Goal: Task Accomplishment & Management: Complete application form

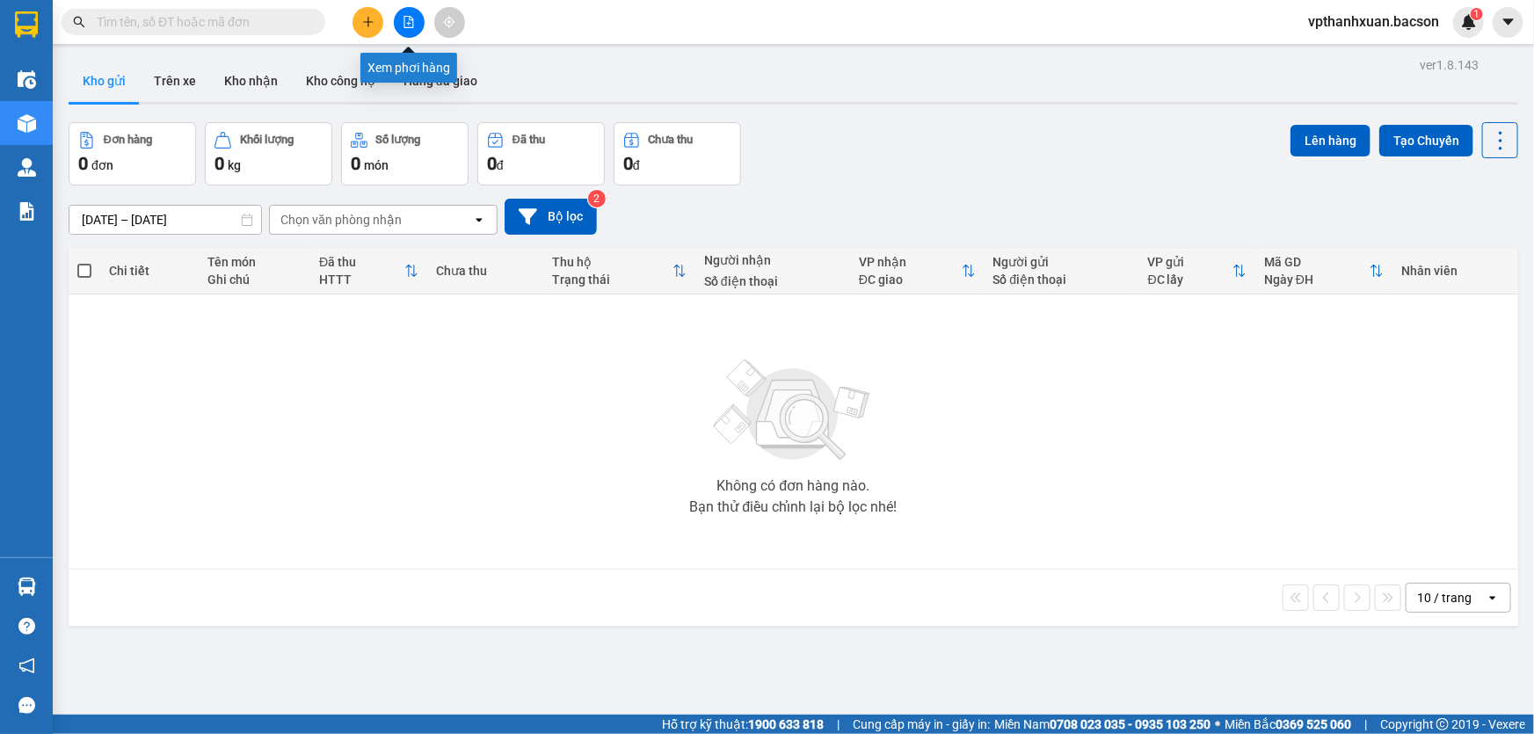
click at [400, 21] on button at bounding box center [409, 22] width 31 height 31
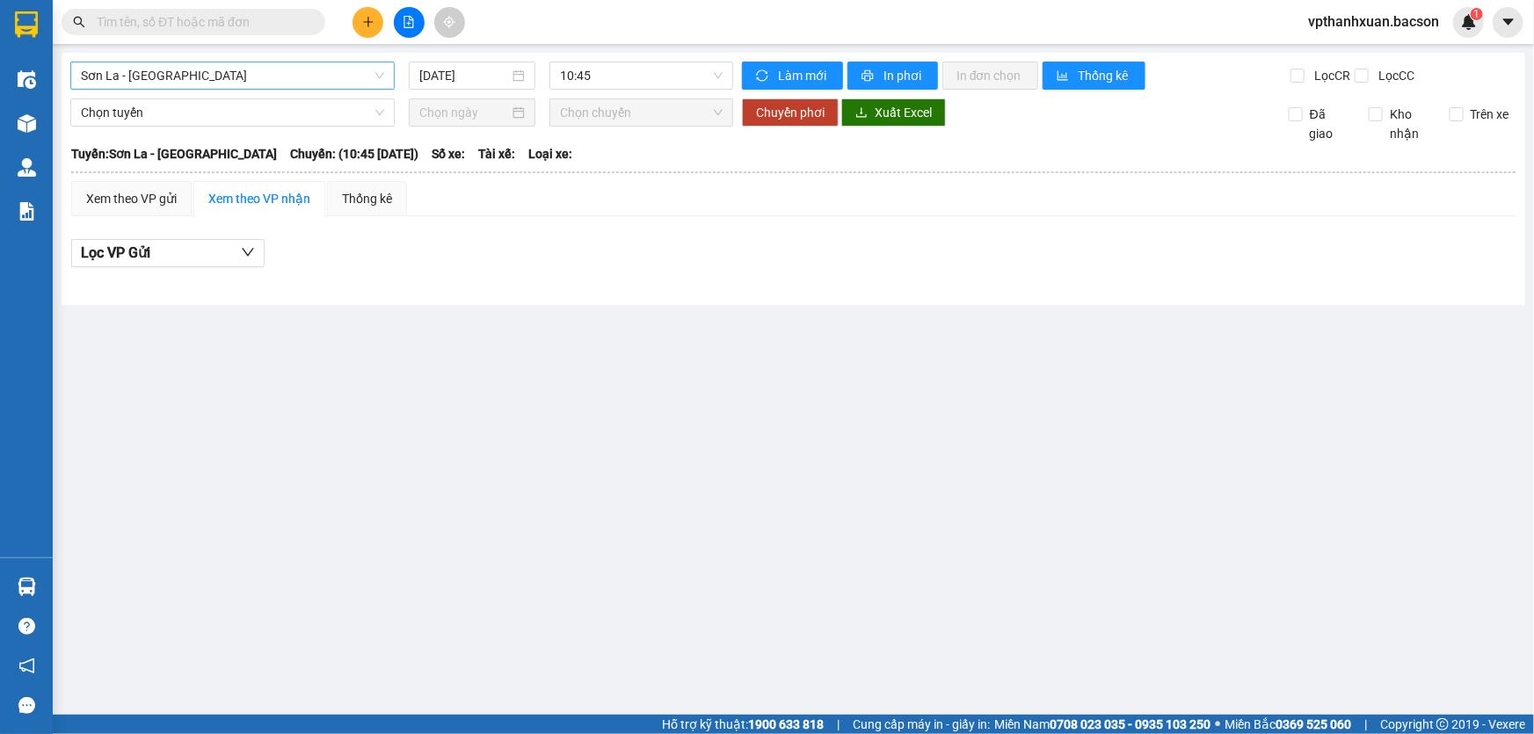
click at [269, 72] on span "Sơn La - [GEOGRAPHIC_DATA]" at bounding box center [232, 75] width 303 height 26
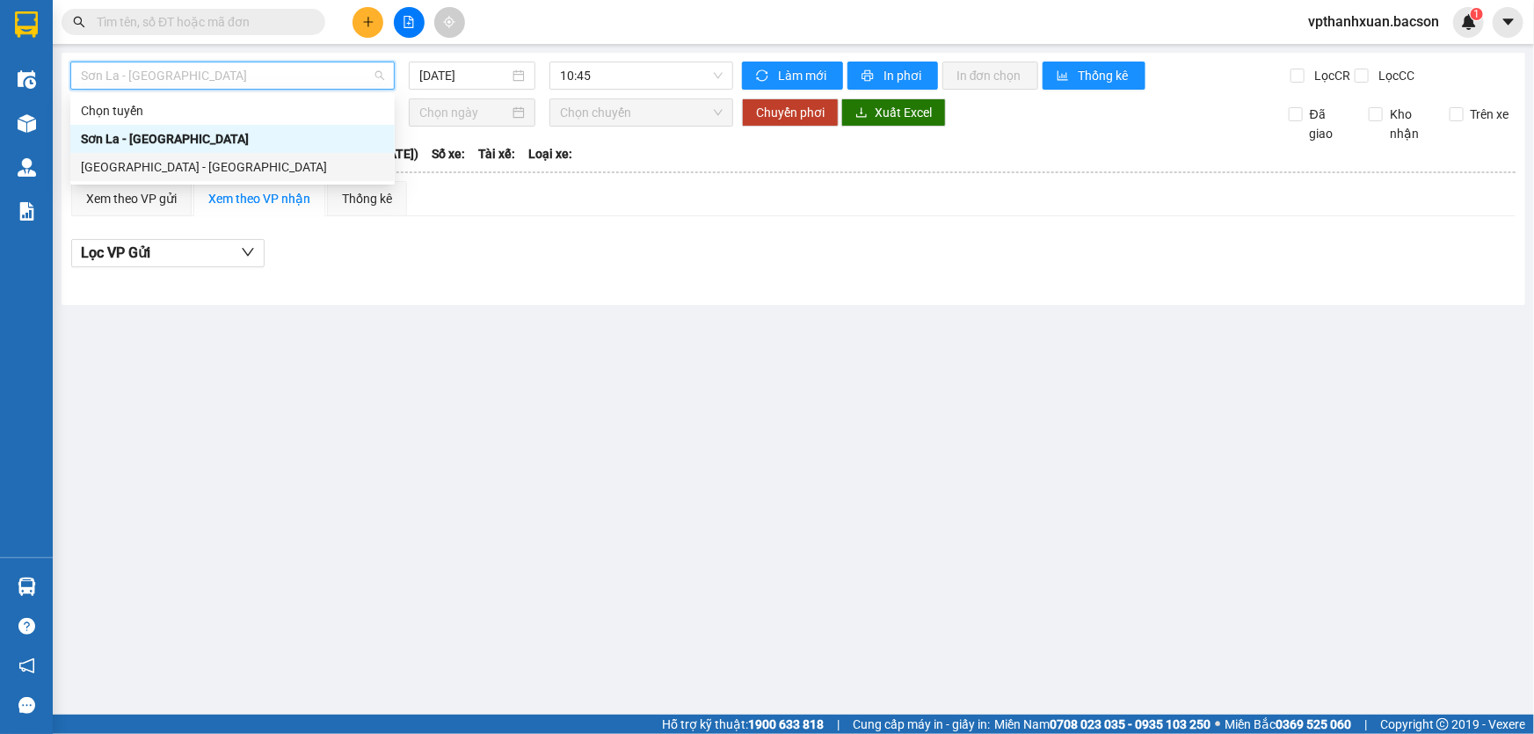
click at [238, 167] on div "[GEOGRAPHIC_DATA] - [GEOGRAPHIC_DATA]" at bounding box center [232, 166] width 303 height 19
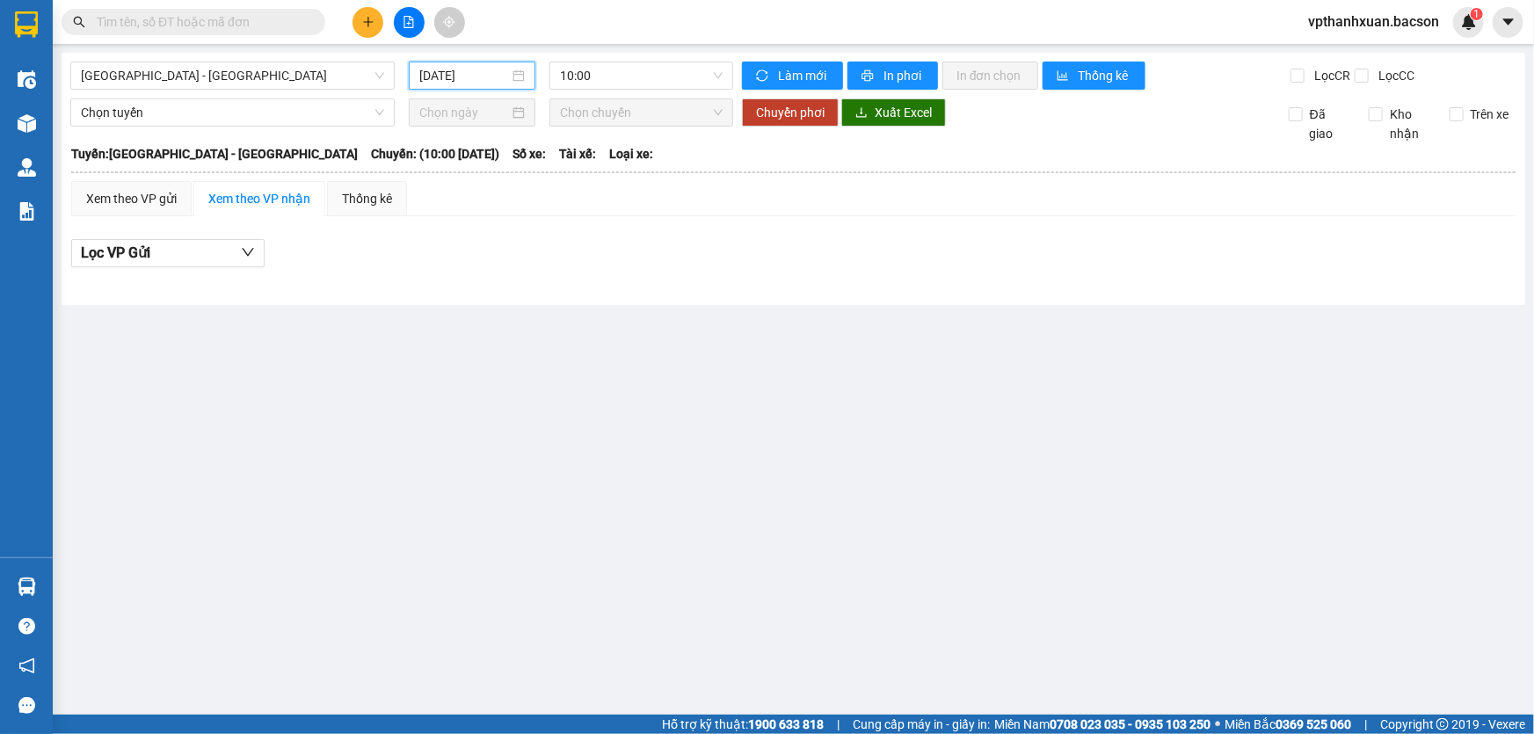
click at [476, 66] on input "[DATE]" at bounding box center [464, 75] width 90 height 19
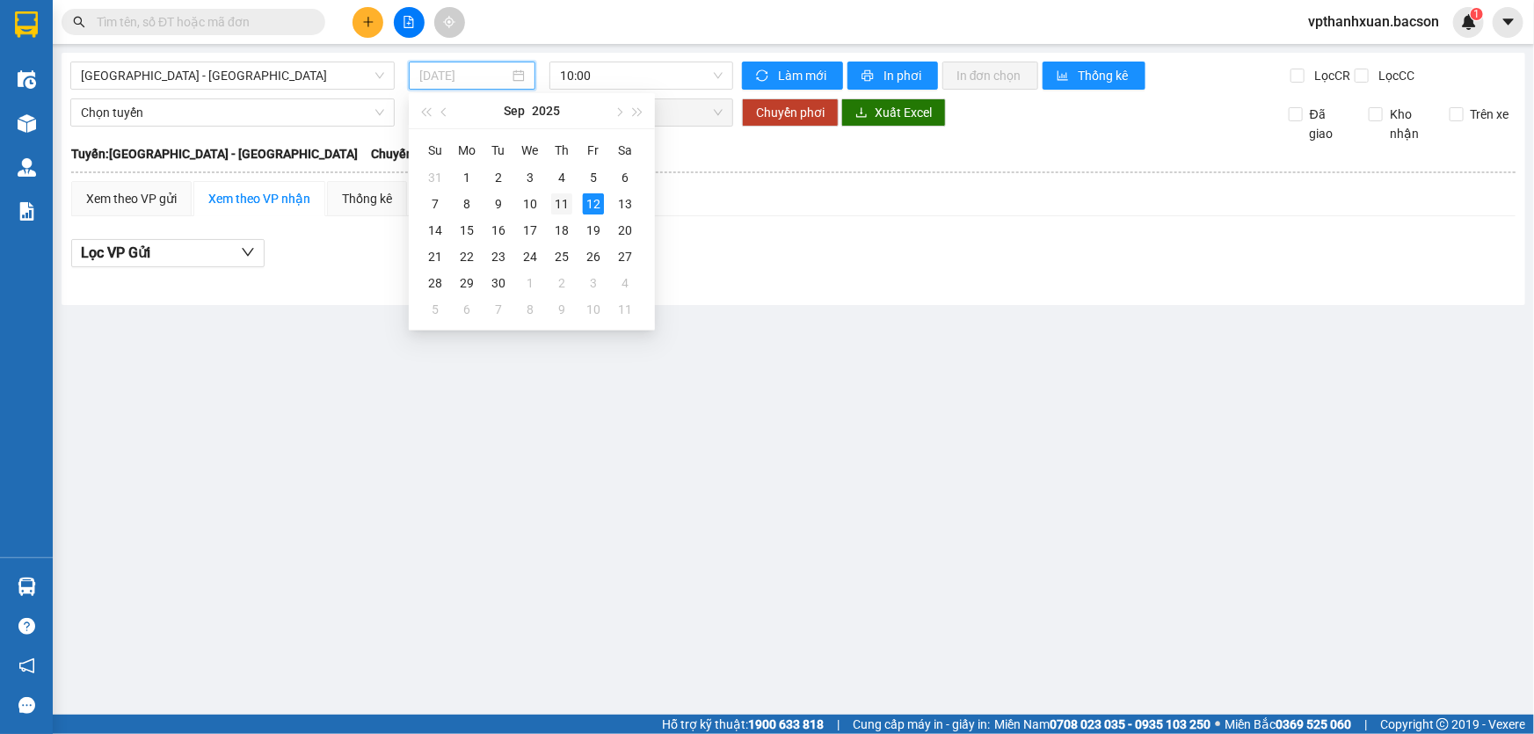
click at [560, 210] on div "11" at bounding box center [561, 203] width 21 height 21
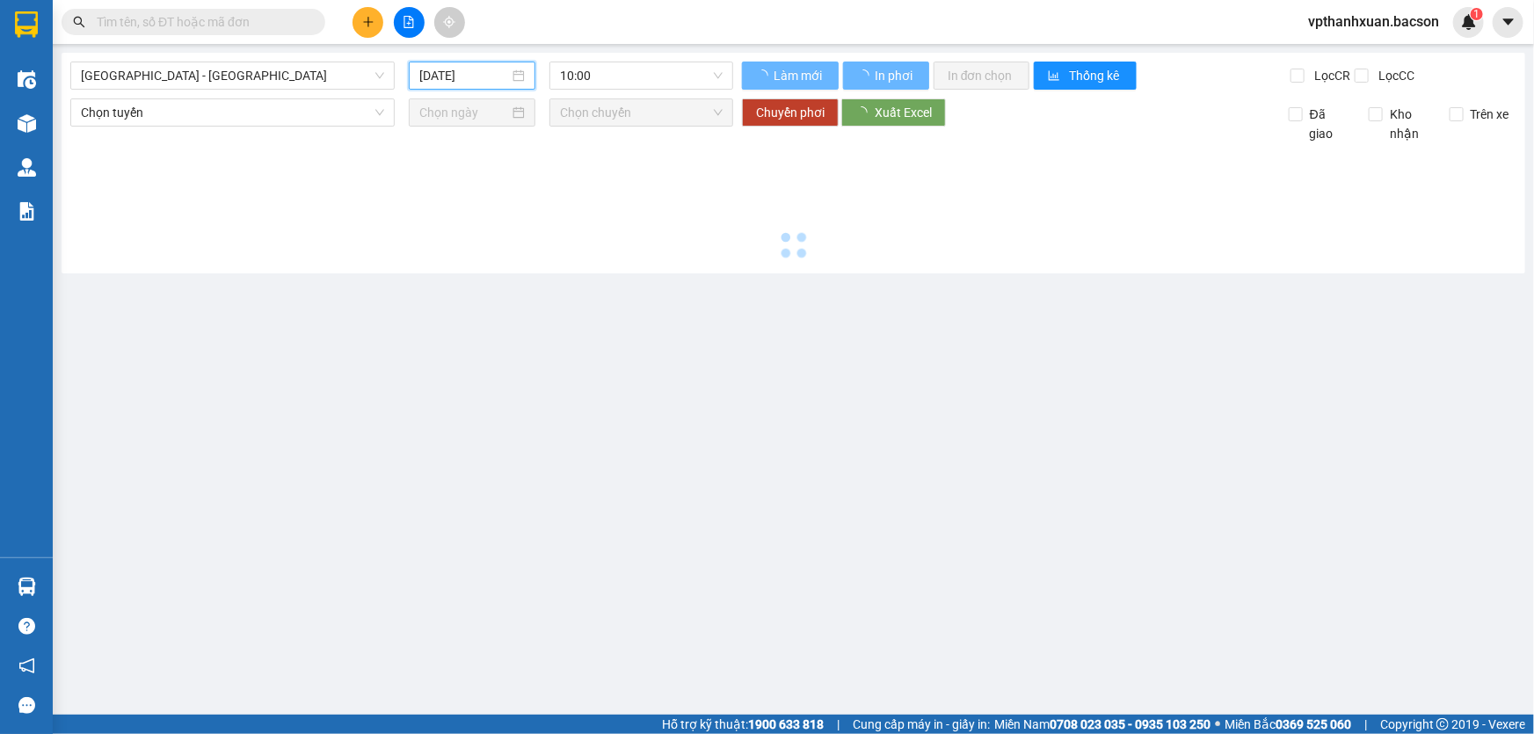
type input "11/09/2025"
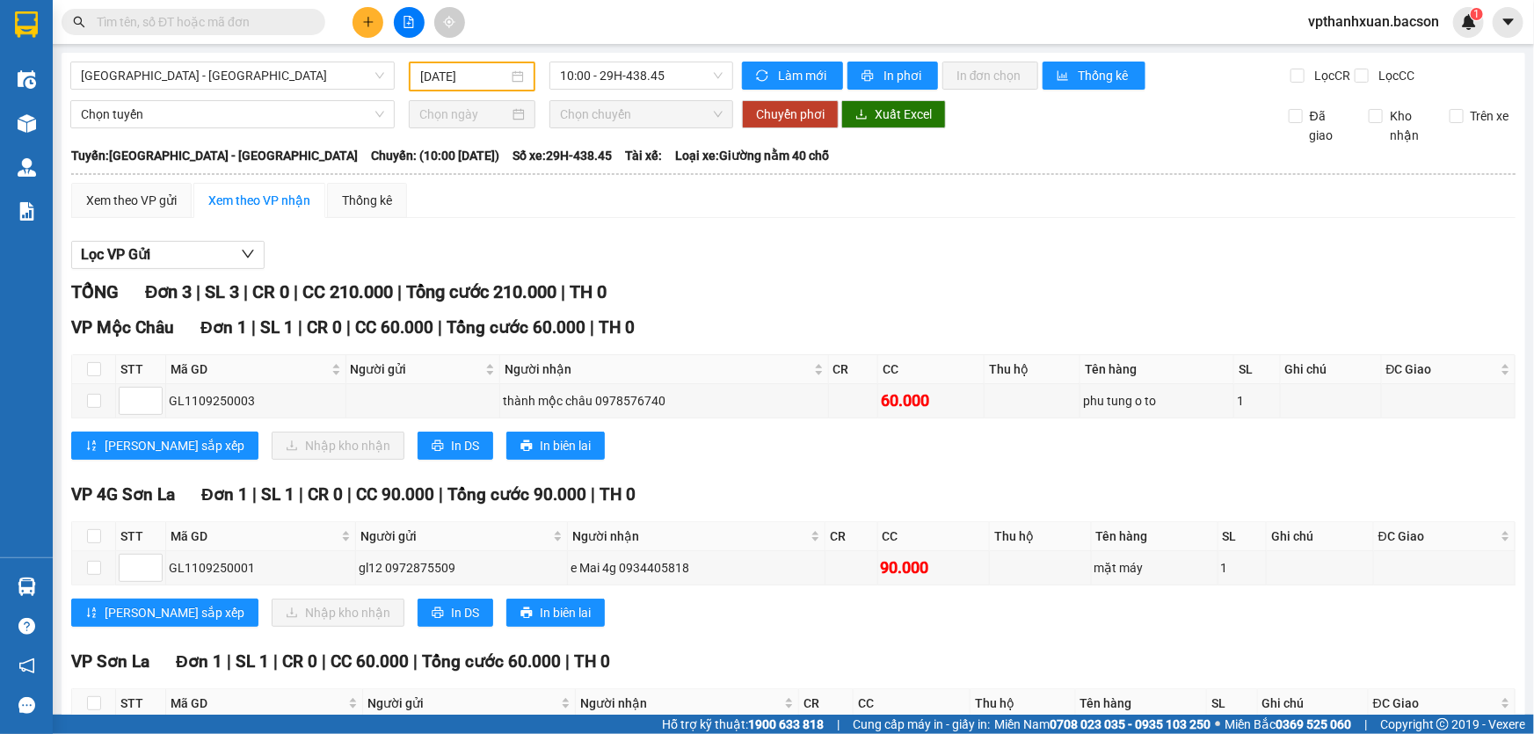
click at [623, 91] on div "Hà Nội - Sơn La 11/09/2025 10:00 - 29H-438.45 Làm mới In phơi In đơn chọn Thống…" at bounding box center [793, 443] width 1463 height 781
click at [628, 83] on span "10:00 - 29H-438.45" at bounding box center [641, 75] width 163 height 26
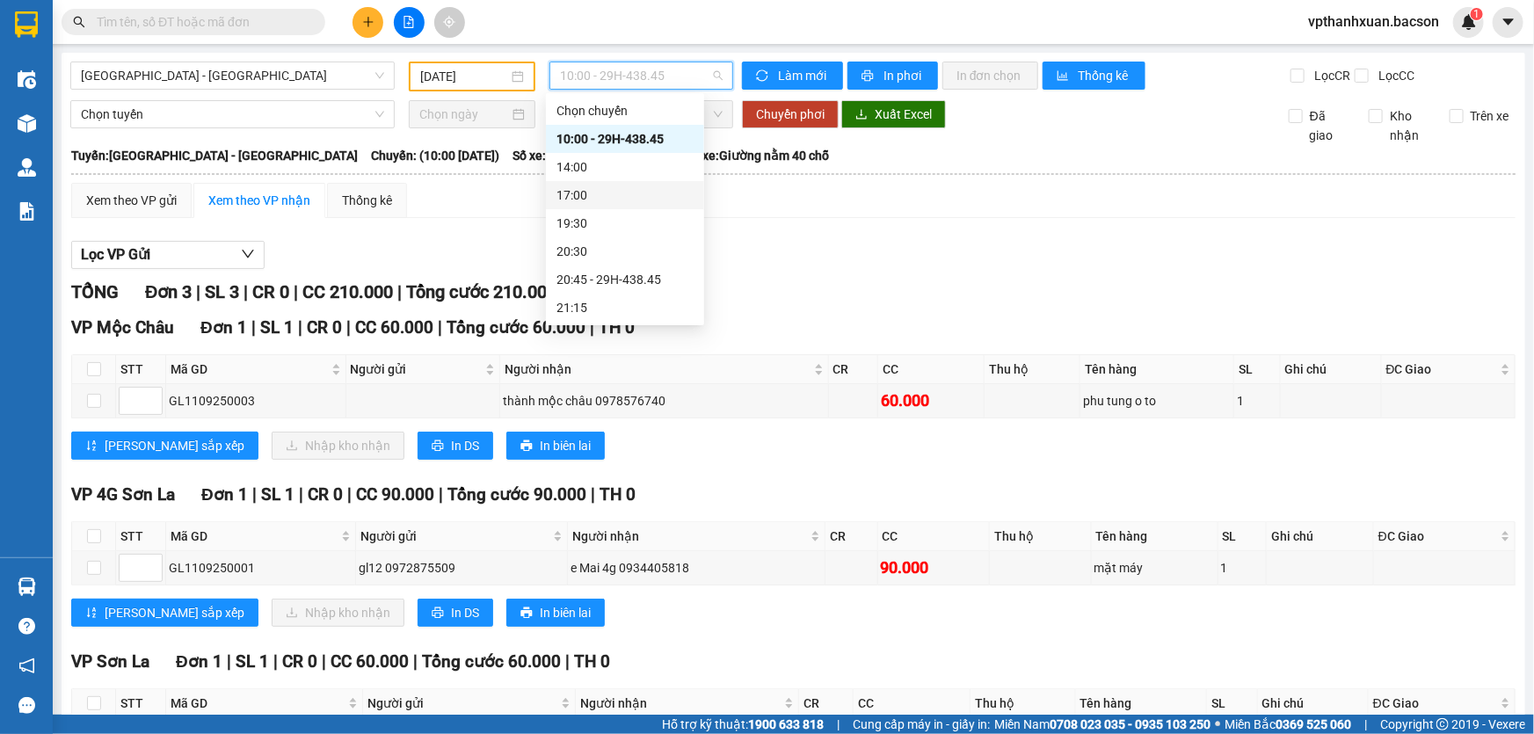
scroll to position [55, 0]
click at [626, 301] on div "23:00 - 29H-438.45" at bounding box center [624, 308] width 137 height 19
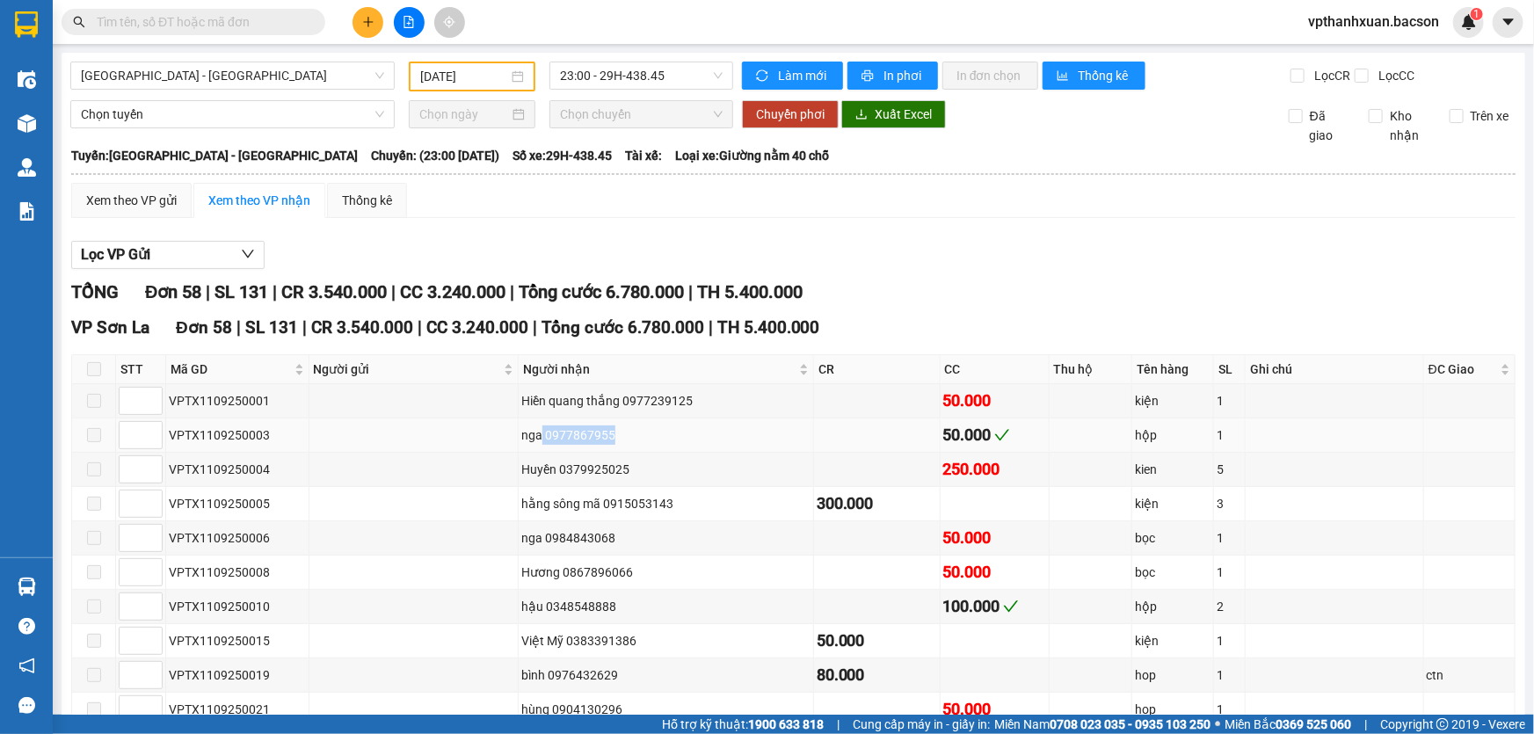
drag, startPoint x: 535, startPoint y: 434, endPoint x: 602, endPoint y: 424, distance: 67.6
click at [602, 425] on div "nga 0977867955" at bounding box center [665, 434] width 289 height 19
copy div "0977867955"
click at [185, 23] on input "text" at bounding box center [200, 21] width 207 height 19
paste input "0977867955"
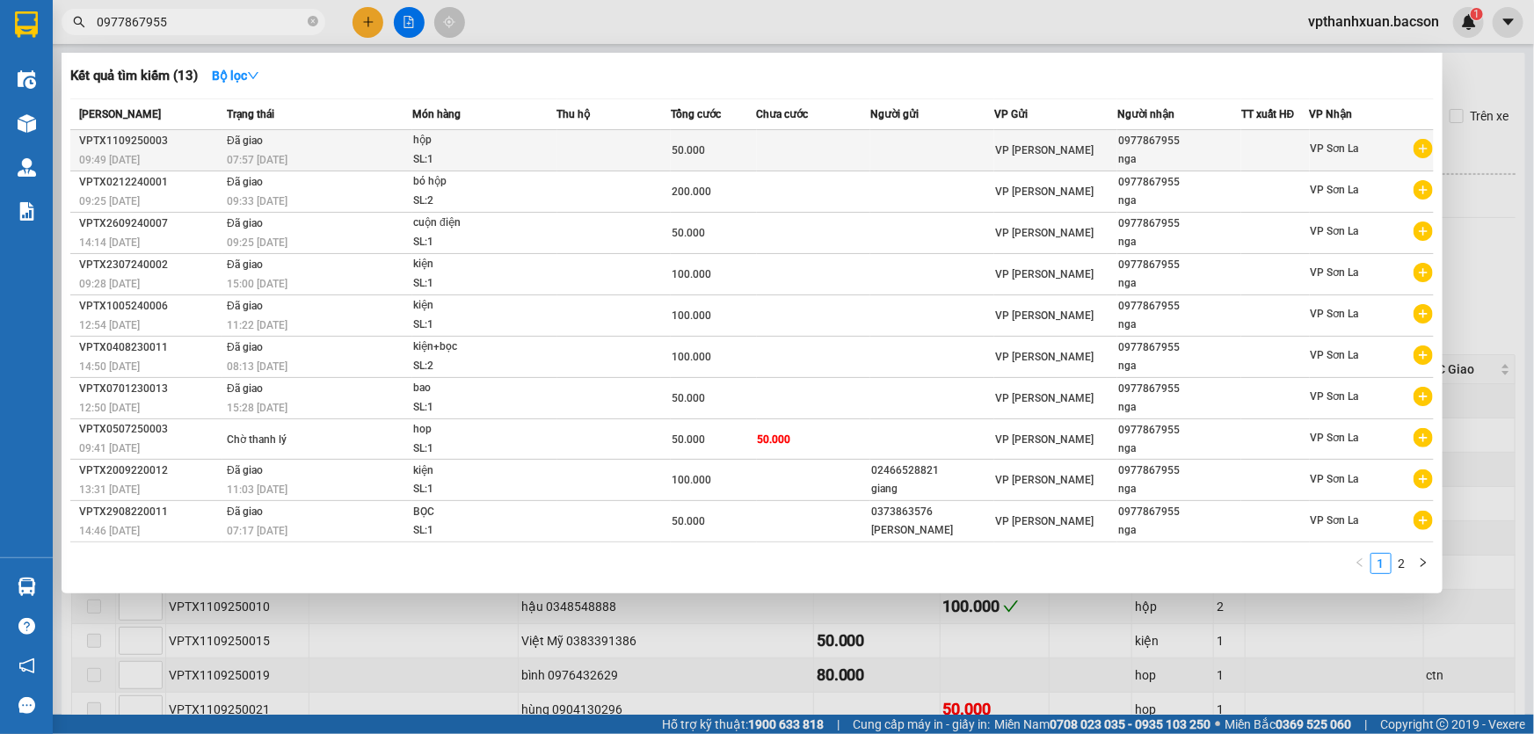
type input "0977867955"
click at [788, 156] on td at bounding box center [814, 150] width 114 height 41
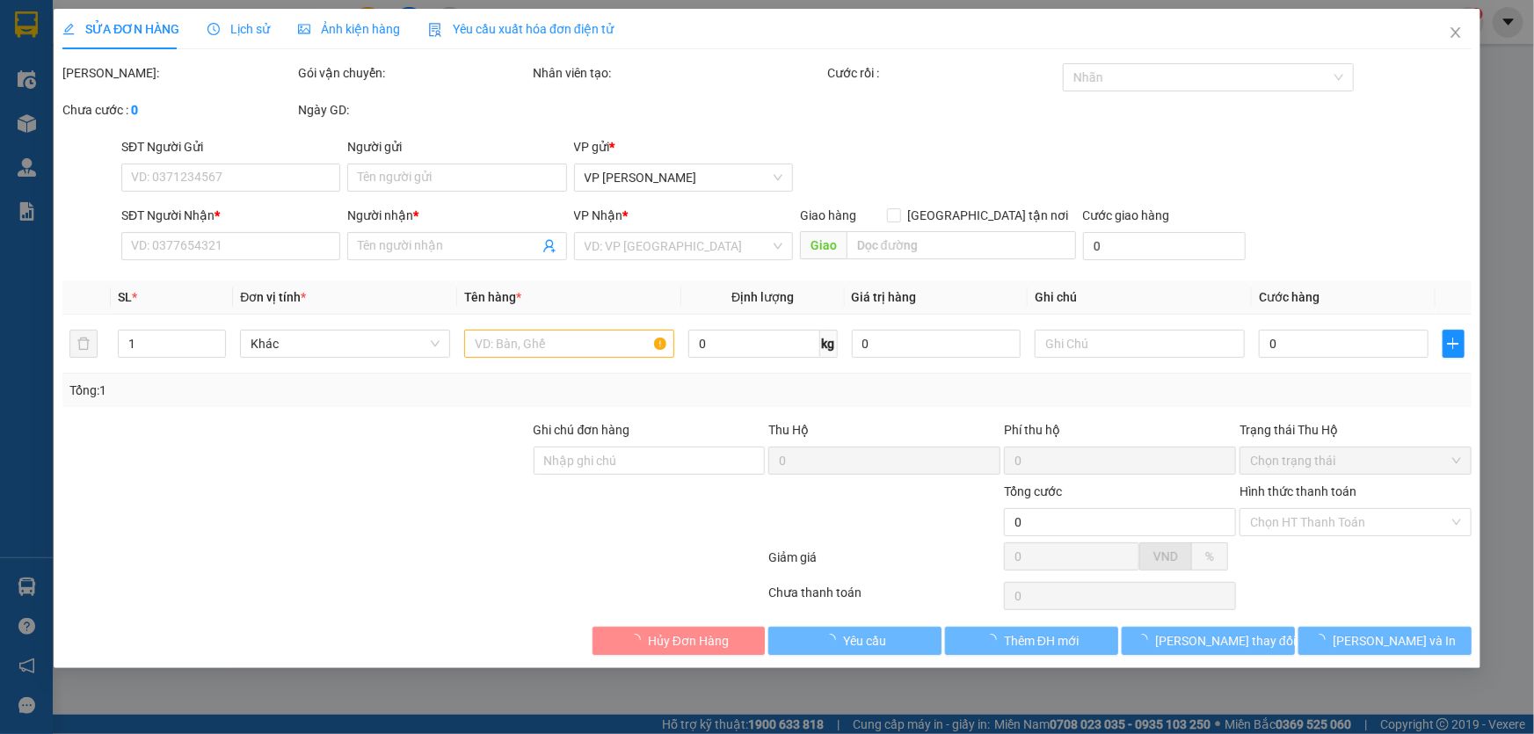
type input "0977867955"
type input "nga"
type input "50.000"
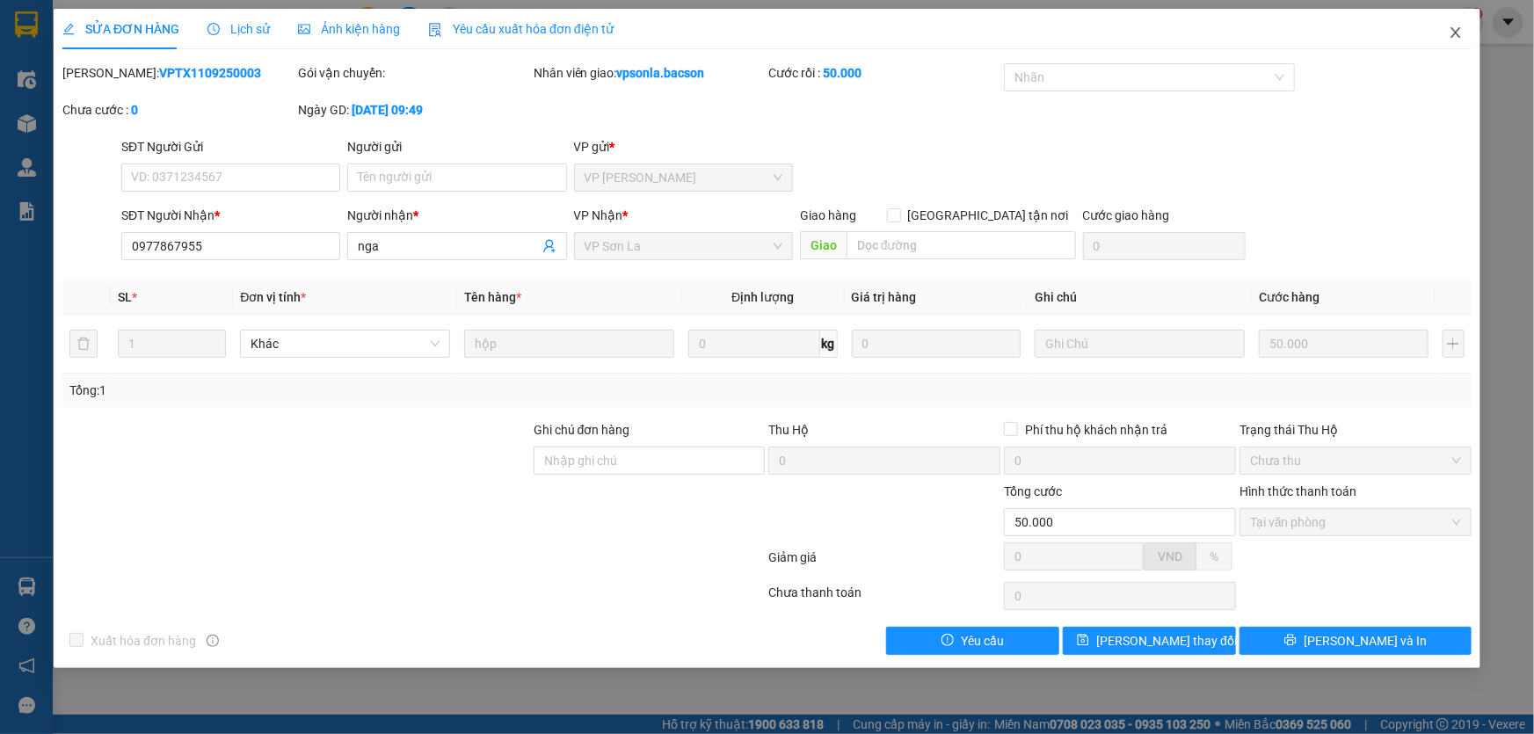
click at [1452, 31] on icon "close" at bounding box center [1455, 32] width 14 height 14
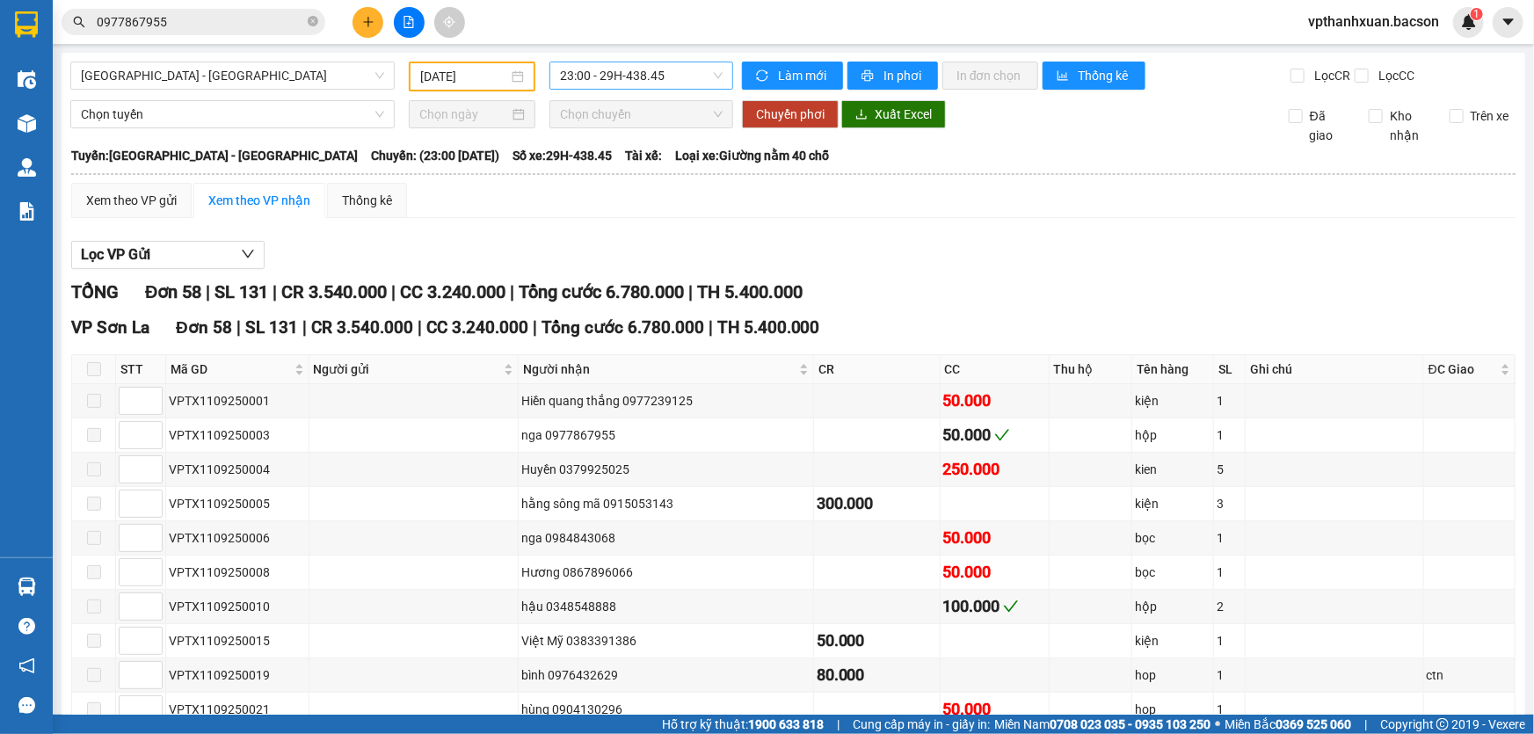
drag, startPoint x: 571, startPoint y: 70, endPoint x: 573, endPoint y: 81, distance: 10.7
click at [572, 71] on span "23:00 - 29H-438.45" at bounding box center [641, 75] width 163 height 26
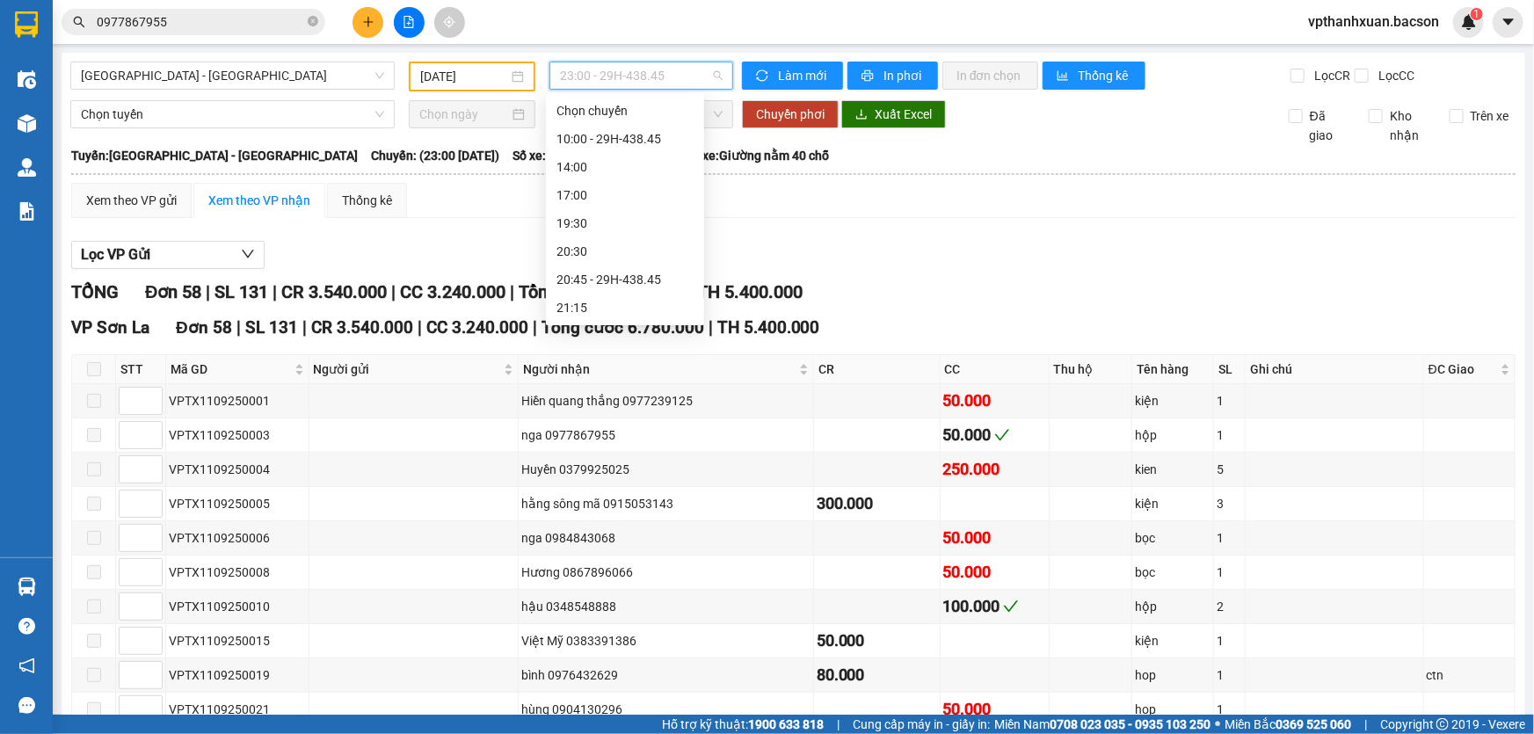
scroll to position [55, 0]
click at [473, 80] on input "11/09/2025" at bounding box center [464, 76] width 88 height 19
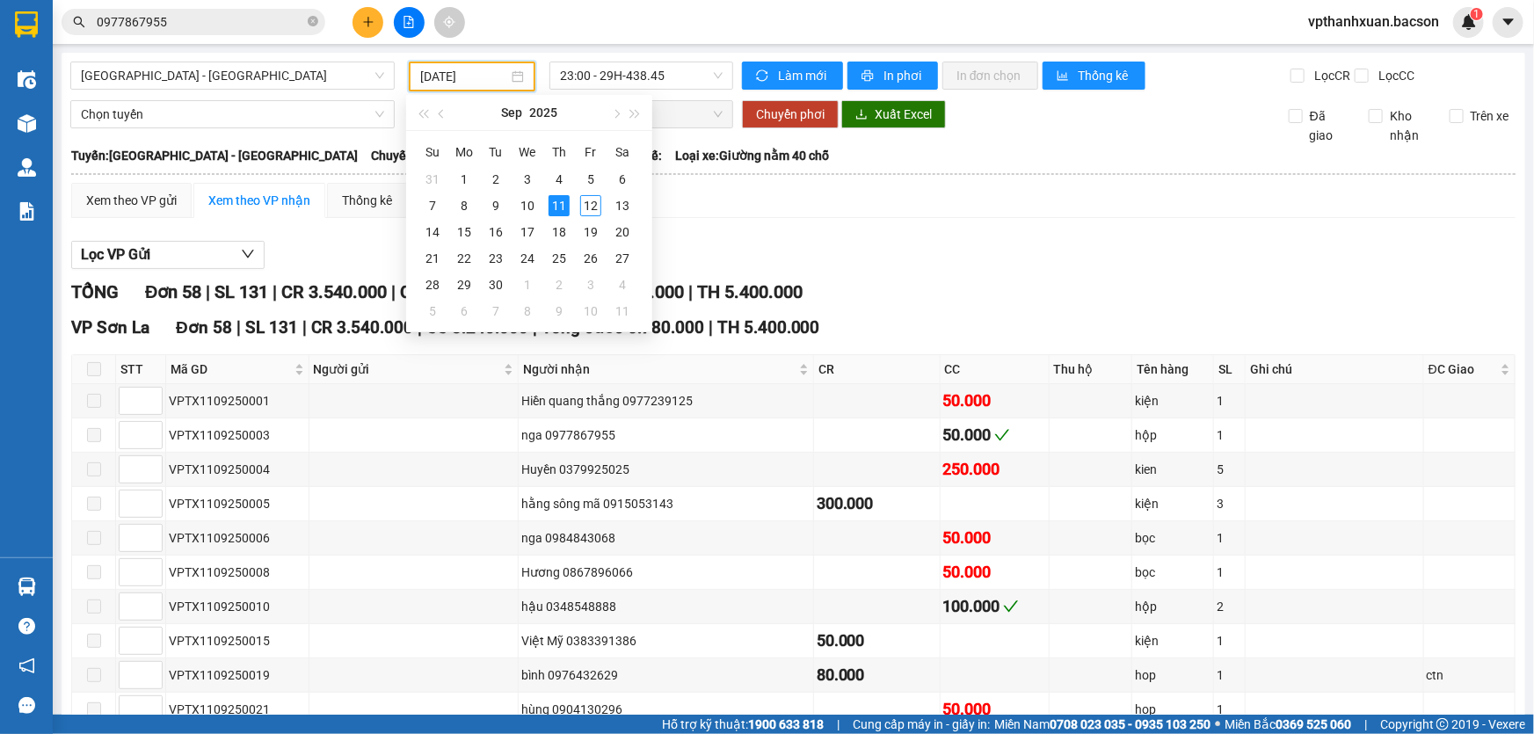
type input "11/09/2025"
click at [635, 81] on span "23:00 - 29H-438.45" at bounding box center [641, 75] width 163 height 26
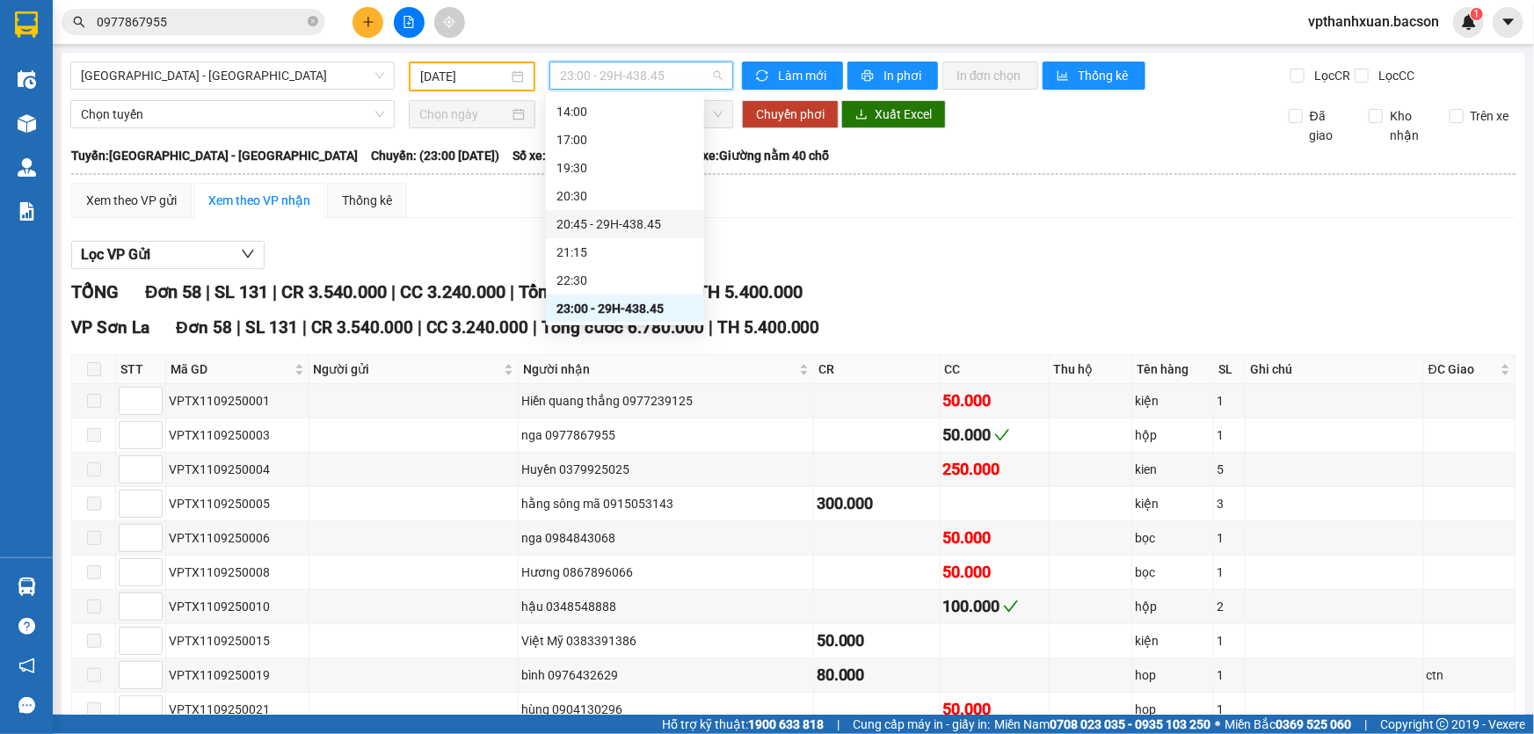
scroll to position [0, 0]
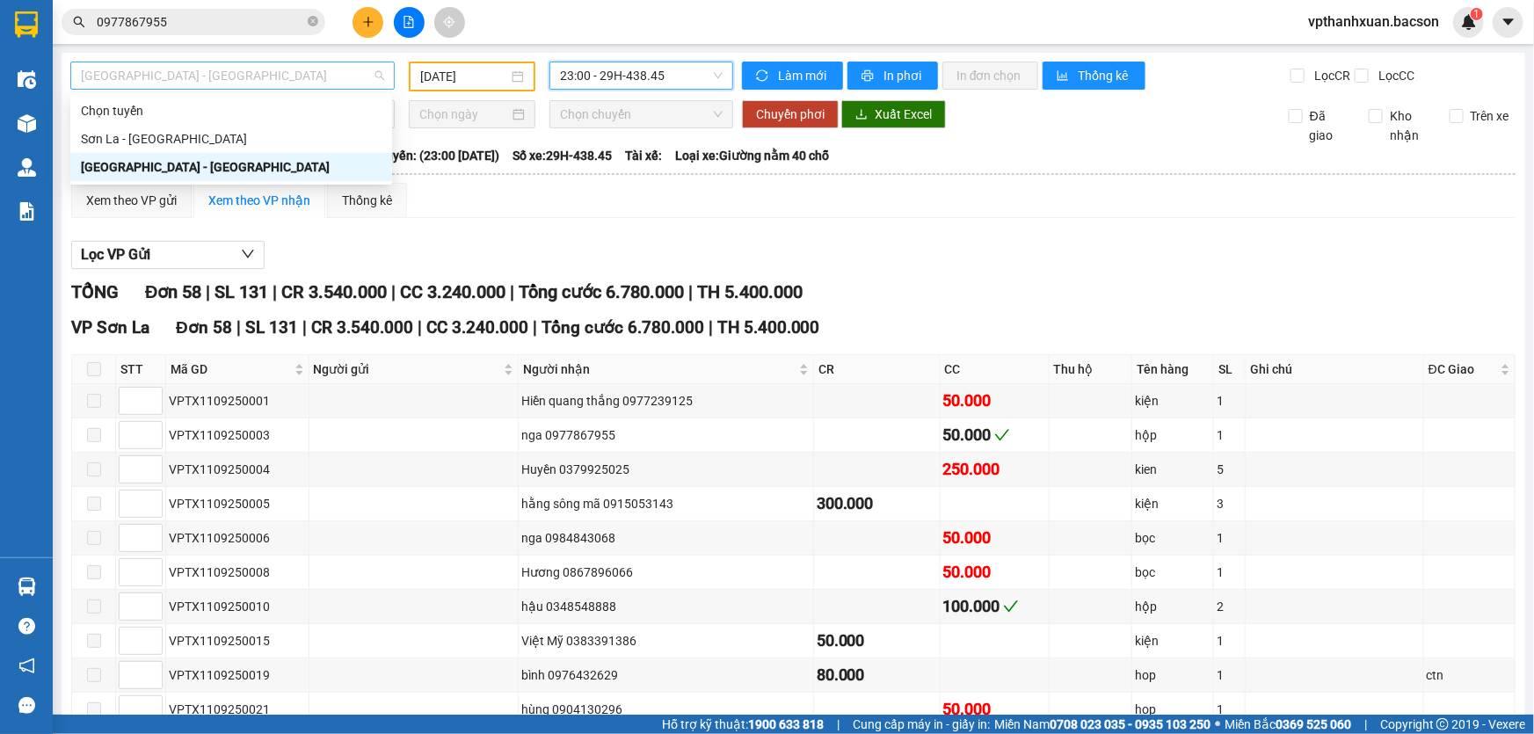
click at [249, 72] on span "[GEOGRAPHIC_DATA] - [GEOGRAPHIC_DATA]" at bounding box center [232, 75] width 303 height 26
drag, startPoint x: 135, startPoint y: 140, endPoint x: 238, endPoint y: 115, distance: 105.7
click at [137, 138] on div "Sơn La - [GEOGRAPHIC_DATA]" at bounding box center [231, 138] width 301 height 19
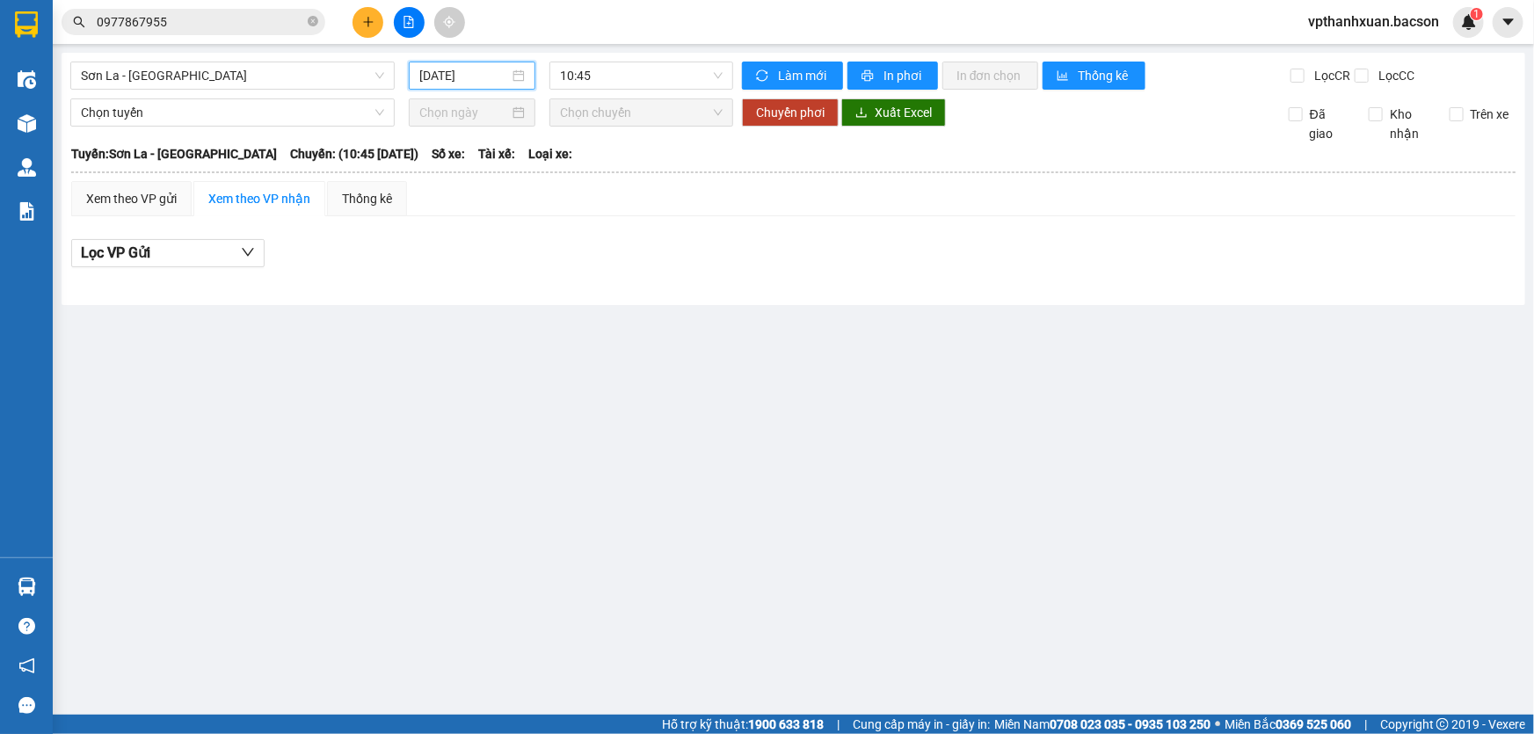
click at [493, 74] on input "[DATE]" at bounding box center [464, 75] width 90 height 19
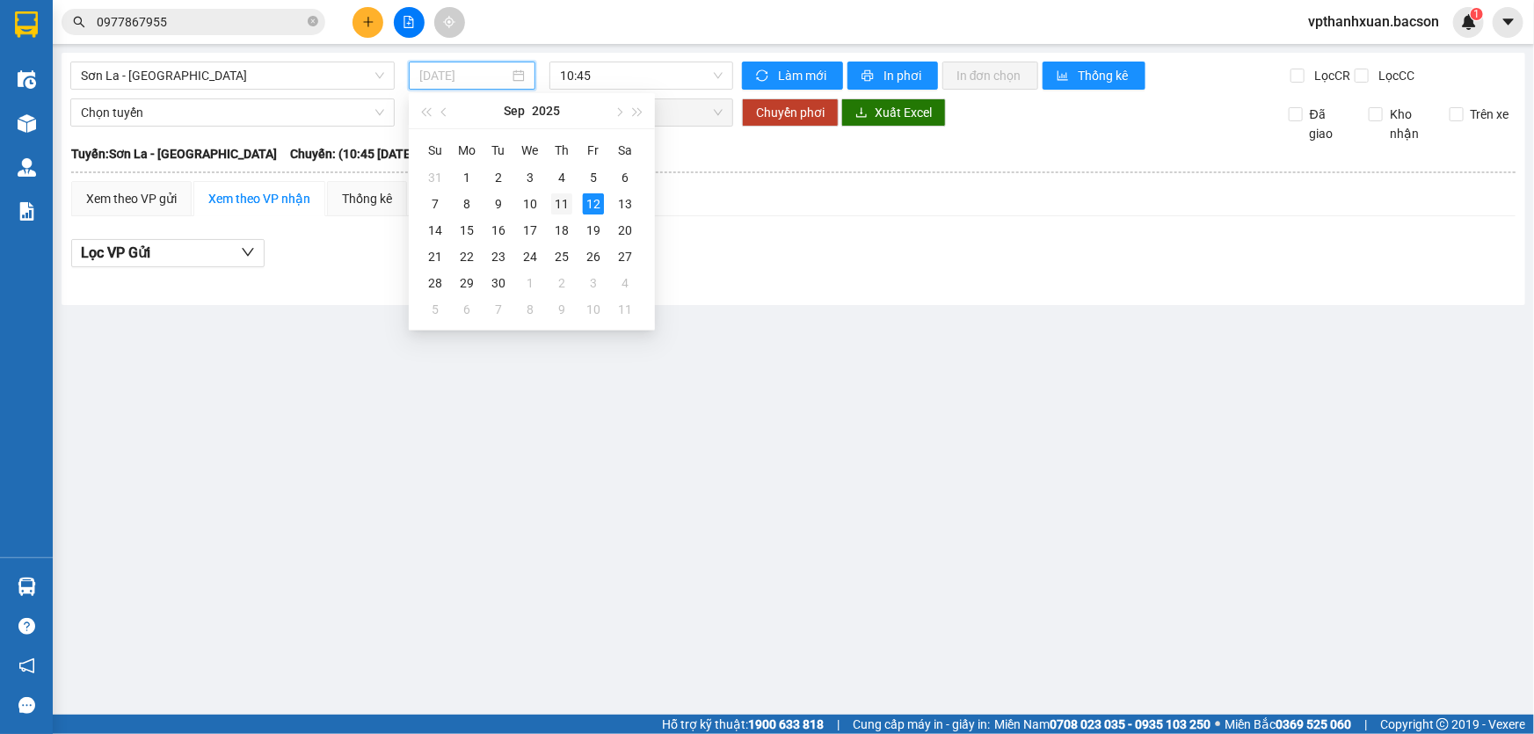
click at [562, 202] on div "11" at bounding box center [561, 203] width 21 height 21
type input "[DATE]"
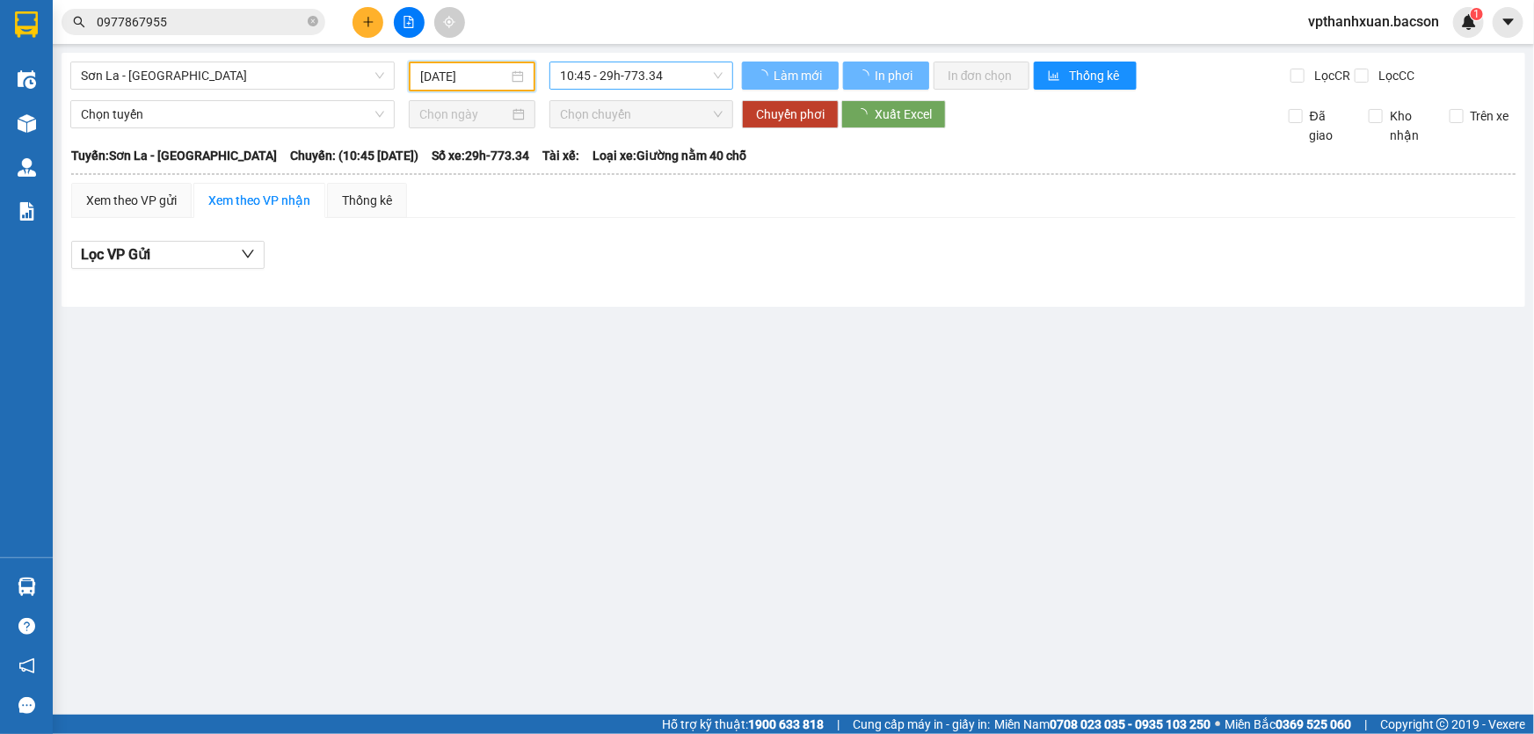
click at [664, 84] on span "10:45 - 29h-773.34" at bounding box center [641, 75] width 163 height 26
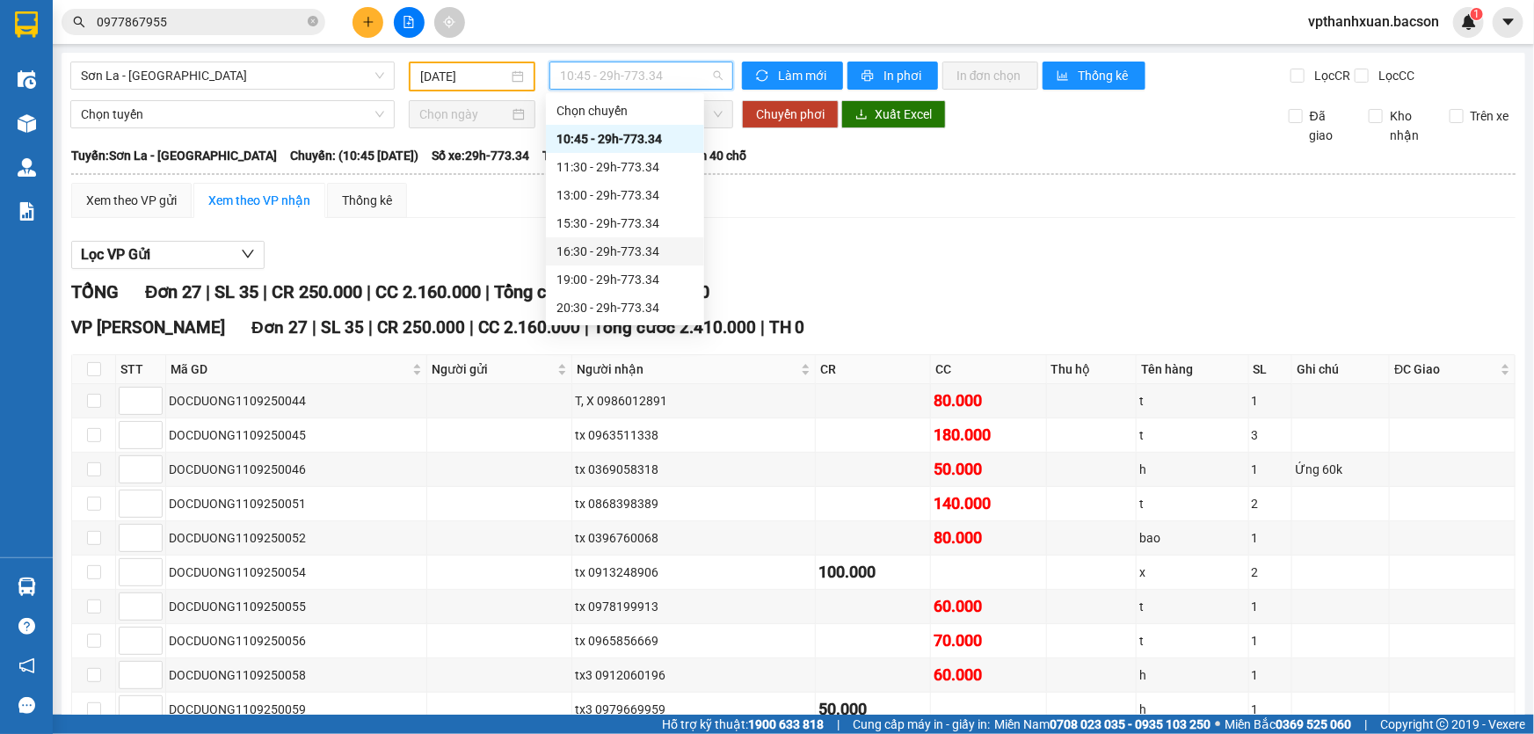
click at [644, 255] on div "16:30 - 29h-773.34" at bounding box center [624, 251] width 137 height 19
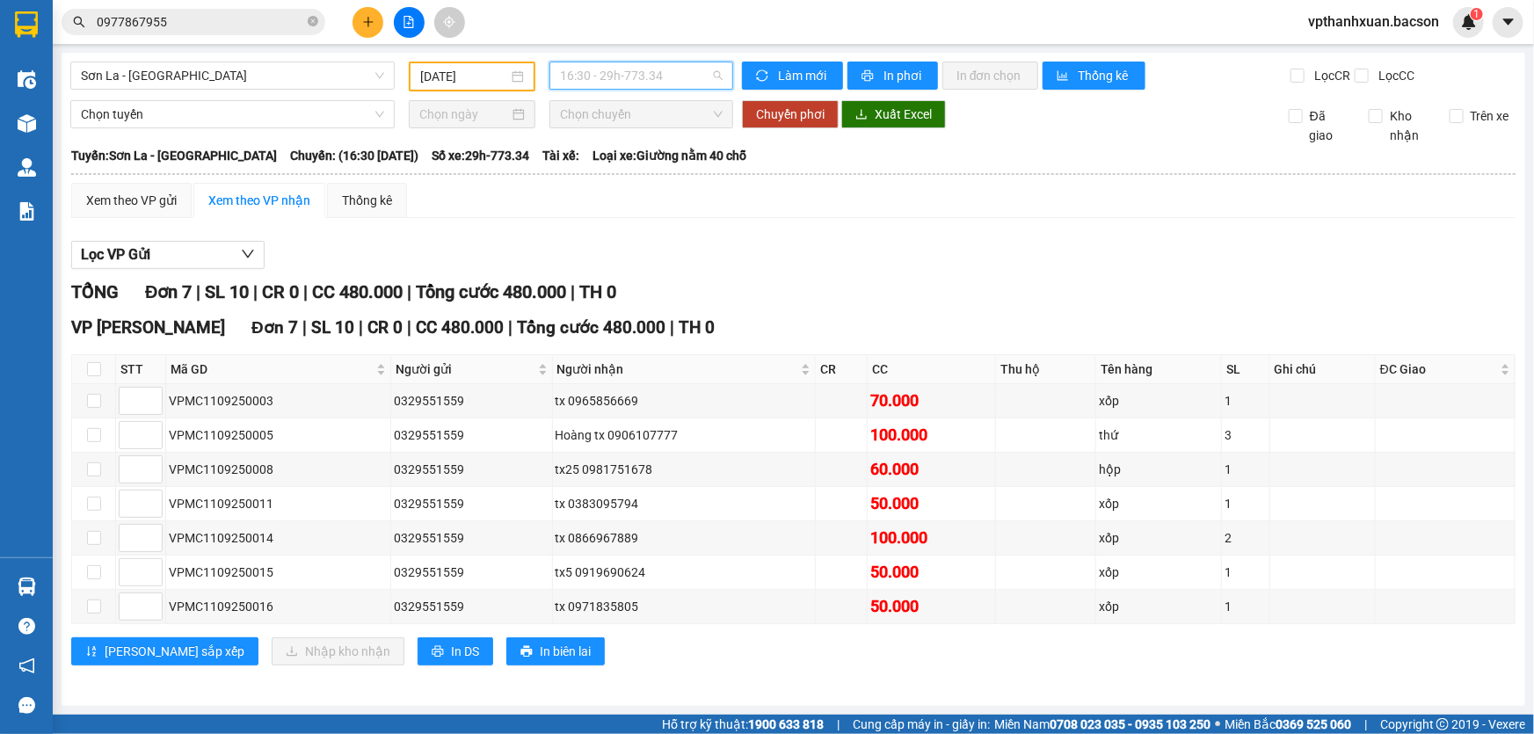
click at [570, 76] on span "16:30 - 29h-773.34" at bounding box center [641, 75] width 163 height 26
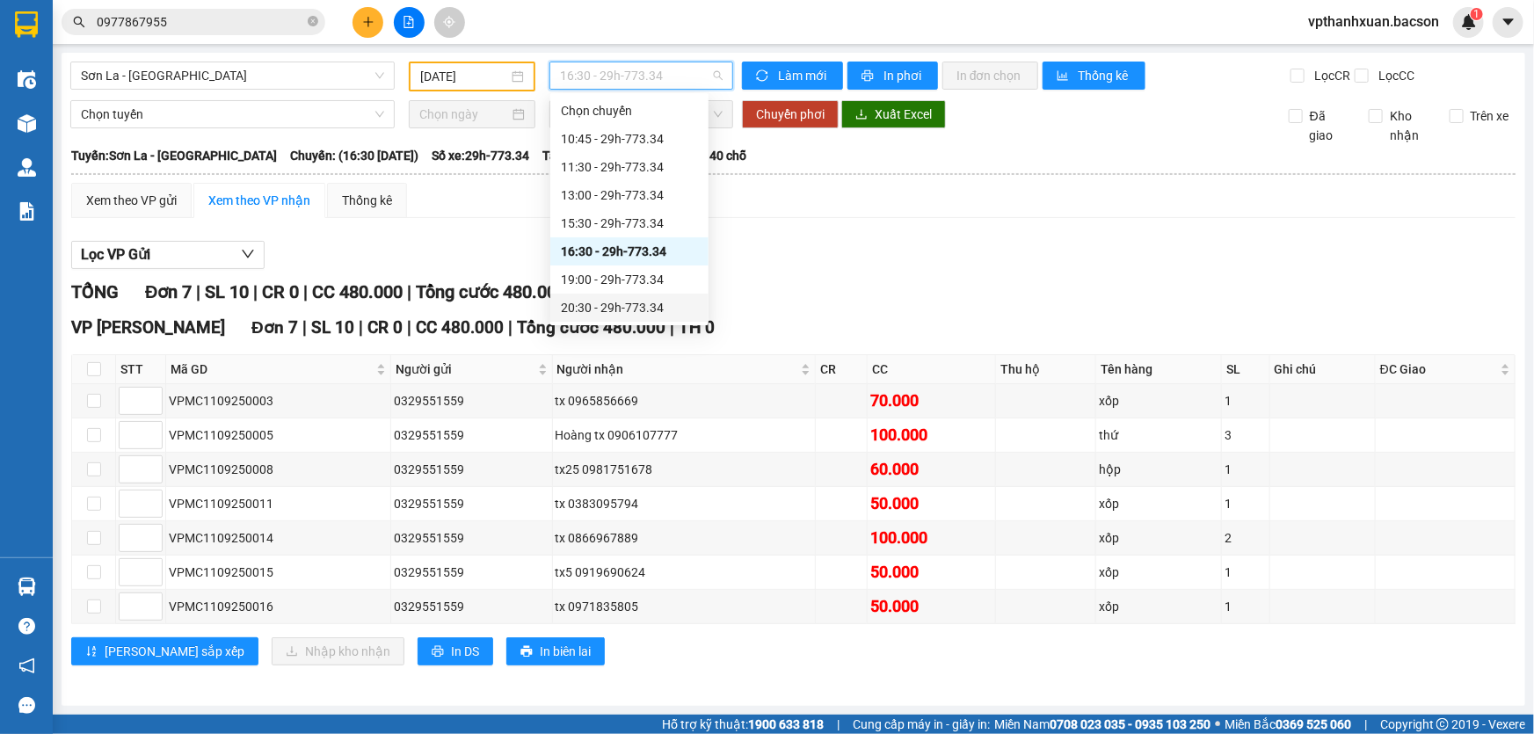
scroll to position [83, 0]
click at [628, 303] on div "22:30 - 29h-773.34" at bounding box center [629, 308] width 137 height 19
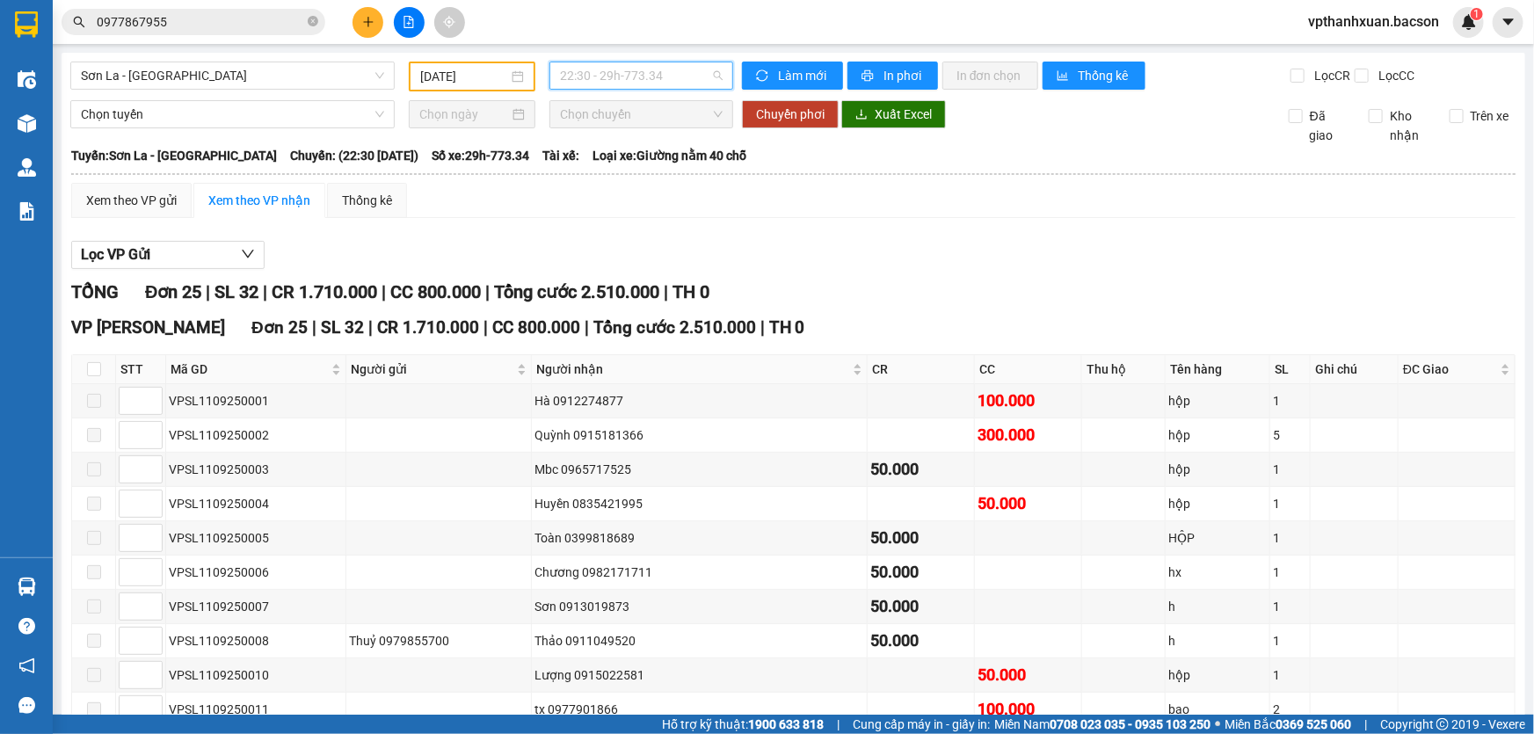
click at [653, 74] on span "22:30 - 29h-773.34" at bounding box center [641, 75] width 163 height 26
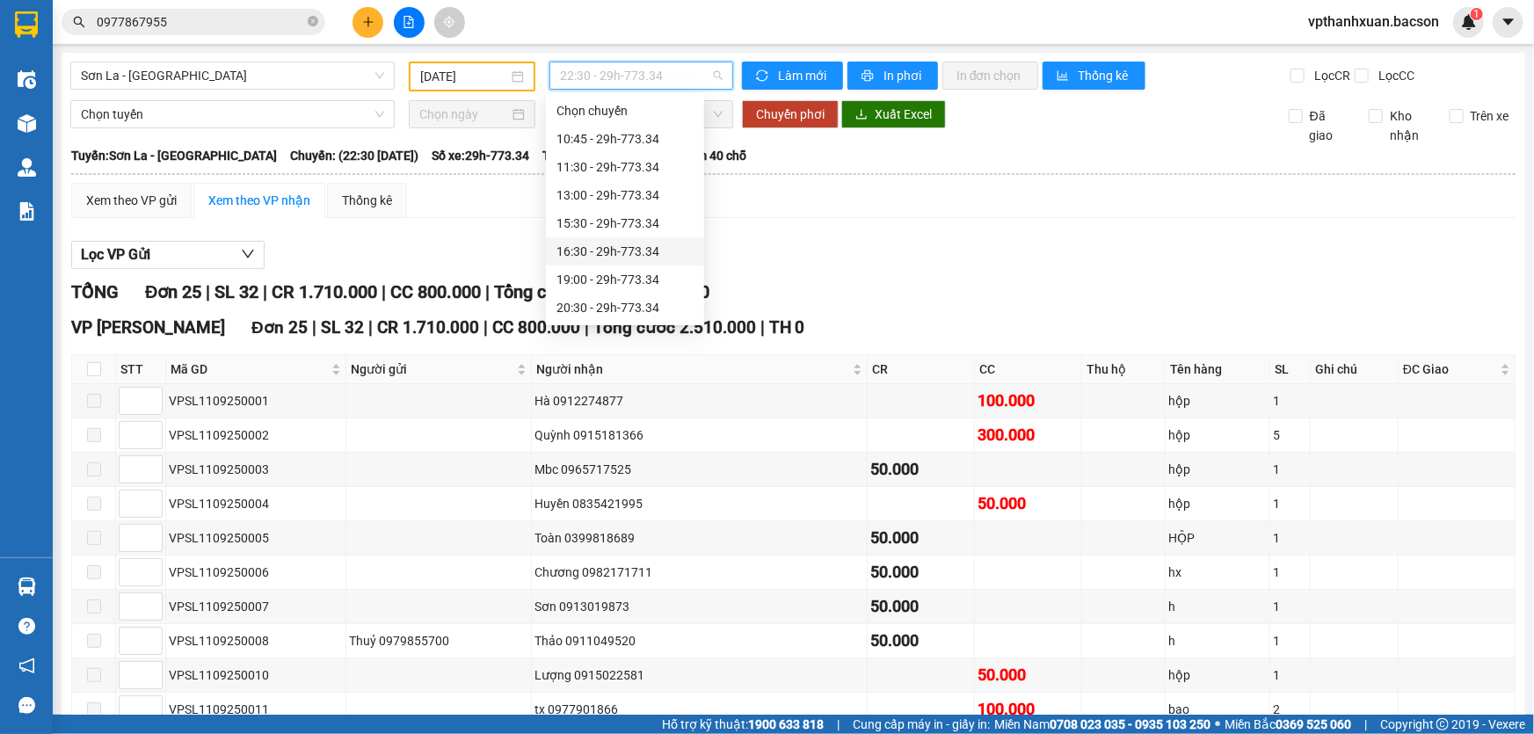
click at [639, 249] on div "16:30 - 29h-773.34" at bounding box center [624, 251] width 137 height 19
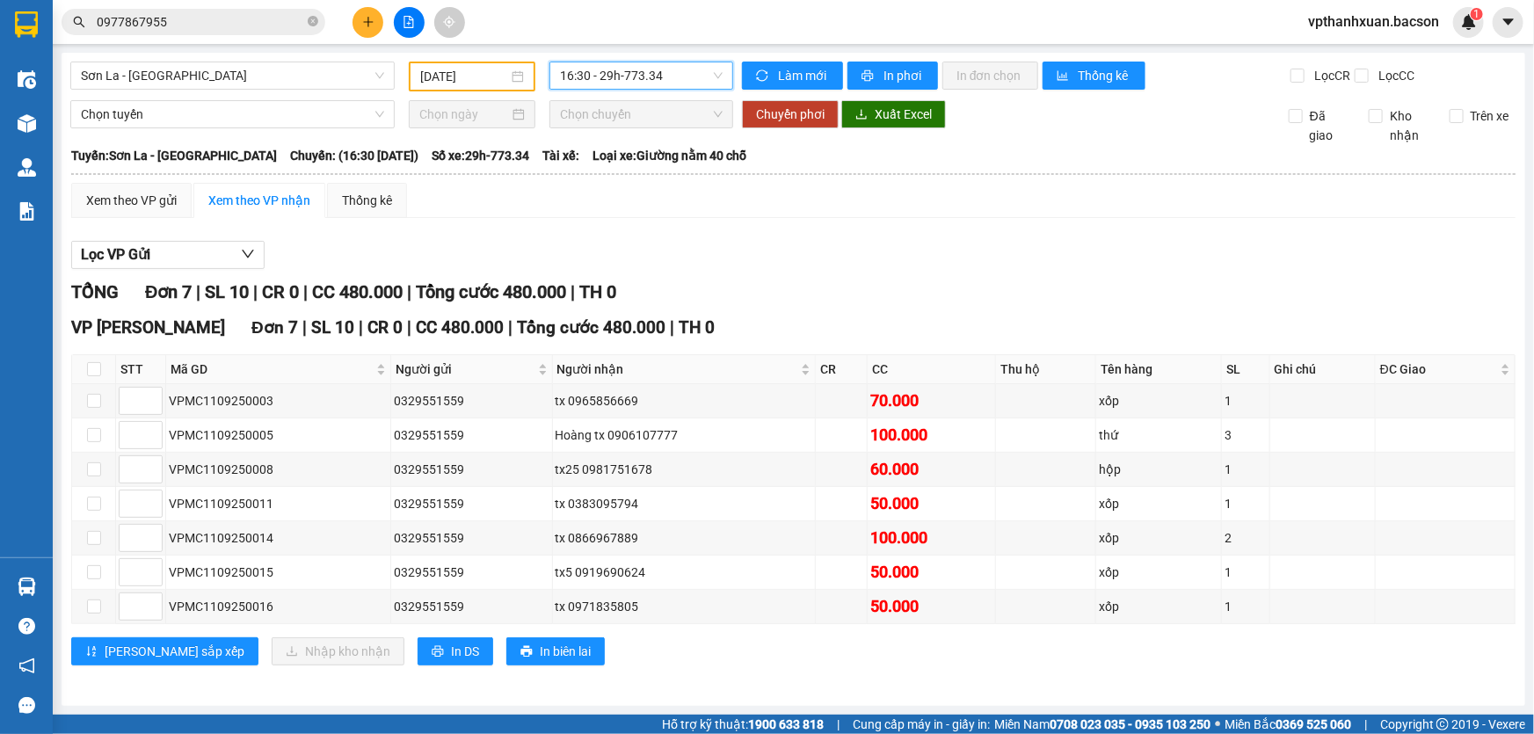
click at [628, 83] on span "16:30 - 29h-773.34" at bounding box center [641, 75] width 163 height 26
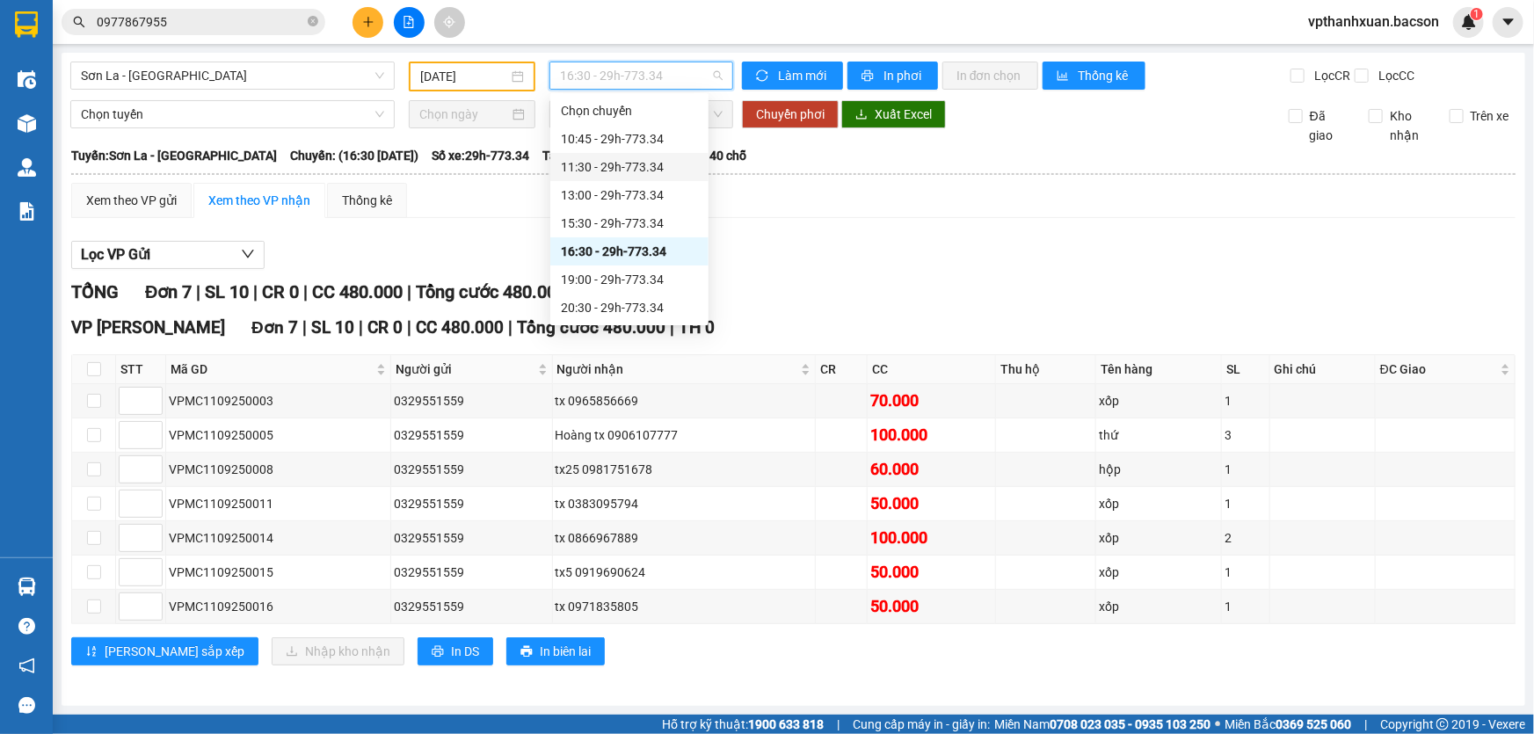
scroll to position [83, 0]
click at [613, 308] on div "22:30 - 29h-773.34" at bounding box center [629, 308] width 137 height 19
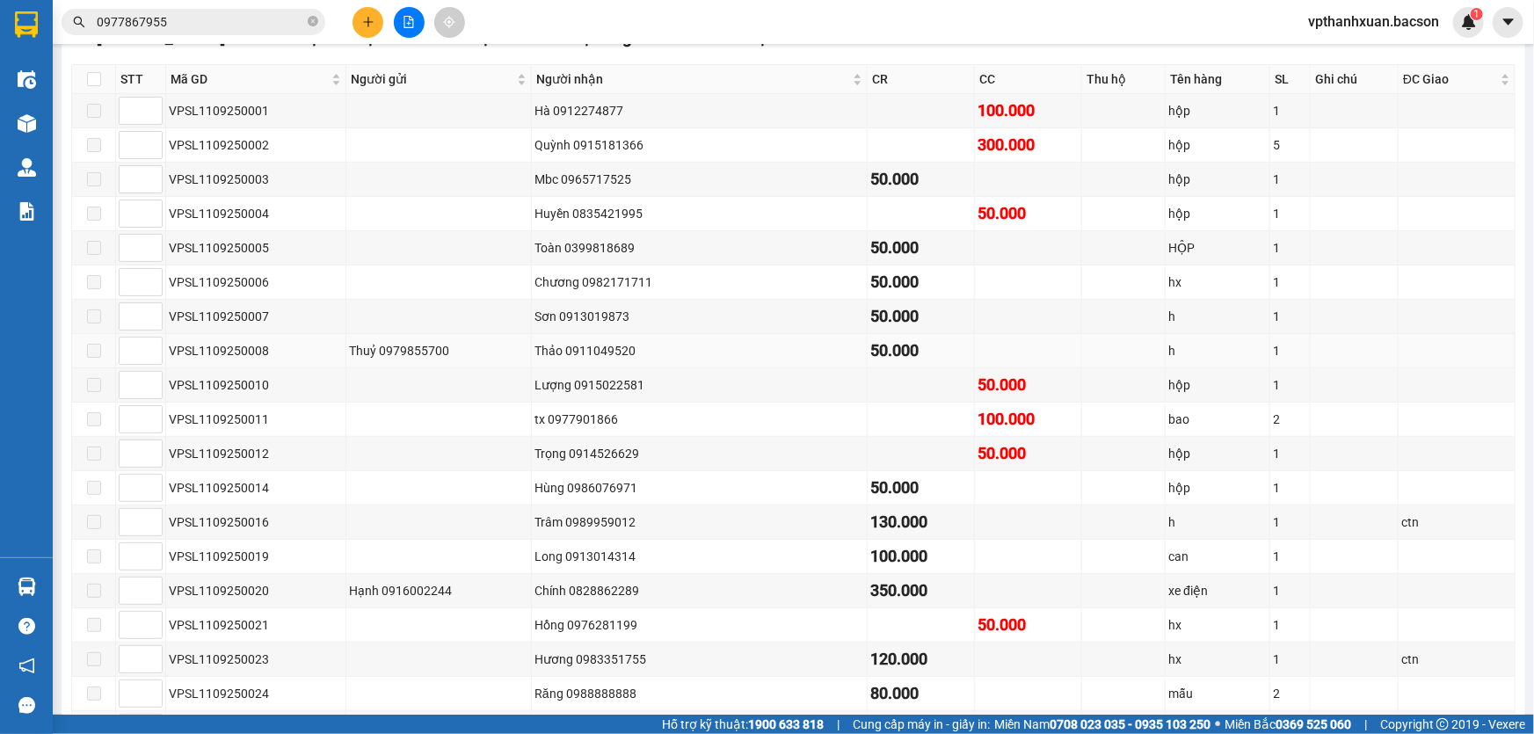
scroll to position [50, 0]
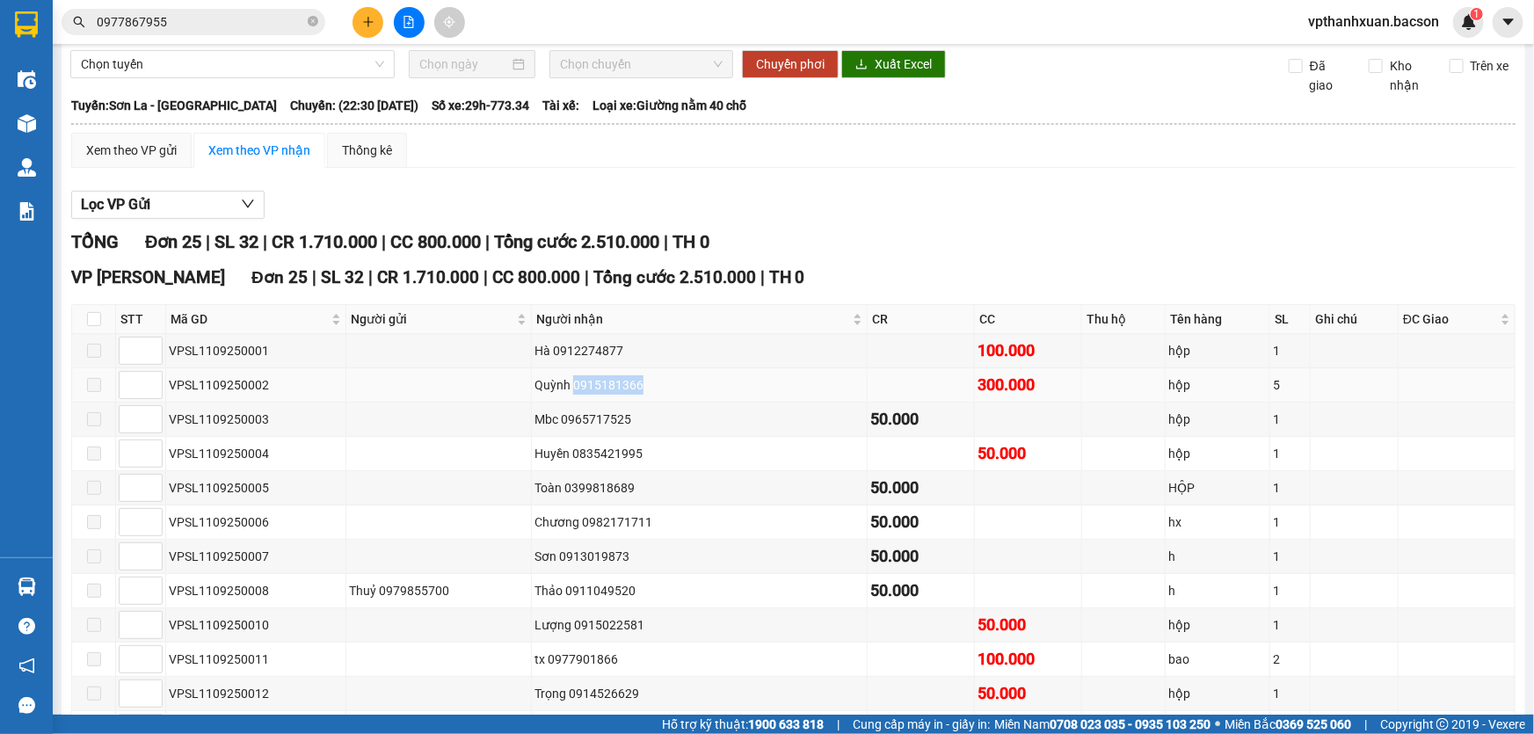
drag, startPoint x: 587, startPoint y: 384, endPoint x: 651, endPoint y: 385, distance: 64.2
click at [651, 385] on div "Quỳnh 0915181366" at bounding box center [699, 384] width 330 height 19
copy div "0915181366"
click at [315, 25] on icon "close-circle" at bounding box center [313, 21] width 11 height 11
click at [227, 24] on input "text" at bounding box center [200, 21] width 207 height 19
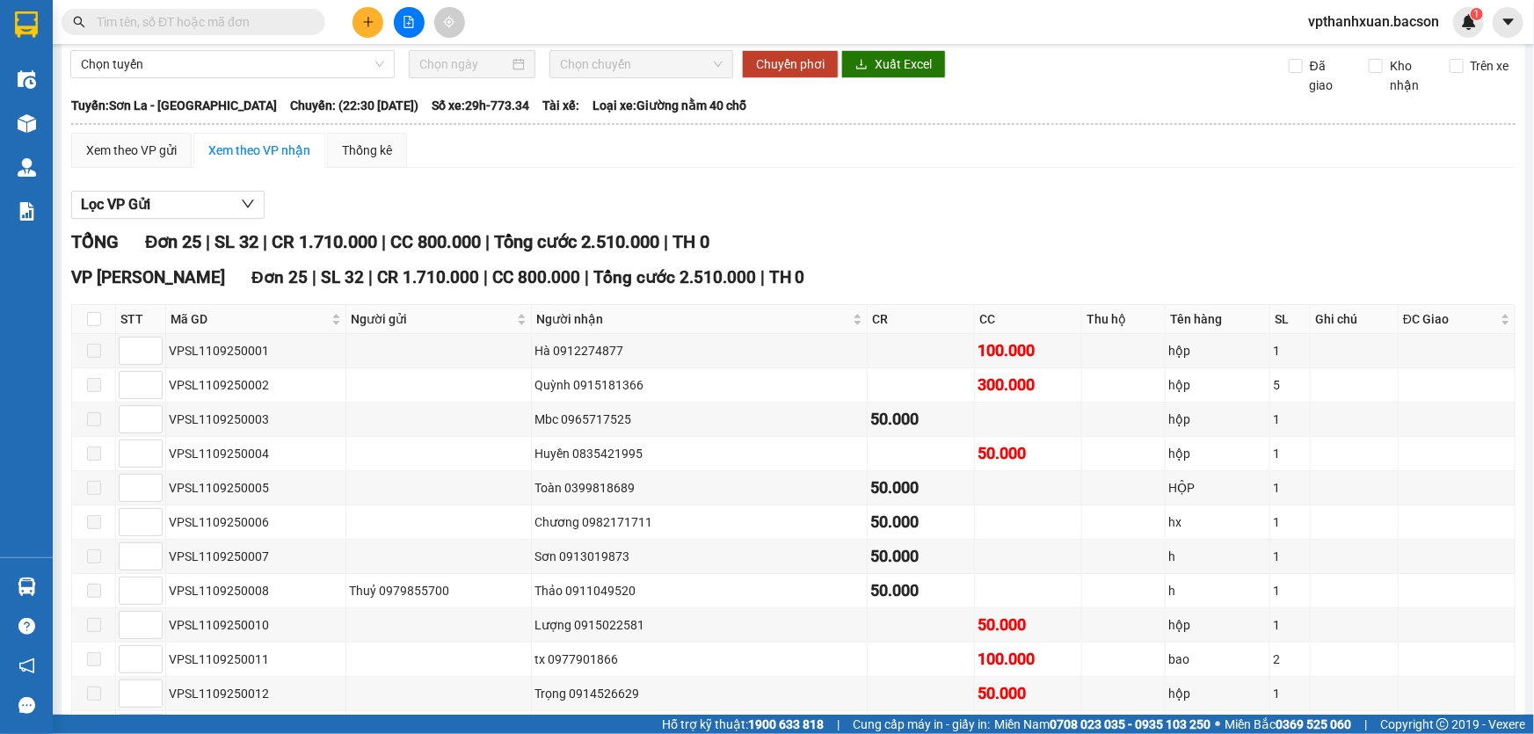
paste input "0915181366"
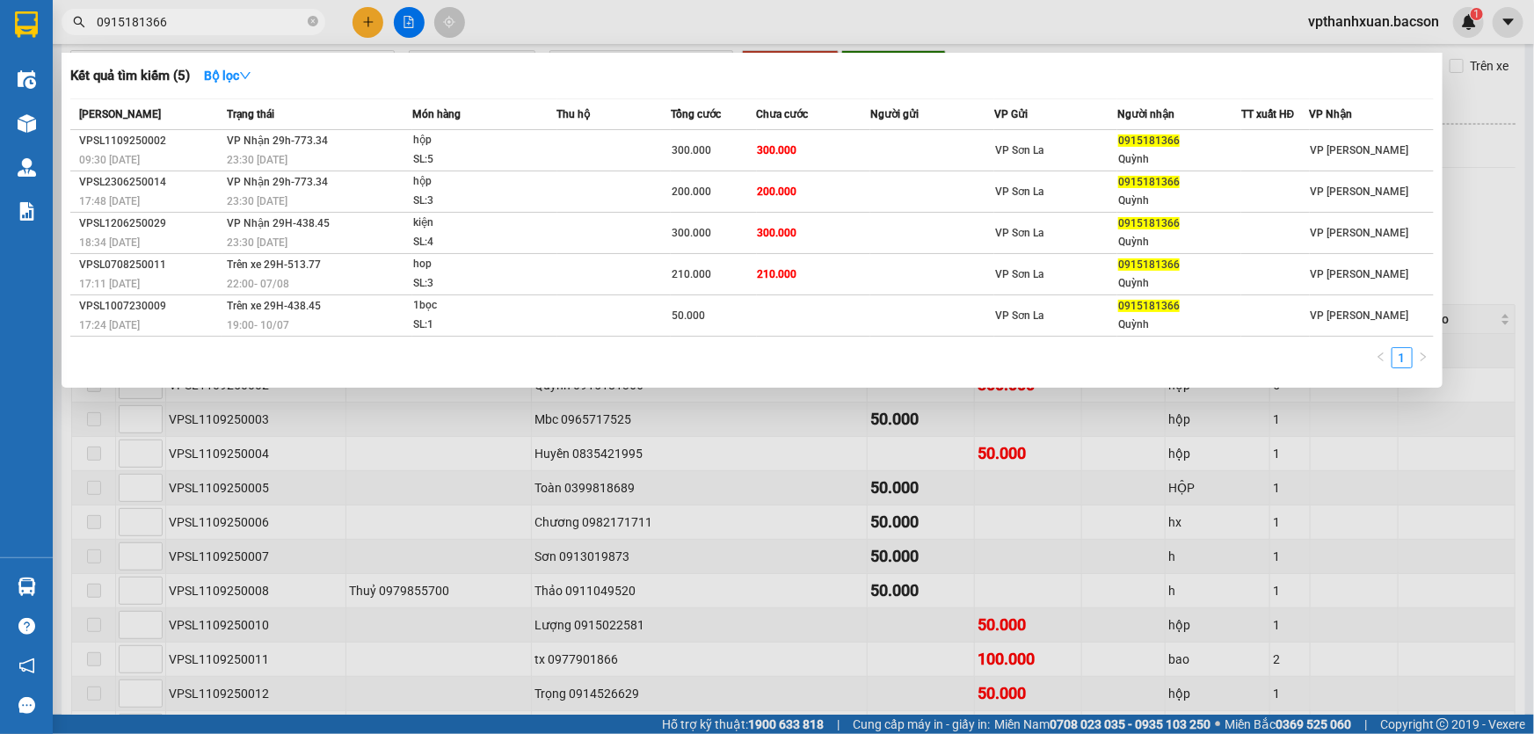
type input "0915181366"
click at [1435, 548] on div at bounding box center [767, 367] width 1534 height 734
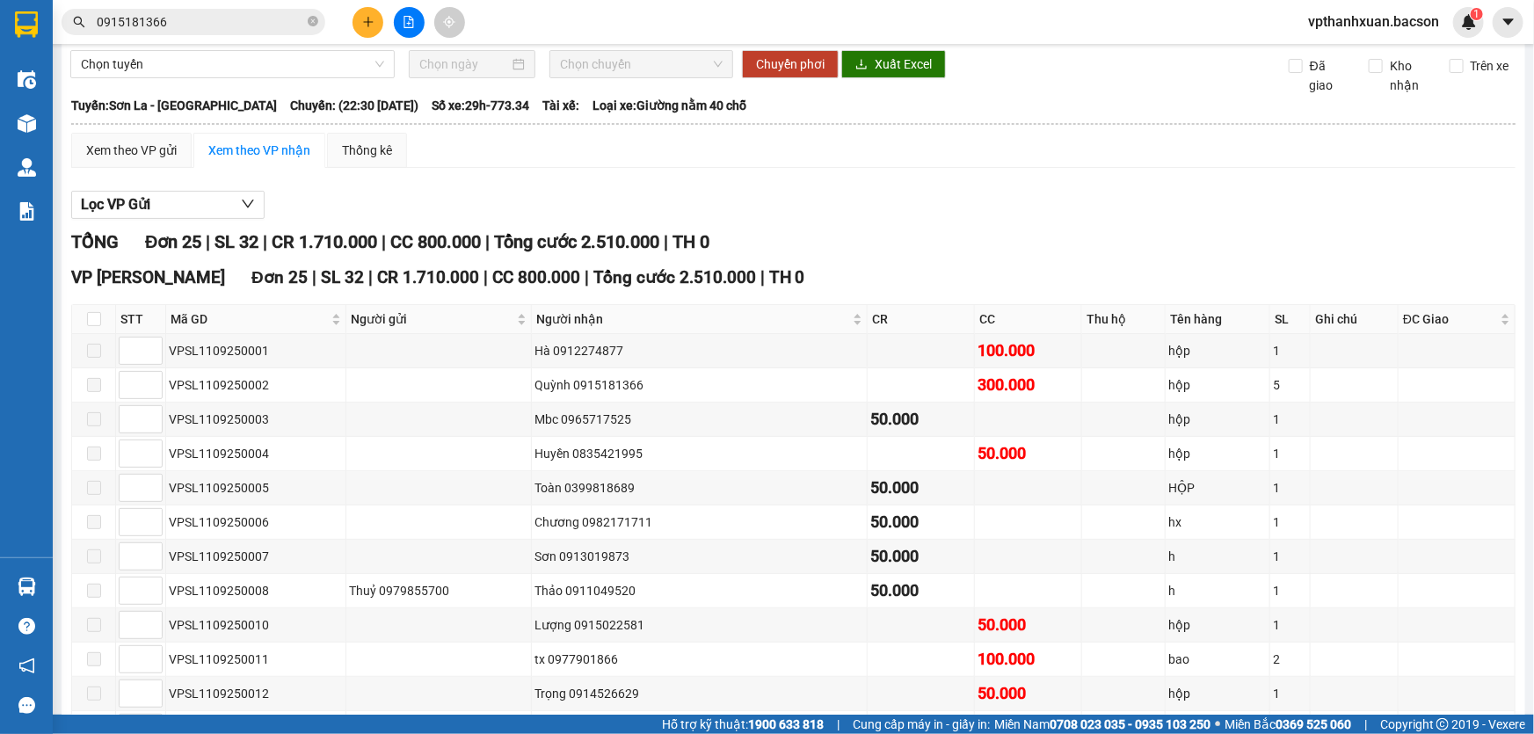
click at [976, 268] on div "VP Thanh Xuân Đơn 25 | SL 32 | CR 1.710.000 | CC 800.000 | Tổng cước 2.510.000 …" at bounding box center [793, 278] width 1444 height 26
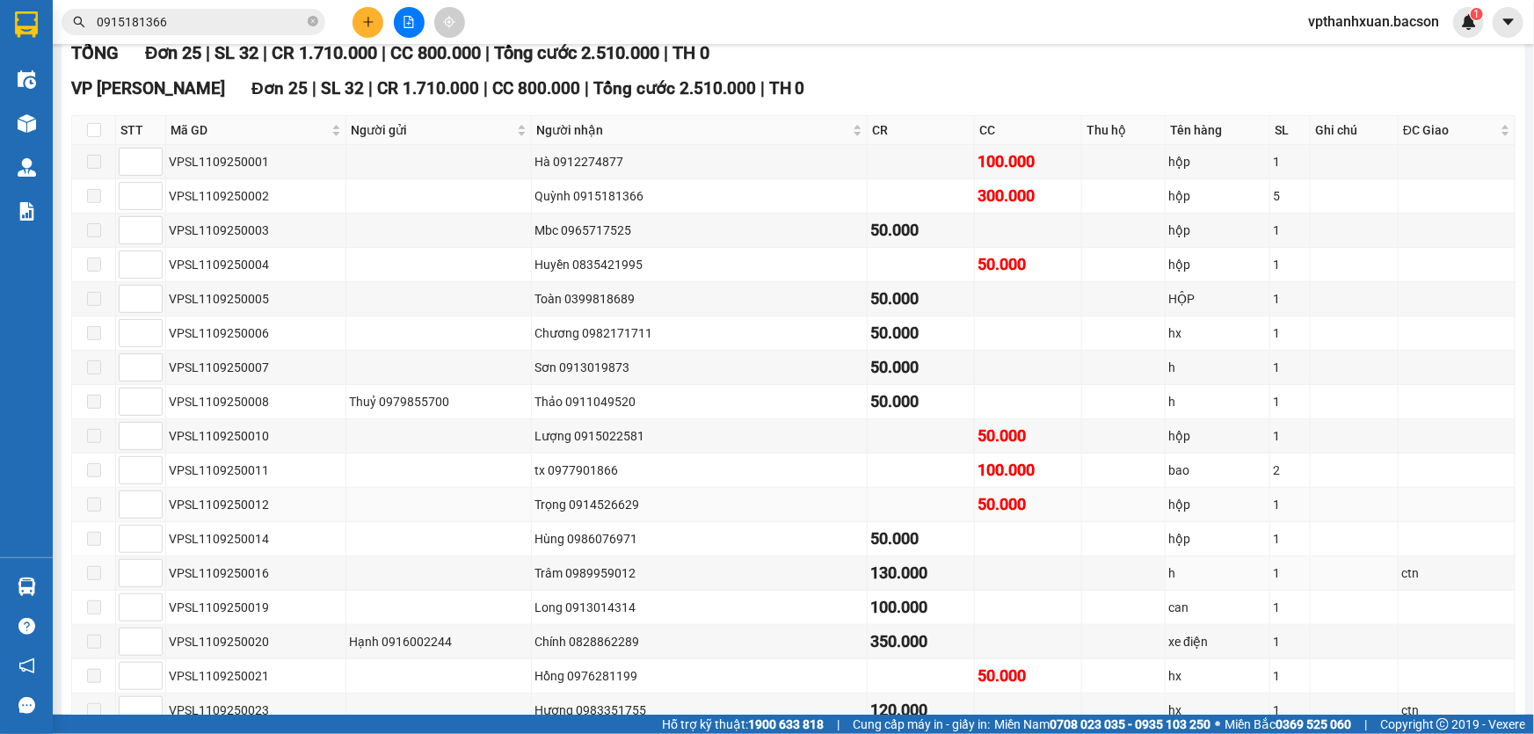
scroll to position [319, 0]
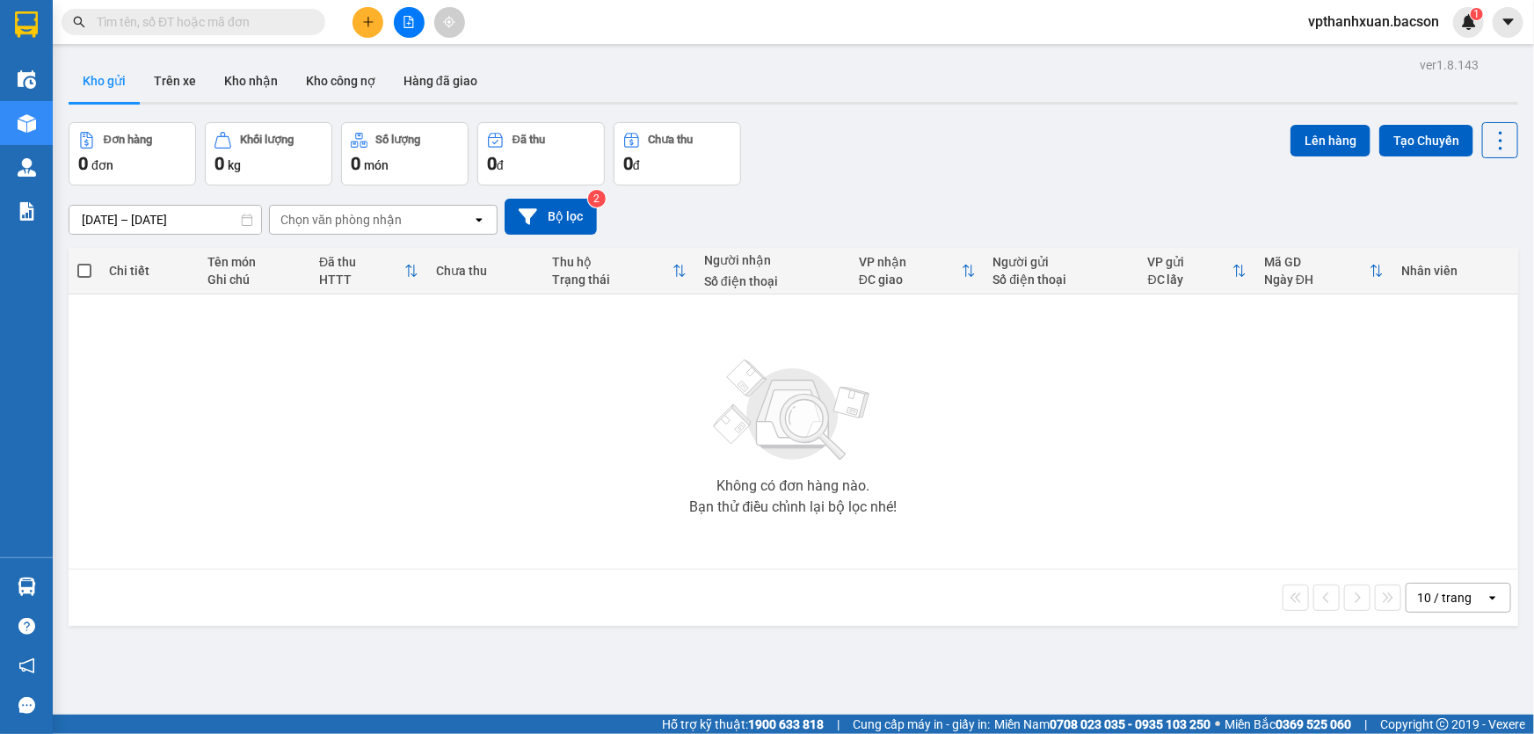
click at [200, 26] on input "text" at bounding box center [200, 21] width 207 height 19
click at [363, 31] on button at bounding box center [367, 22] width 31 height 31
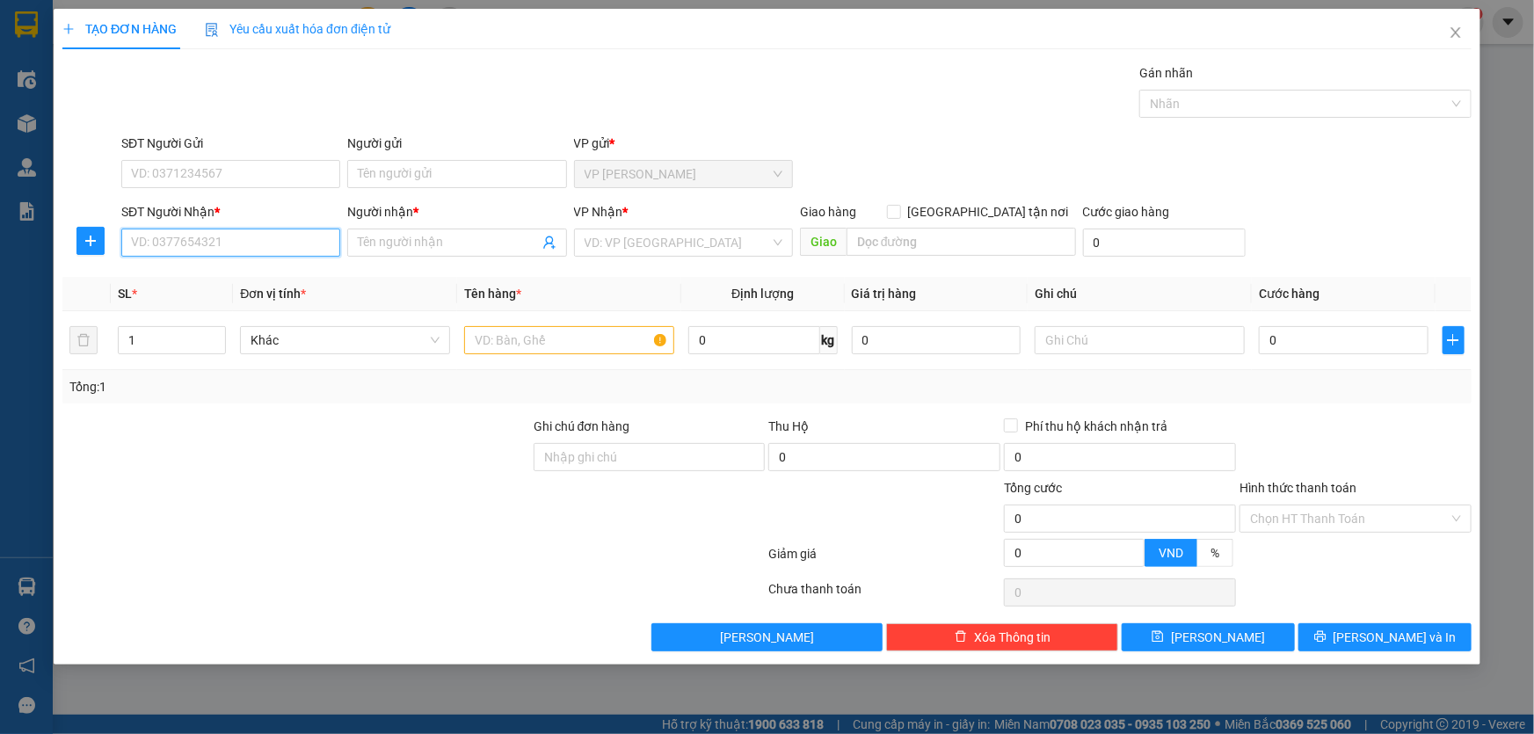
click at [252, 236] on input "SĐT Người Nhận *" at bounding box center [230, 243] width 219 height 28
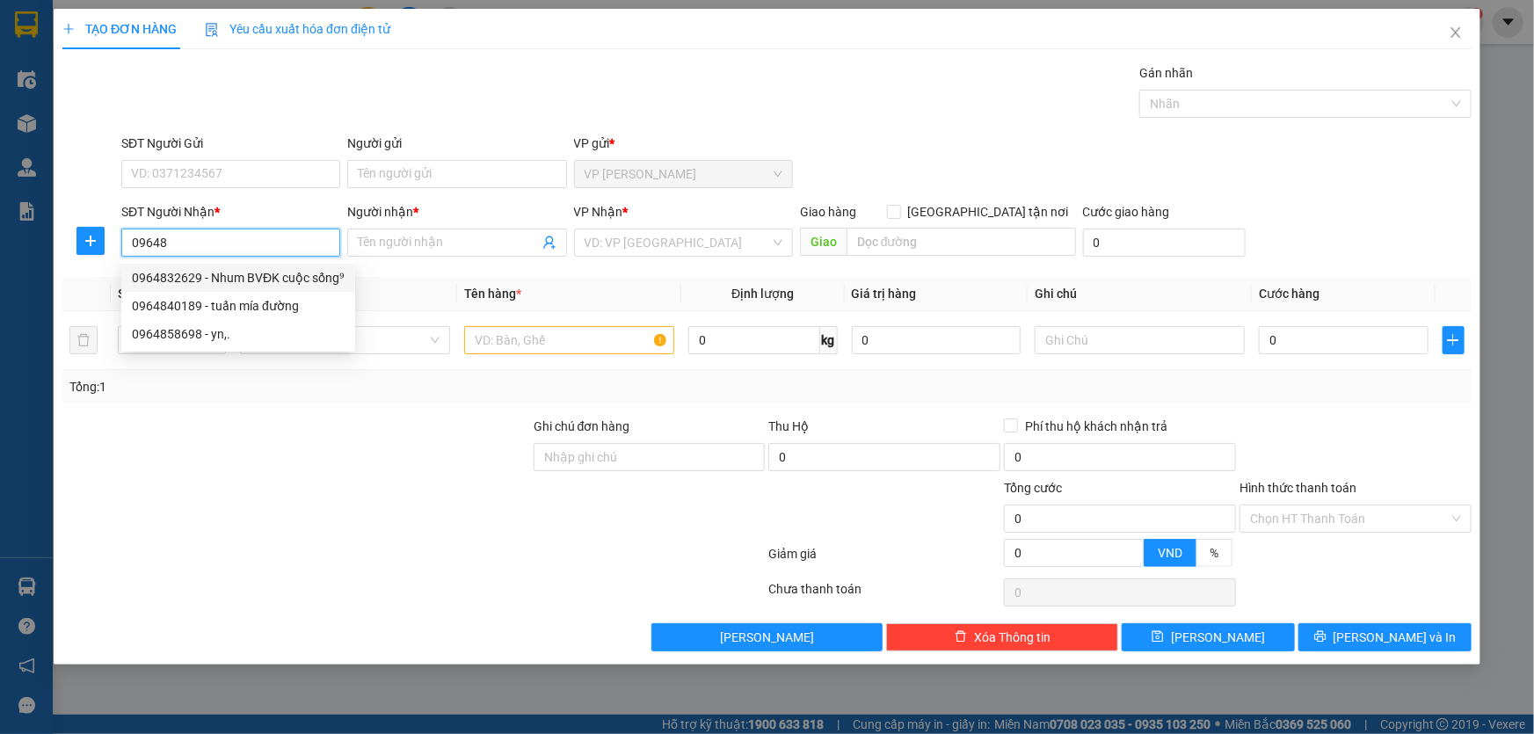
click at [288, 272] on div "0964832629 - Nhum BVĐK cuộc sống⁹" at bounding box center [238, 277] width 213 height 19
type input "0964832629"
type input "Nhum BVĐK cuộc sống⁹"
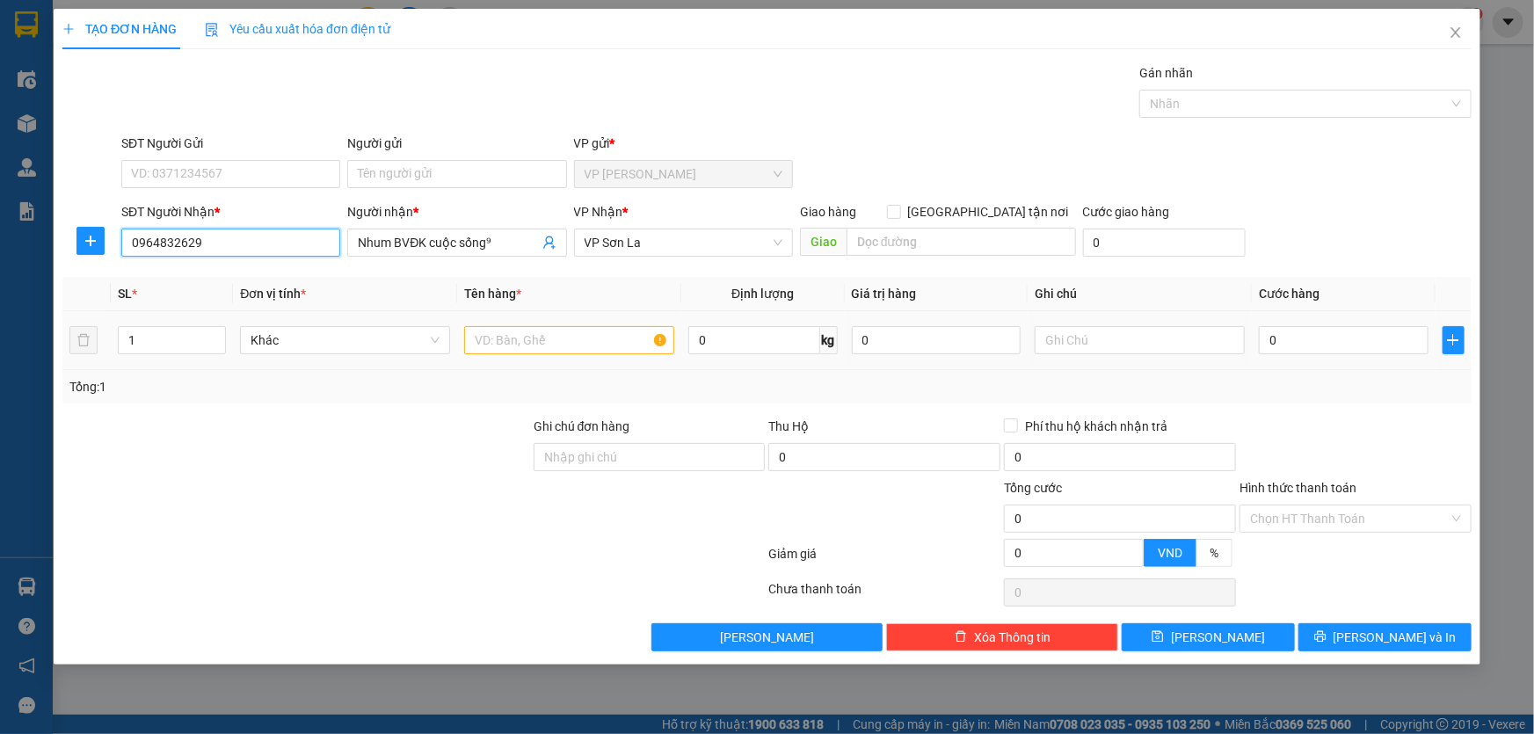
type input "0964832629"
click at [1299, 354] on div "0" at bounding box center [1344, 340] width 170 height 35
click at [1303, 350] on input "0" at bounding box center [1344, 340] width 170 height 28
click at [549, 334] on input "text" at bounding box center [569, 340] width 210 height 28
type input "hộp"
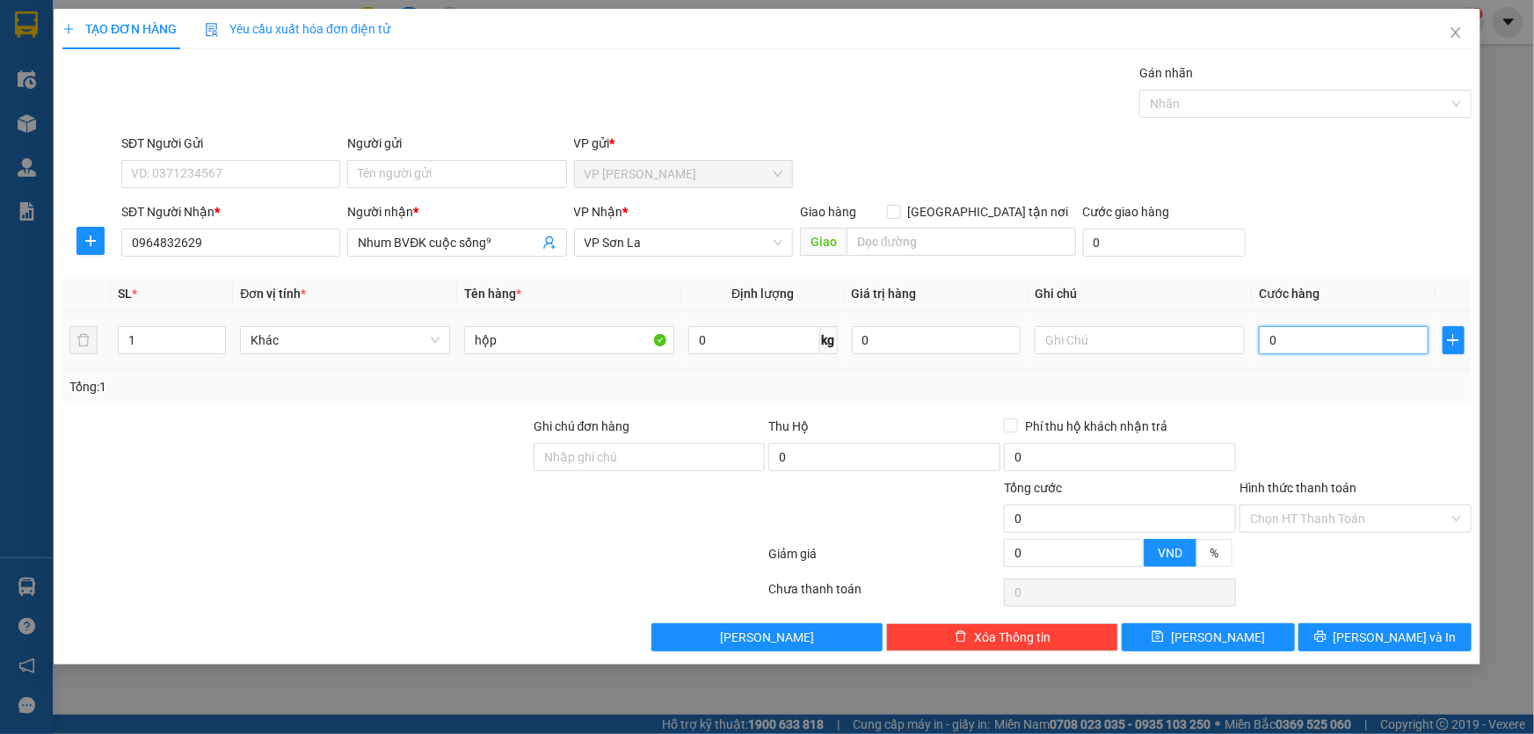
click at [1310, 337] on input "0" at bounding box center [1344, 340] width 170 height 28
type input "5"
type input "50"
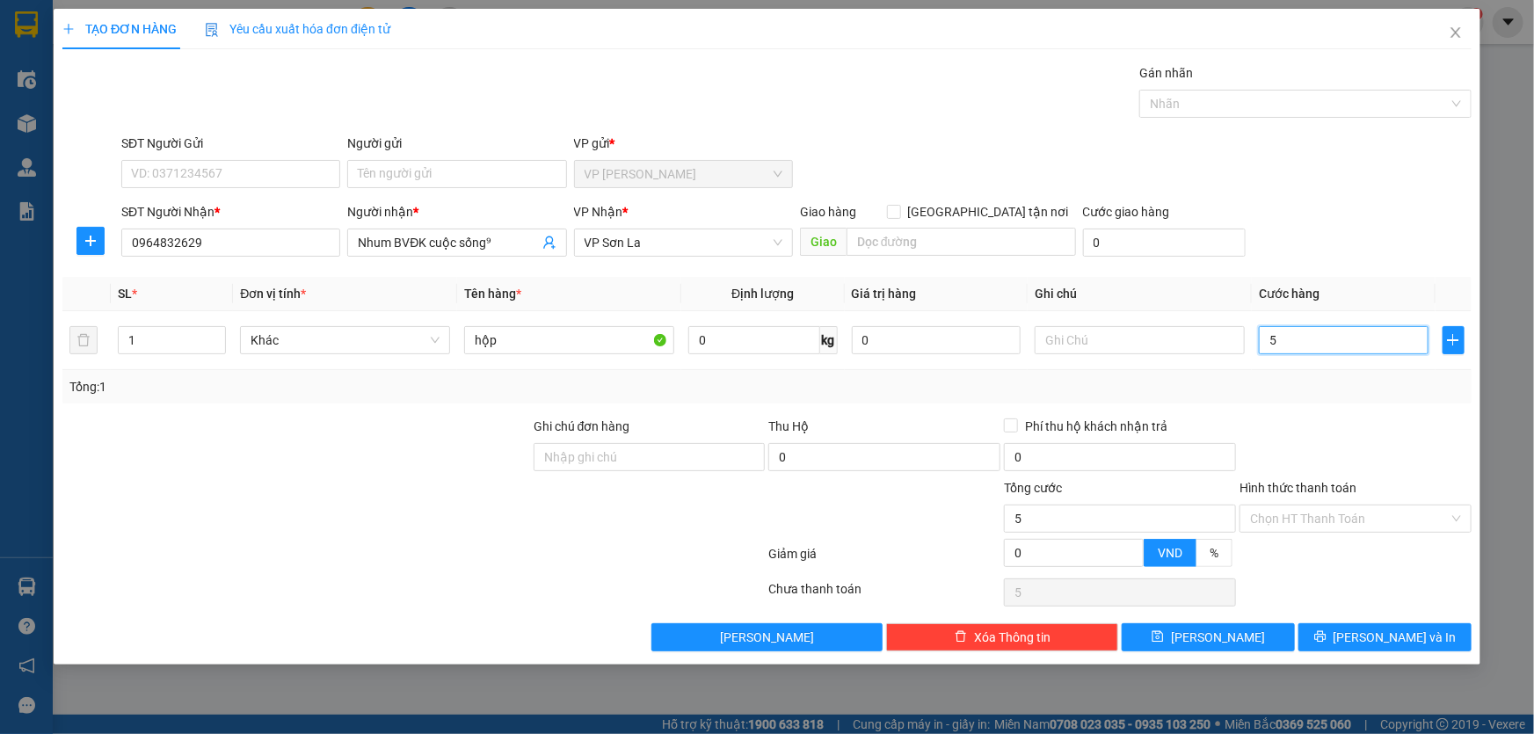
type input "50"
type input "50.000"
click at [1363, 526] on input "Hình thức thanh toán" at bounding box center [1349, 518] width 199 height 26
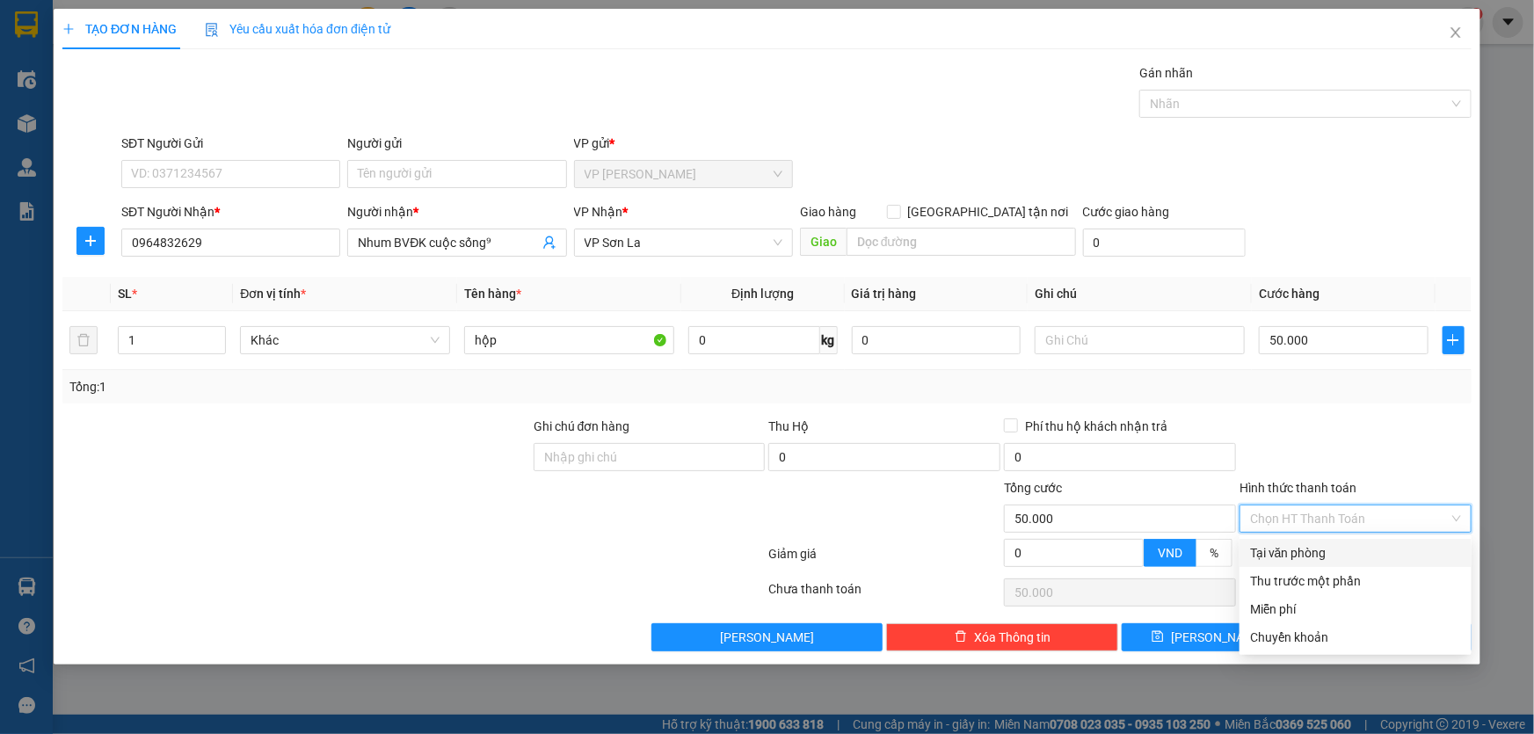
click at [1362, 552] on div "Tại văn phòng" at bounding box center [1355, 552] width 211 height 19
type input "0"
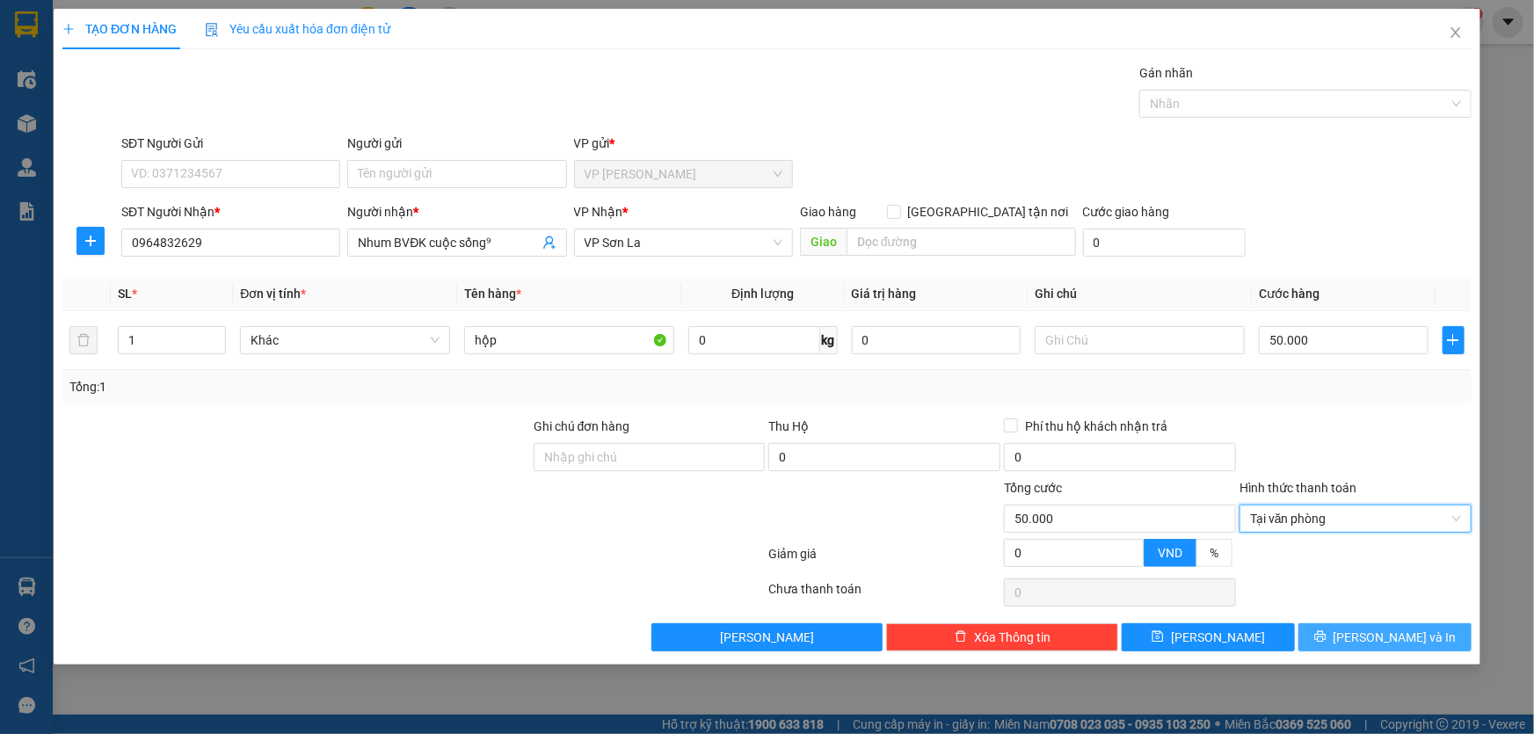
click at [1325, 635] on icon "printer" at bounding box center [1319, 636] width 11 height 11
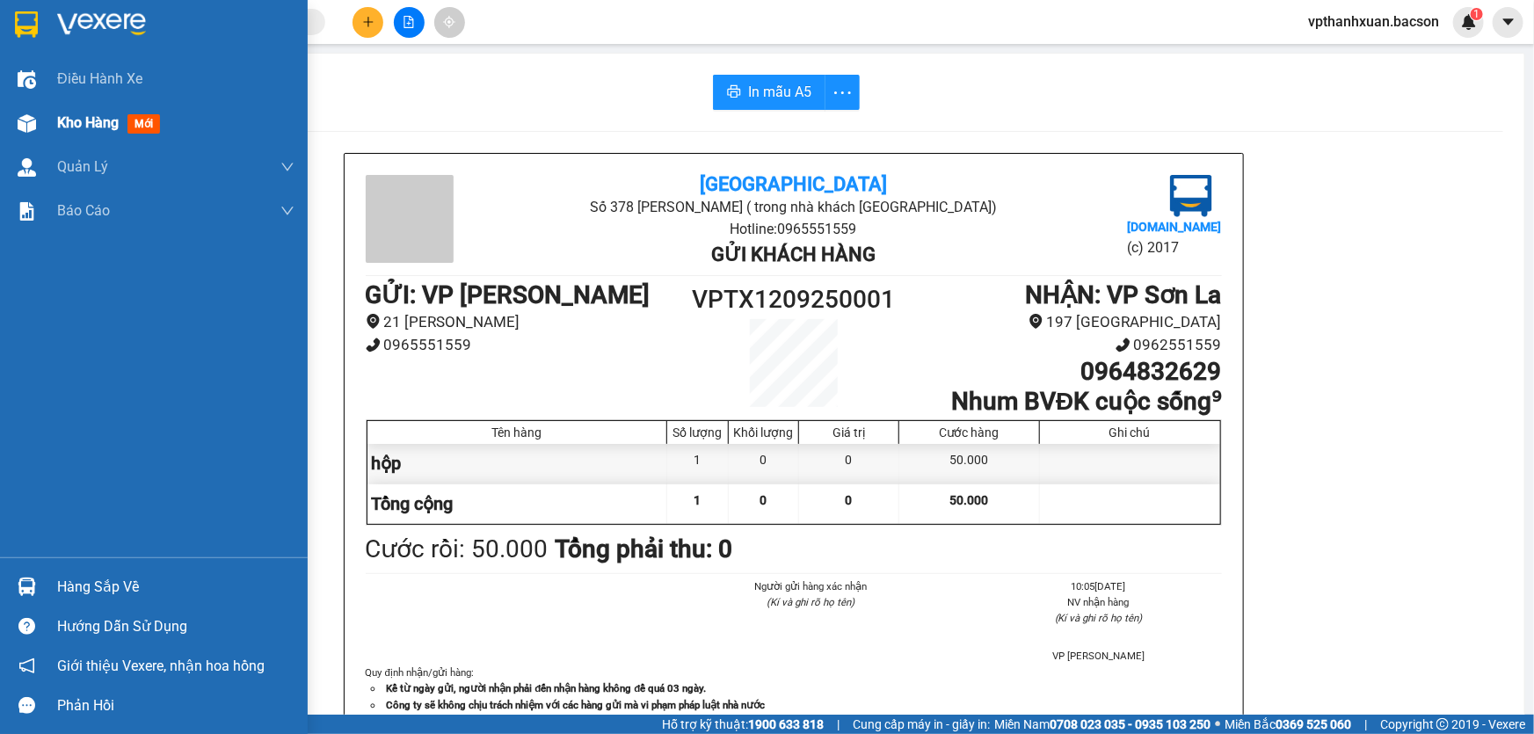
click at [144, 127] on span "mới" at bounding box center [143, 123] width 33 height 19
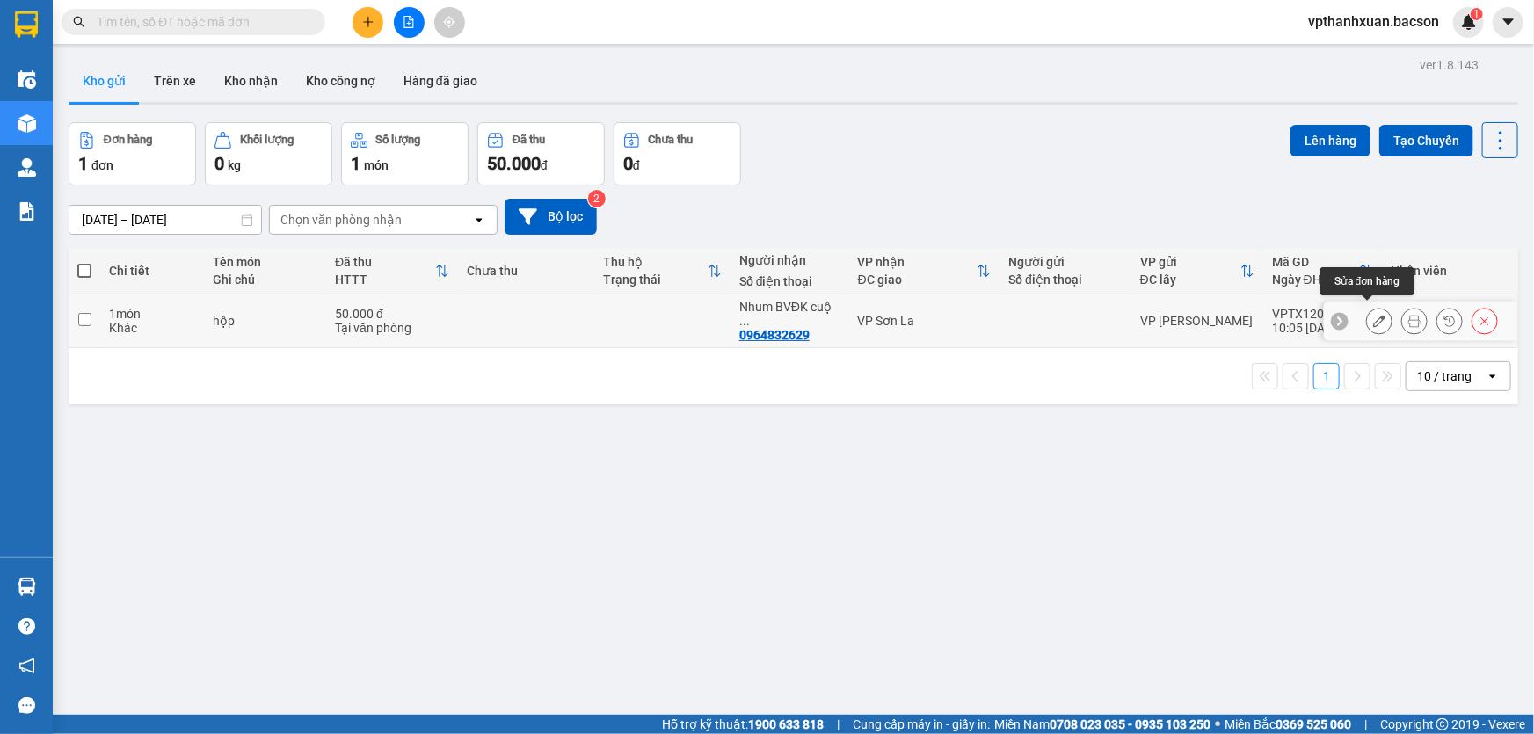
click at [1373, 315] on icon at bounding box center [1379, 321] width 12 height 12
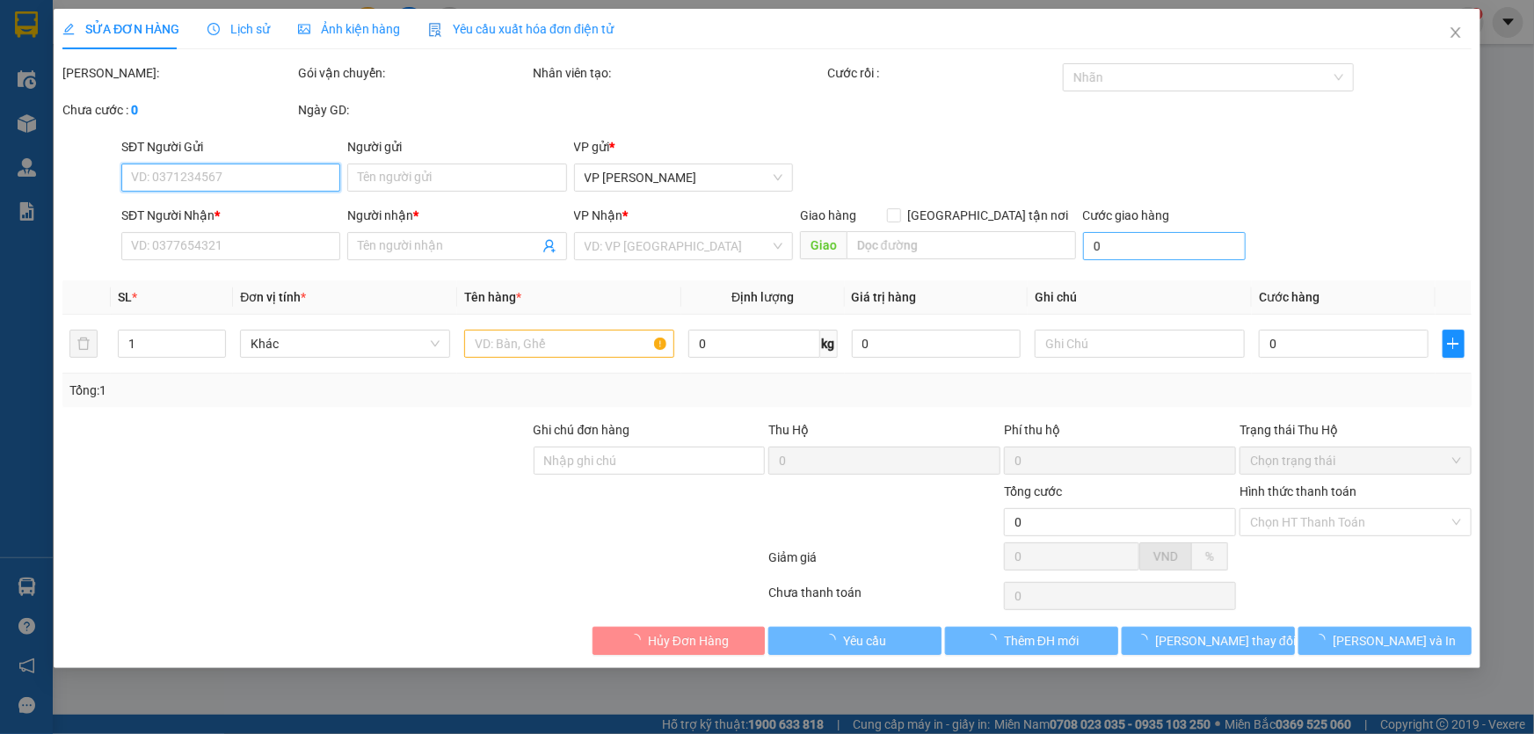
type input "0964832629"
type input "Nhum BVĐK cuộc sống⁹"
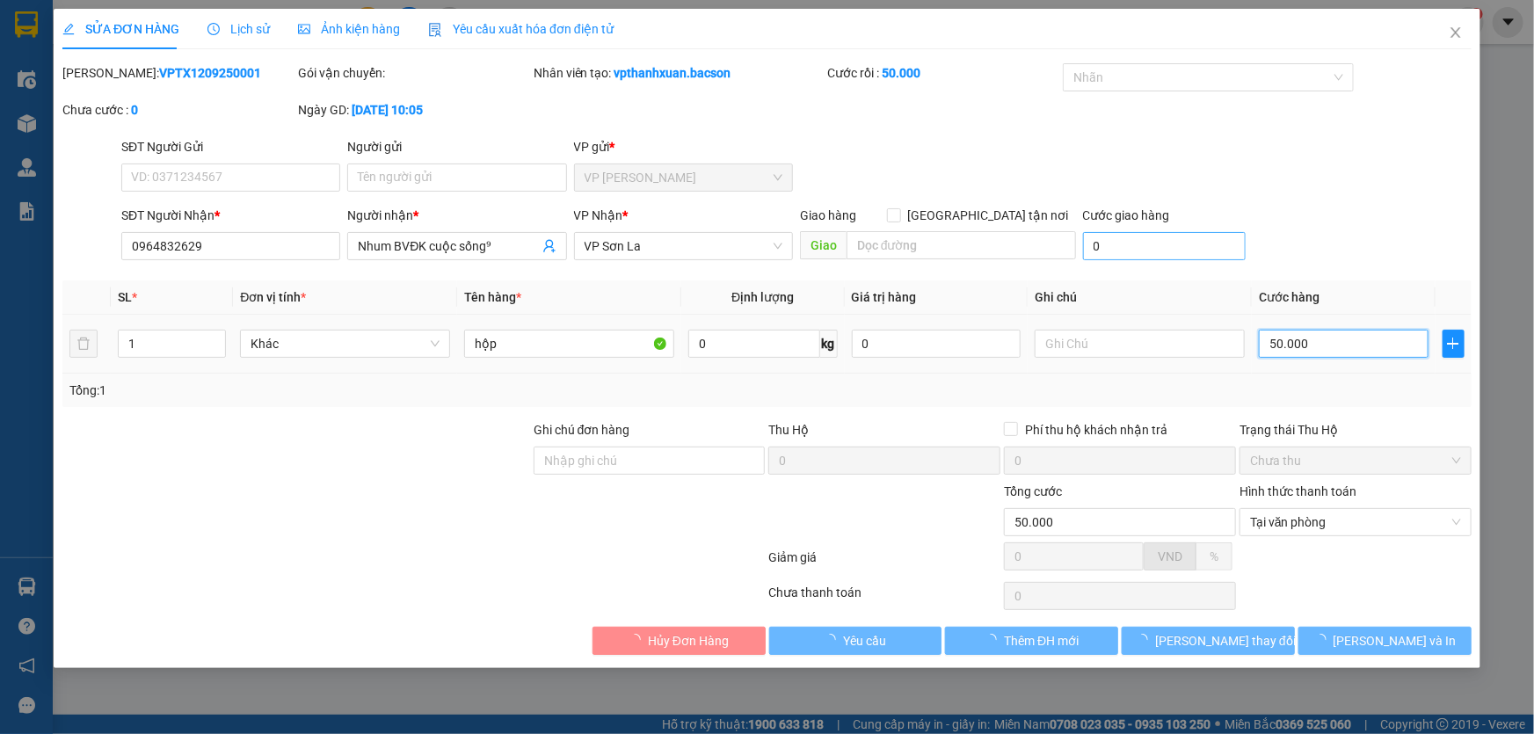
click at [1323, 348] on input "50.000" at bounding box center [1344, 344] width 170 height 28
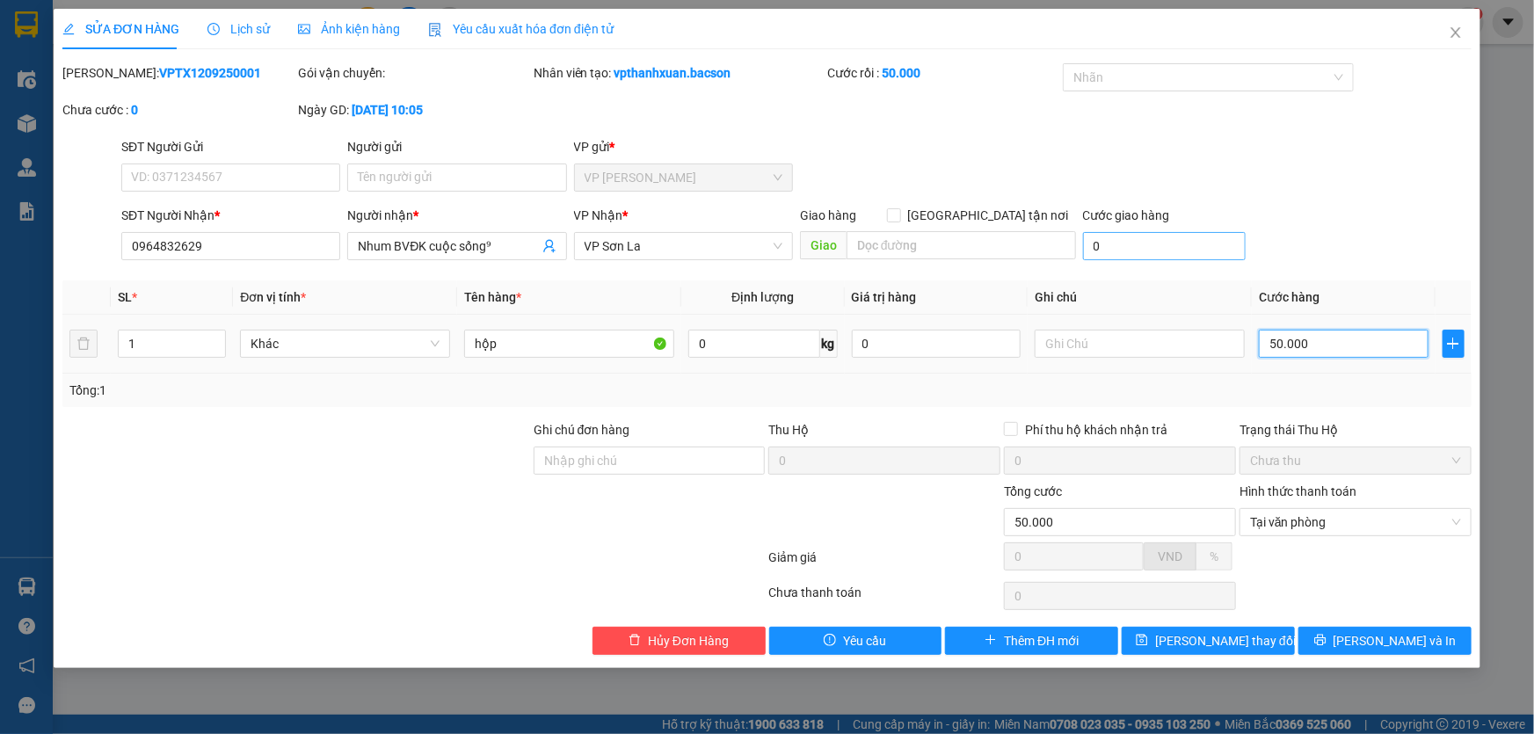
type input "7"
type input "70"
type input "70.000"
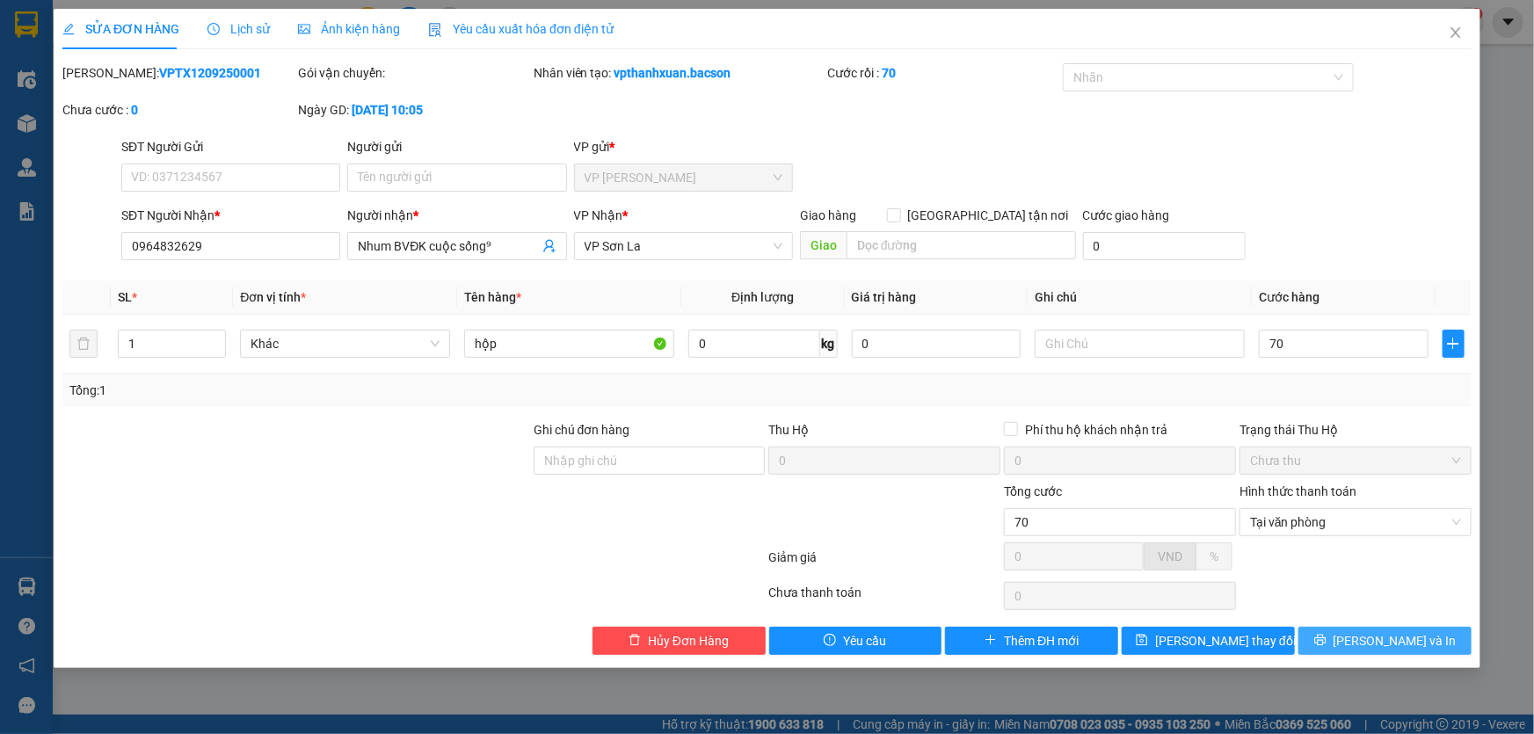
type input "70.000"
click at [1374, 647] on span "Lưu và In" at bounding box center [1394, 640] width 123 height 19
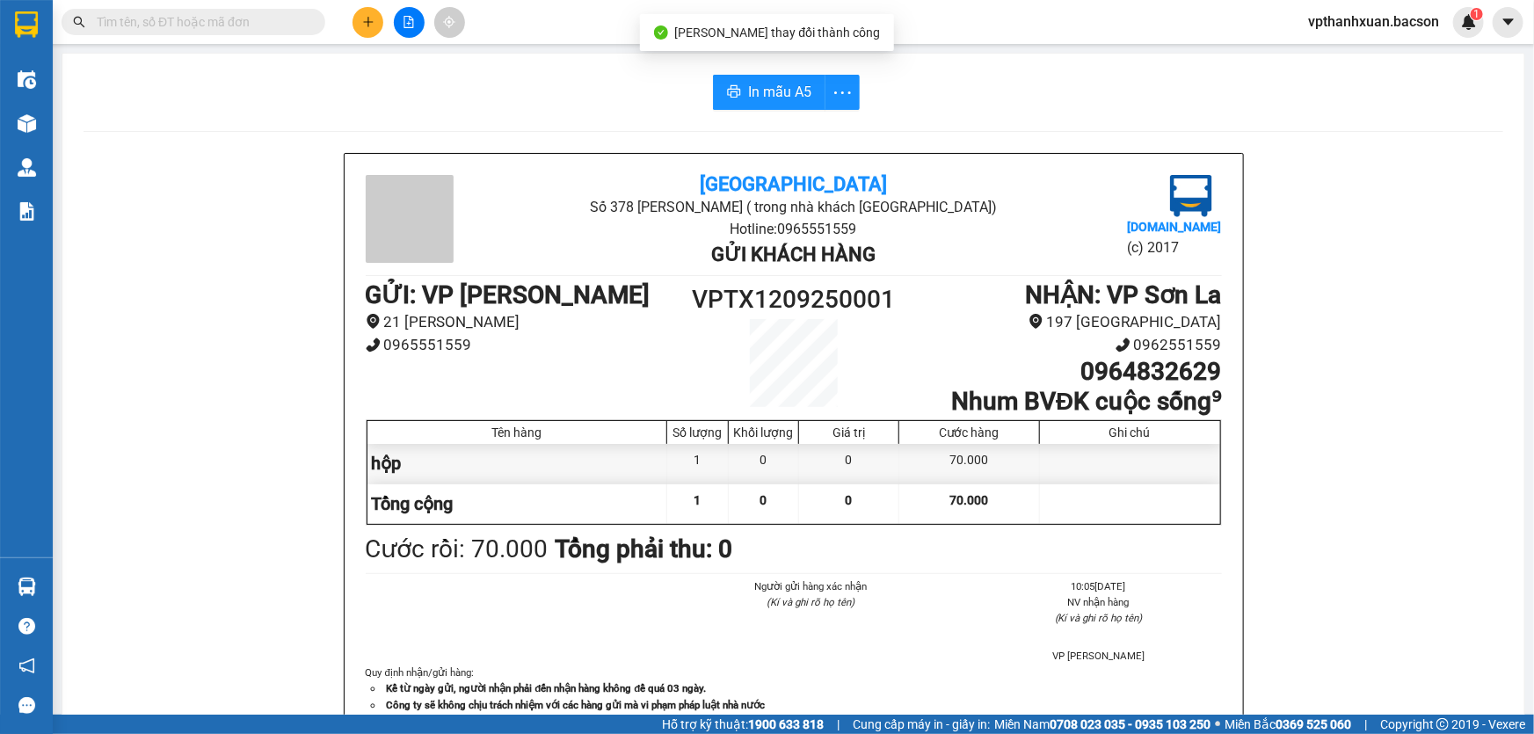
click at [744, 72] on div "In mẫu A5 Bắc Sơn Số 378 Nguyễn Trãi ( trong nhà khách Sơn La) Hotline: 0965551…" at bounding box center [793, 447] width 1462 height 787
click at [758, 95] on span "In mẫu A5" at bounding box center [779, 92] width 63 height 22
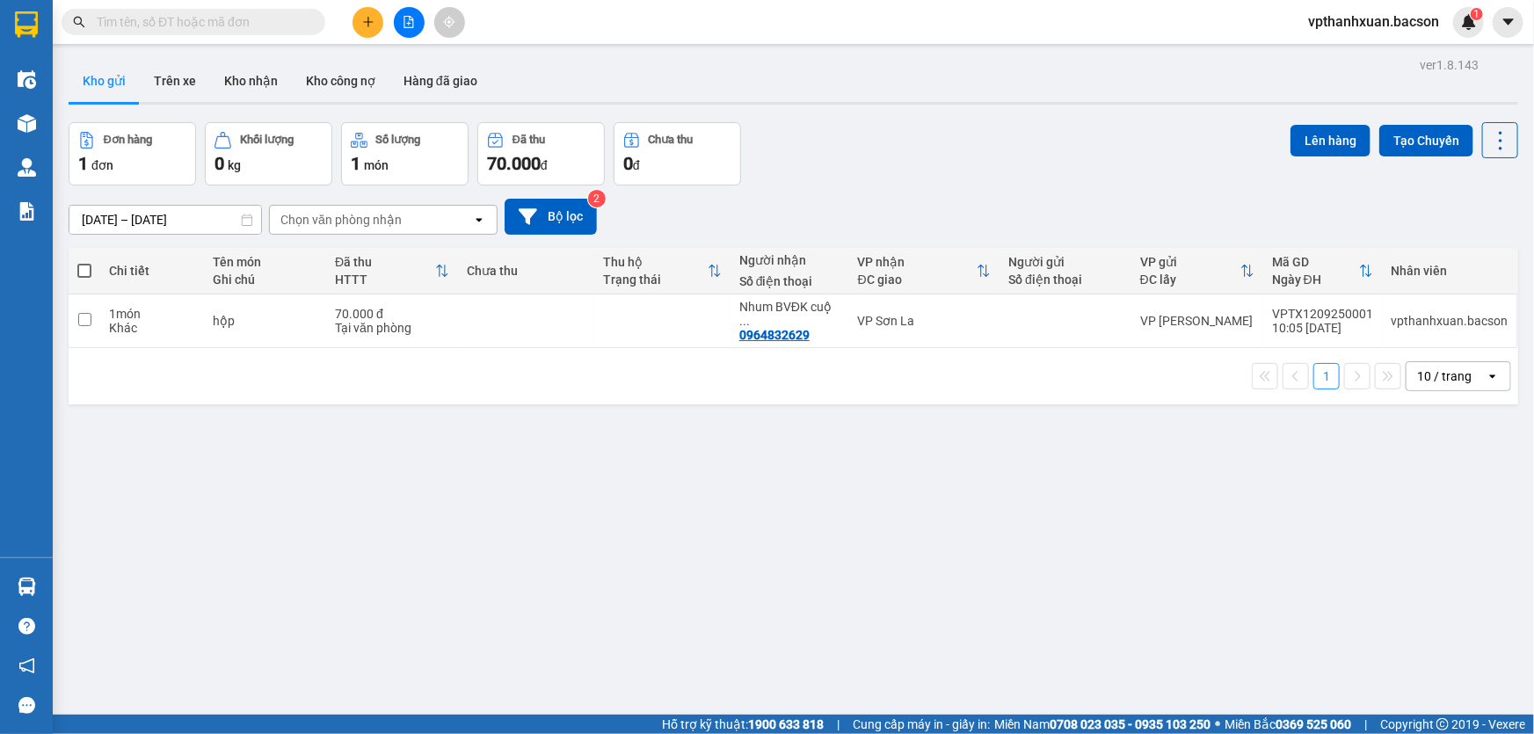
click at [378, 28] on button at bounding box center [367, 22] width 31 height 31
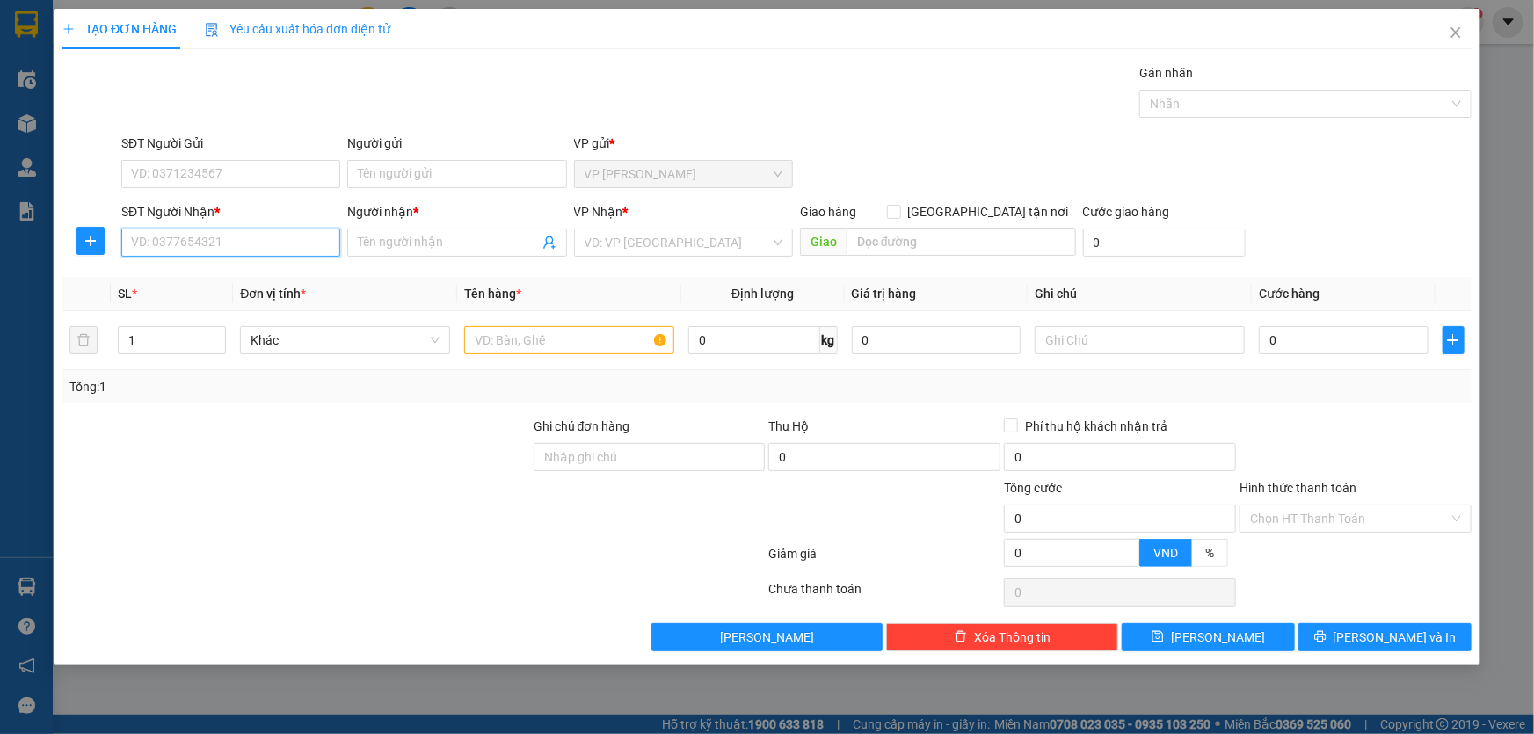
click at [263, 250] on input "SĐT Người Nhận *" at bounding box center [230, 243] width 219 height 28
click at [205, 271] on div "0965605558 - thịnh 4 g" at bounding box center [231, 277] width 198 height 19
type input "0965605558"
type input "thịnh 4 g"
type input "0965605558"
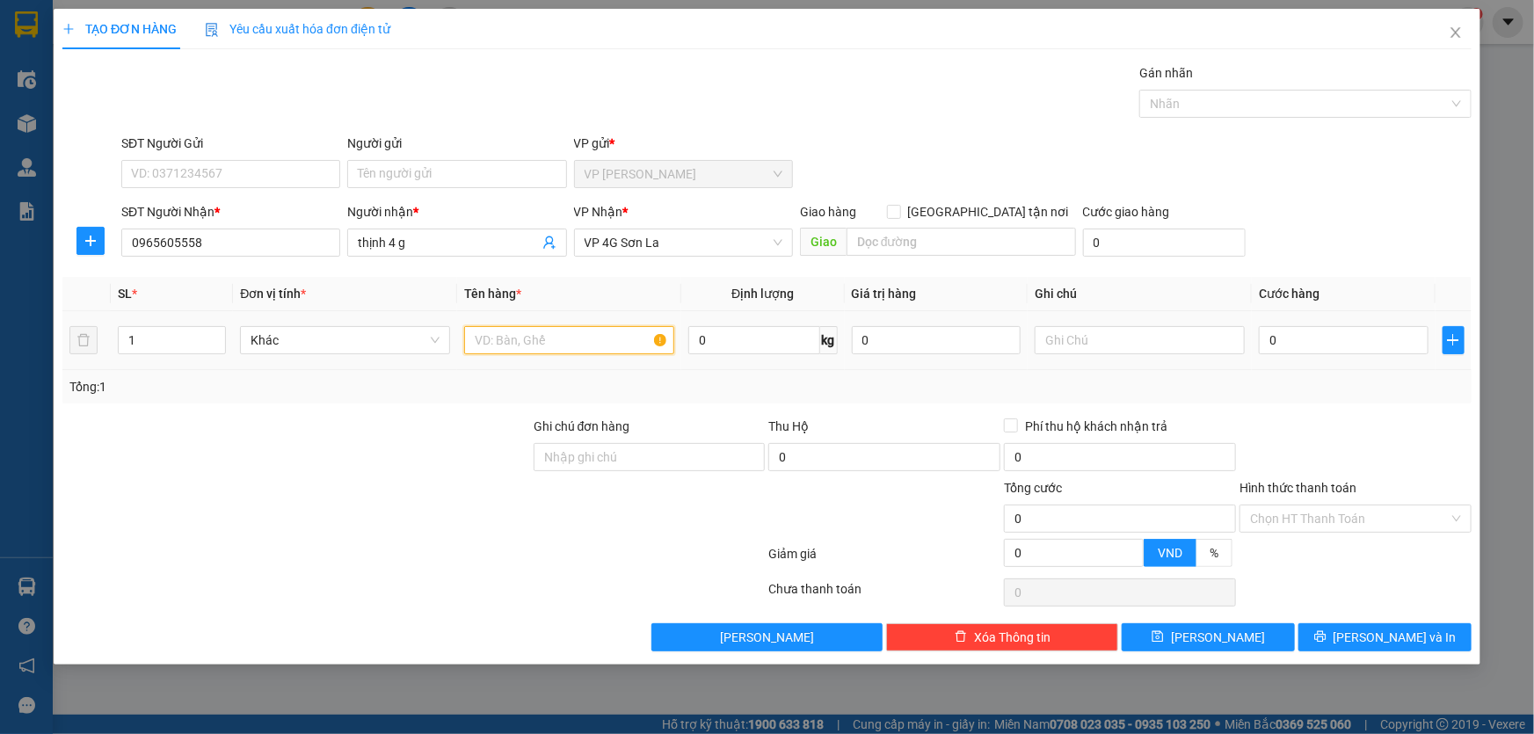
click at [547, 328] on input "text" at bounding box center [569, 340] width 210 height 28
type input "kieenj"
click at [1320, 333] on input "0" at bounding box center [1344, 340] width 170 height 28
type input "8"
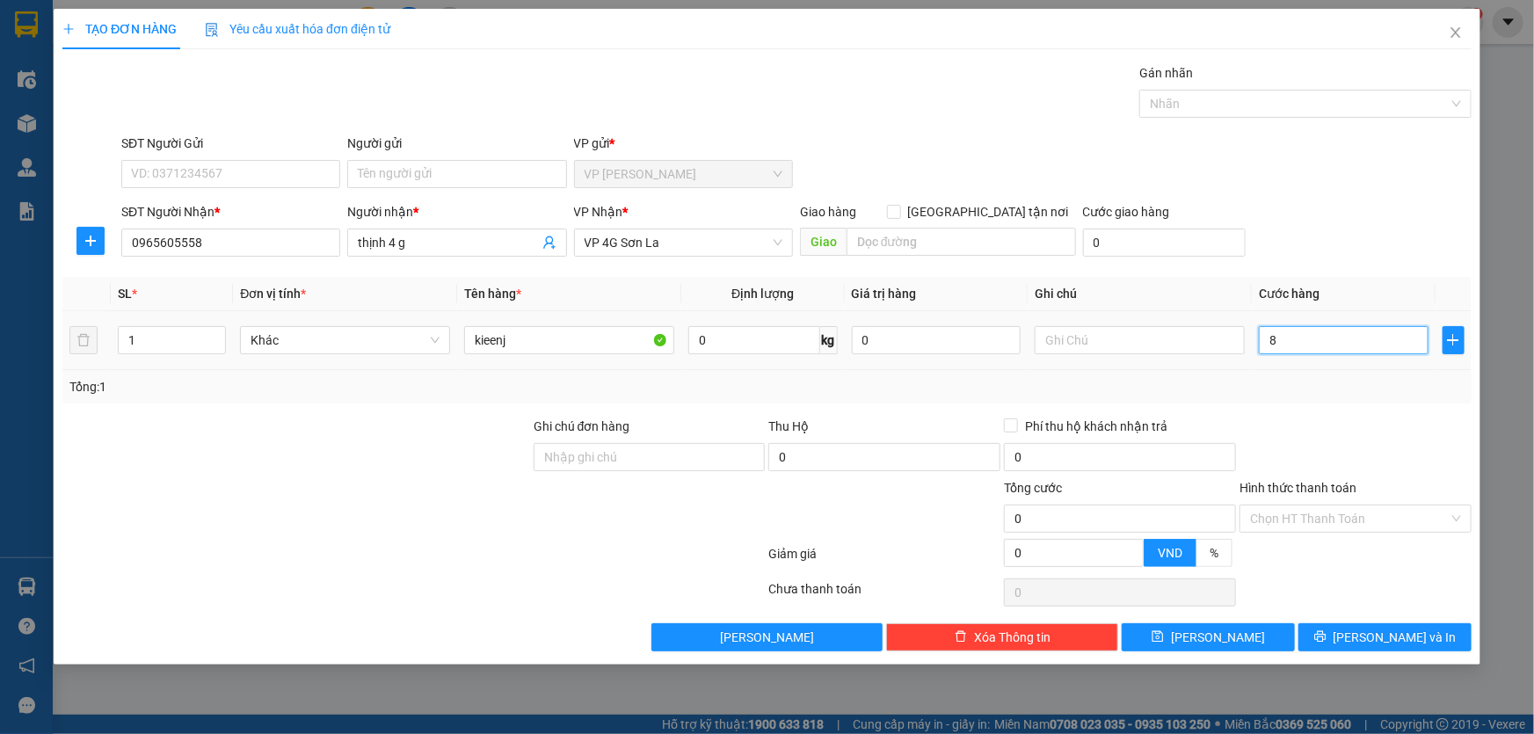
type input "8"
type input "80"
type input "80.000"
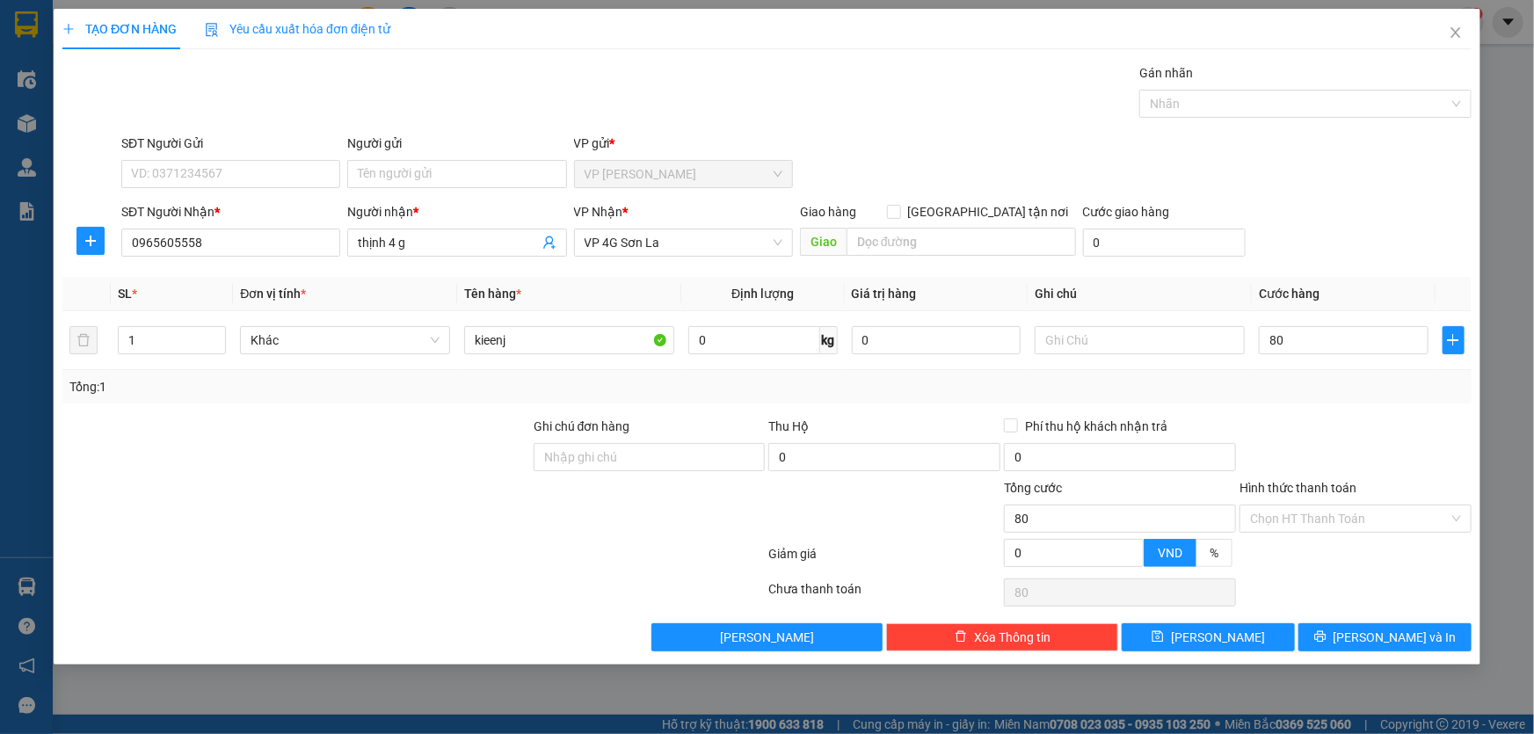
type input "80.000"
click at [1424, 258] on div "SĐT Người Nhận * 0965605558 Người nhận * thịnh 4 g VP Nhận * VP 4G Sơn La Giao …" at bounding box center [796, 233] width 1357 height 62
click at [1346, 633] on button "Lưu và In" at bounding box center [1384, 637] width 173 height 28
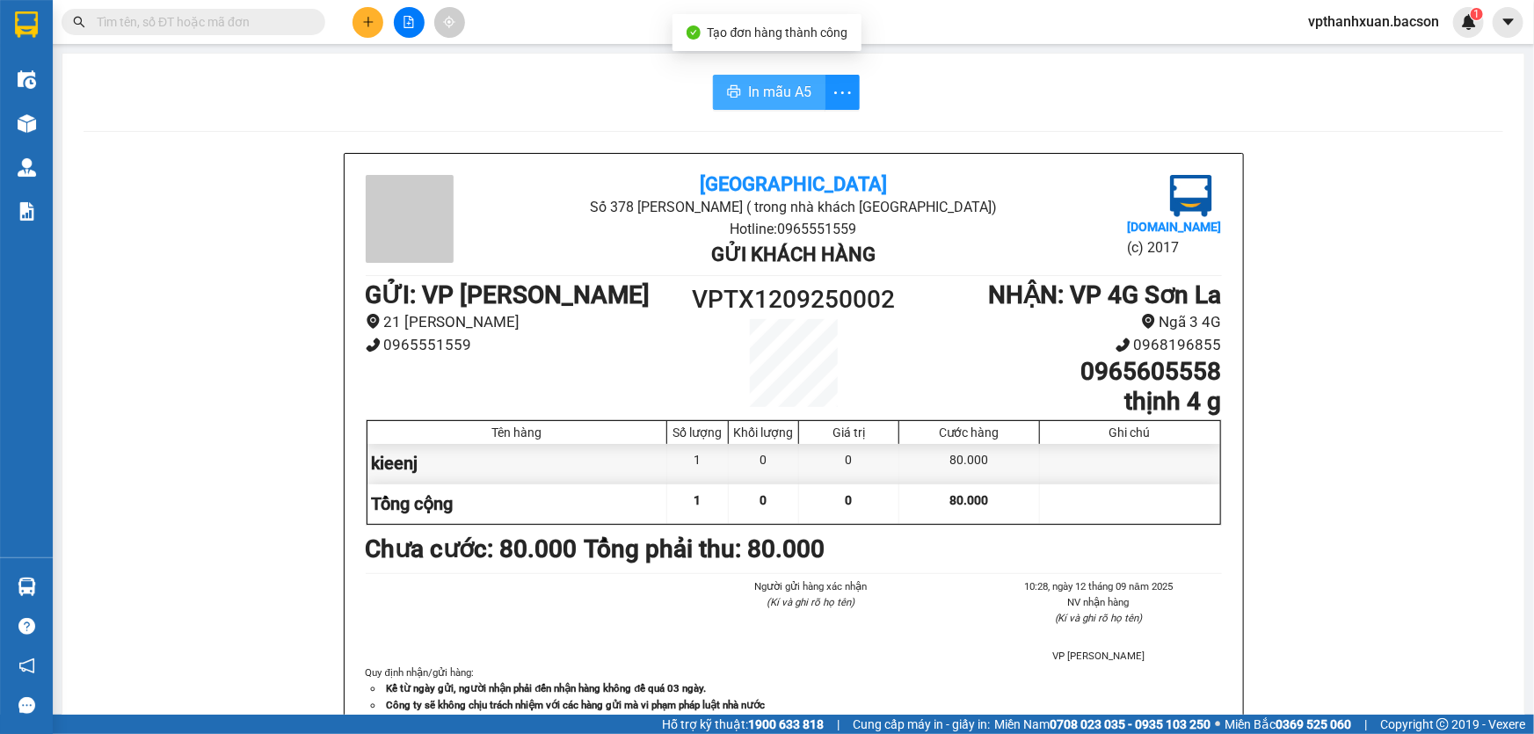
click at [778, 101] on span "In mẫu A5" at bounding box center [779, 92] width 63 height 22
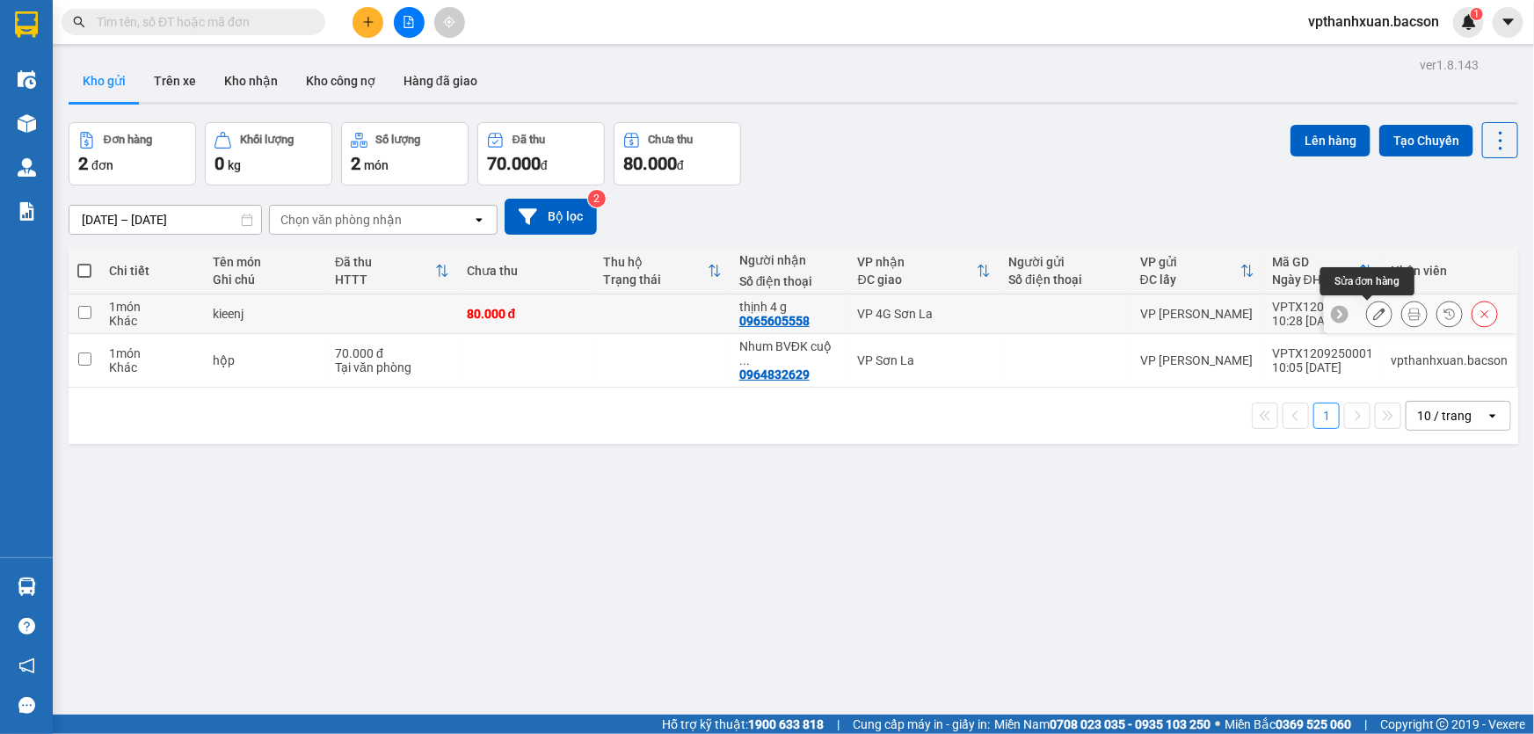
click at [1371, 320] on button at bounding box center [1379, 314] width 25 height 31
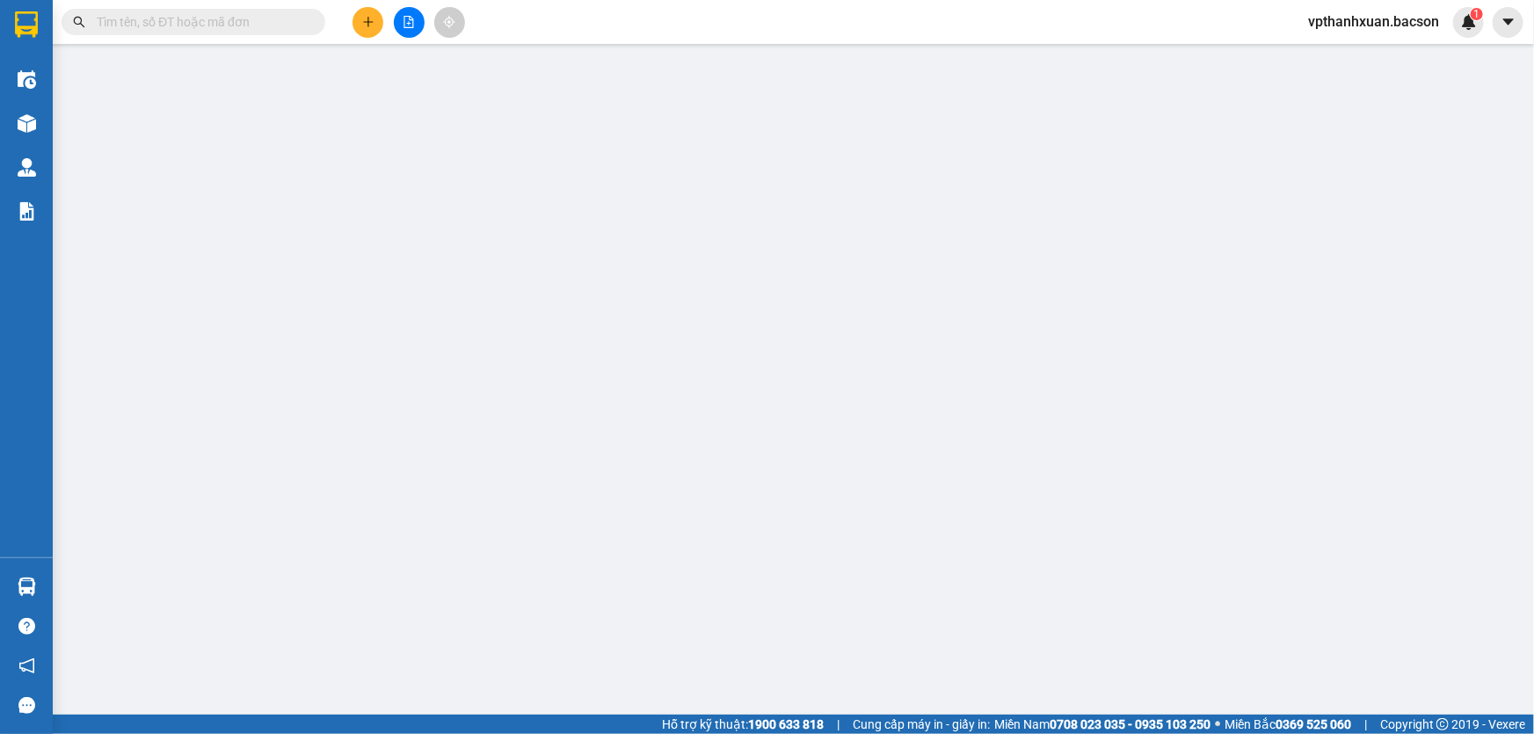
type input "0965605558"
type input "thịnh 4 g"
type input "80.000"
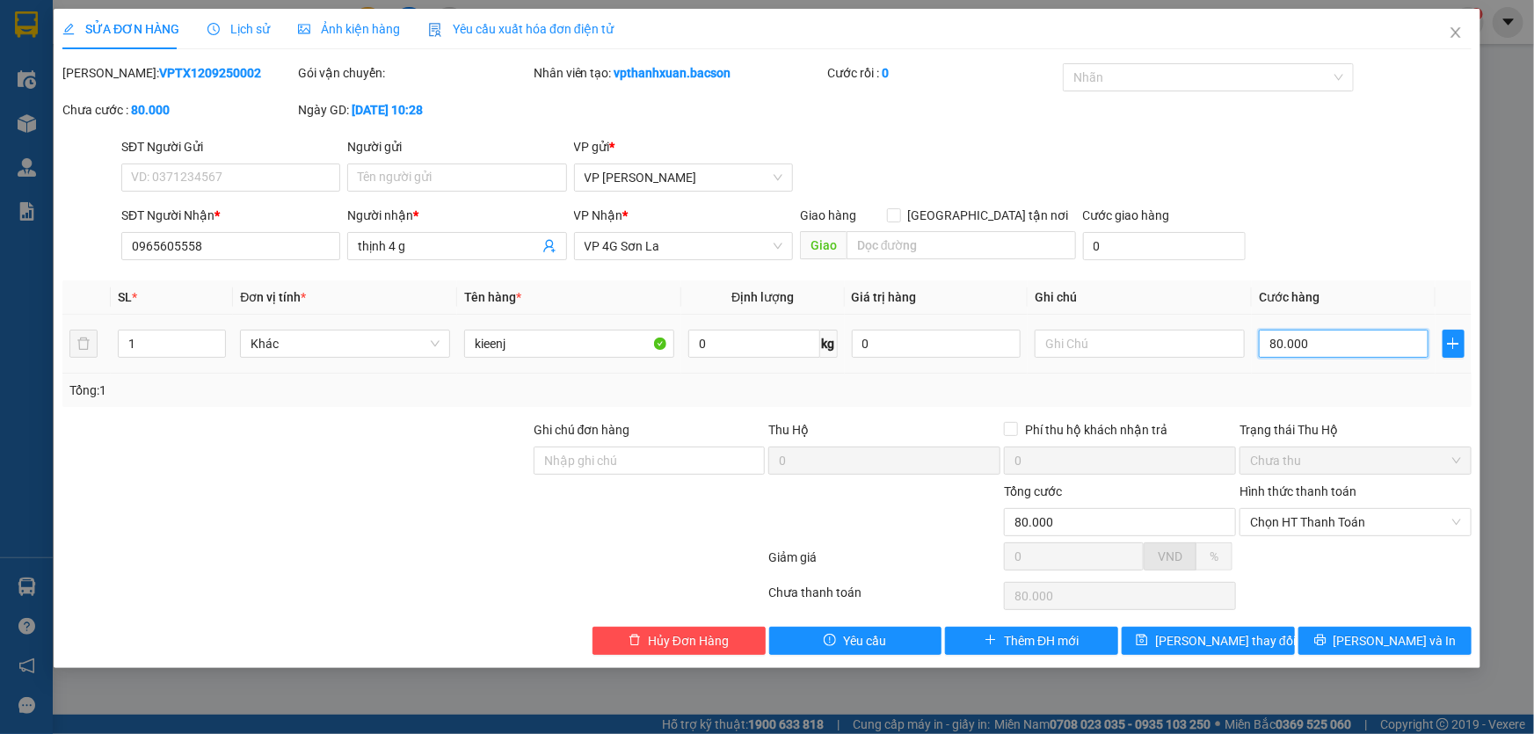
click at [1317, 350] on input "80.000" at bounding box center [1344, 344] width 170 height 28
type input "8"
type input "810"
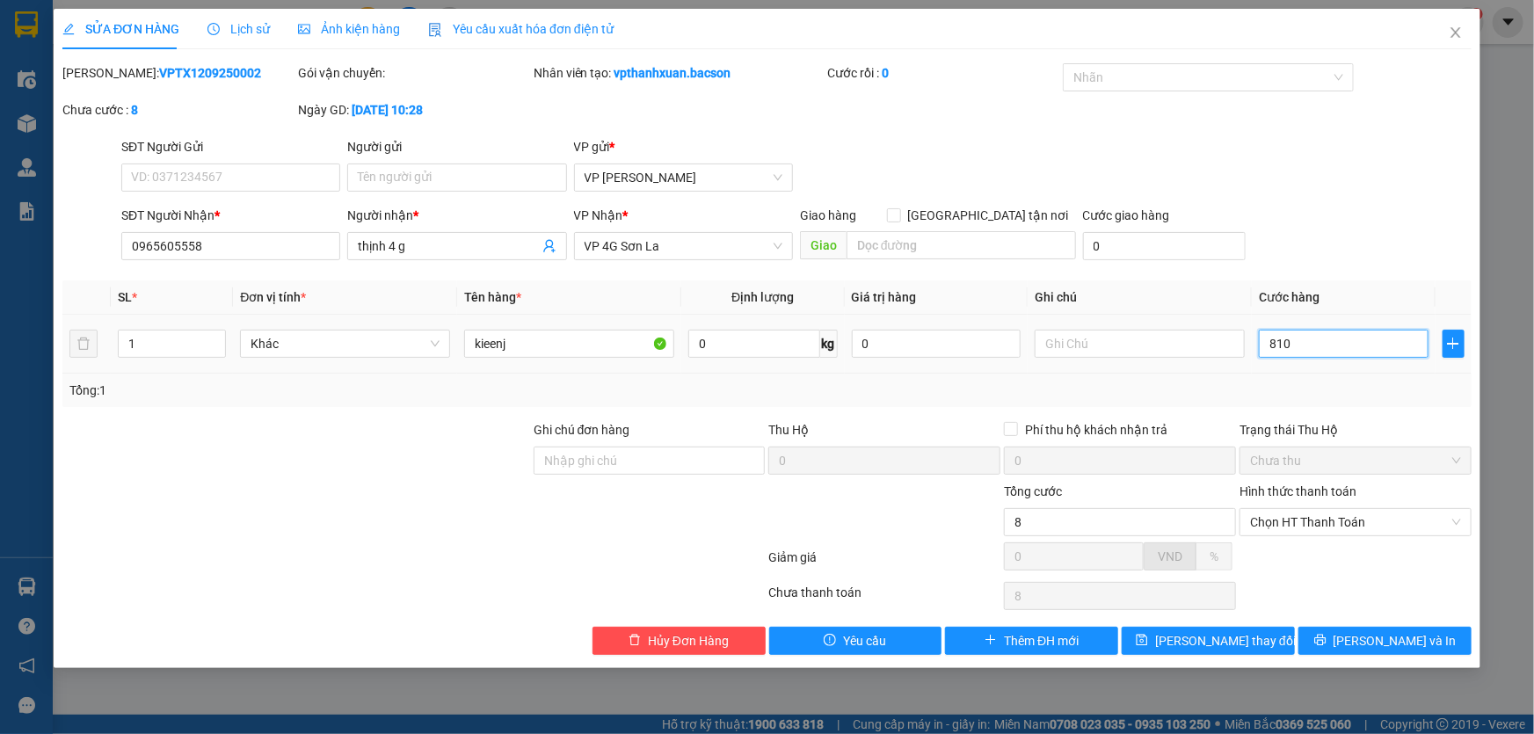
type input "810"
type input "81"
type input "8"
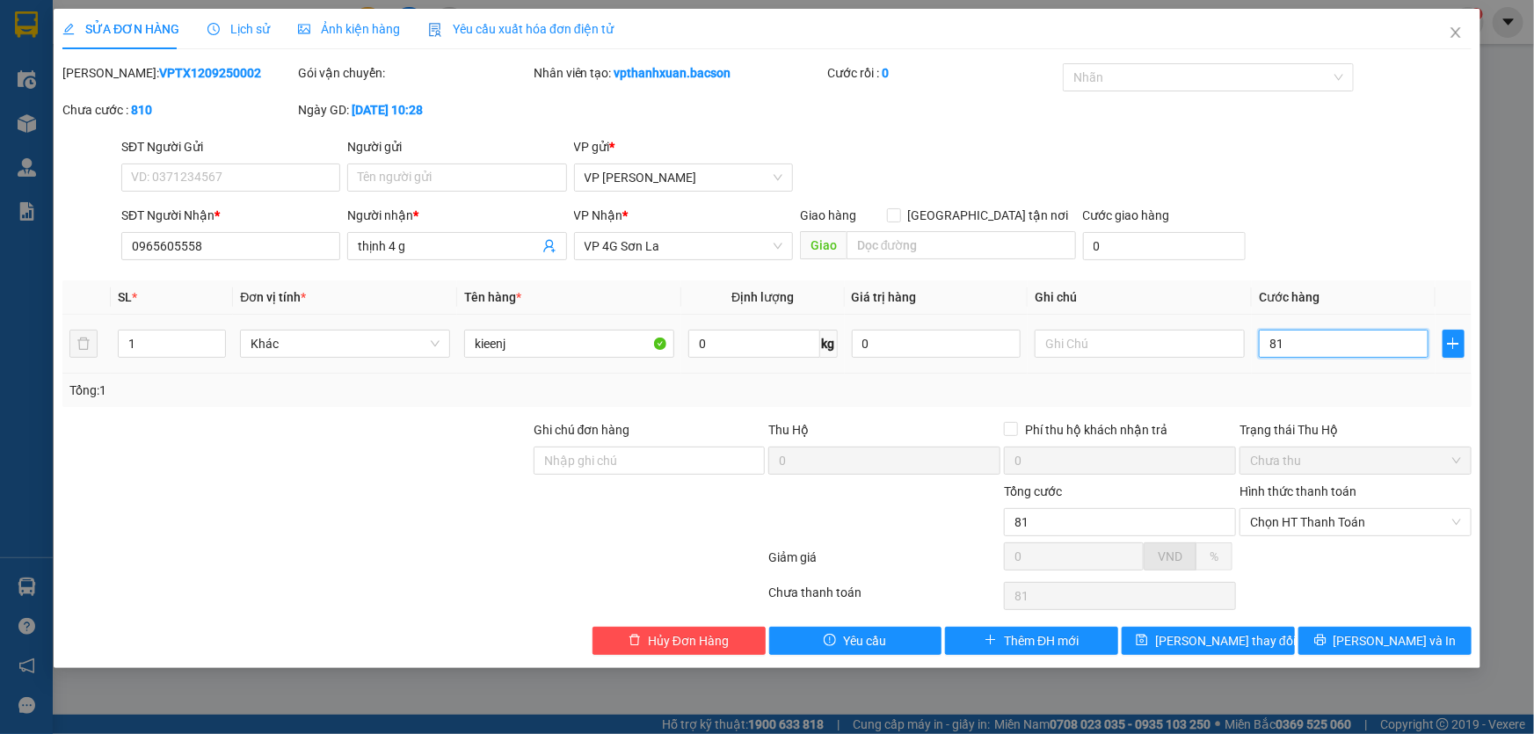
type input "8"
type input "0"
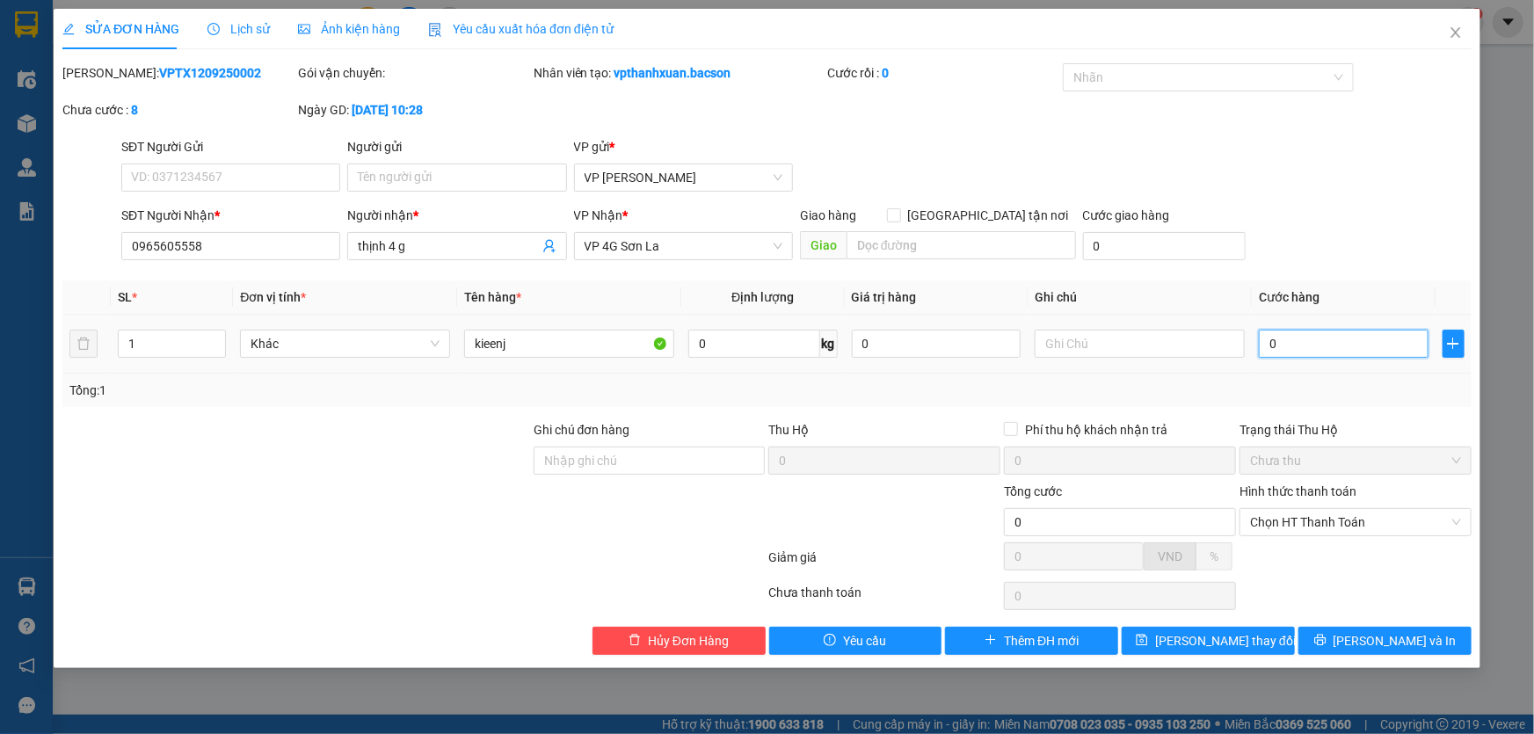
type input "8"
type input "08"
type input "80"
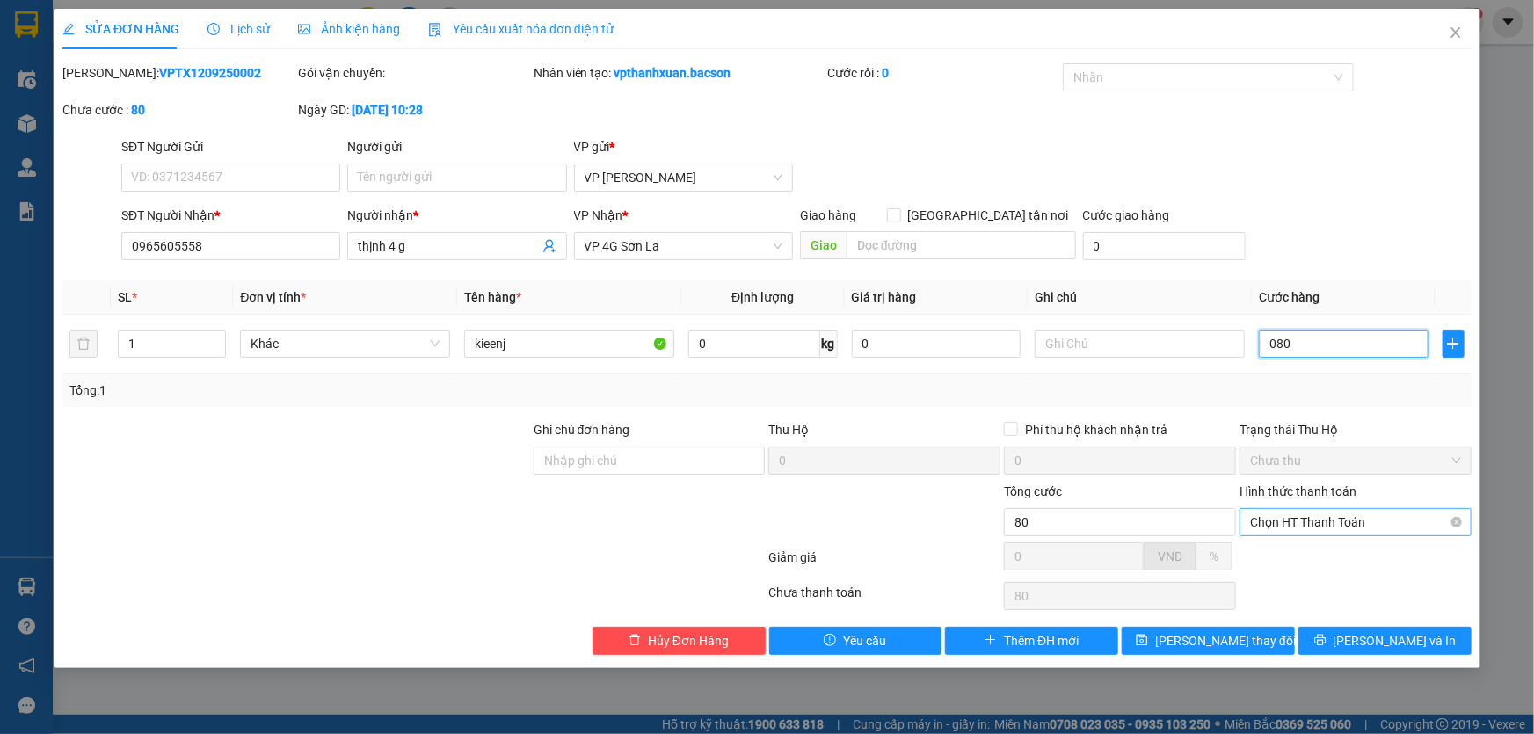
click at [1336, 516] on span "Chọn HT Thanh Toán" at bounding box center [1355, 522] width 211 height 26
type input "080"
type input "80.000"
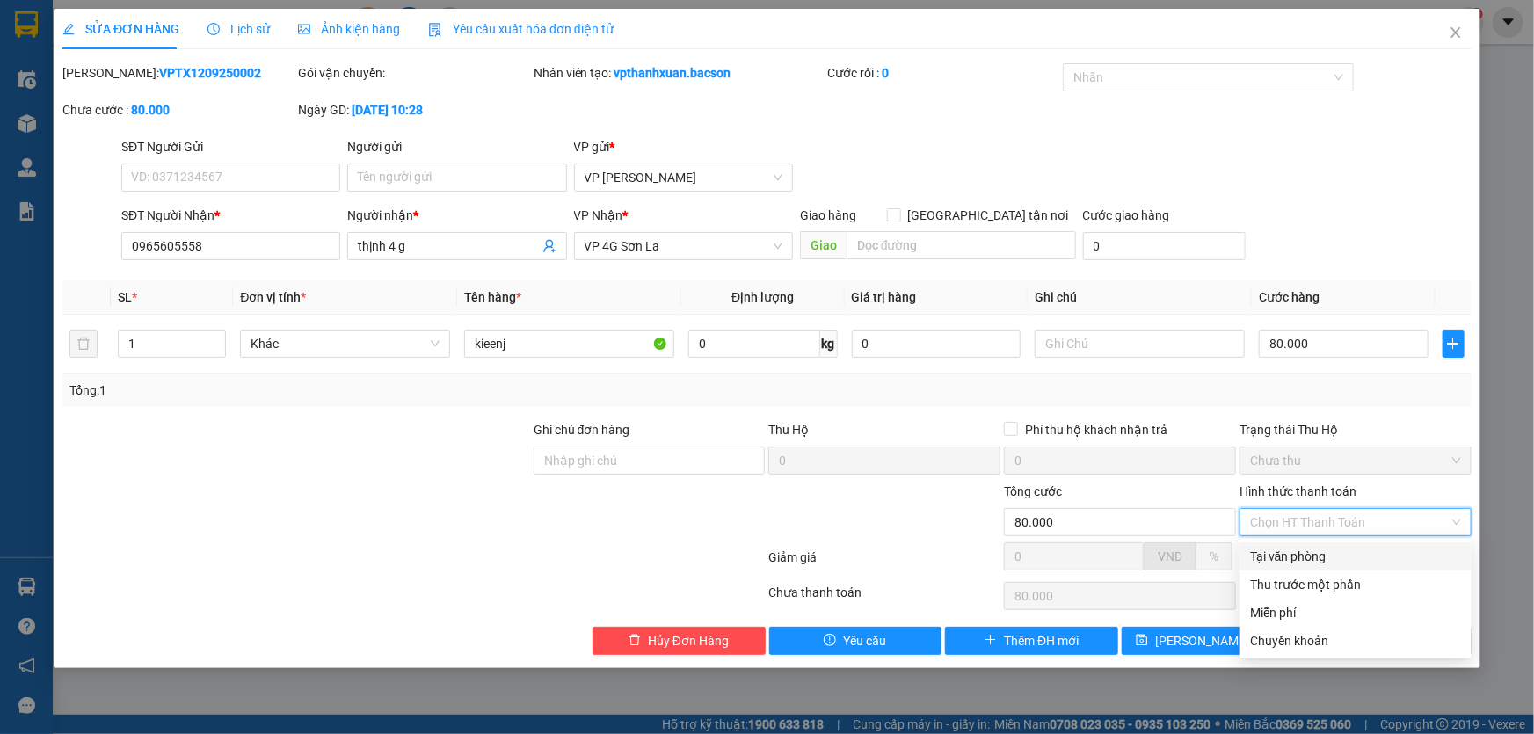
drag, startPoint x: 1325, startPoint y: 544, endPoint x: 1320, endPoint y: 555, distance: 12.6
click at [1324, 552] on div "Tại văn phòng" at bounding box center [1355, 556] width 232 height 28
type input "0"
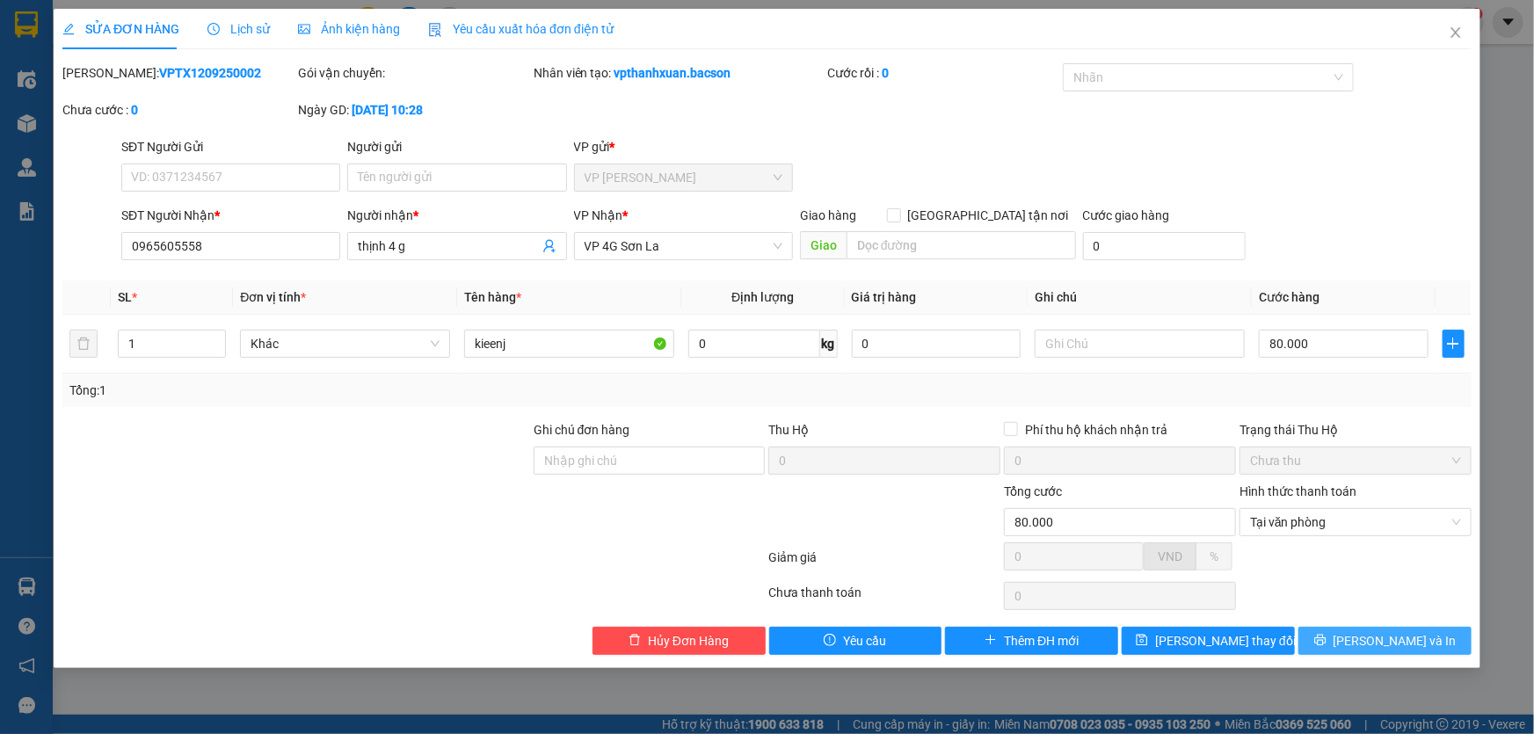
click at [1348, 635] on button "Lưu và In" at bounding box center [1384, 641] width 173 height 28
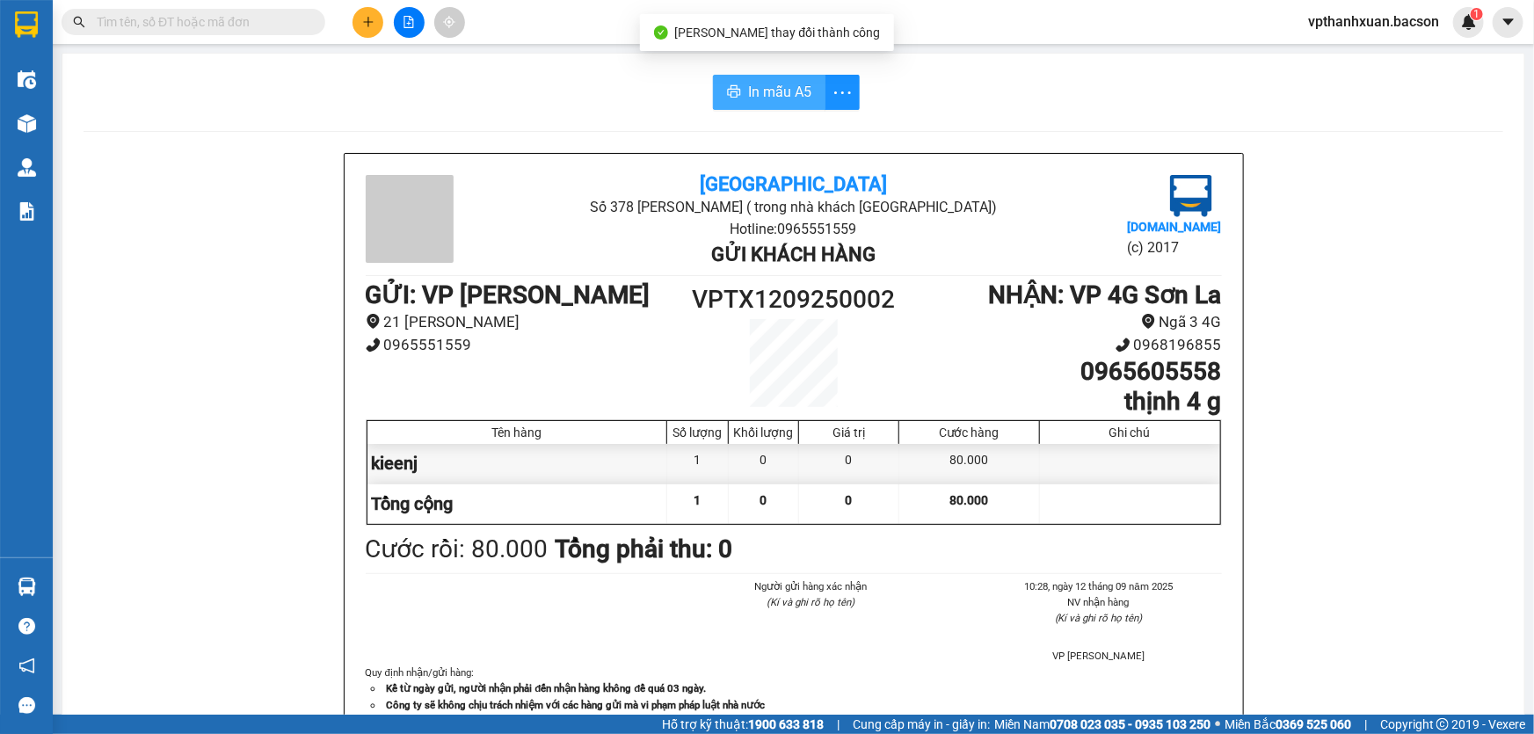
click at [753, 93] on span "In mẫu A5" at bounding box center [779, 92] width 63 height 22
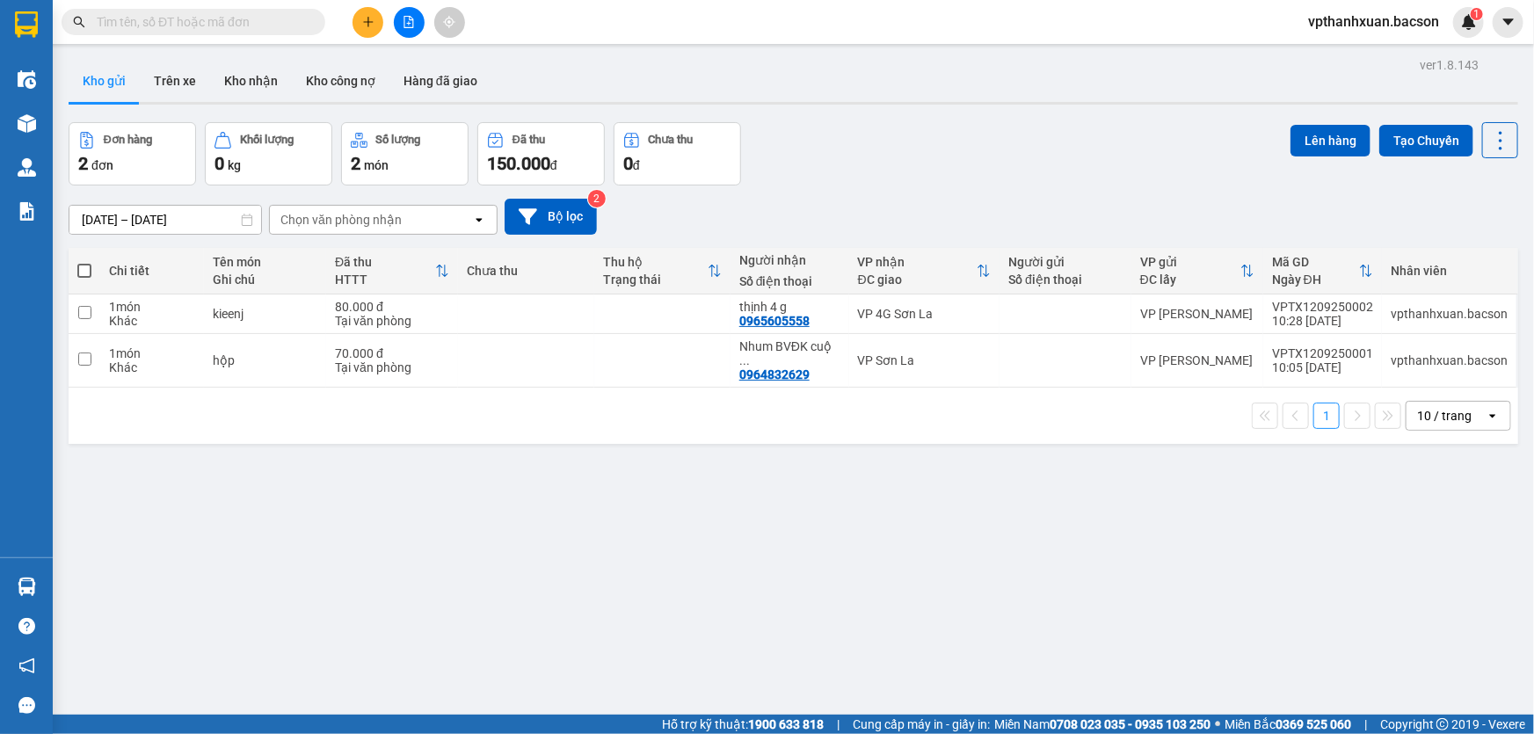
click at [366, 24] on icon "plus" at bounding box center [368, 22] width 12 height 12
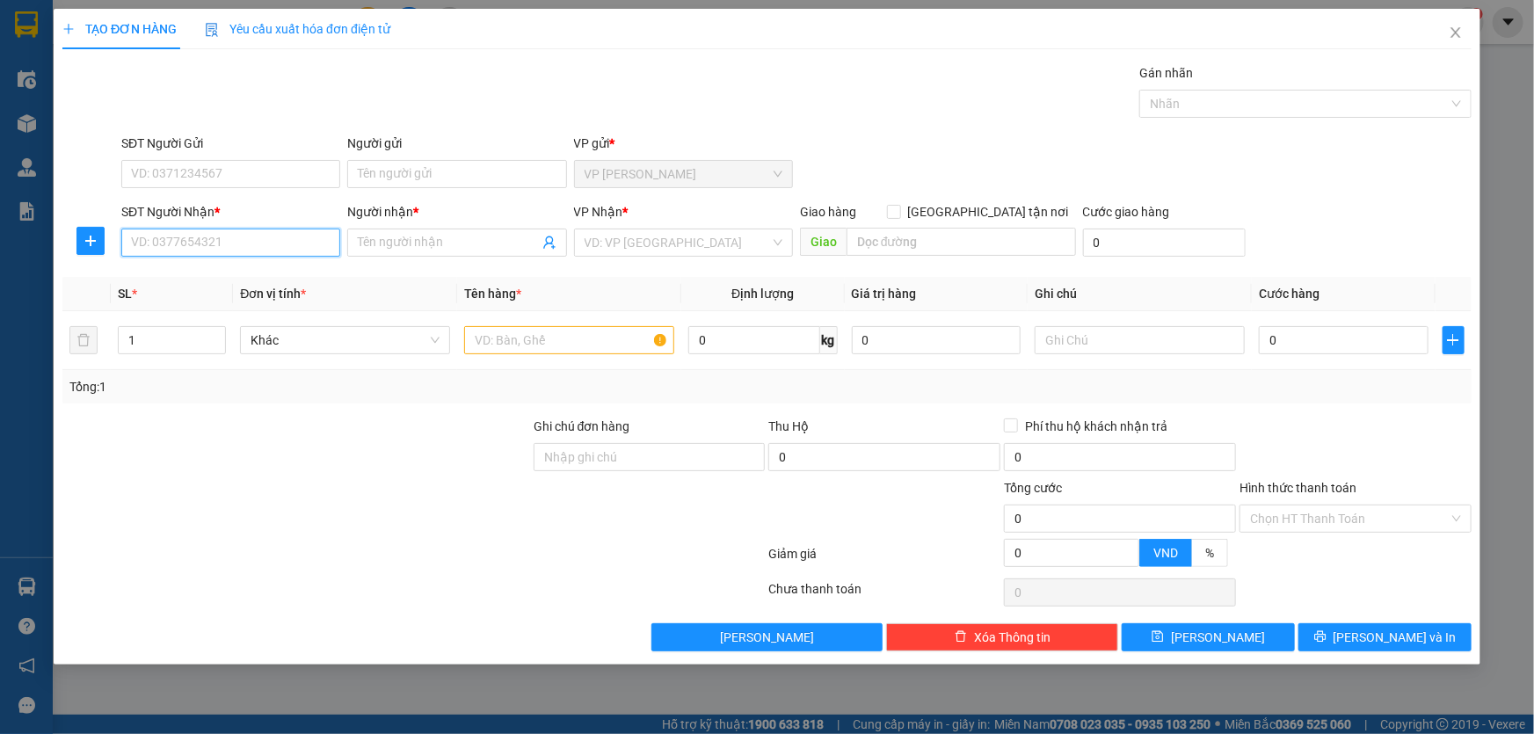
click at [238, 246] on input "SĐT Người Nhận *" at bounding box center [230, 243] width 219 height 28
click at [255, 272] on div "0974181577 - hoa yên châu" at bounding box center [231, 277] width 198 height 19
type input "0974181577"
type input "hoa yên châu"
type input "0974181577"
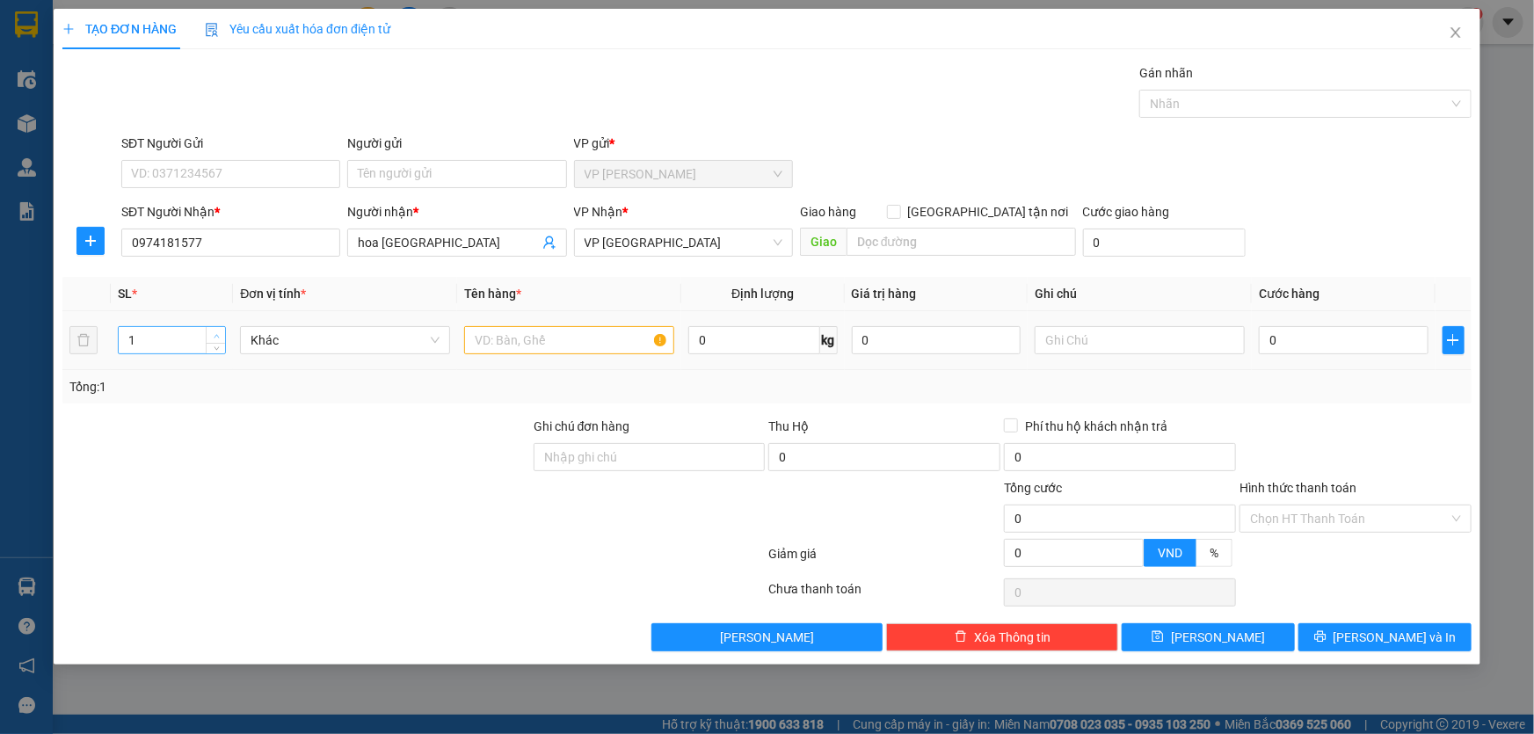
type input "2"
click at [219, 330] on span "up" at bounding box center [216, 335] width 11 height 11
drag, startPoint x: 476, startPoint y: 350, endPoint x: 491, endPoint y: 347, distance: 15.2
click at [477, 350] on input "text" at bounding box center [569, 340] width 210 height 28
type input "kien"
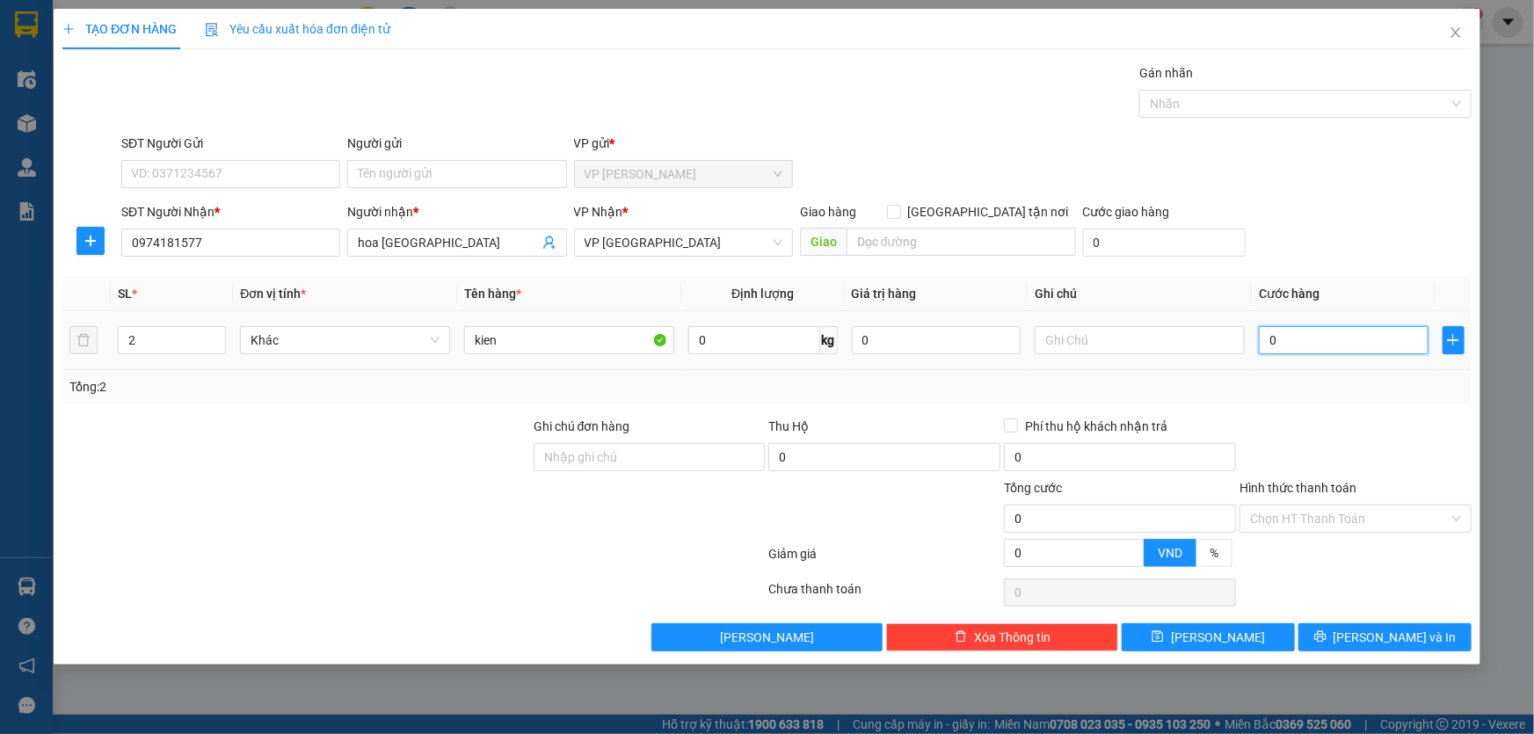
click at [1314, 343] on input "0" at bounding box center [1344, 340] width 170 height 28
type input "1"
type input "10"
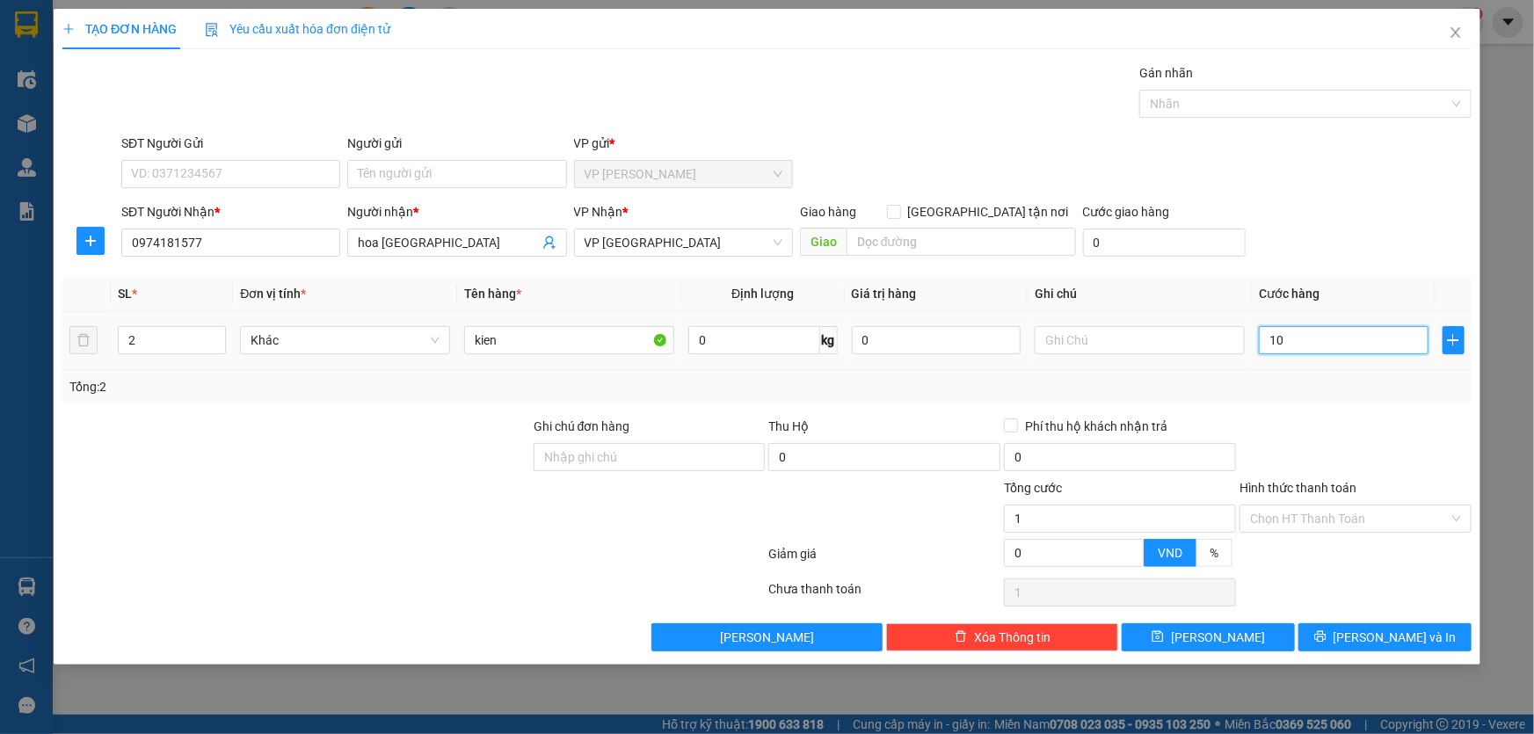
type input "10"
type input "100"
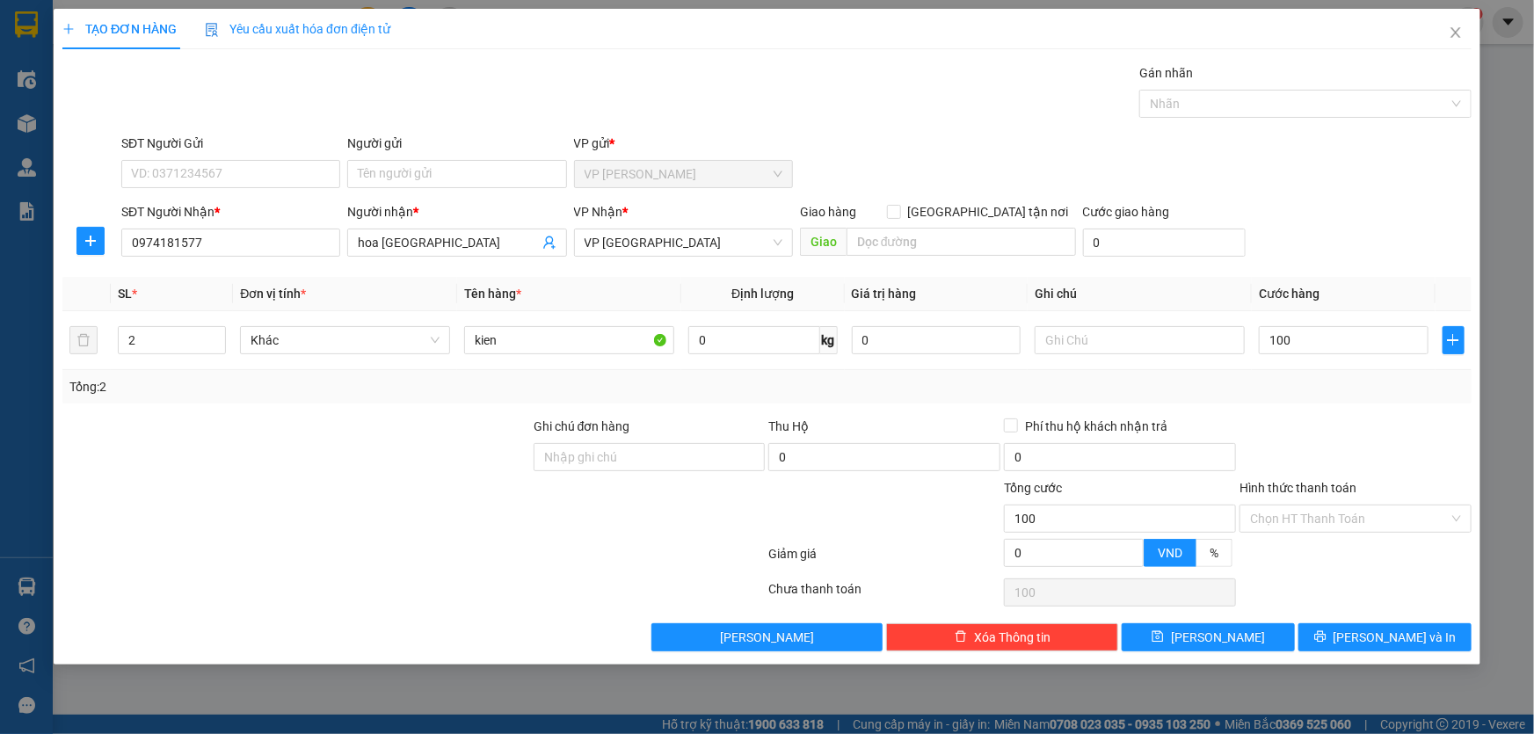
type input "100.000"
drag, startPoint x: 1359, startPoint y: 165, endPoint x: 1371, endPoint y: 200, distance: 36.4
click at [1361, 176] on div "SĐT Người Gửi VD: 0371234567 Người gửi Tên người gửi VP gửi * VP Thanh Xuân" at bounding box center [796, 165] width 1357 height 62
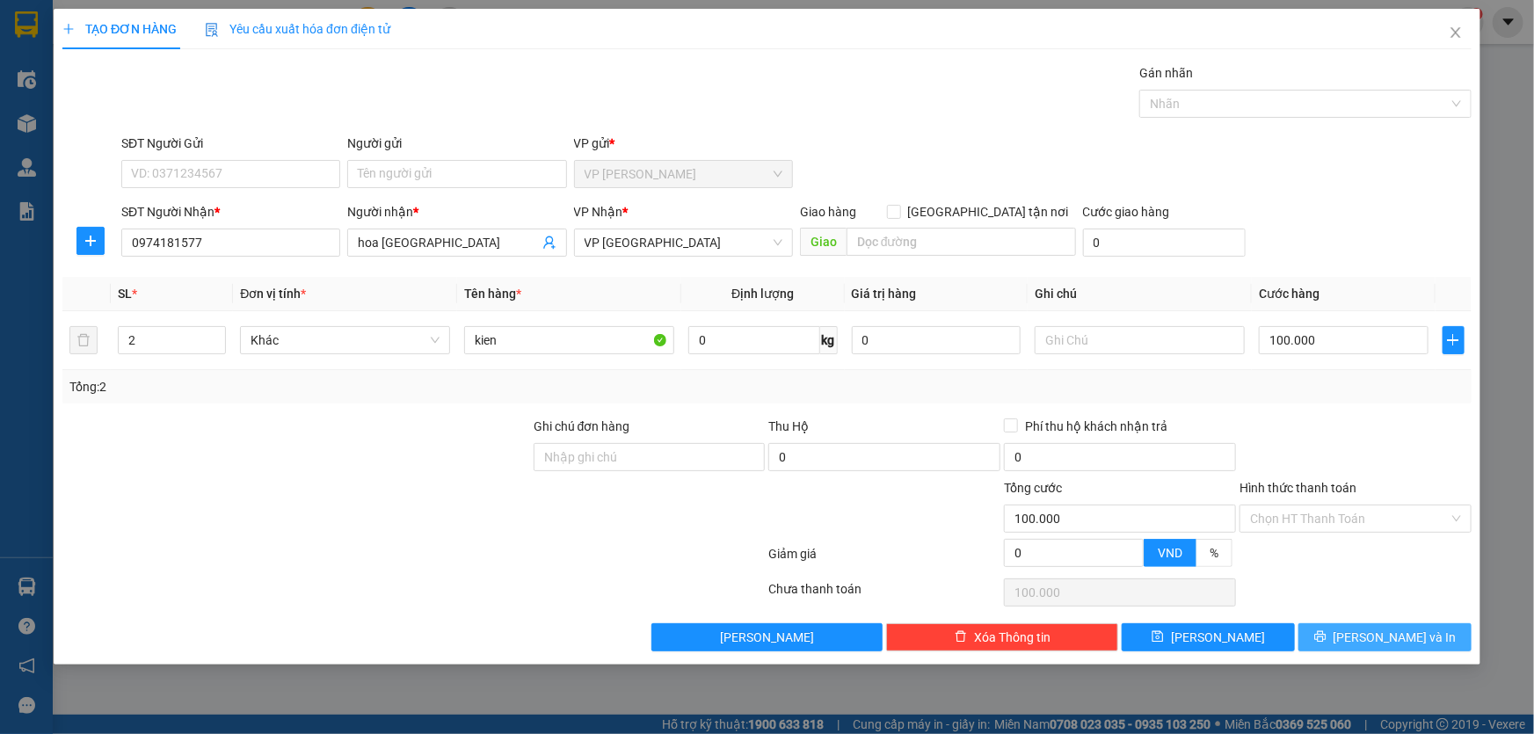
click at [1376, 637] on span "Lưu và In" at bounding box center [1394, 637] width 123 height 19
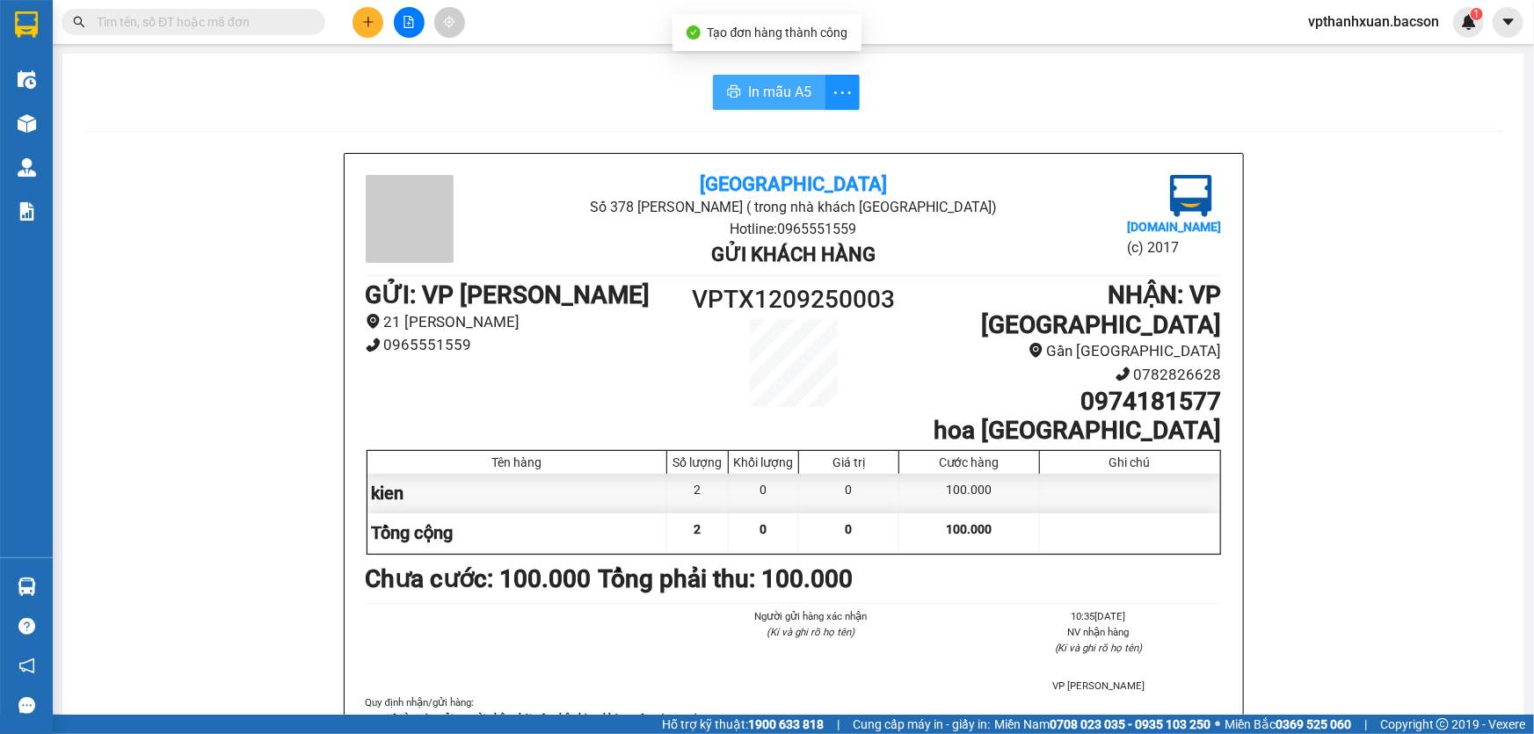
click at [778, 93] on span "In mẫu A5" at bounding box center [779, 92] width 63 height 22
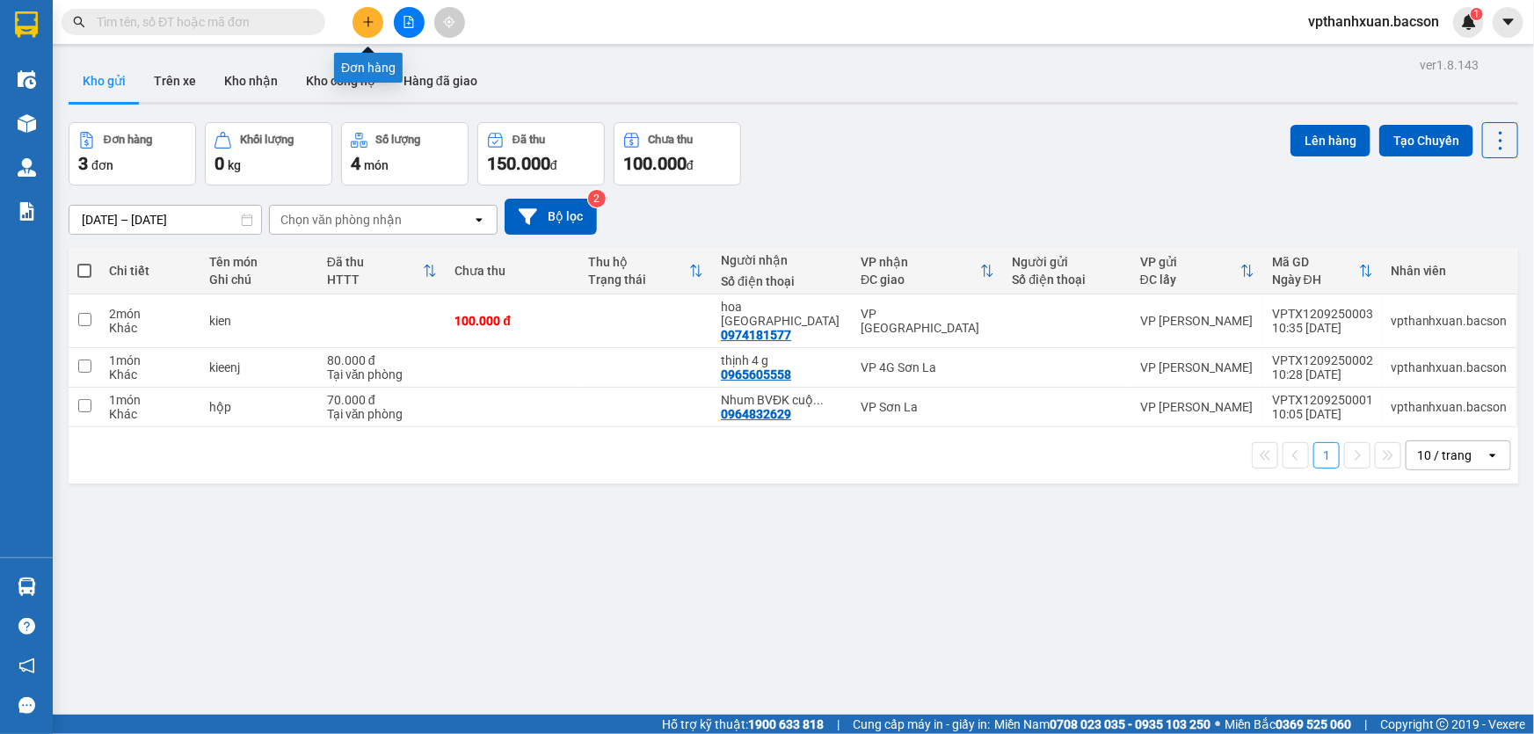
click at [372, 17] on icon "plus" at bounding box center [368, 22] width 12 height 12
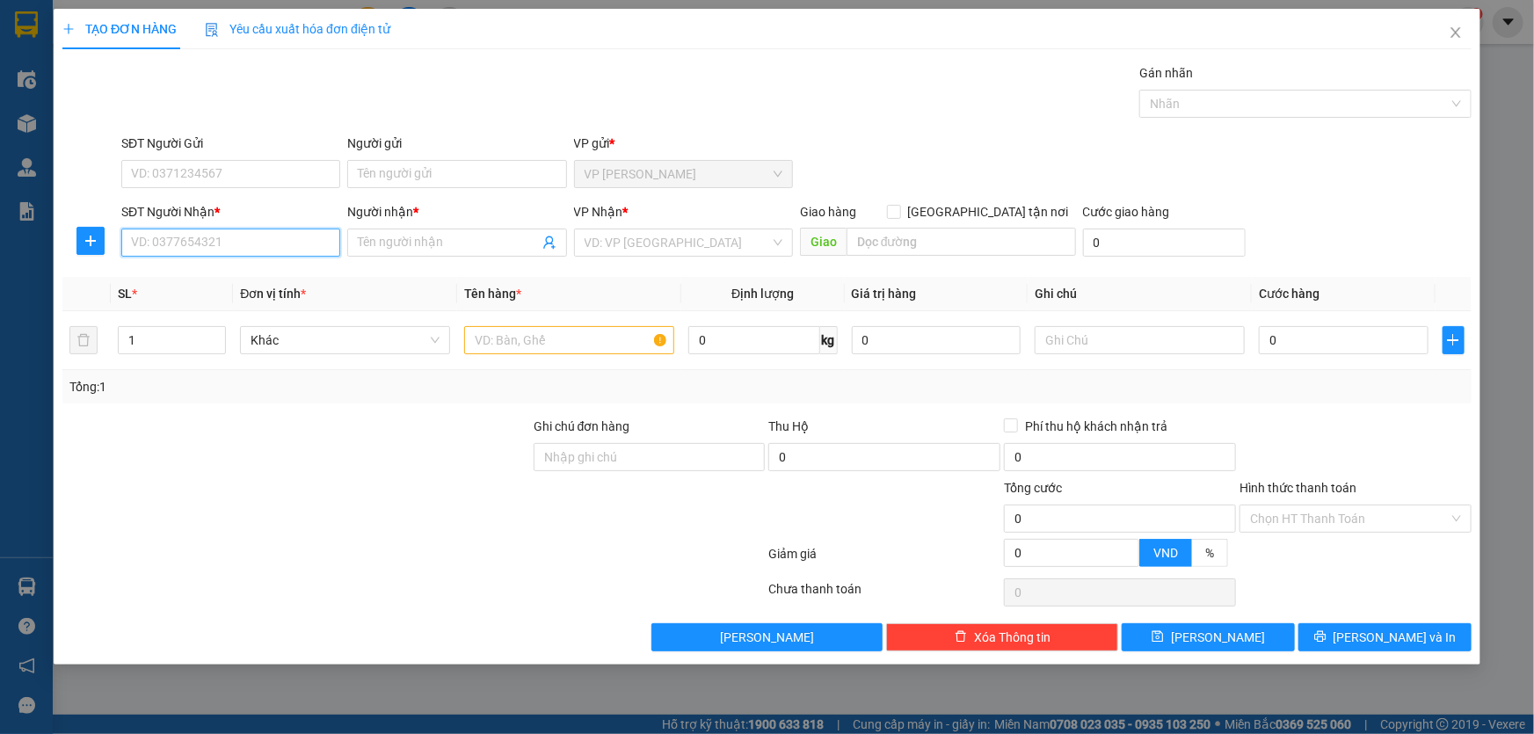
click at [260, 244] on input "SĐT Người Nhận *" at bounding box center [230, 243] width 219 height 28
type input "0334557074"
click at [377, 250] on input "Người nhận *" at bounding box center [448, 242] width 180 height 19
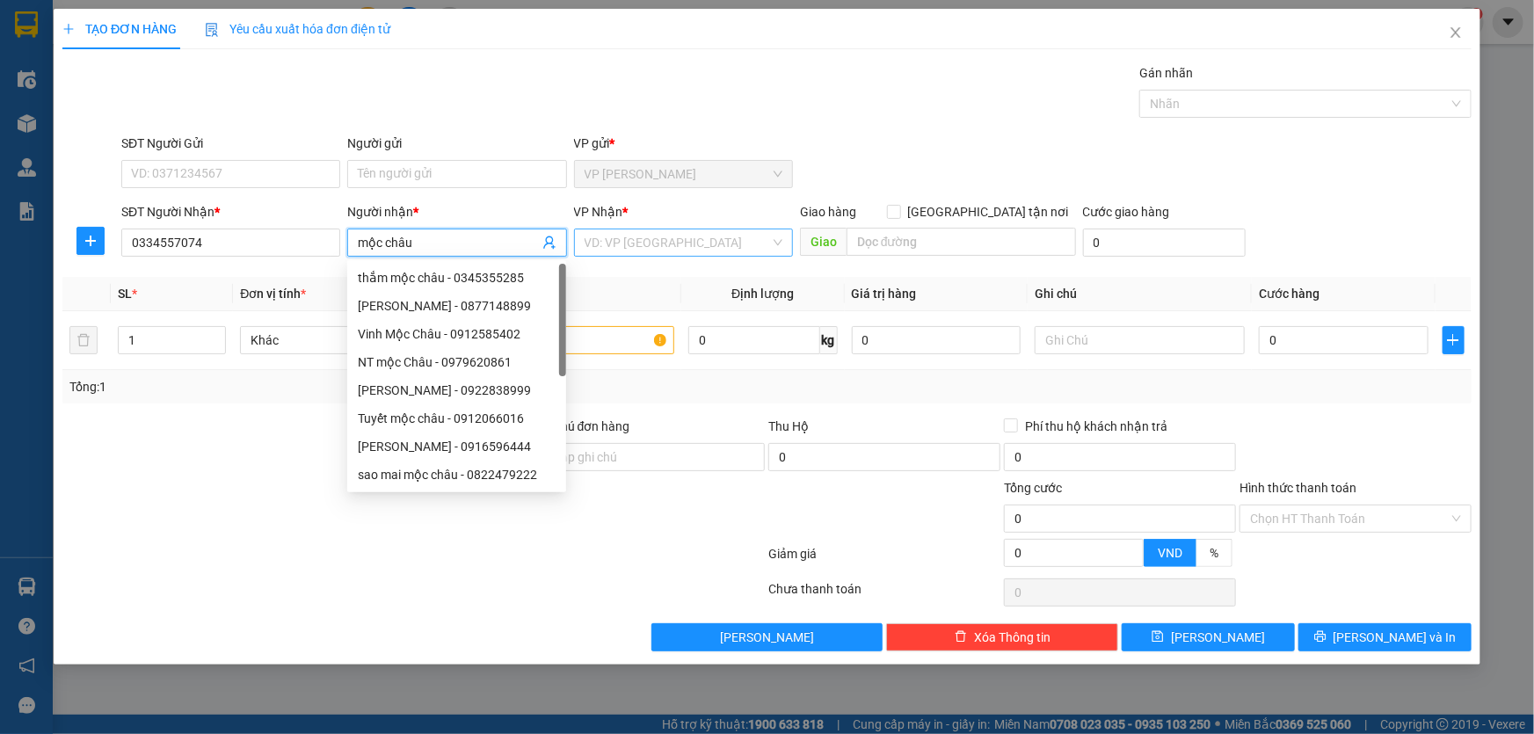
type input "mộc châu"
click at [714, 243] on input "search" at bounding box center [676, 242] width 185 height 26
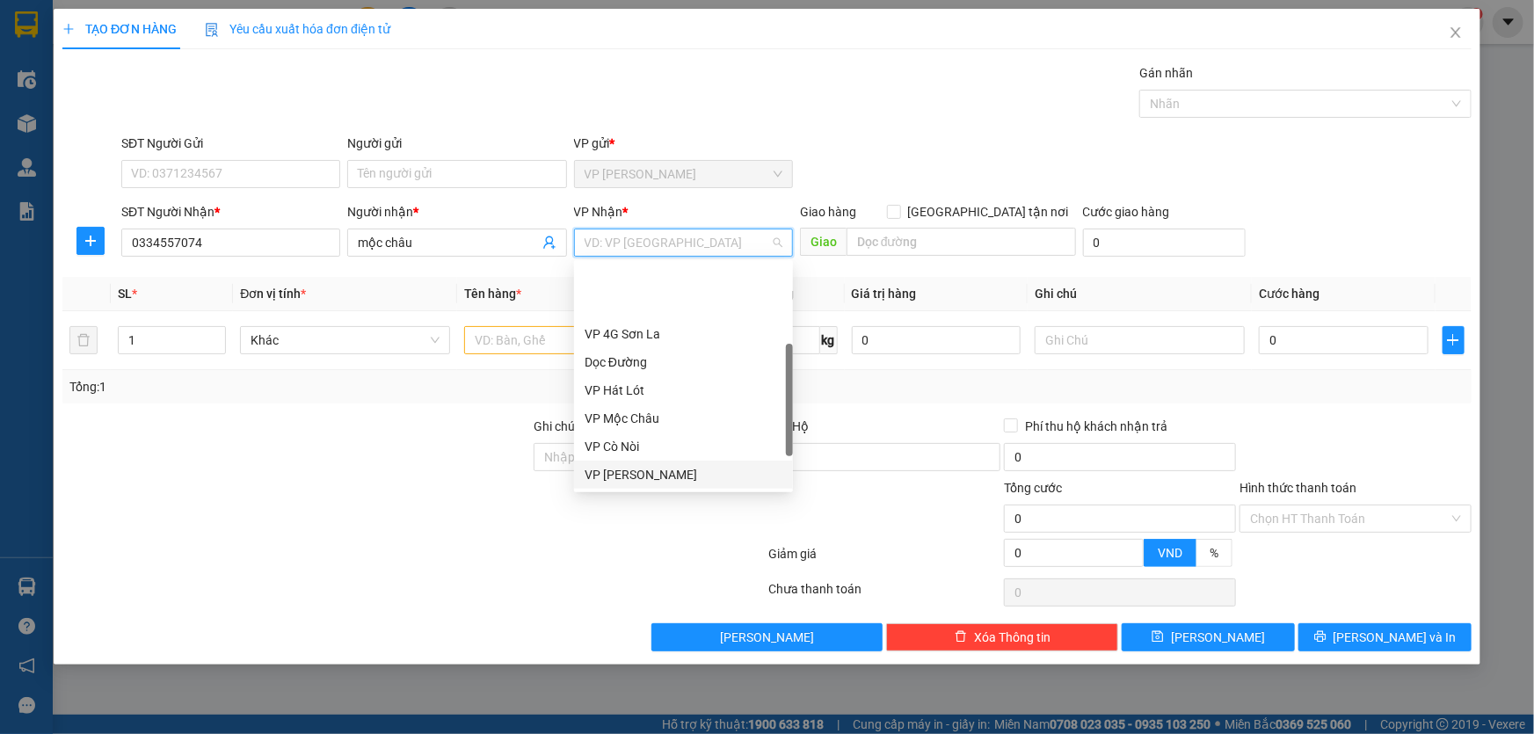
scroll to position [79, 0]
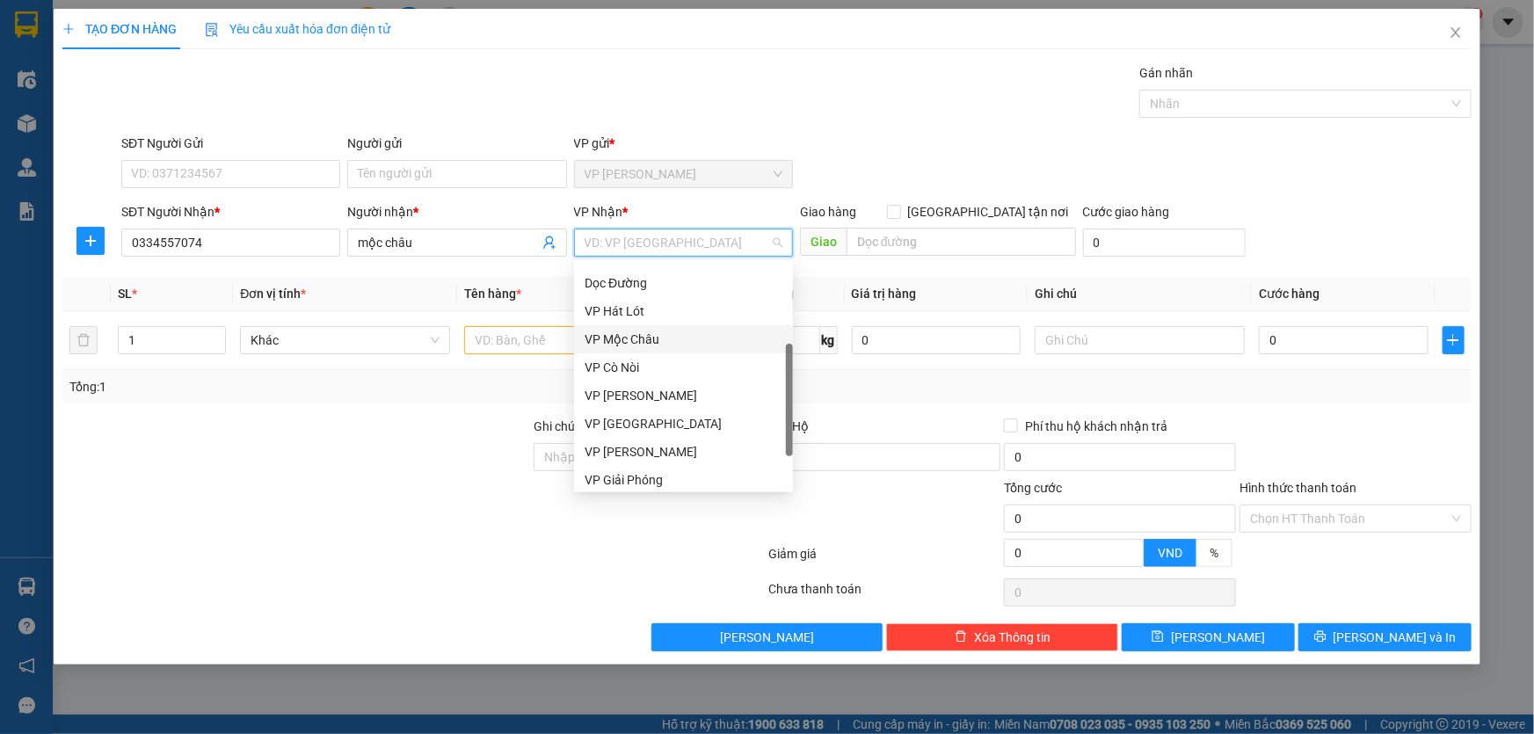
click at [642, 343] on div "VP Mộc Châu" at bounding box center [683, 339] width 198 height 19
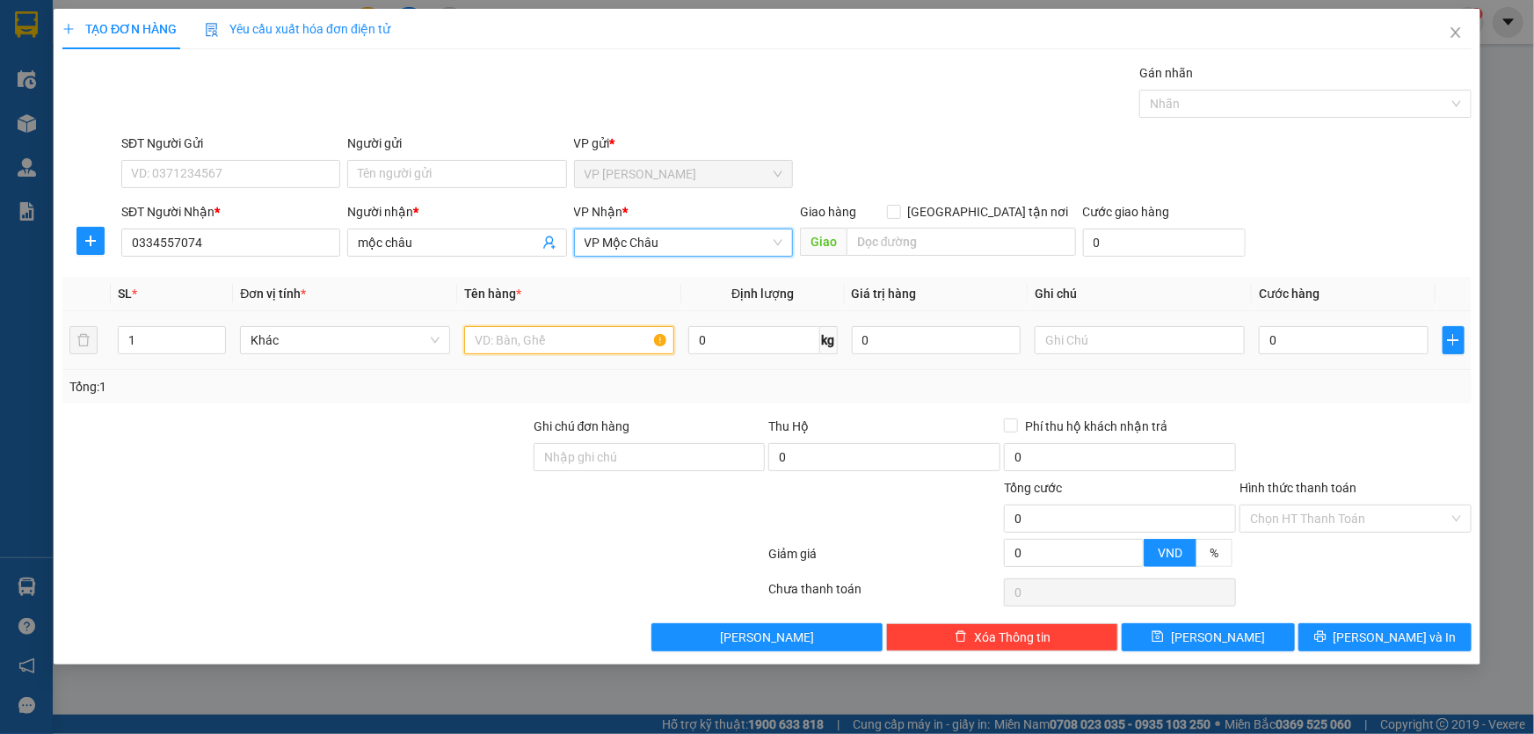
click at [527, 338] on input "text" at bounding box center [569, 340] width 210 height 28
type input "t"
type input "bọc"
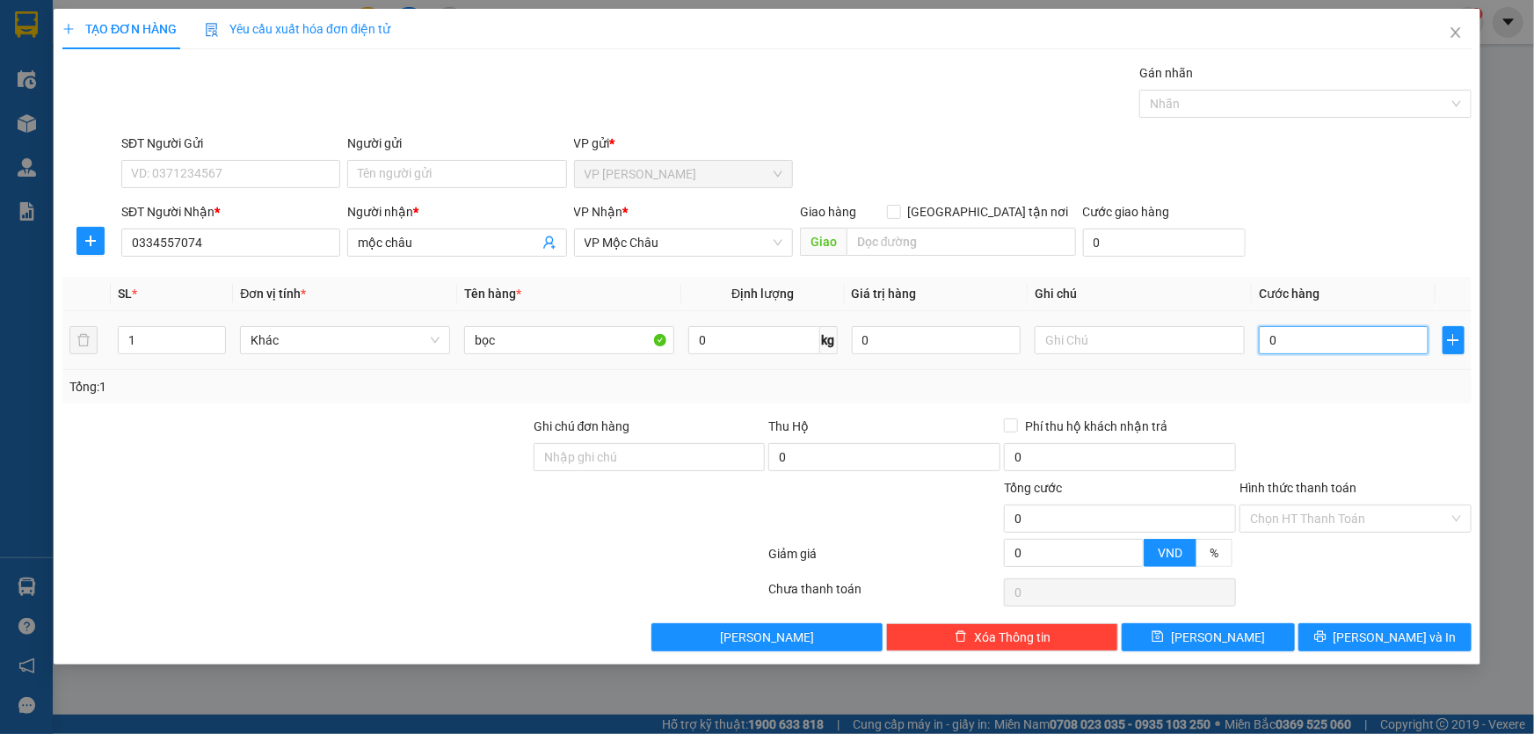
type input "5"
type input "50"
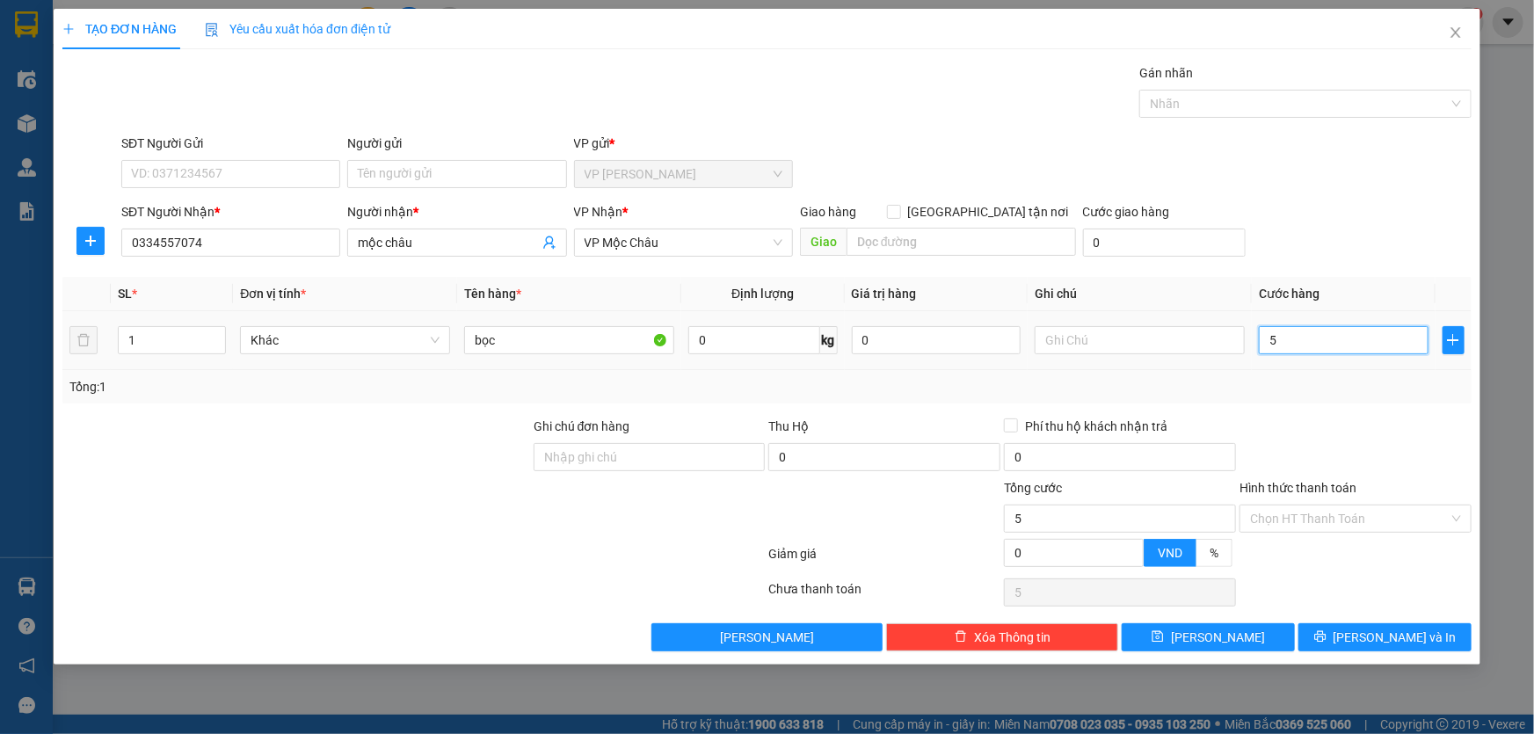
type input "50"
type input "50.000"
click at [1326, 637] on icon "printer" at bounding box center [1320, 636] width 12 height 12
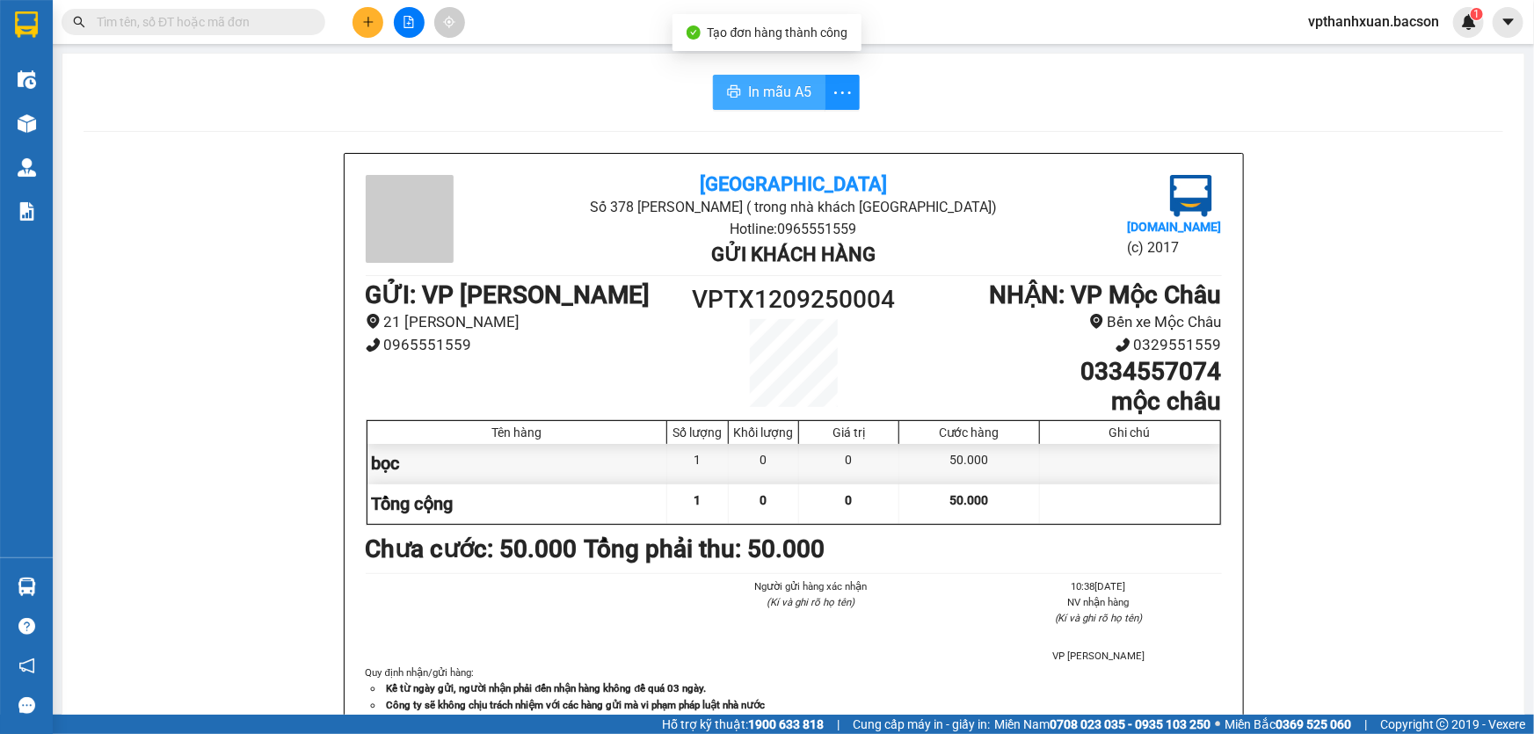
click at [774, 103] on span "In mẫu A5" at bounding box center [779, 92] width 63 height 22
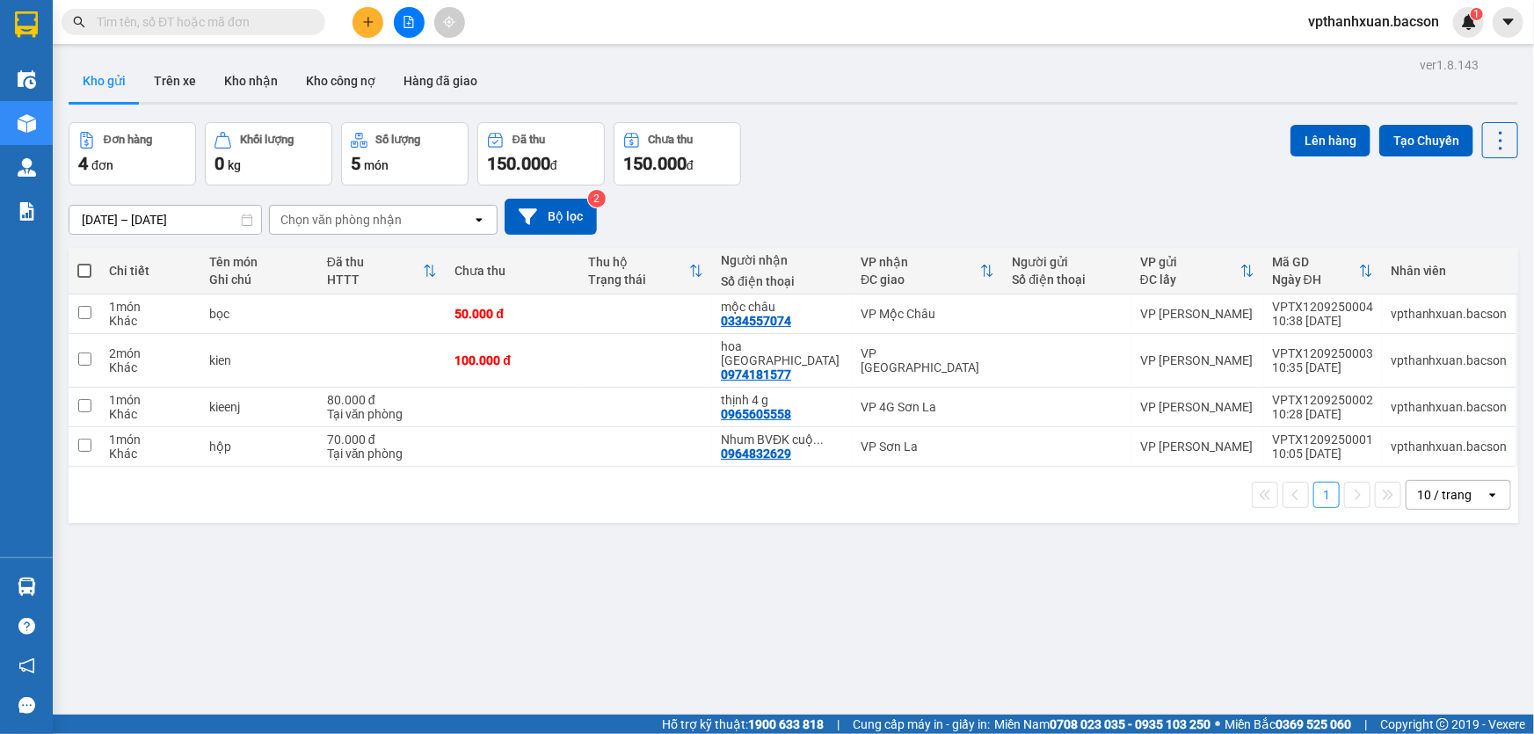
click at [375, 25] on button at bounding box center [367, 22] width 31 height 31
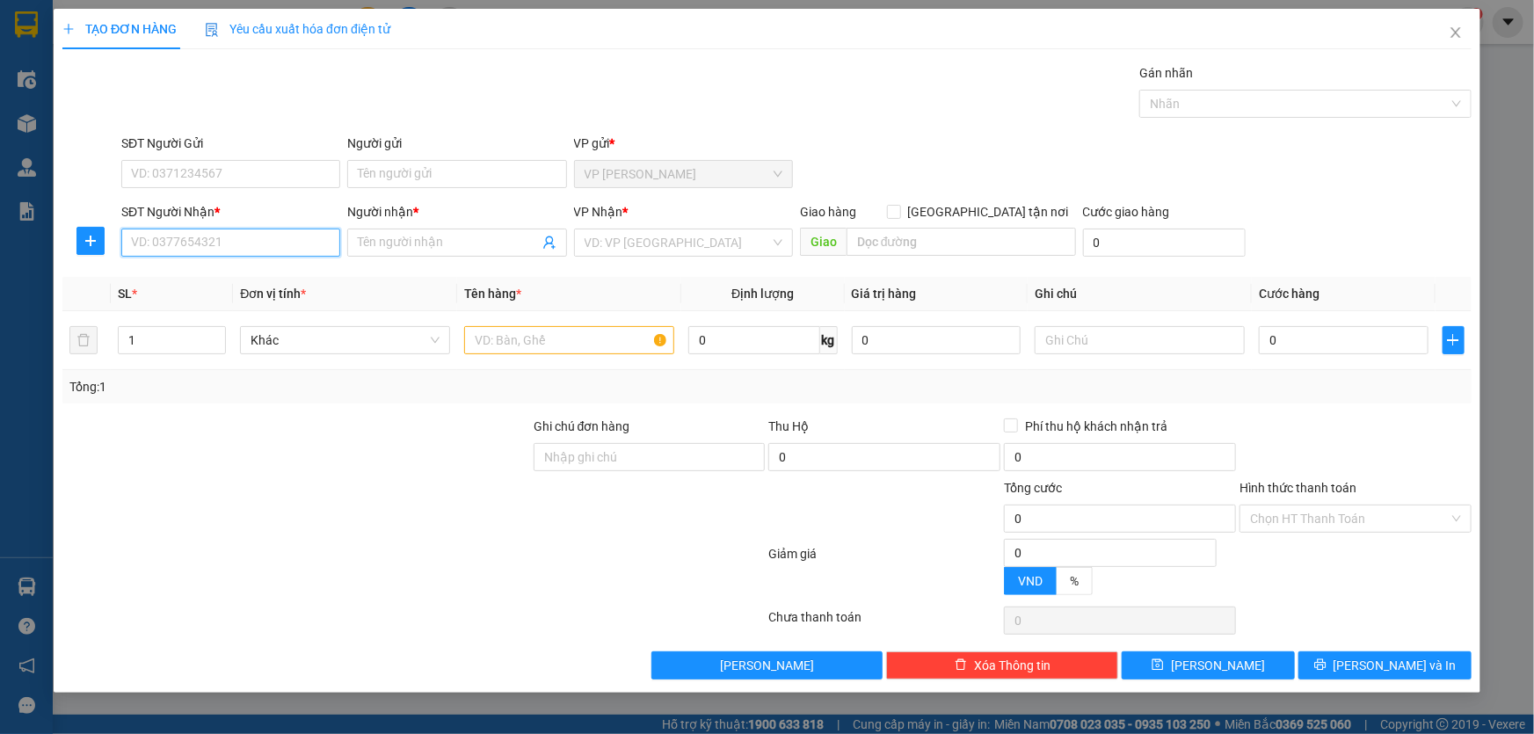
click at [240, 239] on input "SĐT Người Nhận *" at bounding box center [230, 243] width 219 height 28
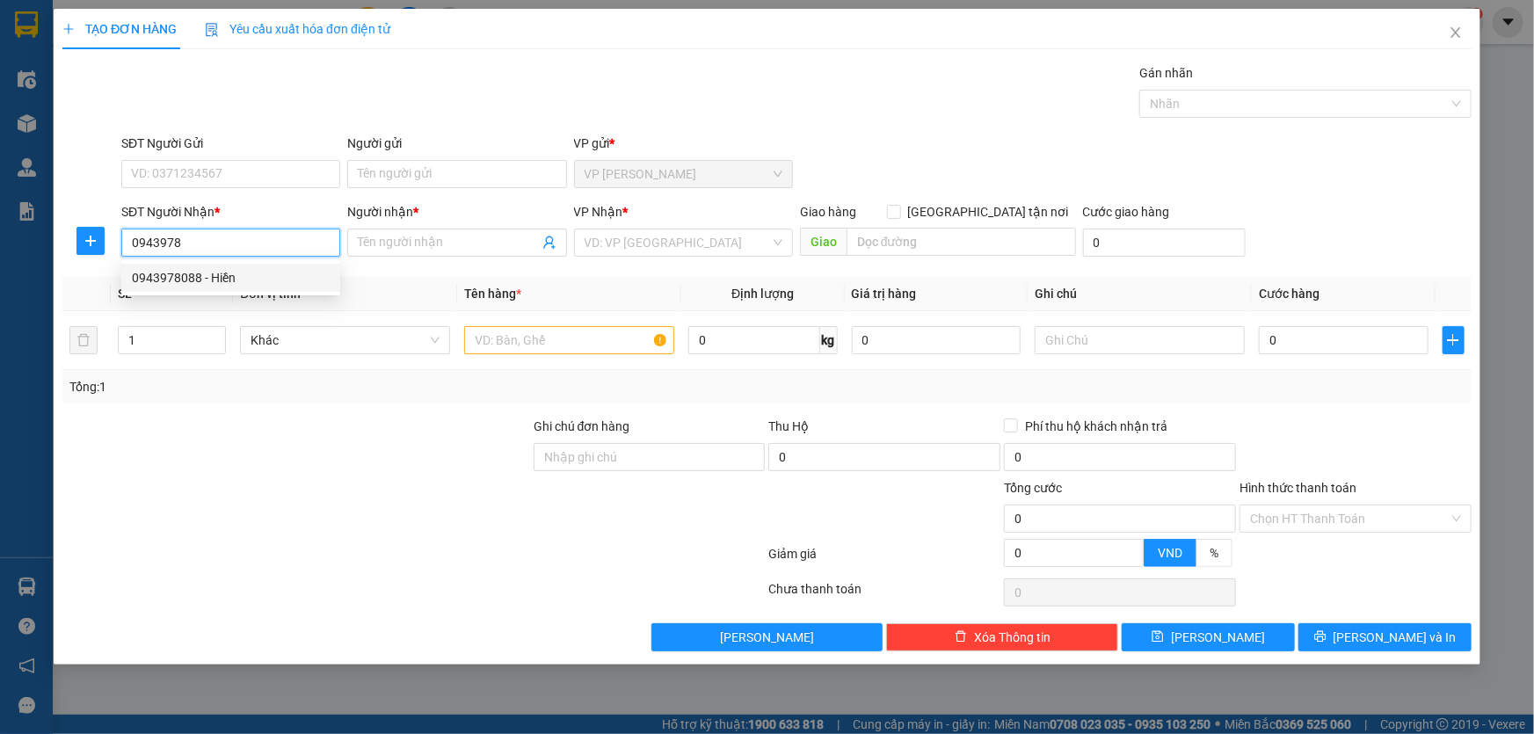
click at [220, 276] on div "0943978088 - Hiền" at bounding box center [231, 277] width 198 height 19
type input "0943978088"
type input "Hiền"
type input "0943978088"
click at [540, 343] on input "text" at bounding box center [569, 340] width 210 height 28
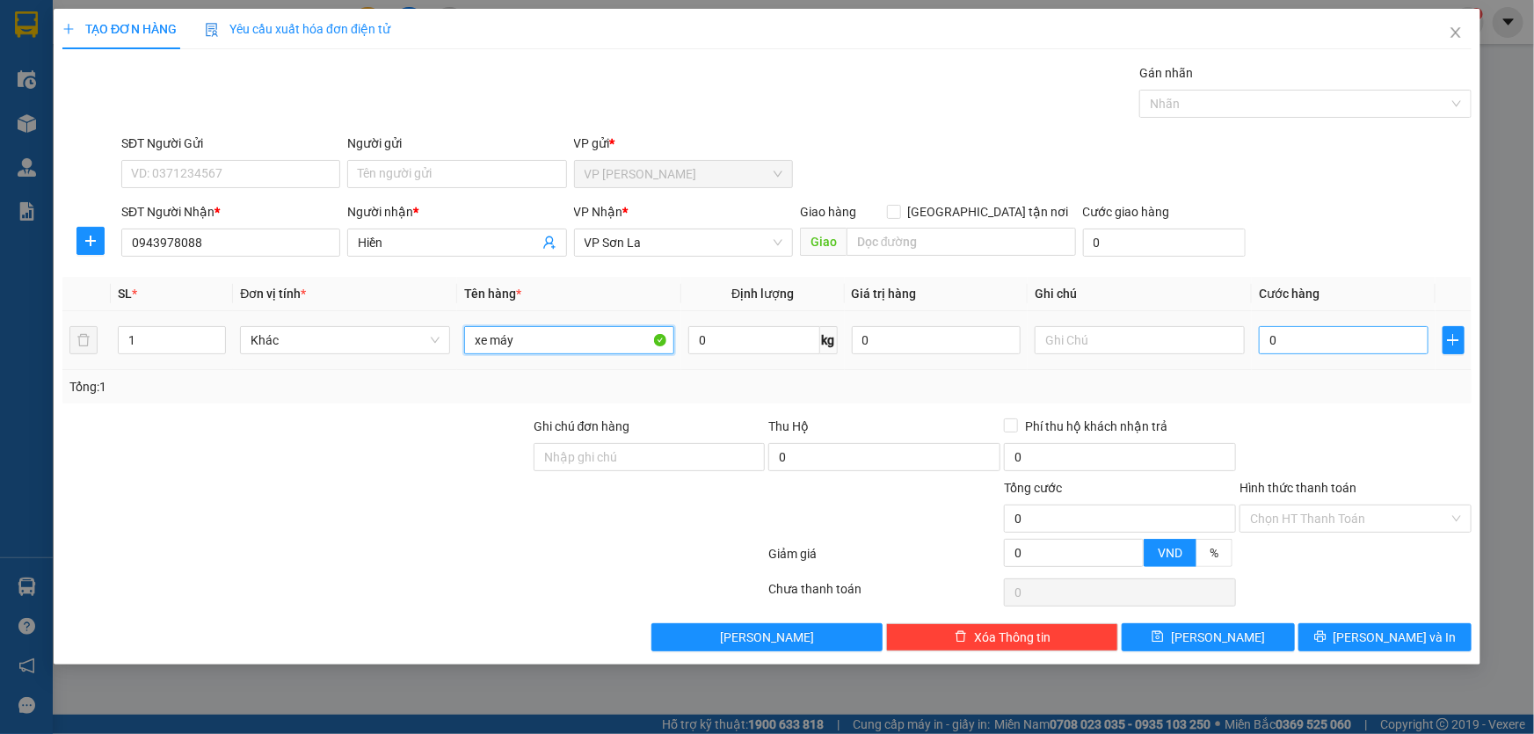
type input "xe máy"
click at [1343, 332] on input "0" at bounding box center [1344, 340] width 170 height 28
type input "3"
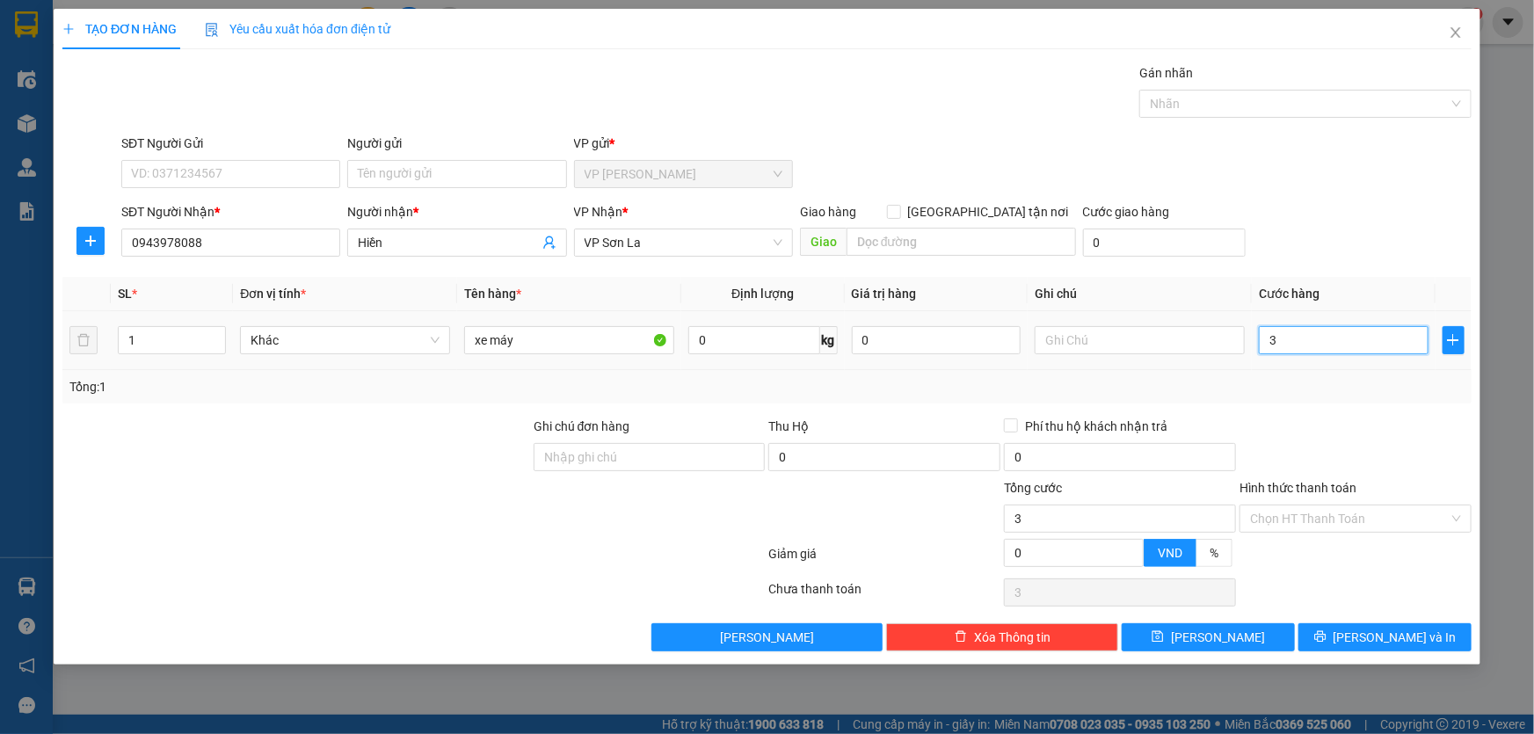
type input "30"
type input "300"
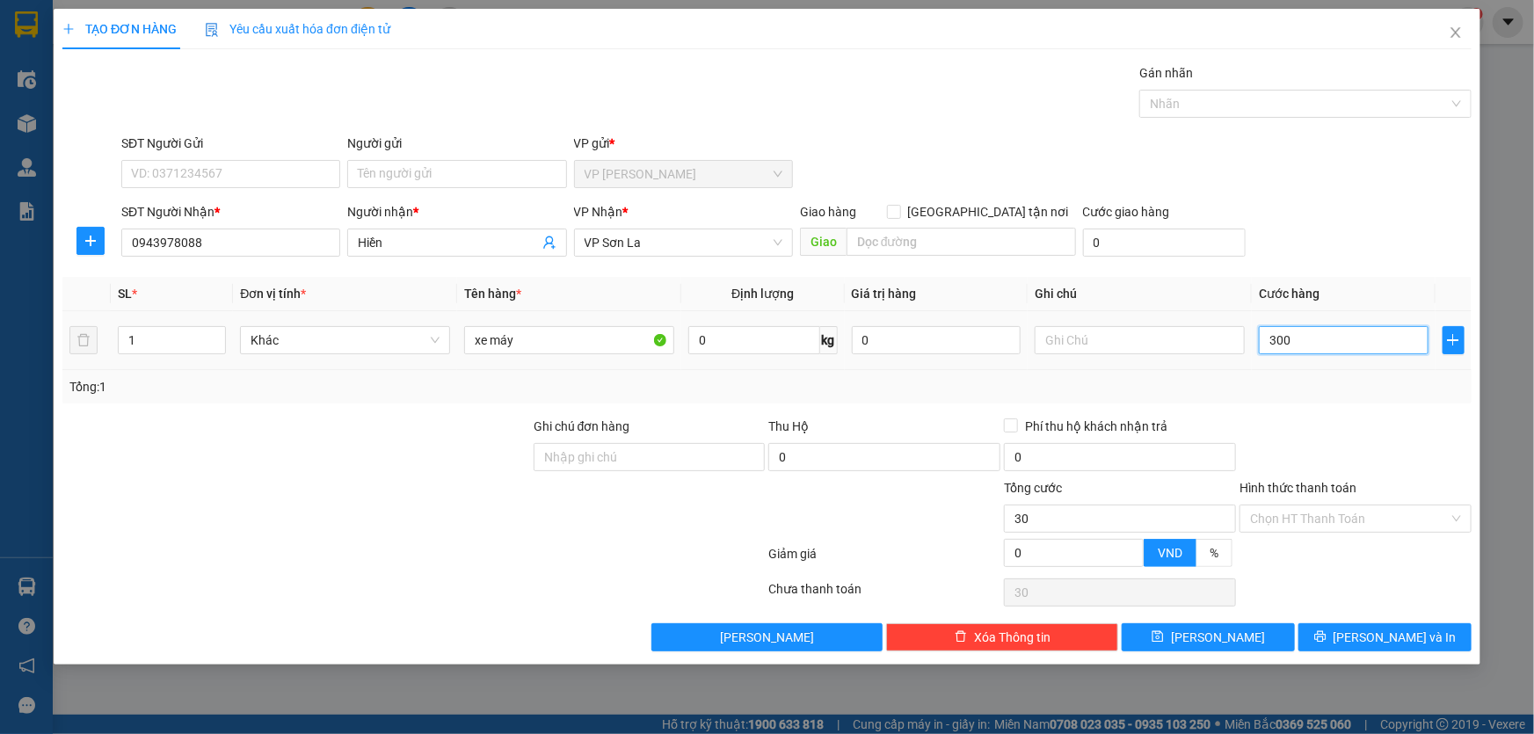
type input "300"
type input "300.000"
click at [1345, 633] on button "[PERSON_NAME] và In" at bounding box center [1384, 637] width 173 height 28
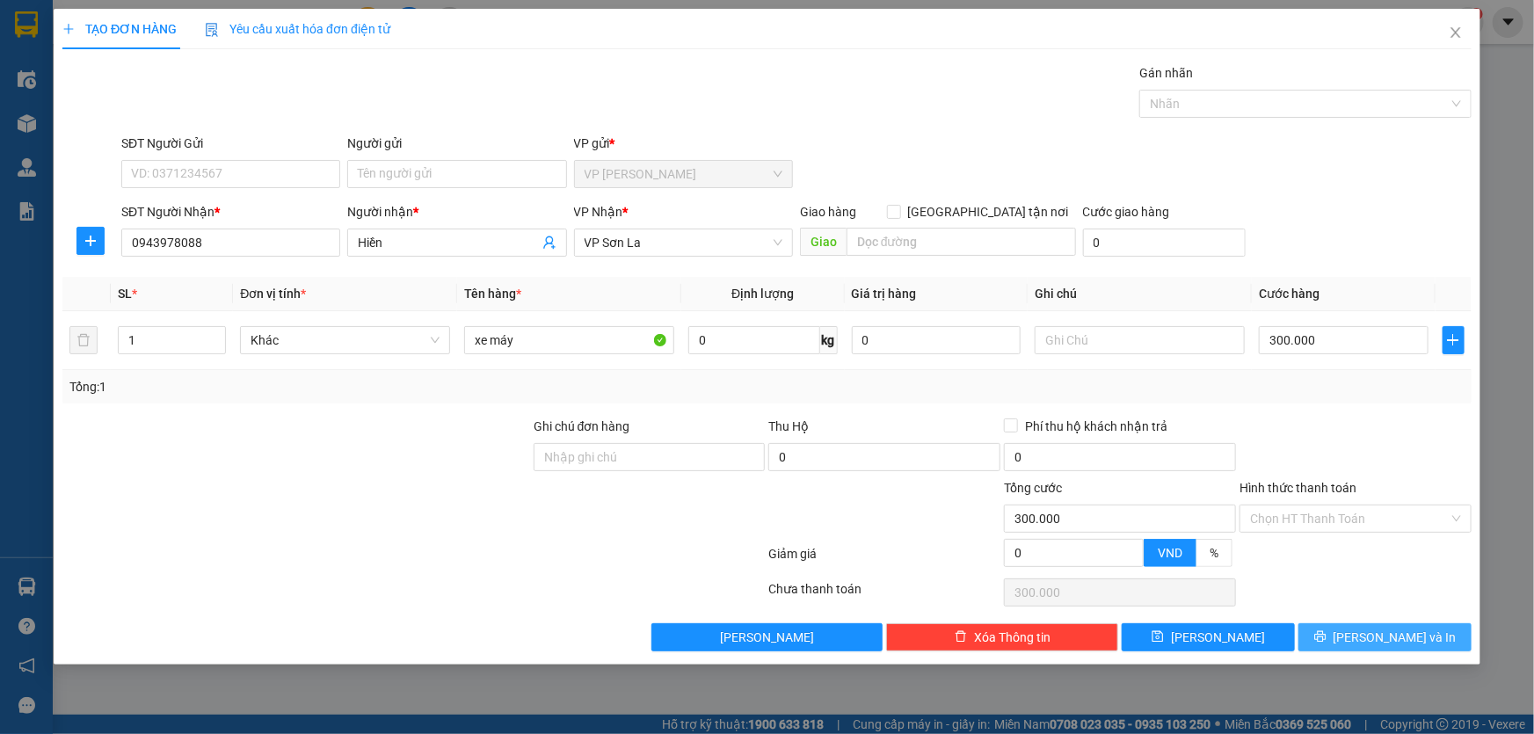
click at [1382, 633] on span "[PERSON_NAME] và In" at bounding box center [1394, 637] width 123 height 19
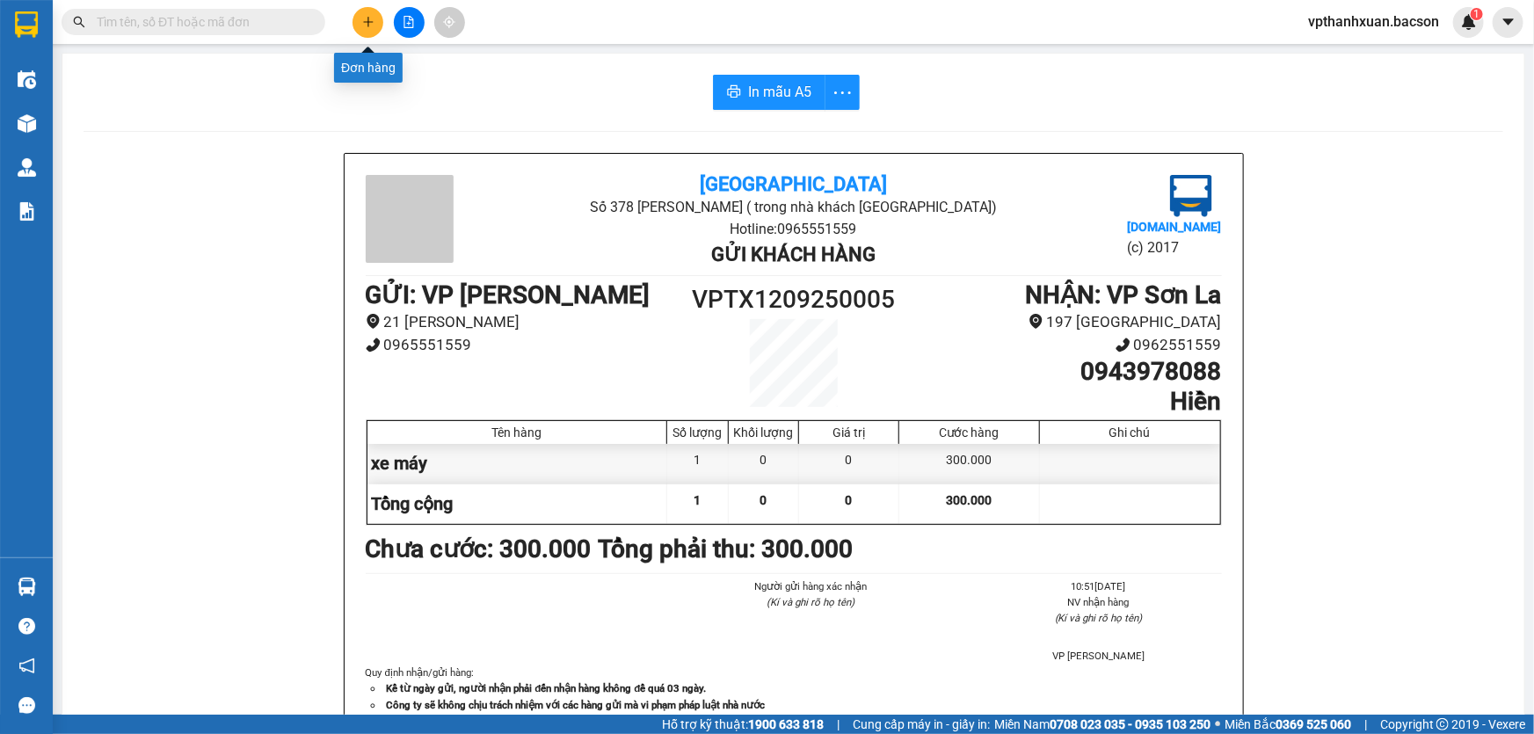
click at [375, 23] on button at bounding box center [367, 22] width 31 height 31
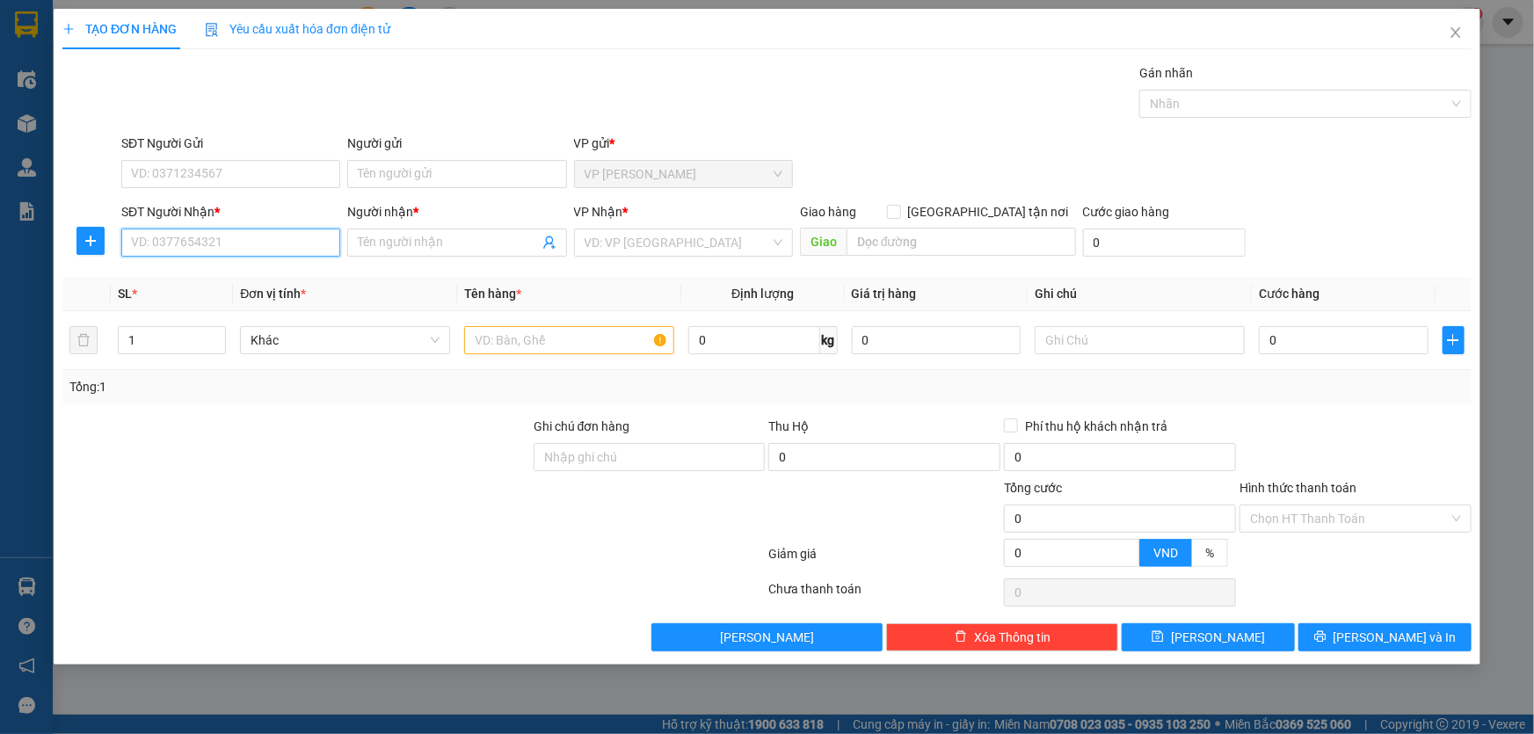
drag, startPoint x: 289, startPoint y: 243, endPoint x: 311, endPoint y: 254, distance: 24.4
click at [297, 248] on input "SĐT Người Nhận *" at bounding box center [230, 243] width 219 height 28
type input "0965846689"
click at [200, 272] on div "0965846689 - hải" at bounding box center [231, 277] width 198 height 19
type input "hải"
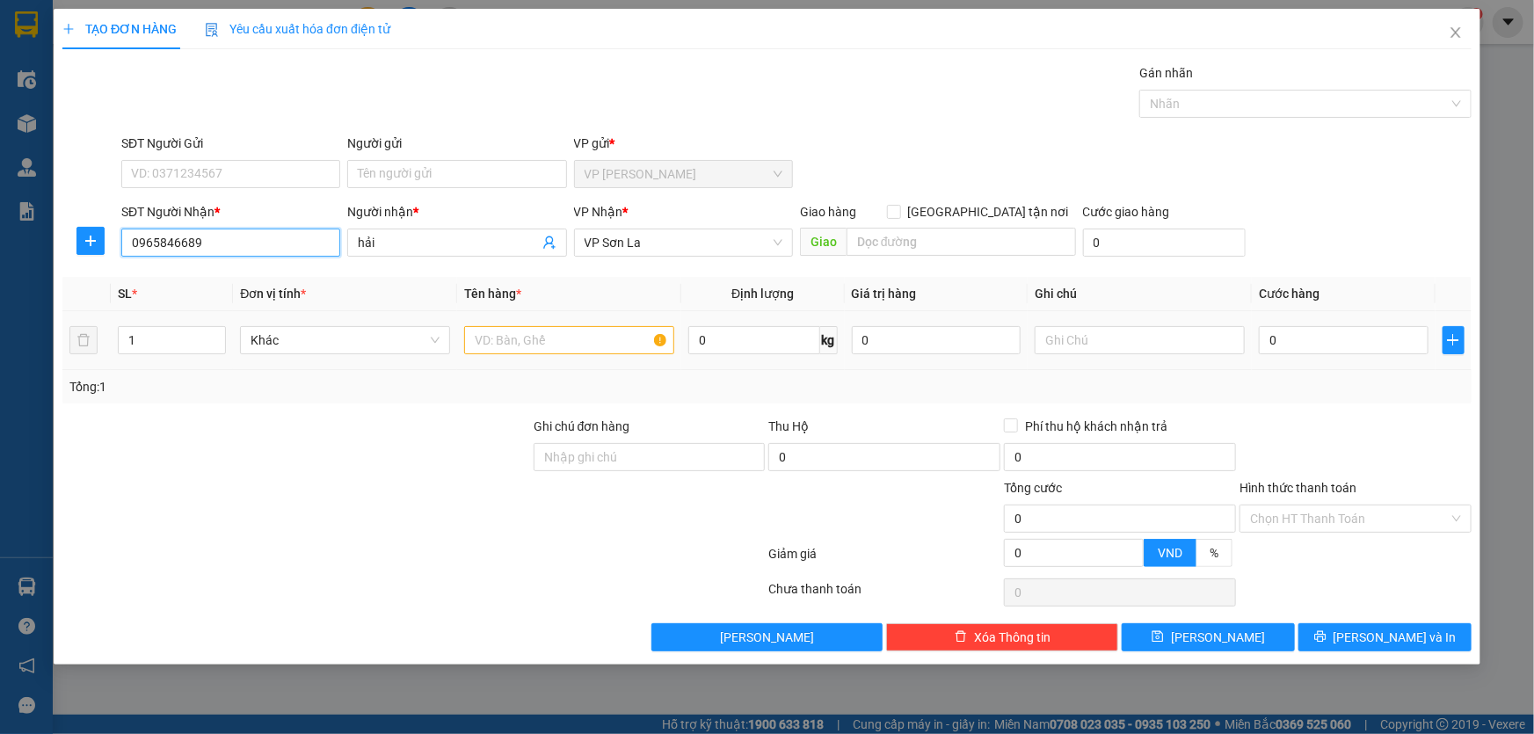
type input "0965846689"
click at [562, 338] on input "text" at bounding box center [569, 340] width 210 height 28
type input "hop"
click at [1302, 342] on input "0" at bounding box center [1344, 340] width 170 height 28
type input "5"
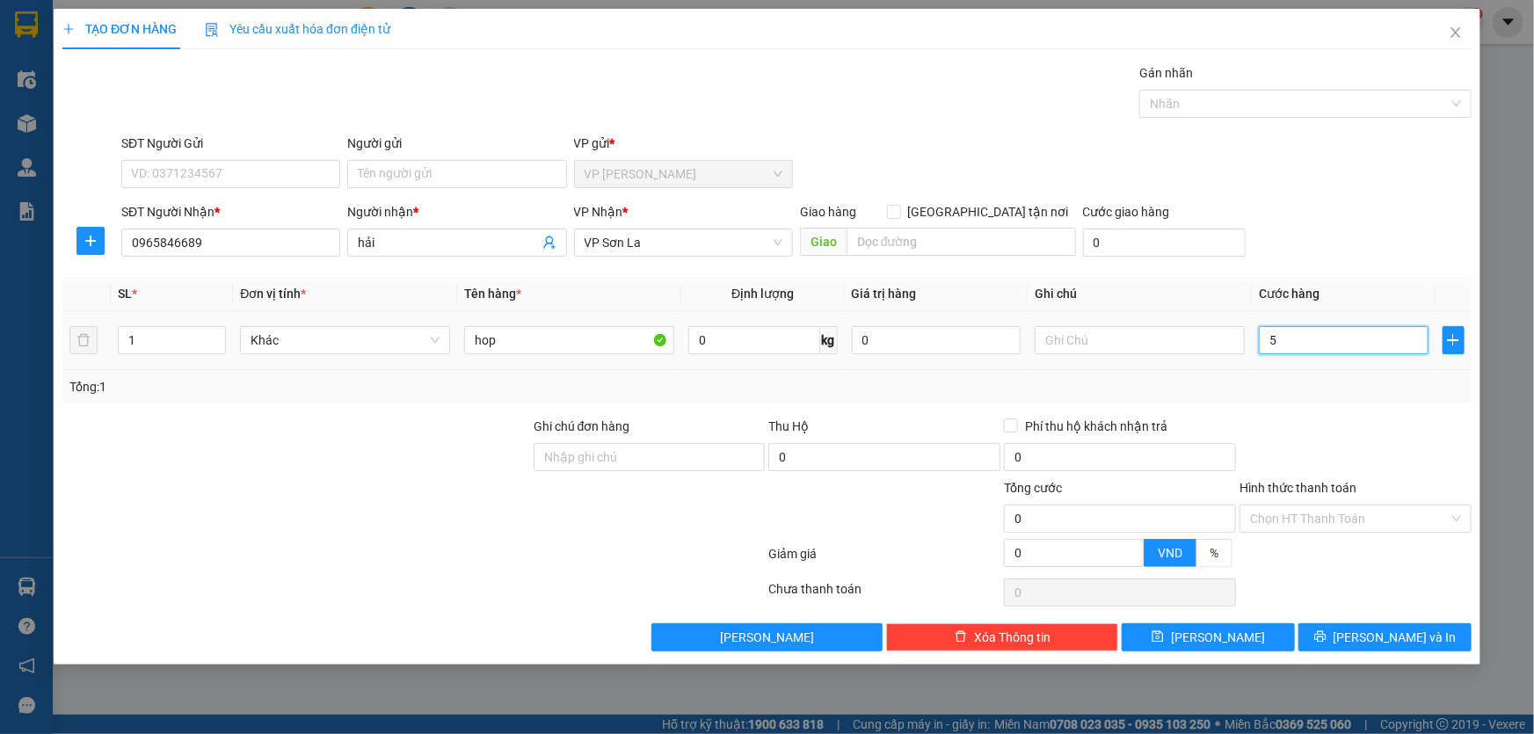
type input "5"
type input "5.000"
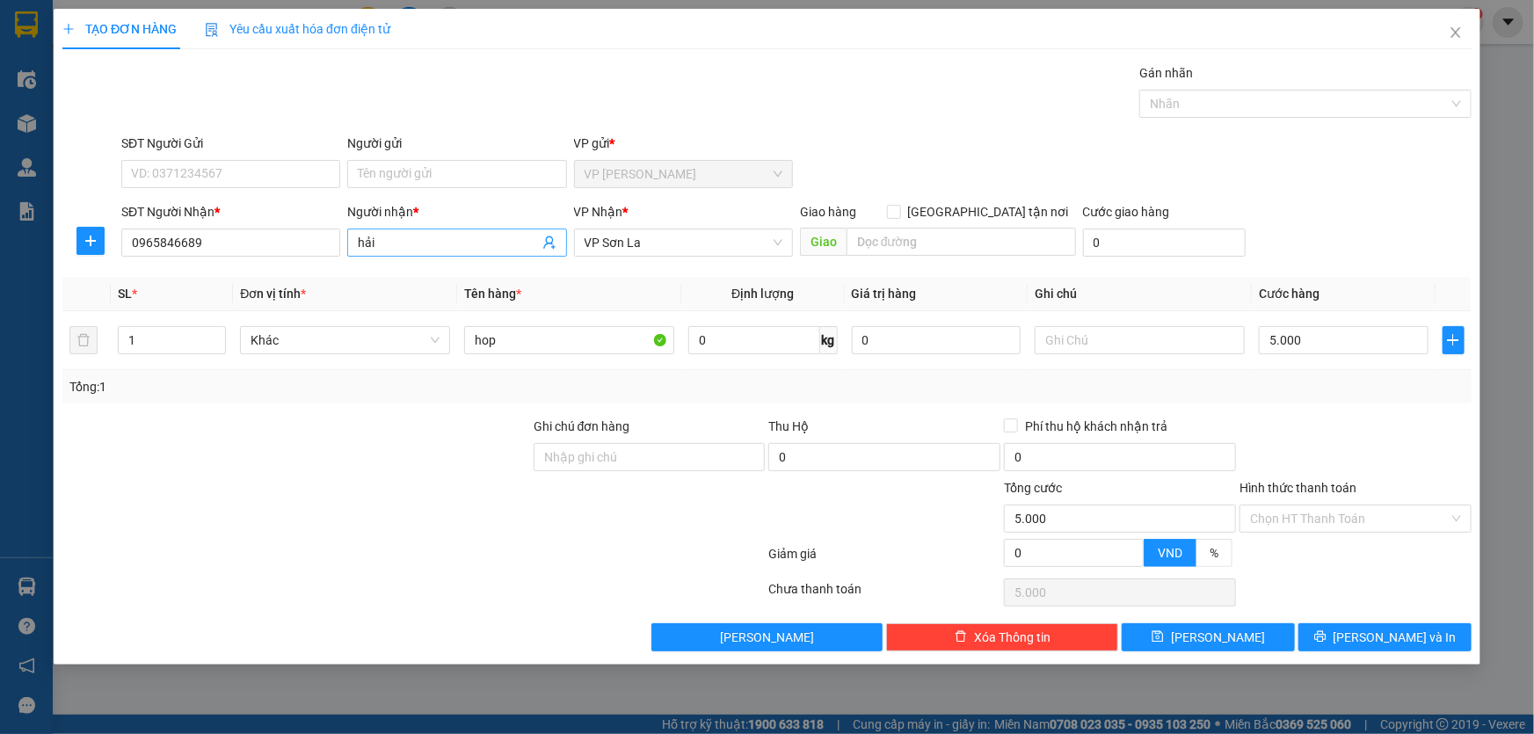
click at [410, 243] on input "hải" at bounding box center [448, 242] width 180 height 19
click at [694, 240] on span "VP Sơn La" at bounding box center [683, 242] width 198 height 26
type input "hải moc chau"
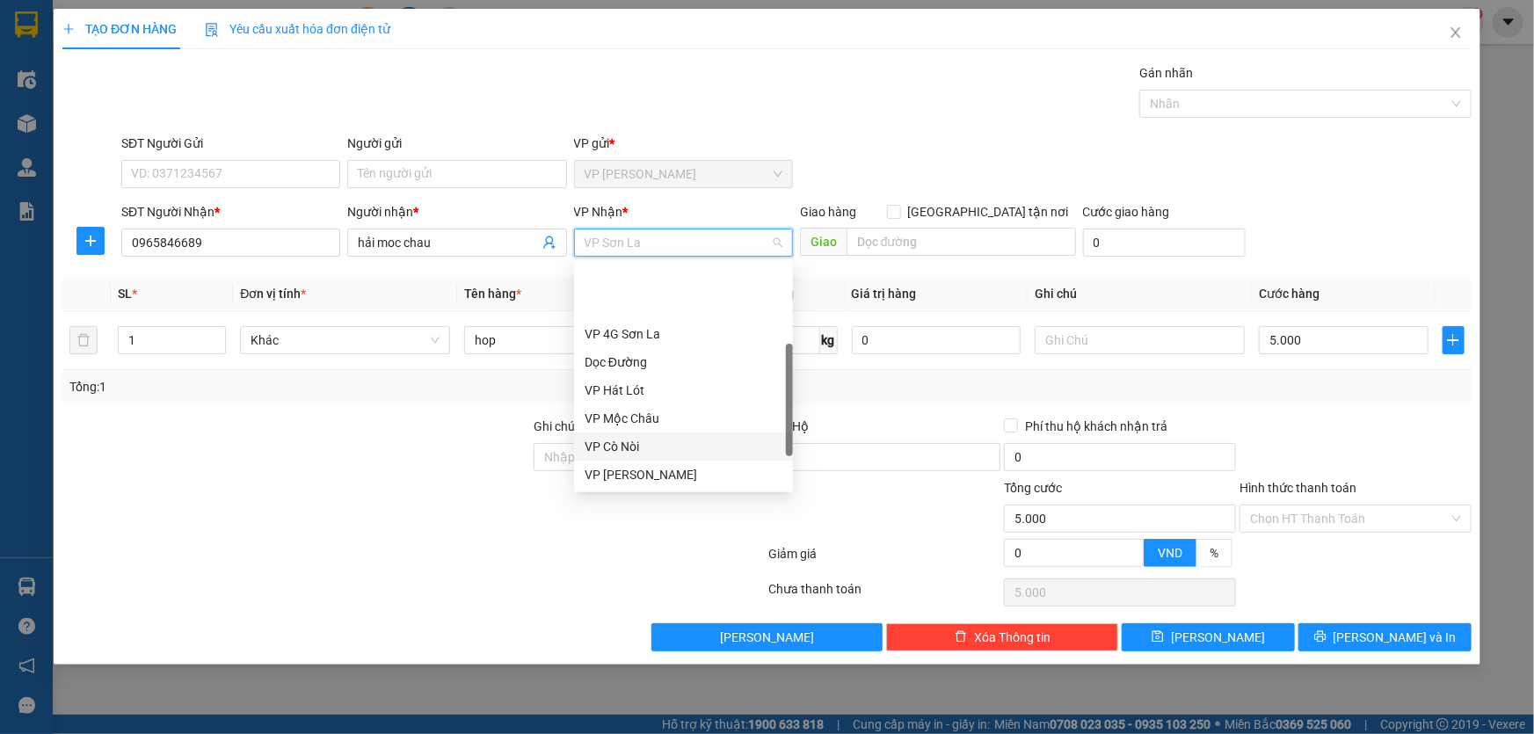
scroll to position [79, 0]
click at [653, 337] on div "VP Mộc Châu" at bounding box center [683, 339] width 198 height 19
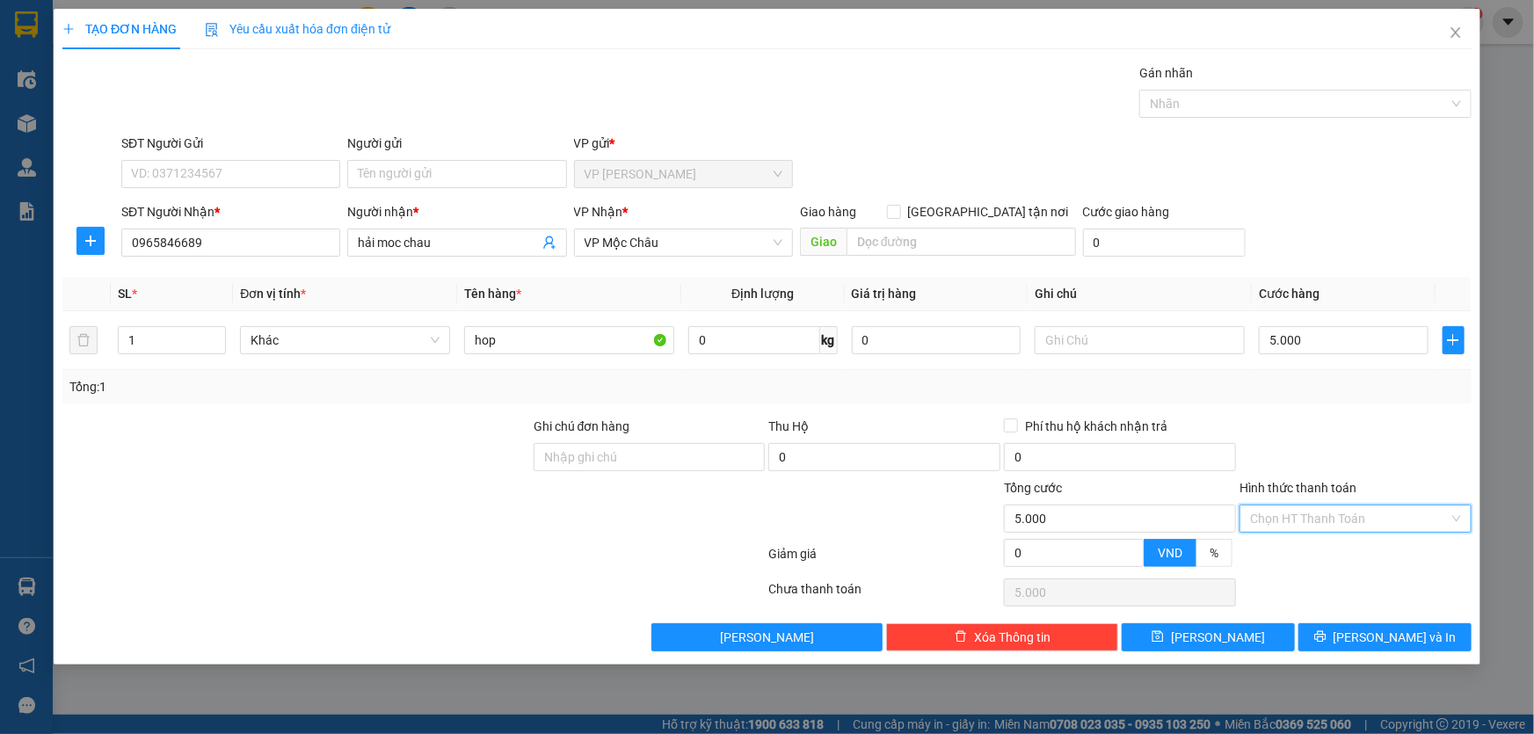
click at [1302, 511] on input "Hình thức thanh toán" at bounding box center [1349, 518] width 199 height 26
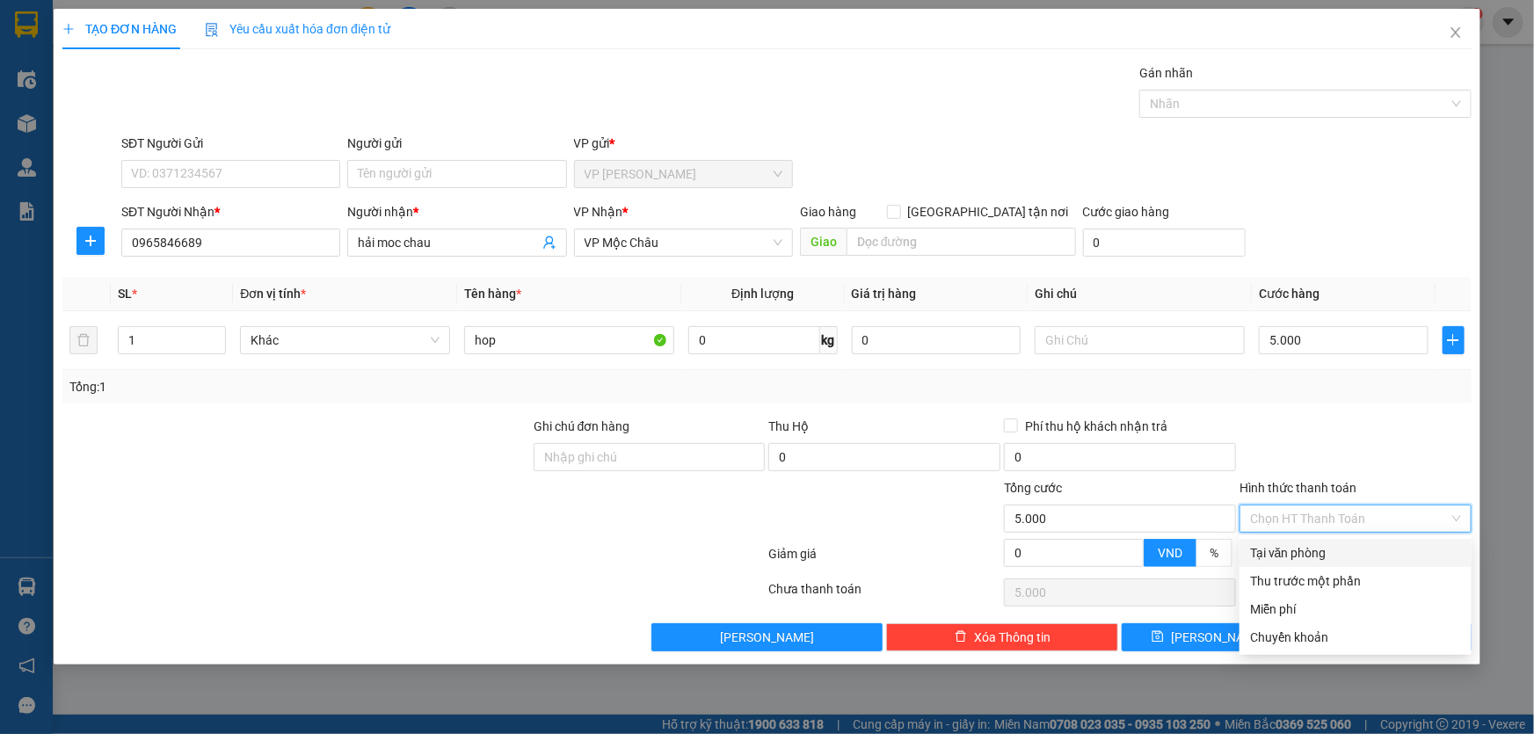
click at [1302, 555] on div "Tại văn phòng" at bounding box center [1355, 552] width 211 height 19
type input "0"
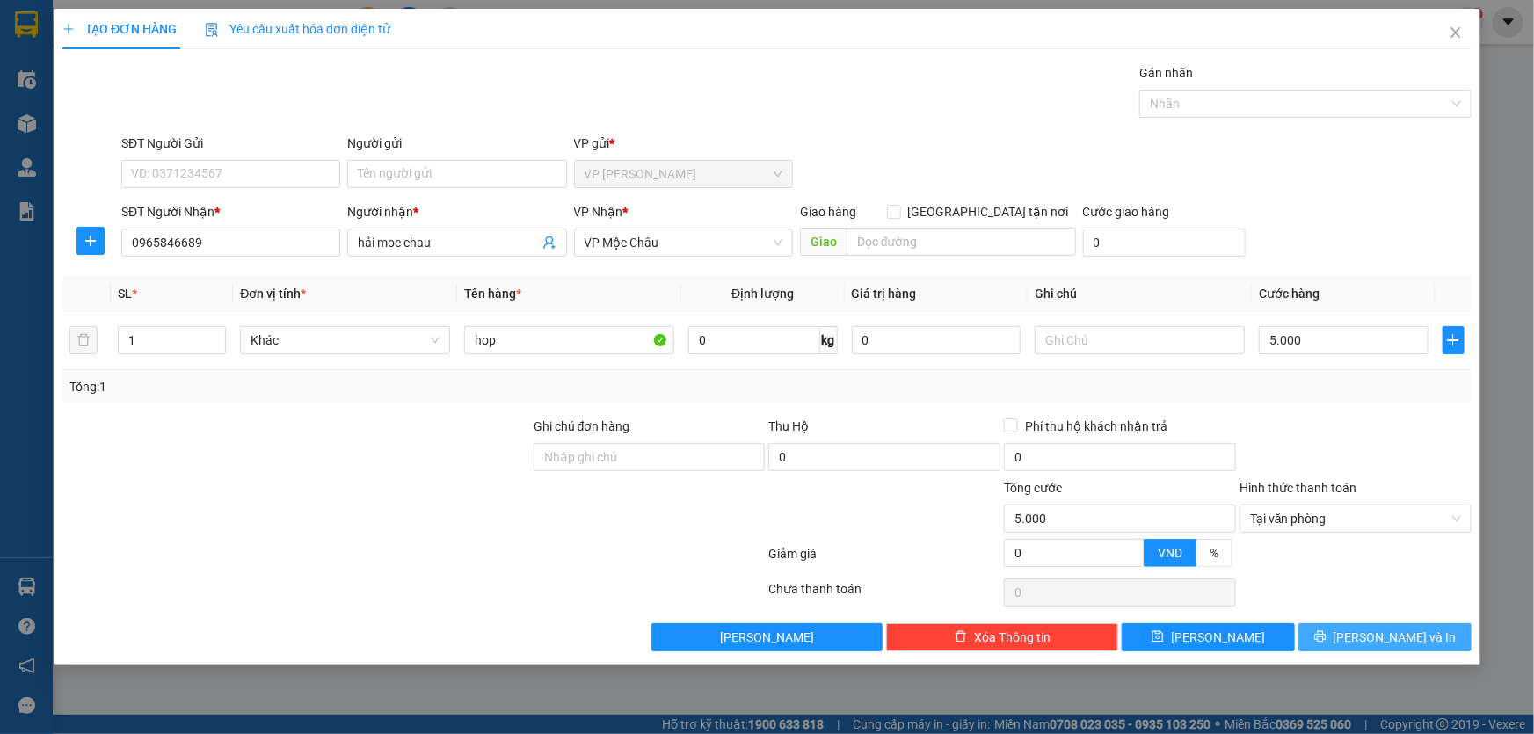
click at [1362, 627] on button "[PERSON_NAME] và In" at bounding box center [1384, 637] width 173 height 28
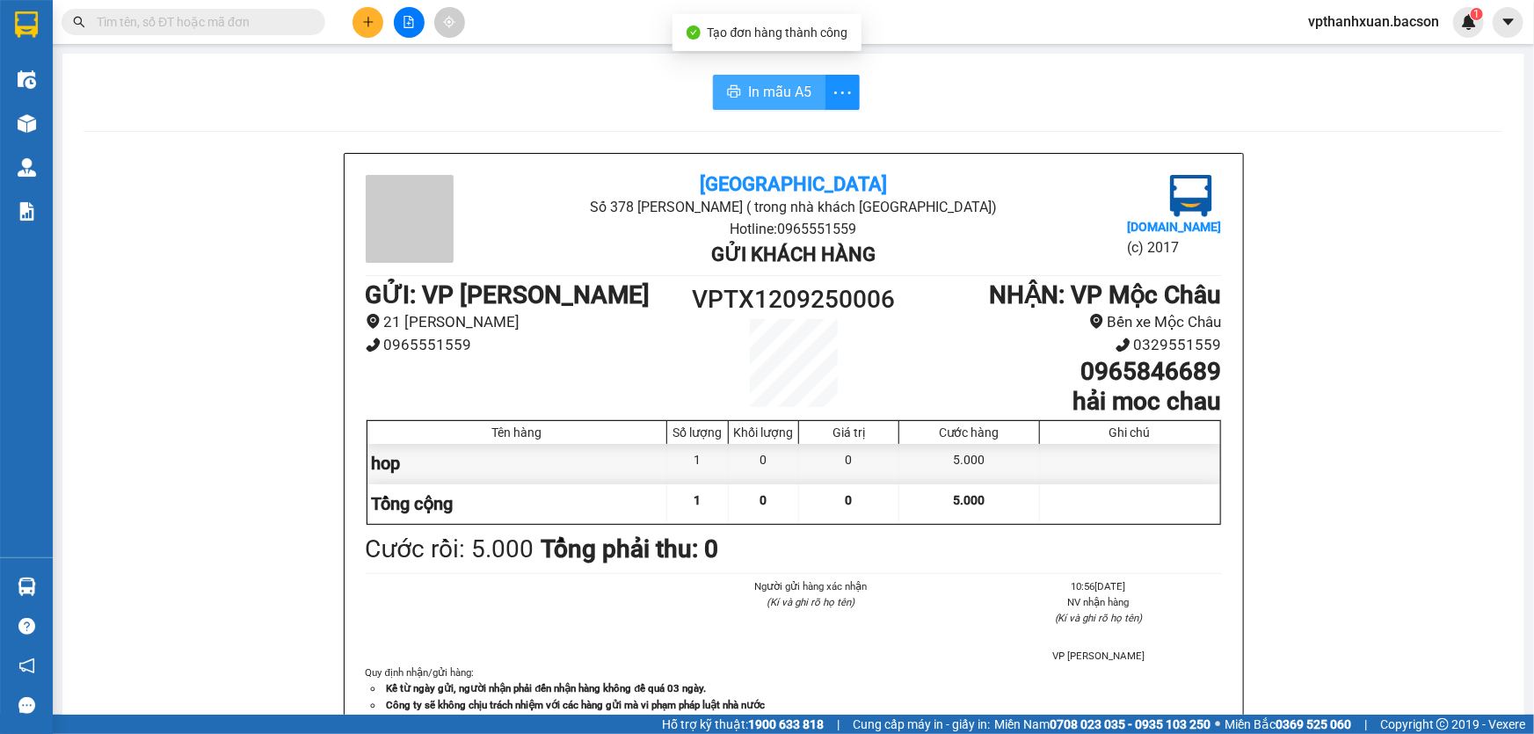
click at [799, 95] on span "In mẫu A5" at bounding box center [779, 92] width 63 height 22
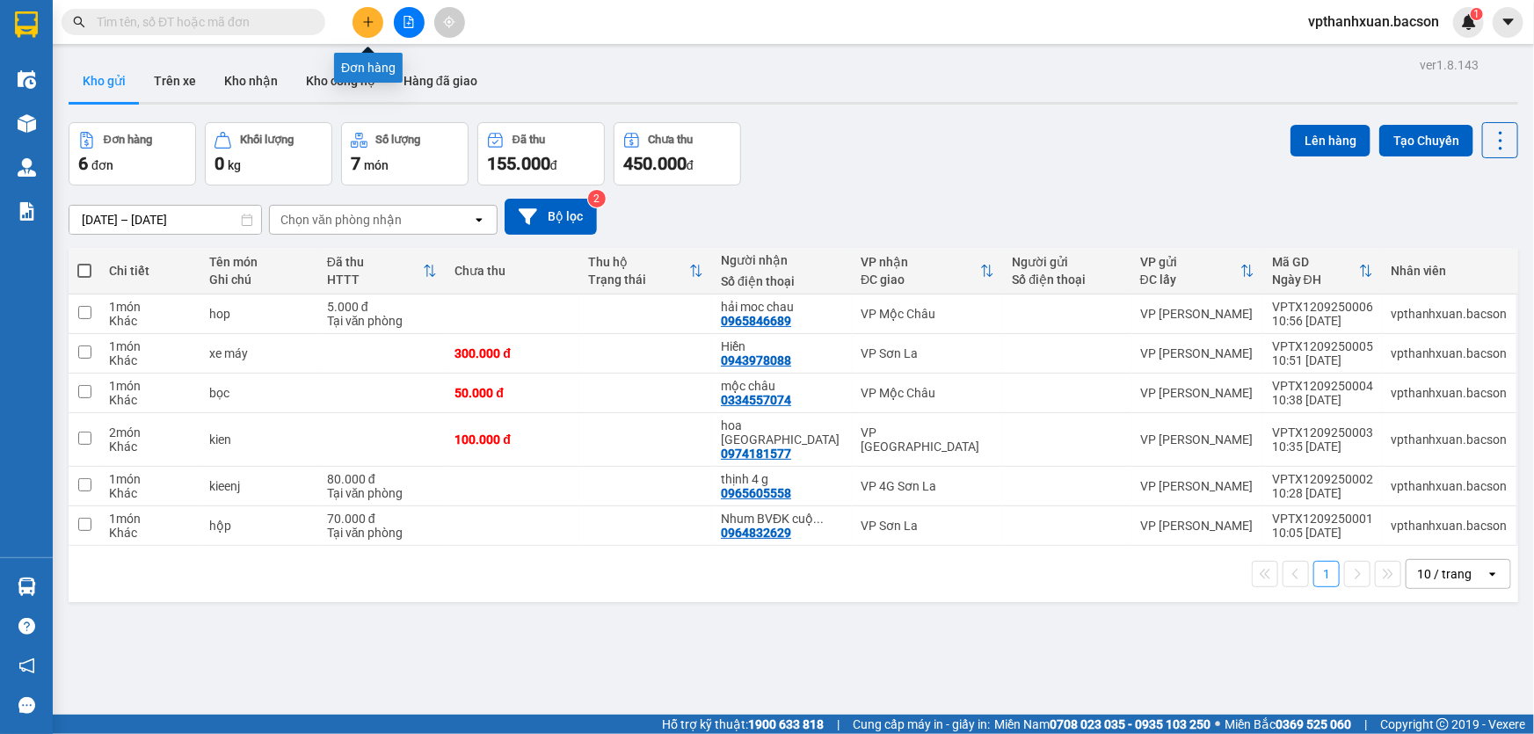
click at [373, 27] on icon "plus" at bounding box center [368, 22] width 12 height 12
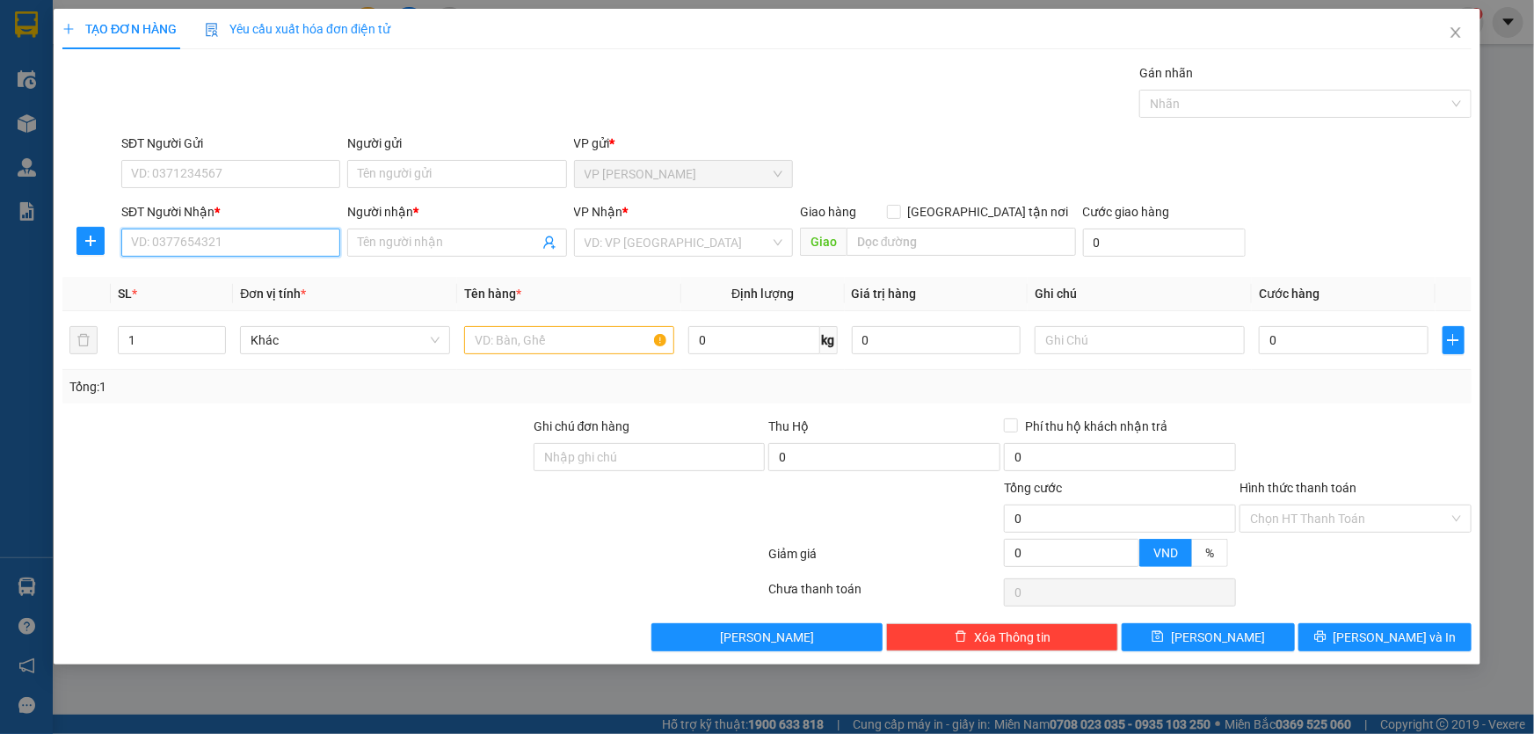
click at [275, 240] on input "SĐT Người Nhận *" at bounding box center [230, 243] width 219 height 28
click at [216, 275] on div "0388247511 - an" at bounding box center [231, 277] width 198 height 19
type input "0388247511"
type input "an"
type input "0388247511"
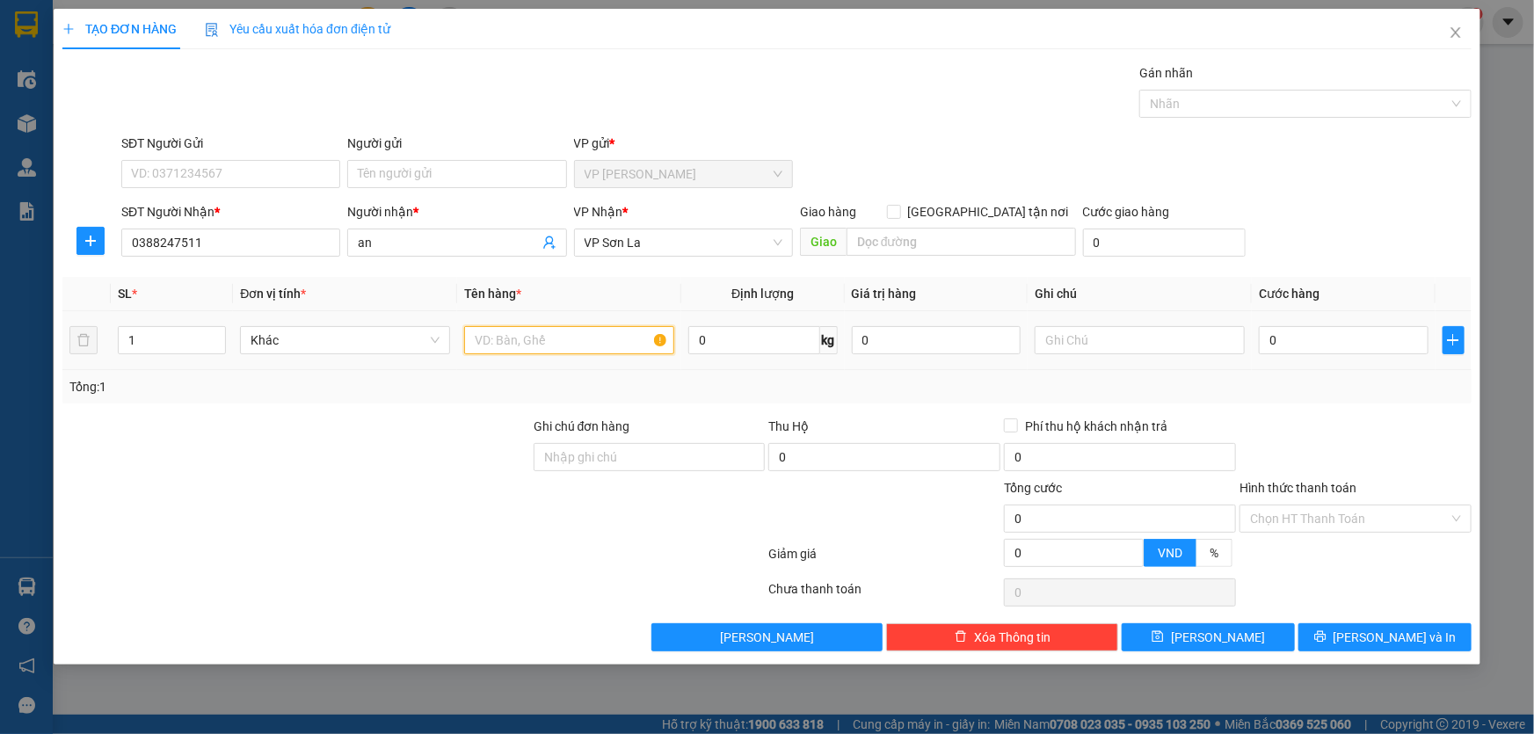
click at [562, 338] on input "text" at bounding box center [569, 340] width 210 height 28
type input "hop"
click at [899, 207] on input "[GEOGRAPHIC_DATA] tận nơi" at bounding box center [893, 211] width 12 height 12
checkbox input "true"
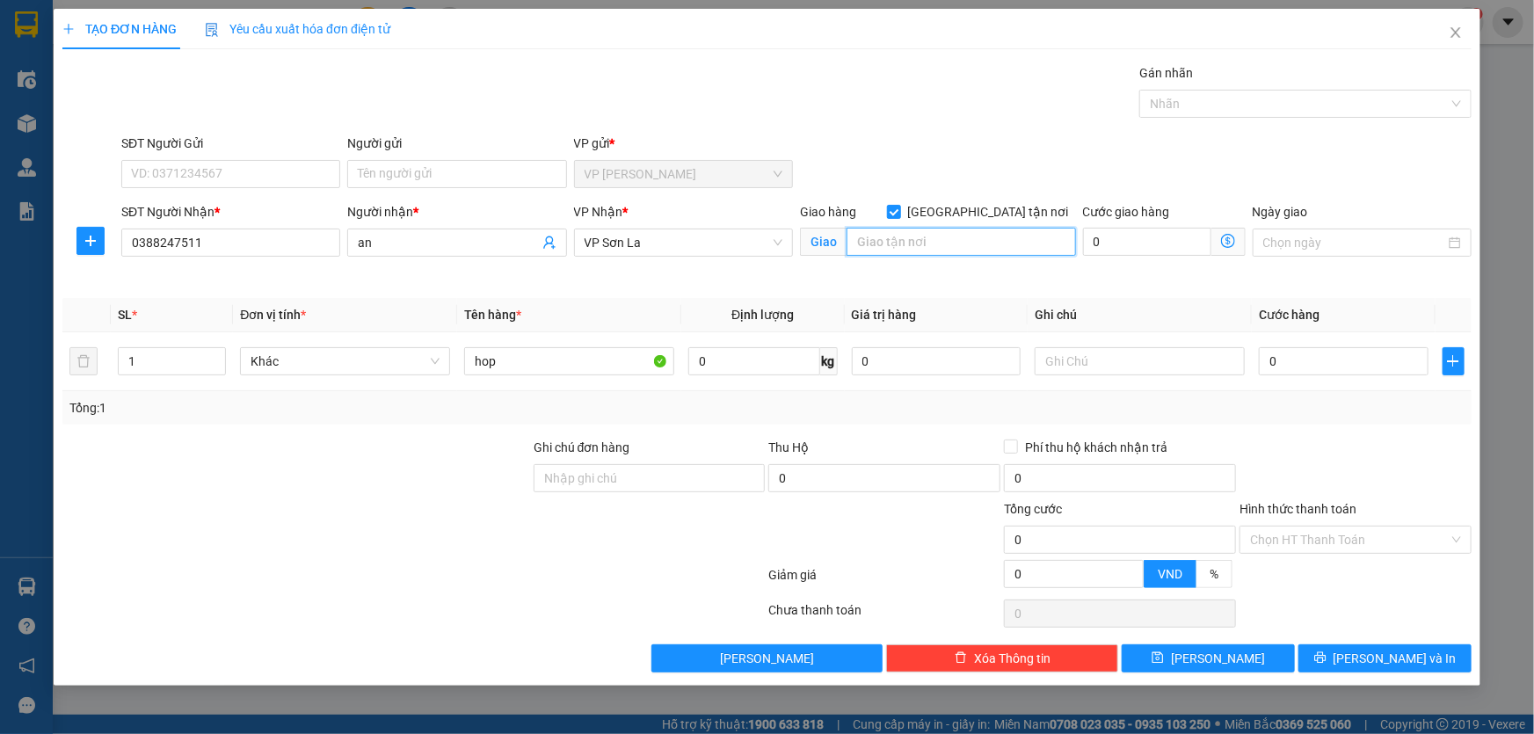
click at [979, 234] on input "search" at bounding box center [960, 242] width 229 height 28
type input "ctn"
click at [1331, 356] on input "0" at bounding box center [1344, 361] width 170 height 28
type input "7"
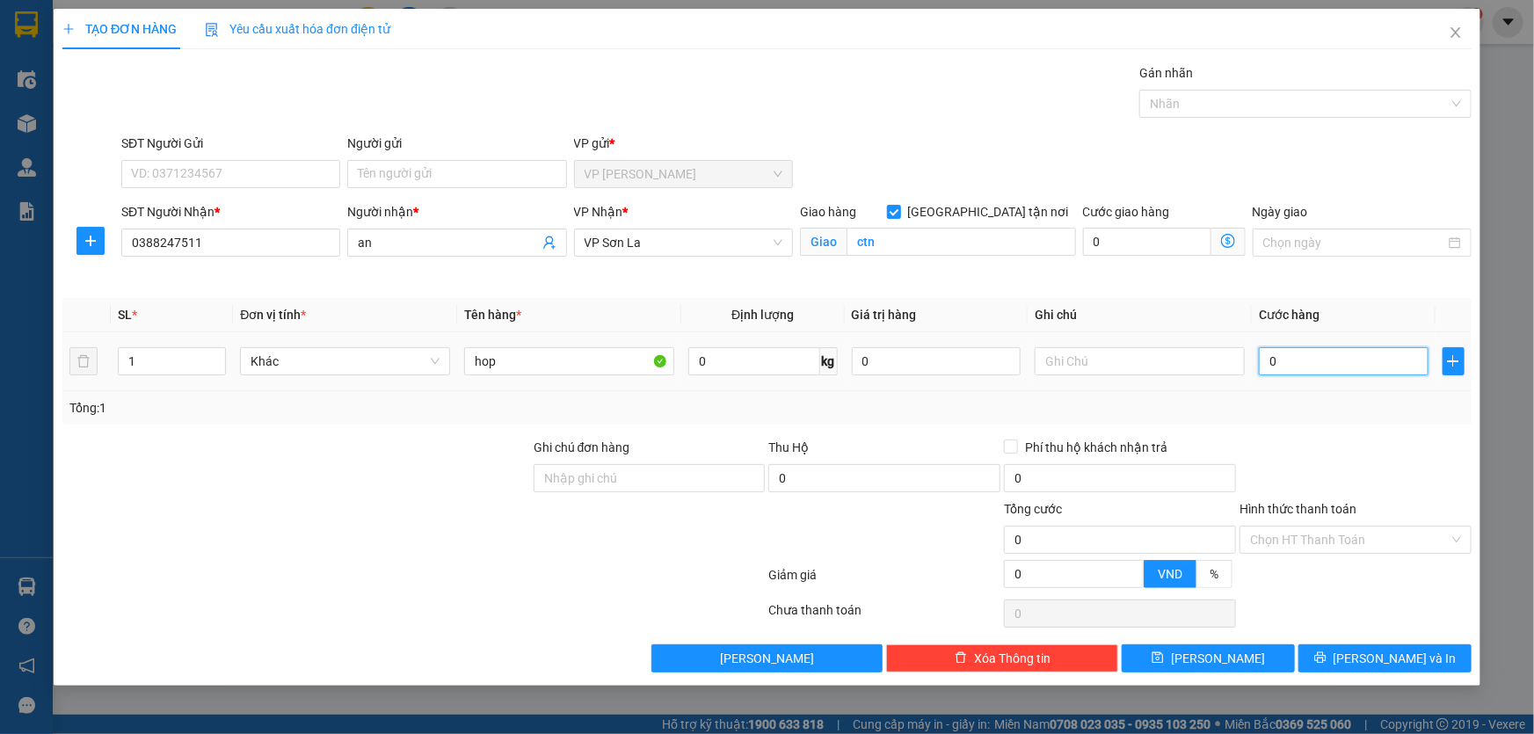
type input "7"
type input "70"
type input "70.000"
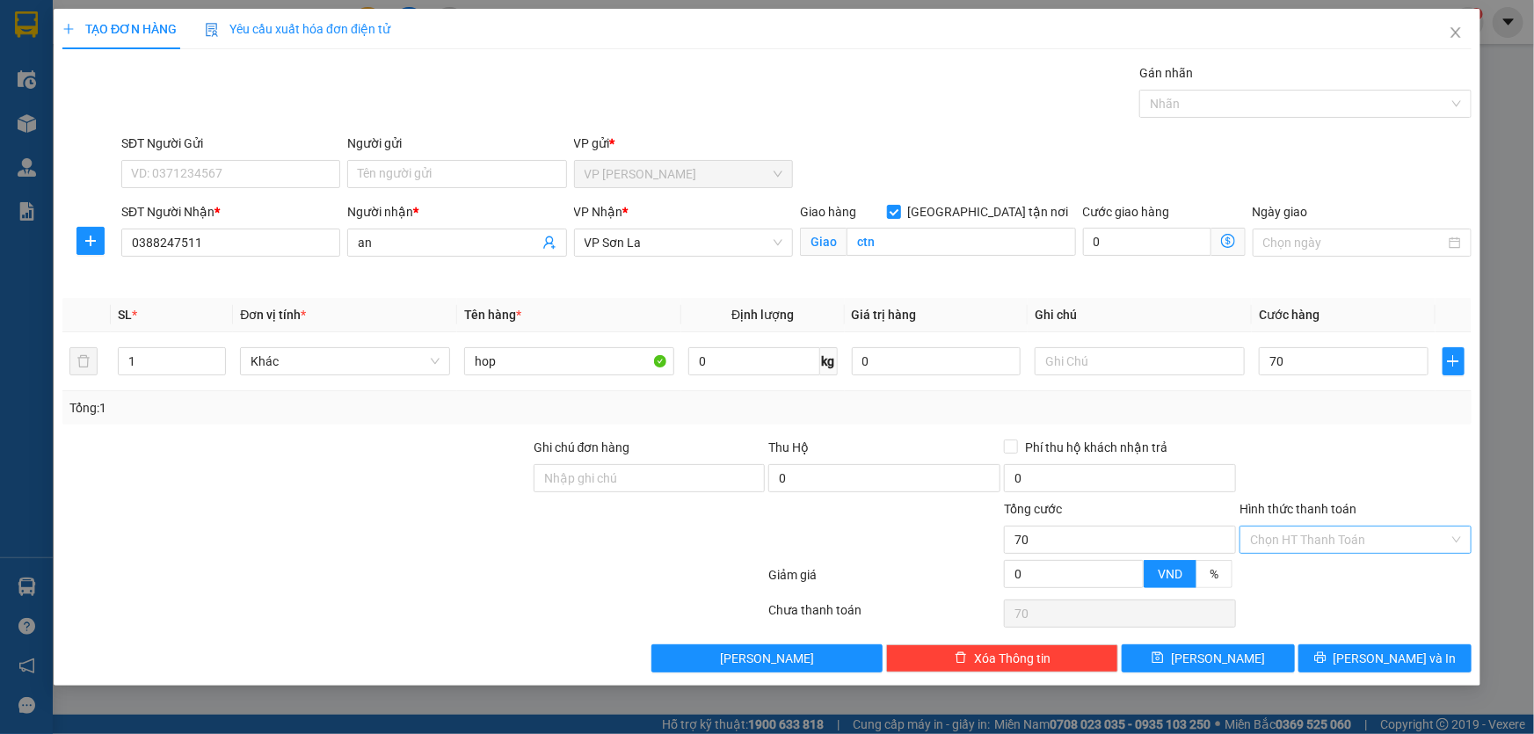
type input "70.000"
click at [1325, 536] on input "Hình thức thanh toán" at bounding box center [1349, 539] width 199 height 26
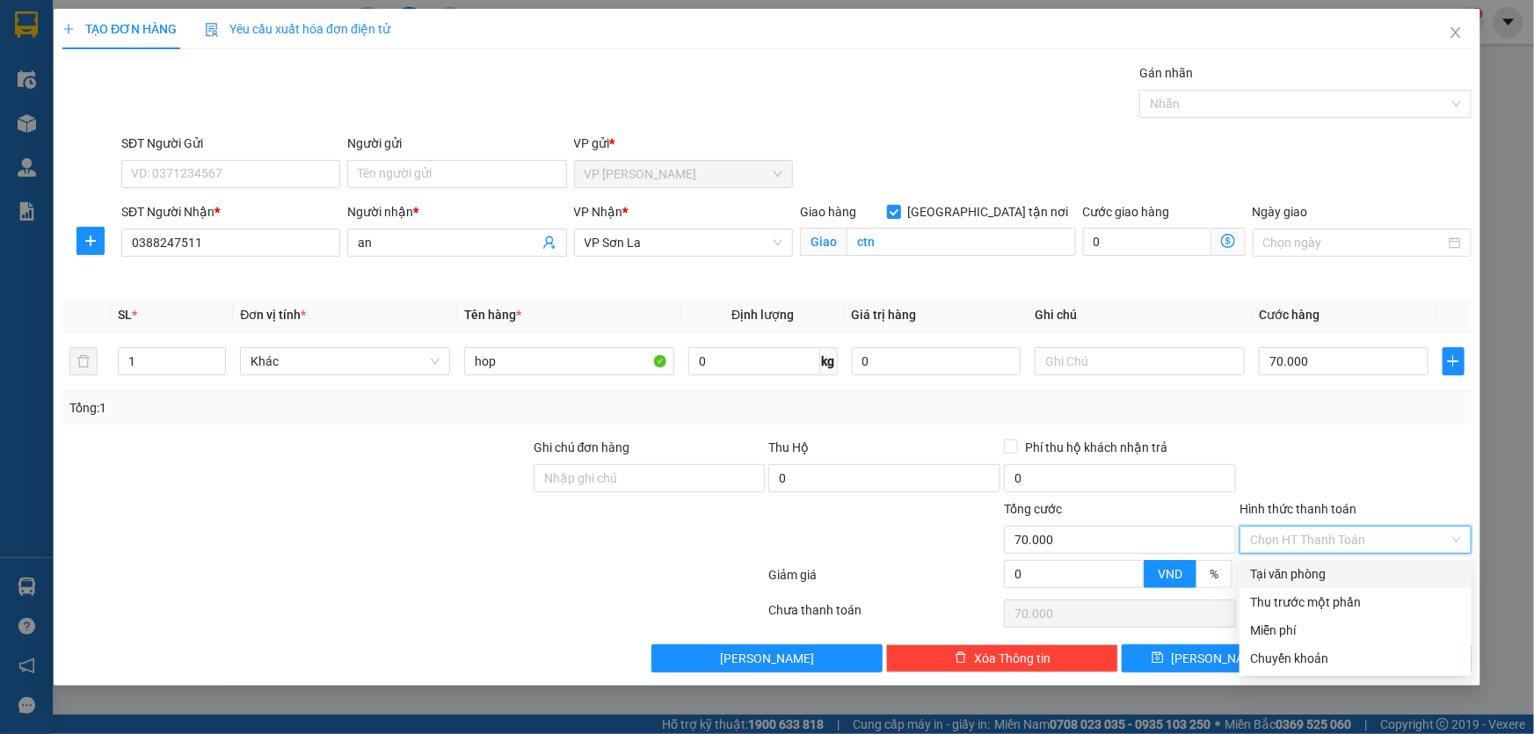
click at [1317, 573] on div "Tại văn phòng" at bounding box center [1355, 573] width 211 height 19
type input "0"
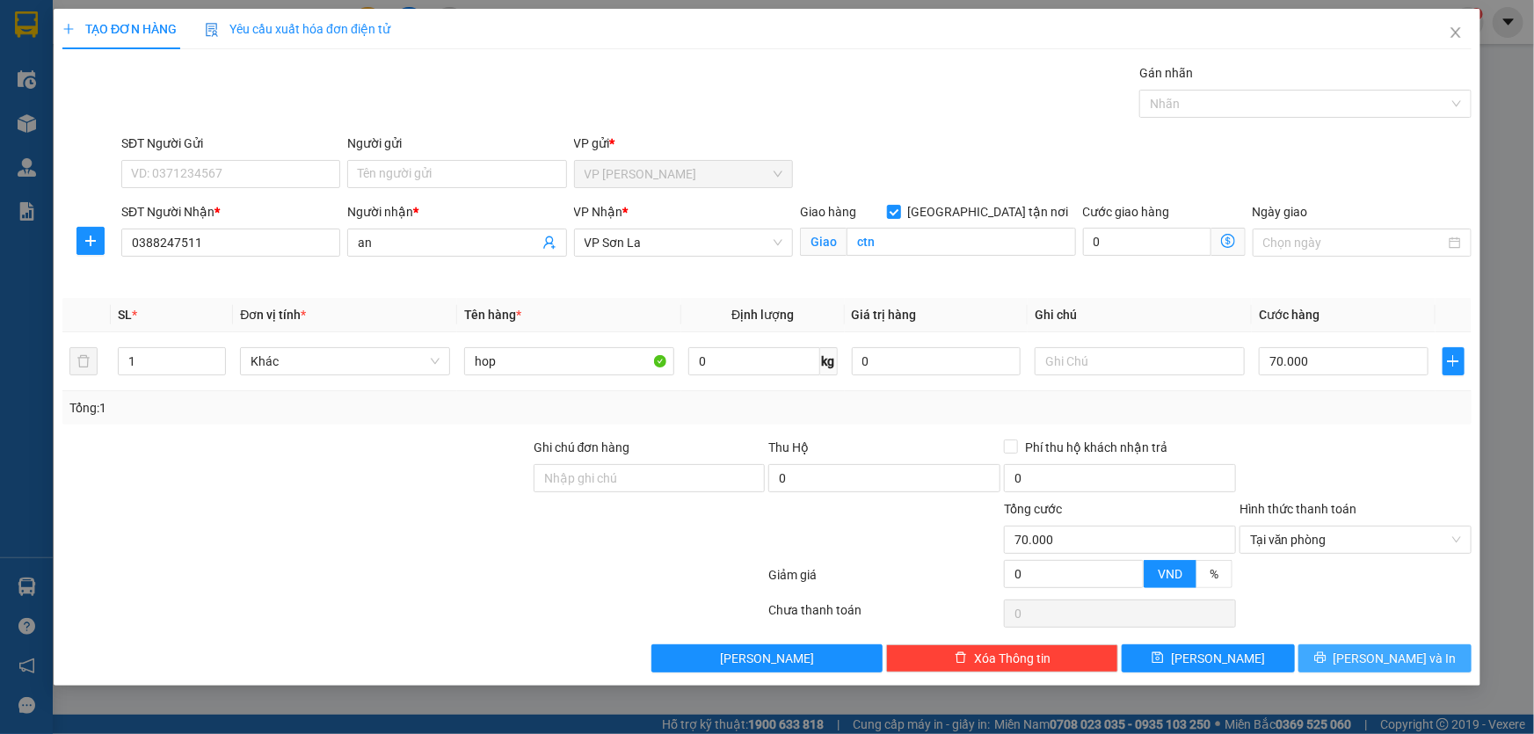
click at [1331, 656] on button "[PERSON_NAME] và In" at bounding box center [1384, 658] width 173 height 28
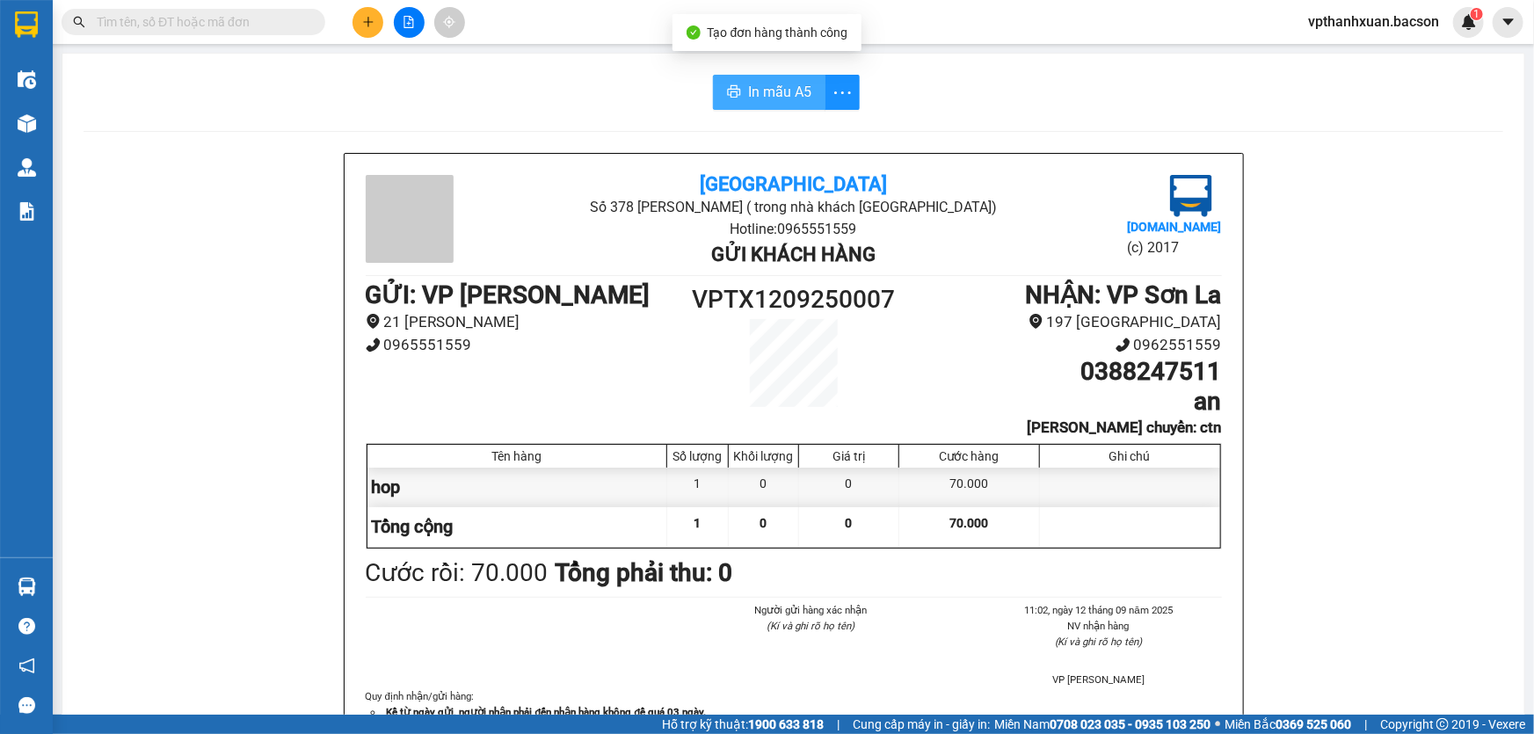
click at [779, 91] on span "In mẫu A5" at bounding box center [779, 92] width 63 height 22
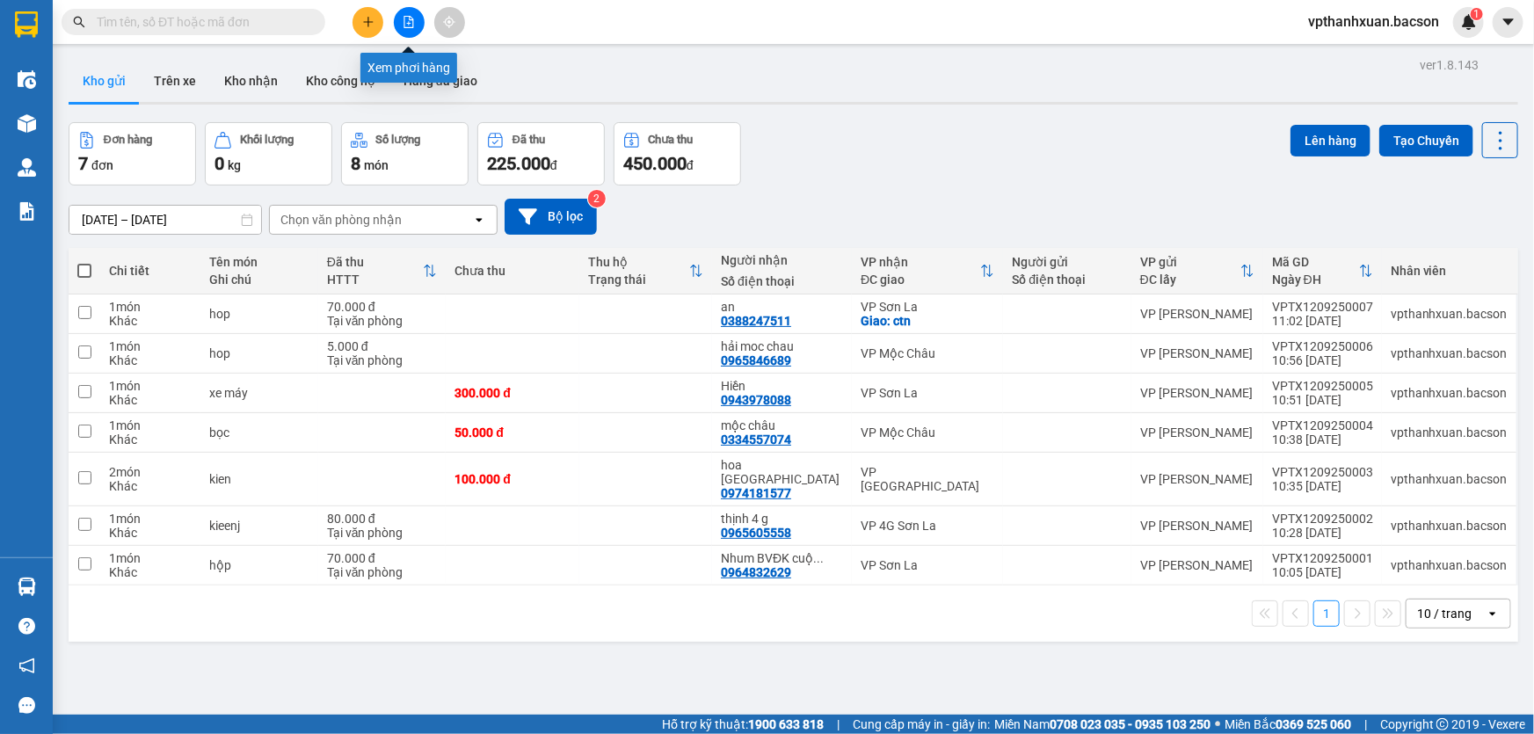
click at [404, 25] on icon "file-add" at bounding box center [409, 22] width 10 height 12
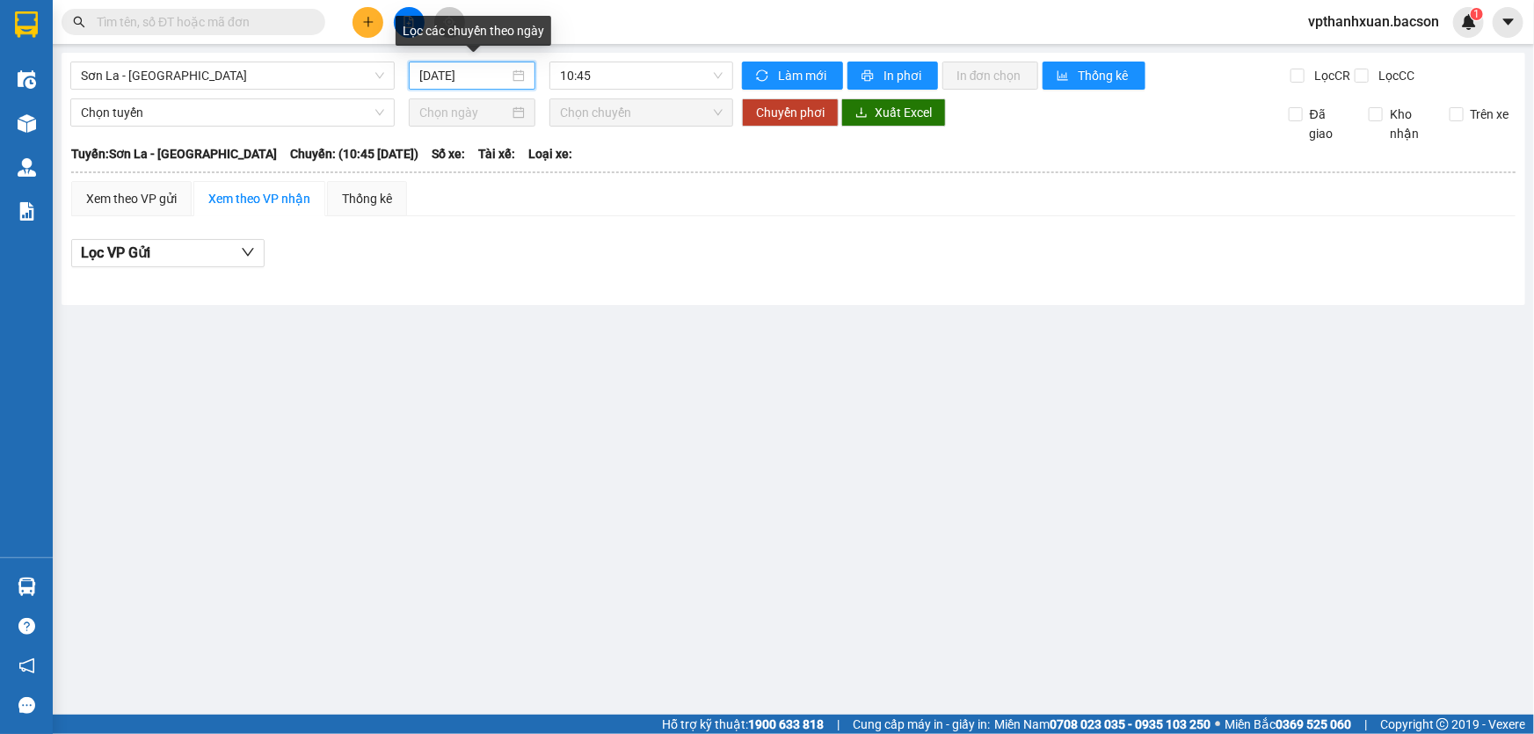
click at [493, 73] on input "[DATE]" at bounding box center [464, 75] width 90 height 19
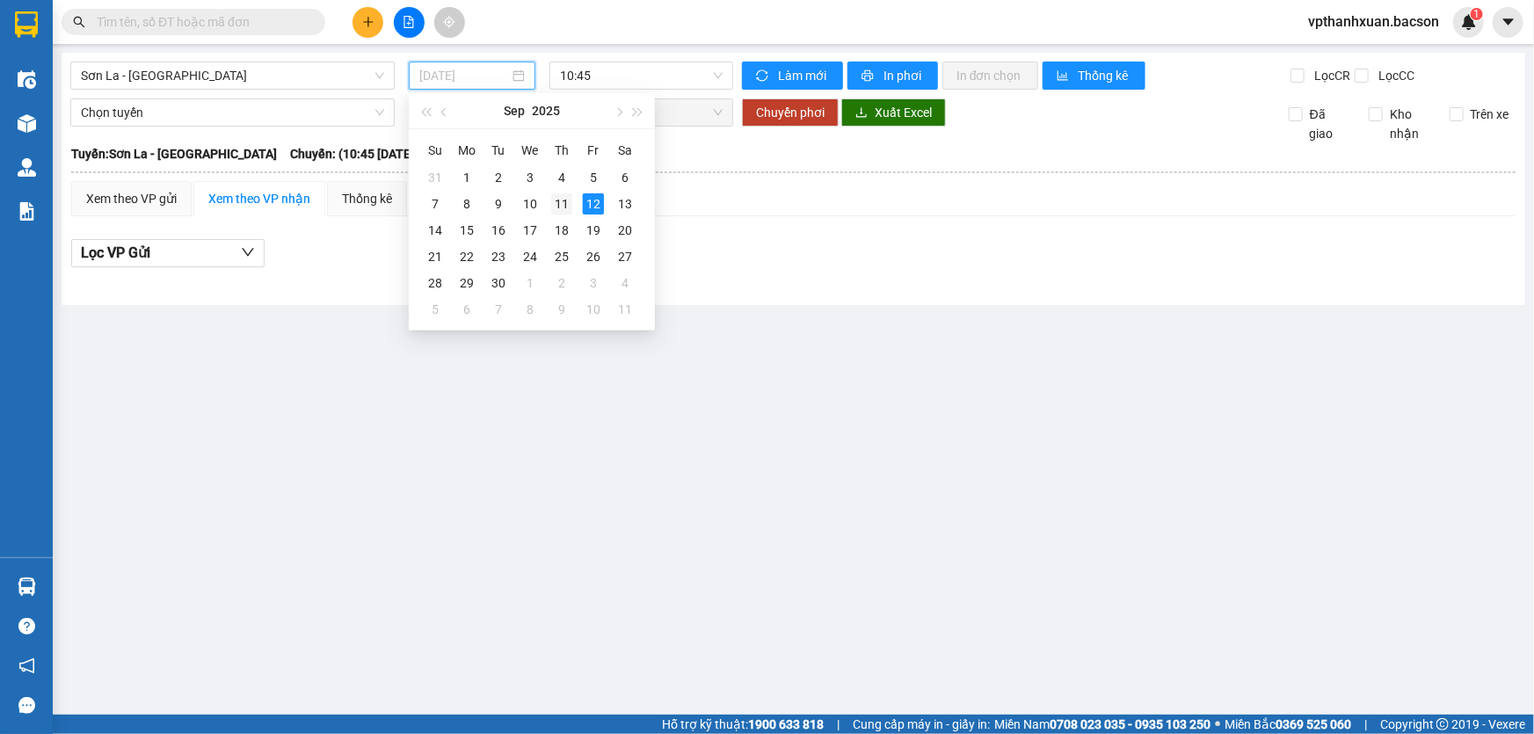
click at [558, 204] on div "11" at bounding box center [561, 203] width 21 height 21
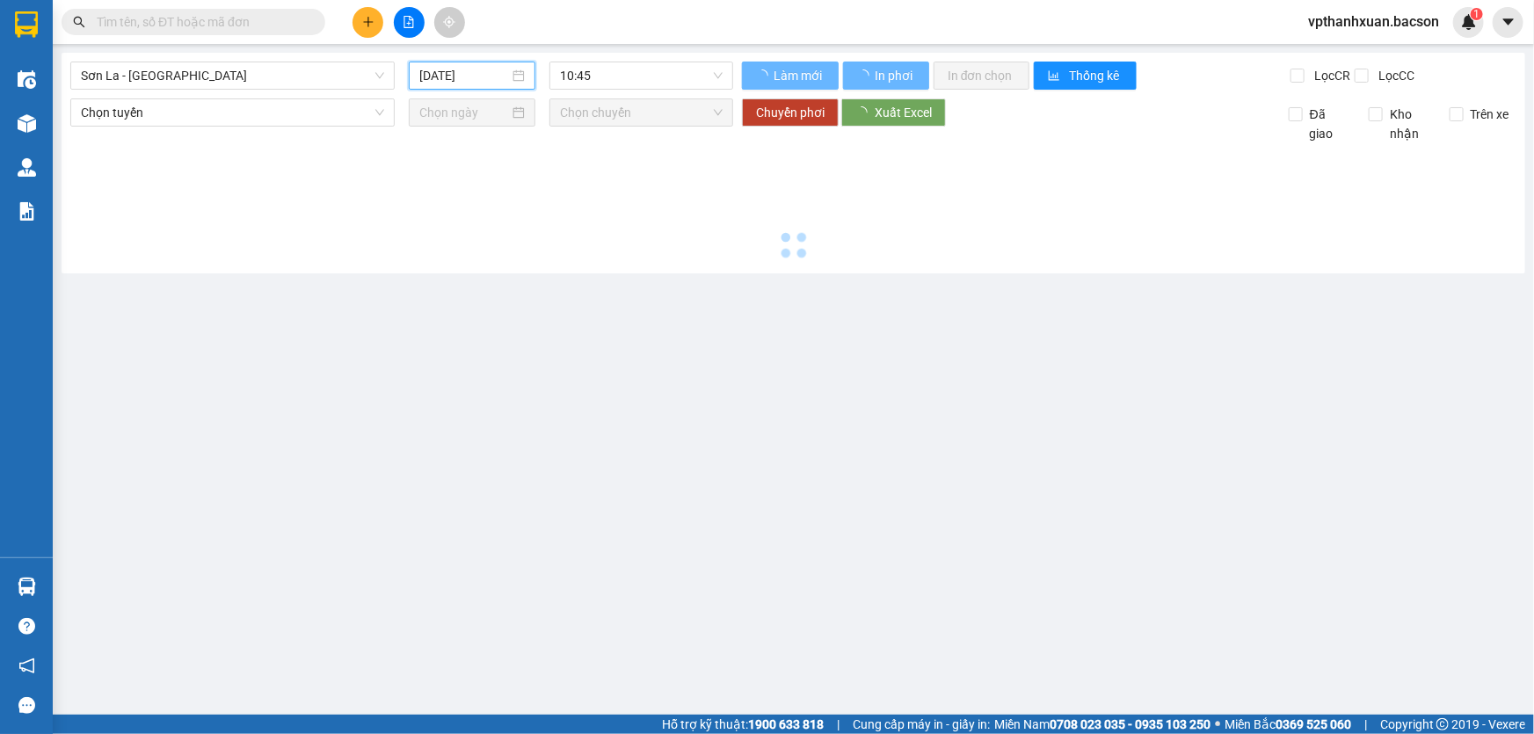
type input "[DATE]"
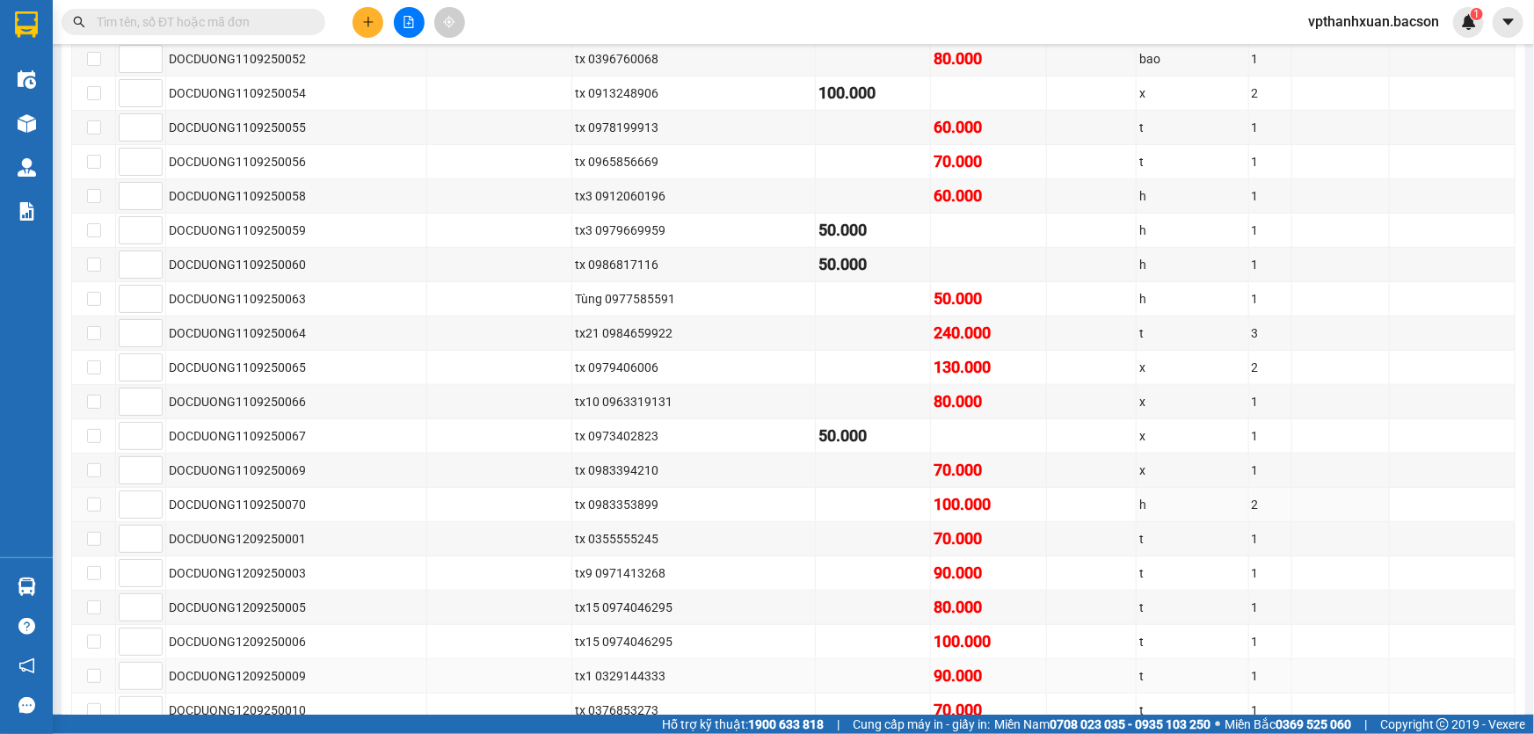
scroll to position [319, 0]
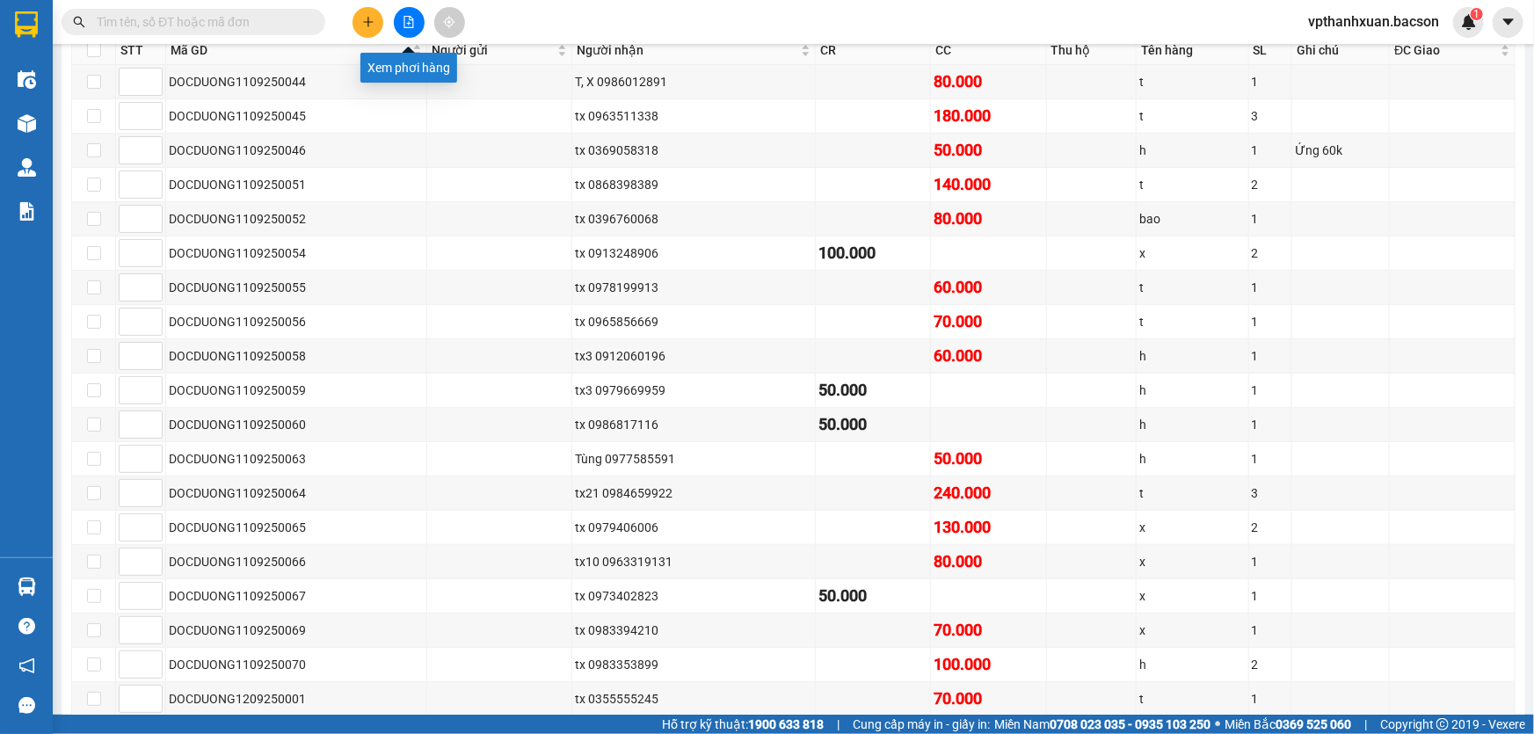
click at [399, 18] on button at bounding box center [409, 22] width 31 height 31
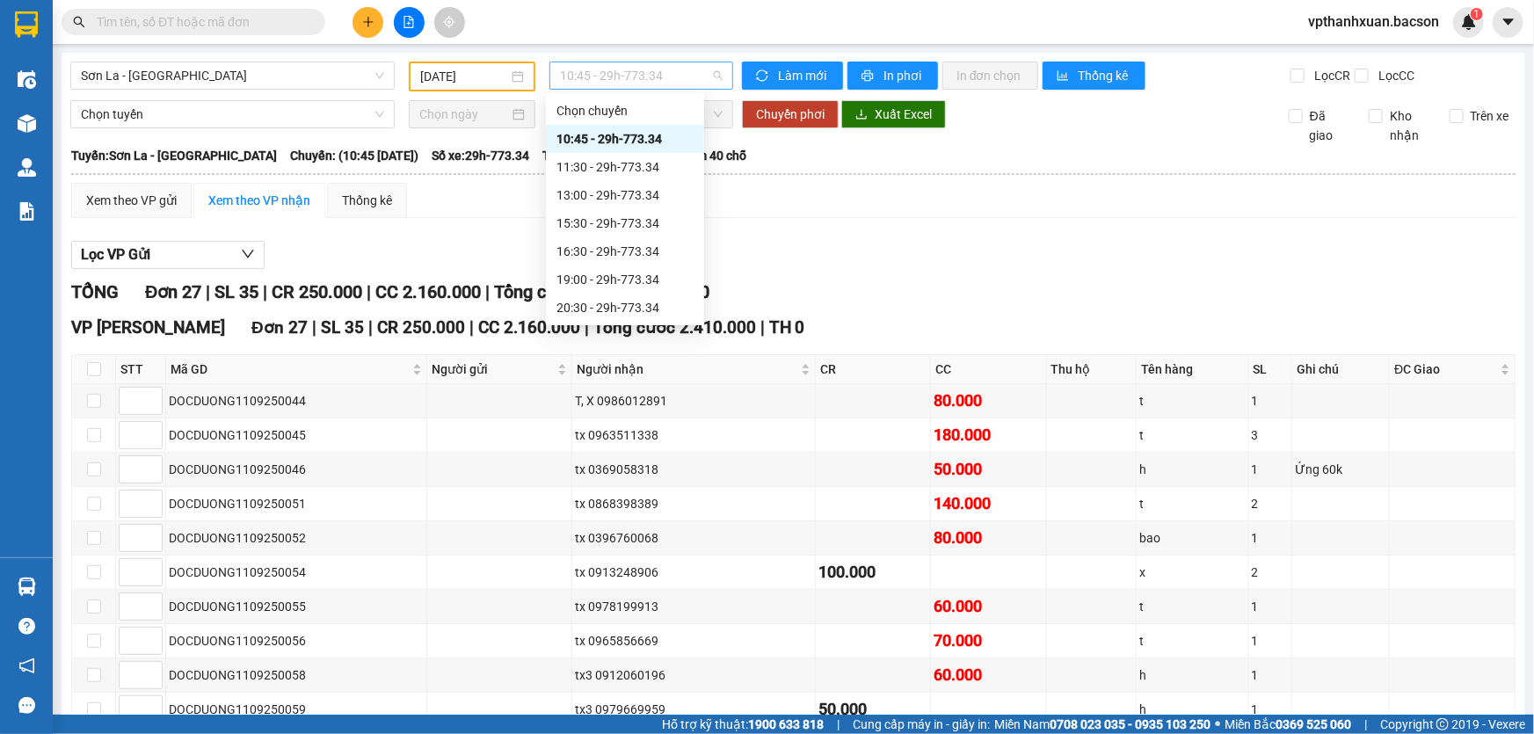
click at [679, 76] on span "10:45 - 29h-773.34" at bounding box center [641, 75] width 163 height 26
click at [645, 277] on div "19:00 - 29h-773.34" at bounding box center [624, 279] width 137 height 19
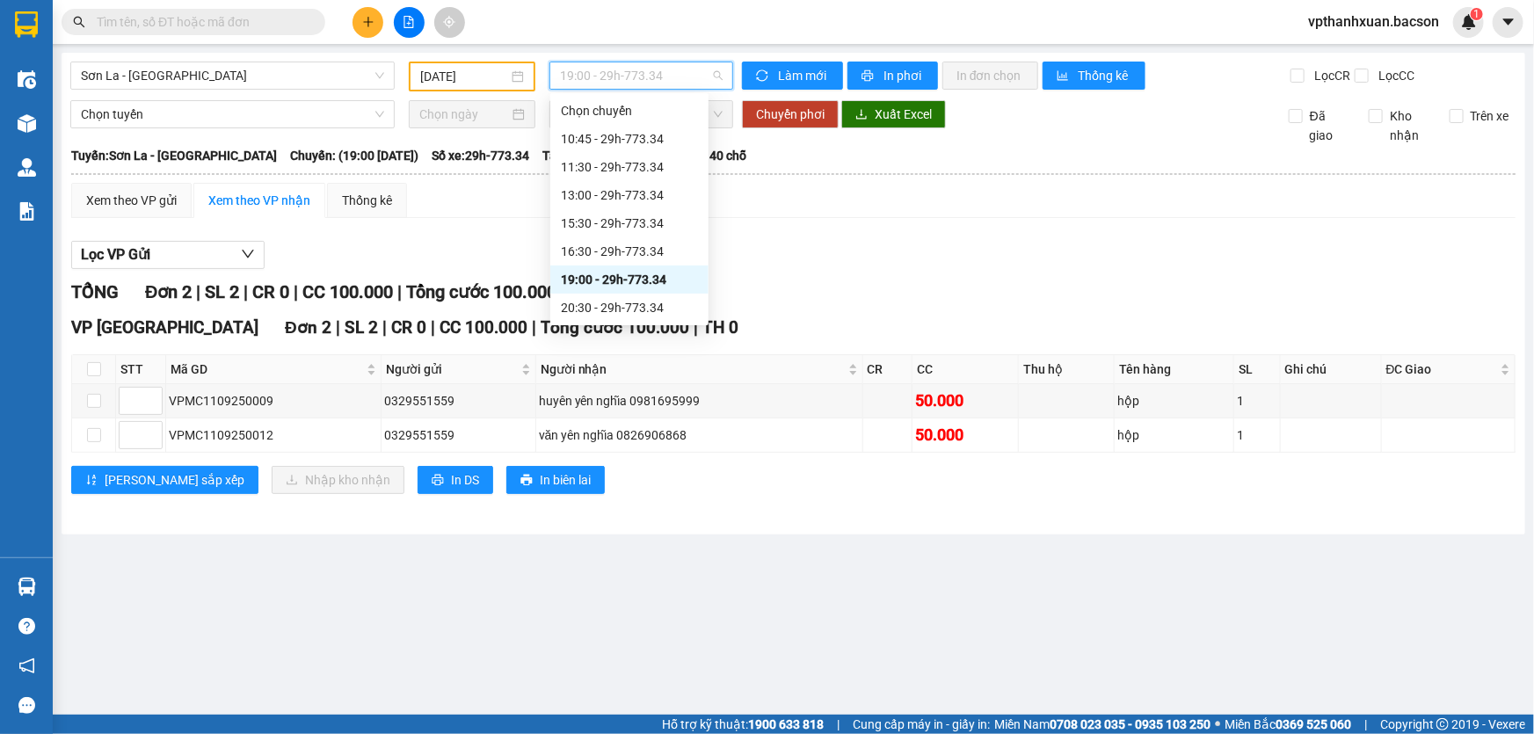
click at [672, 81] on span "19:00 - 29h-773.34" at bounding box center [641, 75] width 163 height 26
click at [644, 306] on div "20:30 - 29h-773.34" at bounding box center [629, 307] width 137 height 19
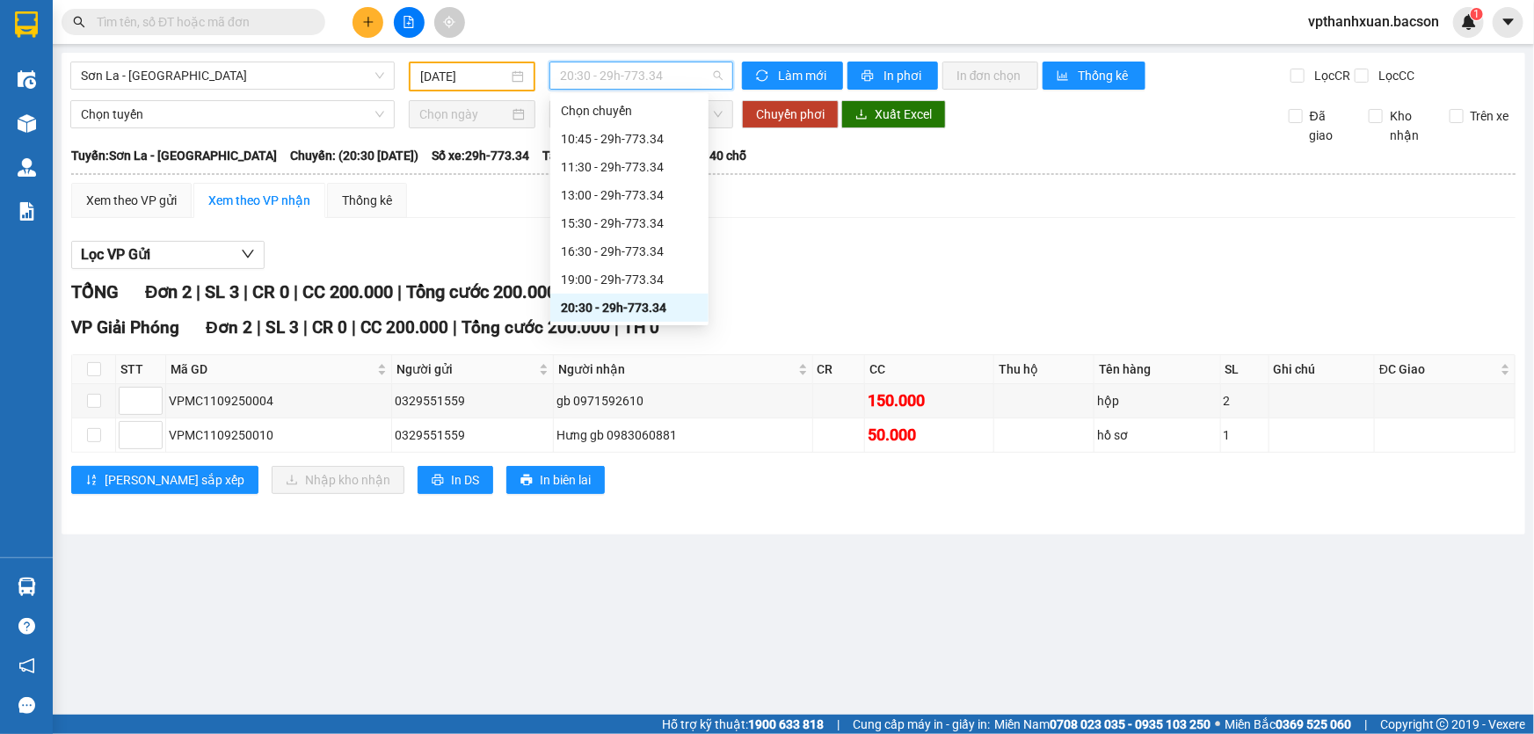
click at [669, 76] on span "20:30 - 29h-773.34" at bounding box center [641, 75] width 163 height 26
click at [650, 249] on div "16:30 - 29h-773.34" at bounding box center [629, 251] width 137 height 19
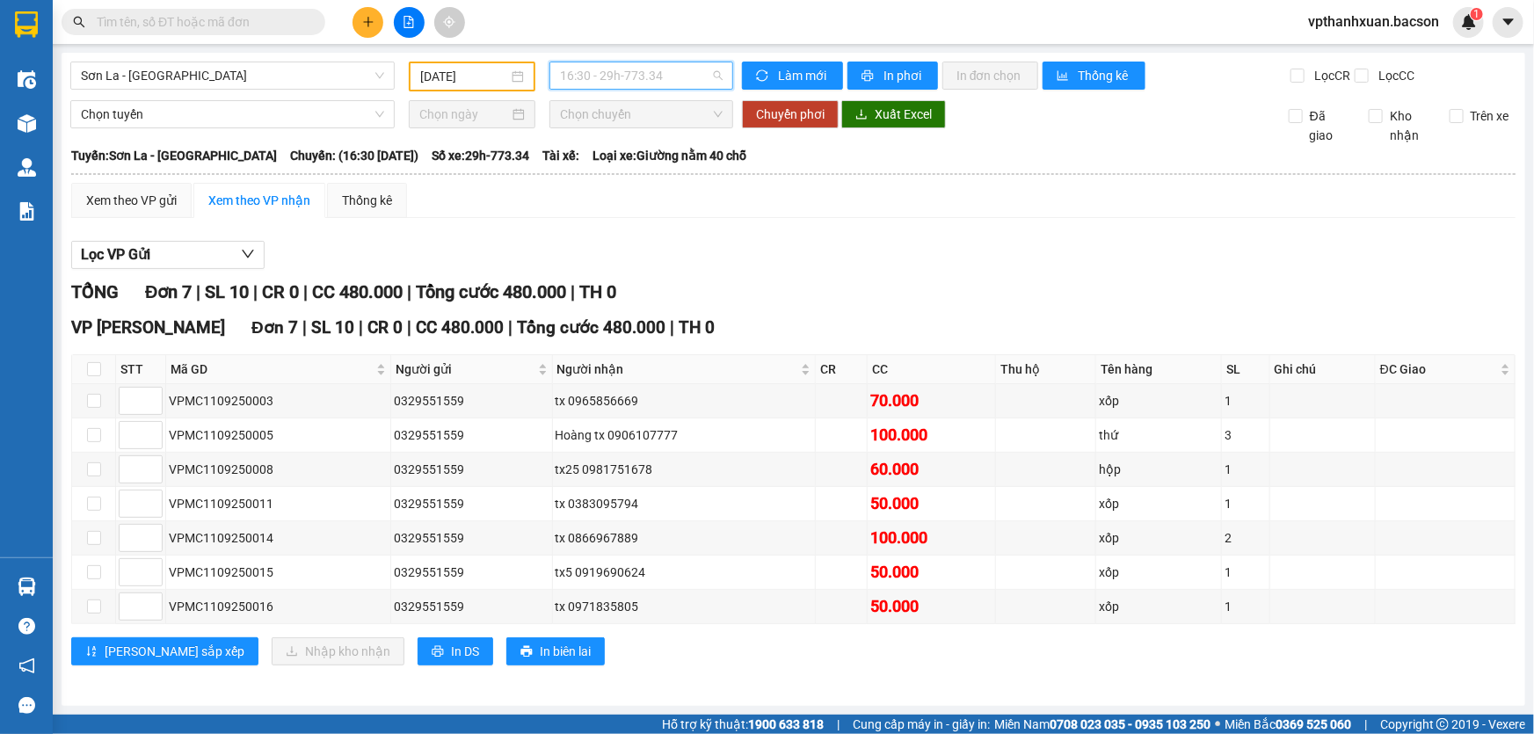
click at [656, 82] on span "16:30 - 29h-773.34" at bounding box center [641, 75] width 163 height 26
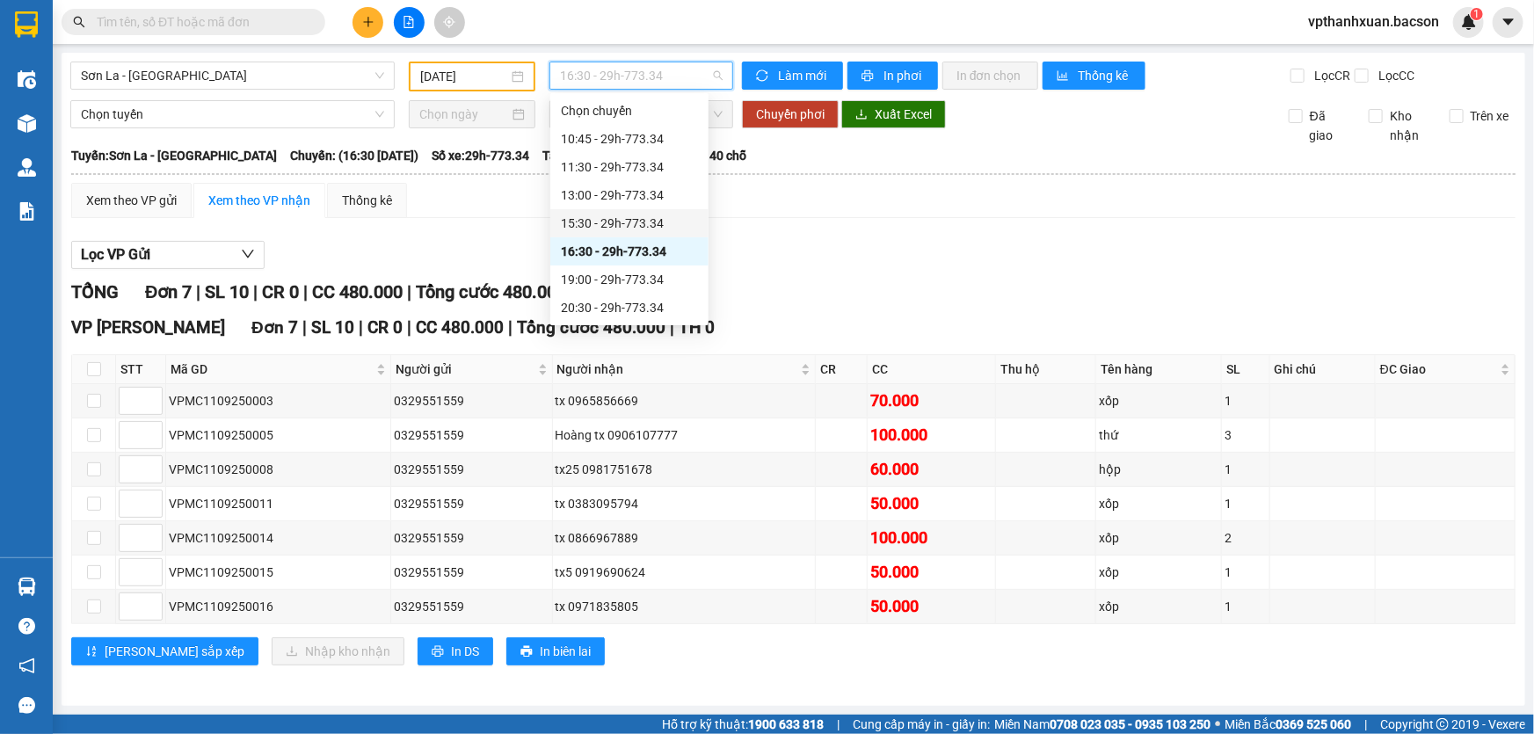
scroll to position [83, 0]
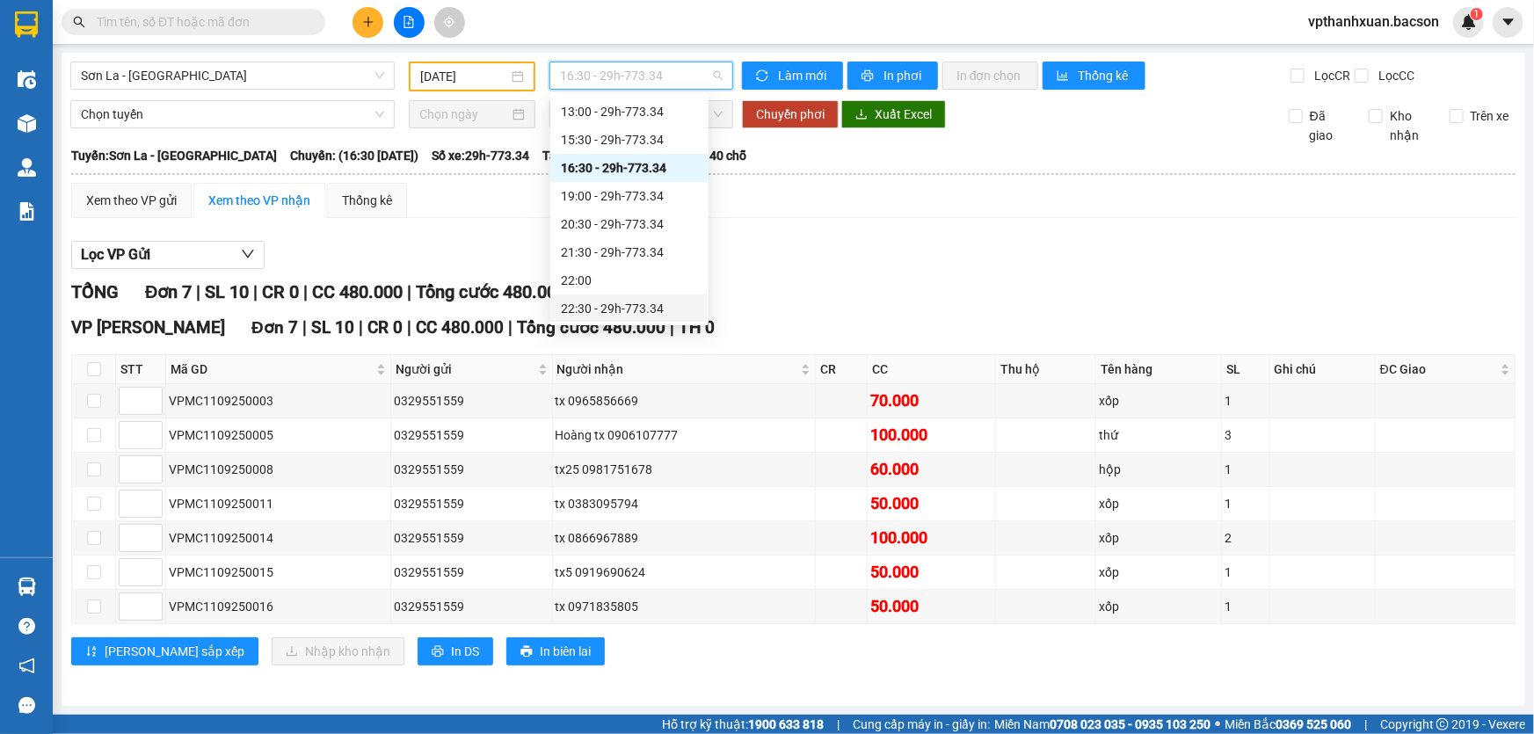
click at [650, 308] on div "22:30 - 29h-773.34" at bounding box center [629, 308] width 137 height 19
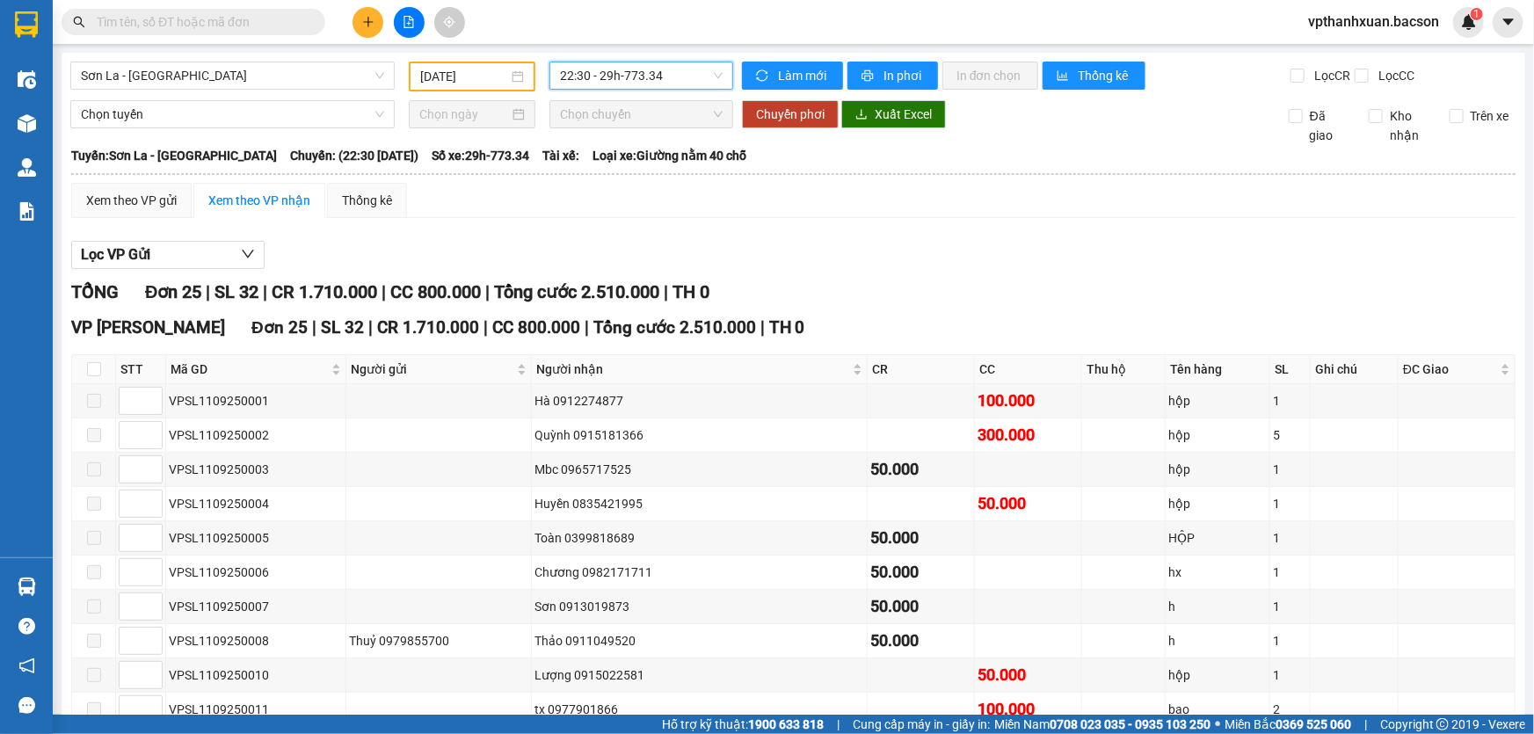
click at [675, 79] on span "22:30 - 29h-773.34" at bounding box center [641, 75] width 163 height 26
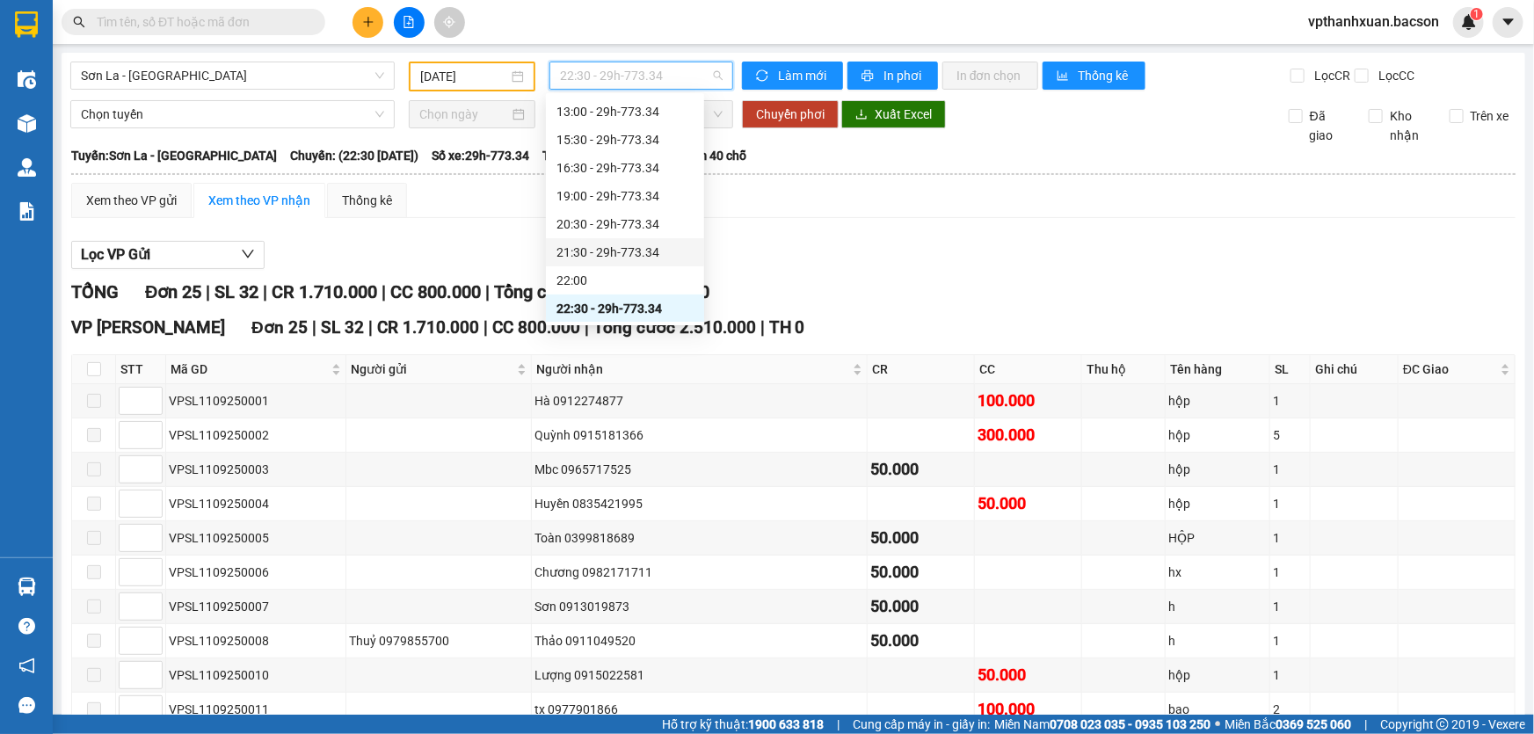
click at [657, 250] on div "21:30 - 29h-773.34" at bounding box center [624, 252] width 137 height 19
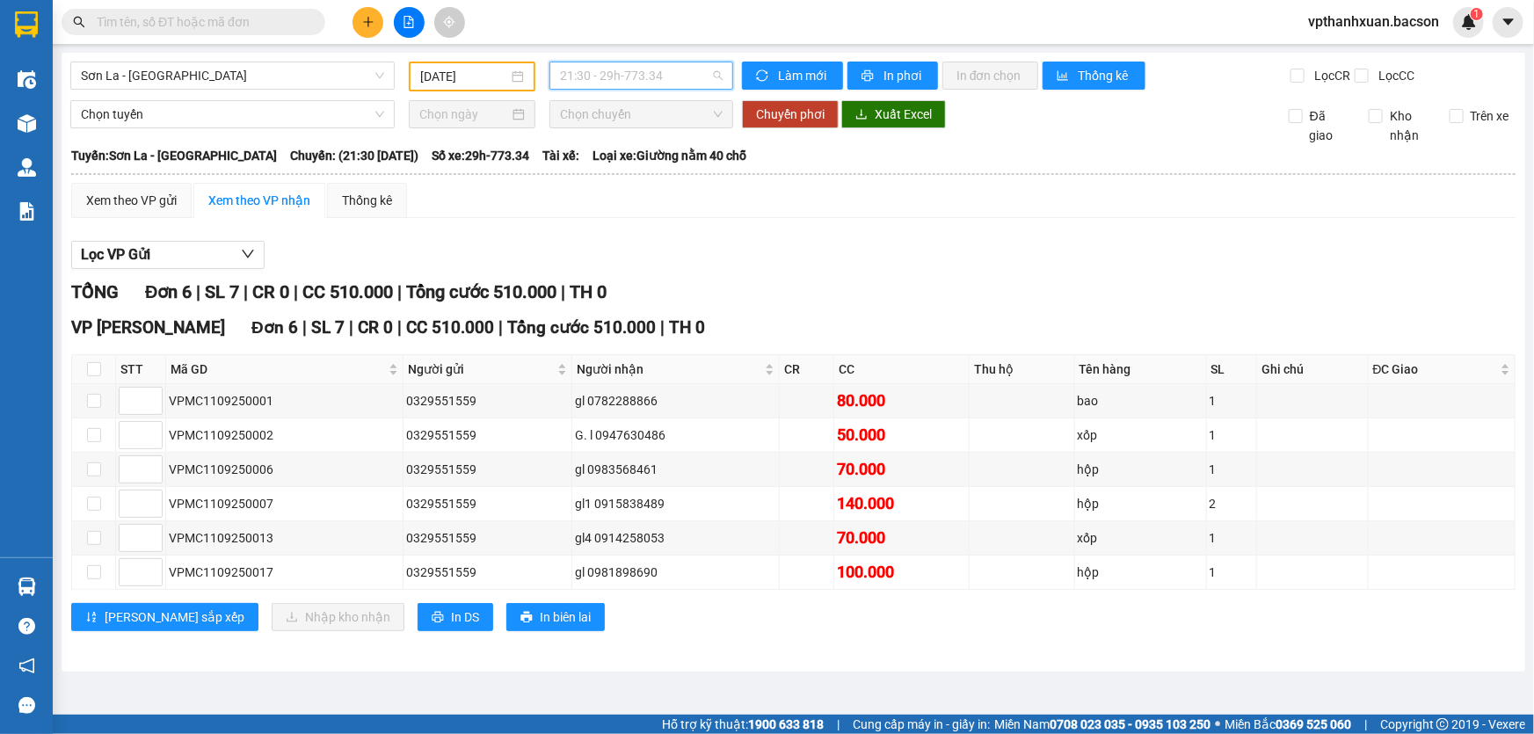
click at [678, 76] on span "21:30 - 29h-773.34" at bounding box center [641, 75] width 163 height 26
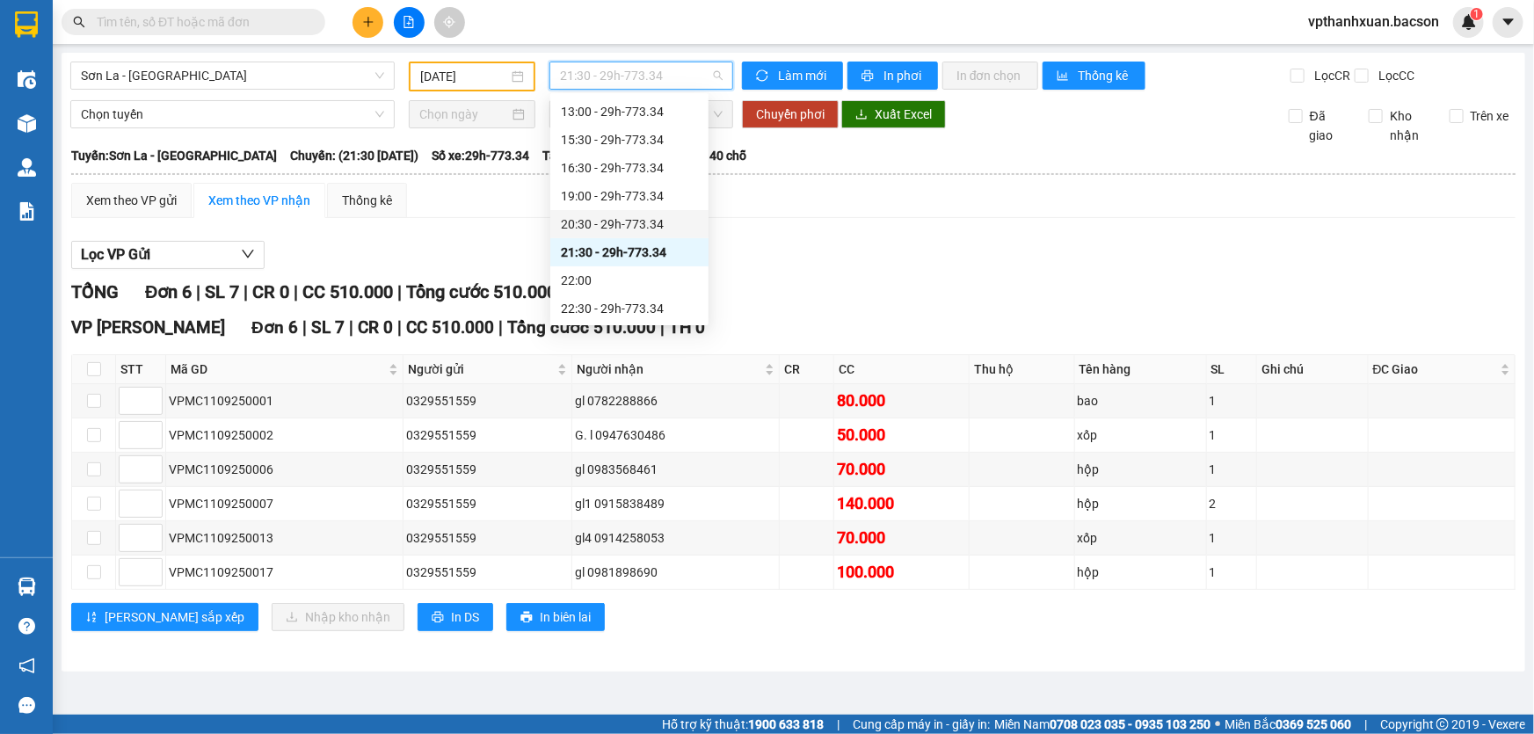
click at [664, 220] on div "20:30 - 29h-773.34" at bounding box center [629, 223] width 137 height 19
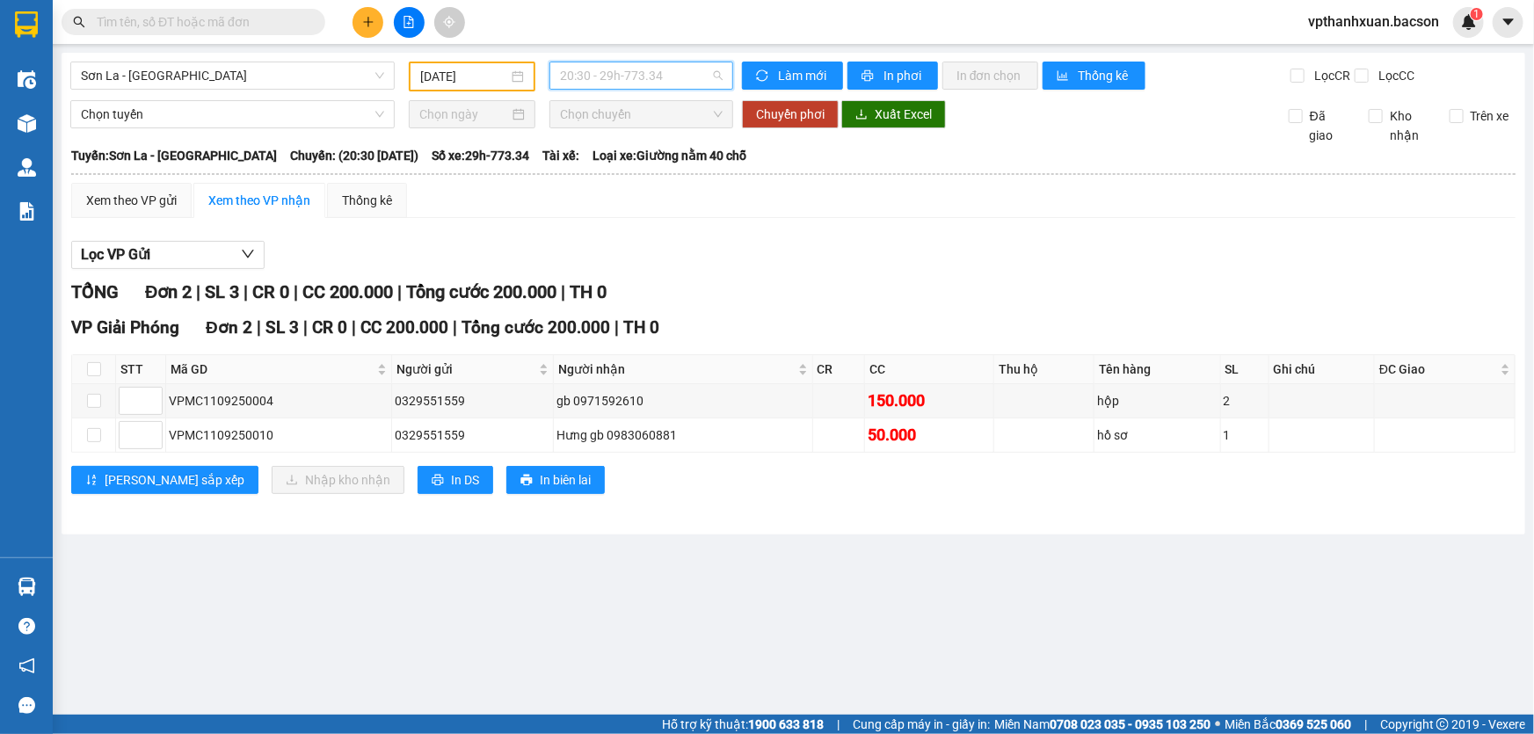
click at [675, 76] on span "20:30 - 29h-773.34" at bounding box center [641, 75] width 163 height 26
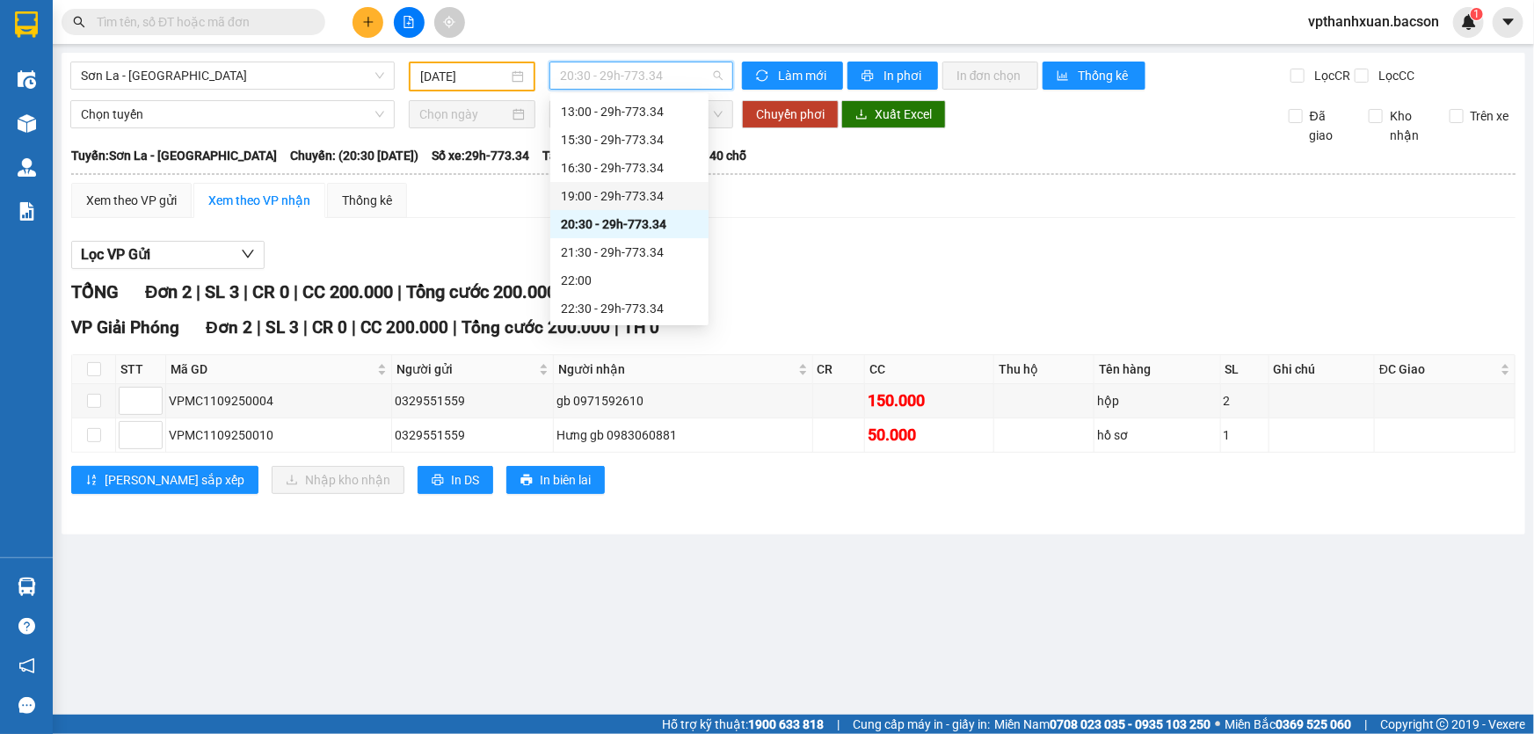
click at [664, 202] on div "19:00 - 29h-773.34" at bounding box center [629, 195] width 137 height 19
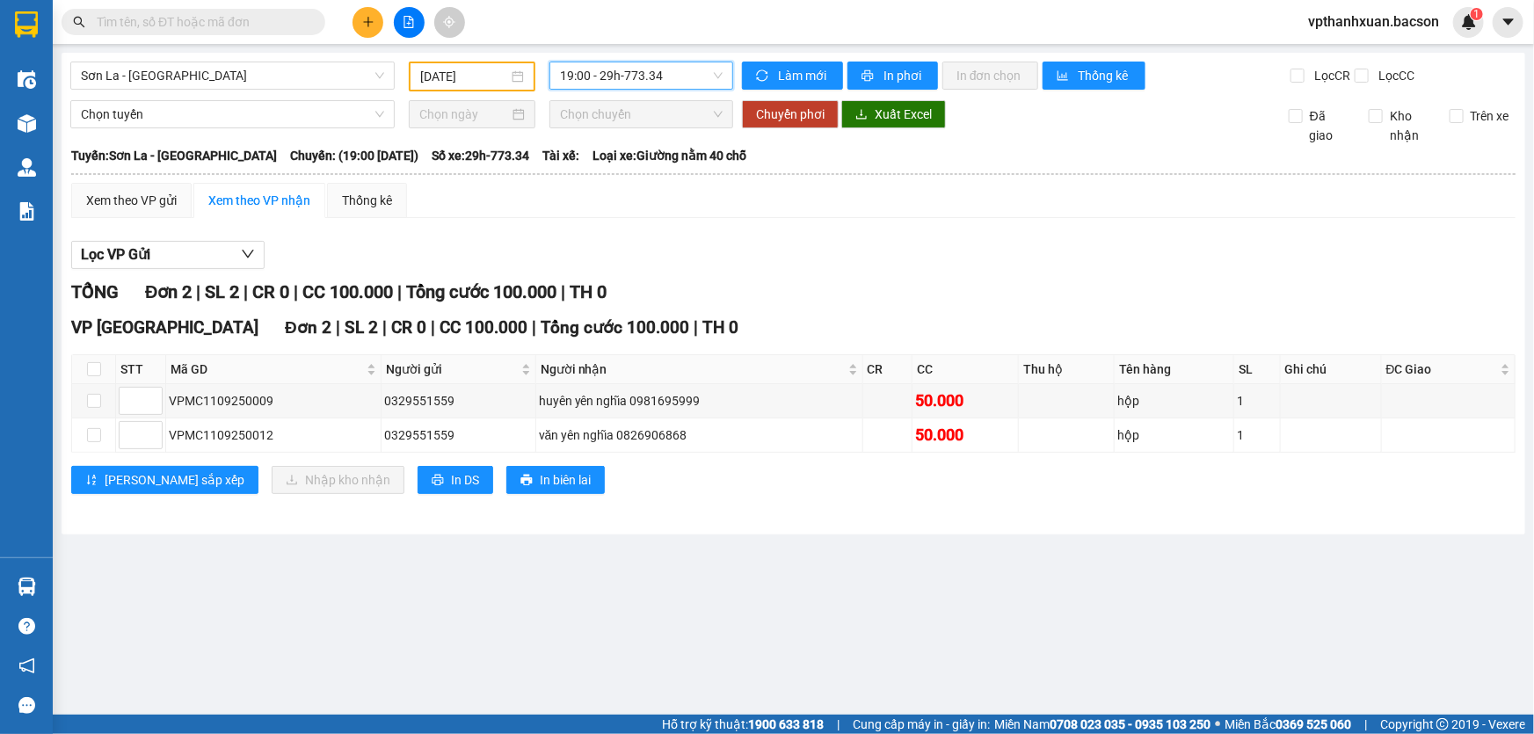
click at [692, 82] on span "19:00 - 29h-773.34" at bounding box center [641, 75] width 163 height 26
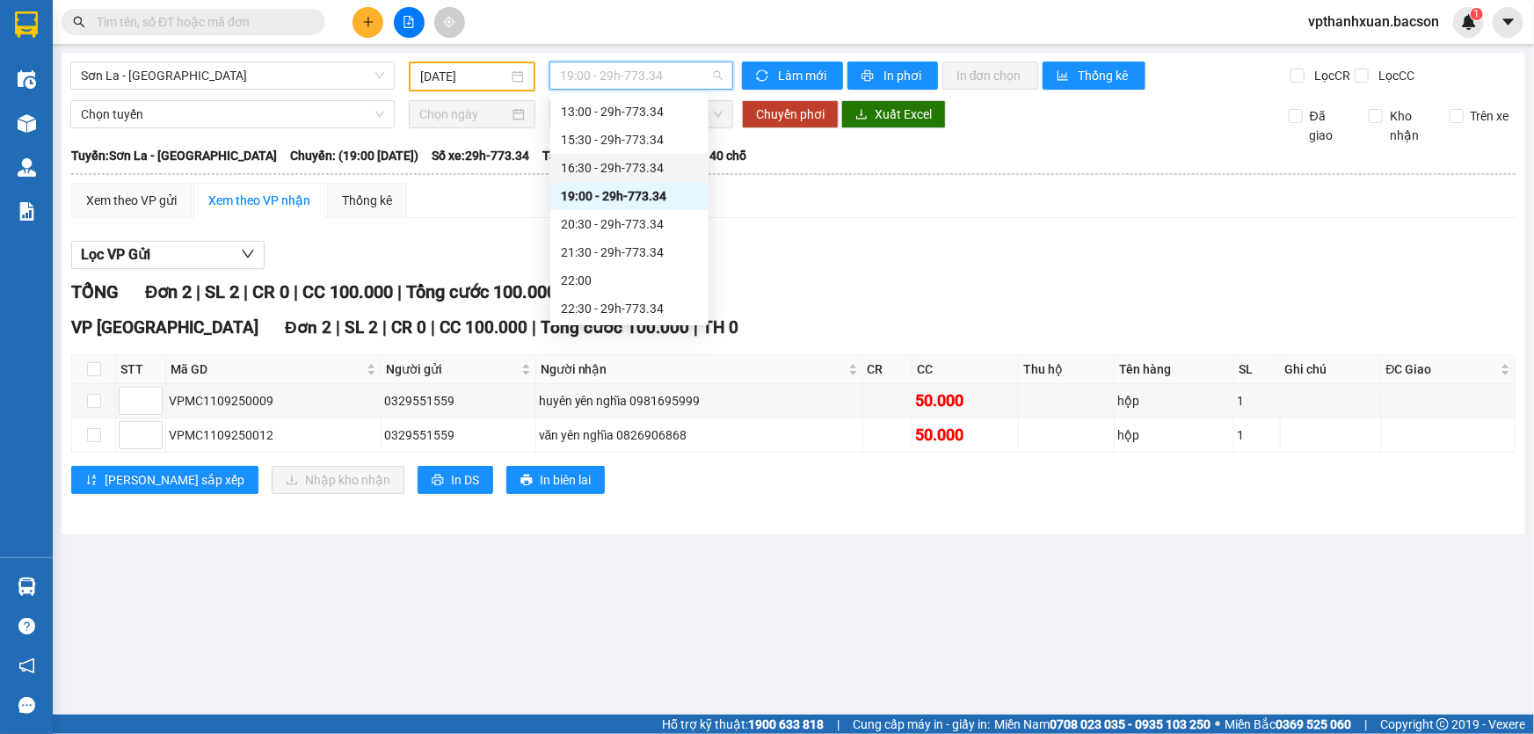
click at [668, 168] on div "16:30 - 29h-773.34" at bounding box center [629, 167] width 137 height 19
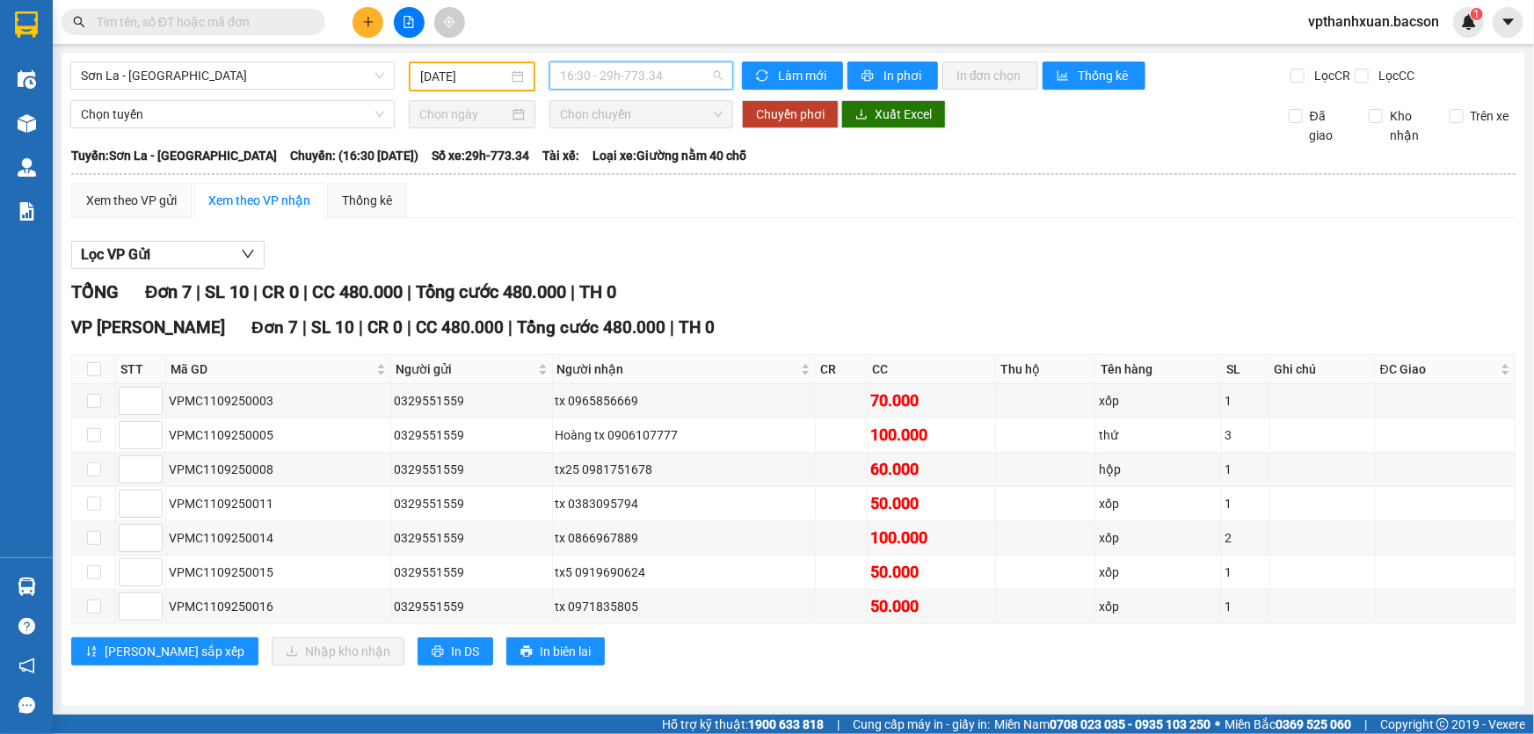
click at [677, 77] on span "16:30 - 29h-773.34" at bounding box center [641, 75] width 163 height 26
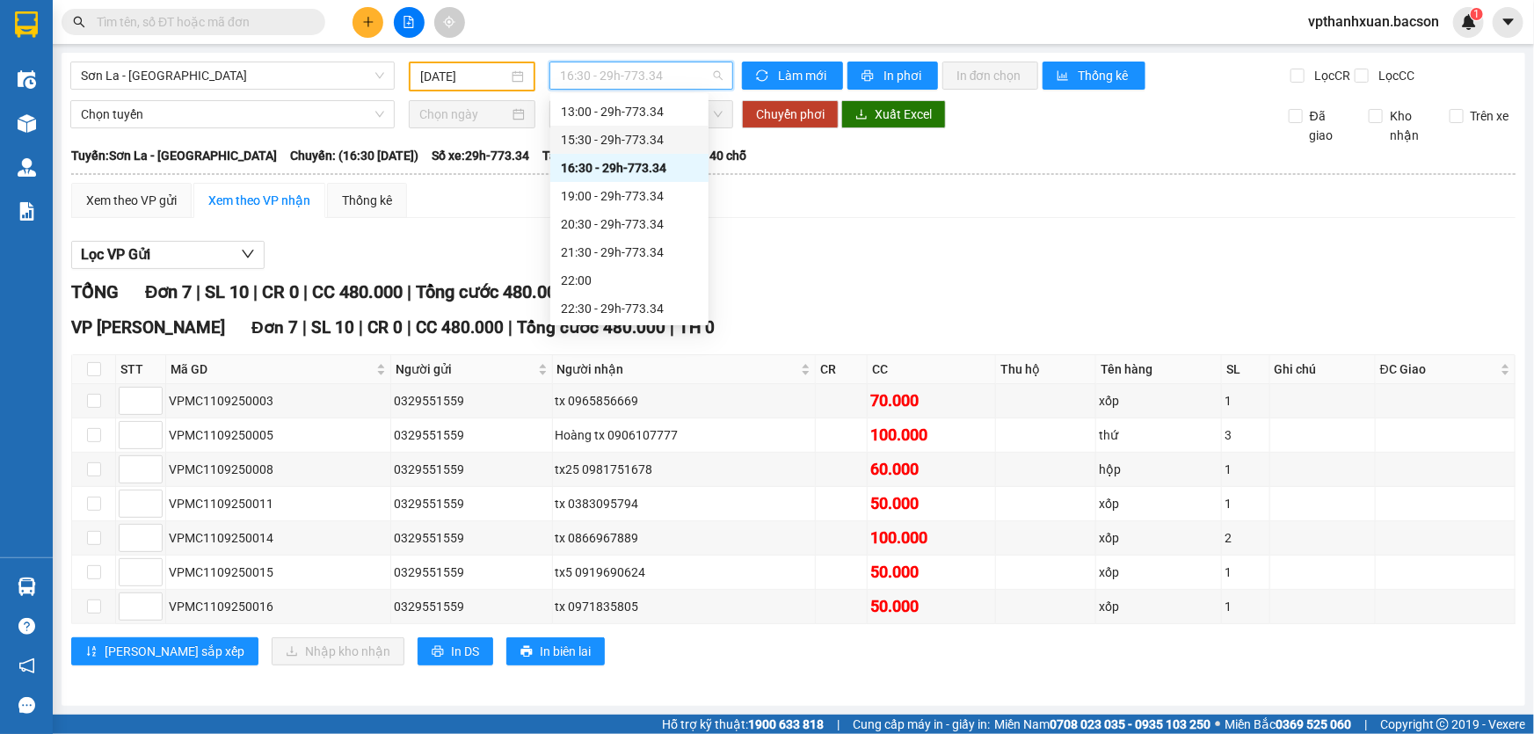
click at [659, 141] on div "15:30 - 29h-773.34" at bounding box center [629, 139] width 137 height 19
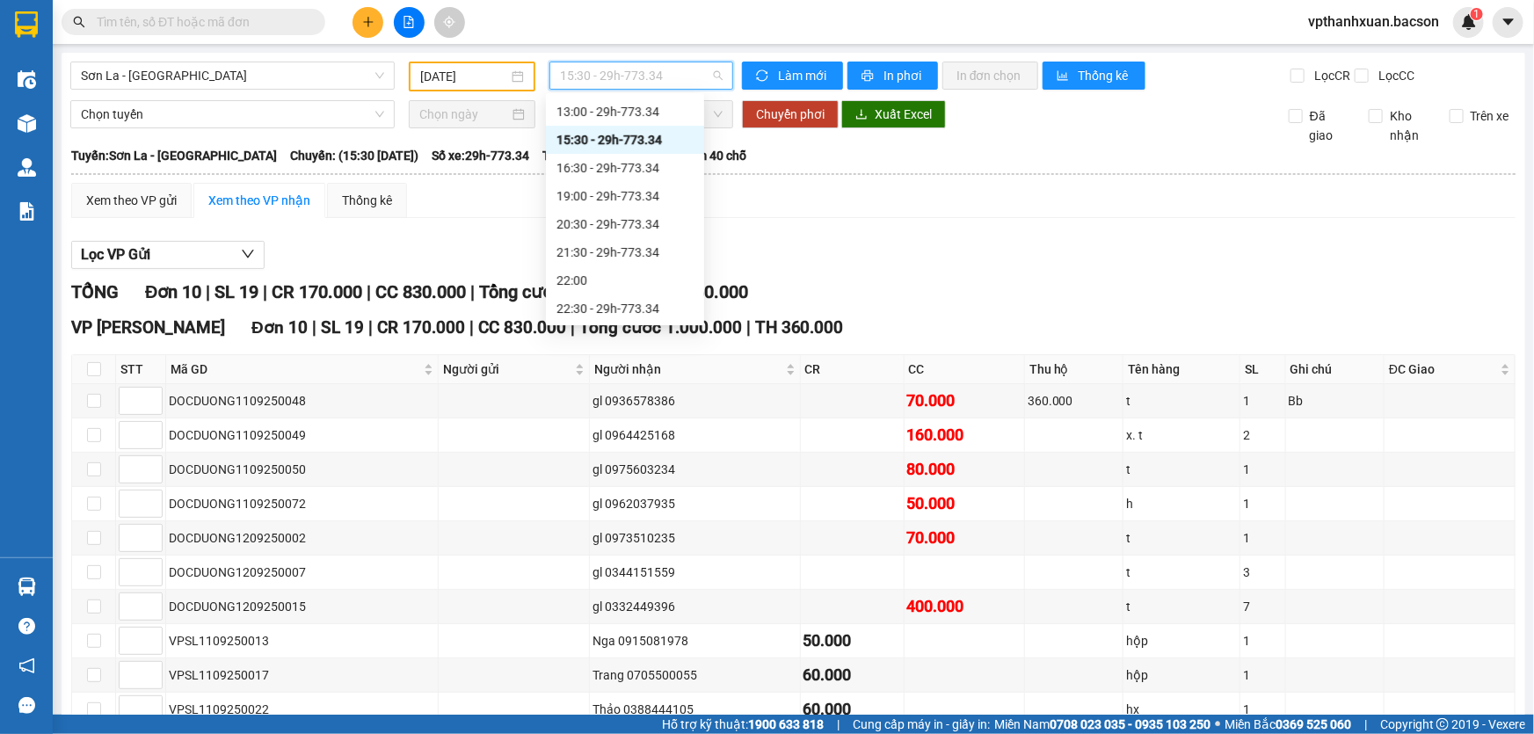
click at [672, 83] on span "15:30 - 29h-773.34" at bounding box center [641, 75] width 163 height 26
click at [668, 112] on div "13:00 - 29h-773.34" at bounding box center [624, 111] width 137 height 19
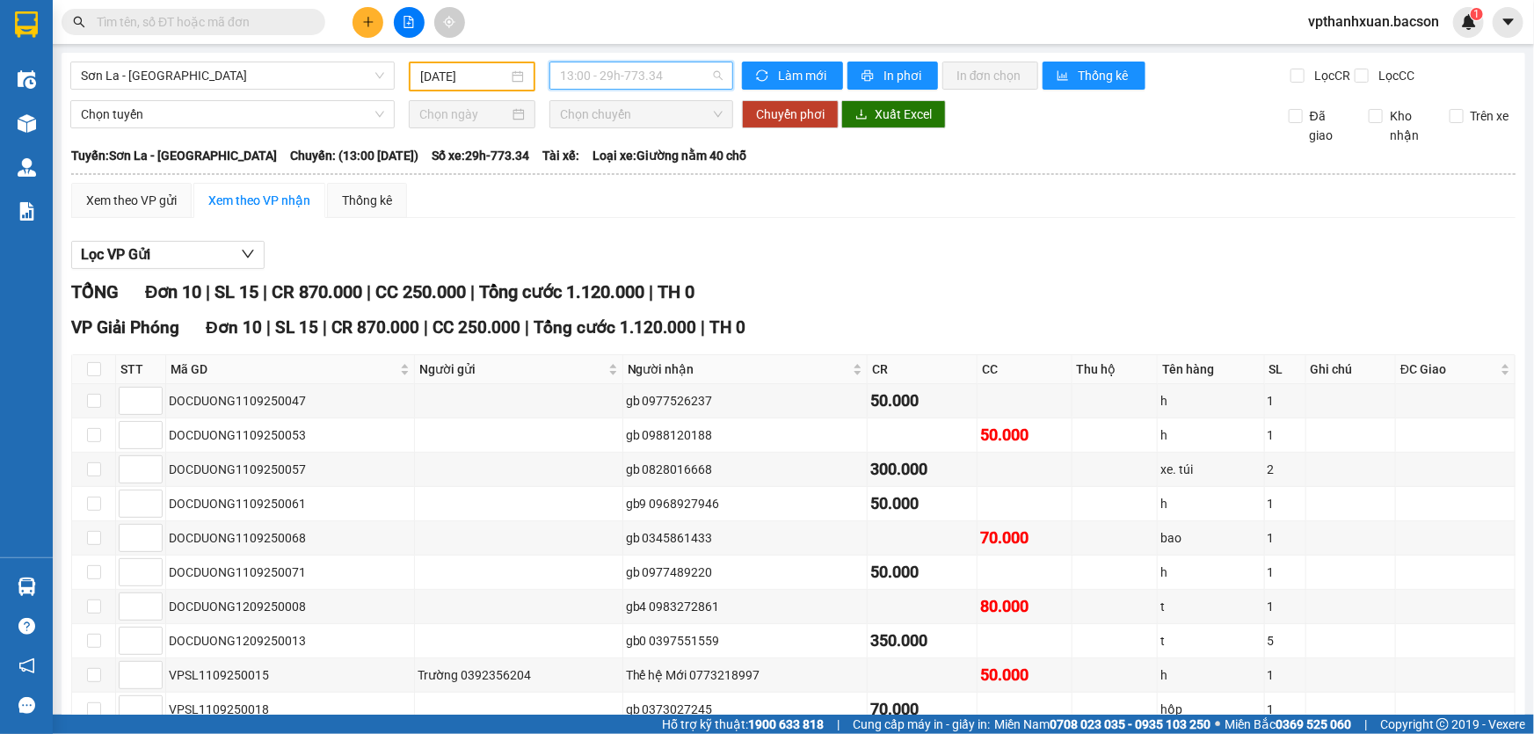
click at [685, 85] on span "13:00 - 29h-773.34" at bounding box center [641, 75] width 163 height 26
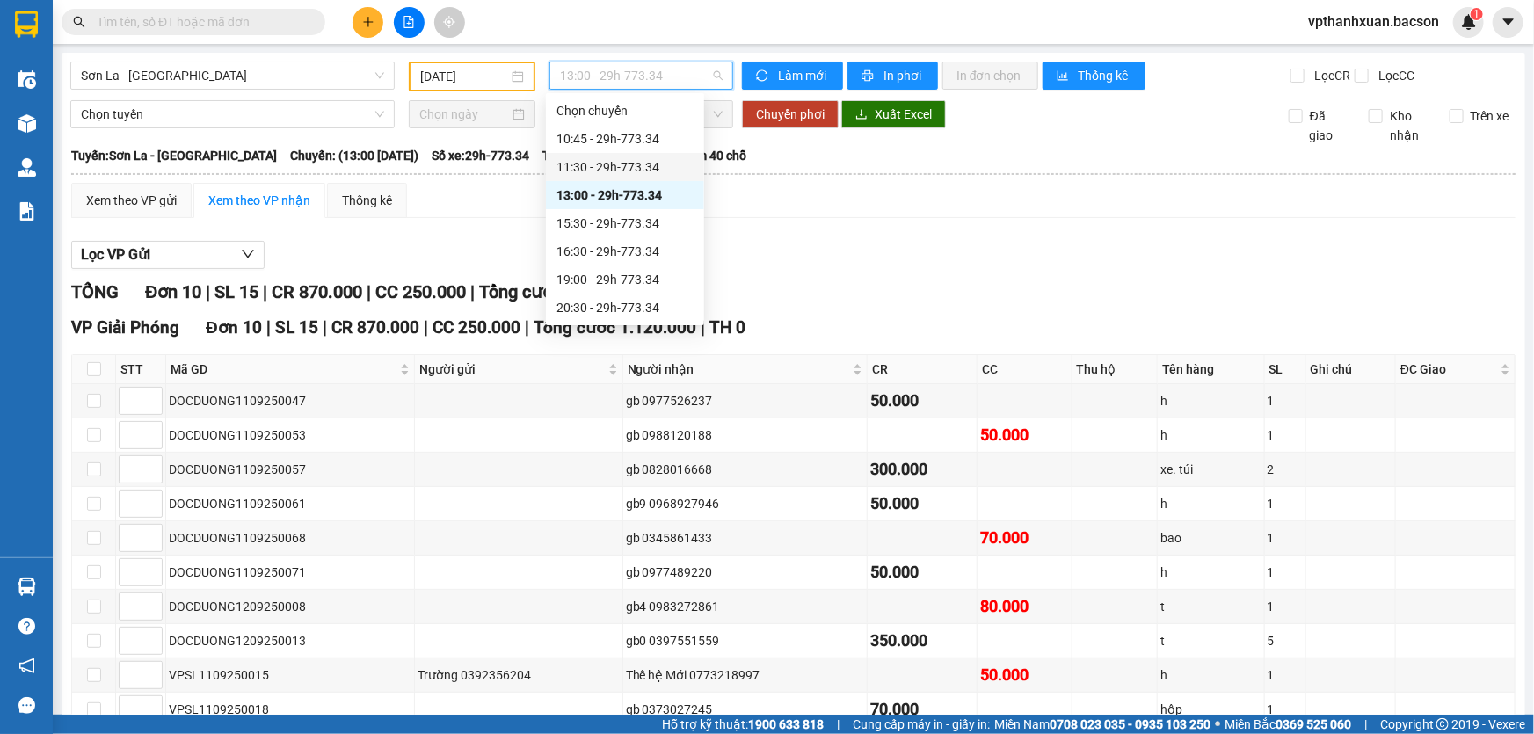
click at [663, 161] on div "11:30 - 29h-773.34" at bounding box center [624, 166] width 137 height 19
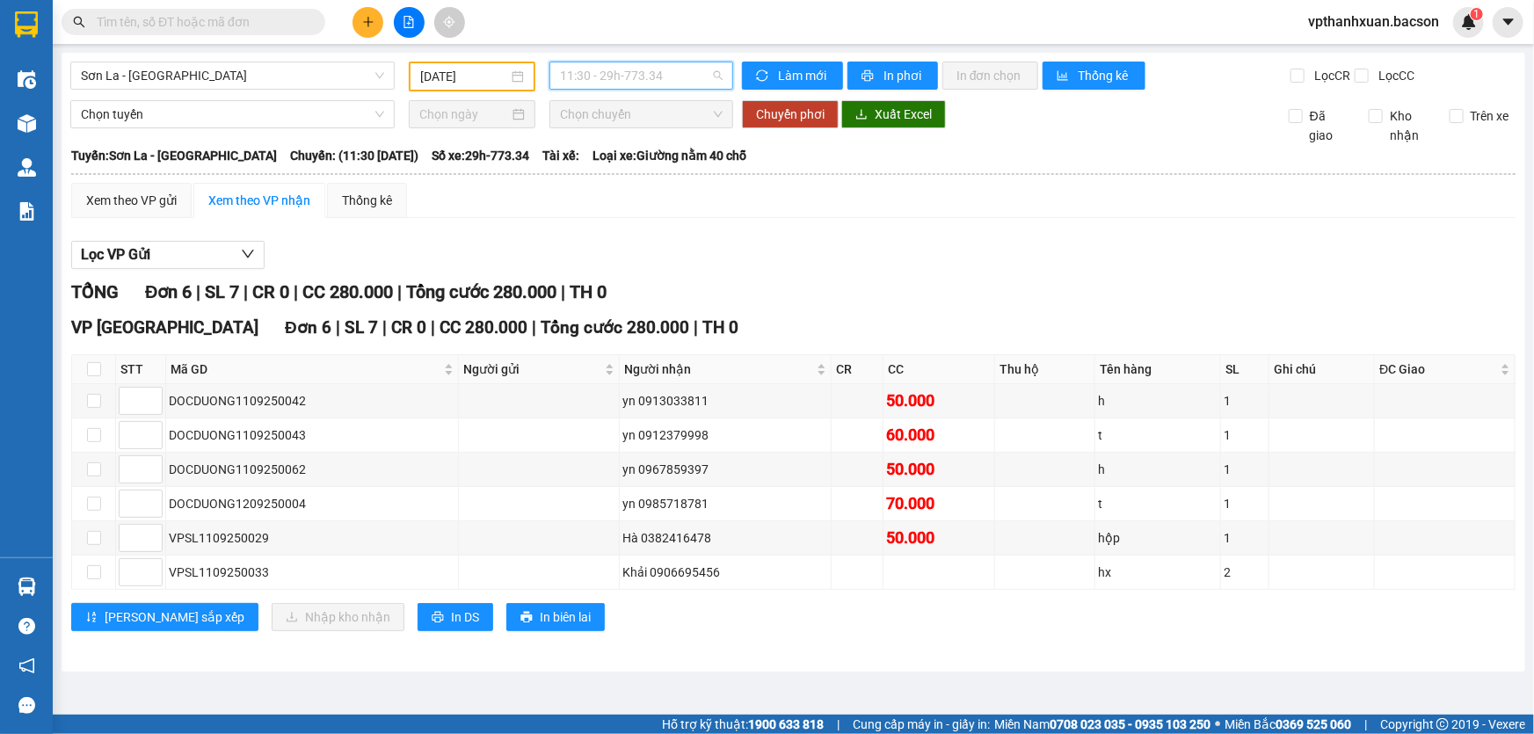
click at [676, 70] on span "11:30 - 29h-773.34" at bounding box center [641, 75] width 163 height 26
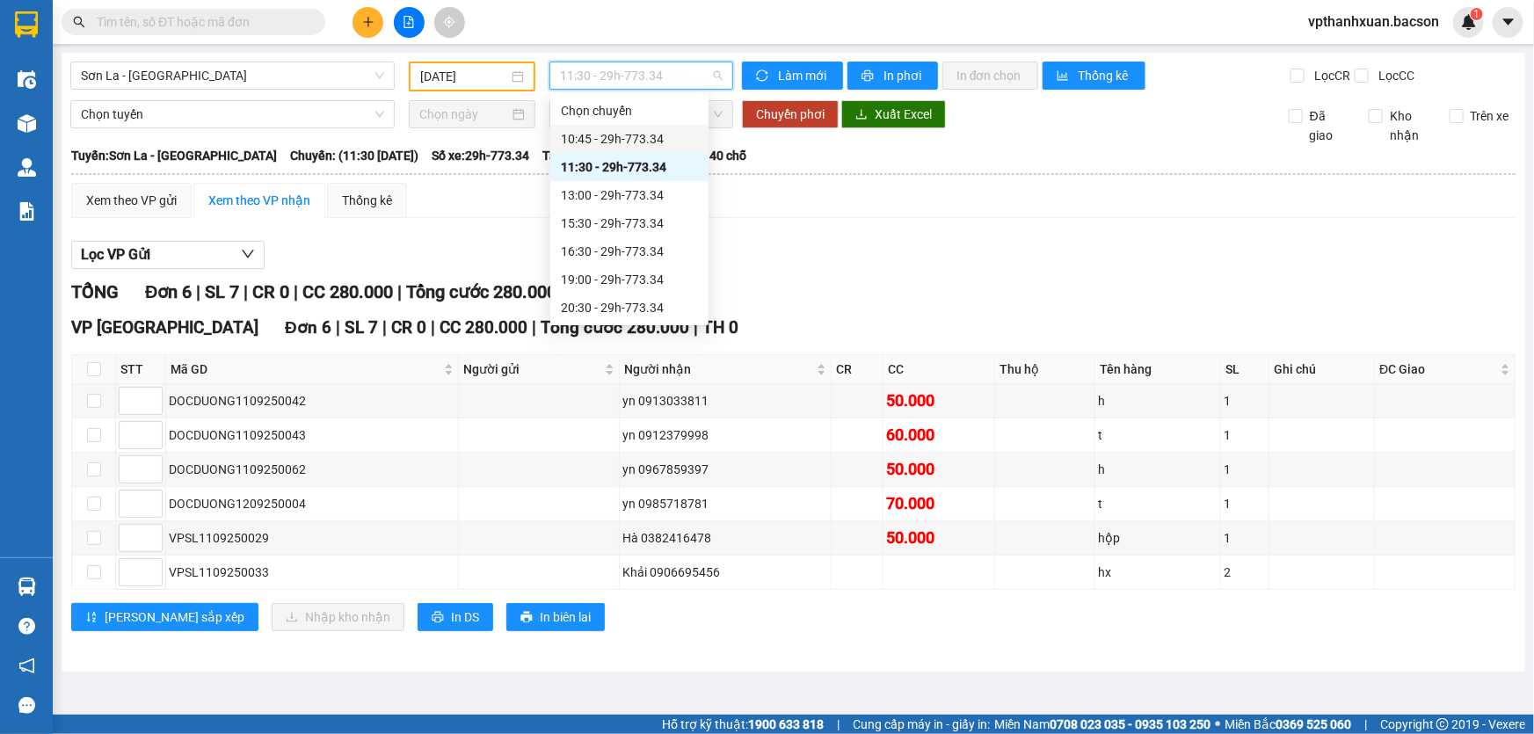
click at [665, 141] on div "10:45 - 29h-773.34" at bounding box center [629, 138] width 137 height 19
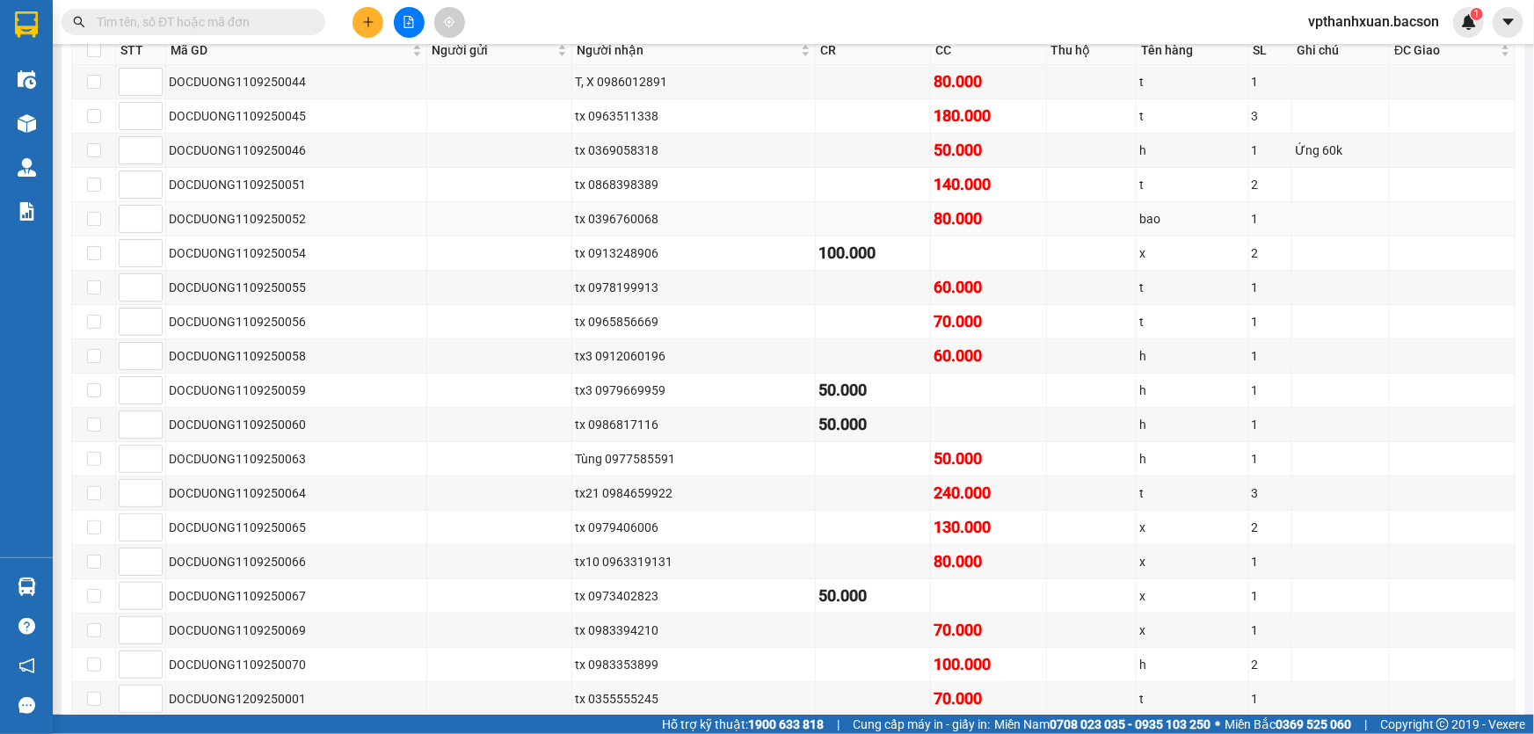
scroll to position [399, 0]
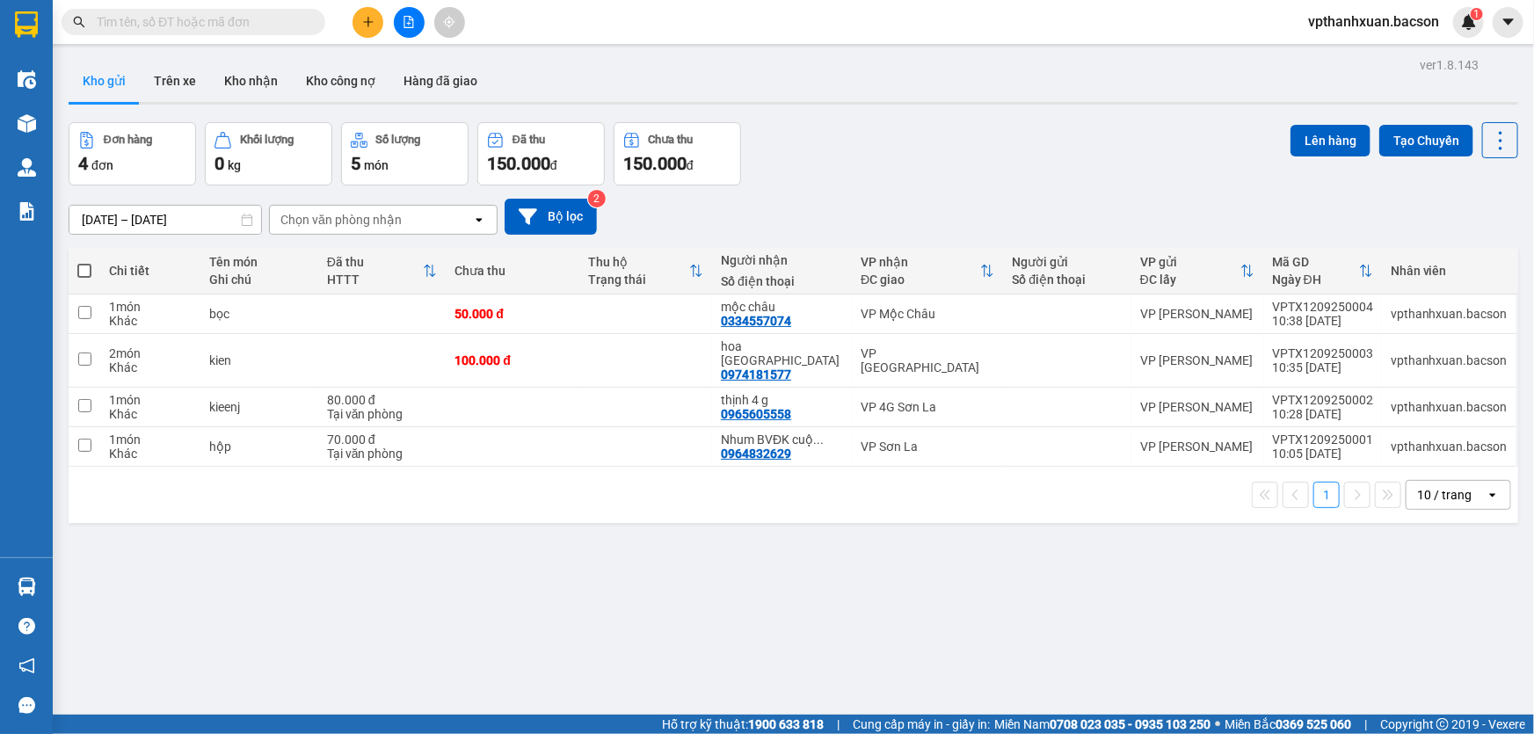
click at [357, 22] on button at bounding box center [367, 22] width 31 height 31
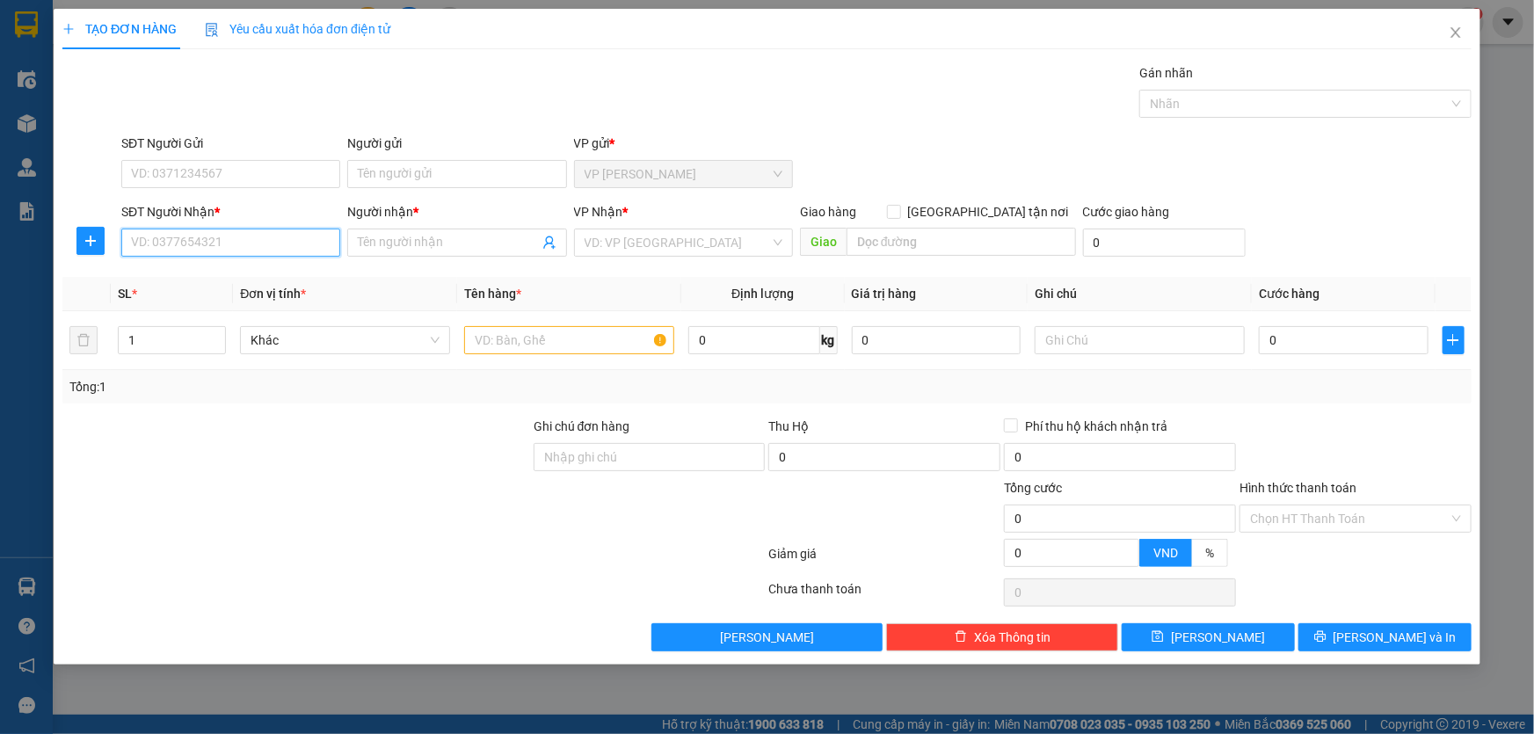
drag, startPoint x: 267, startPoint y: 246, endPoint x: 303, endPoint y: 201, distance: 57.5
click at [268, 246] on input "SĐT Người Nhận *" at bounding box center [230, 243] width 219 height 28
click at [283, 274] on div "0904200972 - Bình" at bounding box center [231, 277] width 198 height 19
type input "0904200972"
type input "Bình"
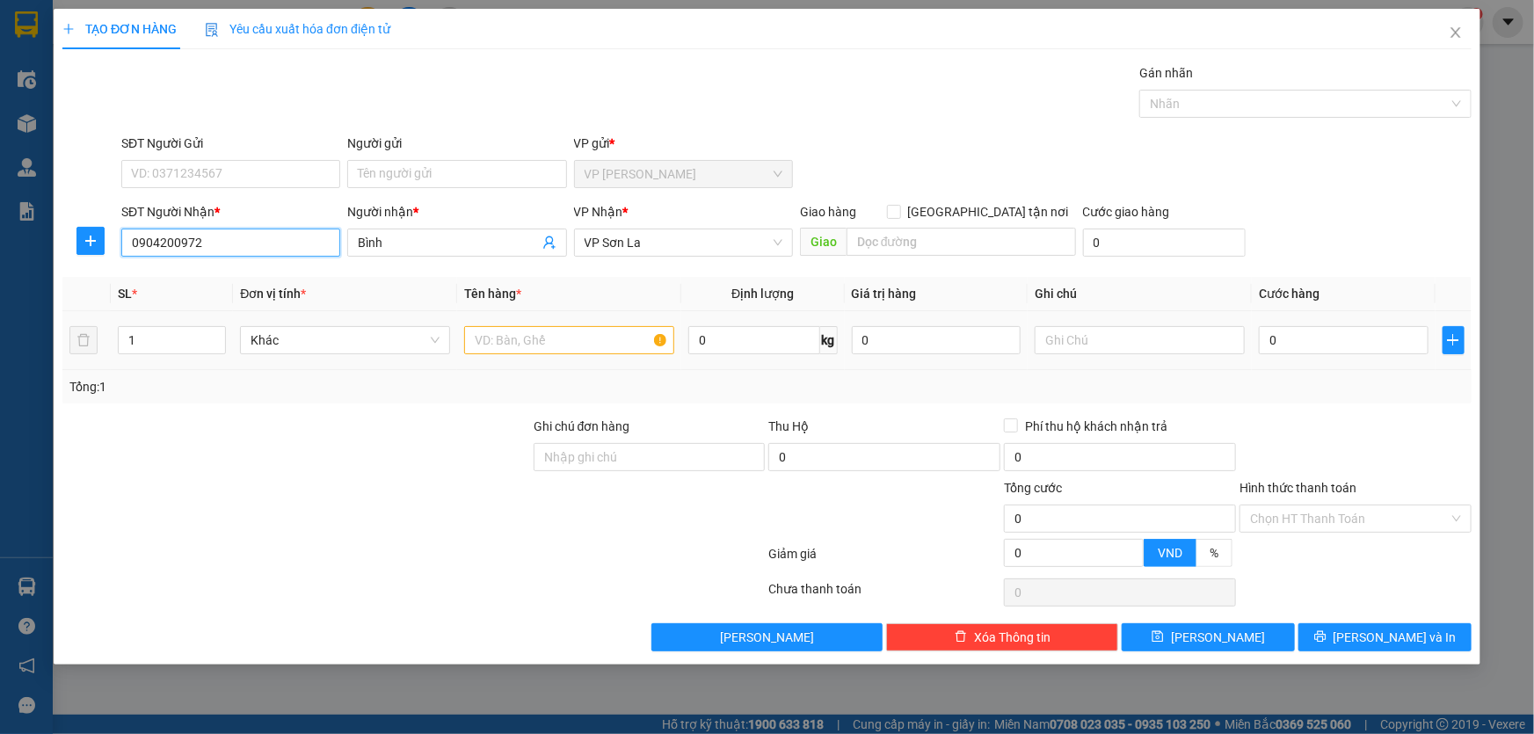
type input "0904200972"
click at [580, 334] on input "text" at bounding box center [569, 340] width 210 height 28
type input "hộp"
click at [1315, 346] on input "0" at bounding box center [1344, 340] width 170 height 28
type input "5"
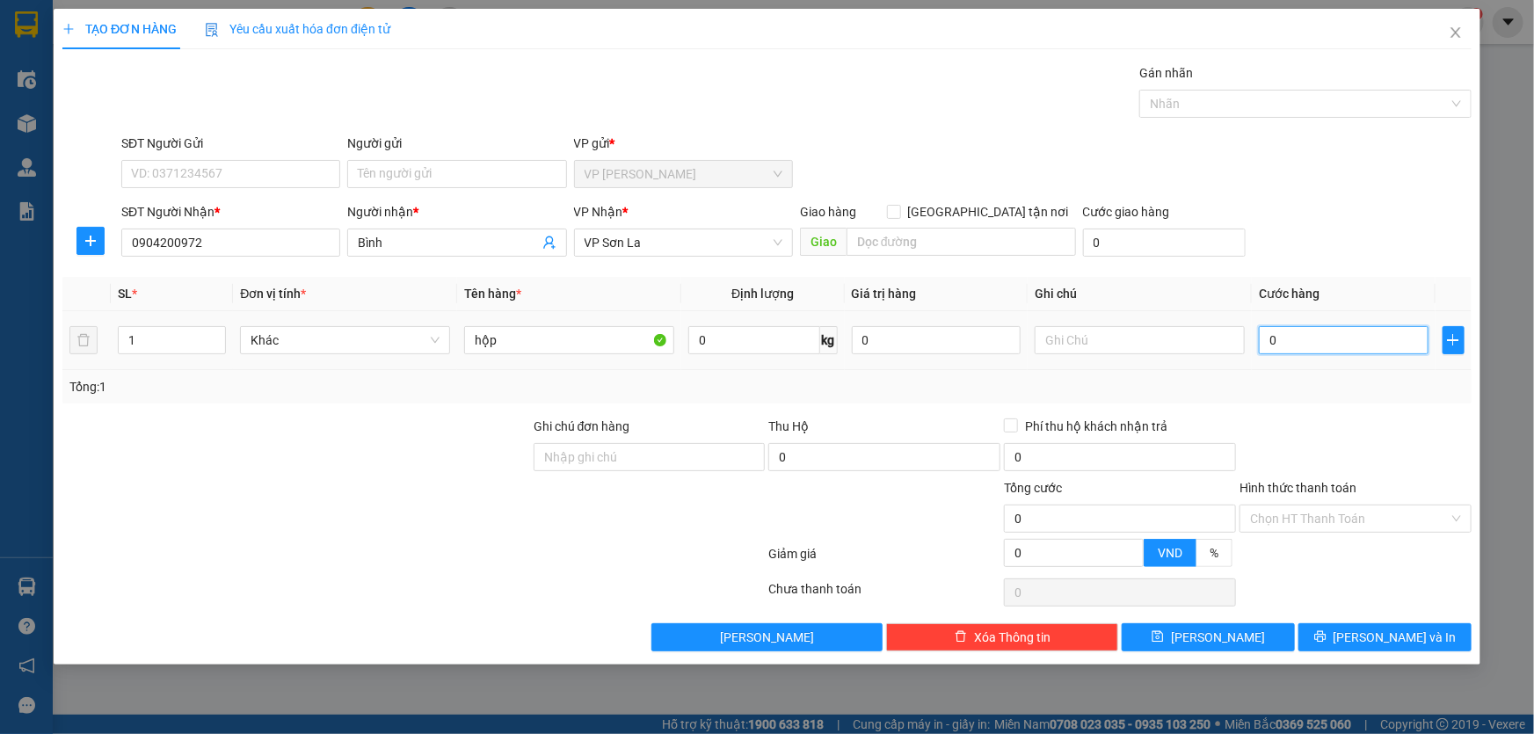
type input "5"
type input "50"
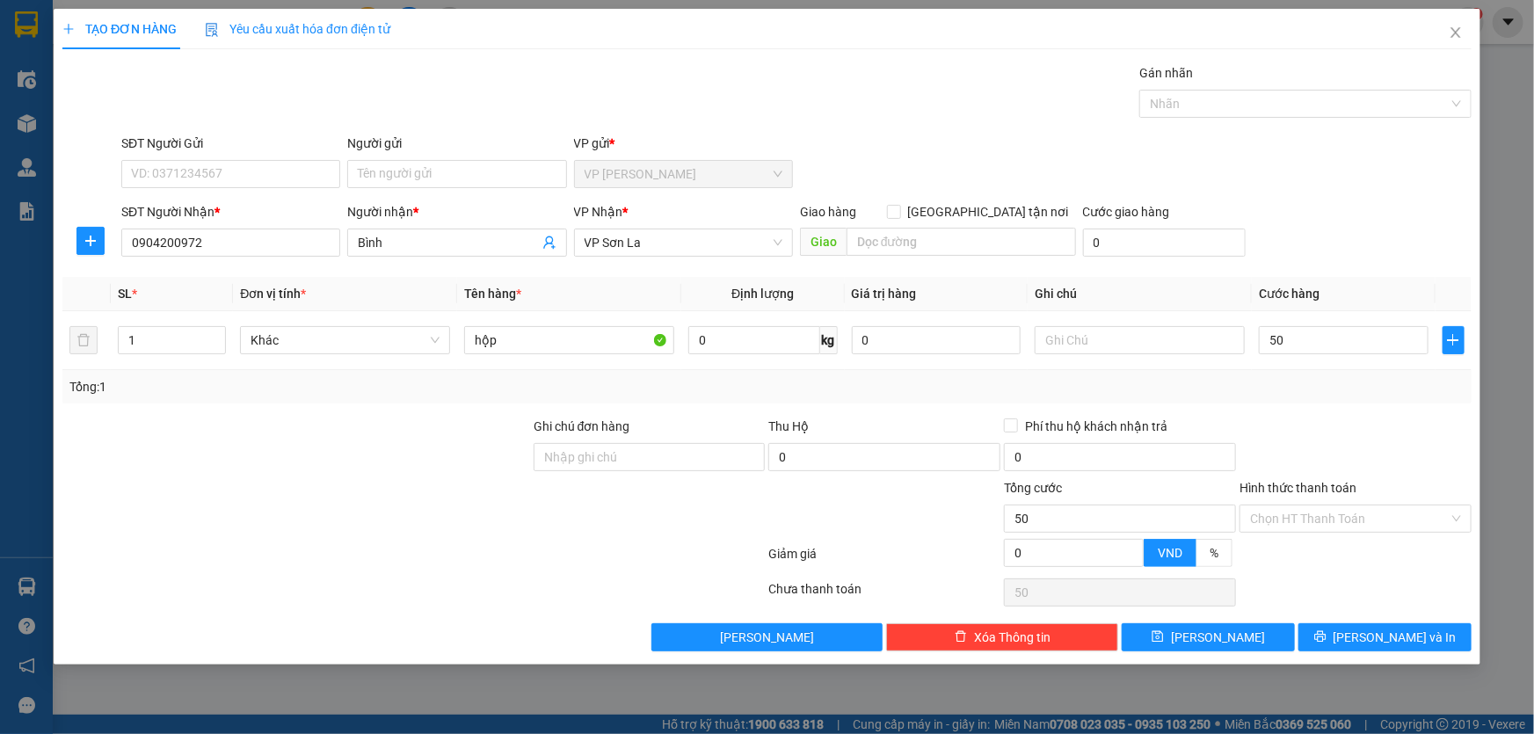
type input "50.000"
click at [1376, 534] on div "Hình thức thanh toán Chọn HT Thanh Toán" at bounding box center [1355, 509] width 232 height 62
click at [1380, 526] on input "Hình thức thanh toán" at bounding box center [1349, 518] width 199 height 26
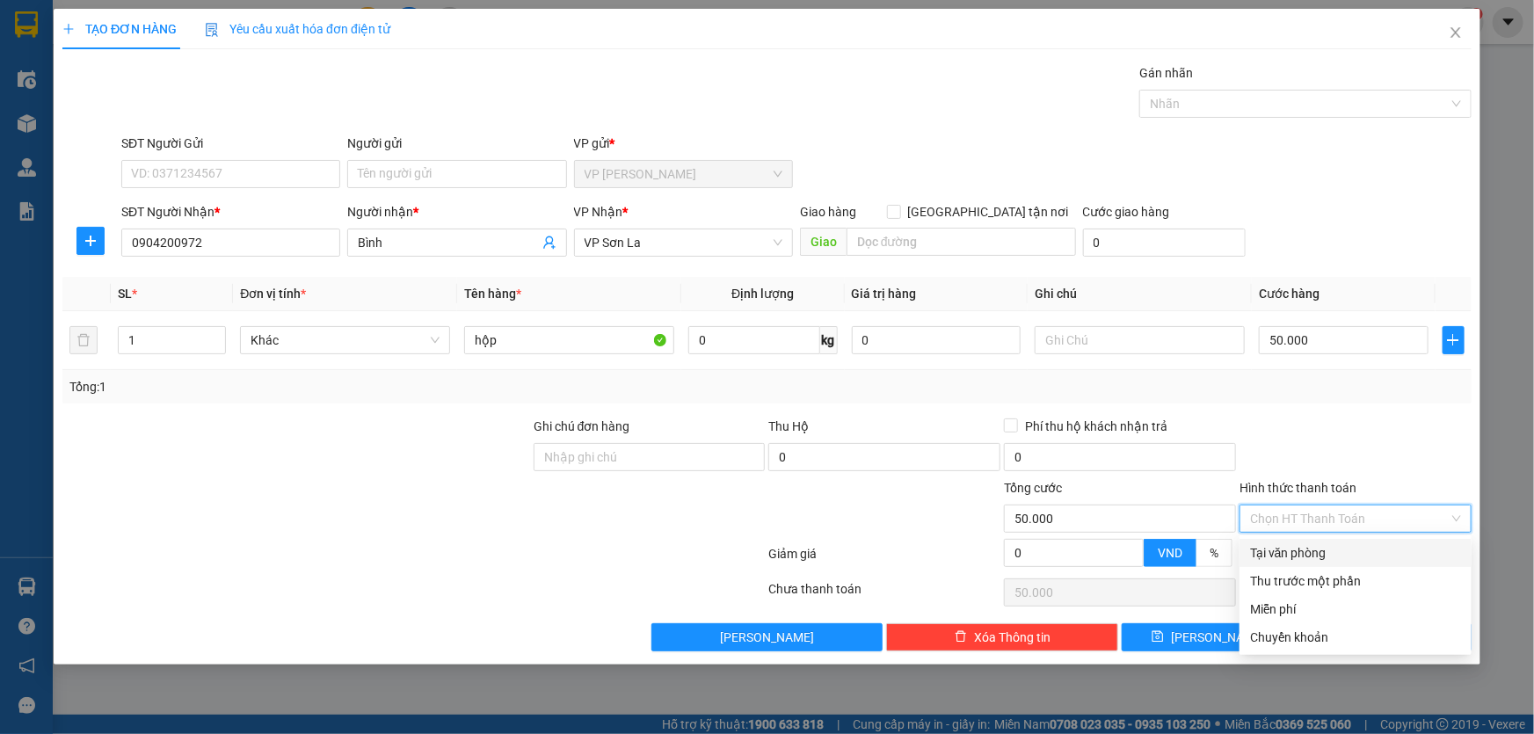
click at [1319, 550] on div "Tại văn phòng" at bounding box center [1355, 552] width 211 height 19
type input "0"
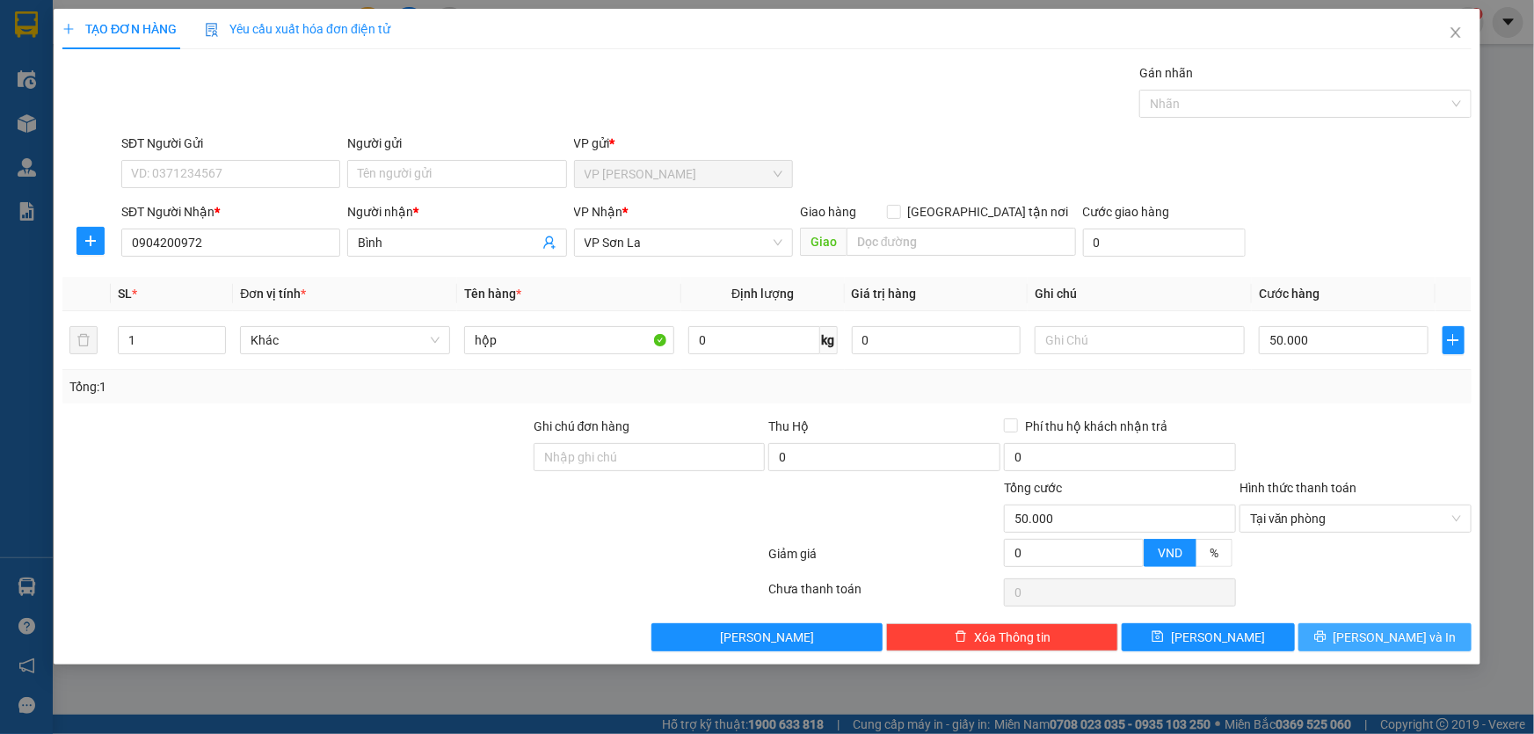
click at [1342, 635] on button "[PERSON_NAME] và In" at bounding box center [1384, 637] width 173 height 28
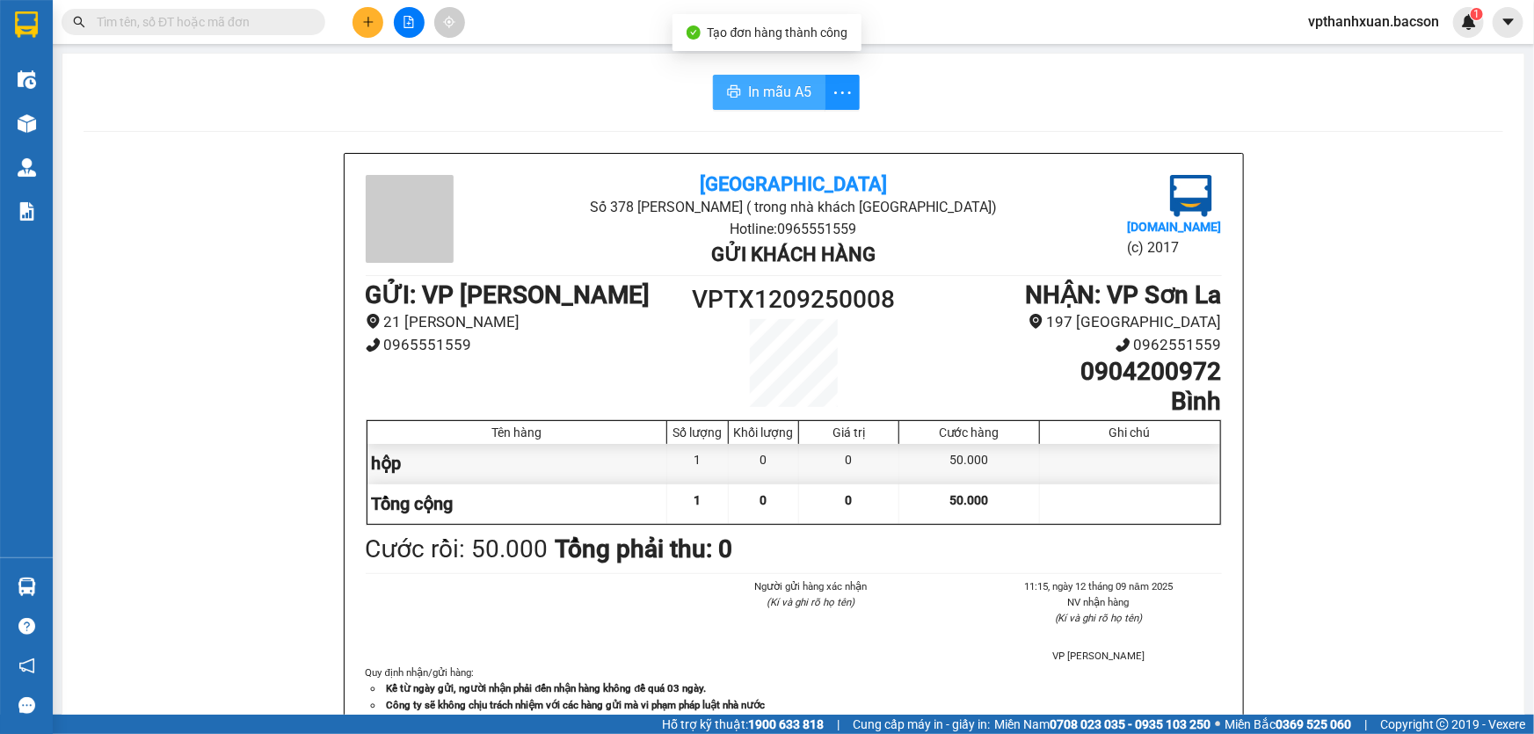
click at [775, 97] on span "In mẫu A5" at bounding box center [779, 92] width 63 height 22
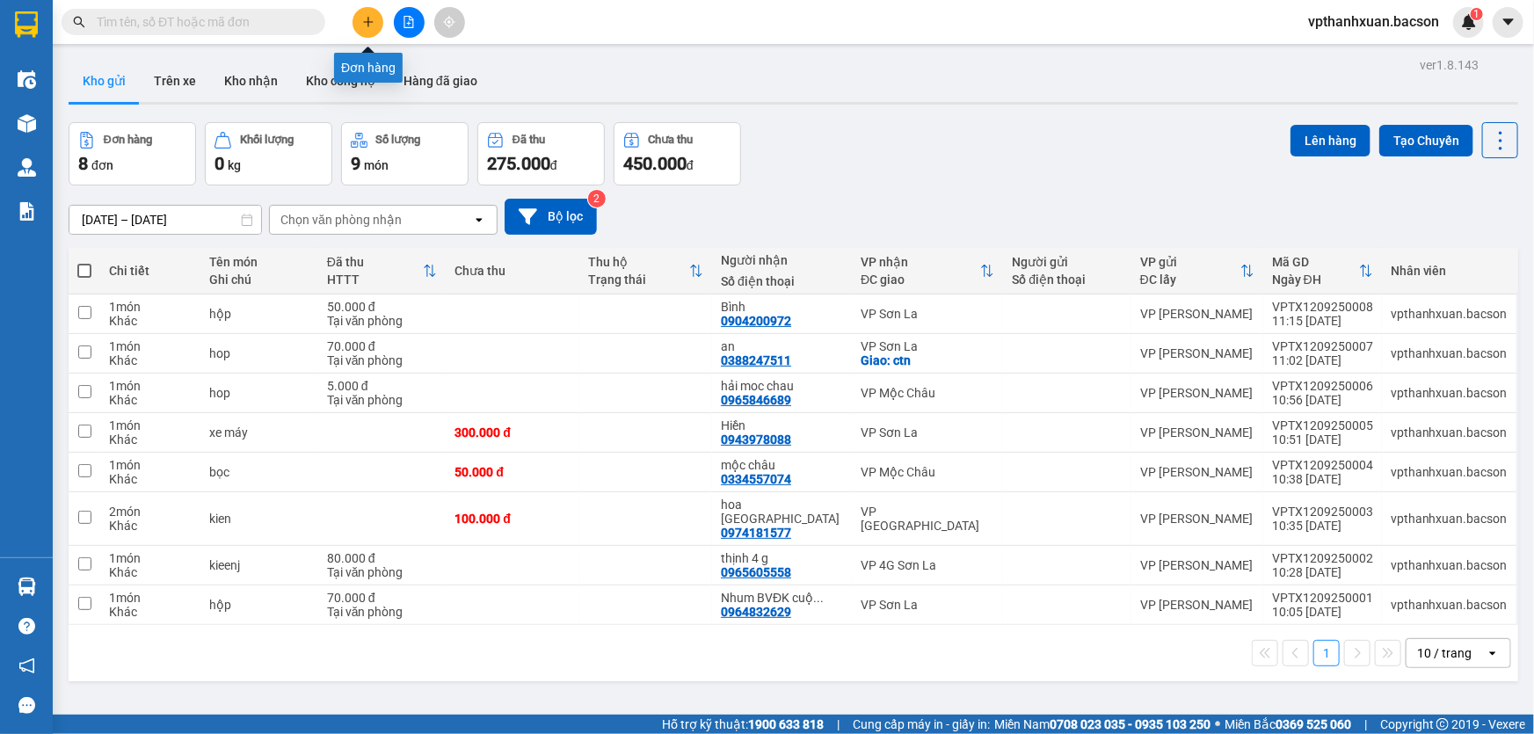
click at [370, 28] on button at bounding box center [367, 22] width 31 height 31
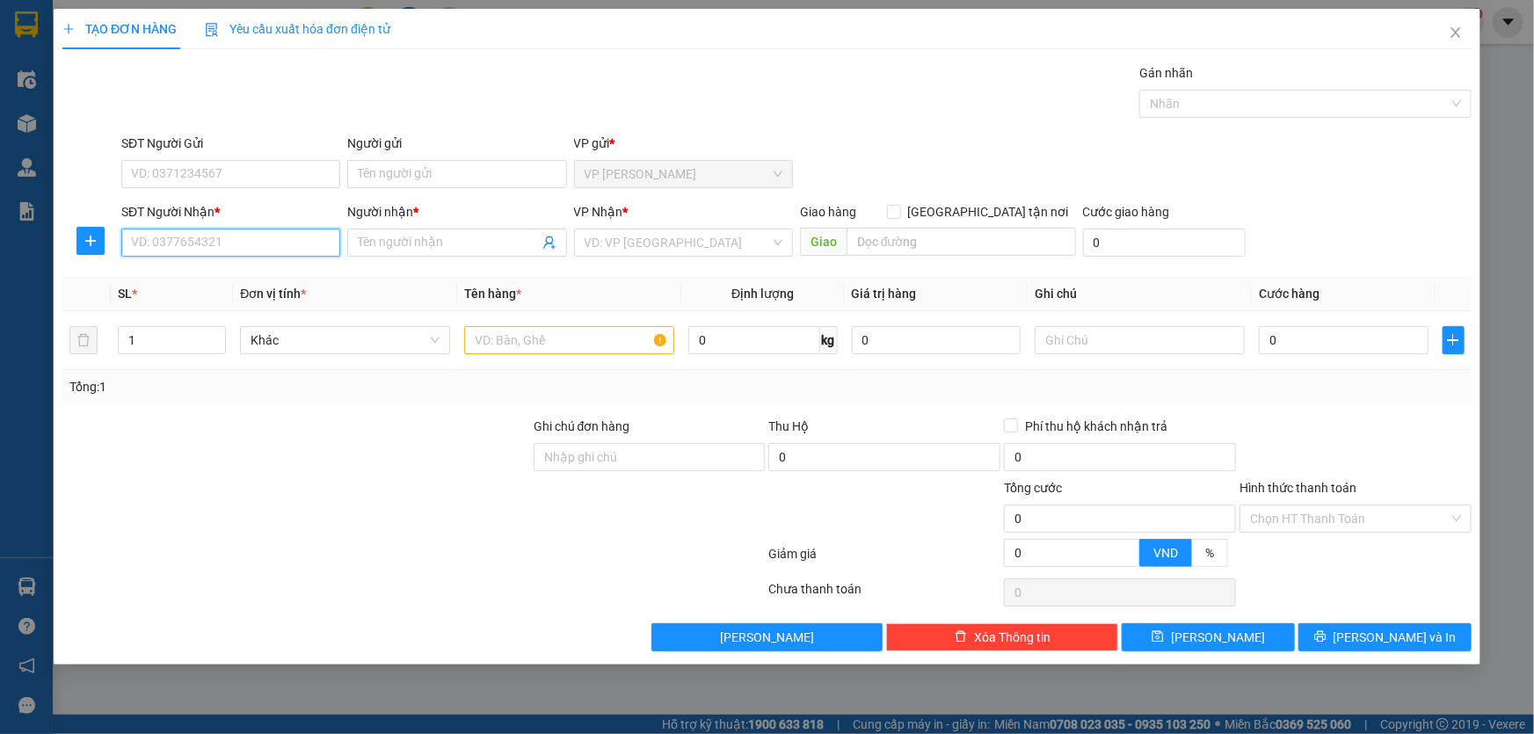
click at [205, 250] on input "SĐT Người Nhận *" at bounding box center [230, 243] width 219 height 28
click at [232, 274] on div "0983379306 - Hương" at bounding box center [231, 277] width 198 height 19
type input "0983379306"
type input "Hương"
type input "0983379306"
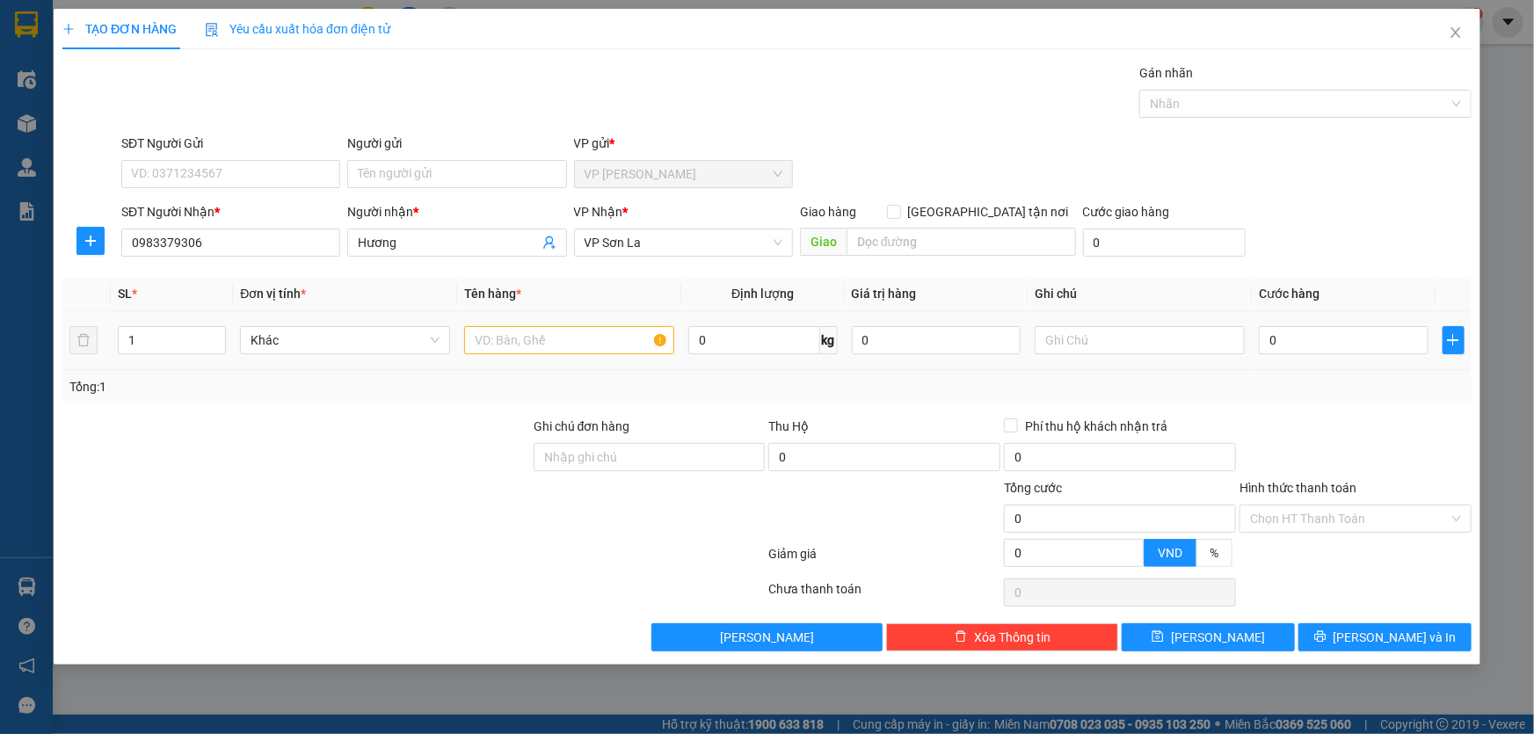
click at [501, 354] on div at bounding box center [569, 340] width 210 height 35
drag, startPoint x: 529, startPoint y: 348, endPoint x: 539, endPoint y: 345, distance: 10.3
click at [530, 346] on input "text" at bounding box center [569, 340] width 210 height 28
type input "họp"
click at [1301, 344] on input "0" at bounding box center [1344, 340] width 170 height 28
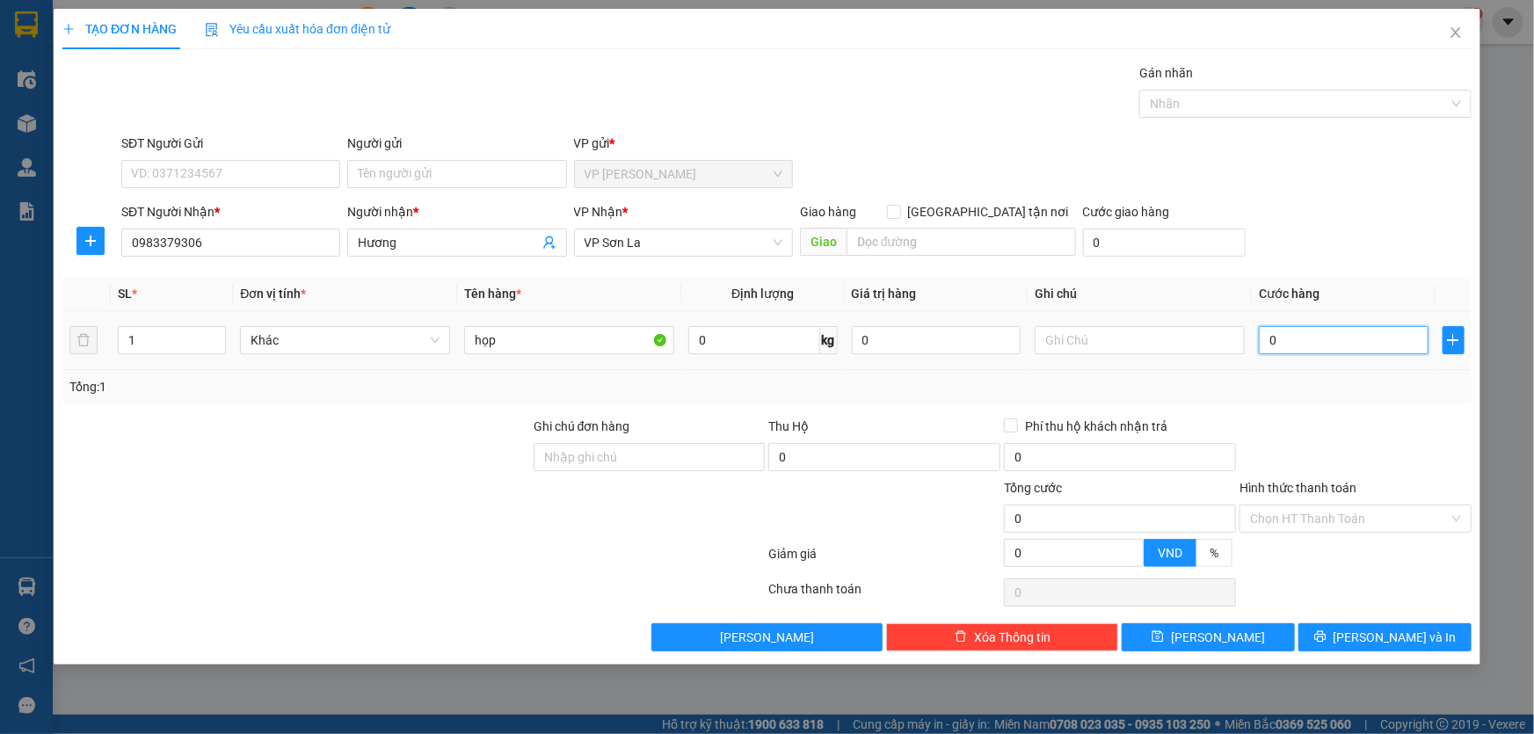
type input "5"
type input "50"
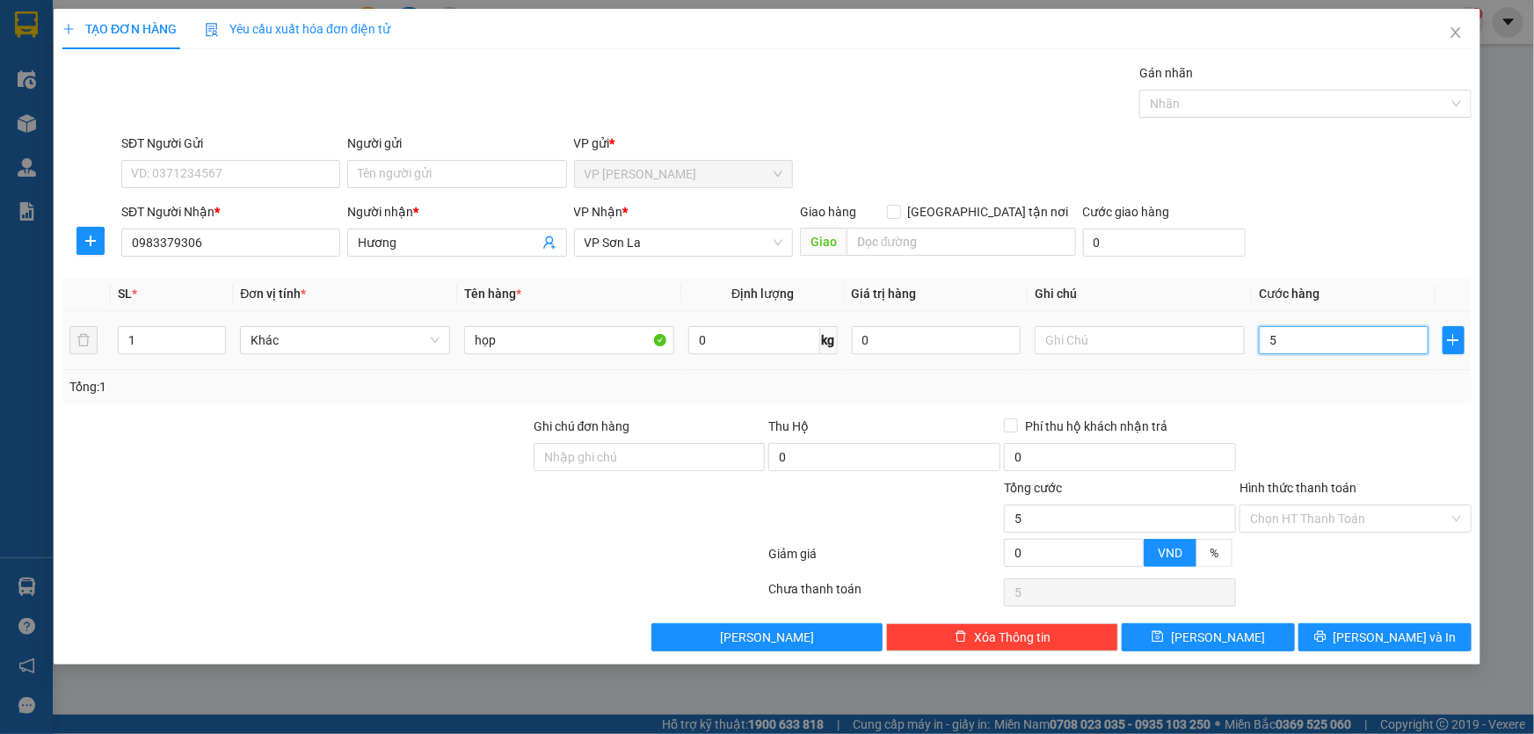
type input "50"
type input "50.000"
click at [1364, 214] on div "SĐT Người Nhận * 0983379306 Người nhận * Hương VP Nhận * VP Sơn La Giao hàng [G…" at bounding box center [796, 233] width 1357 height 62
drag, startPoint x: 1315, startPoint y: 514, endPoint x: 1310, endPoint y: 532, distance: 18.4
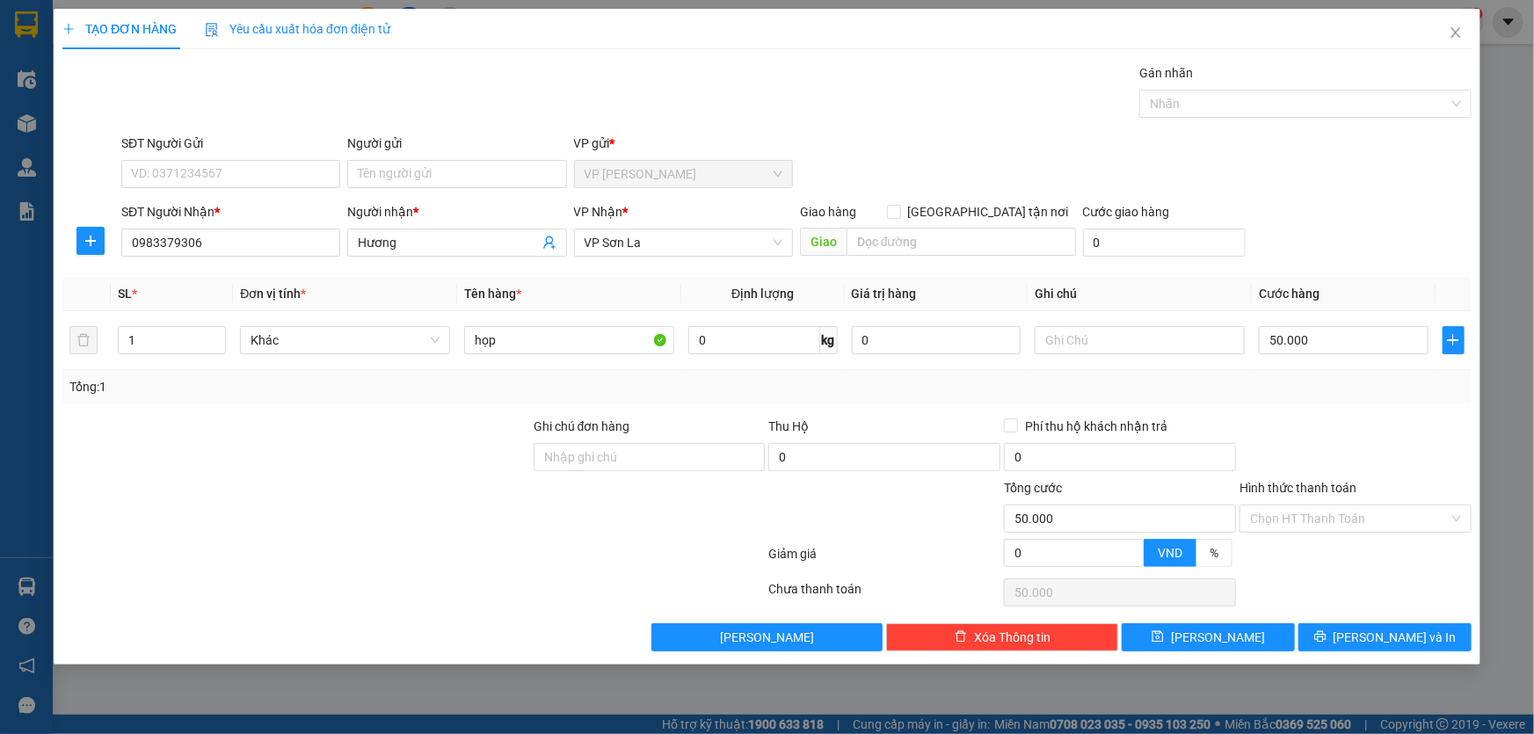
click at [1314, 517] on input "Hình thức thanh toán" at bounding box center [1349, 518] width 199 height 26
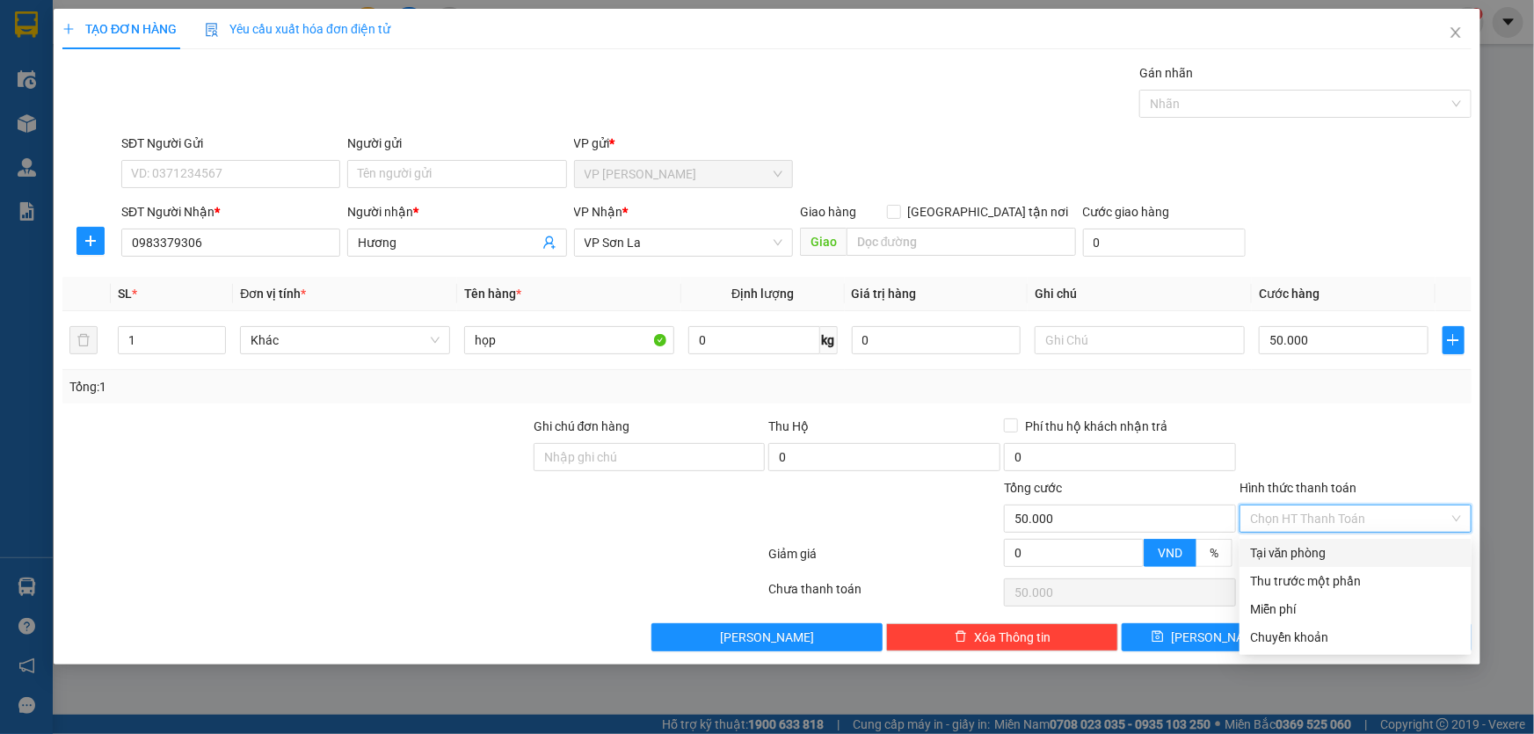
click at [1304, 555] on div "Tại văn phòng" at bounding box center [1355, 552] width 211 height 19
type input "0"
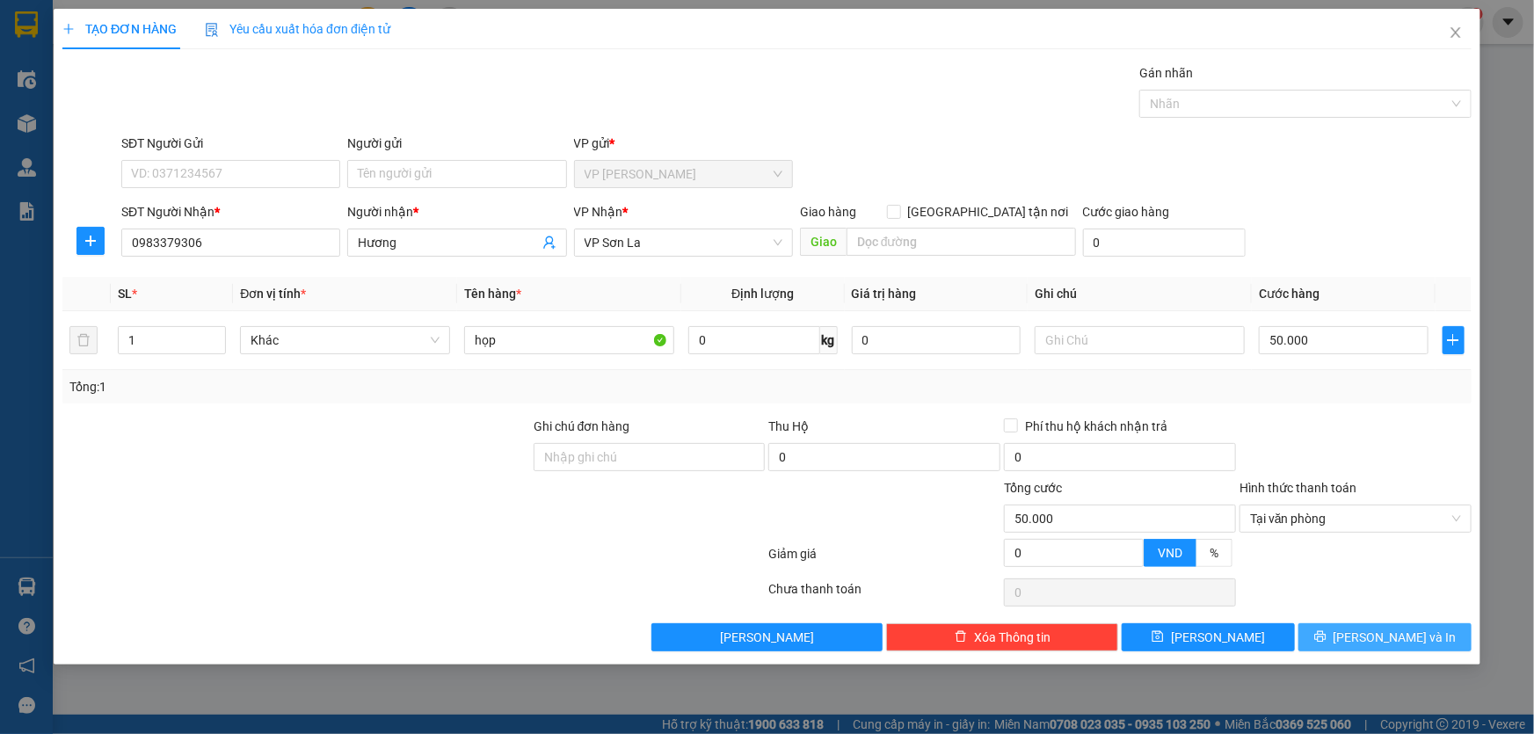
click at [1357, 628] on button "[PERSON_NAME] và In" at bounding box center [1384, 637] width 173 height 28
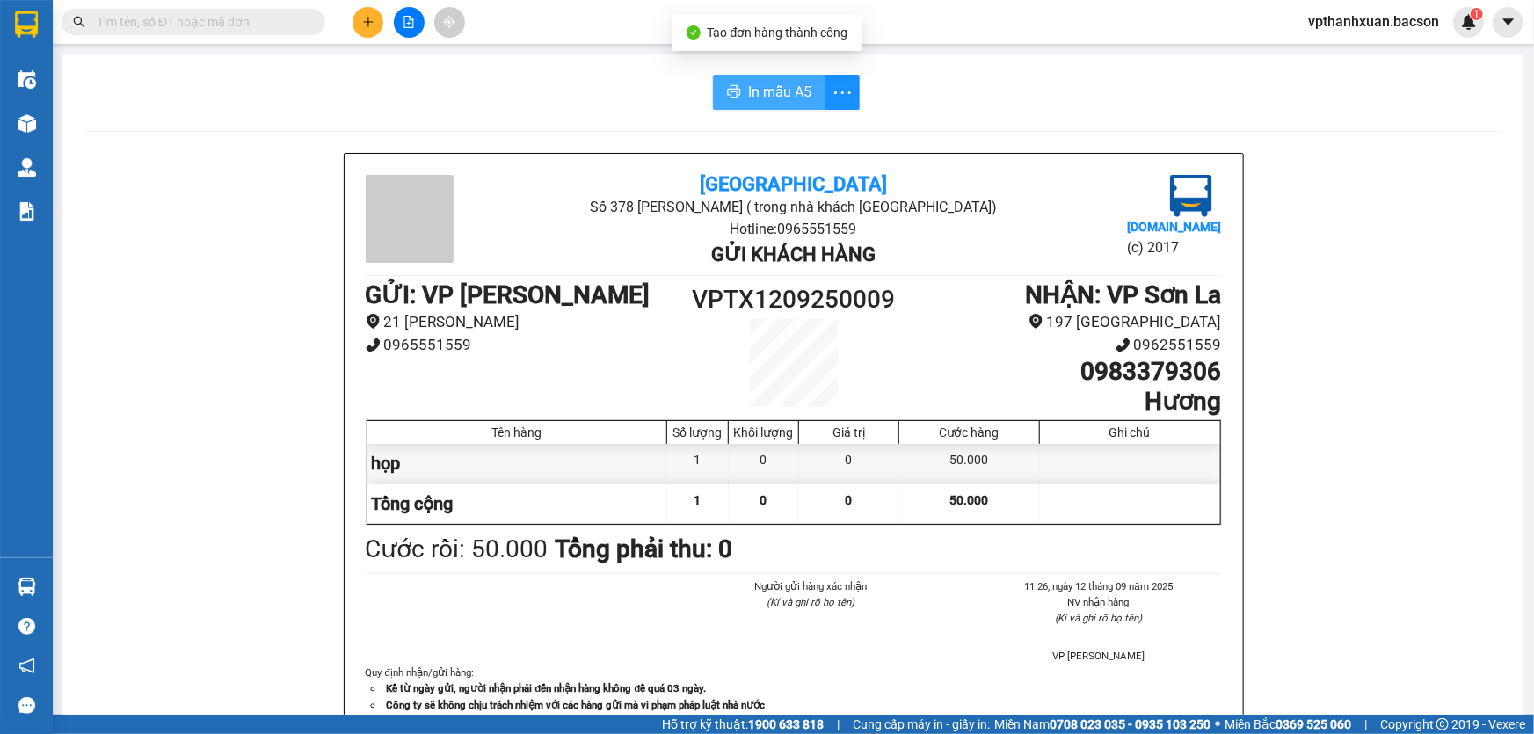
click at [731, 92] on icon "printer" at bounding box center [734, 91] width 14 height 14
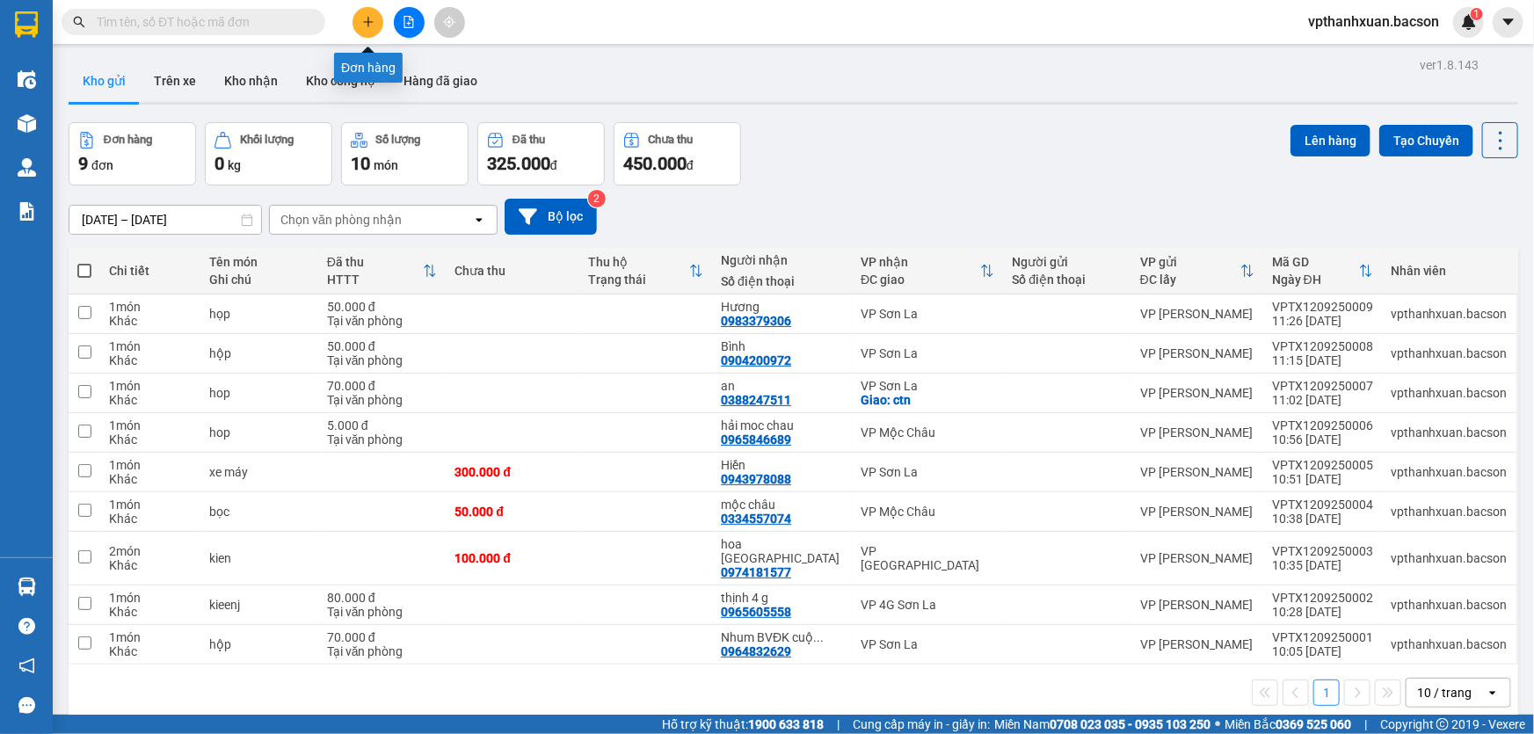
click at [369, 20] on icon "plus" at bounding box center [368, 22] width 12 height 12
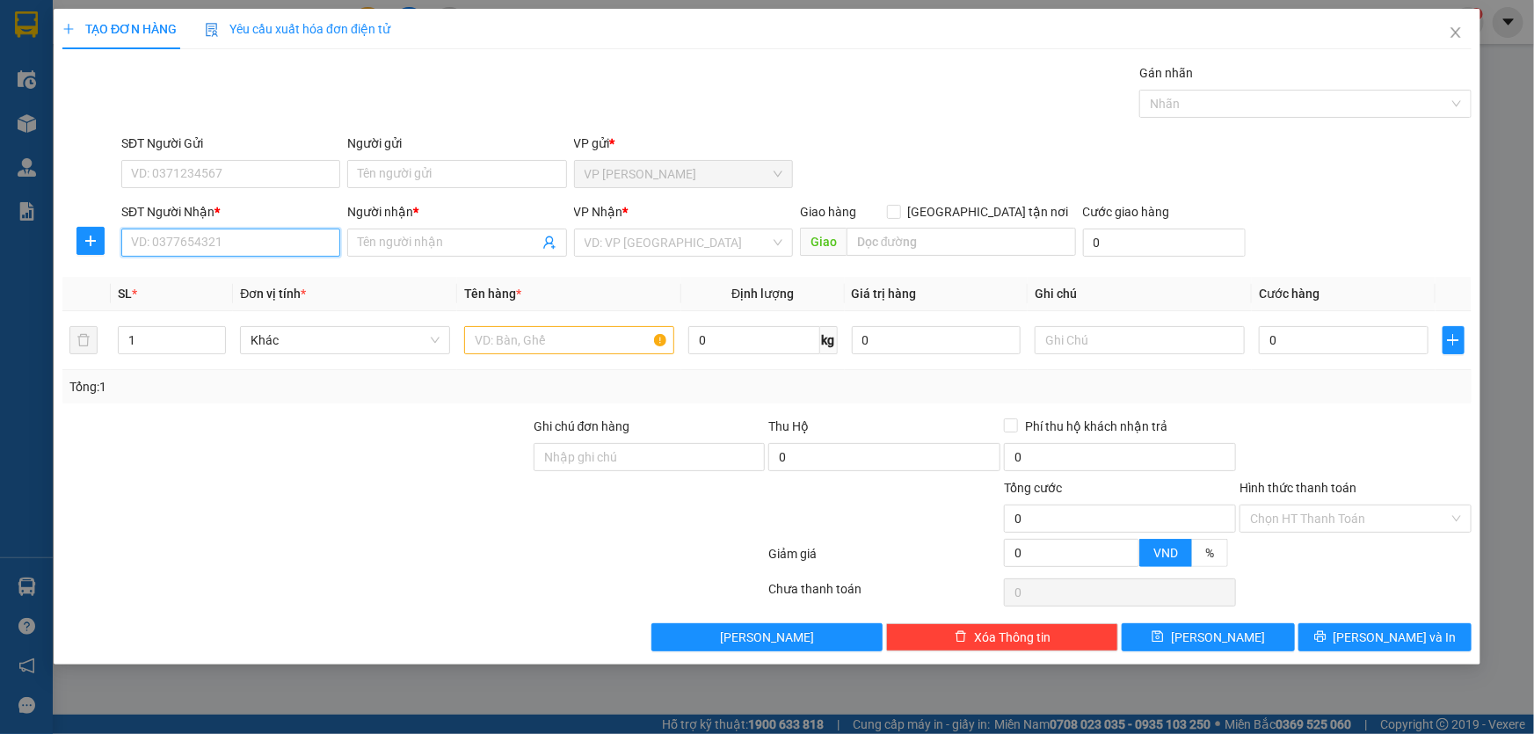
click at [175, 240] on input "SĐT Người Nhận *" at bounding box center [230, 243] width 219 height 28
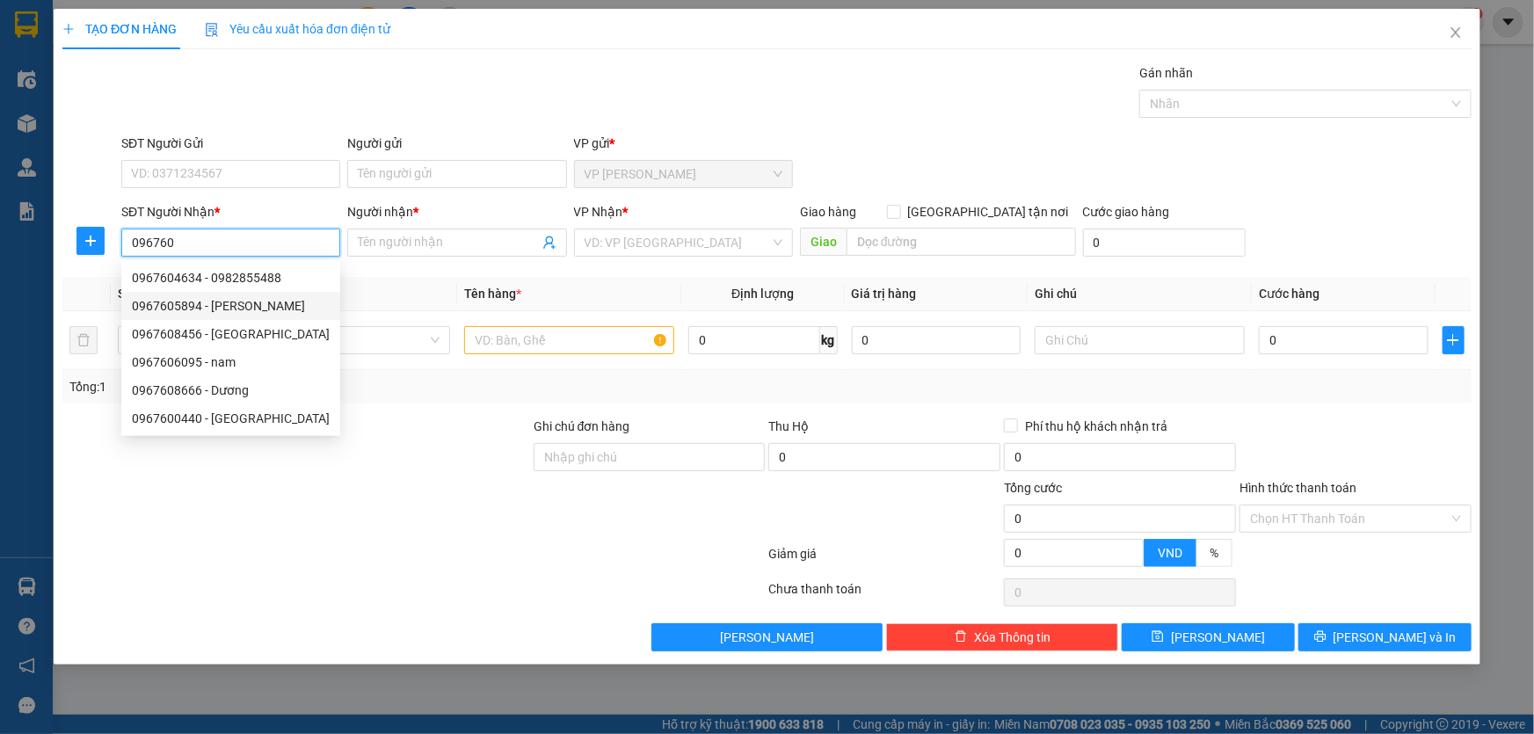
click at [222, 307] on div "0967605894 - [PERSON_NAME]" at bounding box center [231, 305] width 198 height 19
type input "0967605894"
type input "Hương"
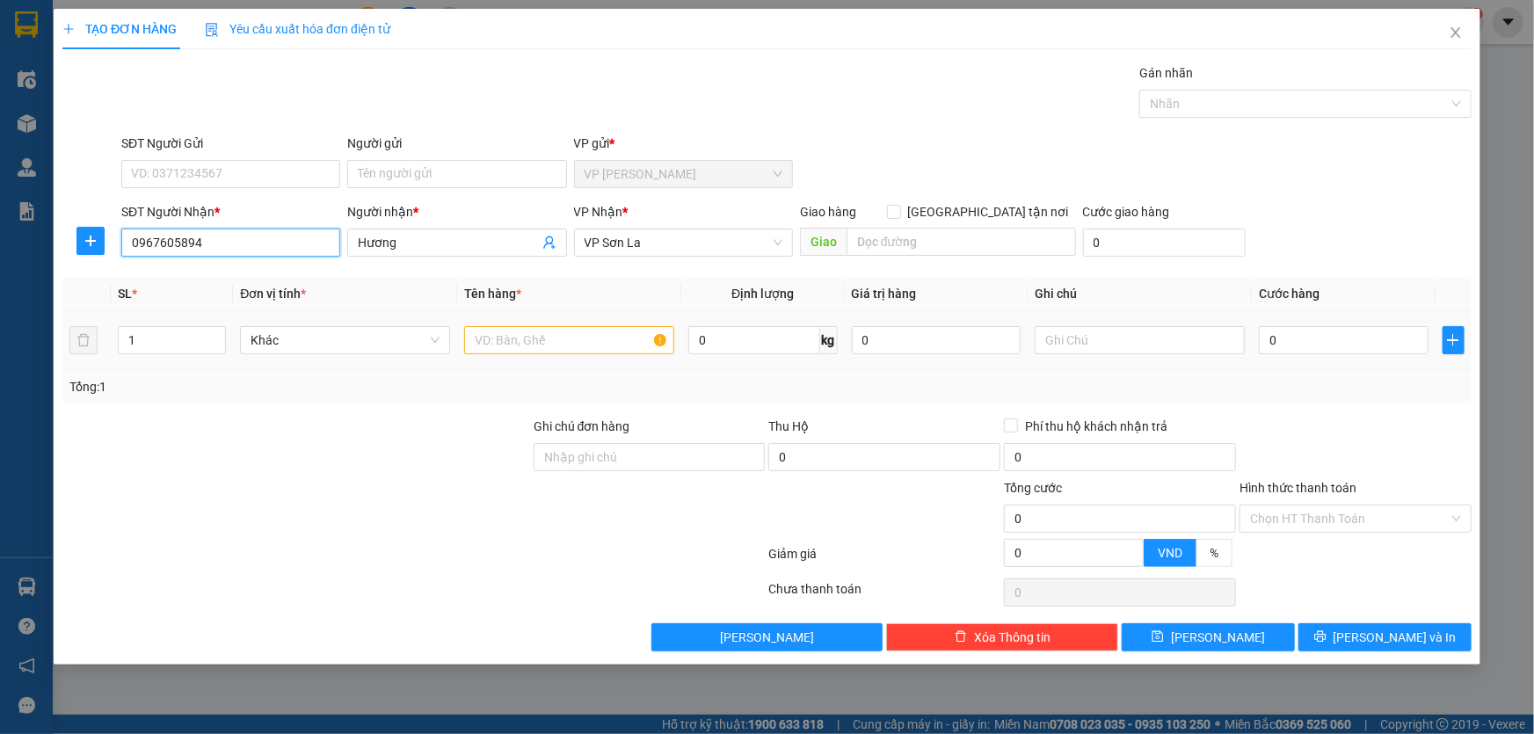
type input "0967605894"
click at [517, 333] on input "text" at bounding box center [569, 340] width 210 height 28
type input "hộp"
click at [1303, 343] on input "0" at bounding box center [1344, 340] width 170 height 28
type input "50"
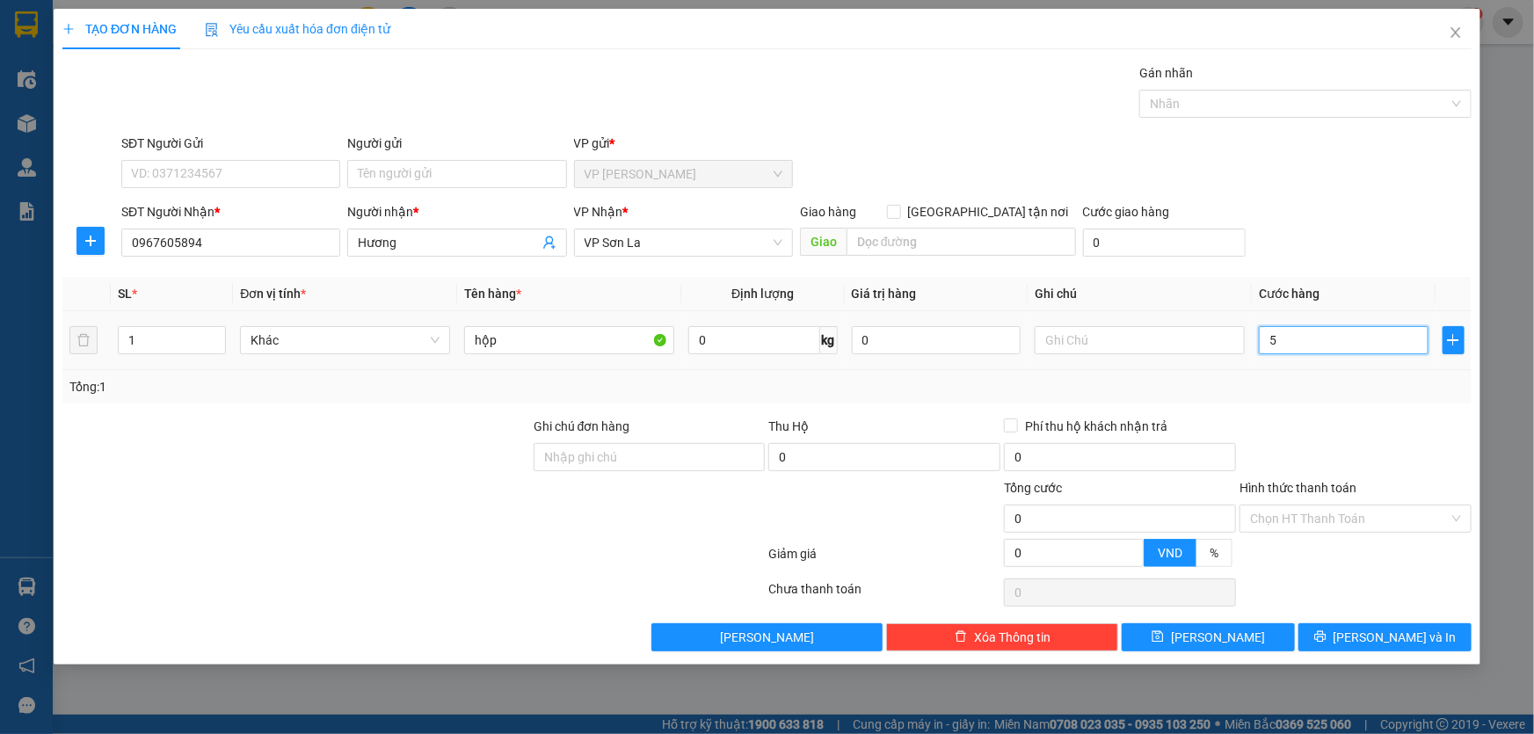
type input "50"
type input "50.000"
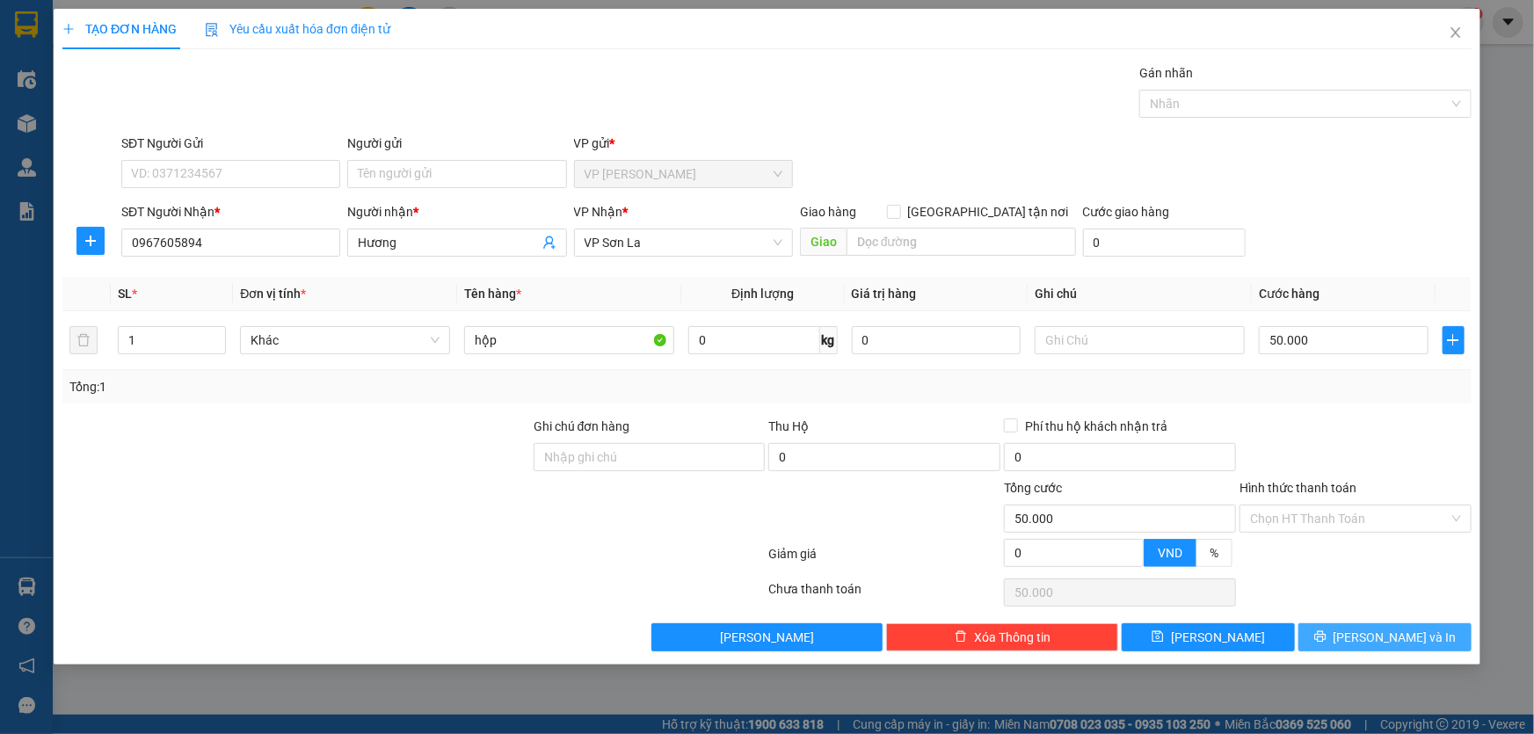
click at [1380, 636] on span "[PERSON_NAME] và In" at bounding box center [1394, 637] width 123 height 19
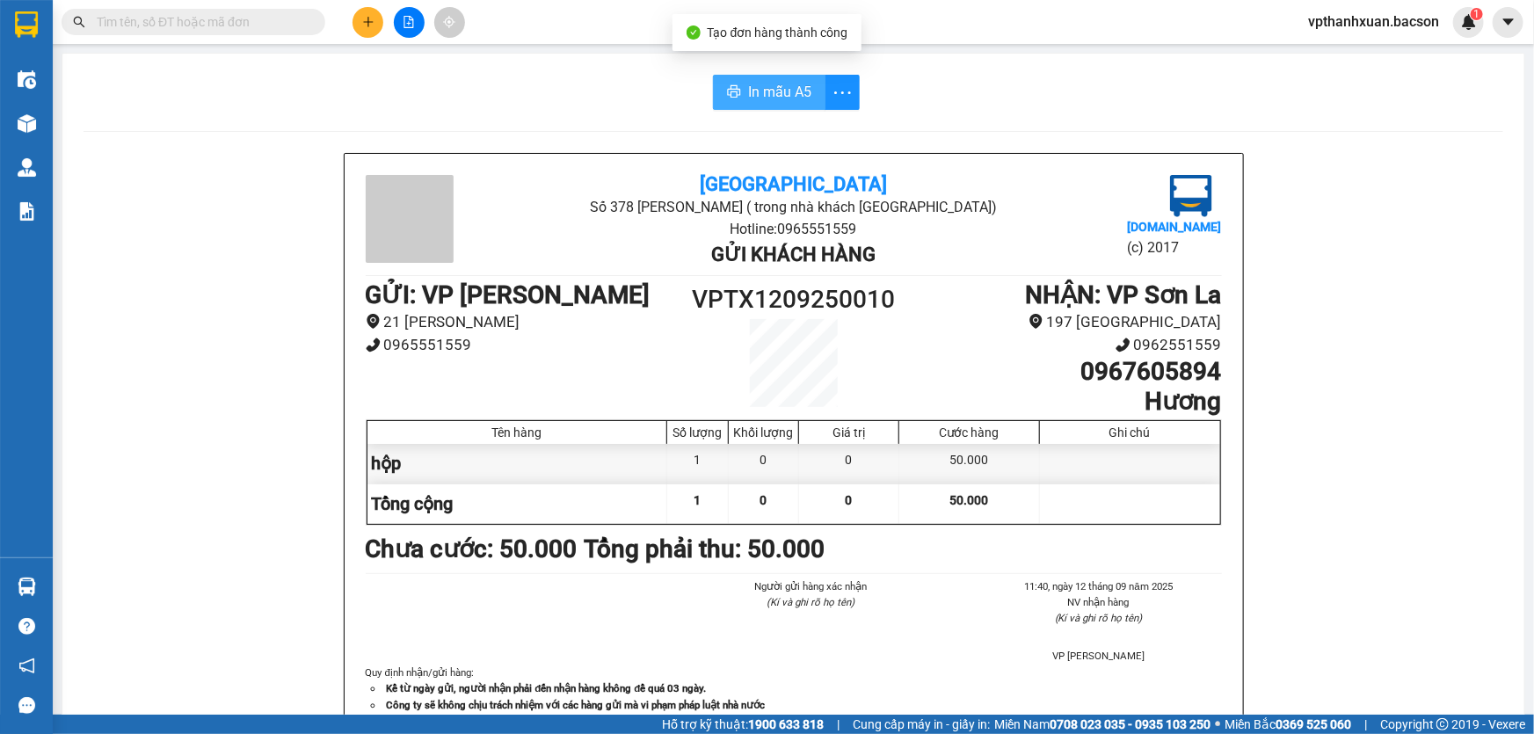
click at [716, 92] on button "In mẫu A5" at bounding box center [769, 92] width 112 height 35
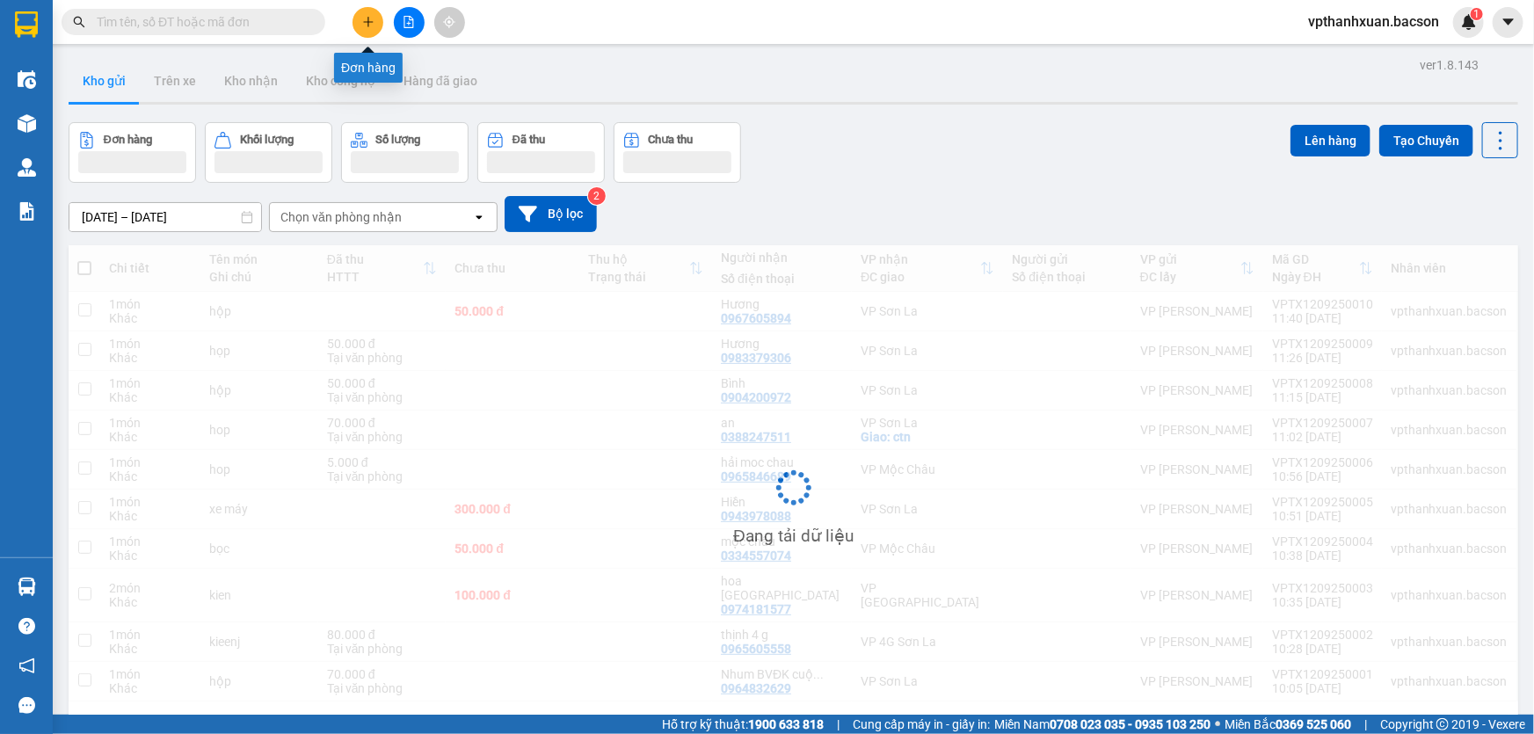
click at [365, 25] on icon "plus" at bounding box center [368, 22] width 12 height 12
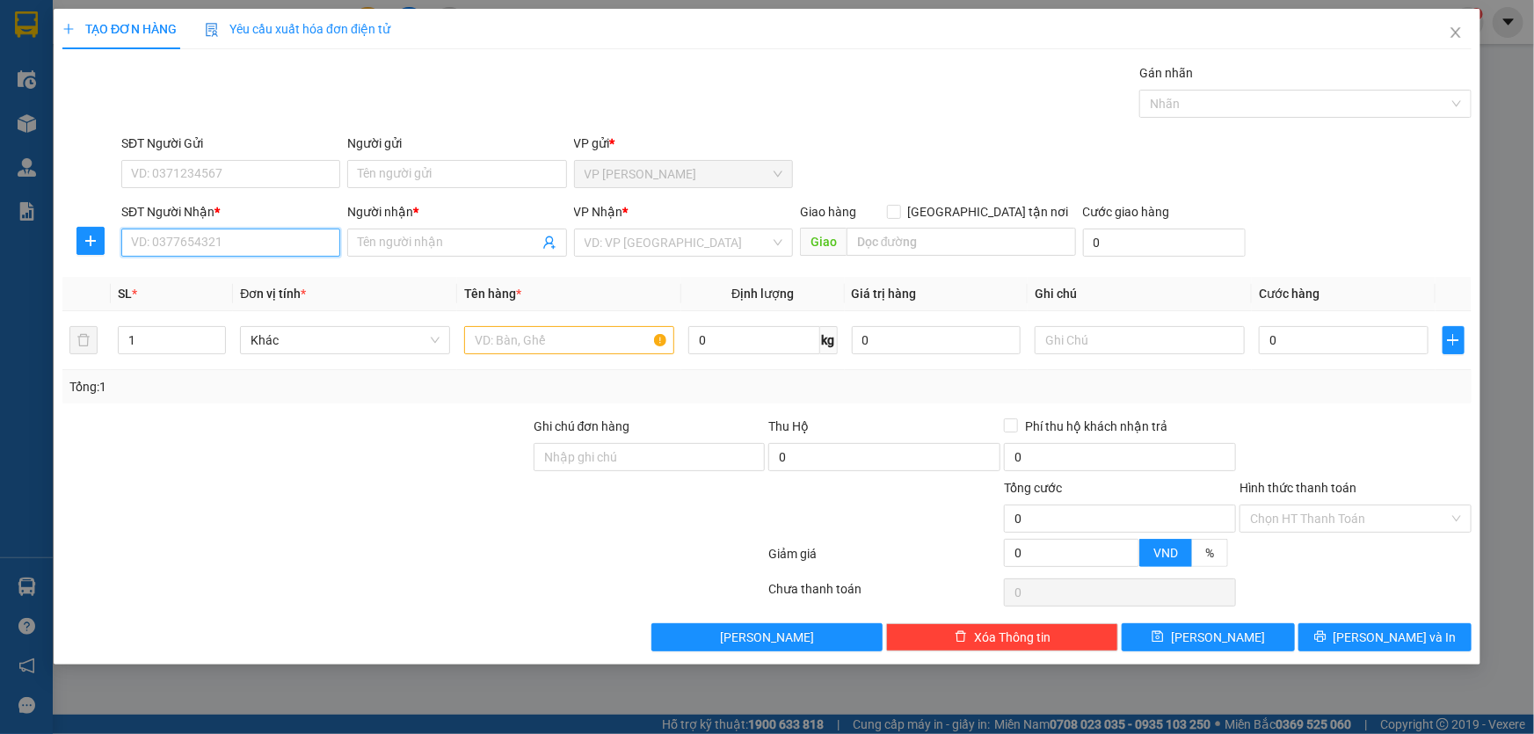
click at [221, 247] on input "SĐT Người Nhận *" at bounding box center [230, 243] width 219 height 28
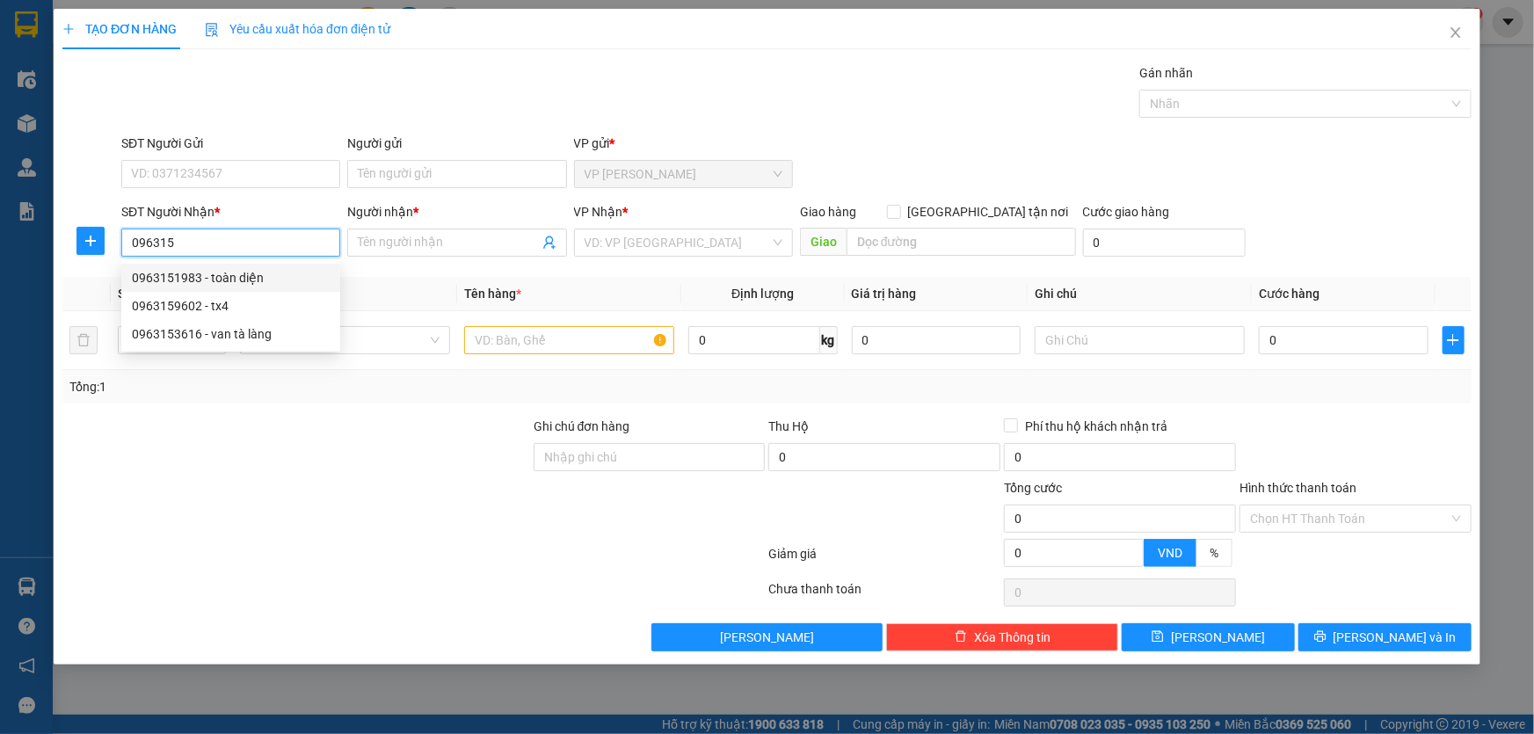
click at [219, 279] on div "0963151983 - toàn diện" at bounding box center [231, 277] width 198 height 19
type input "0963151983"
type input "toàn diện"
type input "0963151983"
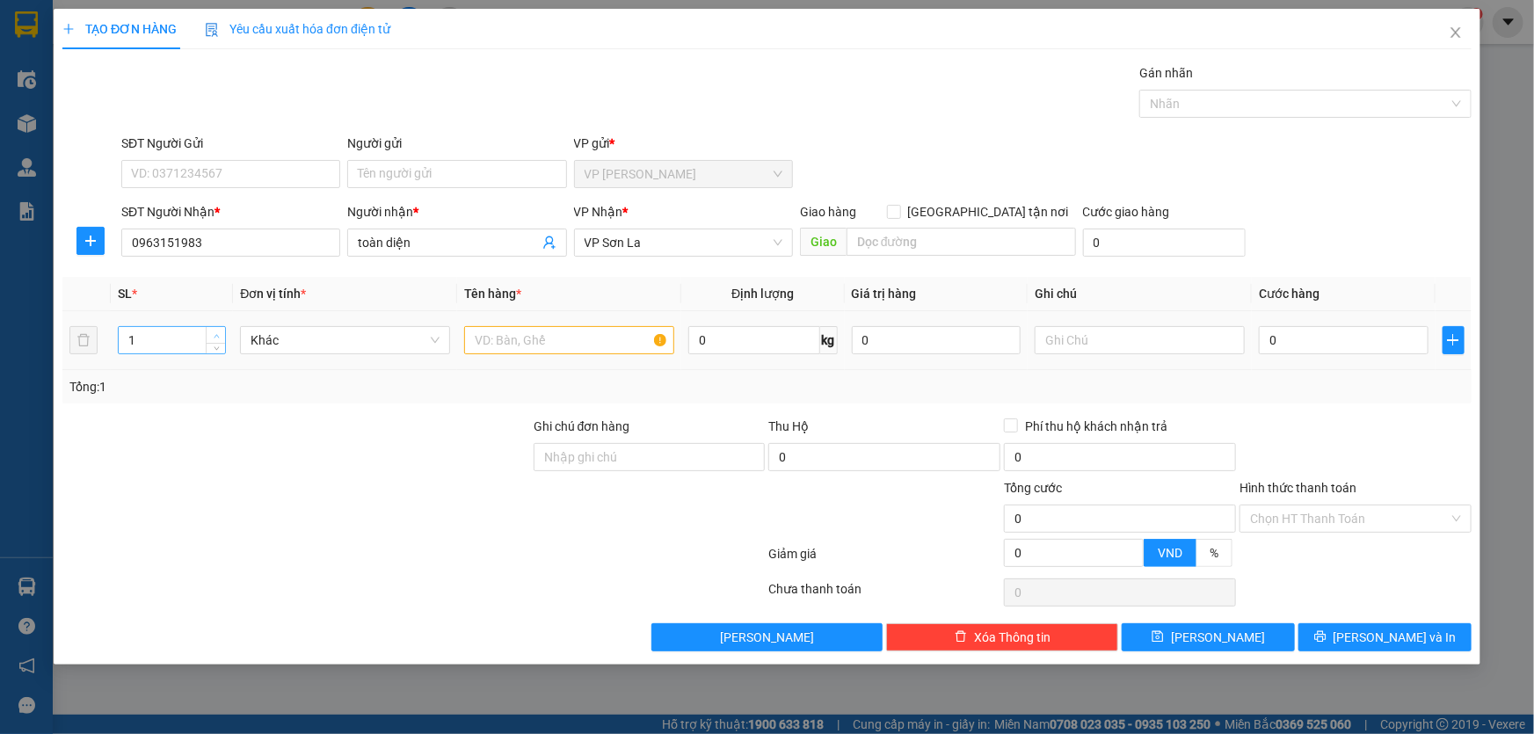
type input "2"
click at [218, 333] on icon "up" at bounding box center [217, 336] width 6 height 6
drag, startPoint x: 589, startPoint y: 345, endPoint x: 599, endPoint y: 325, distance: 22.0
click at [589, 344] on input "text" at bounding box center [569, 340] width 210 height 28
type input "hộp"
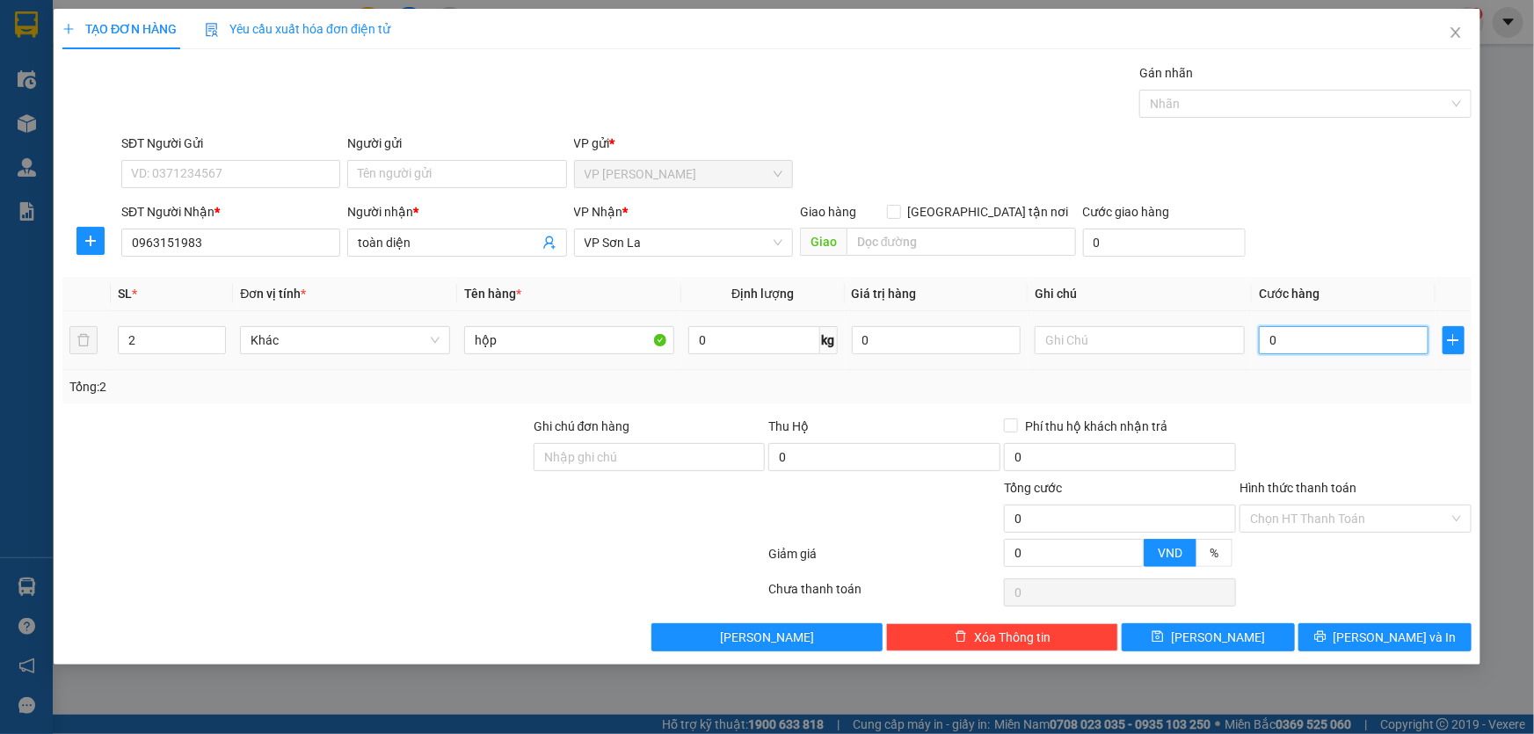
click at [1276, 343] on input "0" at bounding box center [1344, 340] width 170 height 28
type input "1"
type input "10"
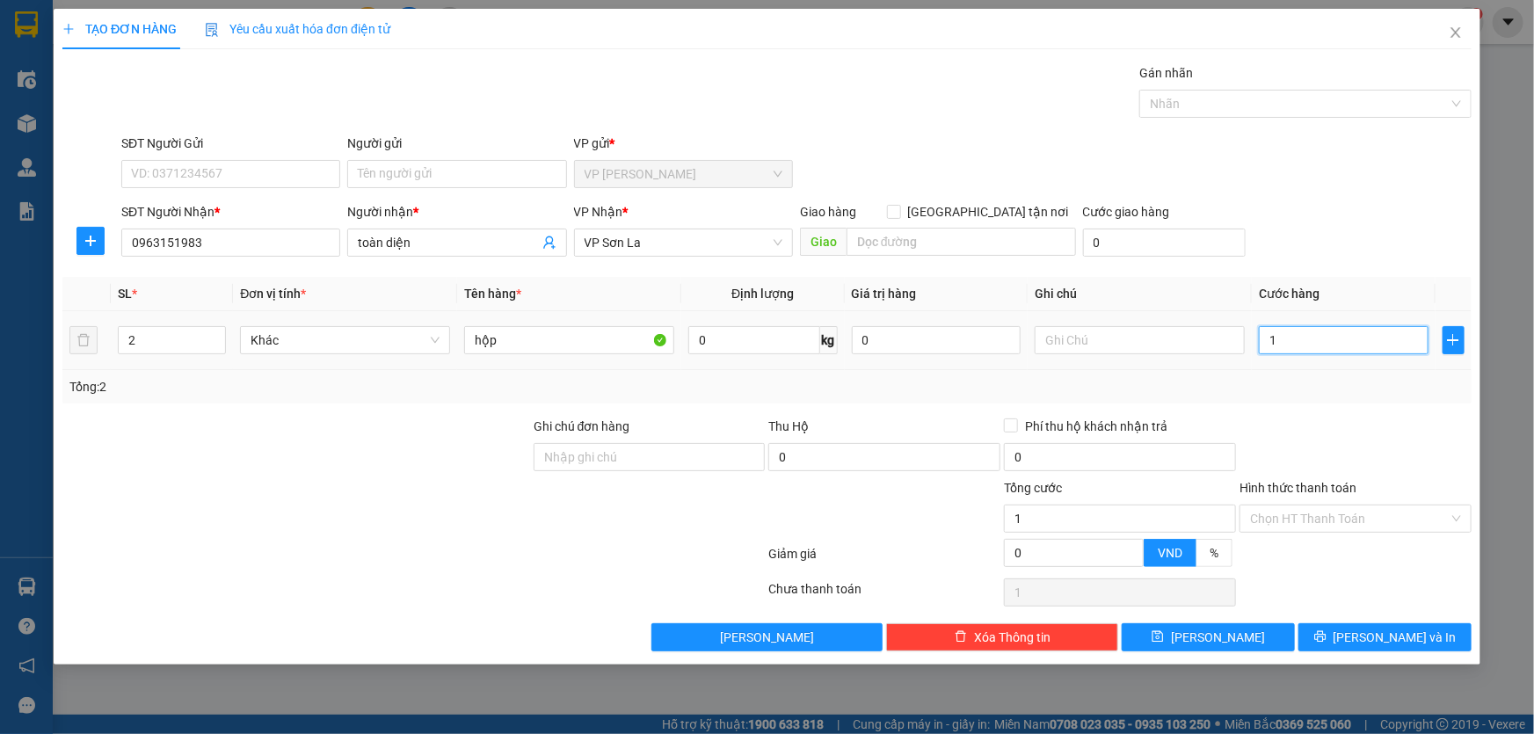
type input "10"
type input "100"
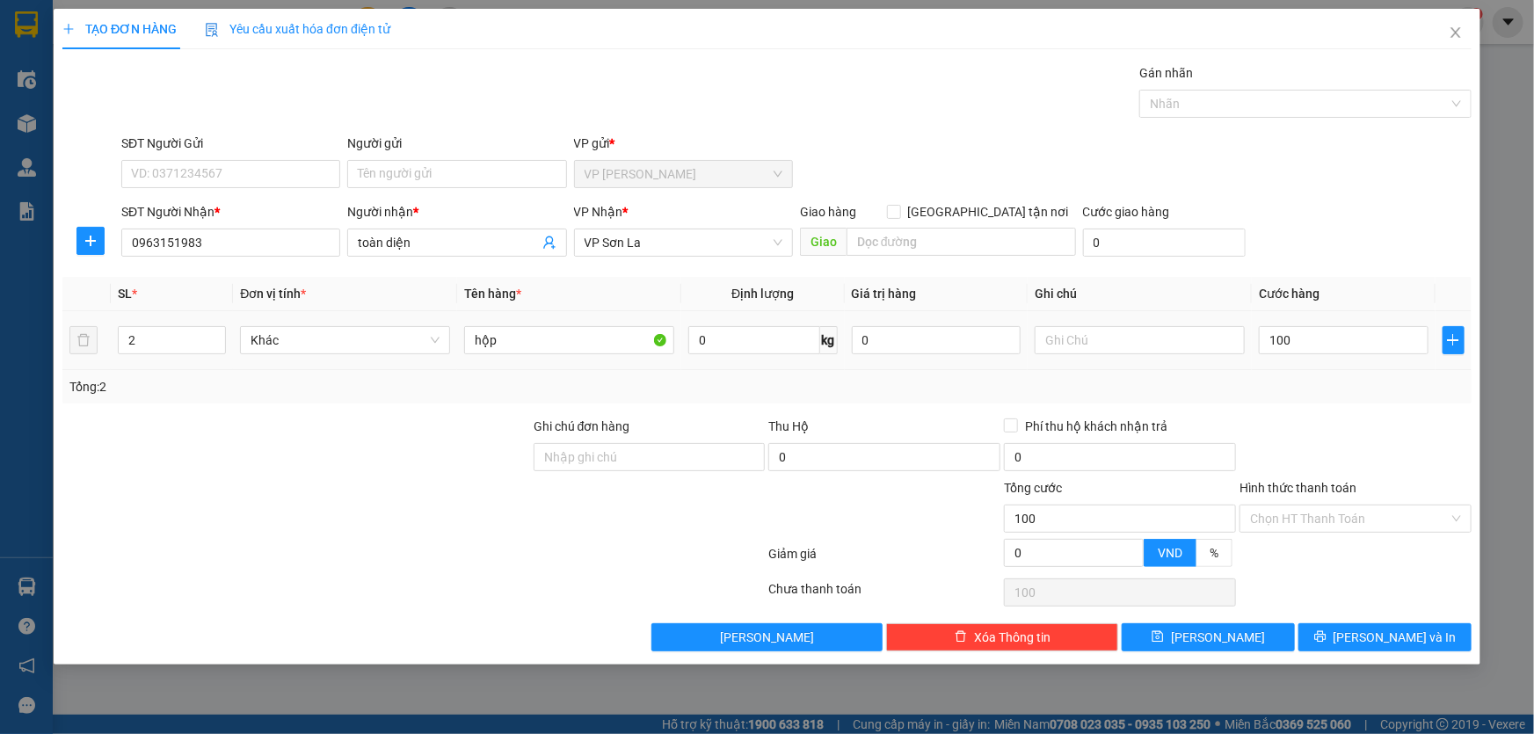
type input "100.000"
click at [1375, 242] on div "SĐT Người Nhận * 0963151983 Người nhận * toàn diện VP Nhận * VP Sơn La Giao hàn…" at bounding box center [796, 233] width 1357 height 62
click at [1318, 517] on input "Hình thức thanh toán" at bounding box center [1349, 518] width 199 height 26
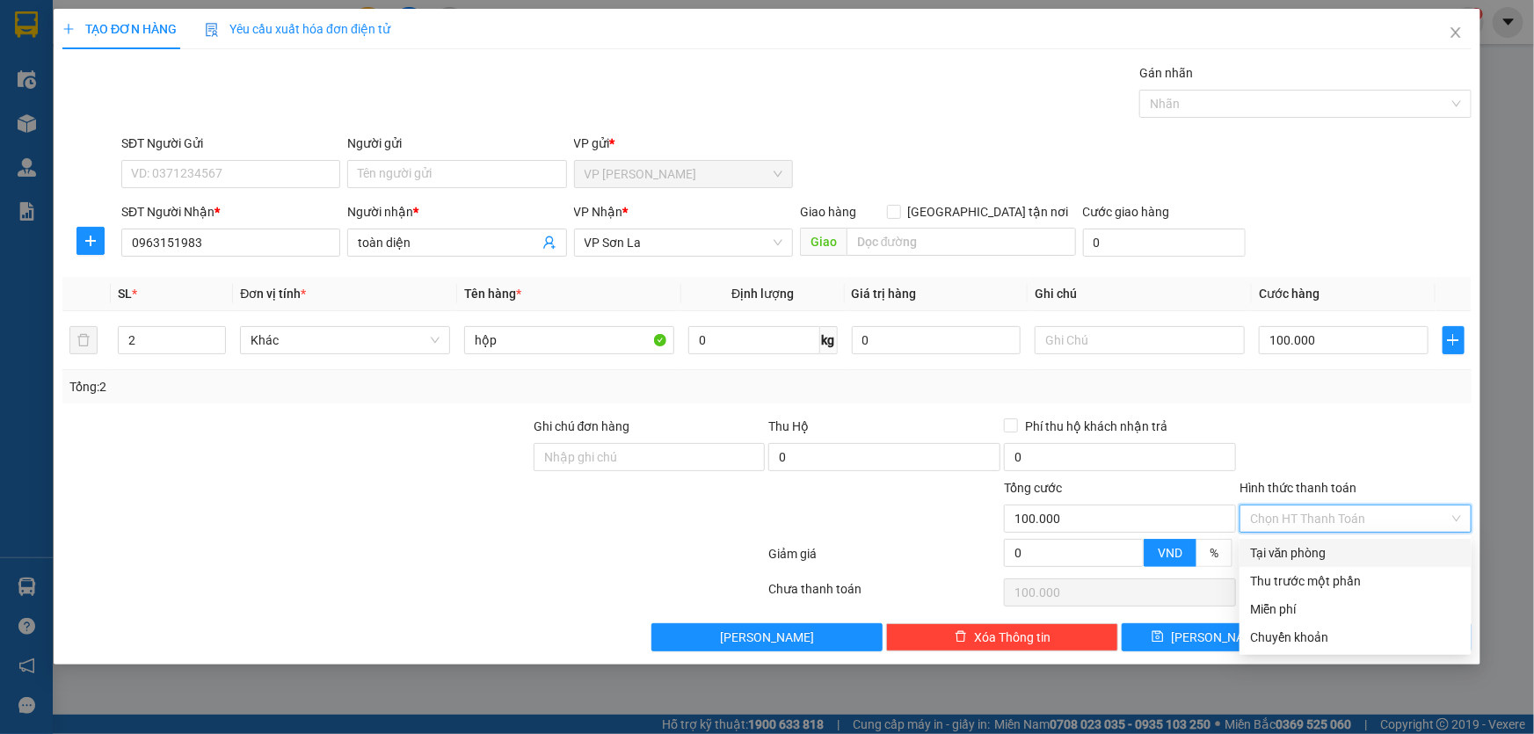
click at [1329, 455] on div at bounding box center [1355, 448] width 236 height 62
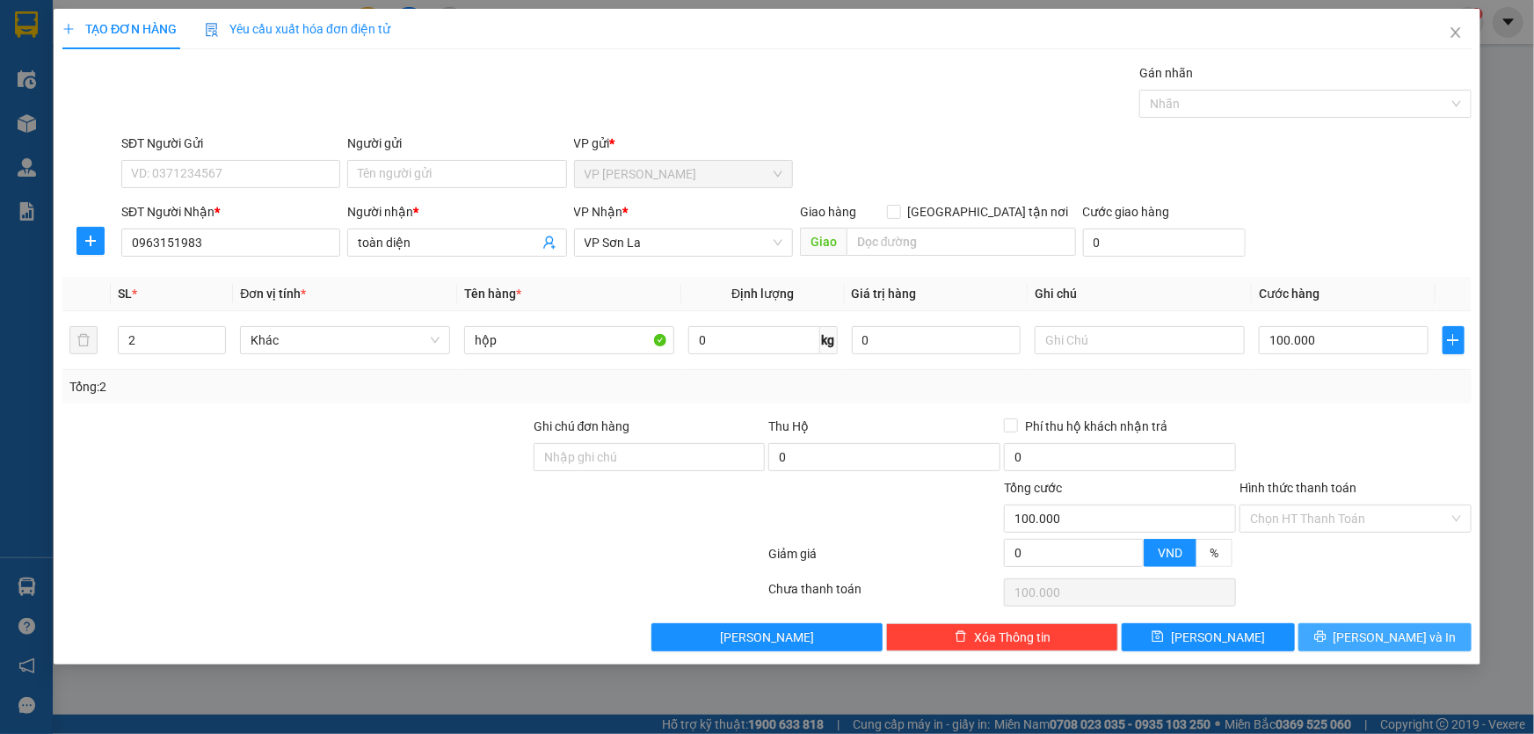
drag, startPoint x: 1383, startPoint y: 630, endPoint x: 1293, endPoint y: 592, distance: 98.1
click at [1382, 631] on span "[PERSON_NAME] và In" at bounding box center [1394, 637] width 123 height 19
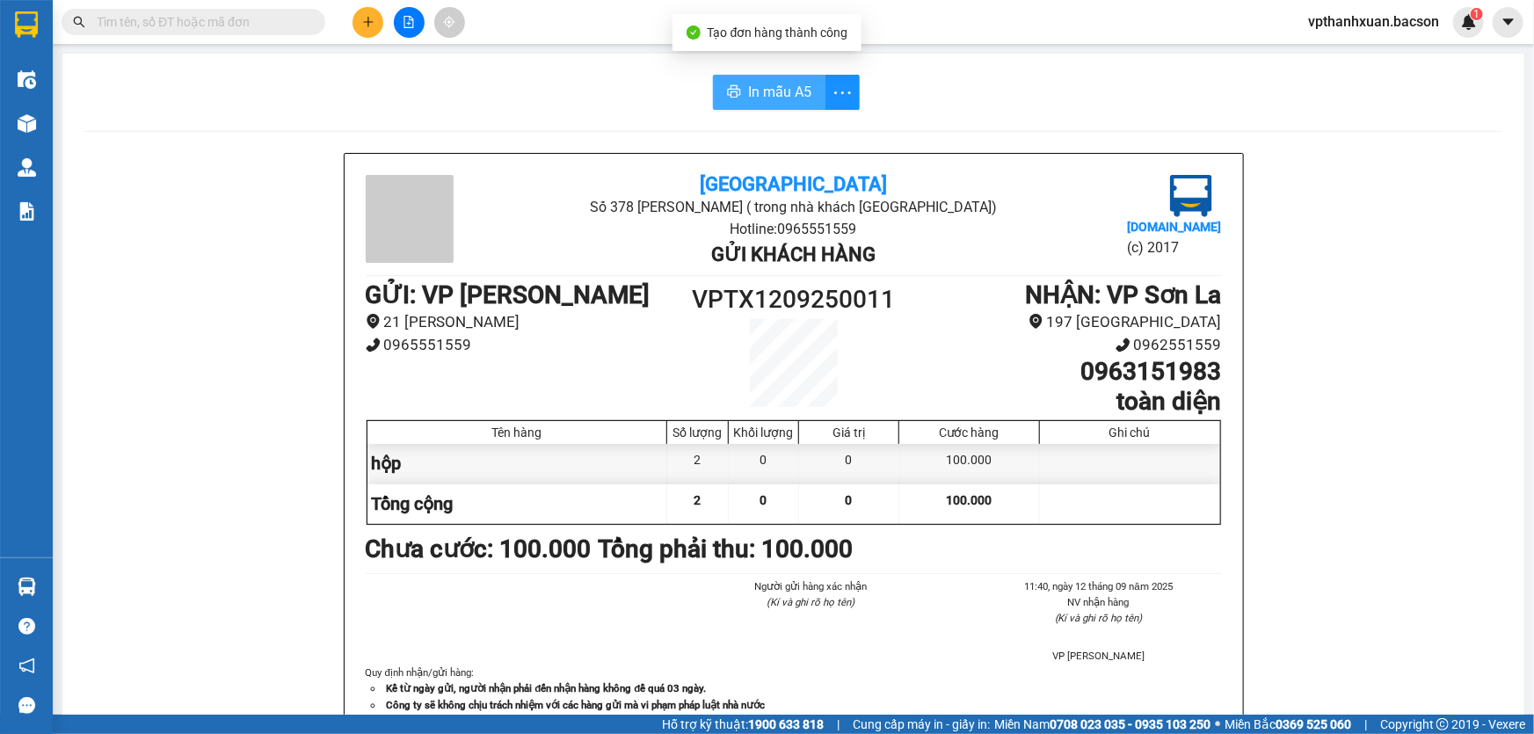
click at [754, 98] on span "In mẫu A5" at bounding box center [779, 92] width 63 height 22
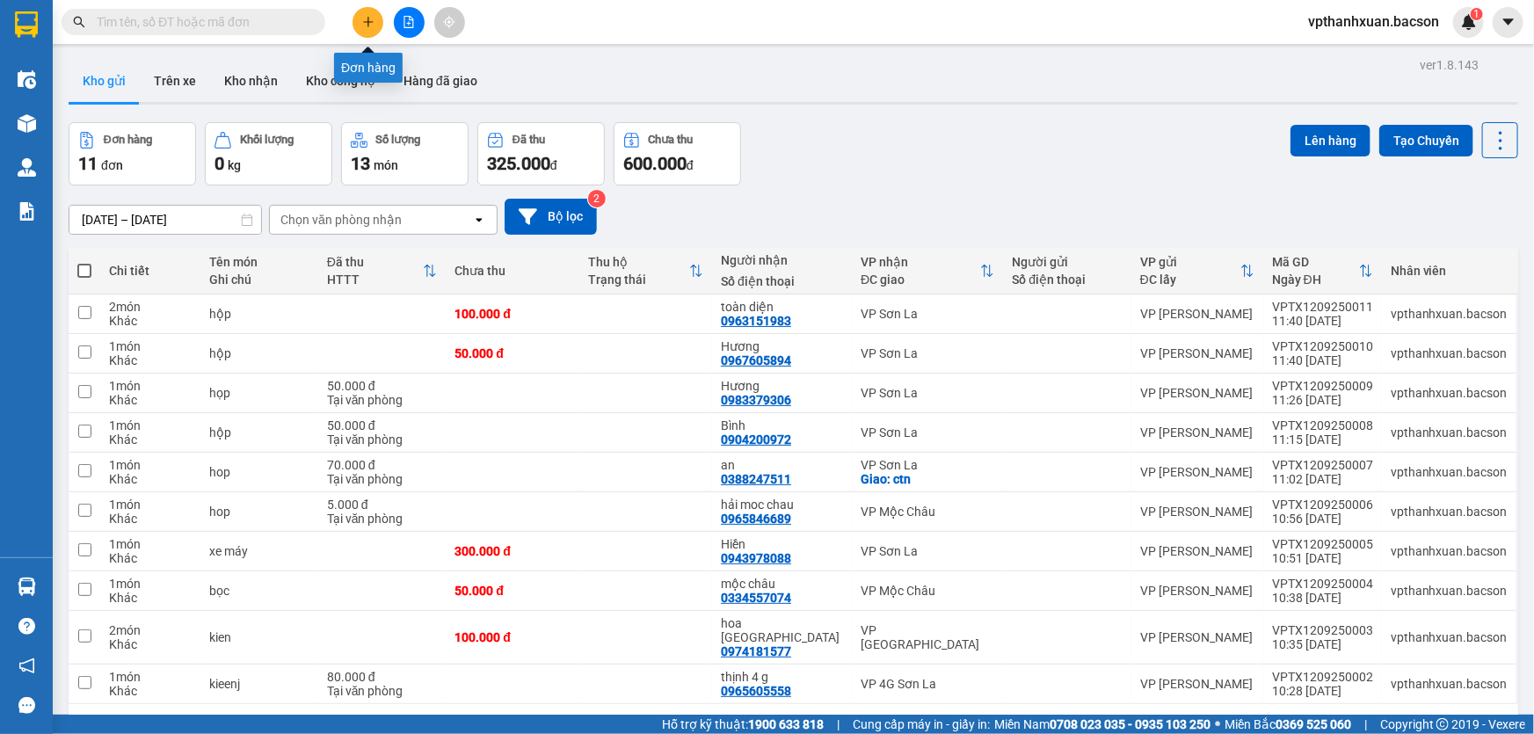
click at [357, 26] on button at bounding box center [367, 22] width 31 height 31
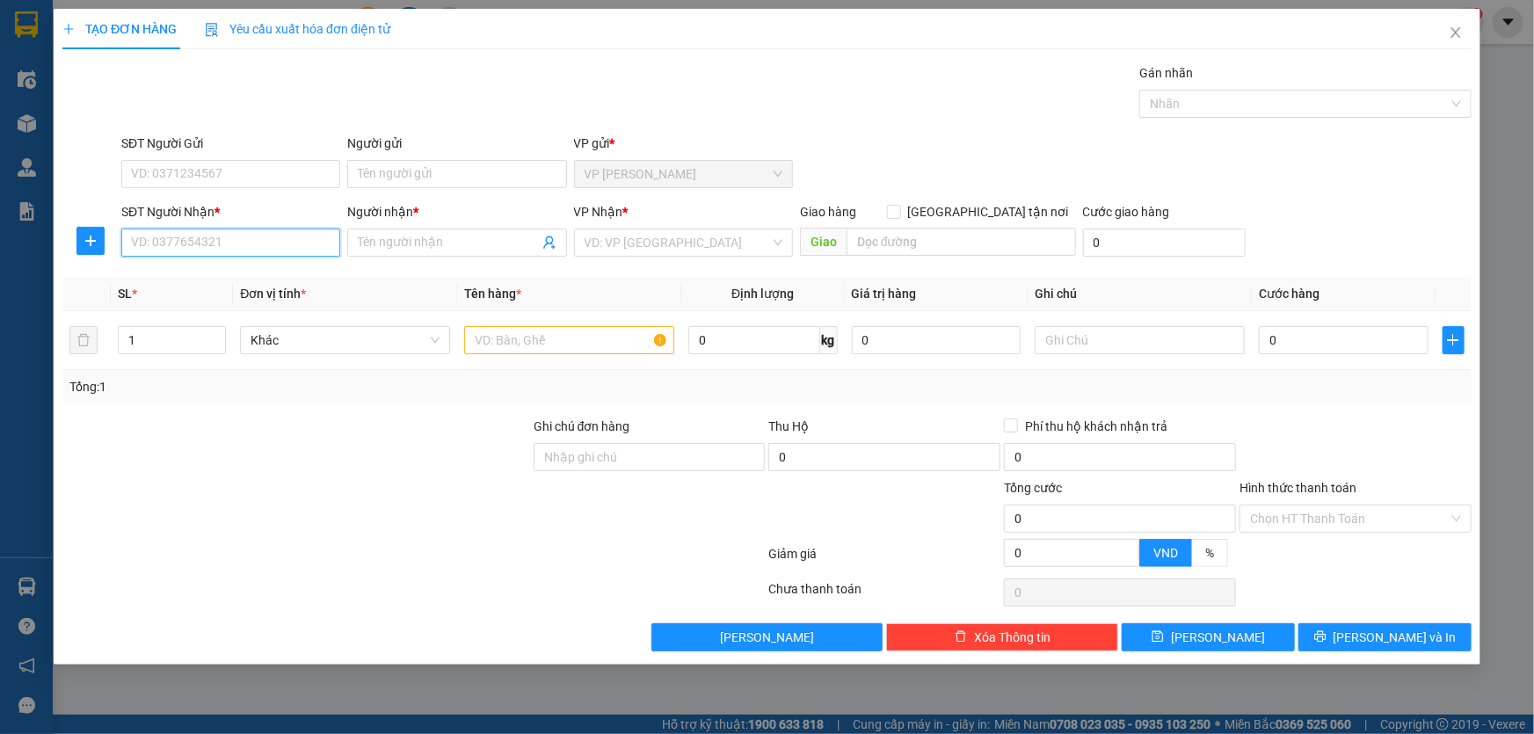
click at [221, 250] on input "SĐT Người Nhận *" at bounding box center [230, 243] width 219 height 28
type input "0973592501"
click at [419, 230] on span at bounding box center [456, 243] width 219 height 28
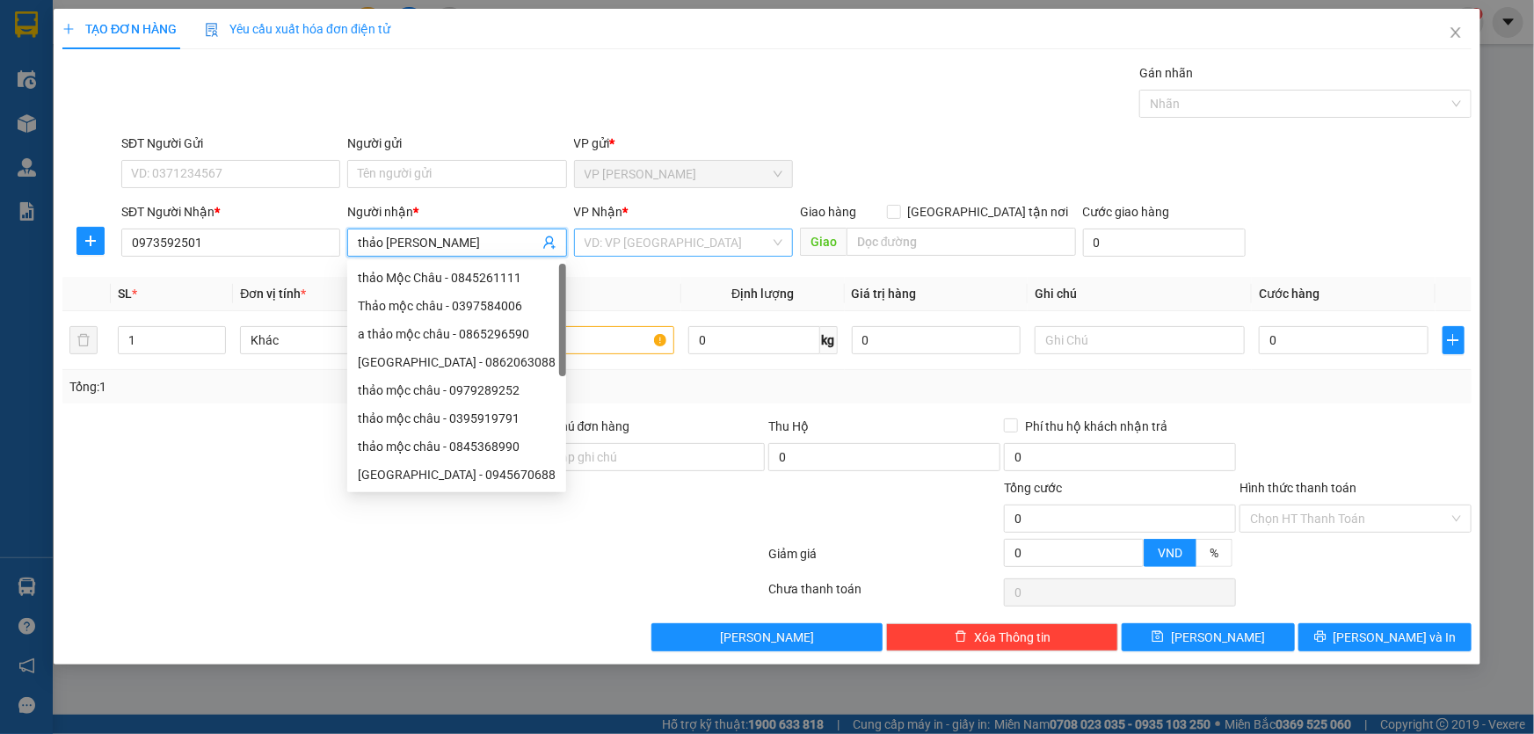
type input "thảo mộc châu"
click at [601, 252] on input "search" at bounding box center [676, 242] width 185 height 26
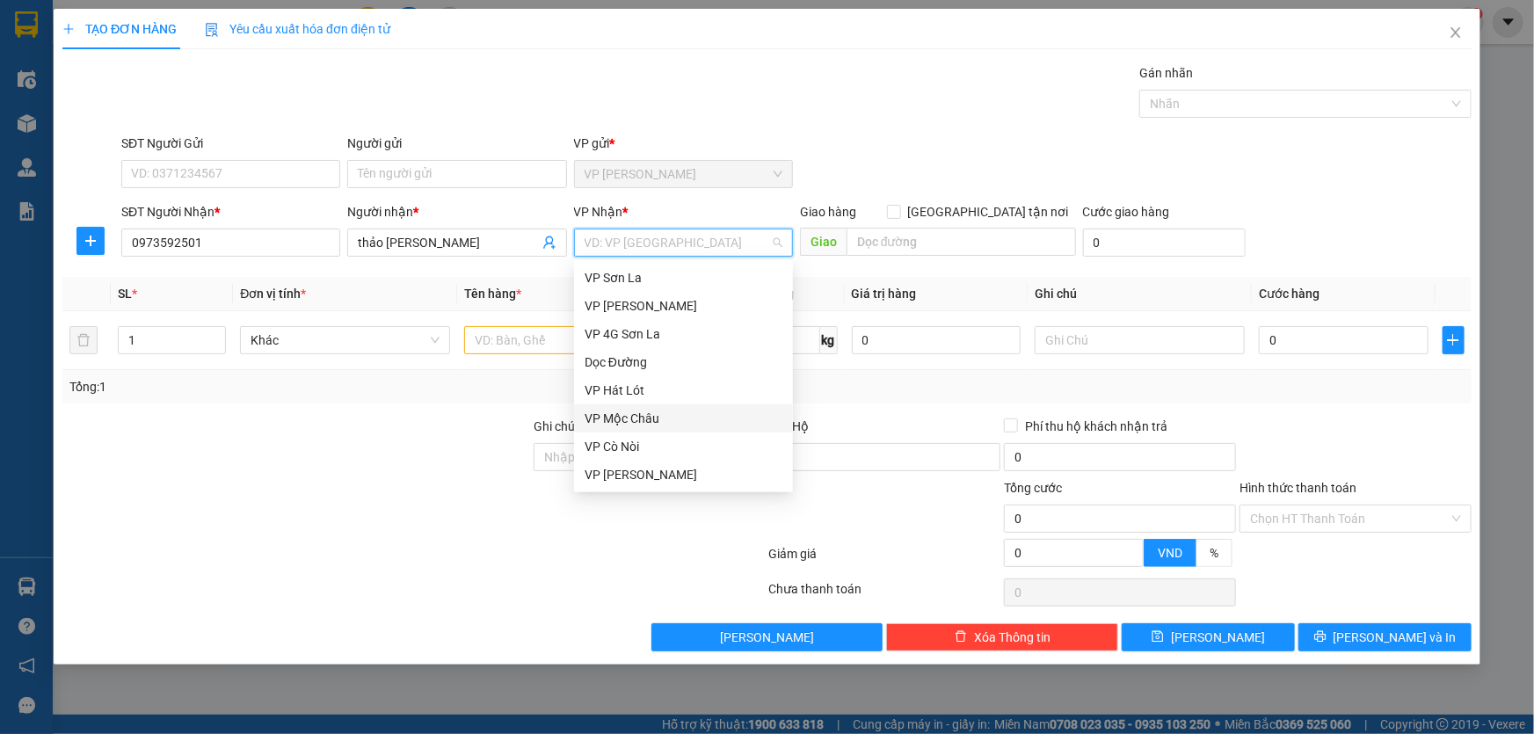
click at [613, 420] on div "VP Mộc Châu" at bounding box center [683, 418] width 198 height 19
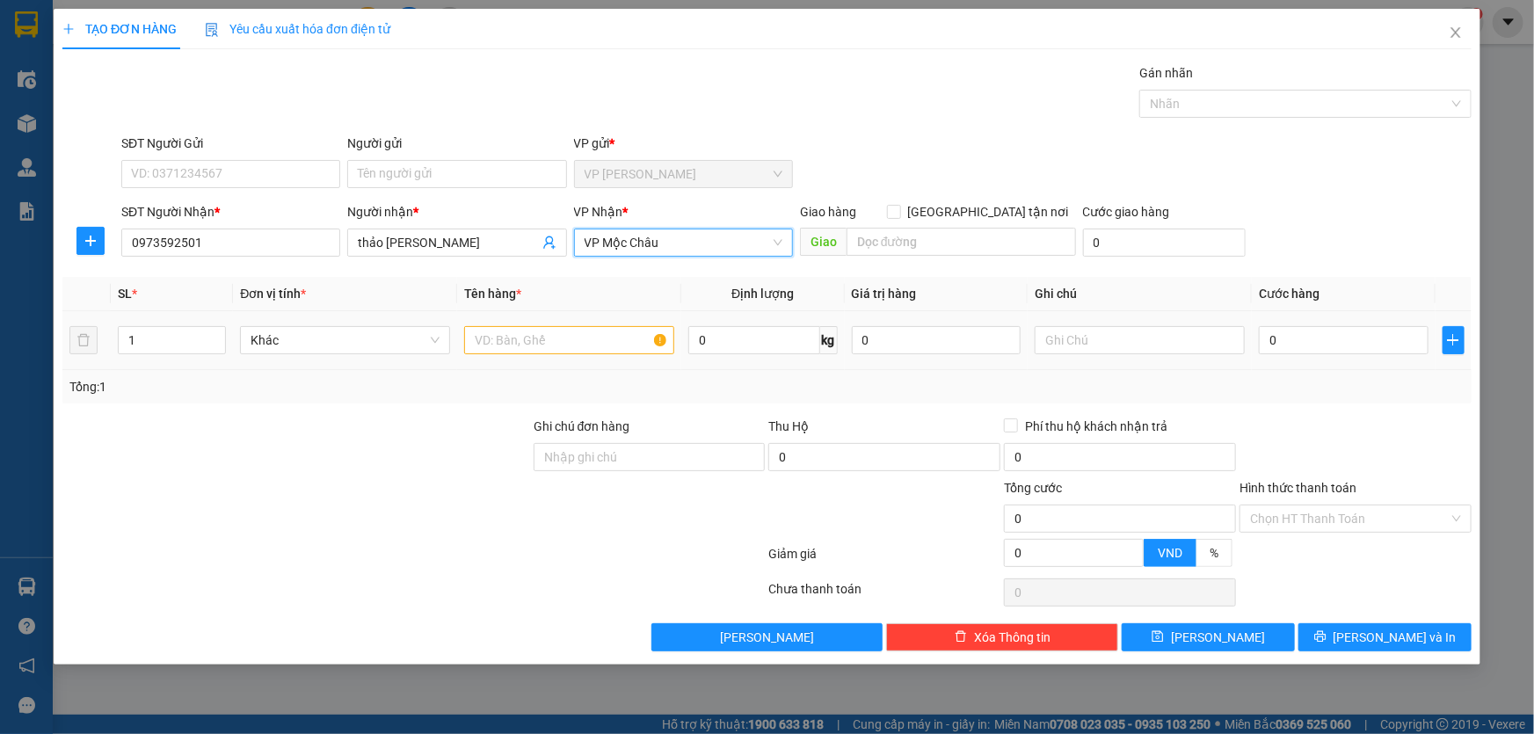
click at [229, 334] on td "1" at bounding box center [172, 340] width 122 height 59
click at [217, 334] on icon "up" at bounding box center [216, 336] width 5 height 4
type input "3"
click at [217, 334] on icon "up" at bounding box center [216, 336] width 5 height 4
click at [504, 346] on input "text" at bounding box center [569, 340] width 210 height 28
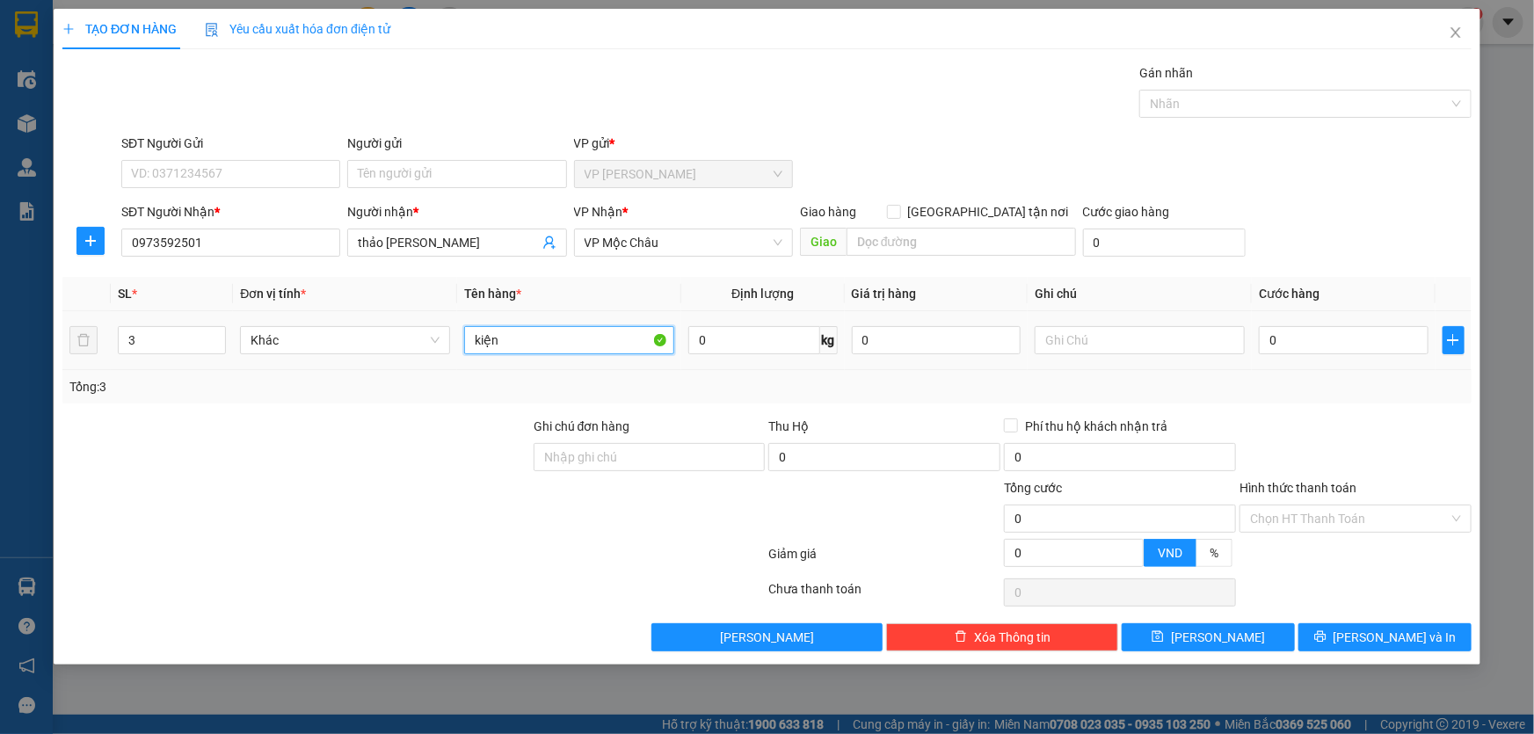
type input "kiện"
drag, startPoint x: 1302, startPoint y: 365, endPoint x: 1310, endPoint y: 346, distance: 19.8
click at [1306, 359] on td "0" at bounding box center [1344, 340] width 184 height 59
click at [1310, 346] on input "0" at bounding box center [1344, 340] width 170 height 28
type input "1"
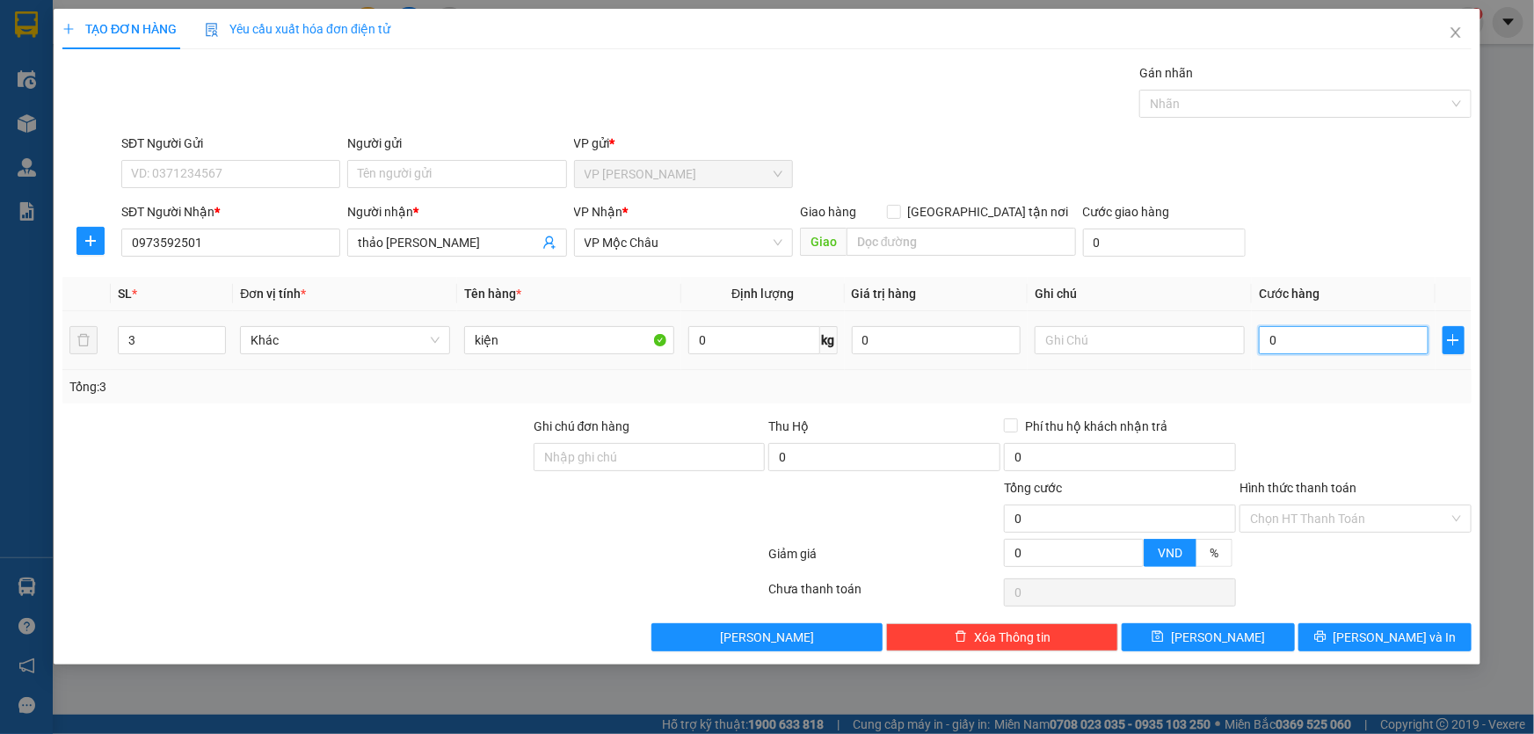
type input "1"
type input "15"
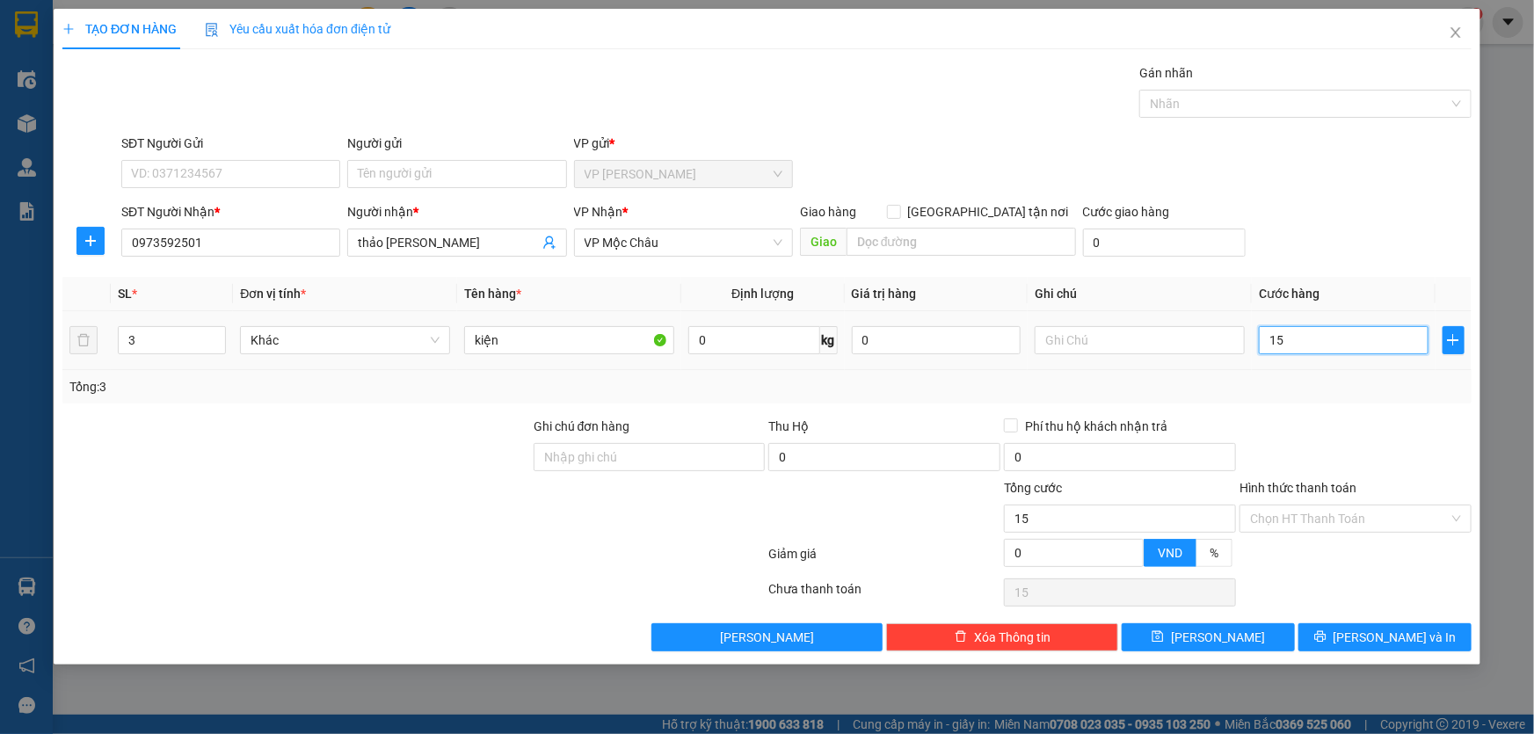
type input "150"
type input "150.000"
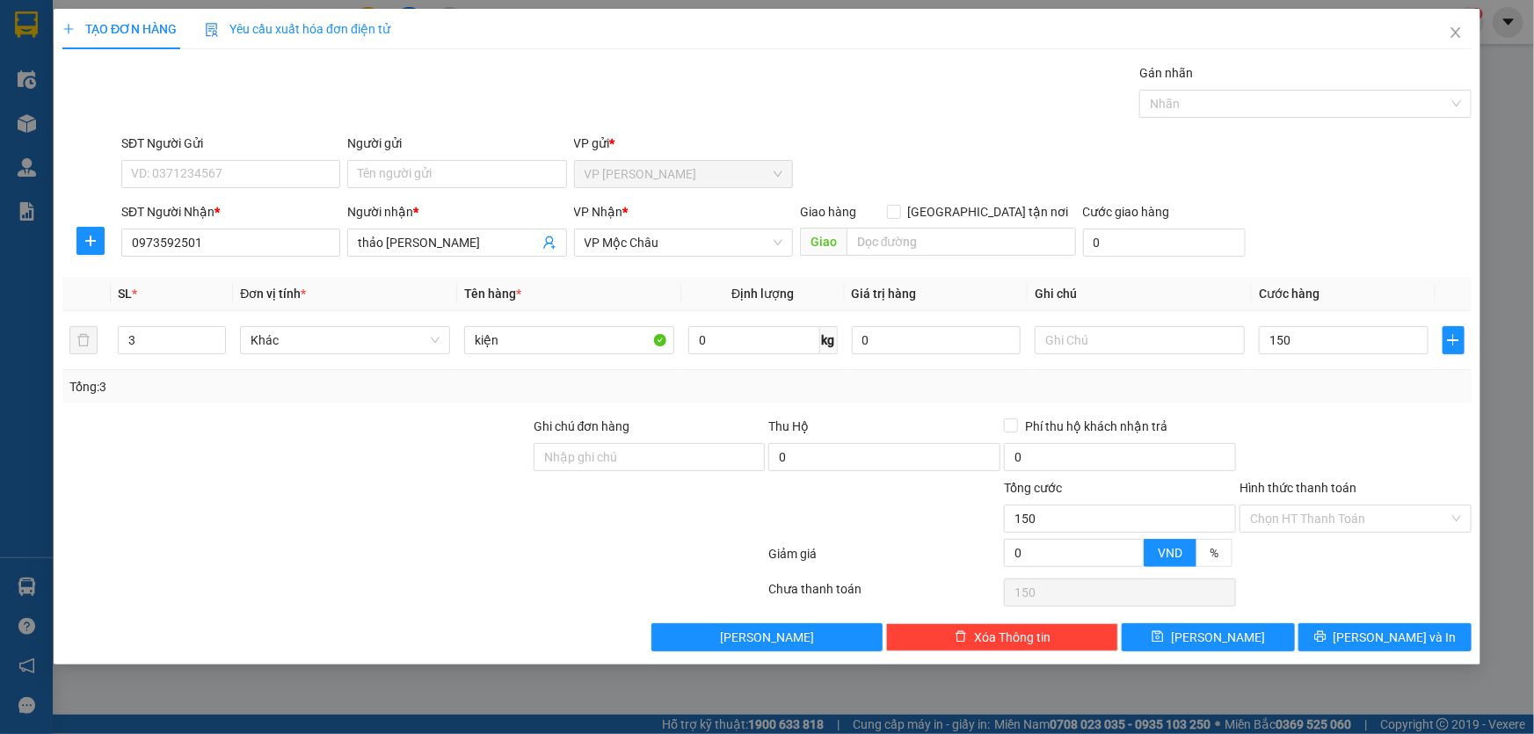
type input "150.000"
click at [1350, 270] on div "Transit Pickup Surcharge Ids Transit Deliver Surcharge Ids Transit Deliver Surc…" at bounding box center [766, 357] width 1409 height 588
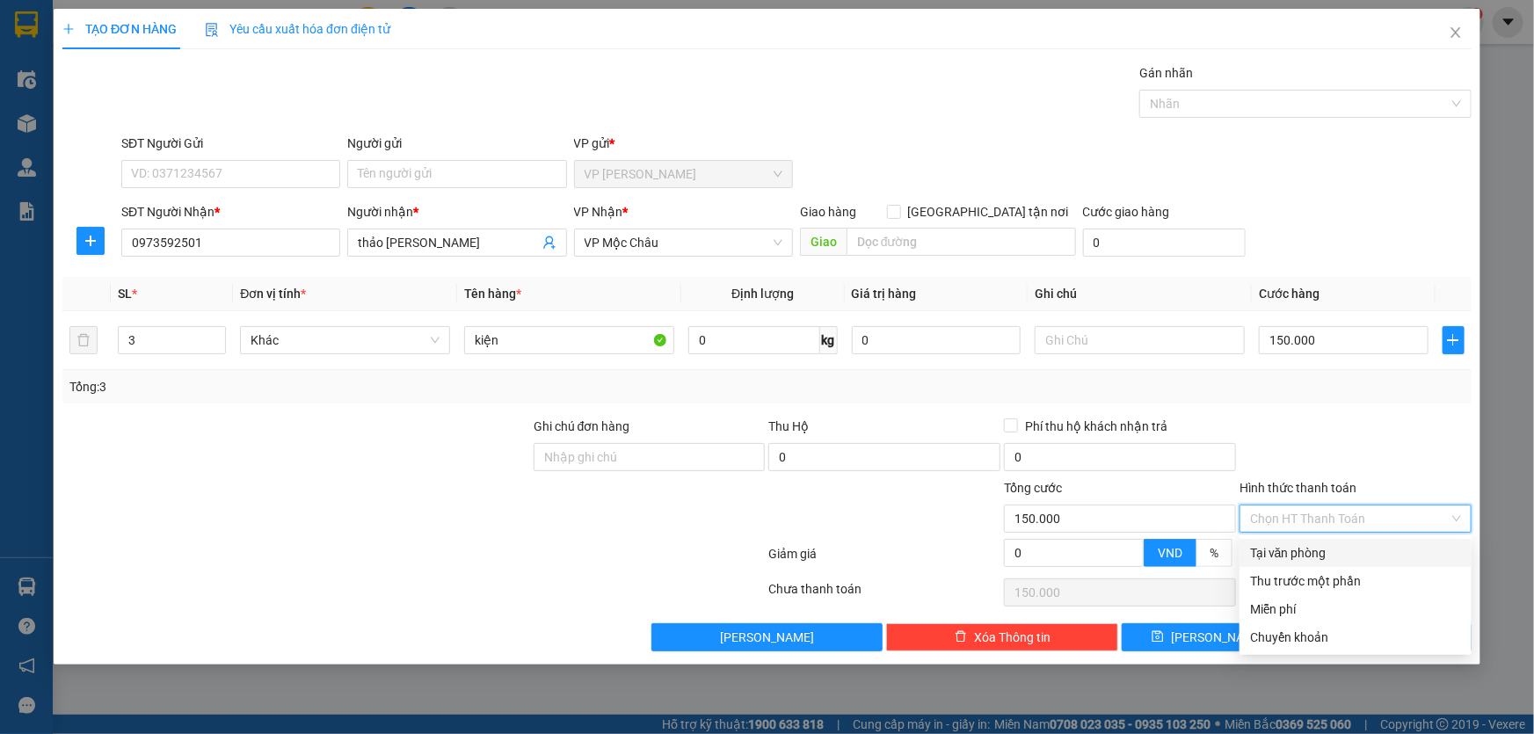
click at [1321, 520] on input "Hình thức thanh toán" at bounding box center [1349, 518] width 199 height 26
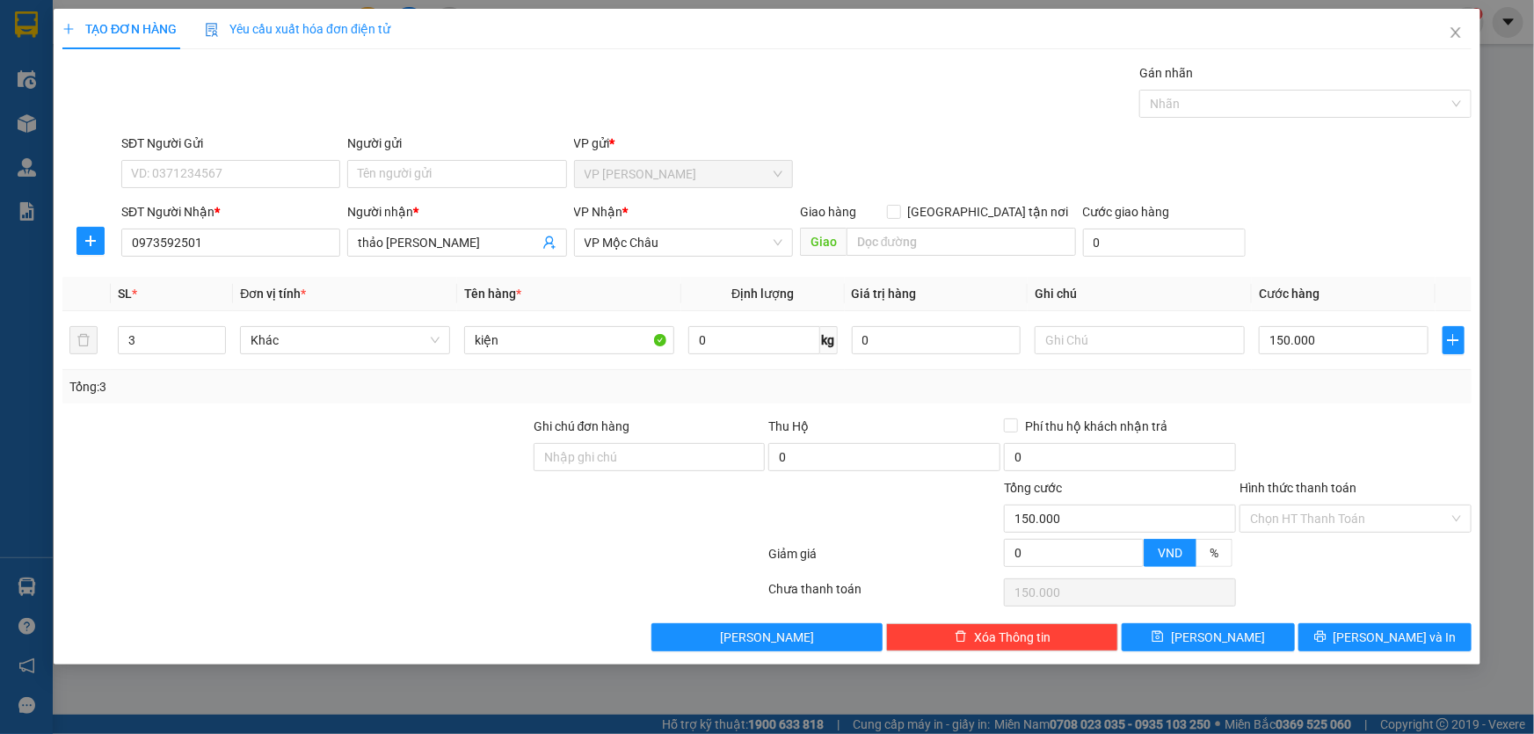
click at [1403, 450] on div at bounding box center [1355, 448] width 236 height 62
click at [1368, 641] on button "[PERSON_NAME] và In" at bounding box center [1384, 637] width 173 height 28
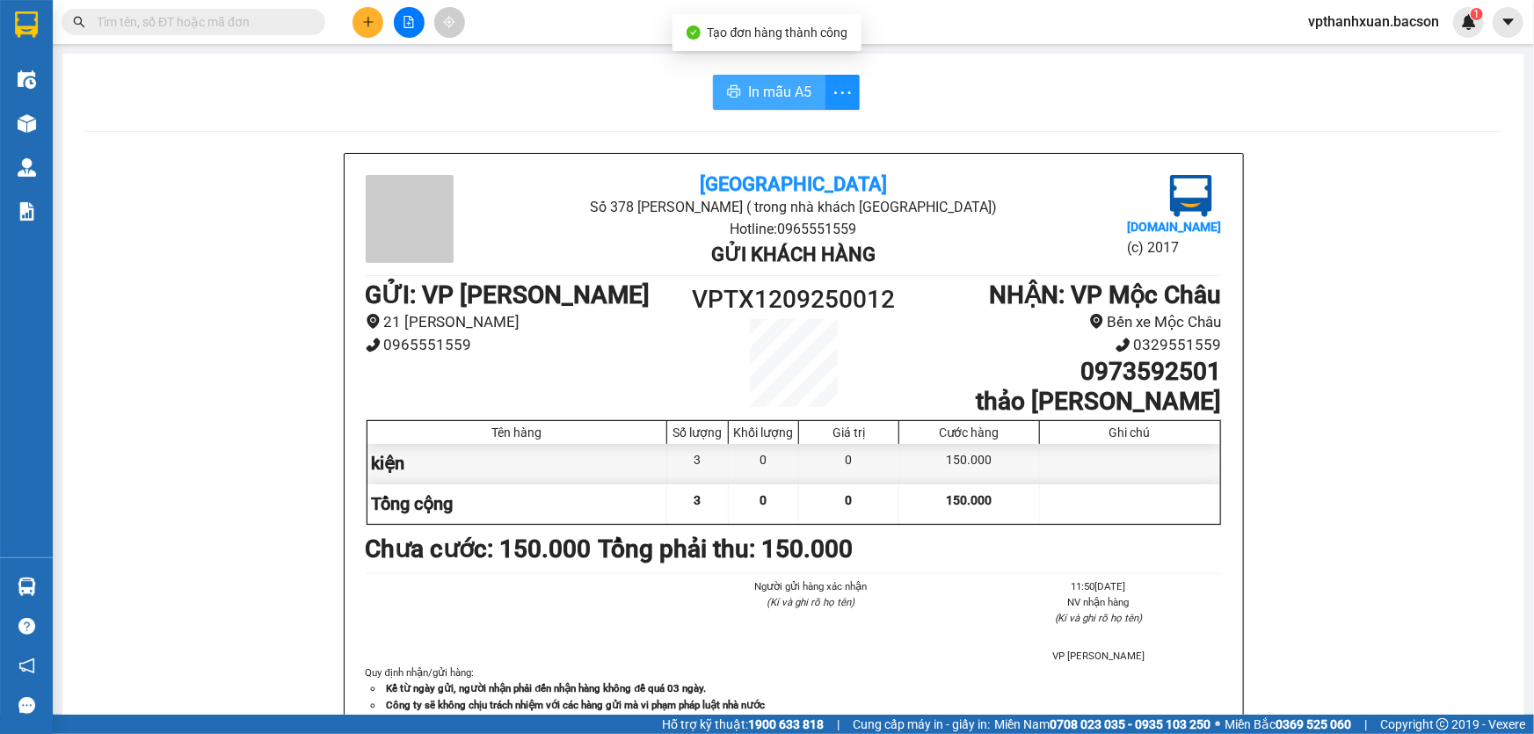
click at [786, 88] on span "In mẫu A5" at bounding box center [779, 92] width 63 height 22
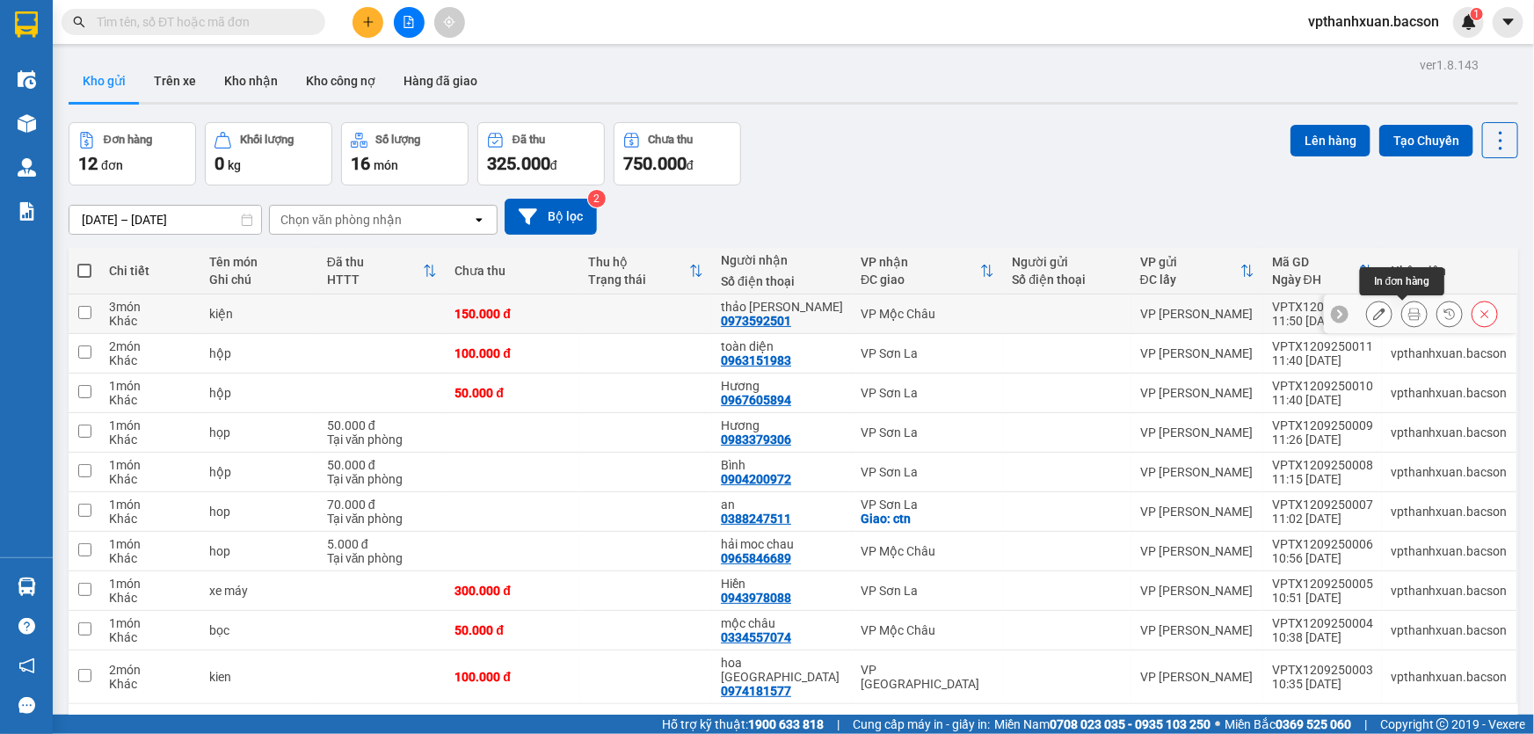
click at [1408, 316] on icon at bounding box center [1414, 314] width 12 height 12
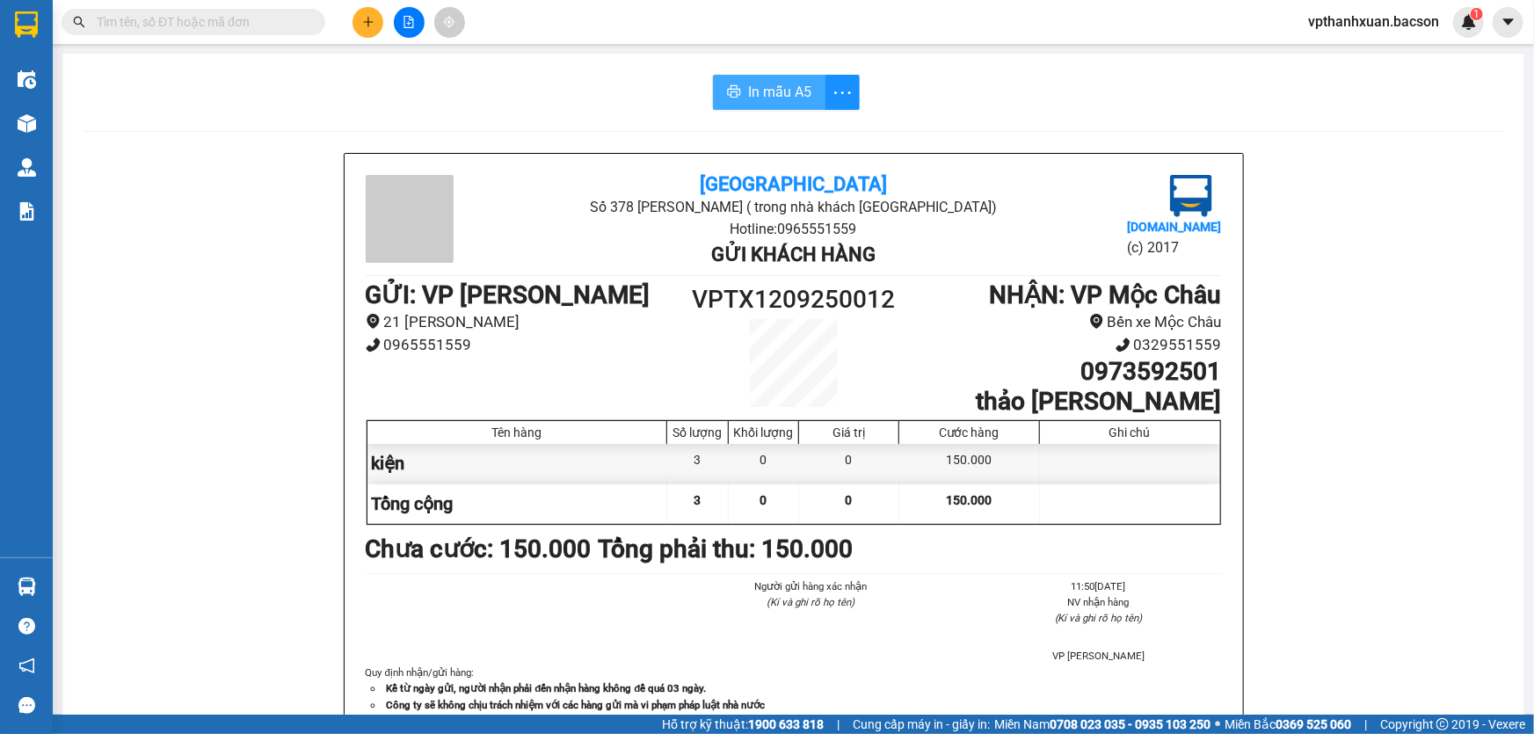
click at [774, 81] on button "In mẫu A5" at bounding box center [769, 92] width 112 height 35
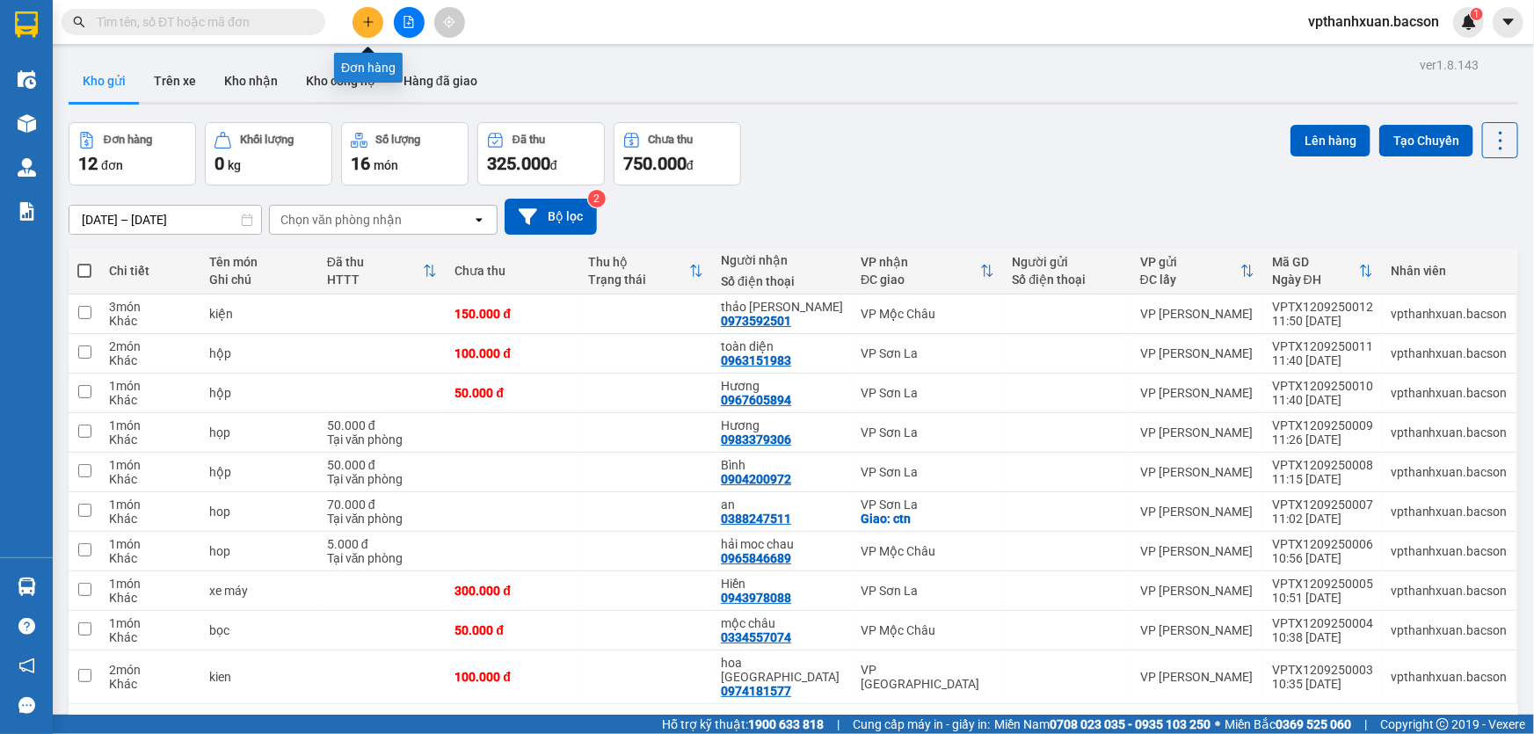
click at [368, 18] on icon "plus" at bounding box center [367, 22] width 1 height 10
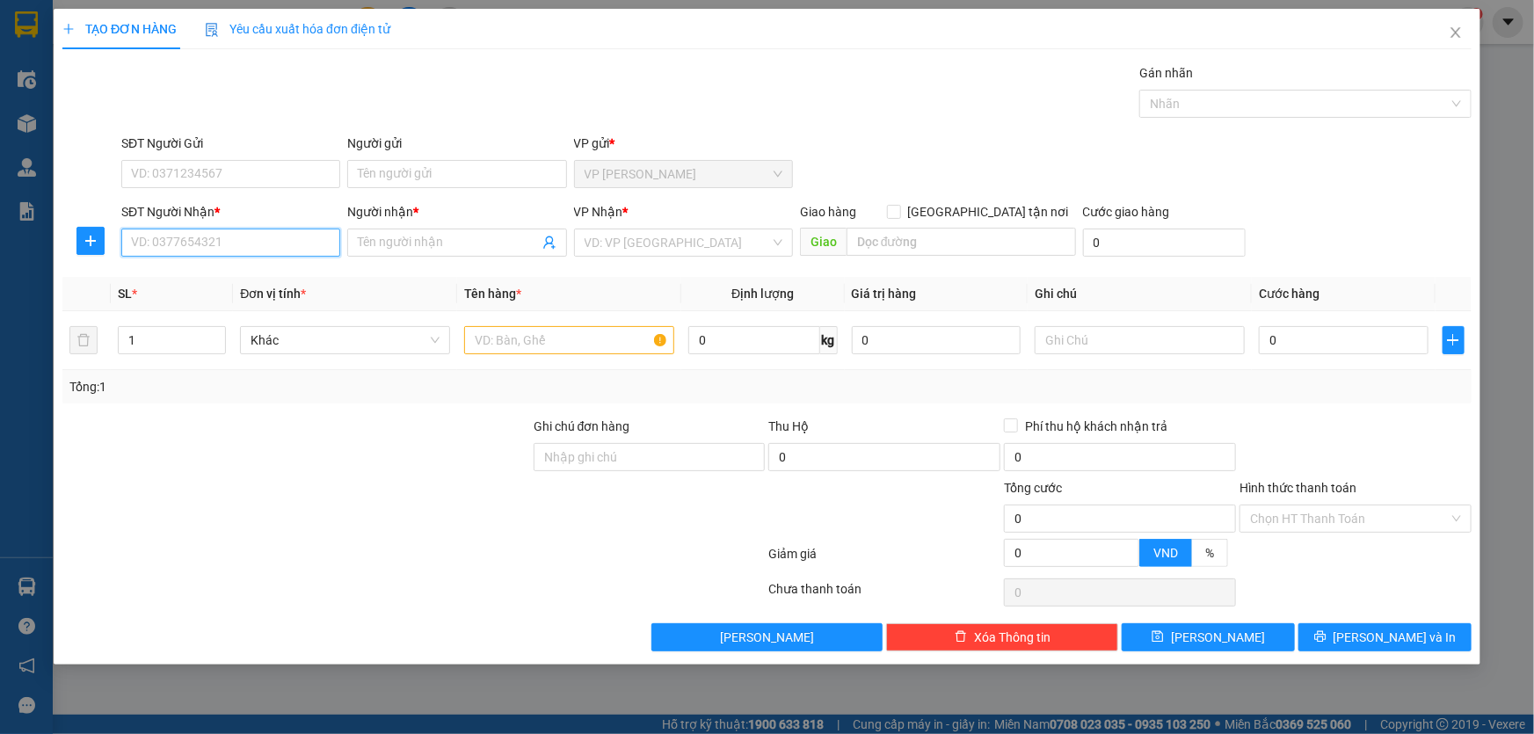
click at [246, 248] on input "SĐT Người Nhận *" at bounding box center [230, 243] width 219 height 28
type input "0966133096"
click at [224, 277] on div "0966133096 - điệp" at bounding box center [231, 277] width 198 height 19
type input "điệp"
type input "0966133096"
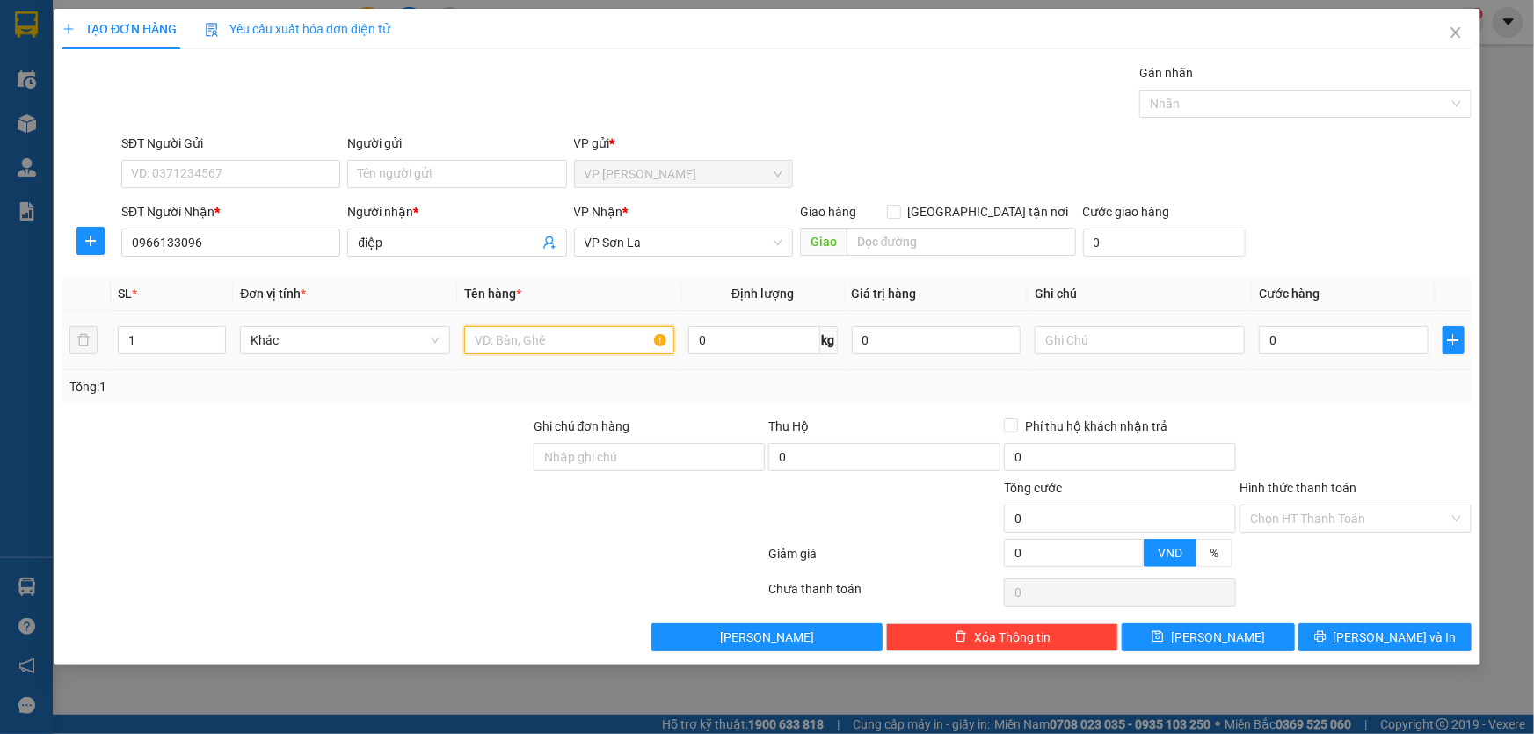
click at [587, 345] on input "text" at bounding box center [569, 340] width 210 height 28
type input "boc"
click at [1307, 342] on input "0" at bounding box center [1344, 340] width 170 height 28
type input "5"
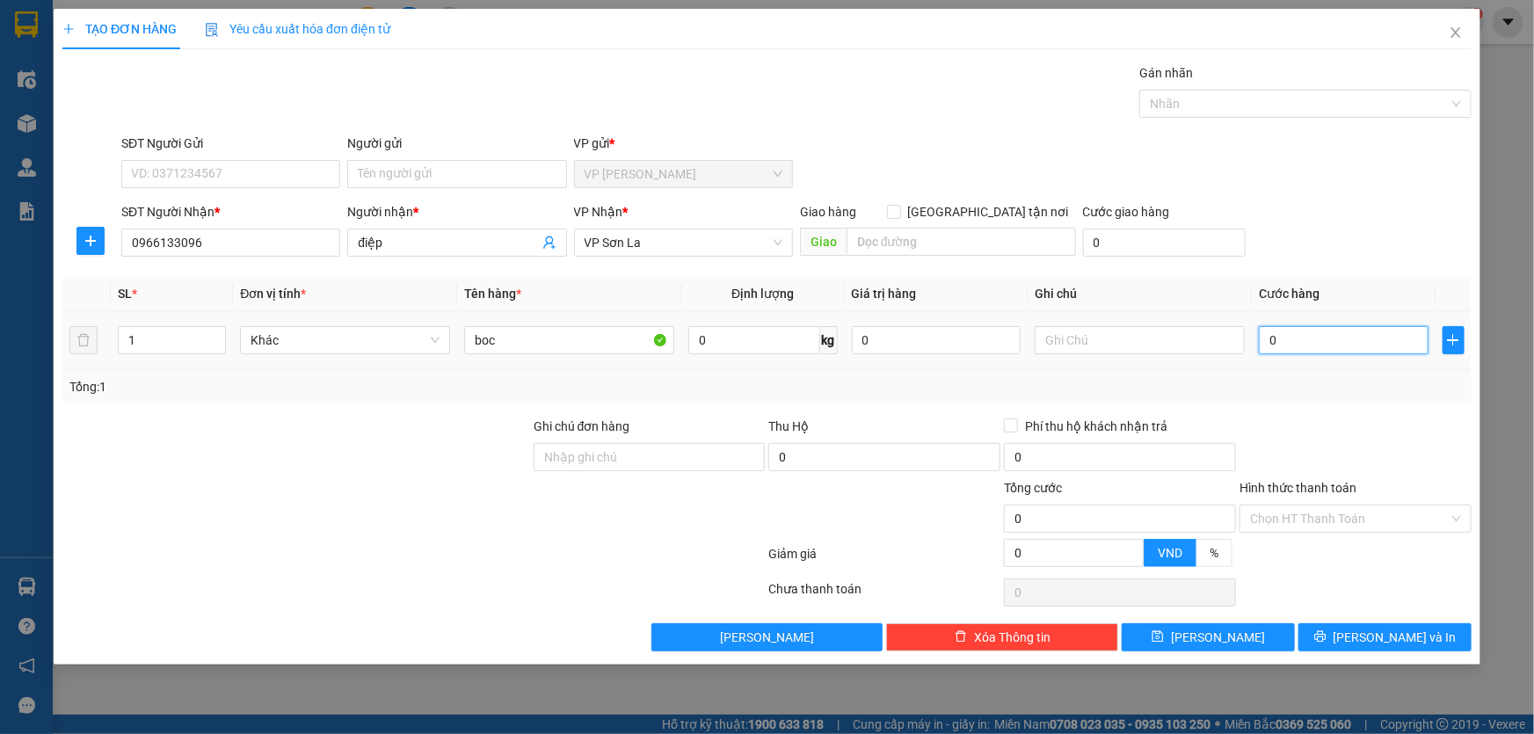
type input "5"
type input "50"
type input "50.000"
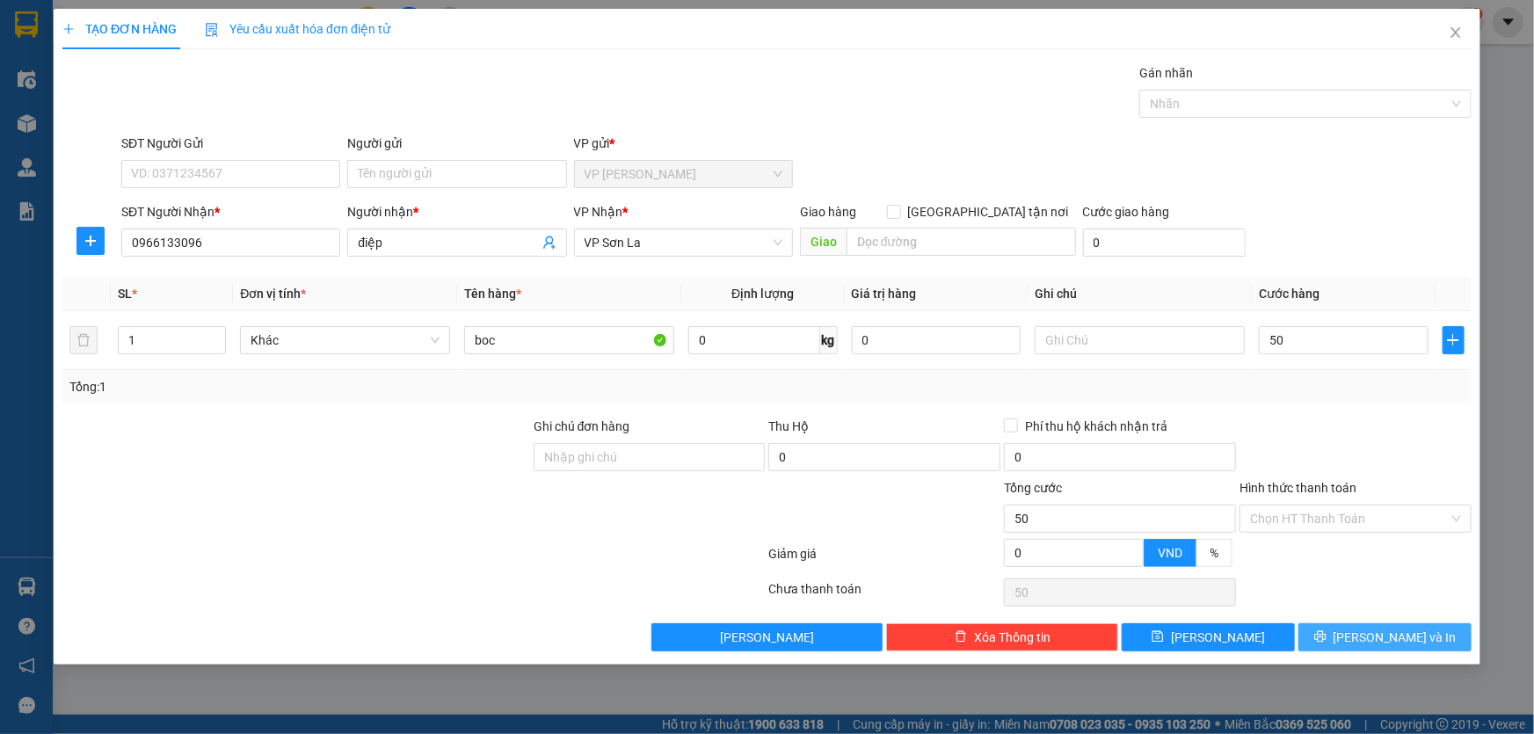
type input "50.000"
click at [1419, 633] on span "[PERSON_NAME] và In" at bounding box center [1394, 637] width 123 height 19
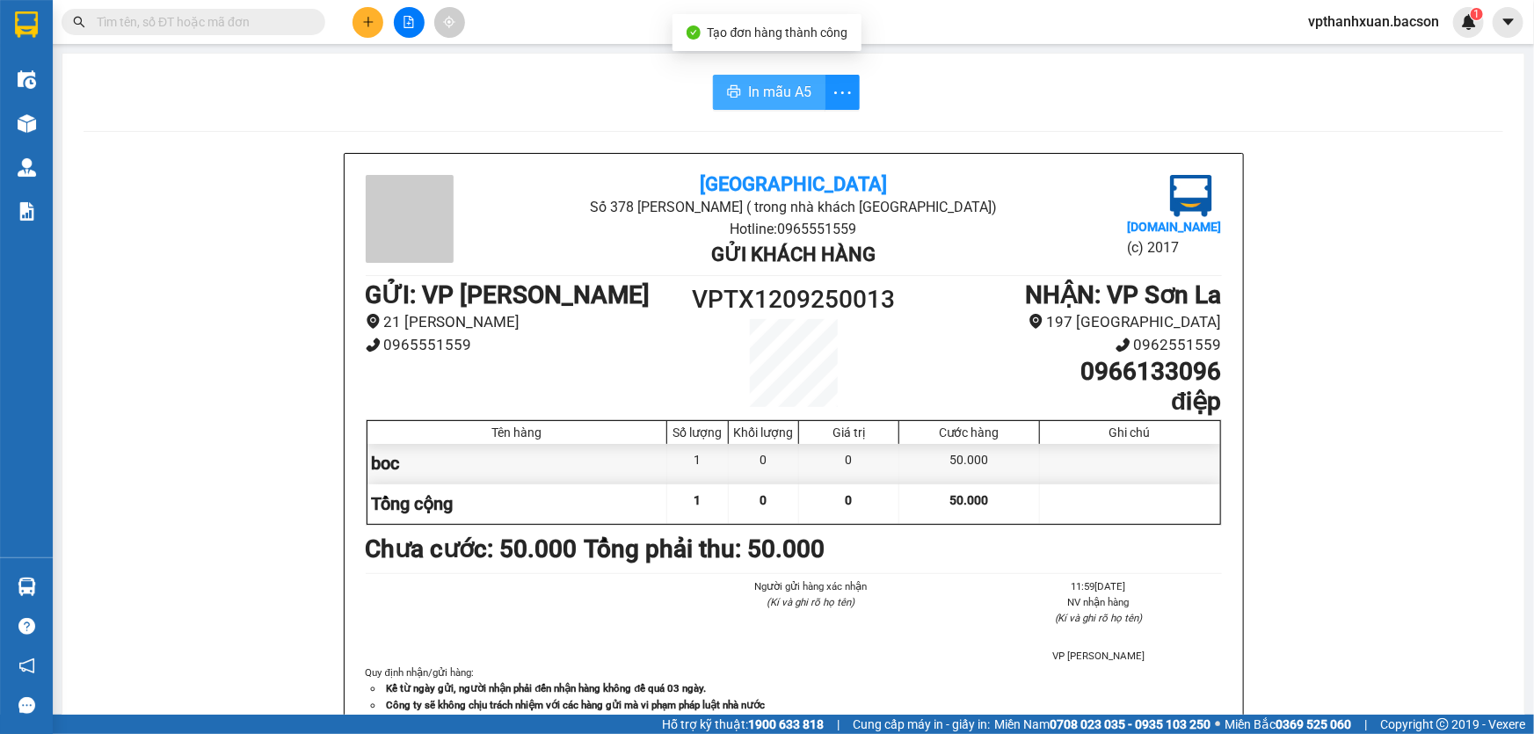
click at [765, 91] on span "In mẫu A5" at bounding box center [779, 92] width 63 height 22
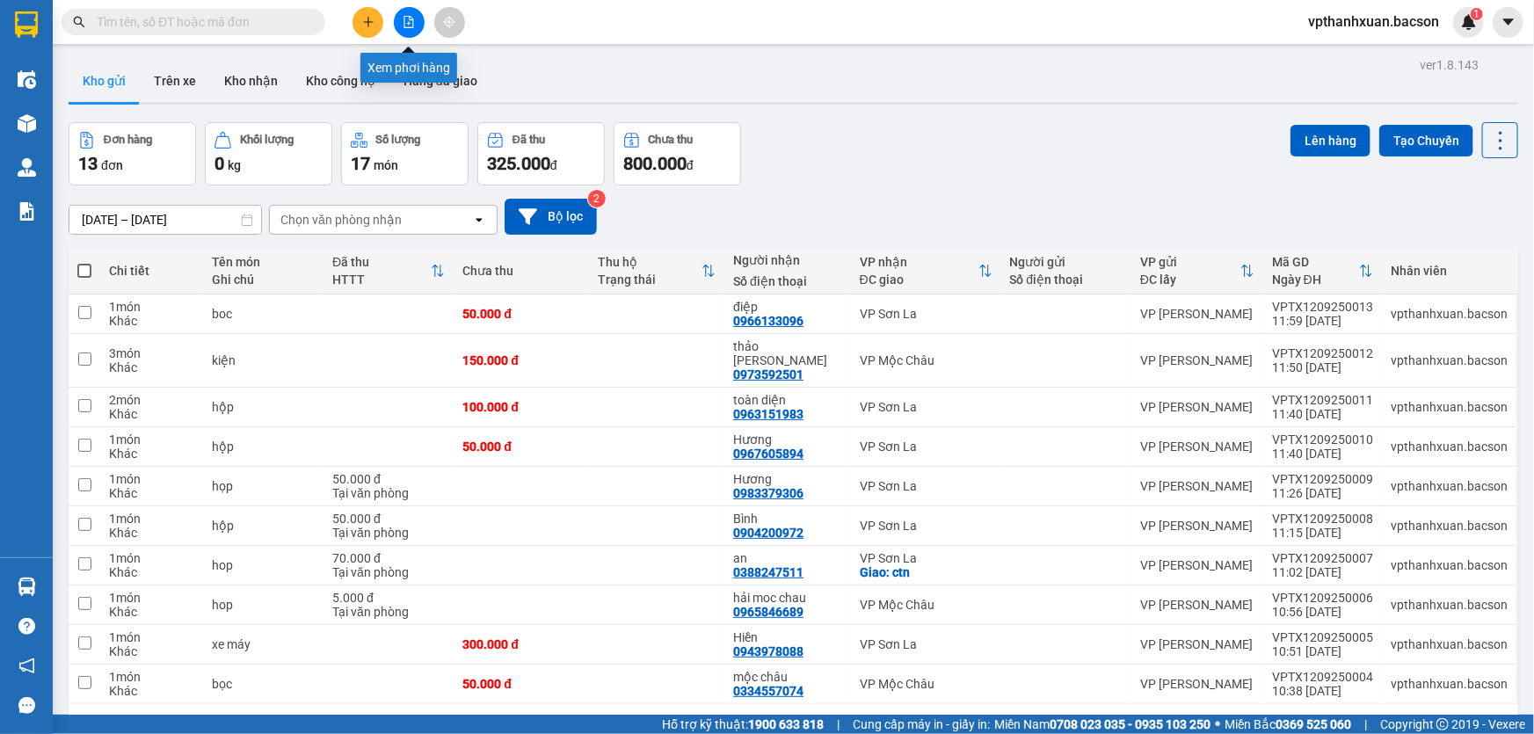
click at [404, 26] on icon "file-add" at bounding box center [409, 22] width 10 height 12
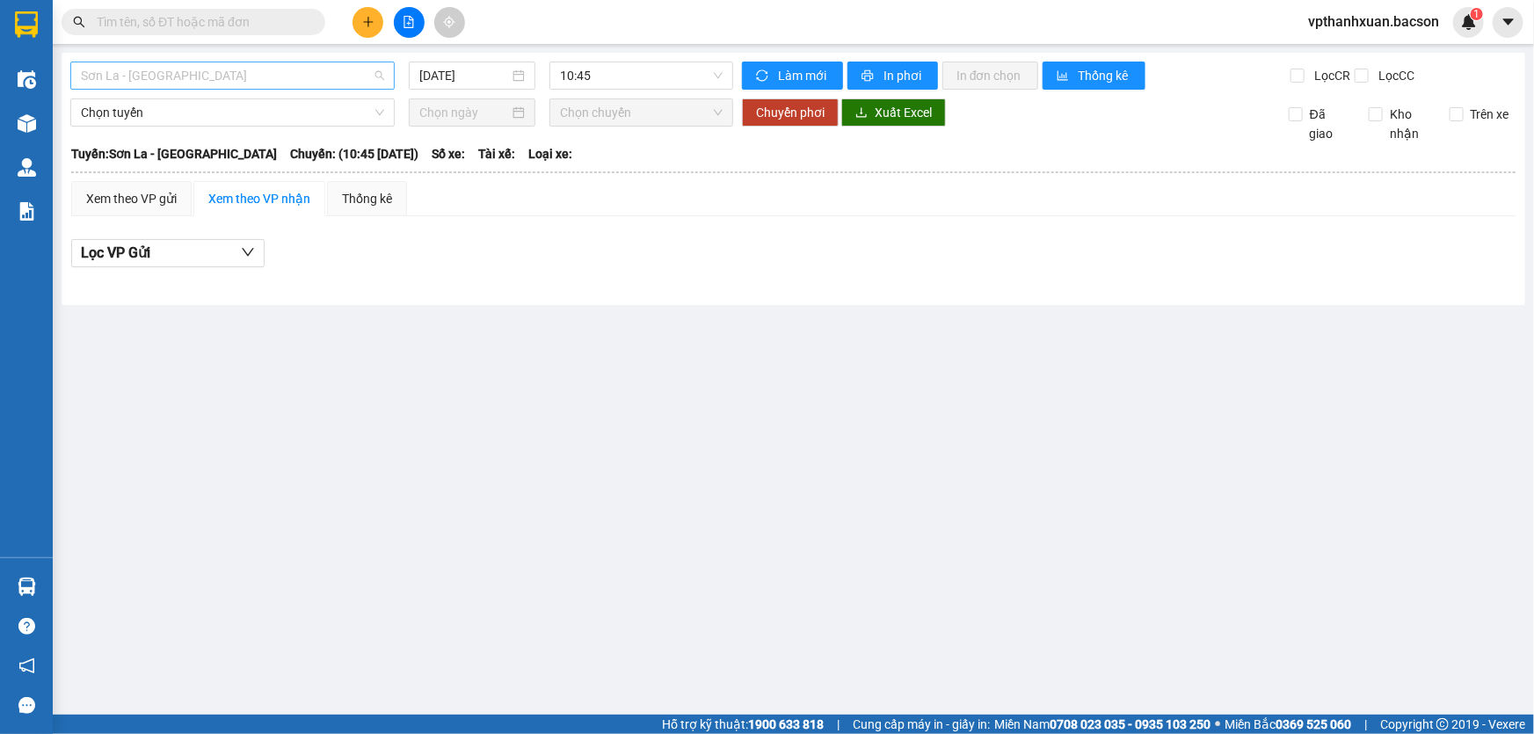
click at [256, 79] on span "Sơn La - Hà Nội" at bounding box center [232, 75] width 303 height 26
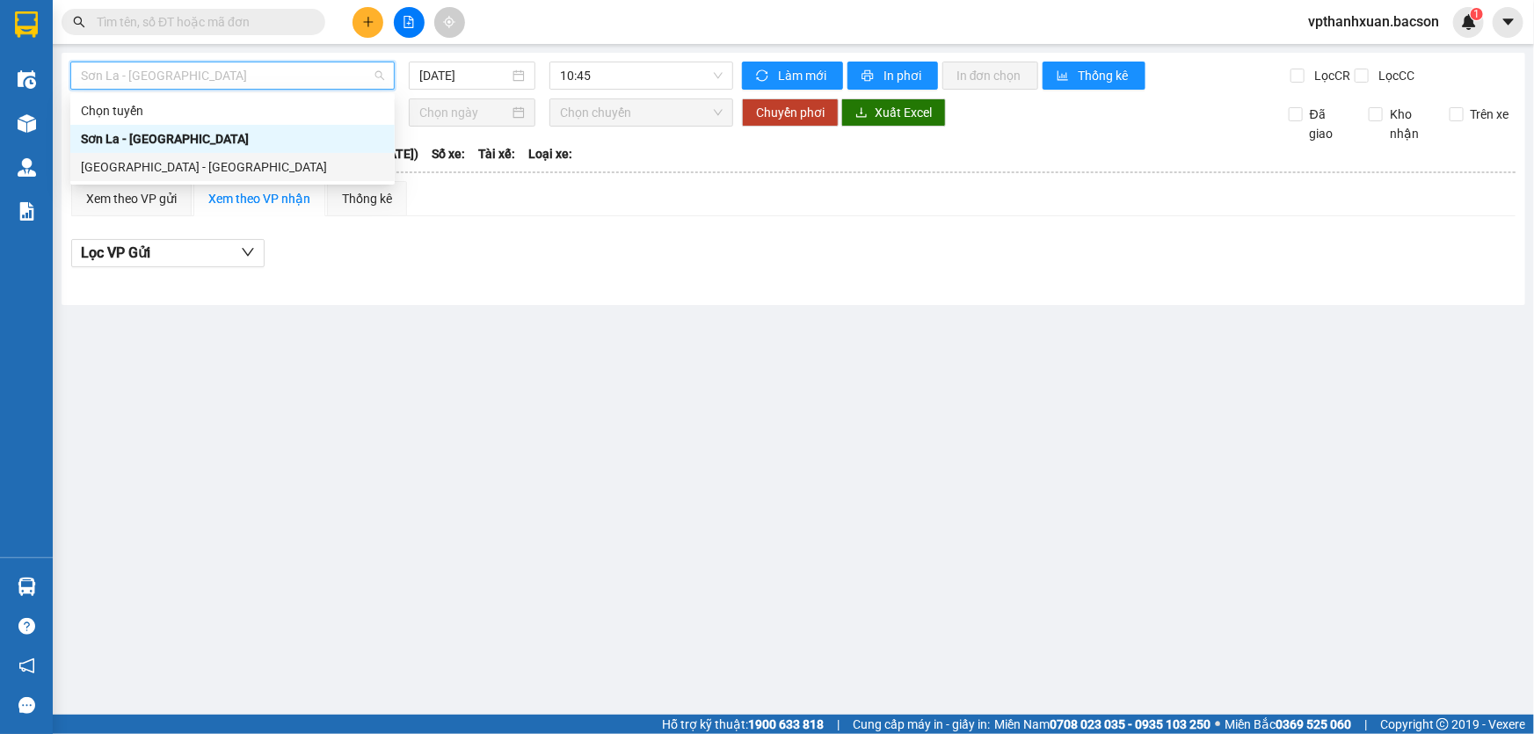
click at [185, 166] on div "Hà Nội - Sơn La" at bounding box center [232, 166] width 303 height 19
type input "12/09/2025"
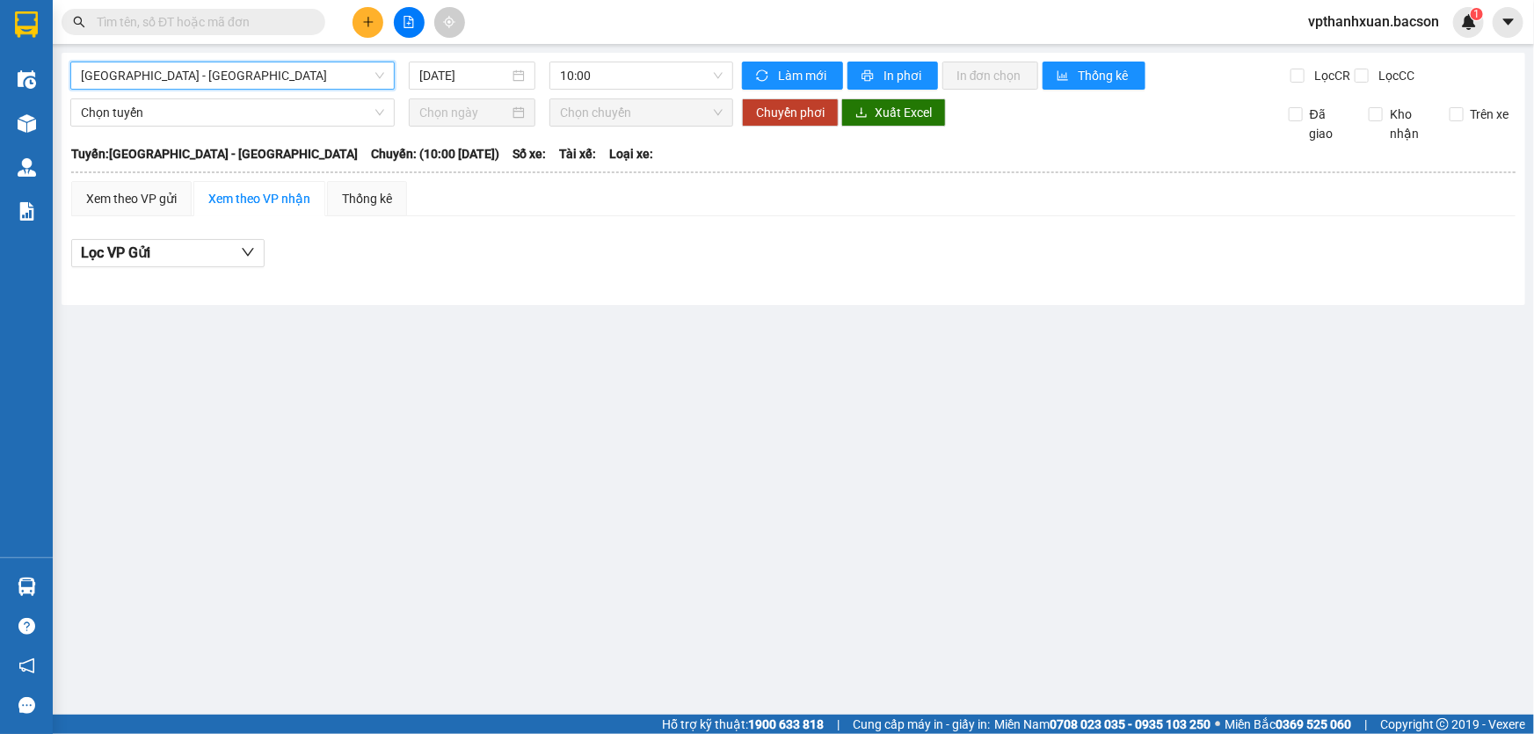
click at [236, 81] on span "Hà Nội - Sơn La" at bounding box center [232, 75] width 303 height 26
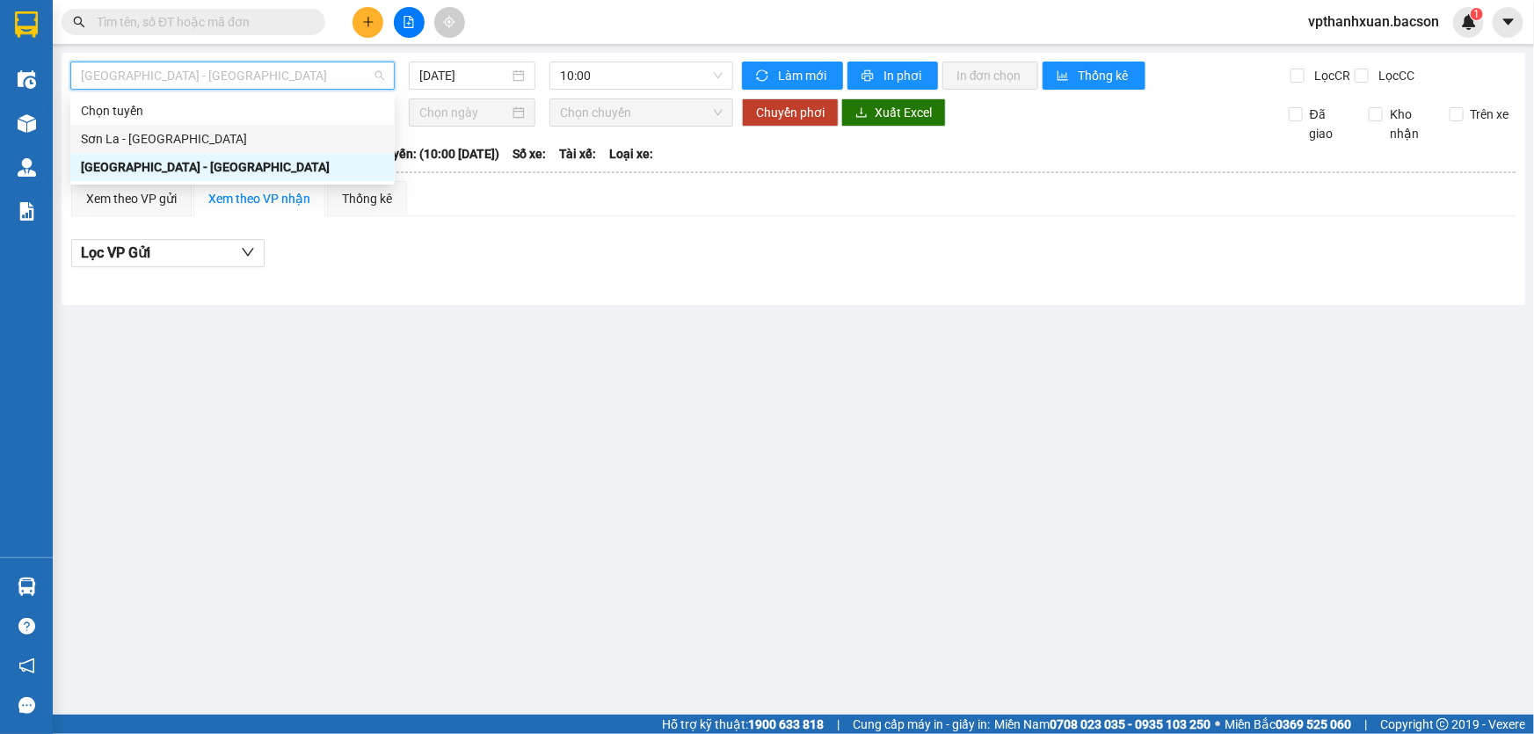
click at [119, 134] on div "Sơn La - Hà Nội" at bounding box center [232, 138] width 303 height 19
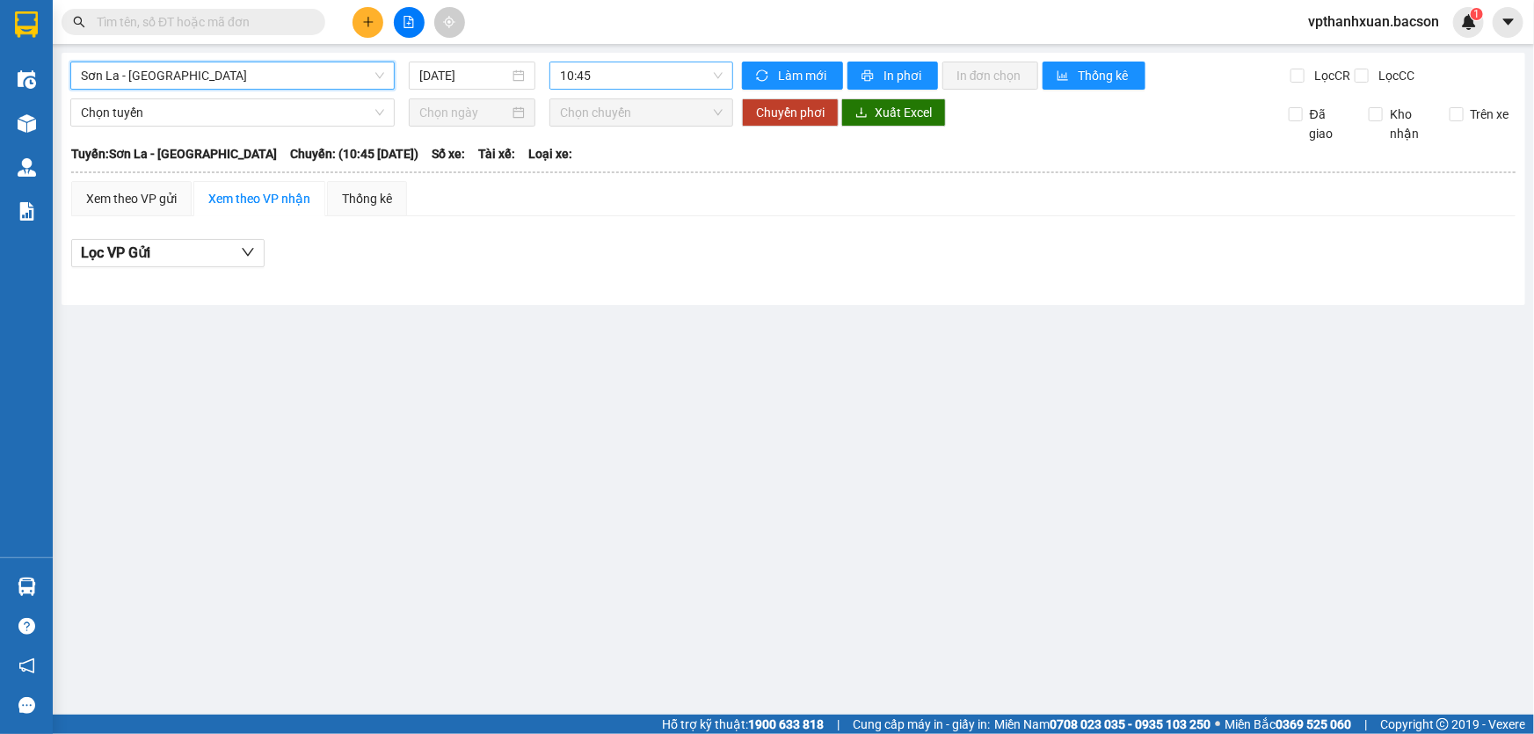
click at [549, 67] on div "10:45" at bounding box center [641, 76] width 184 height 28
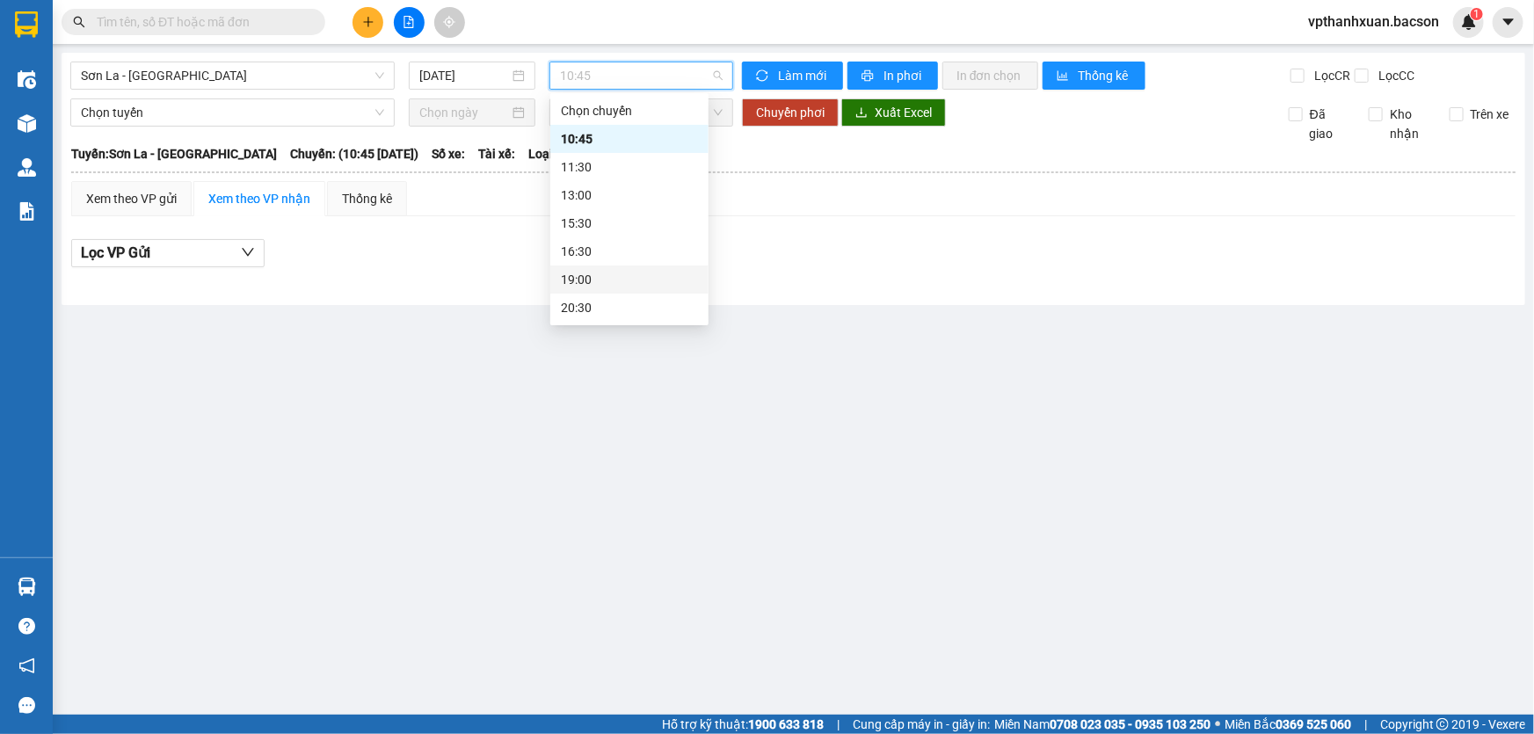
scroll to position [83, 0]
click at [441, 85] on div "12/09/2025" at bounding box center [472, 76] width 127 height 28
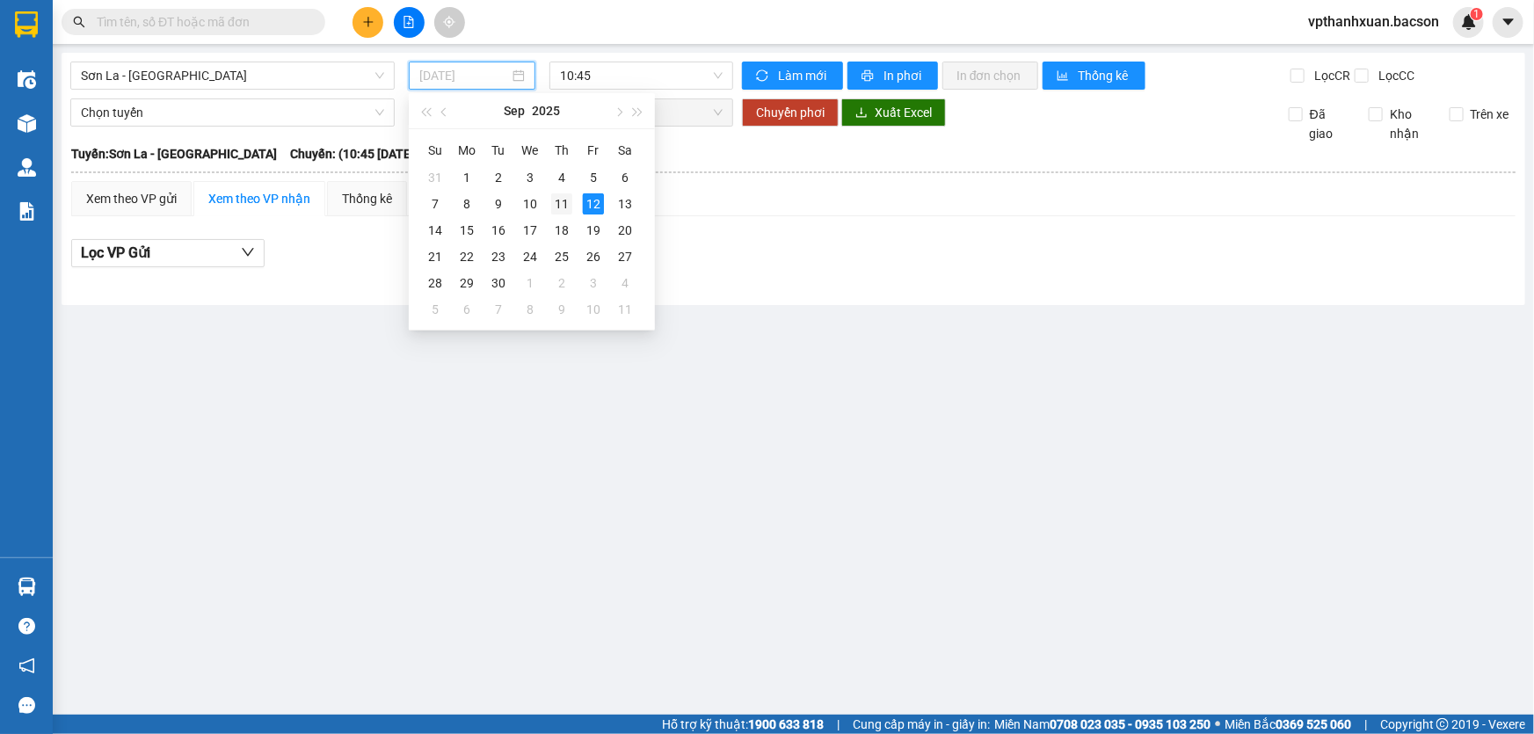
click at [563, 203] on div "11" at bounding box center [561, 203] width 21 height 21
type input "11/09/2025"
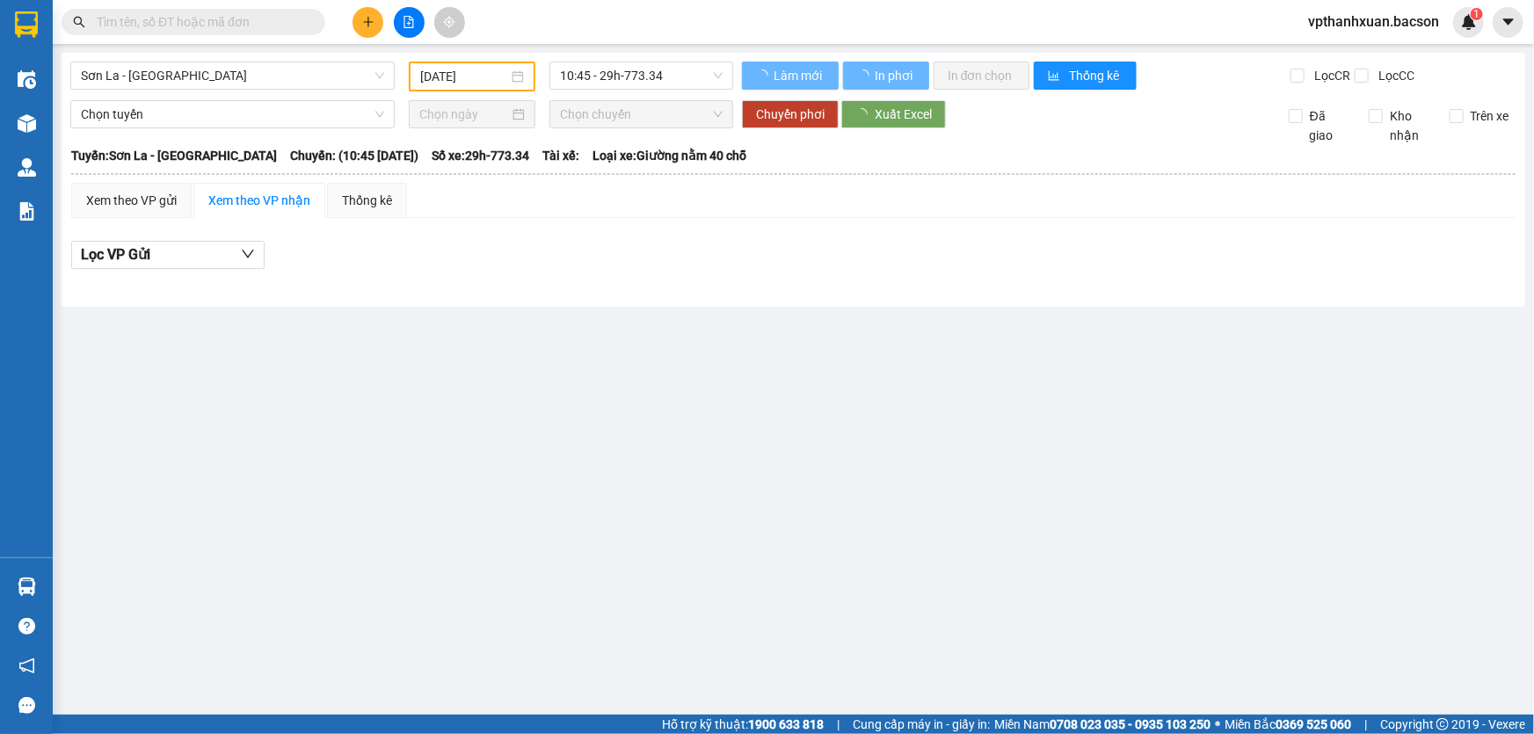
click at [618, 52] on main "Sơn La - Hà Nội 11/09/2025 10:45 - 29h-773.34 Làm mới In phơi In đơn chọn Thống…" at bounding box center [767, 357] width 1534 height 715
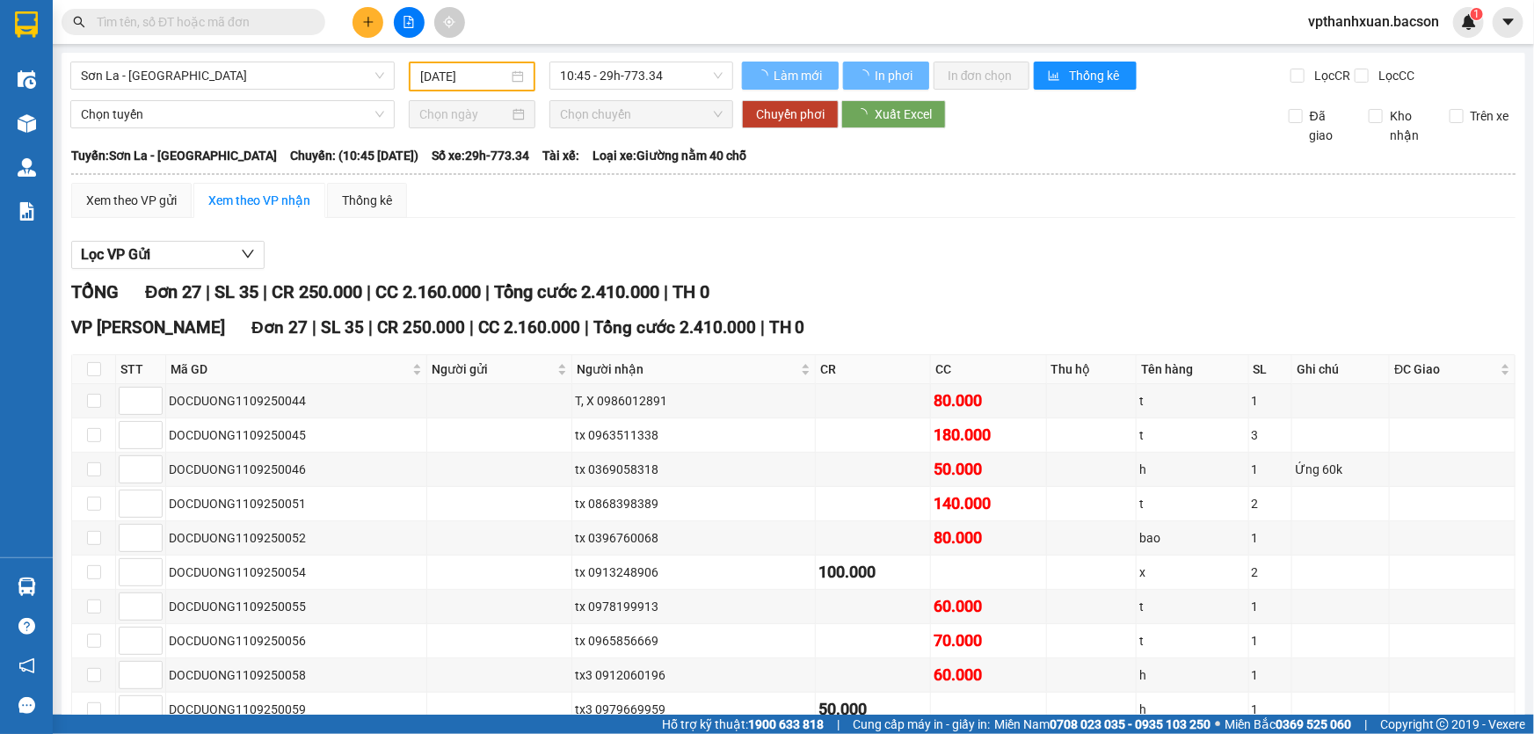
click at [631, 83] on span "10:45 - 29h-773.34" at bounding box center [641, 75] width 163 height 26
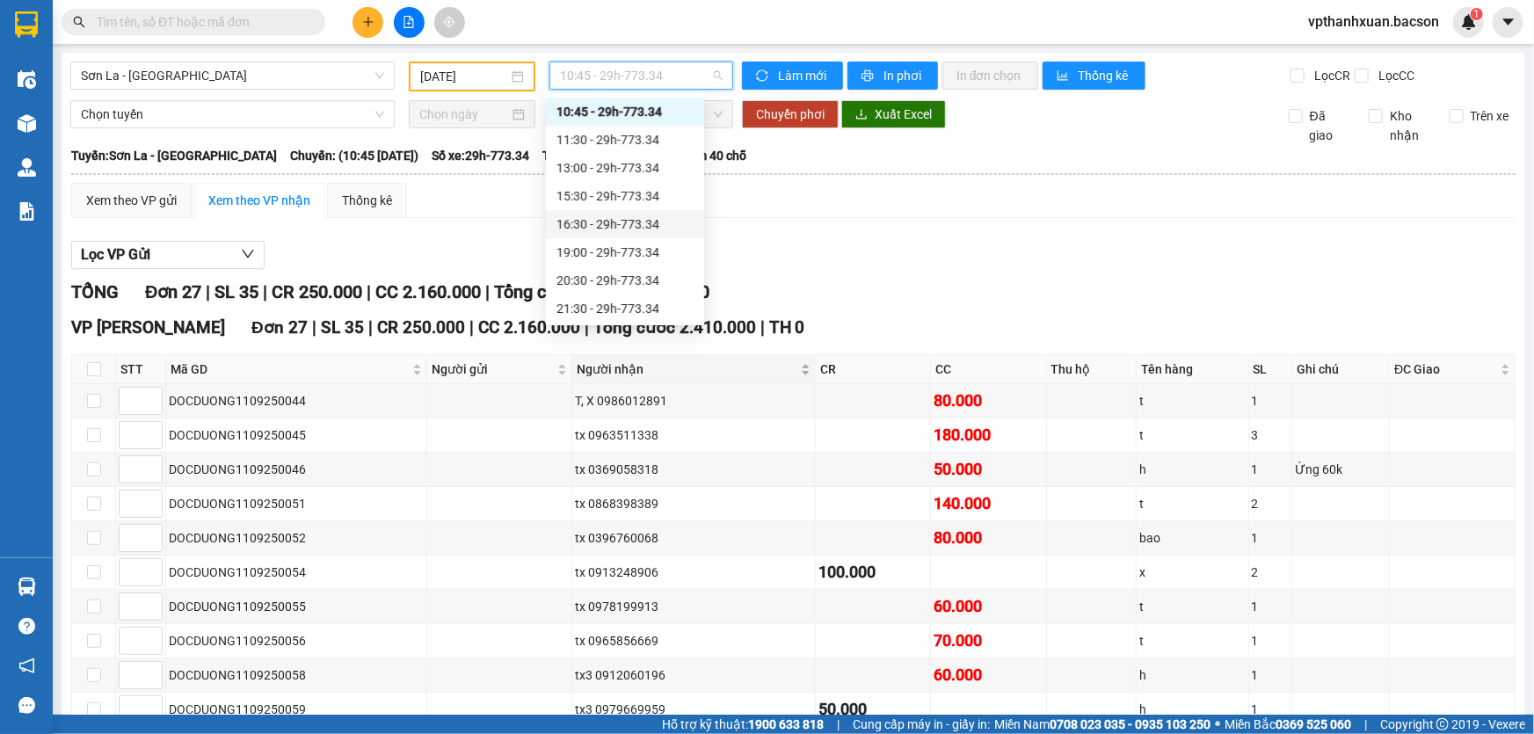
scroll to position [83, 0]
click at [621, 307] on div "22:30 - 29h-773.34" at bounding box center [624, 308] width 137 height 19
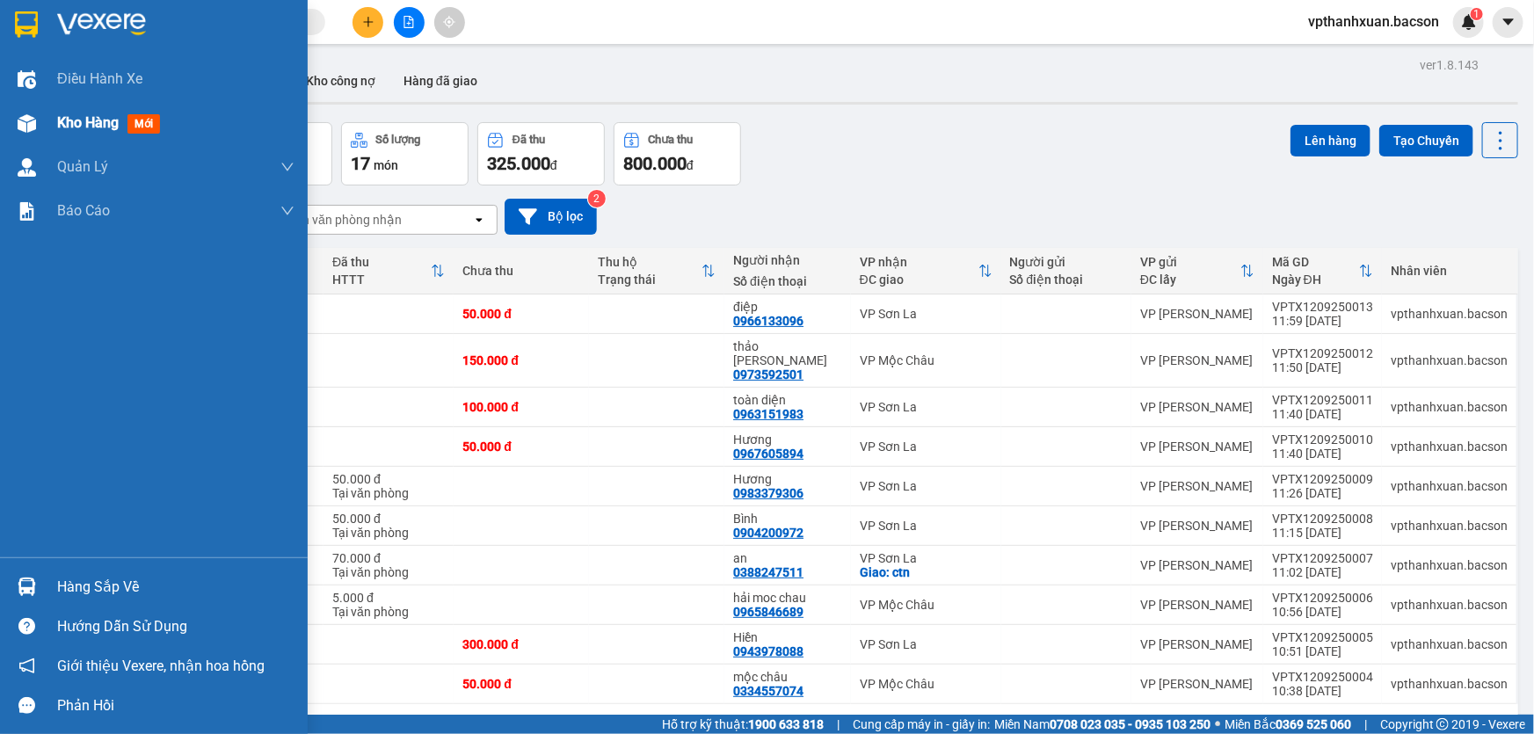
click at [119, 119] on span "Kho hàng" at bounding box center [88, 122] width 62 height 17
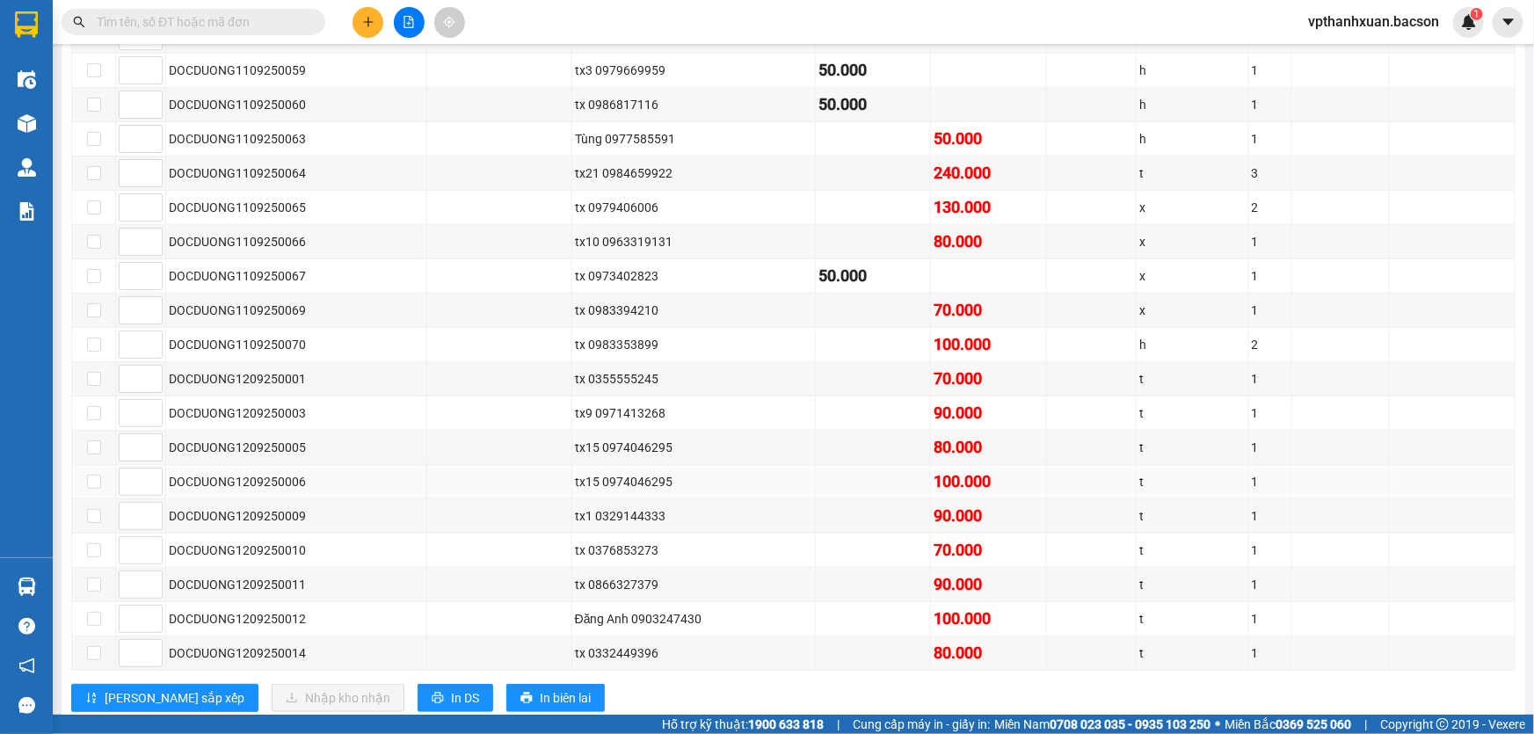
scroll to position [677, 0]
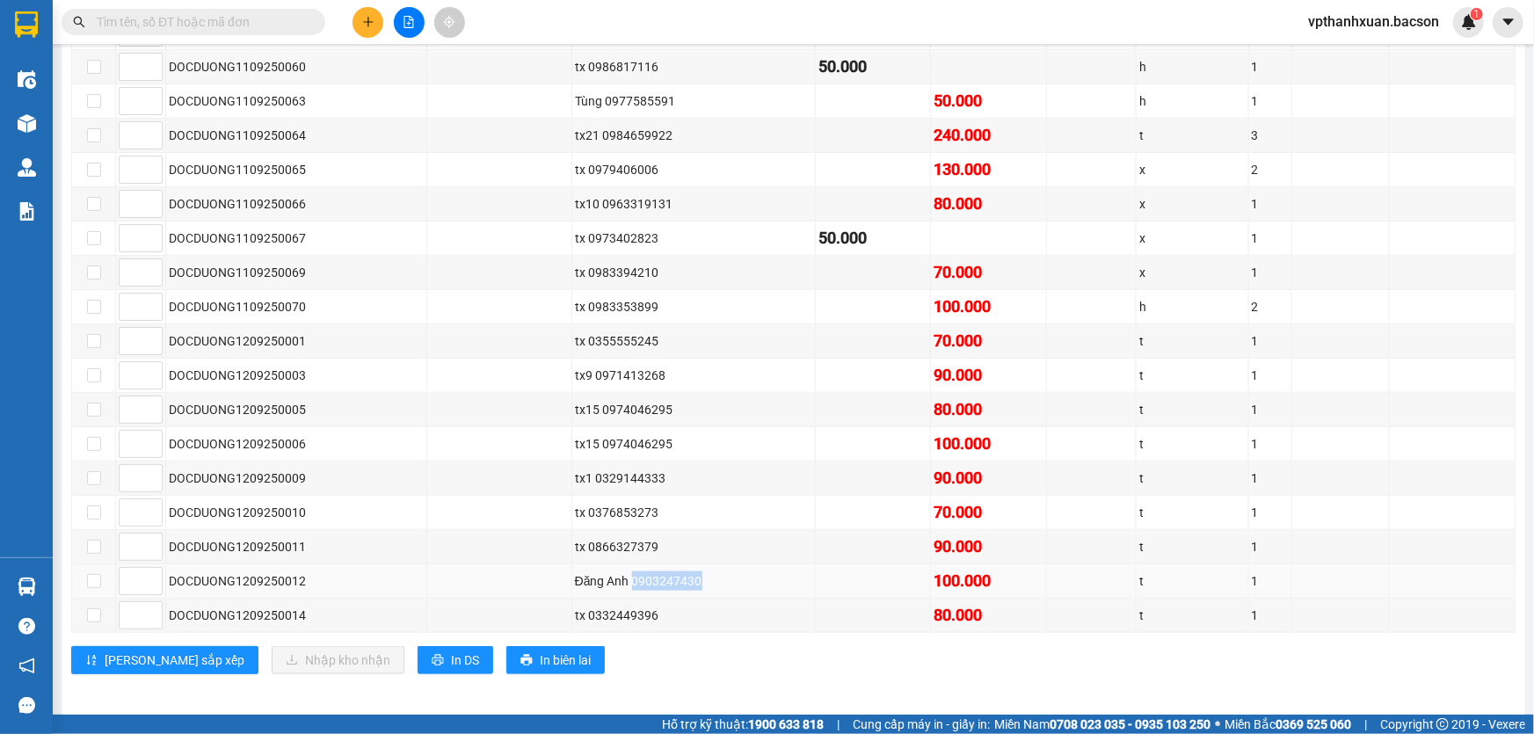
drag, startPoint x: 630, startPoint y: 571, endPoint x: 697, endPoint y: 573, distance: 66.8
click at [706, 582] on div "Đăng Anh 0903247430" at bounding box center [693, 580] width 237 height 19
copy div "0903247430"
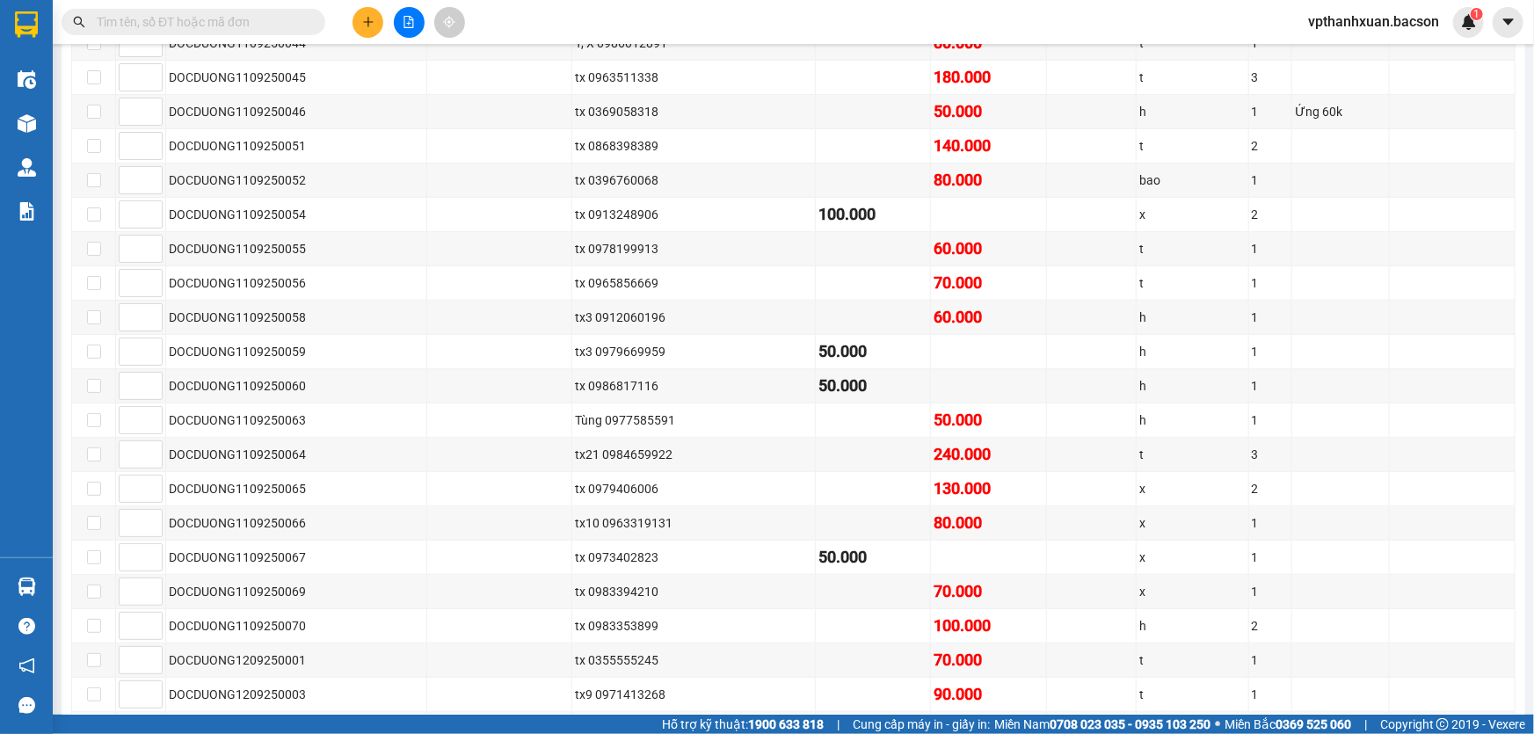
scroll to position [0, 0]
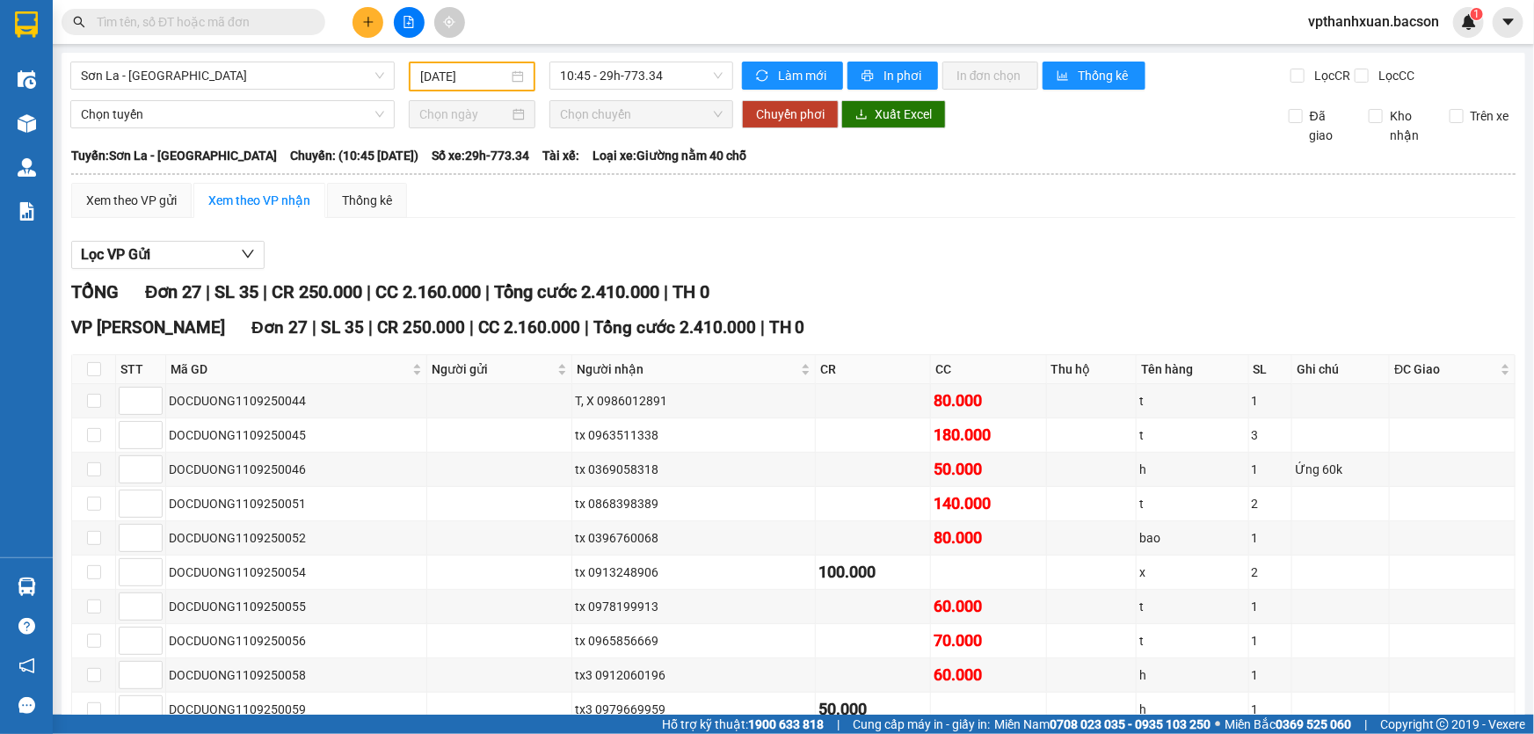
click at [217, 19] on input "text" at bounding box center [200, 21] width 207 height 19
paste input "0903247430"
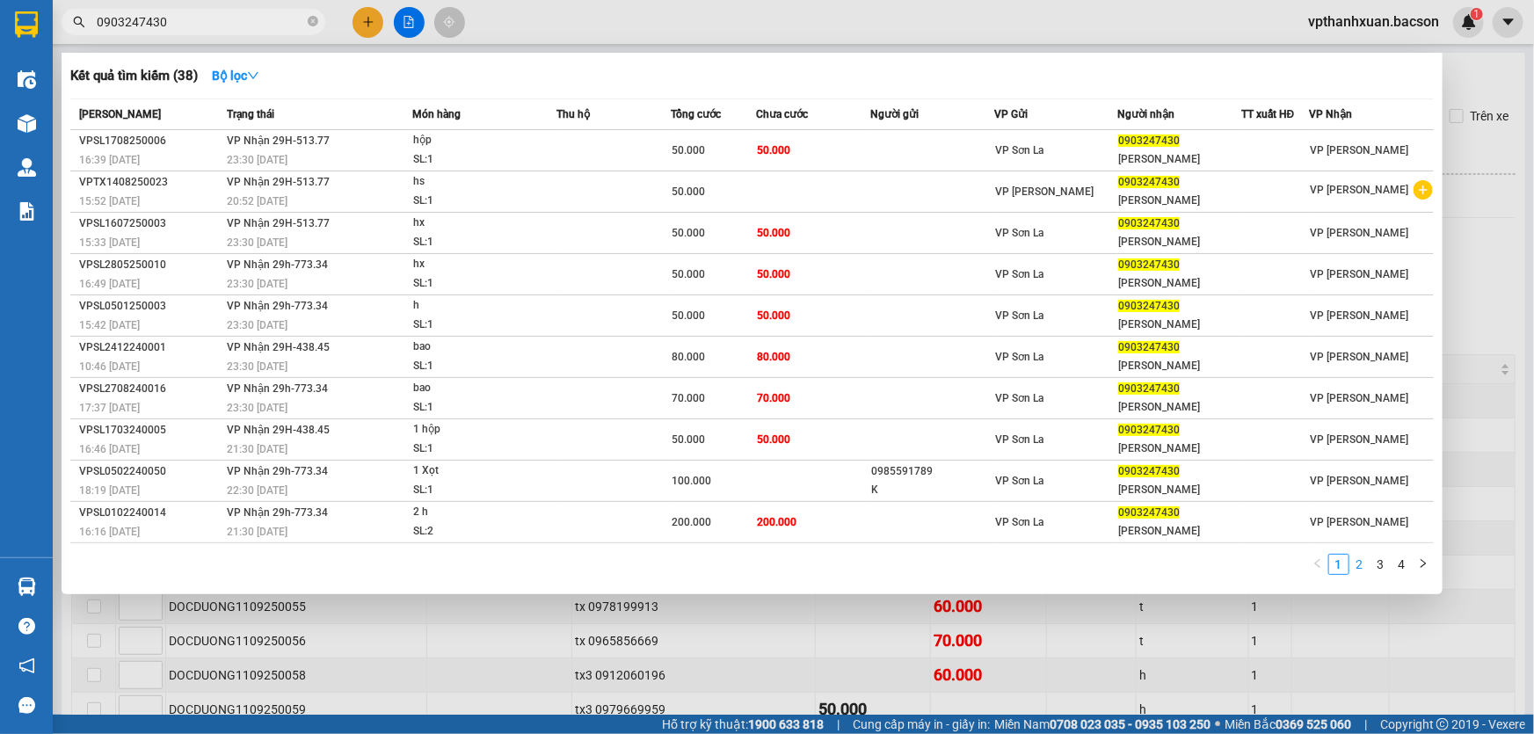
type input "0903247430"
click at [1361, 564] on link "2" at bounding box center [1359, 564] width 19 height 19
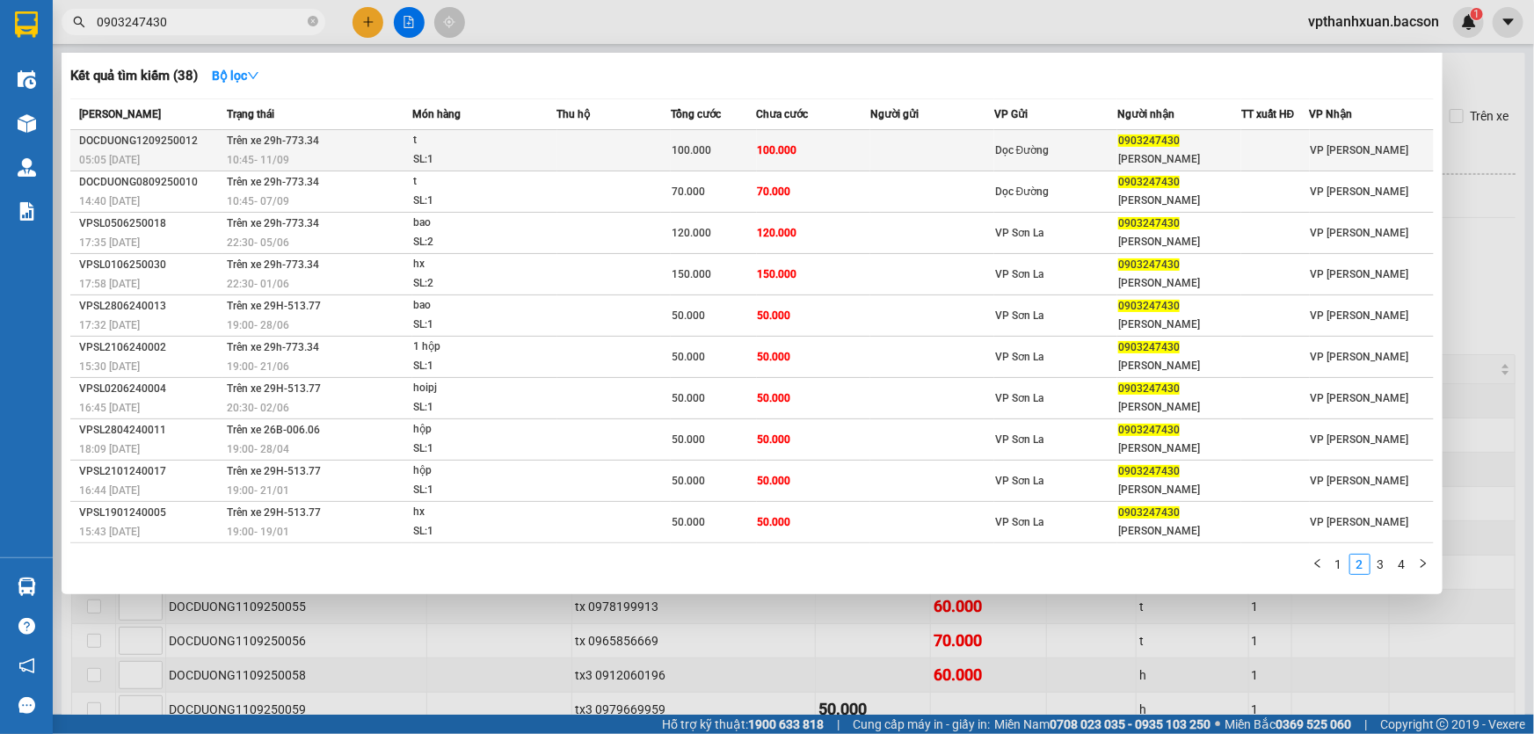
click at [816, 150] on td "100.000" at bounding box center [814, 150] width 114 height 41
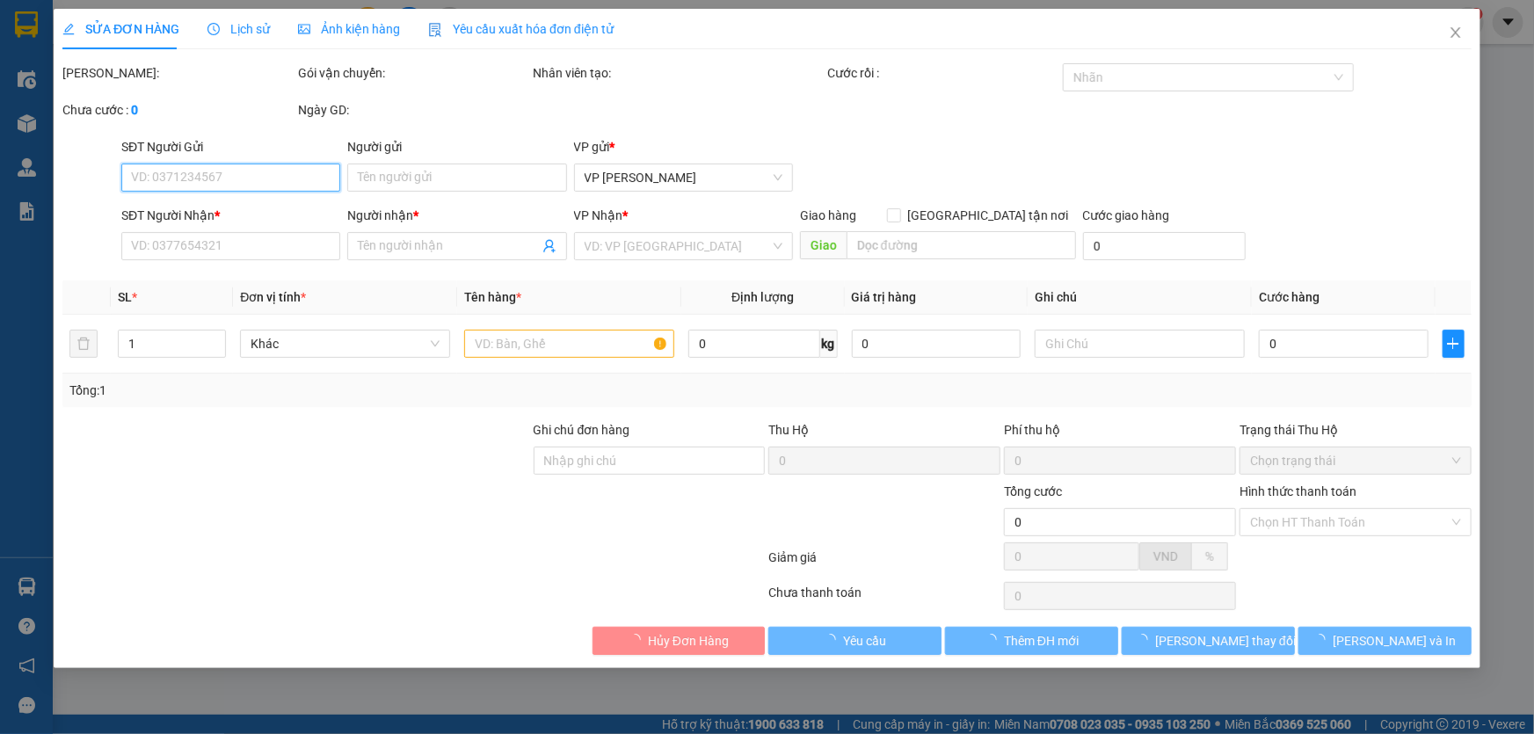
type input "0903247430"
type input "[PERSON_NAME]"
type input "100.000"
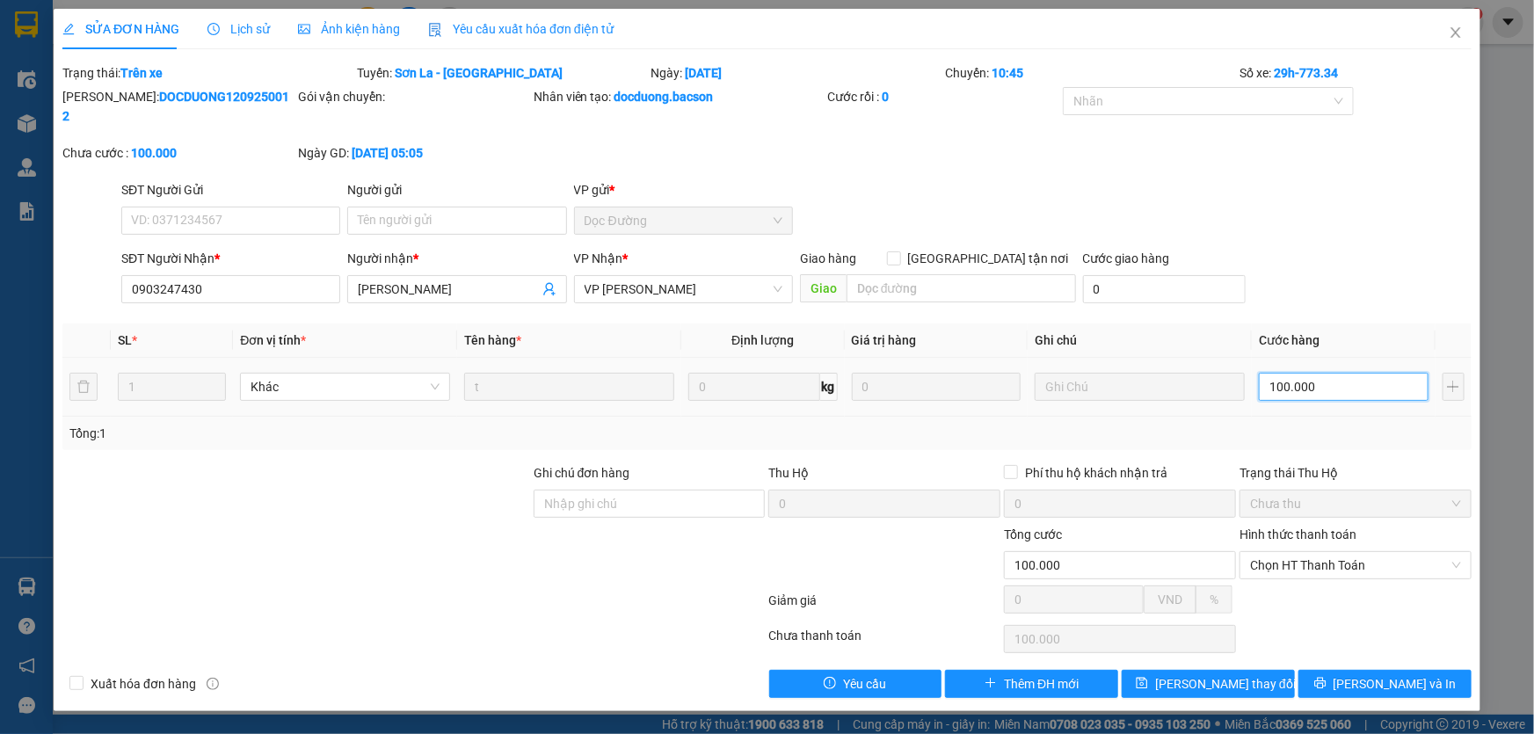
click at [1330, 379] on input "100.000" at bounding box center [1344, 387] width 170 height 28
type input "8"
type input "80"
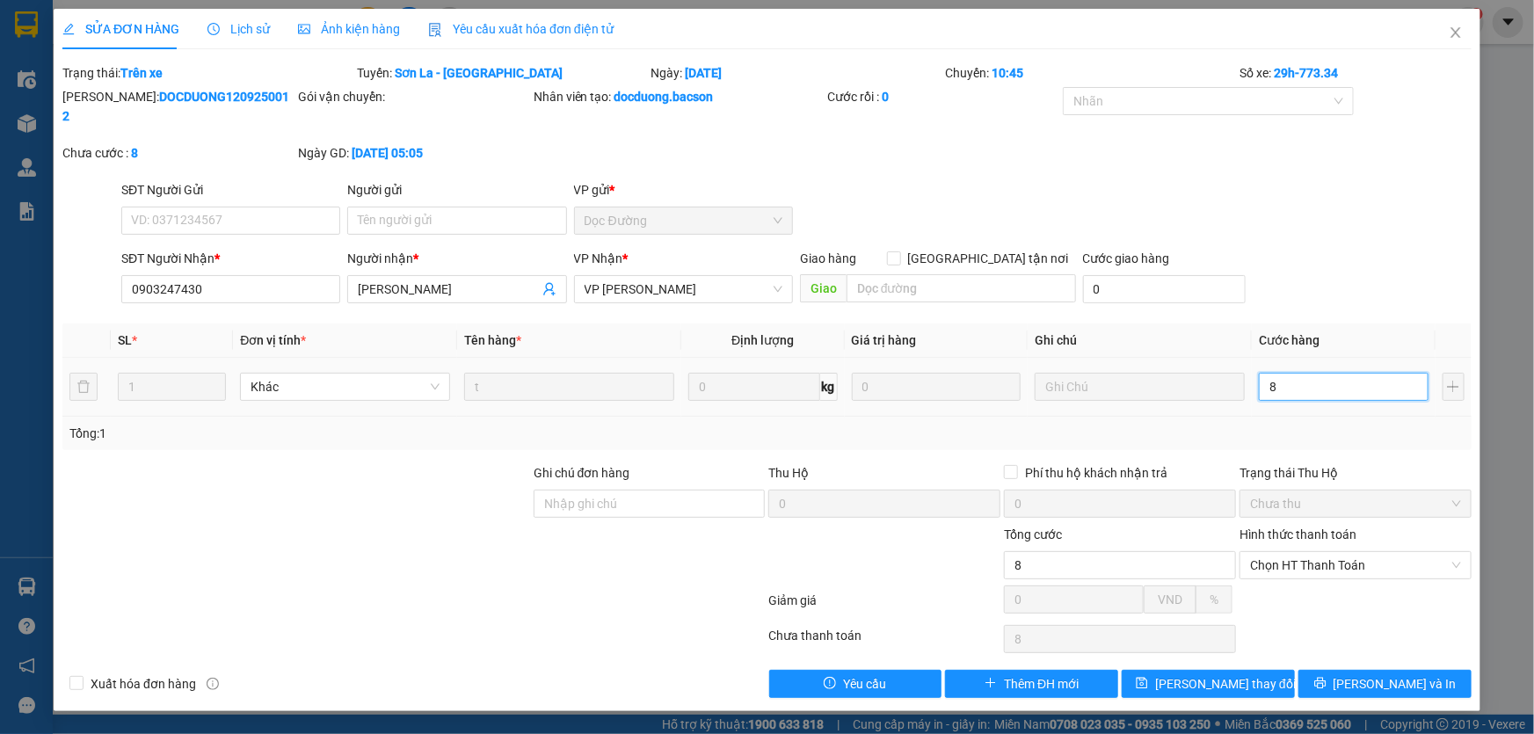
type input "80"
type input "80.000"
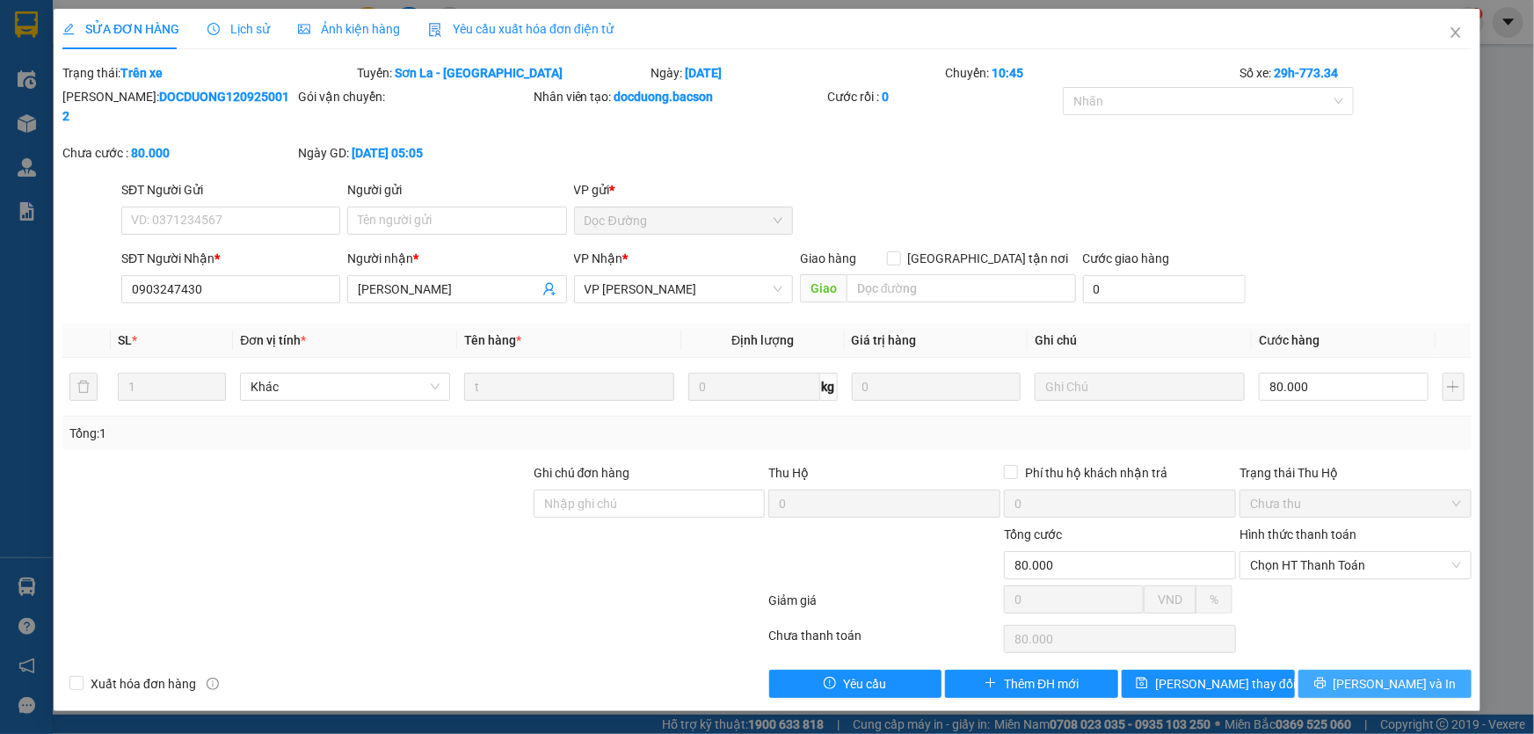
click at [1326, 677] on icon "printer" at bounding box center [1320, 683] width 12 height 12
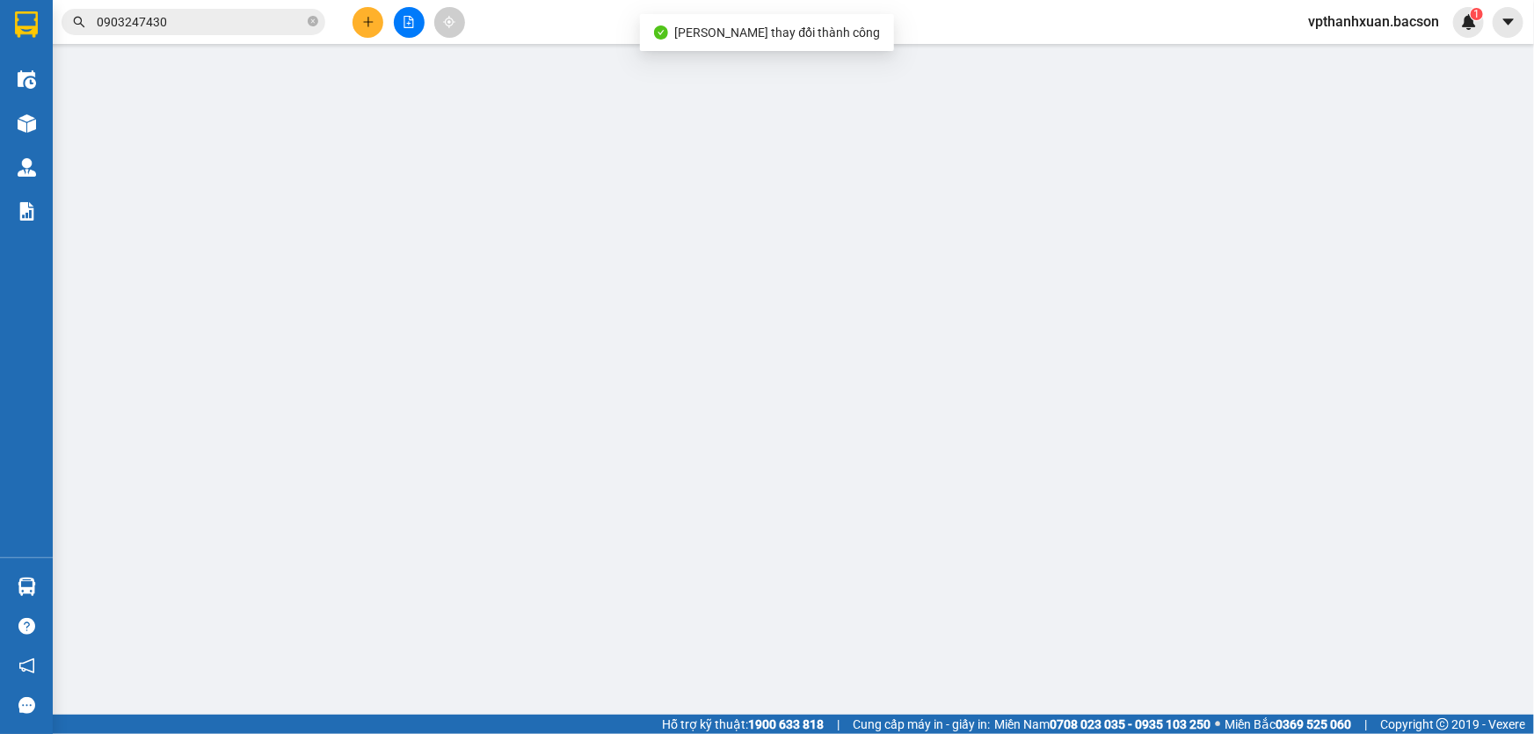
type input "0903247430"
type input "[PERSON_NAME]"
type input "80.000"
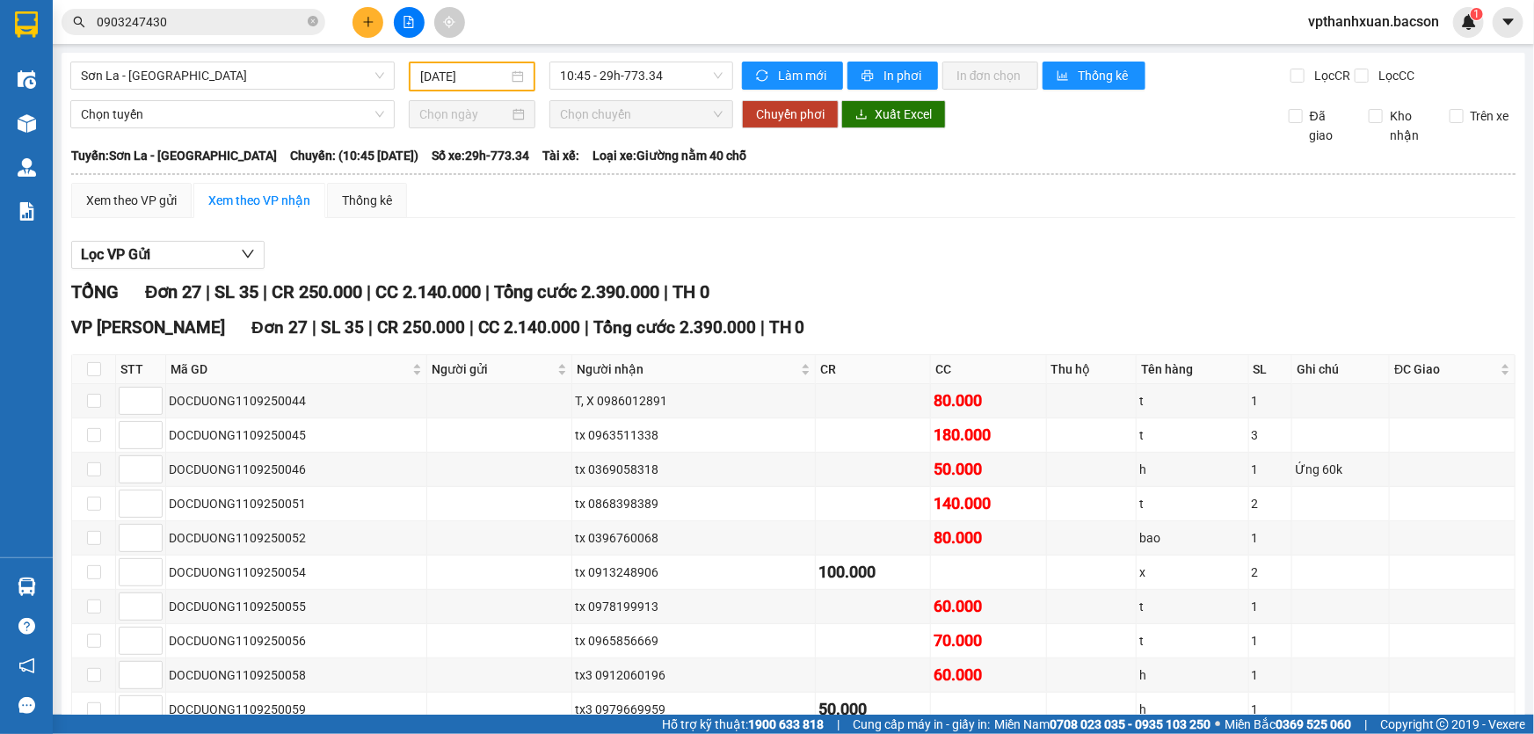
scroll to position [159, 0]
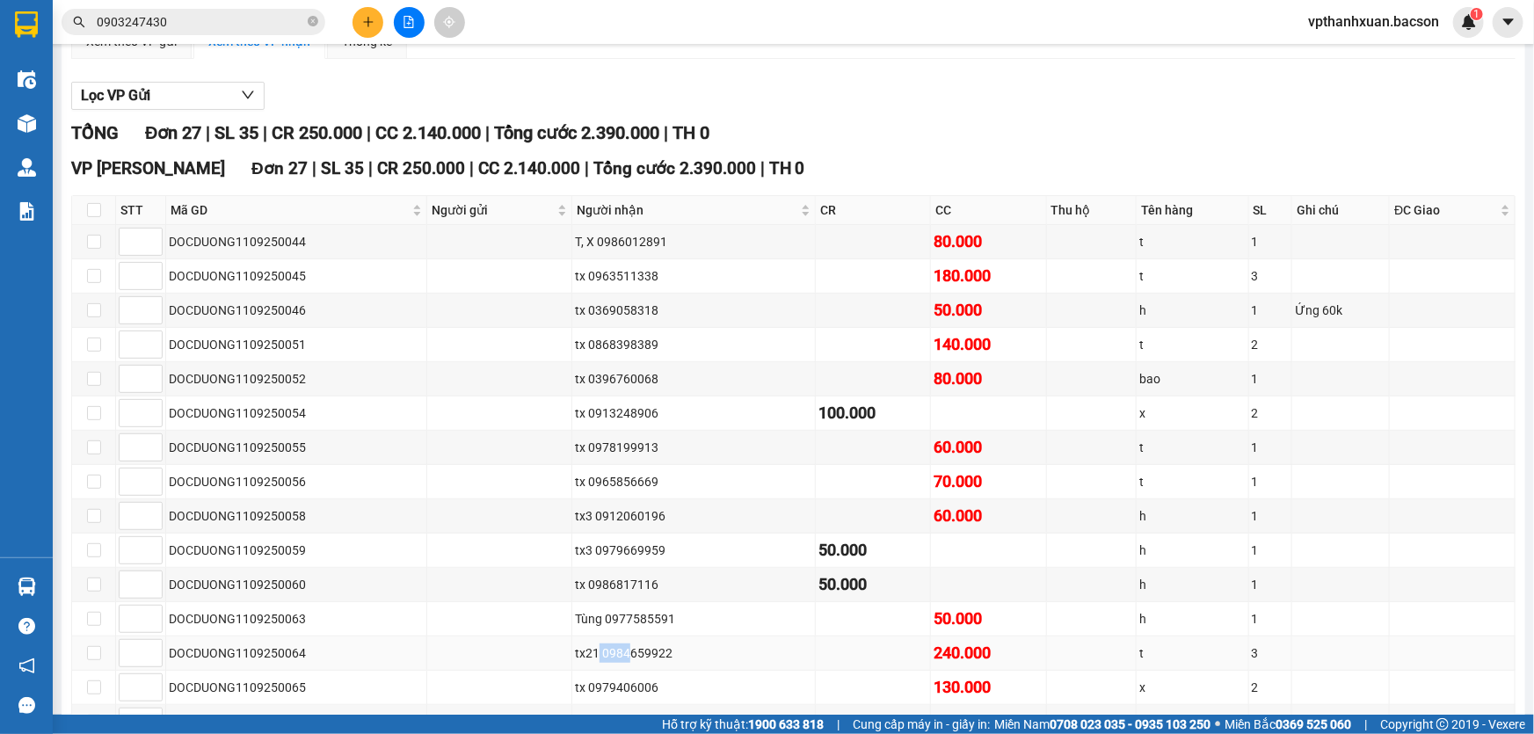
drag, startPoint x: 596, startPoint y: 650, endPoint x: 619, endPoint y: 648, distance: 23.0
click at [622, 650] on div "tx21 0984659922" at bounding box center [693, 652] width 237 height 19
click at [650, 649] on div "tx21 0984659922" at bounding box center [693, 652] width 237 height 19
drag, startPoint x: 599, startPoint y: 648, endPoint x: 664, endPoint y: 653, distance: 65.3
click at [664, 657] on div "tx21 0984659922" at bounding box center [693, 652] width 237 height 19
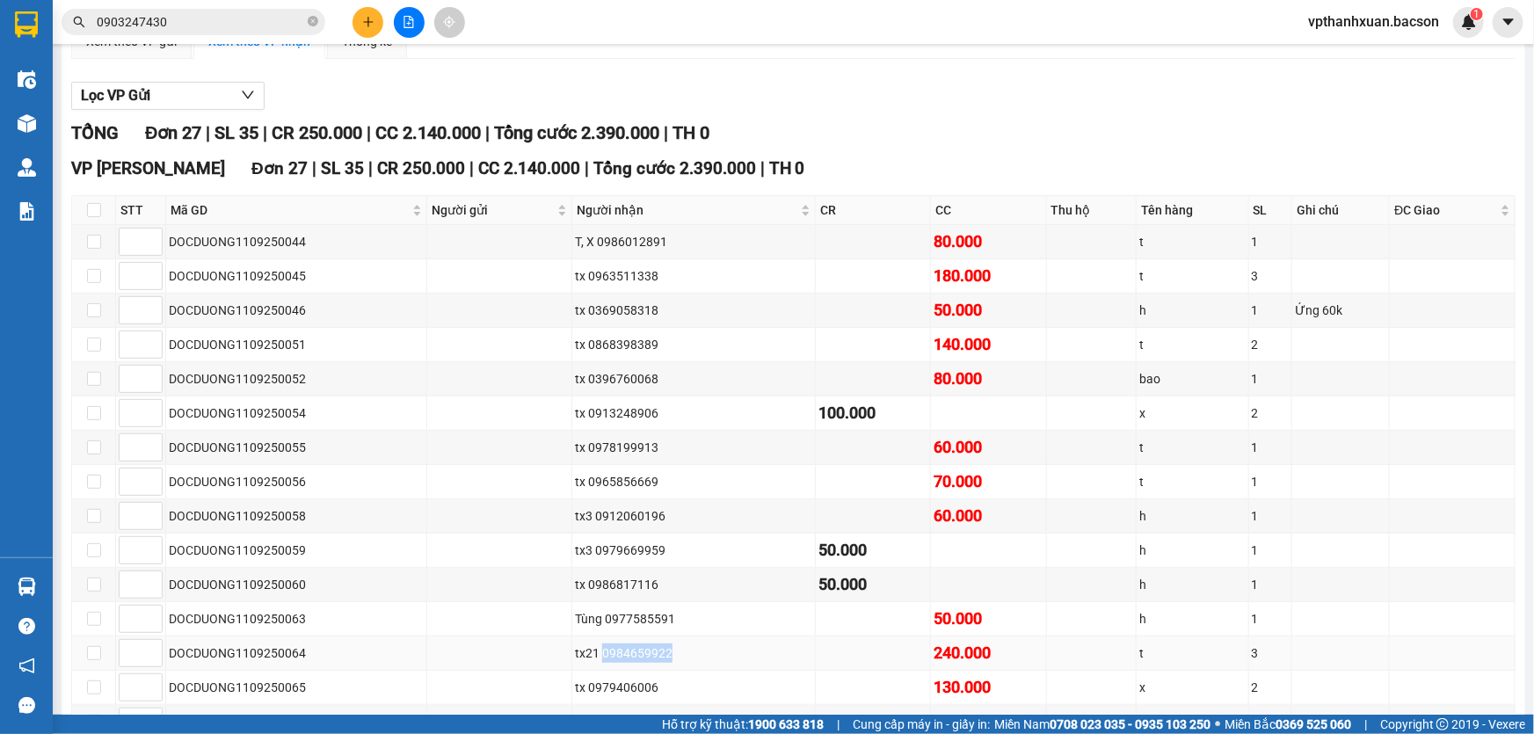
copy div "0984659922"
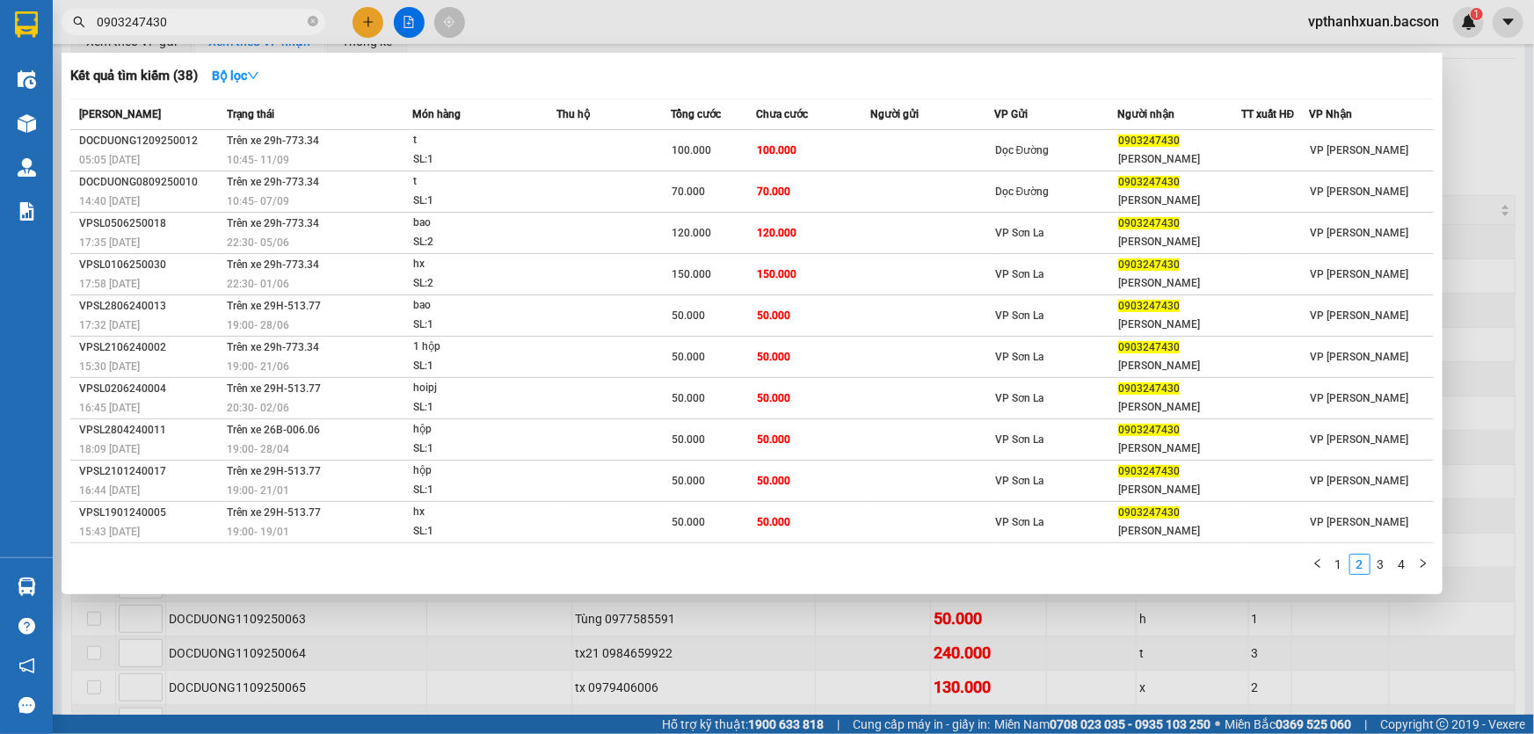
click at [238, 25] on input "0903247430" at bounding box center [200, 21] width 207 height 19
paste input "0984659922"
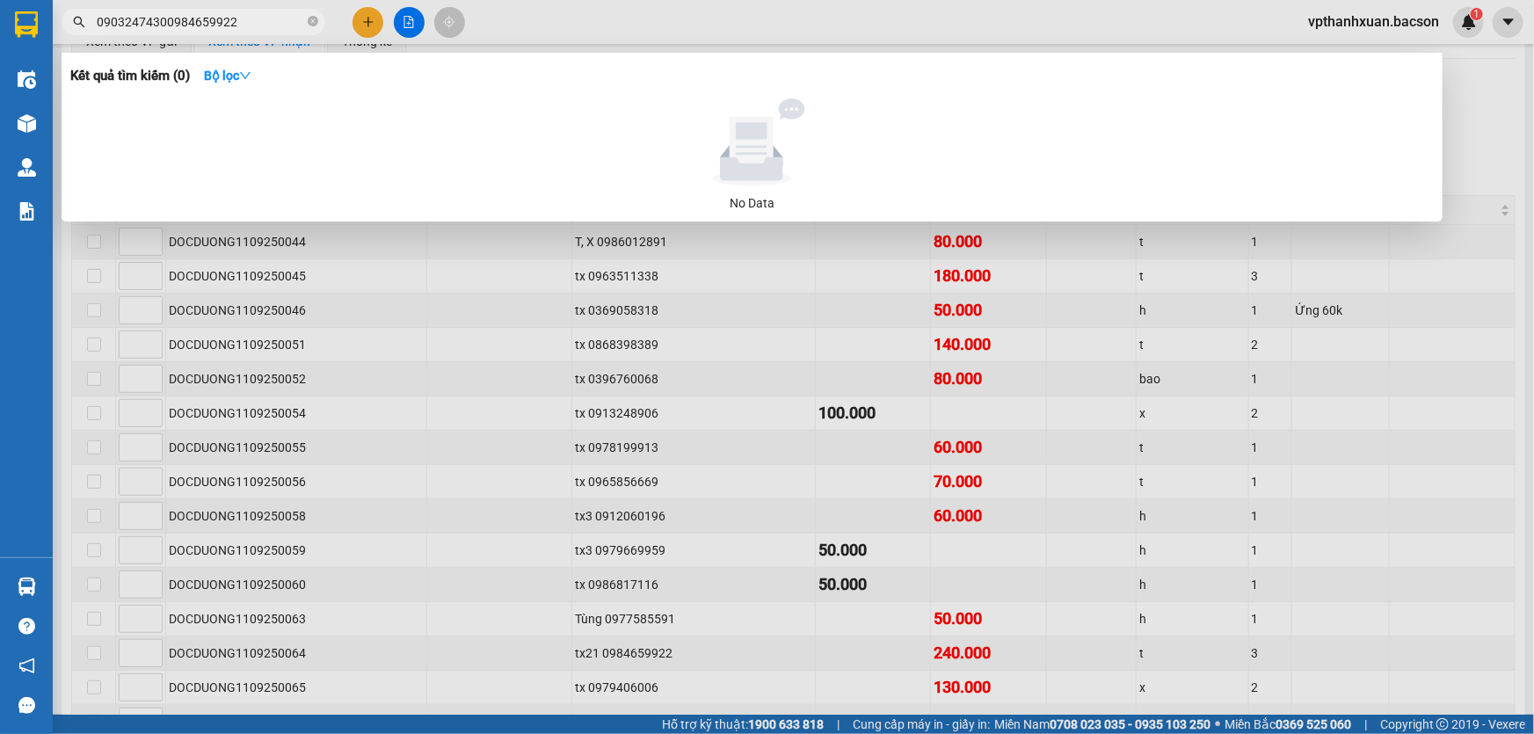
click at [164, 19] on input "09032474300984659922" at bounding box center [200, 21] width 207 height 19
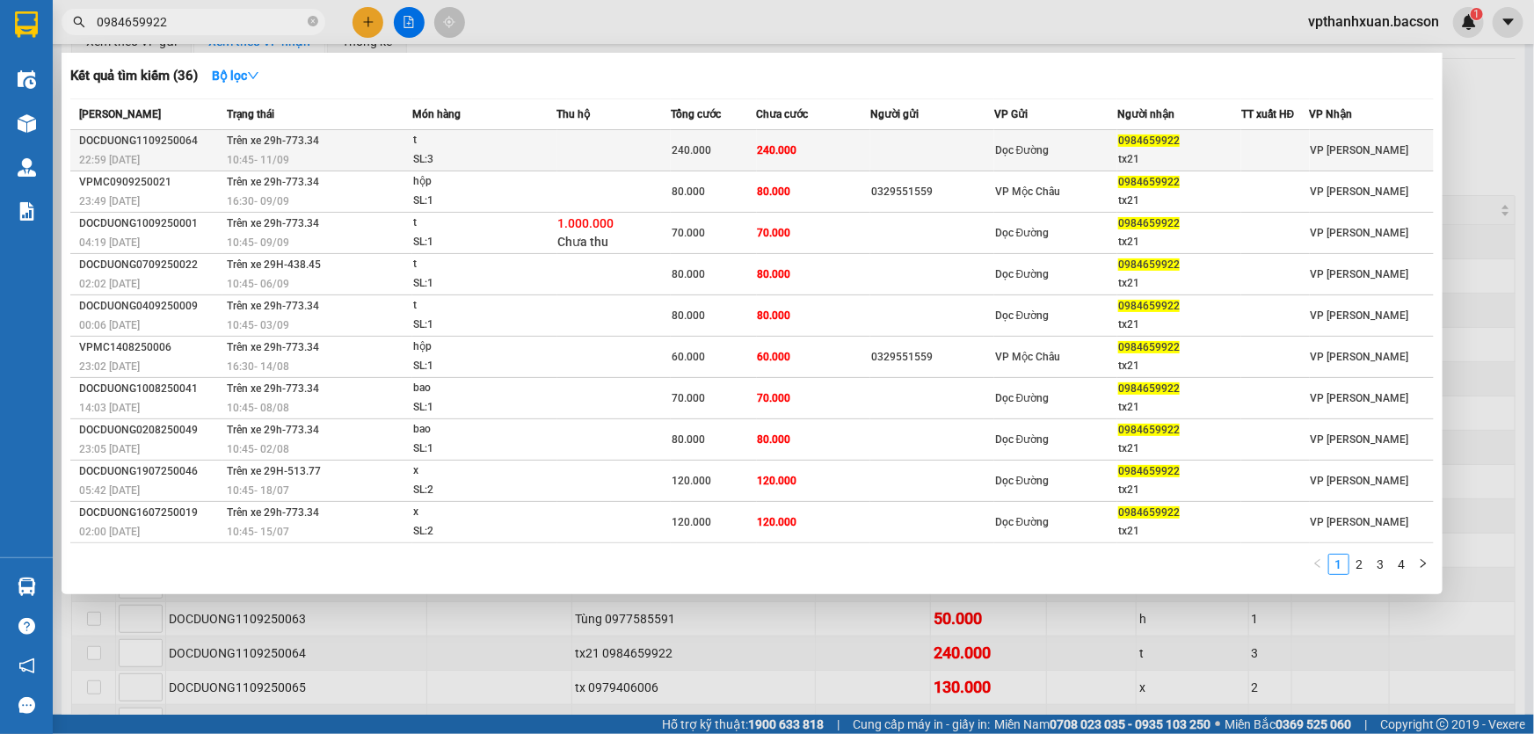
type input "0984659922"
click at [839, 158] on td "240.000" at bounding box center [814, 150] width 114 height 41
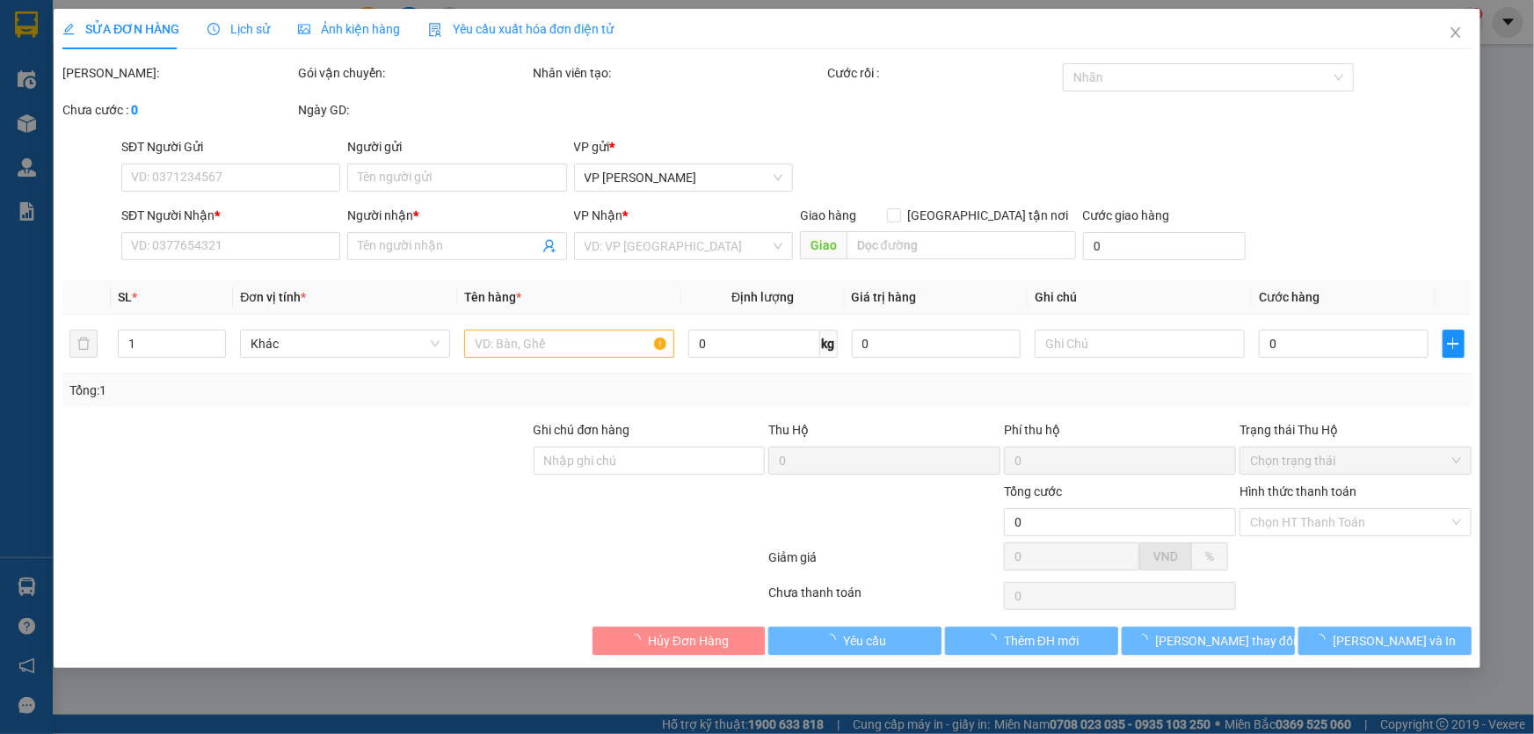
type input "0984659922"
type input "tx21"
type input "240.000"
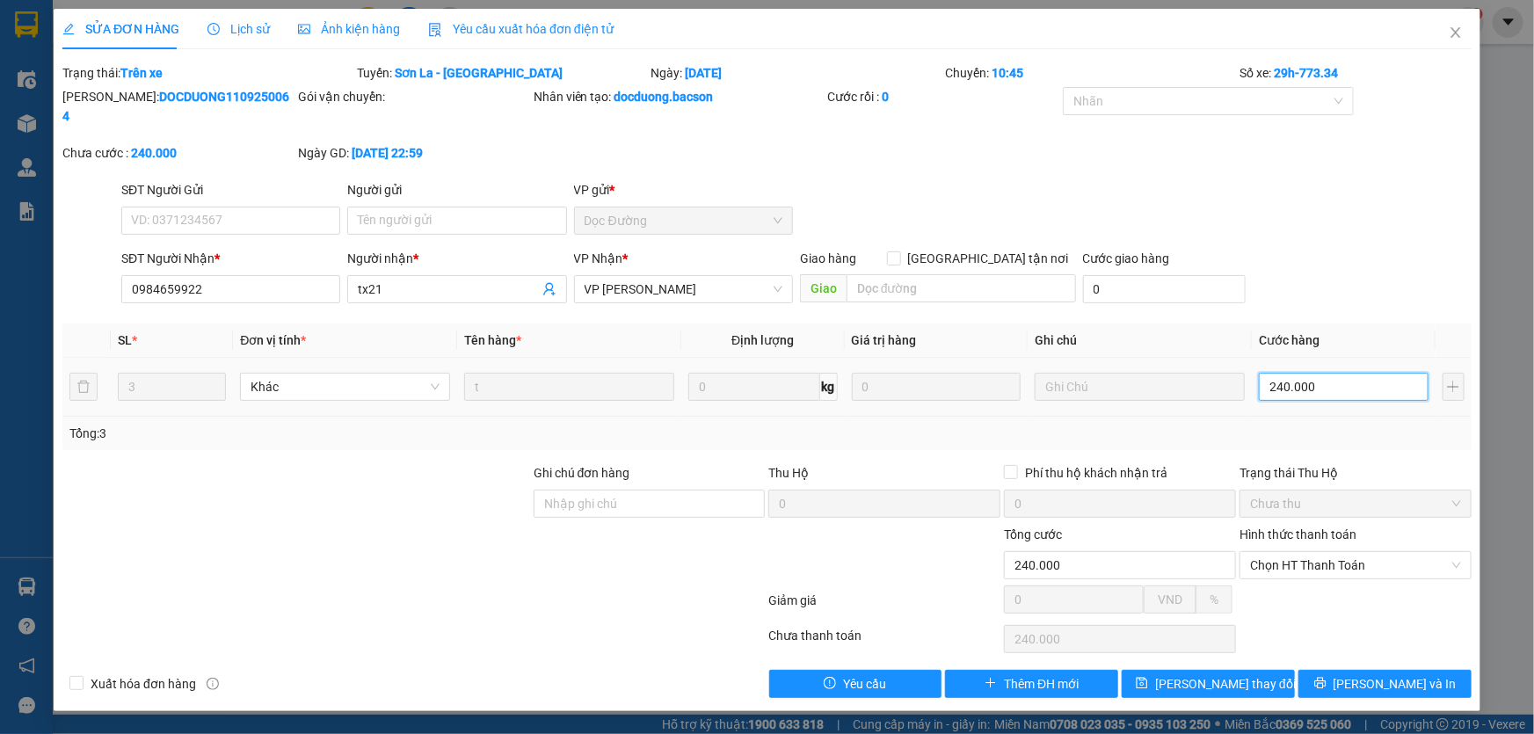
click at [1340, 375] on input "240.000" at bounding box center [1344, 387] width 170 height 28
type input "2"
type input "21"
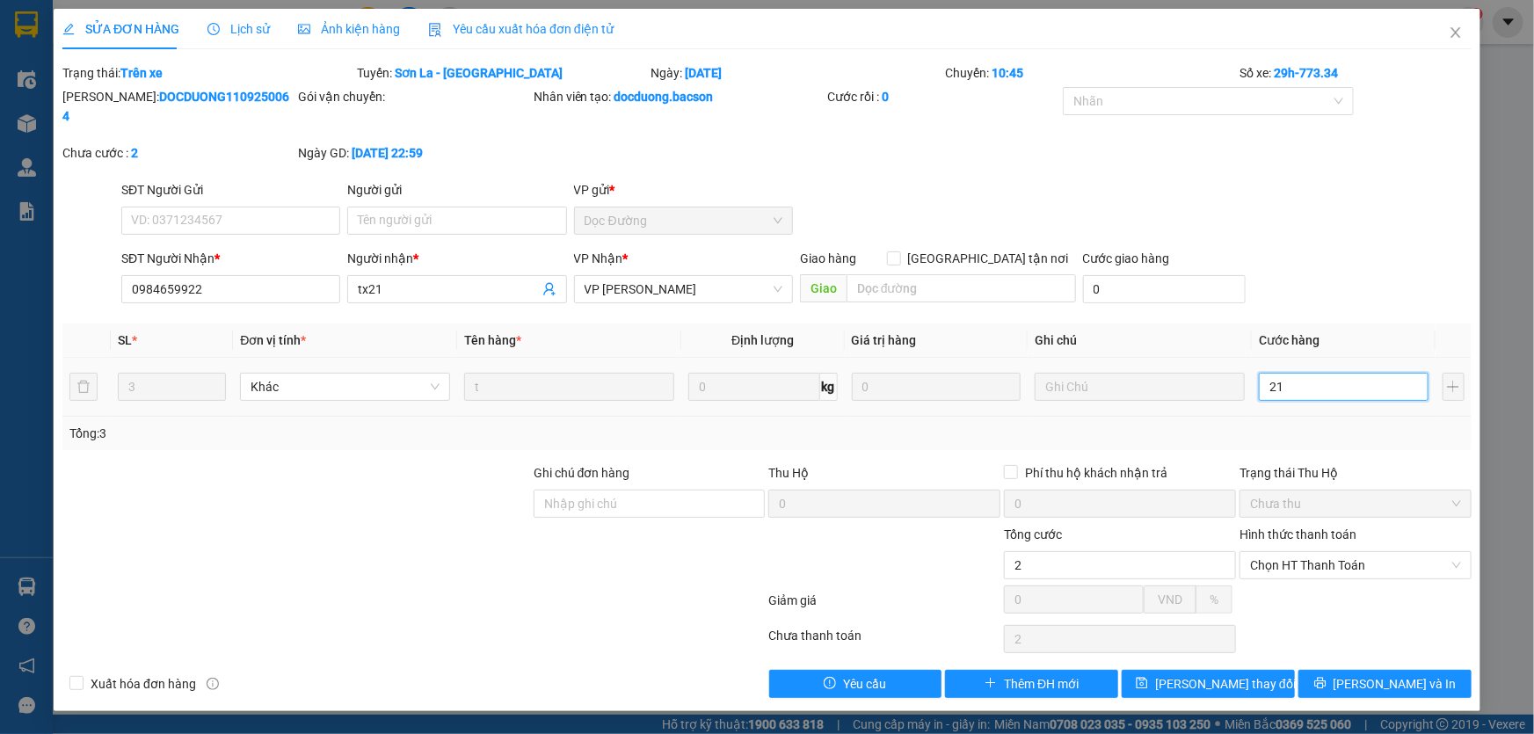
type input "21"
type input "210"
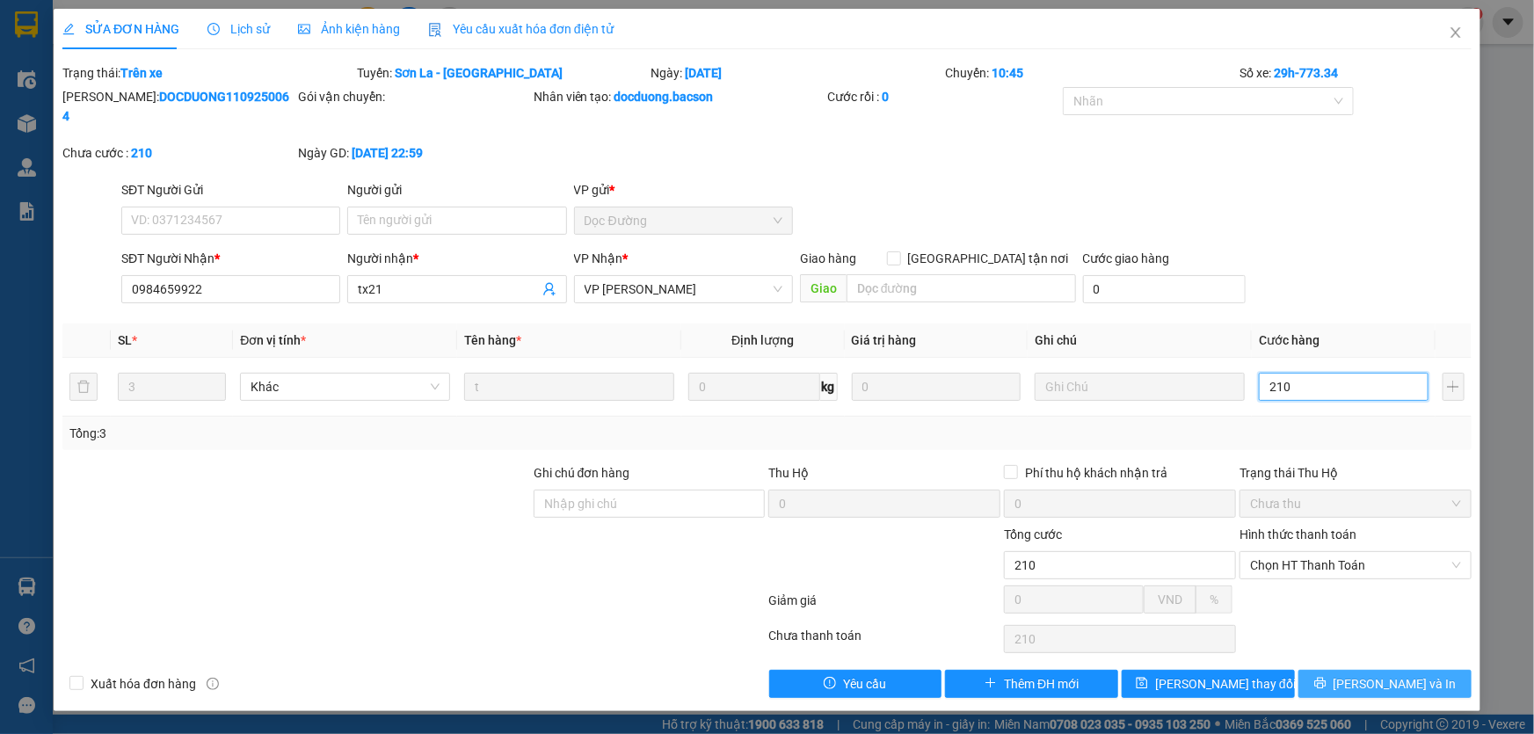
type input "210"
type input "210.000"
click at [1365, 671] on button "[PERSON_NAME] và In" at bounding box center [1384, 684] width 173 height 28
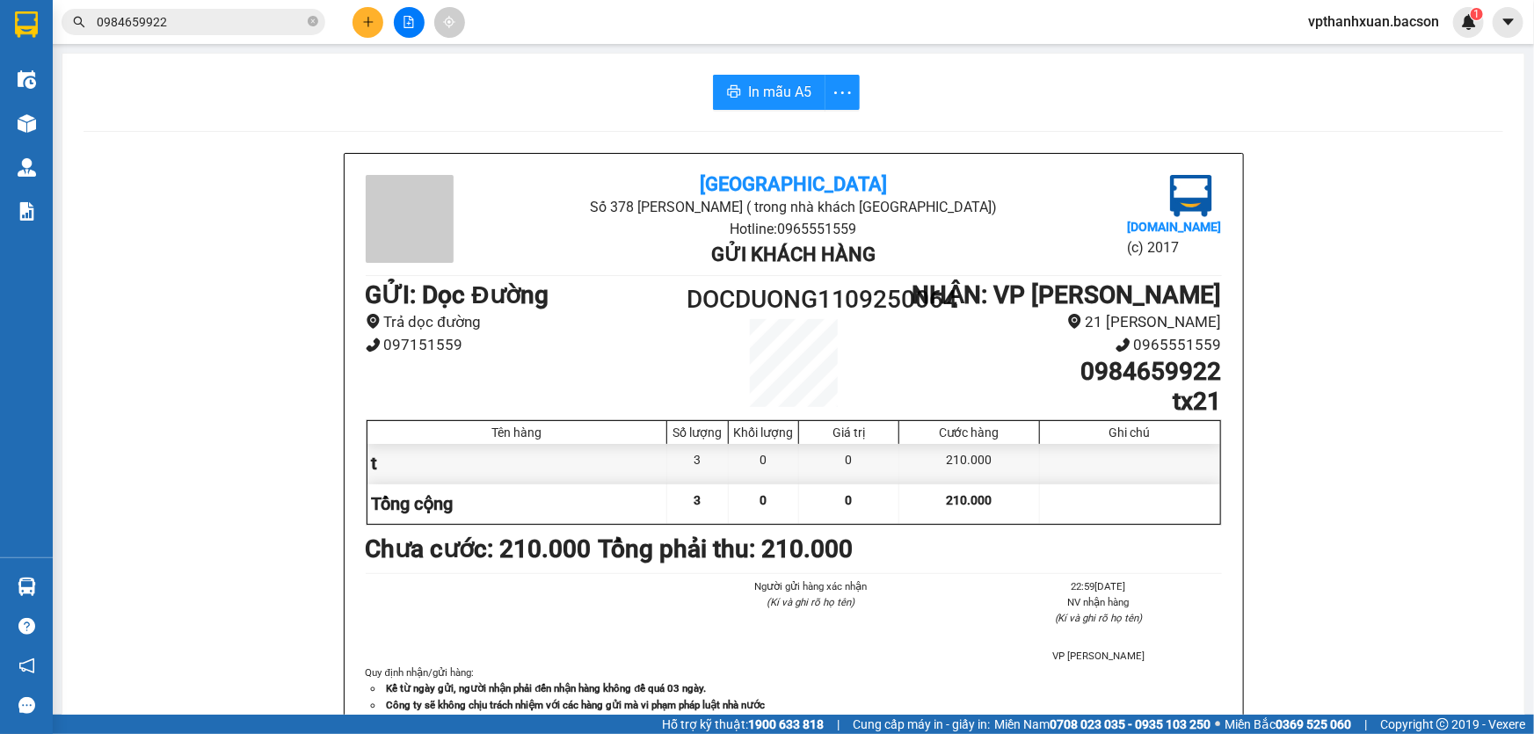
drag, startPoint x: 98, startPoint y: 1, endPoint x: 539, endPoint y: 105, distance: 453.2
click at [562, 129] on div "In mẫu A5 [GEOGRAPHIC_DATA] 378 [PERSON_NAME] ( trong nhà [GEOGRAPHIC_DATA]) Ho…" at bounding box center [793, 447] width 1462 height 787
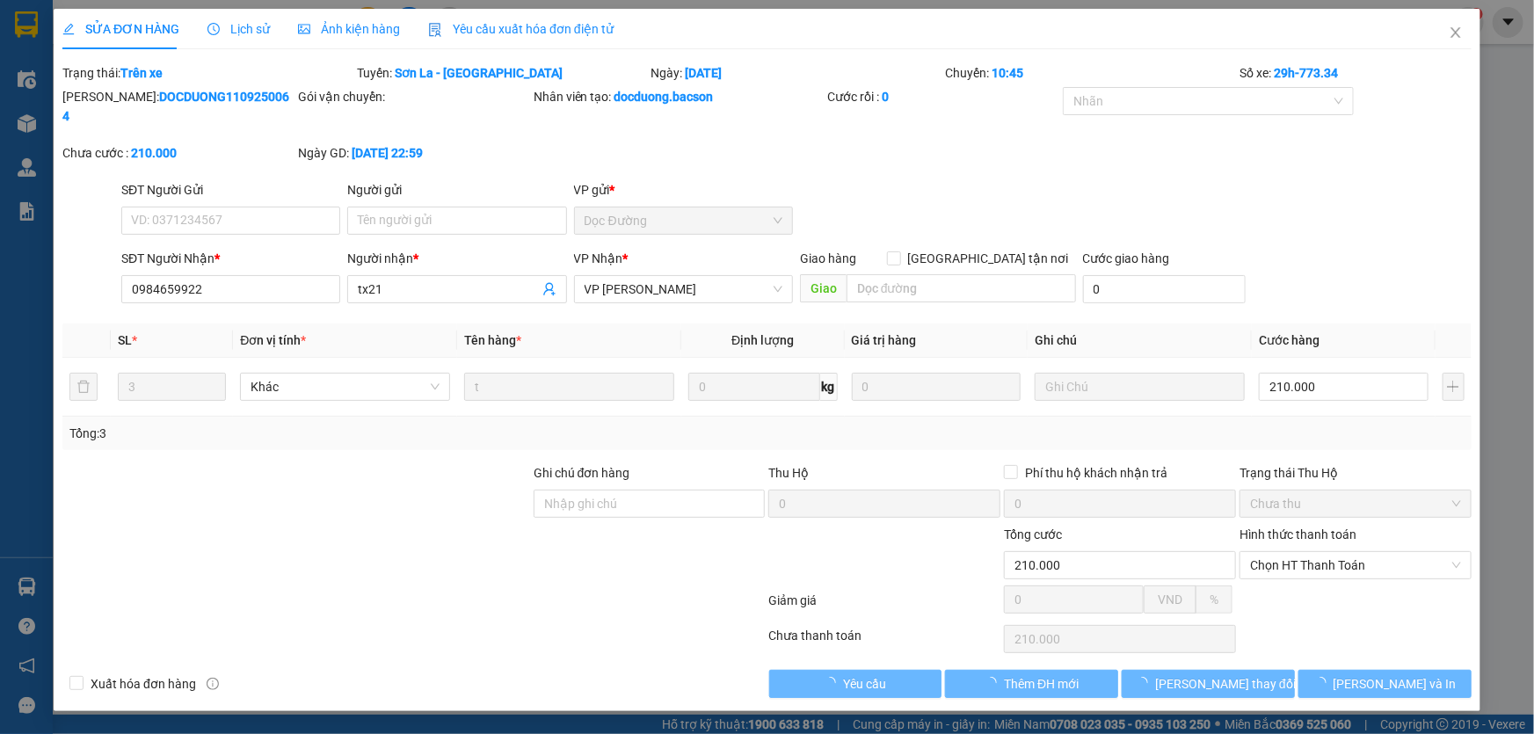
type input "0984659922"
type input "tx21"
type input "210.000"
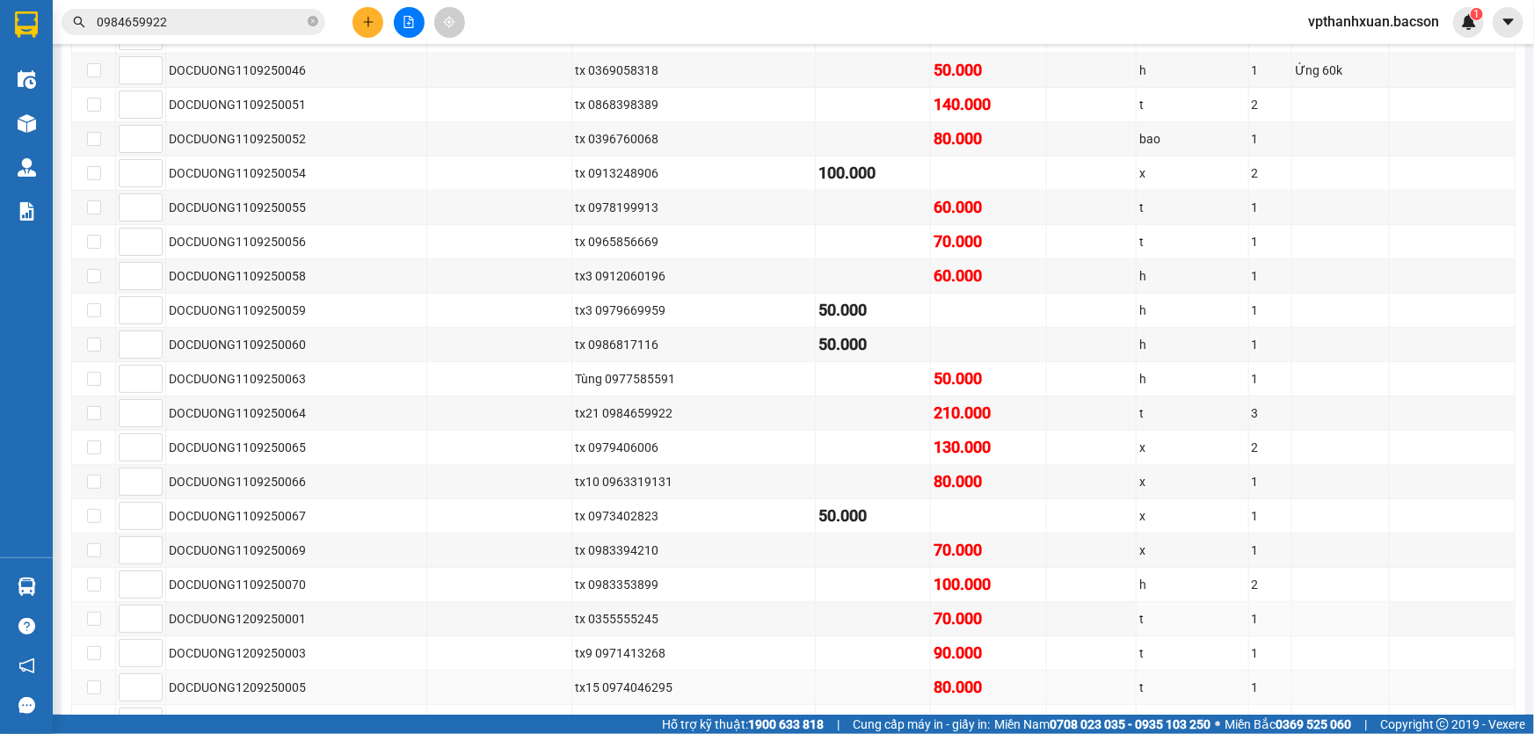
scroll to position [479, 0]
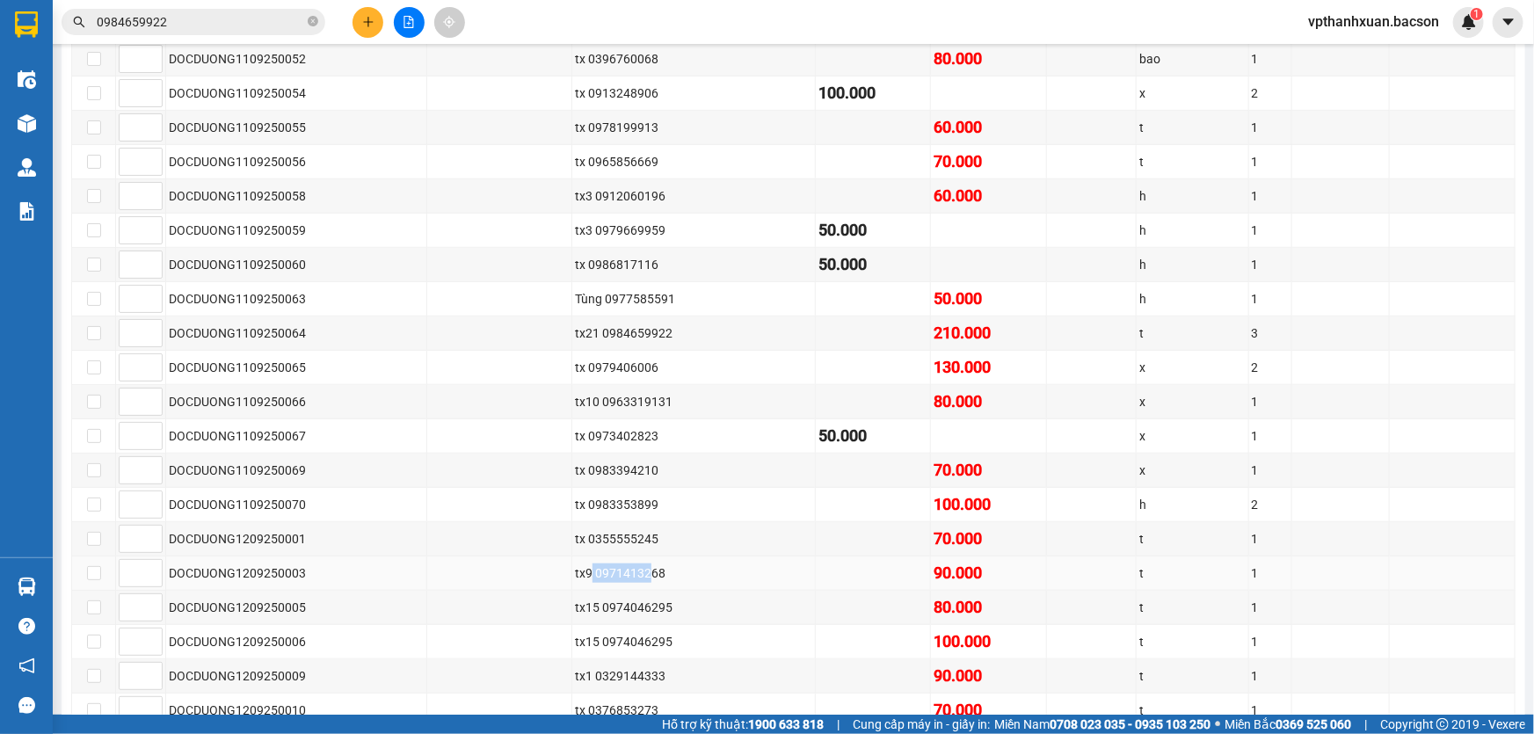
drag, startPoint x: 590, startPoint y: 565, endPoint x: 649, endPoint y: 567, distance: 58.9
click at [649, 567] on div "tx9 0971413268" at bounding box center [693, 572] width 237 height 19
click at [747, 580] on td "tx9 0971413268" at bounding box center [693, 573] width 243 height 34
drag, startPoint x: 593, startPoint y: 568, endPoint x: 661, endPoint y: 572, distance: 67.8
click at [661, 572] on div "tx9 0971413268" at bounding box center [693, 572] width 237 height 19
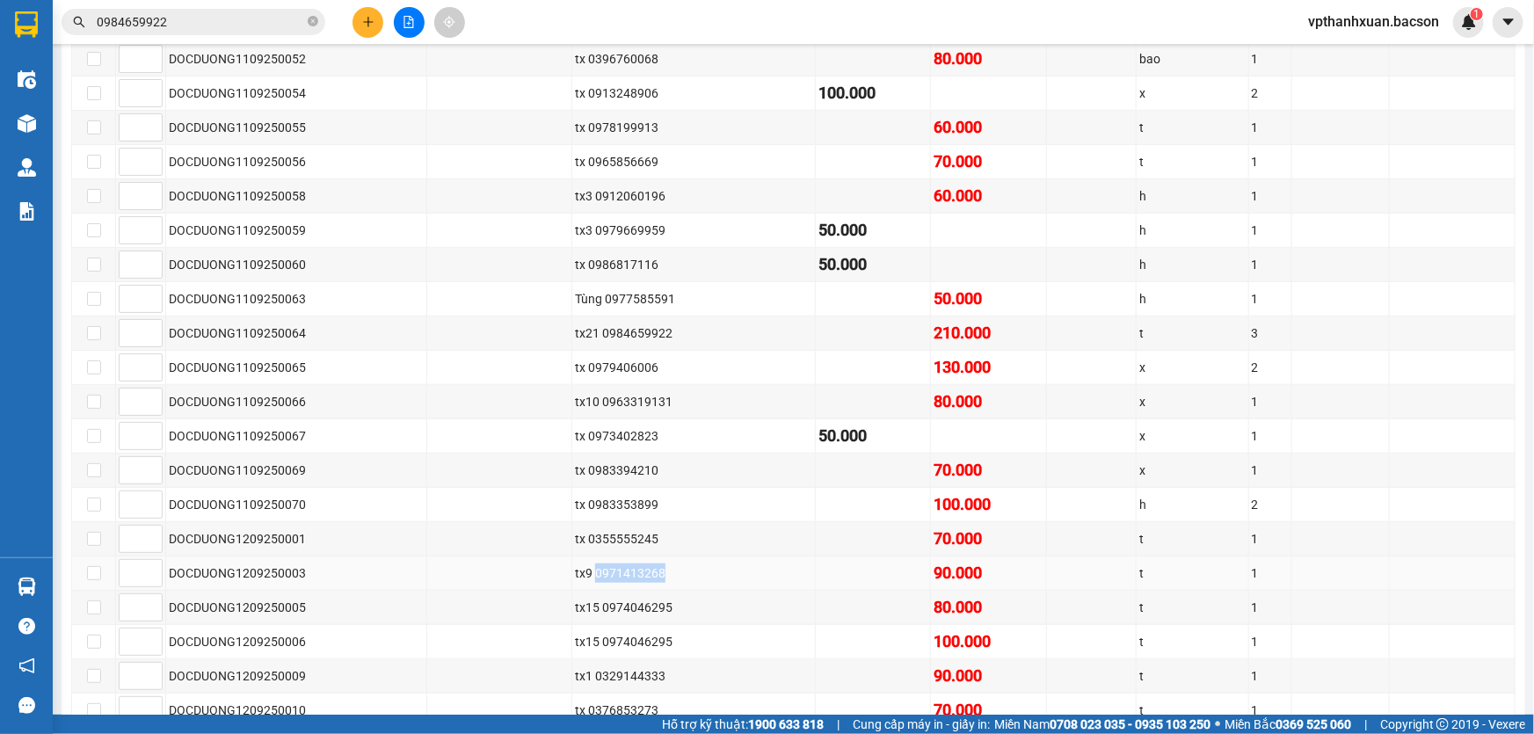
copy div "0971413268"
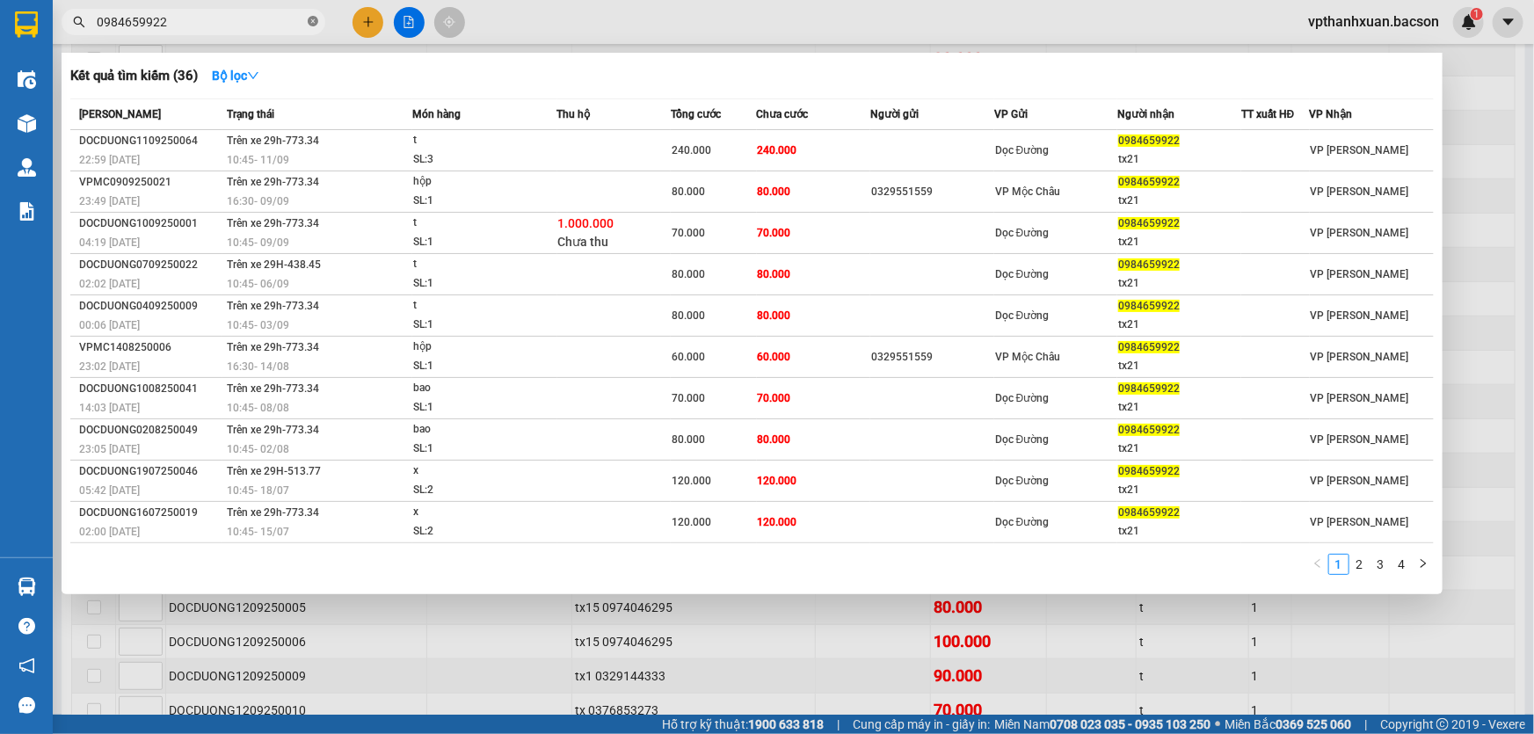
click at [310, 23] on icon "close-circle" at bounding box center [313, 21] width 11 height 11
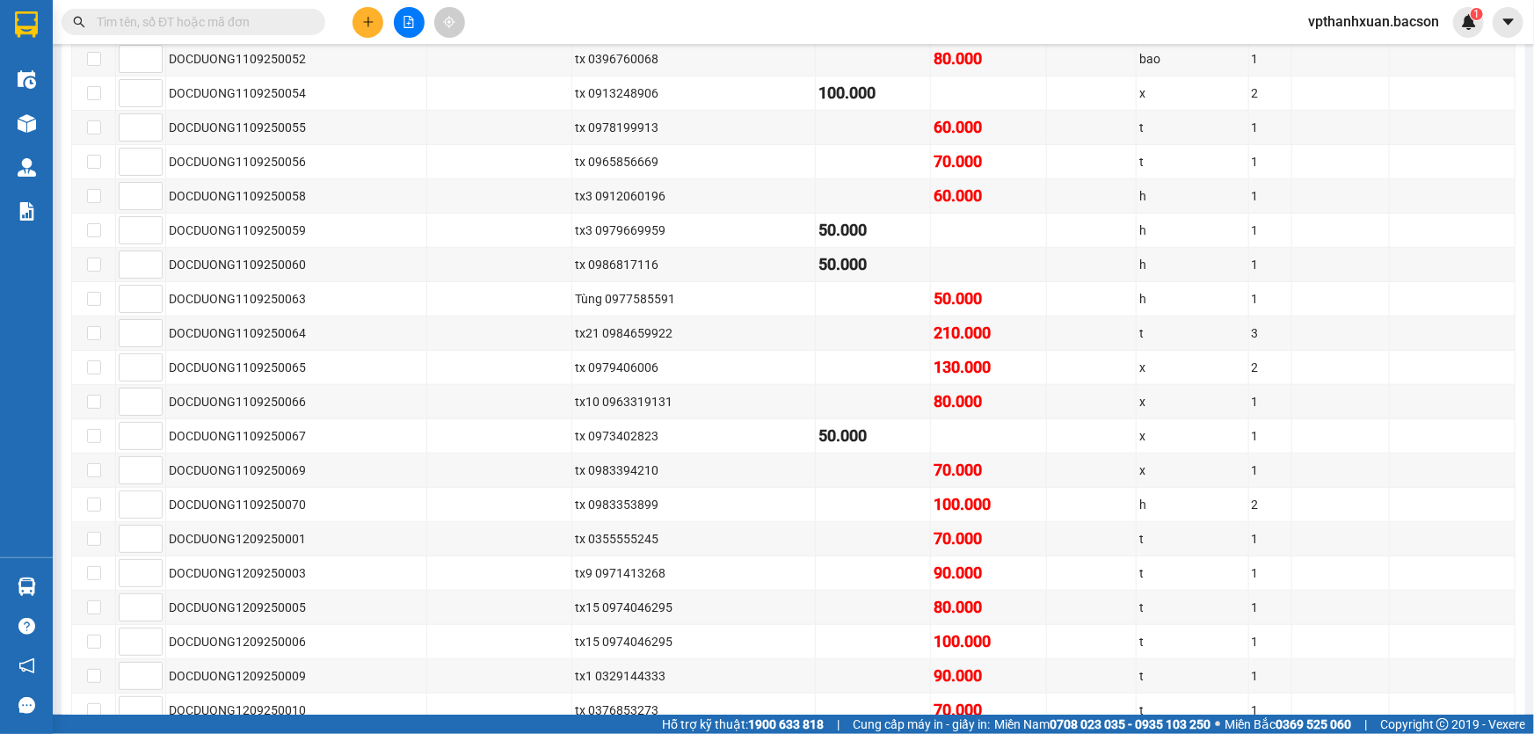
paste input "0971413268"
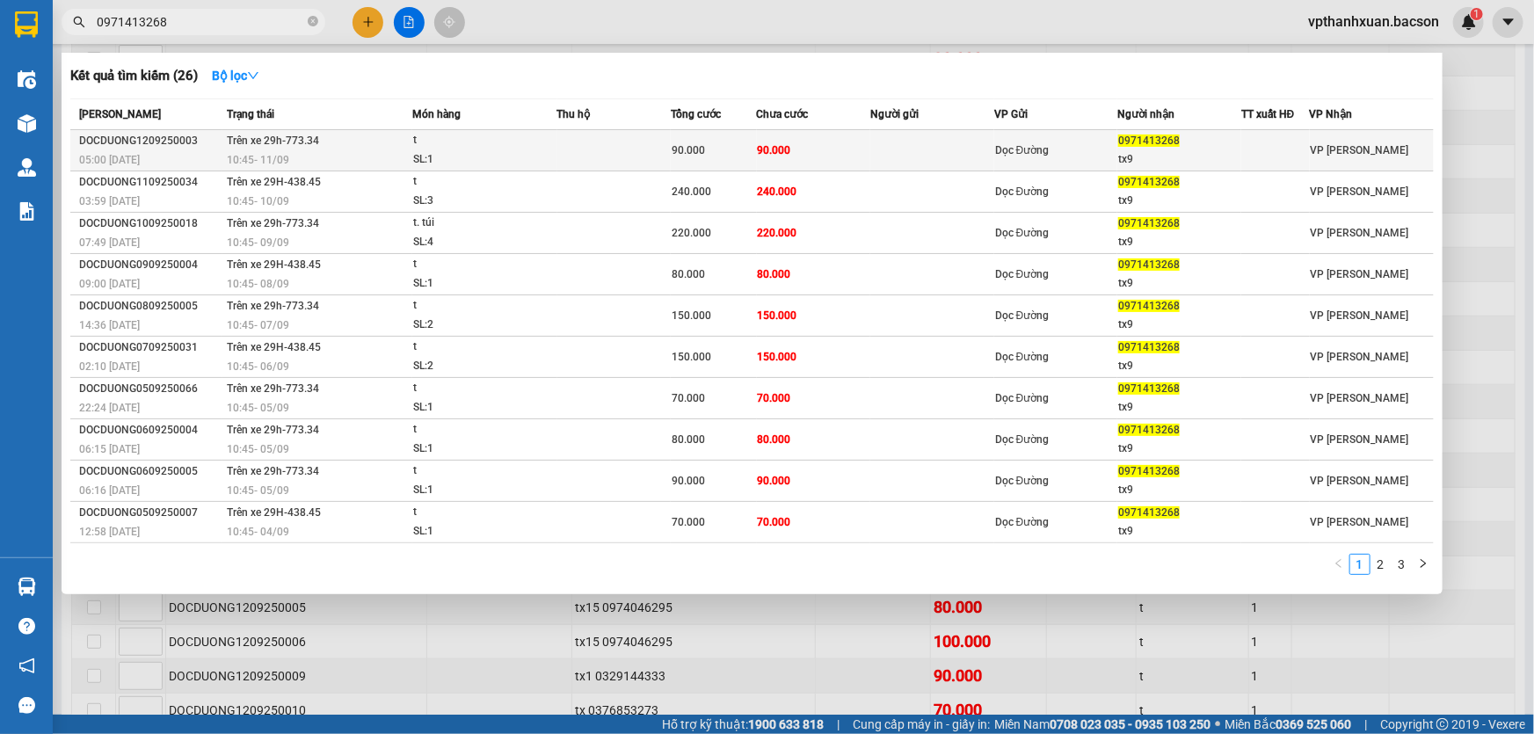
type input "0971413268"
click at [878, 161] on td at bounding box center [932, 150] width 124 height 41
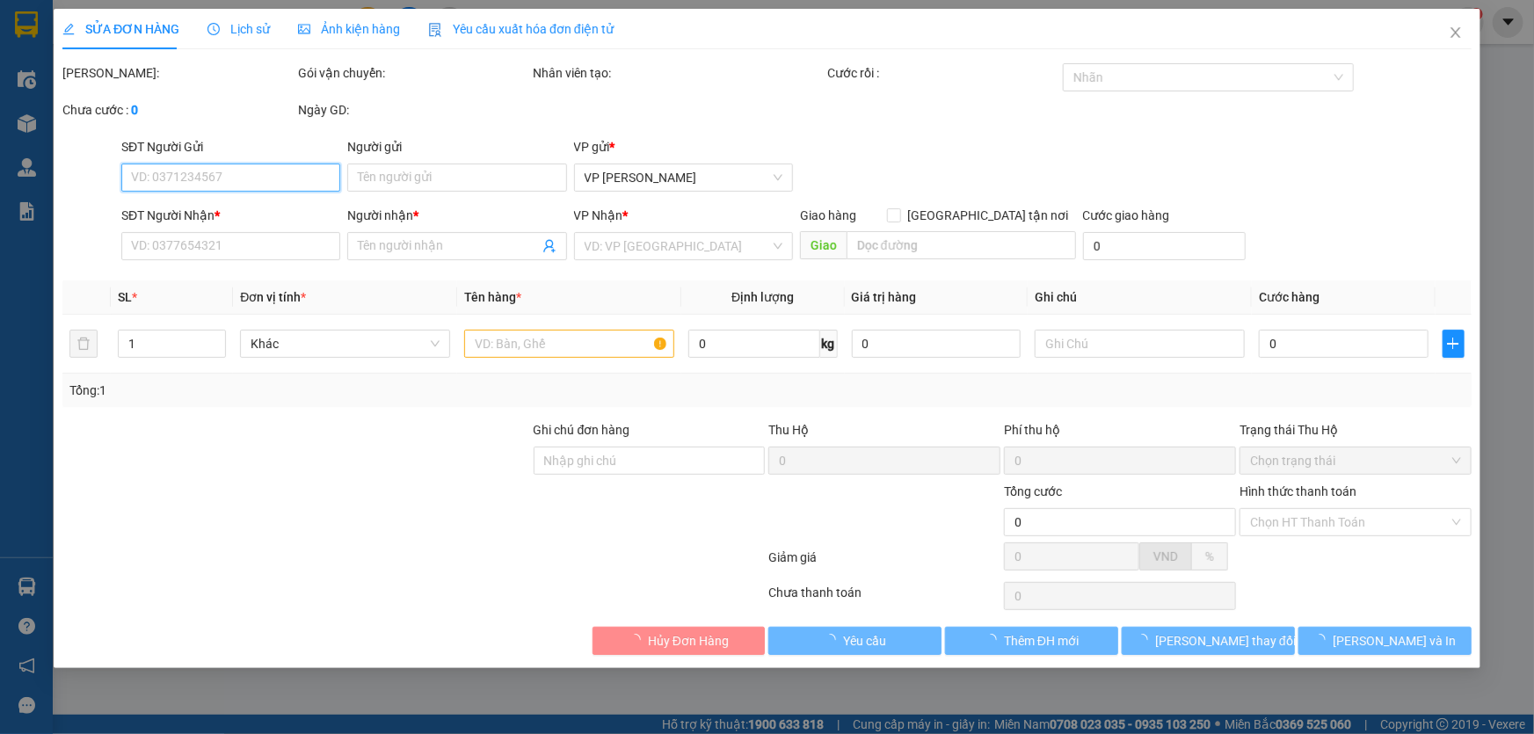
type input "0971413268"
type input "tx9"
type input "90.000"
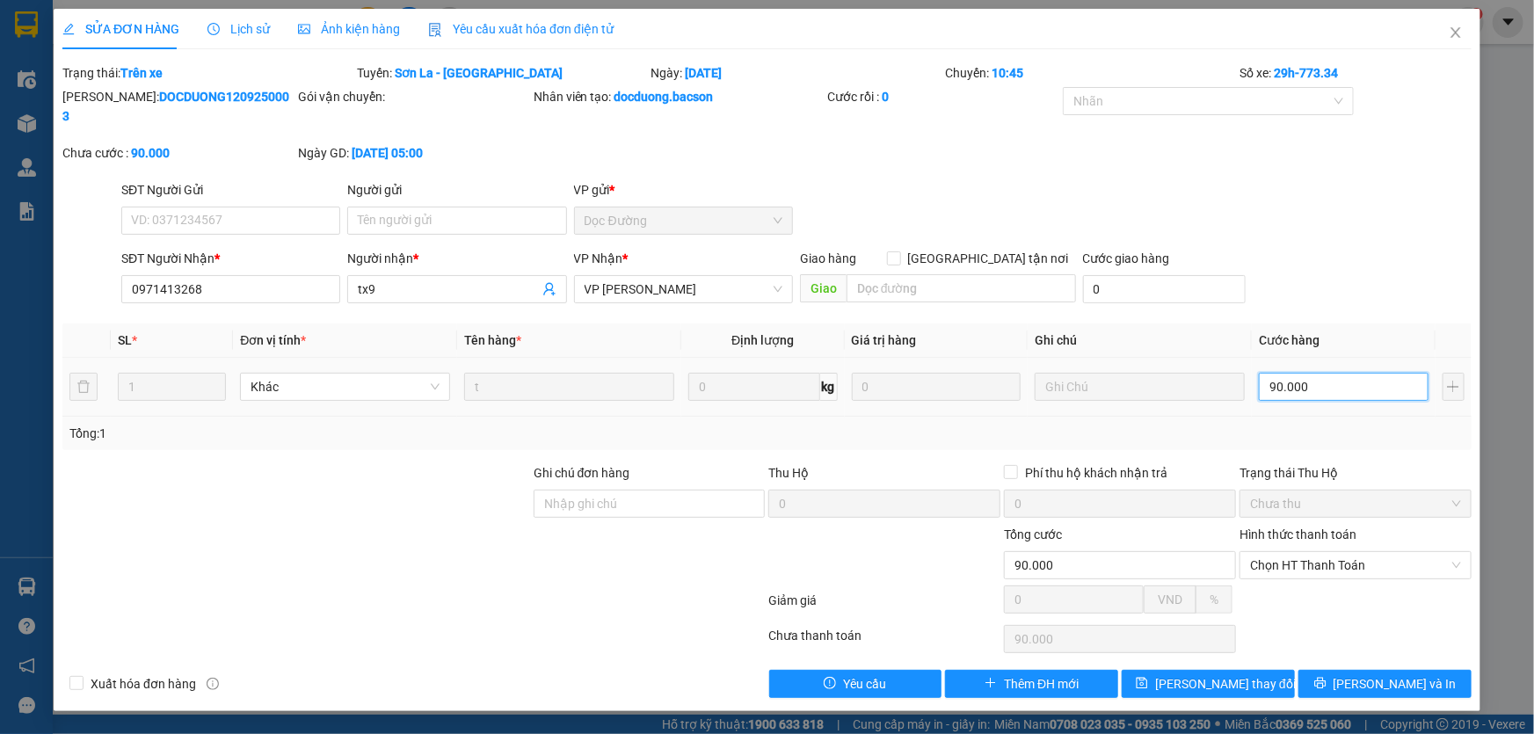
click at [1347, 373] on input "90.000" at bounding box center [1344, 387] width 170 height 28
type input "7"
type input "70"
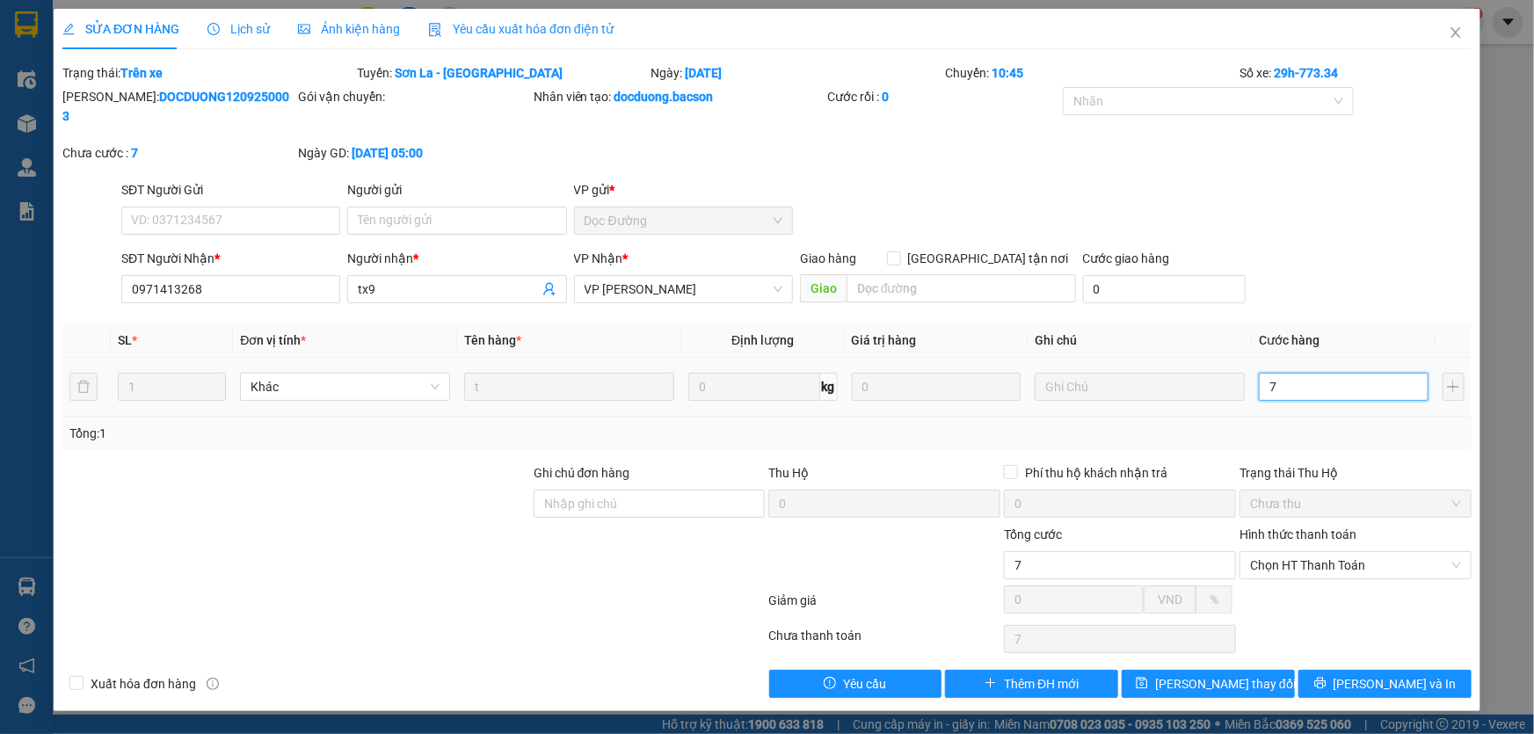
type input "70"
type input "7"
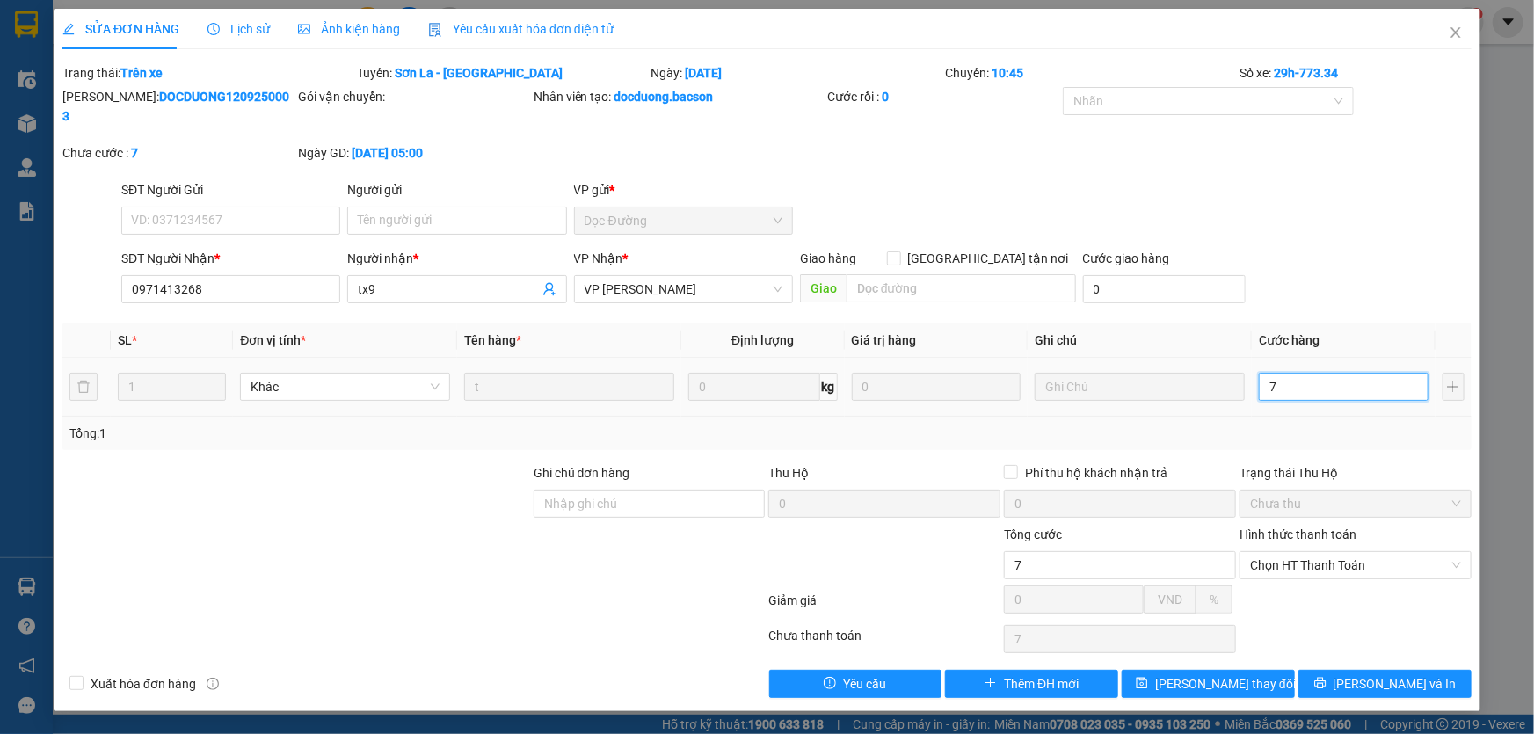
type input "0"
type input "5"
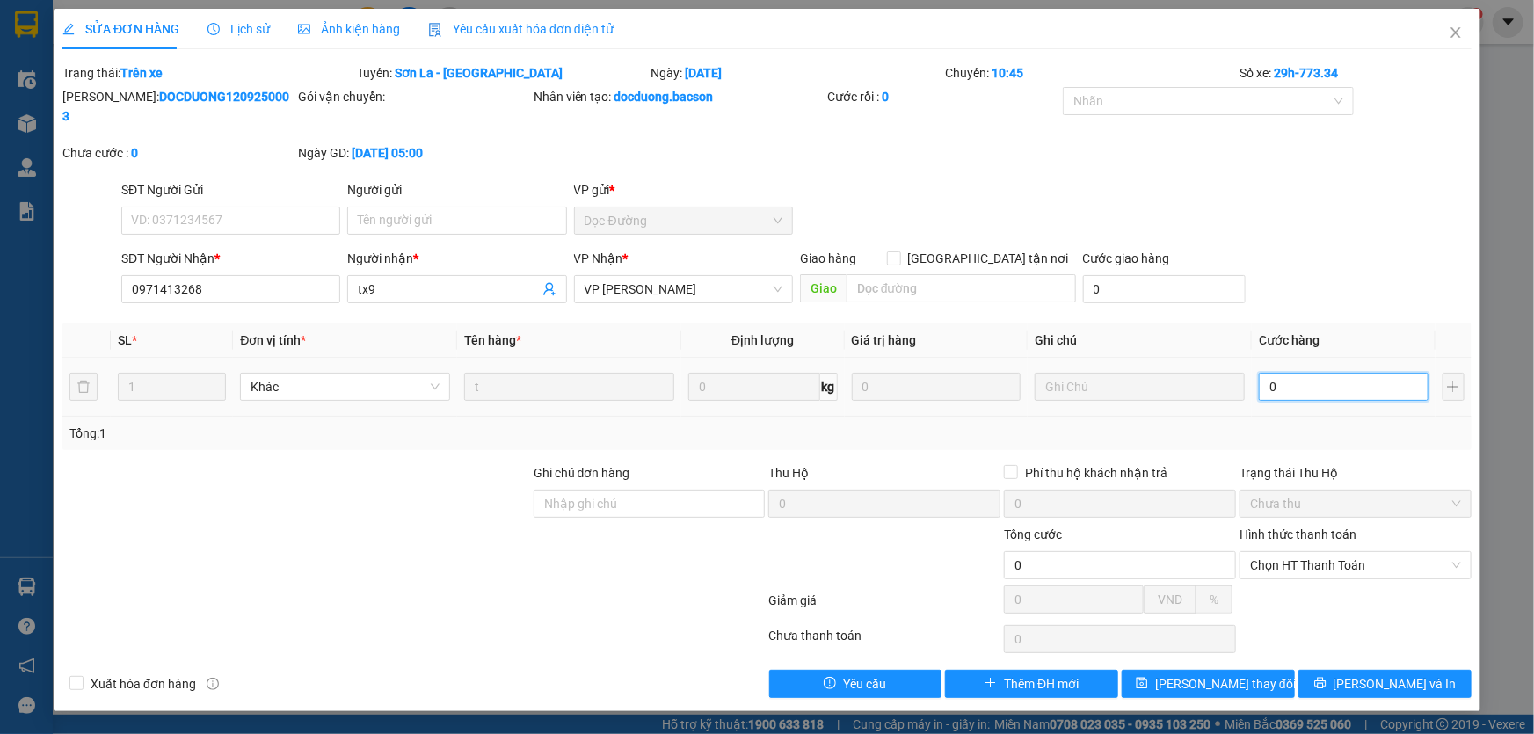
type input "05"
type input "50"
type input "050"
type input "507"
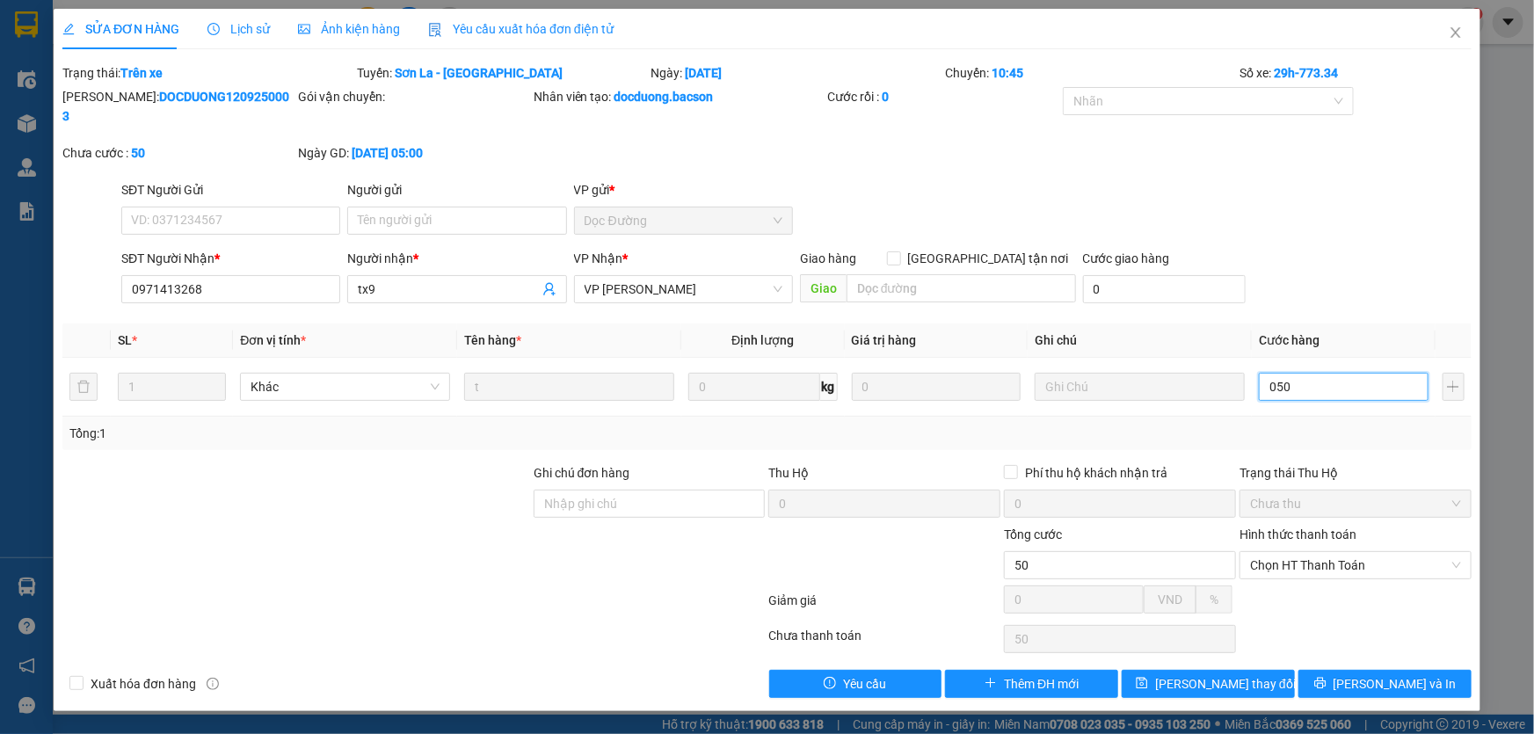
type input "507"
type input "0.507"
type input "50"
type input "05"
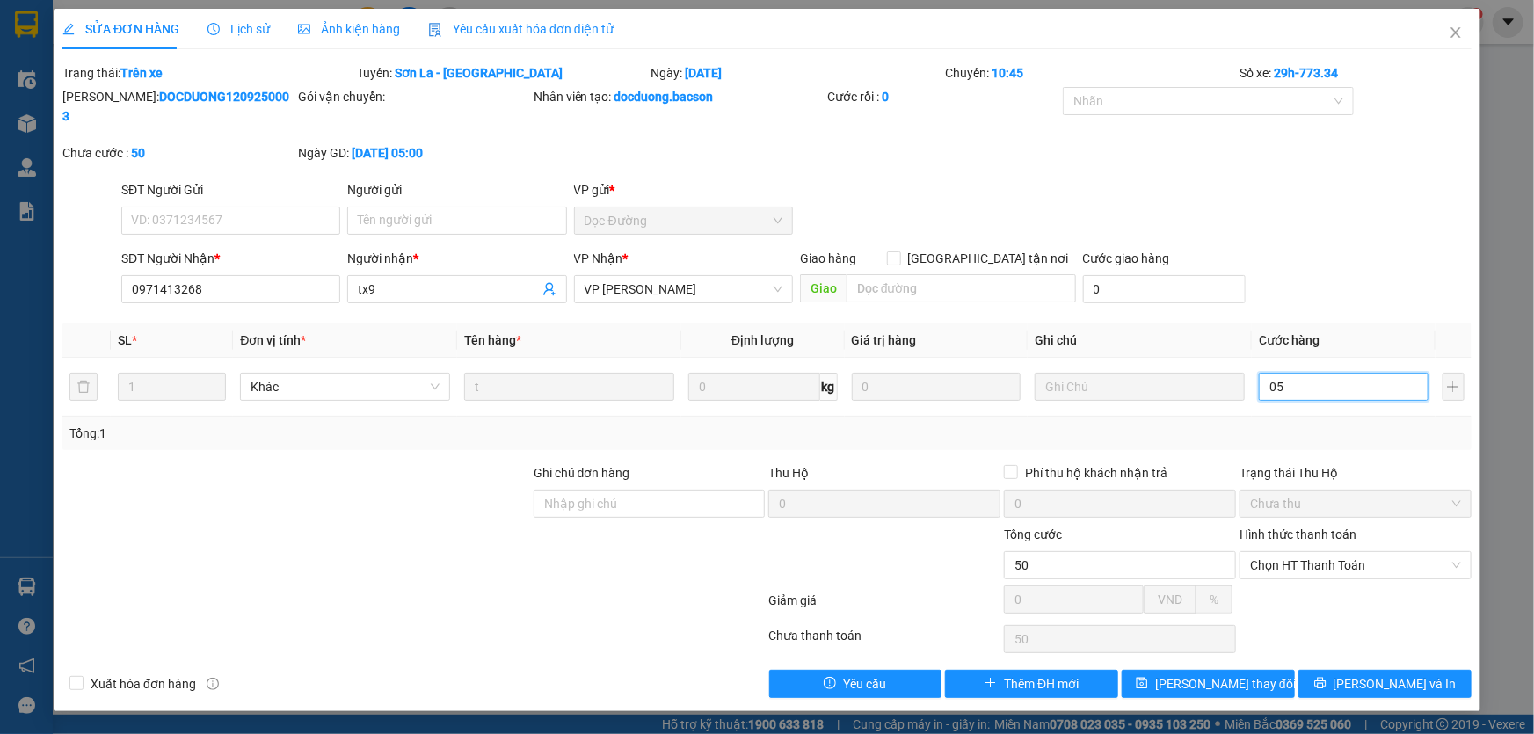
type input "5"
type input "0"
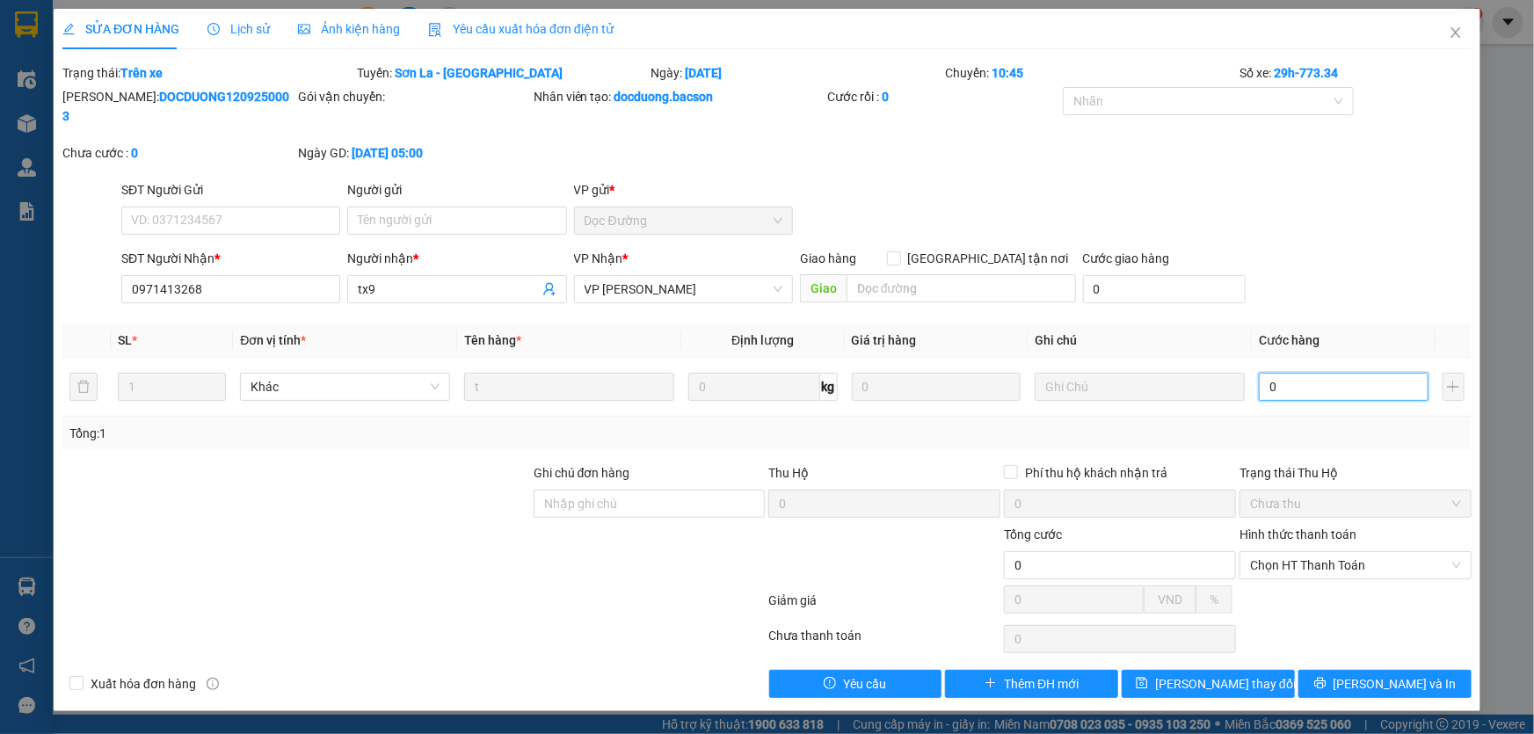
type input "0"
type input "8"
type input "08"
type input "80"
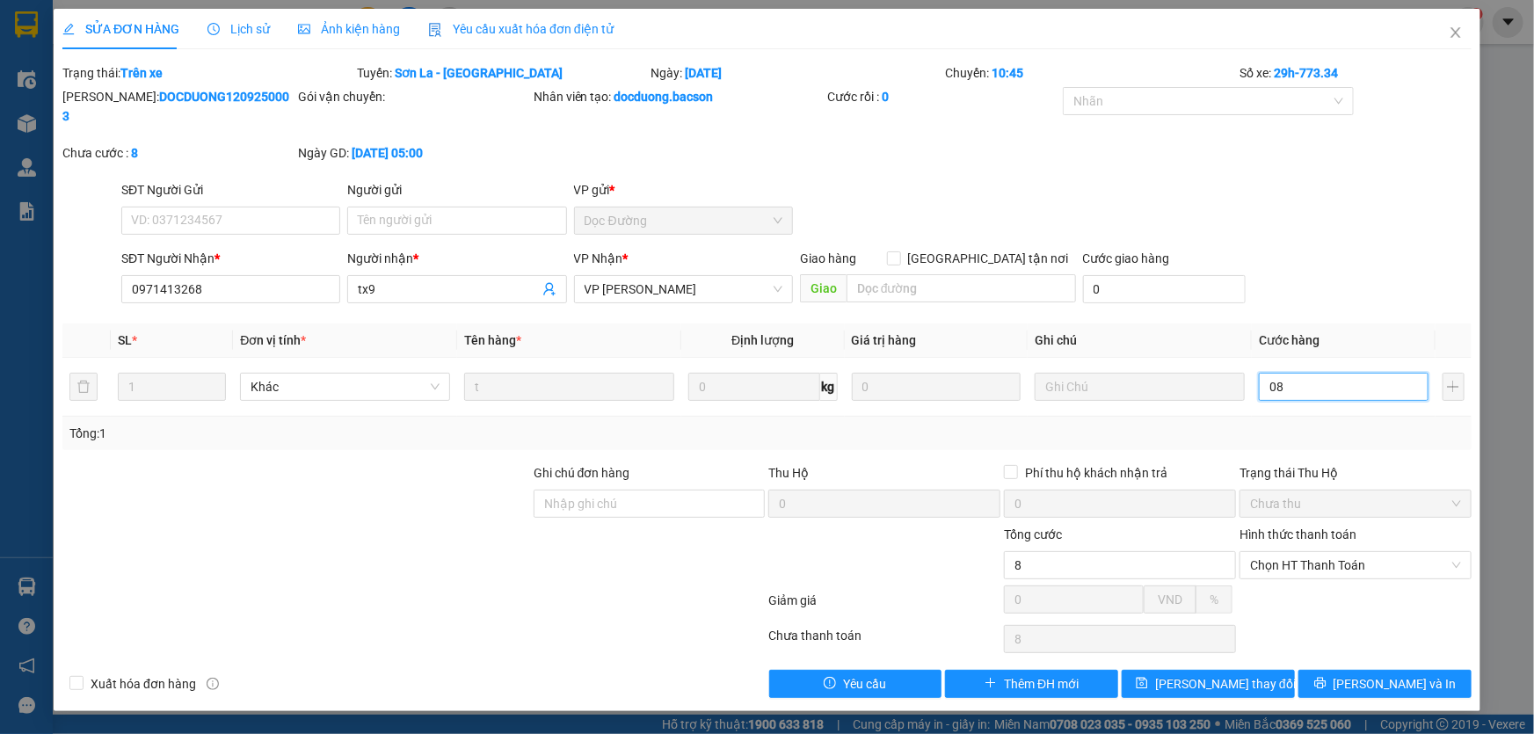
type input "80"
type input "080"
type input "80.000"
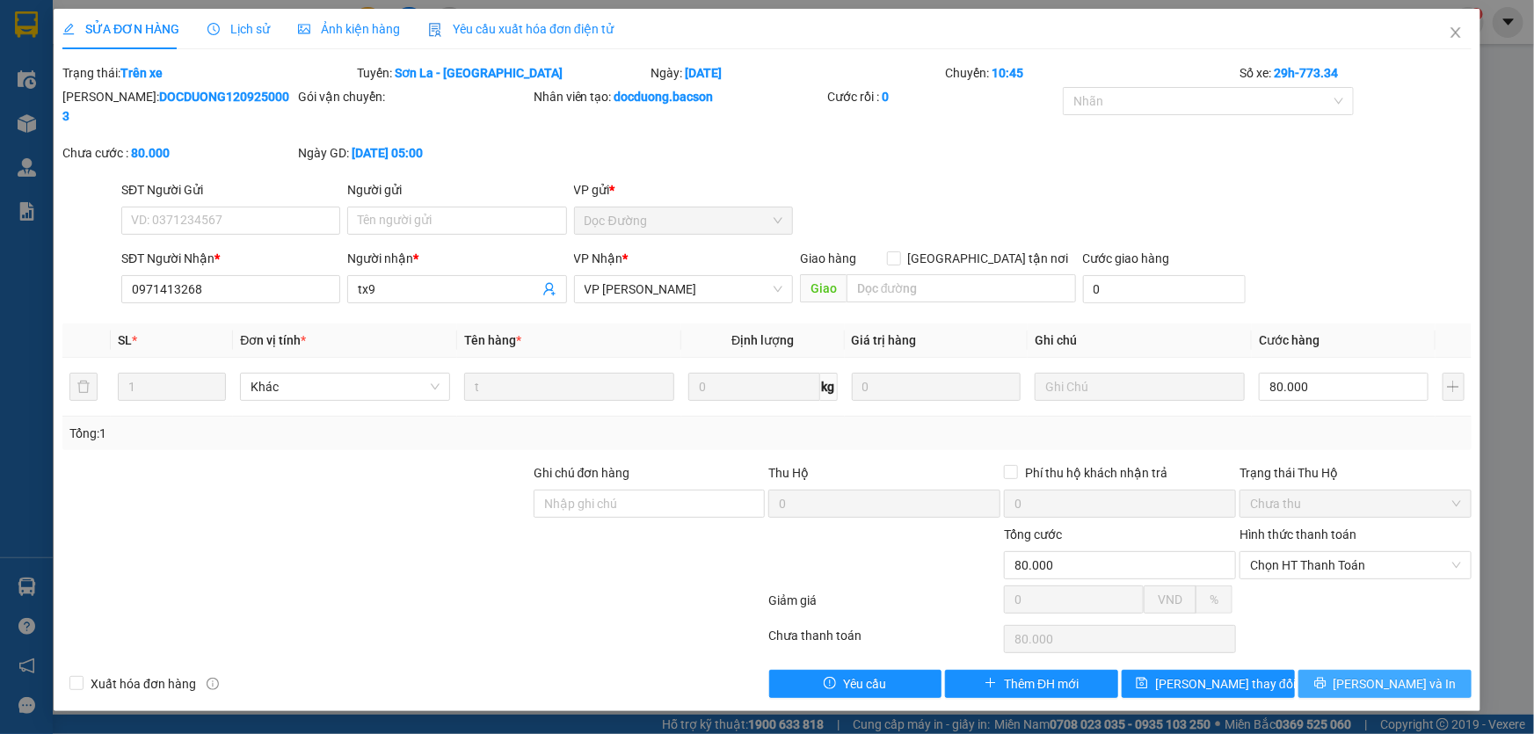
click at [1380, 674] on span "Lưu và In" at bounding box center [1394, 683] width 123 height 19
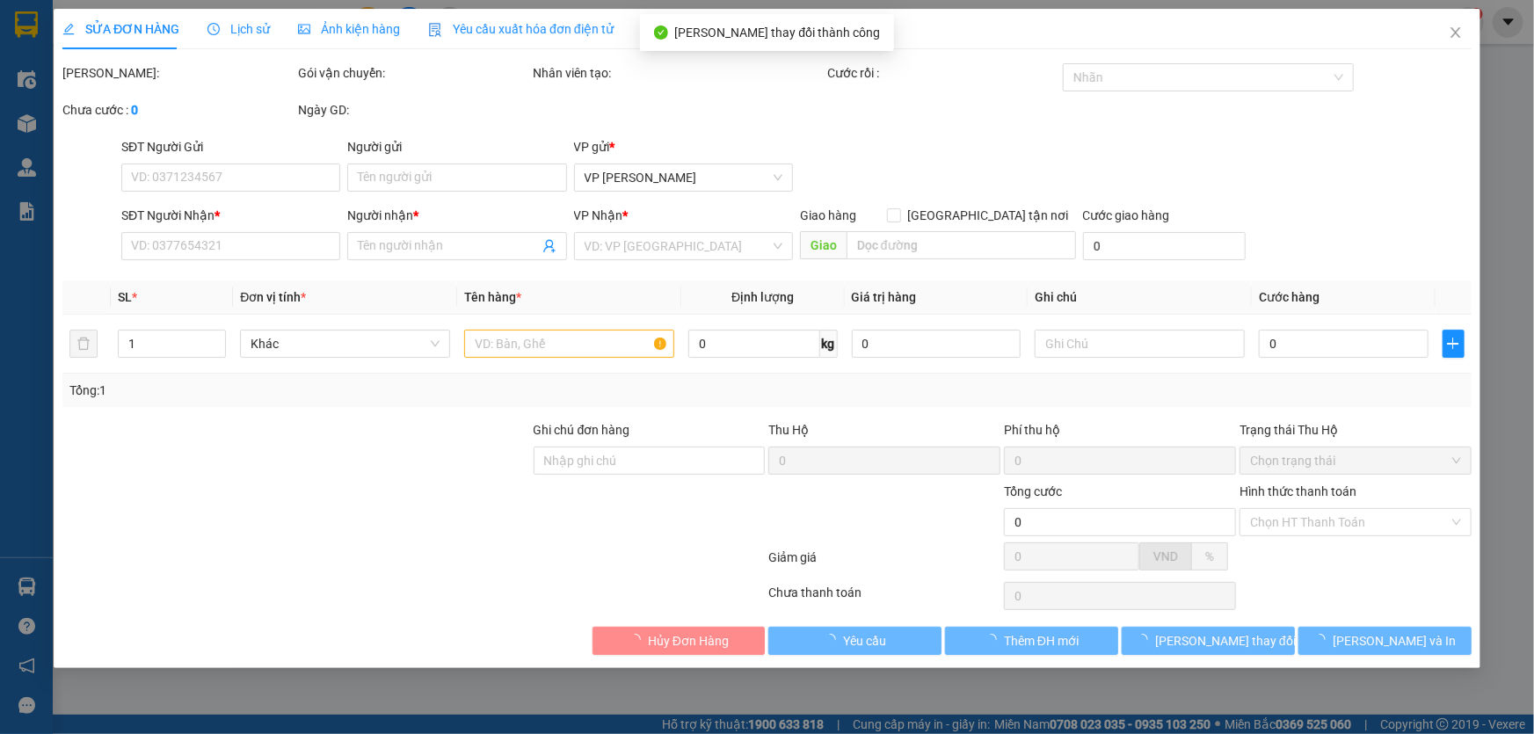
type input "0971413268"
type input "tx9"
type input "80.000"
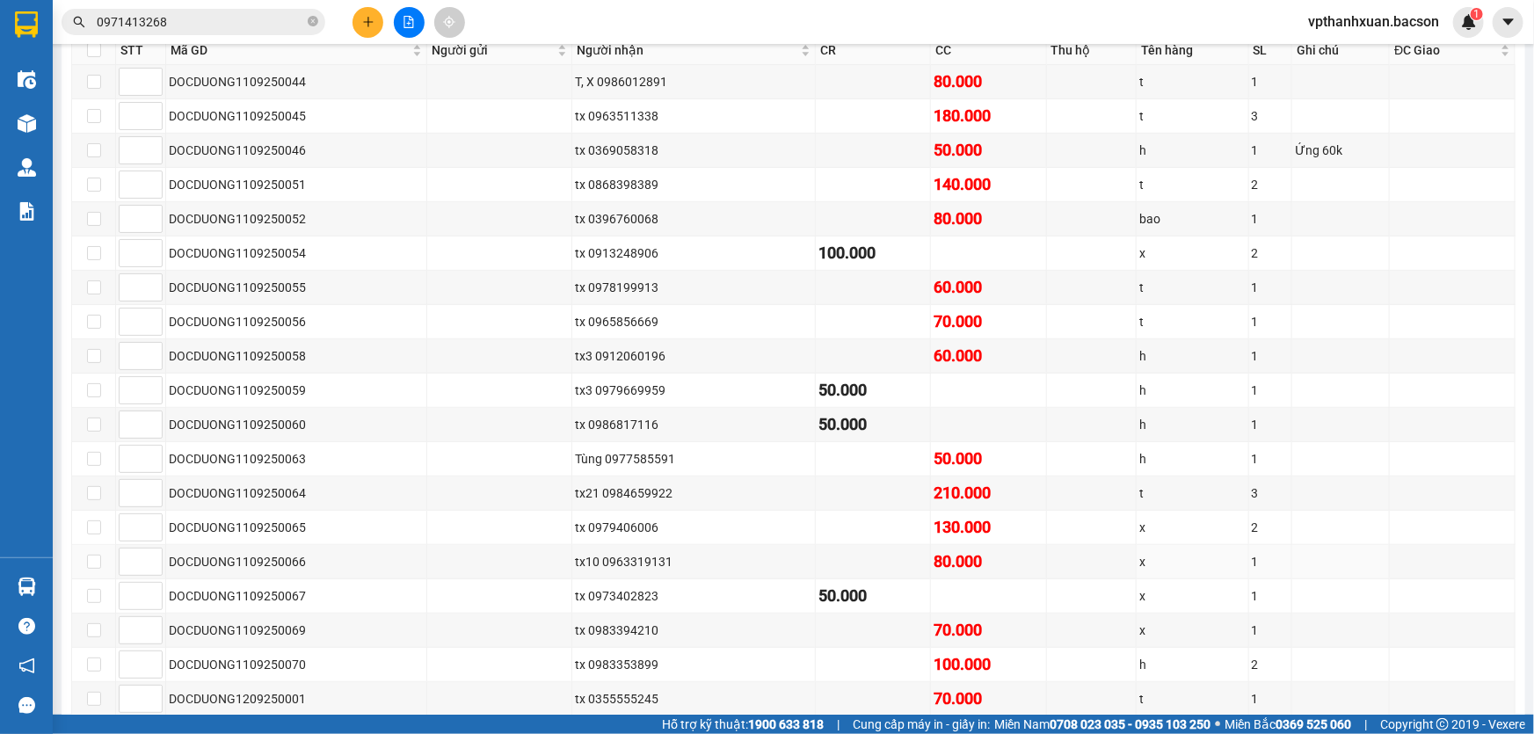
scroll to position [479, 0]
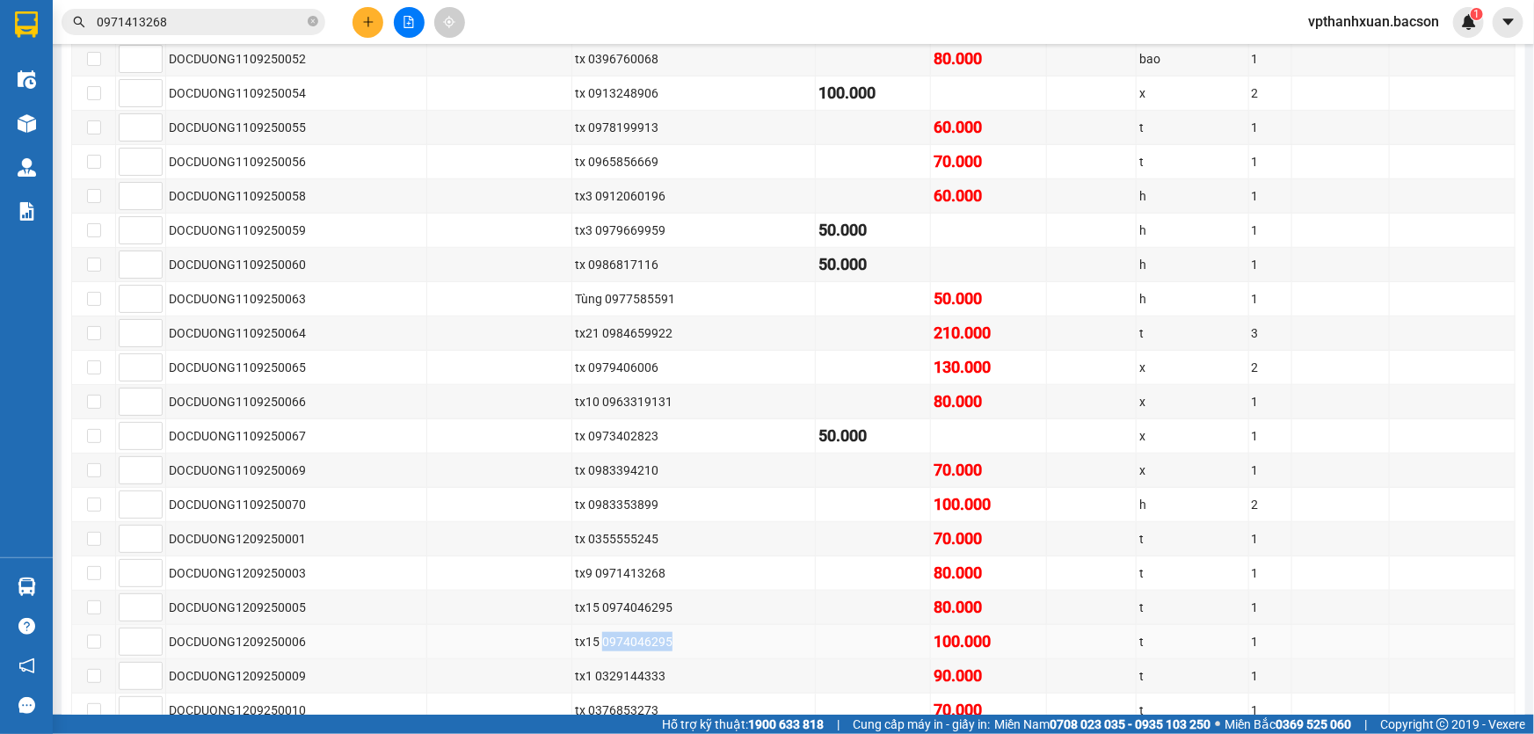
drag, startPoint x: 599, startPoint y: 630, endPoint x: 654, endPoint y: 621, distance: 56.1
click at [667, 632] on div "tx15 0974046295" at bounding box center [693, 641] width 237 height 19
copy div "0974046295"
click at [311, 24] on icon "close-circle" at bounding box center [313, 21] width 11 height 11
click at [243, 24] on input "text" at bounding box center [200, 21] width 207 height 19
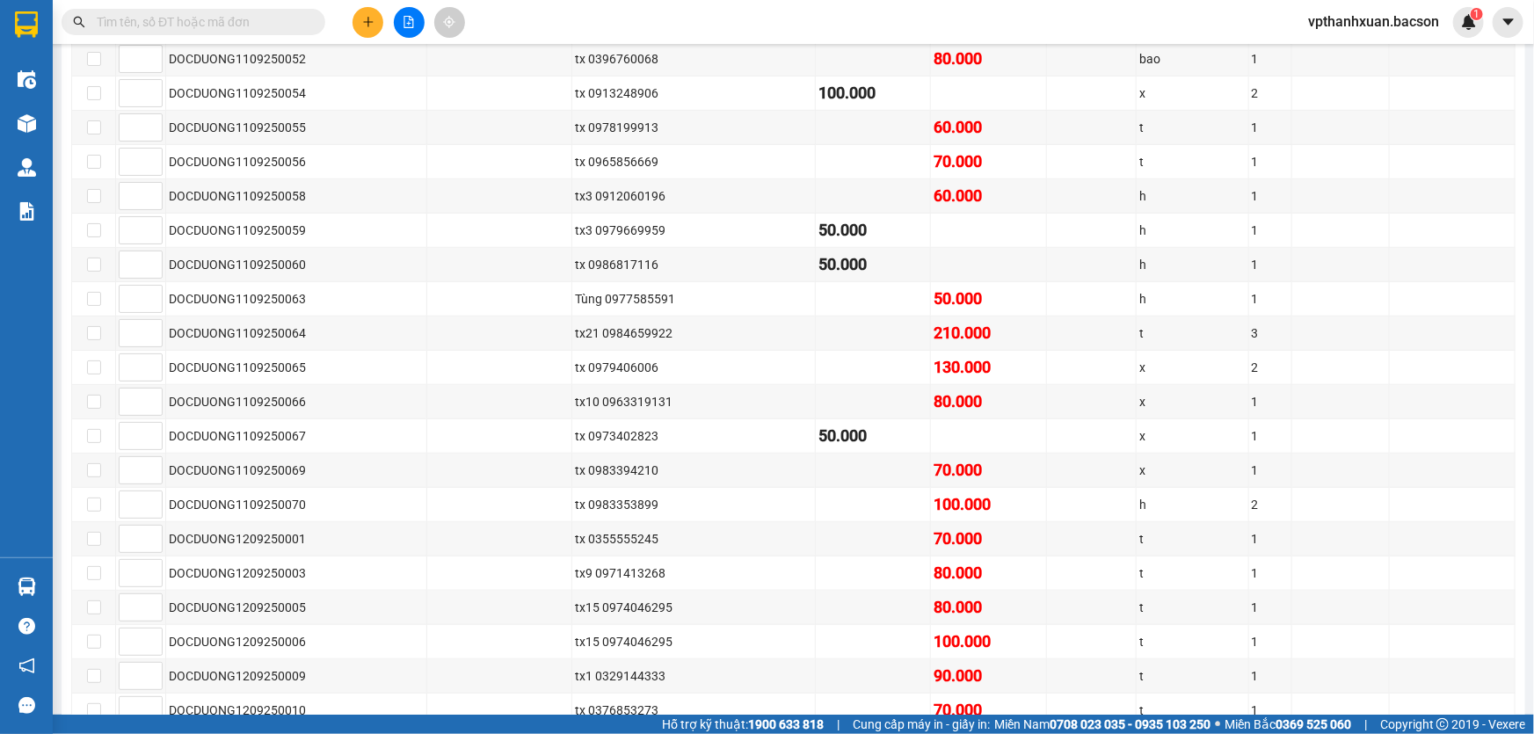
paste input "0974046295"
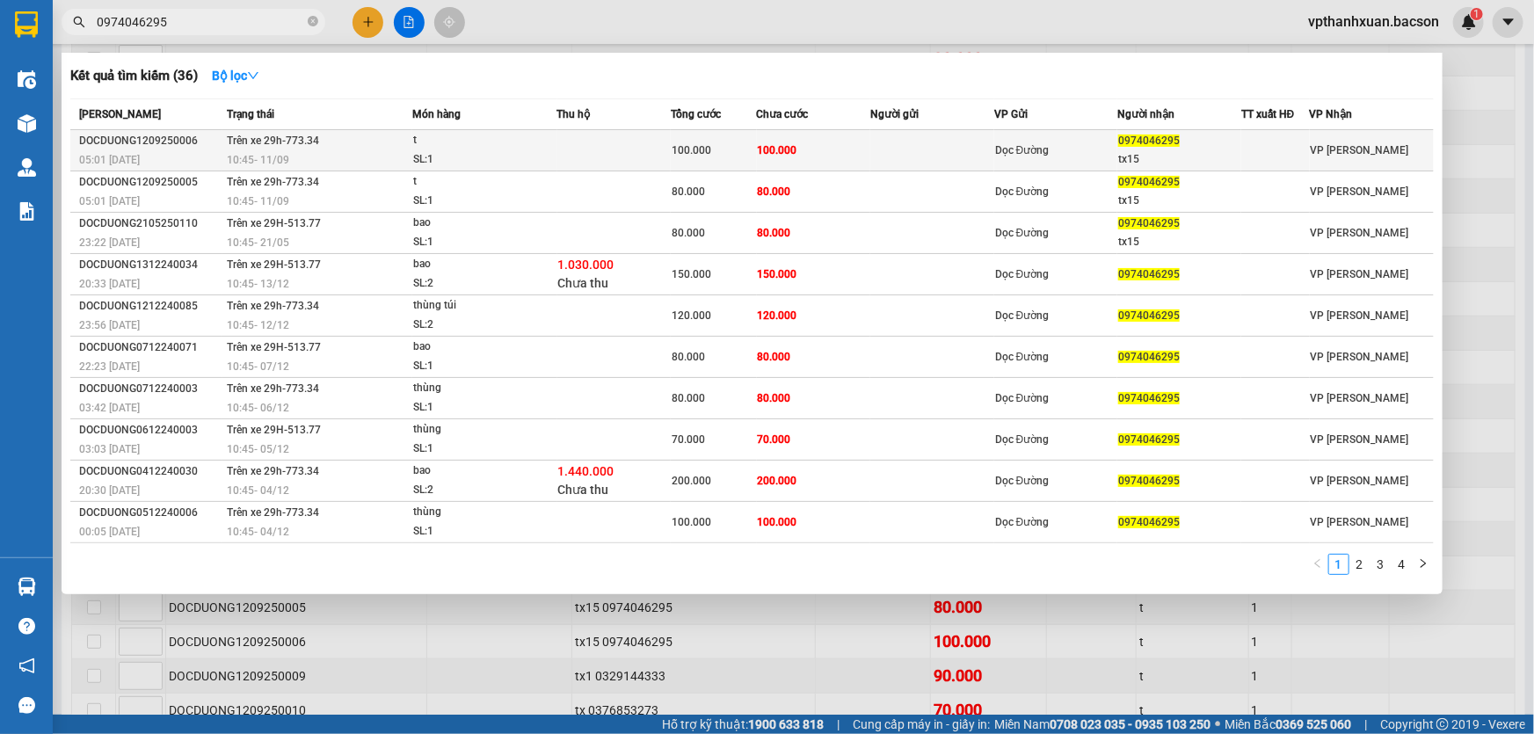
type input "0974046295"
click at [570, 160] on td at bounding box center [614, 150] width 114 height 41
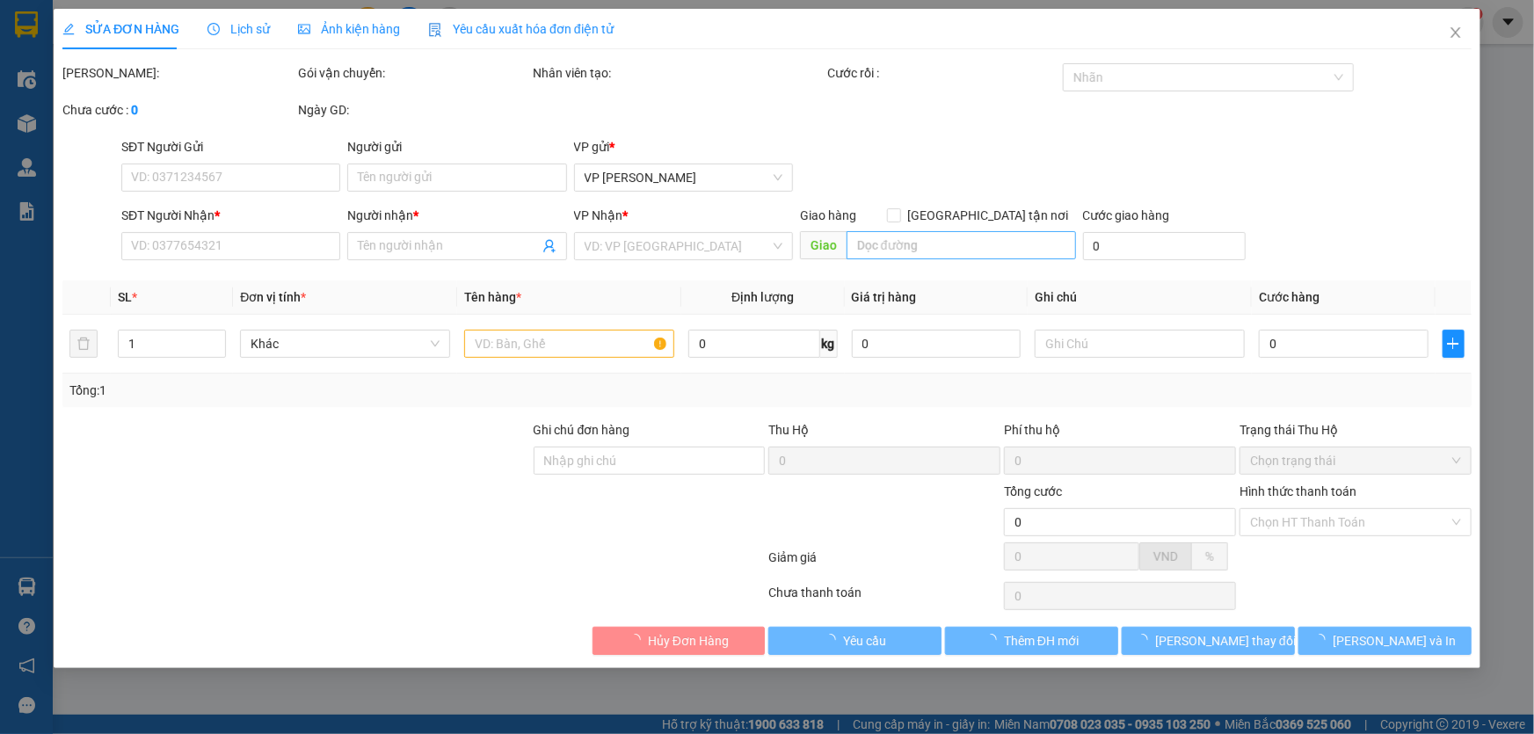
type input "0974046295"
type input "tx15"
type input "100.000"
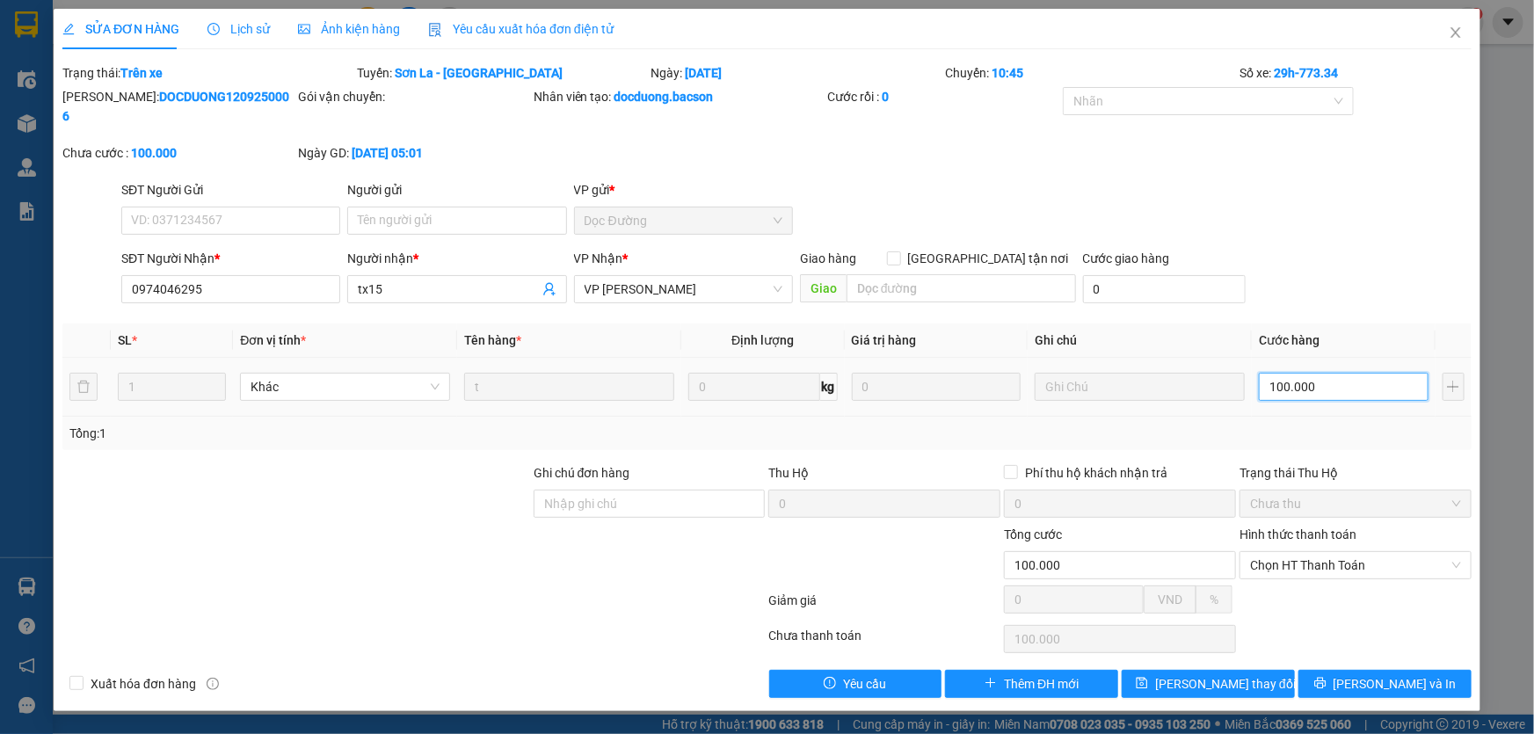
click at [1345, 373] on input "100.000" at bounding box center [1344, 387] width 170 height 28
type input "8"
type input "80"
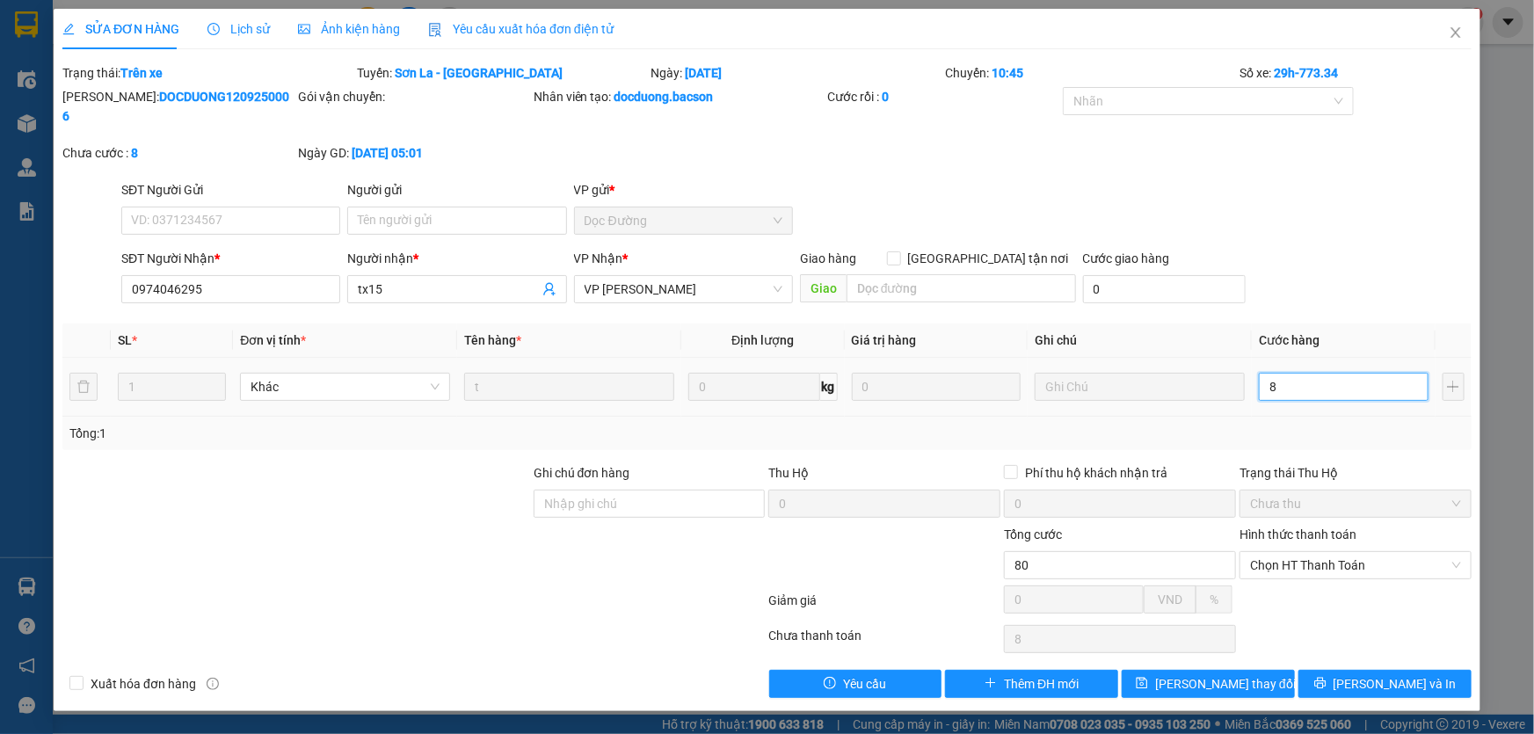
type input "80"
type input "80.000"
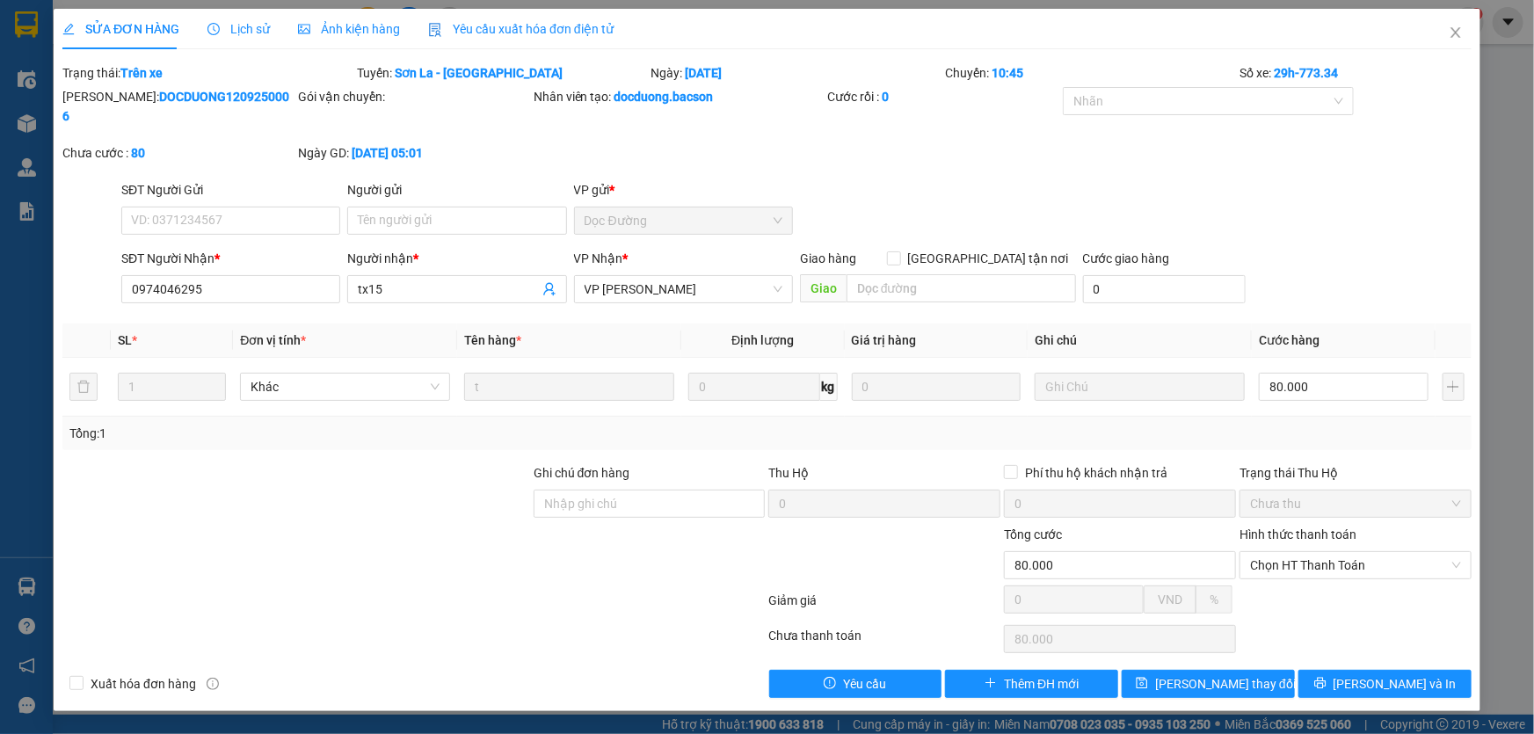
click at [1353, 287] on div "SĐT Người Nhận * 0974046295 Người nhận * tx15 VP Nhận * VP Thanh Xuân Giao hàng…" at bounding box center [796, 280] width 1357 height 62
click at [1355, 675] on button "Lưu và In" at bounding box center [1384, 684] width 173 height 28
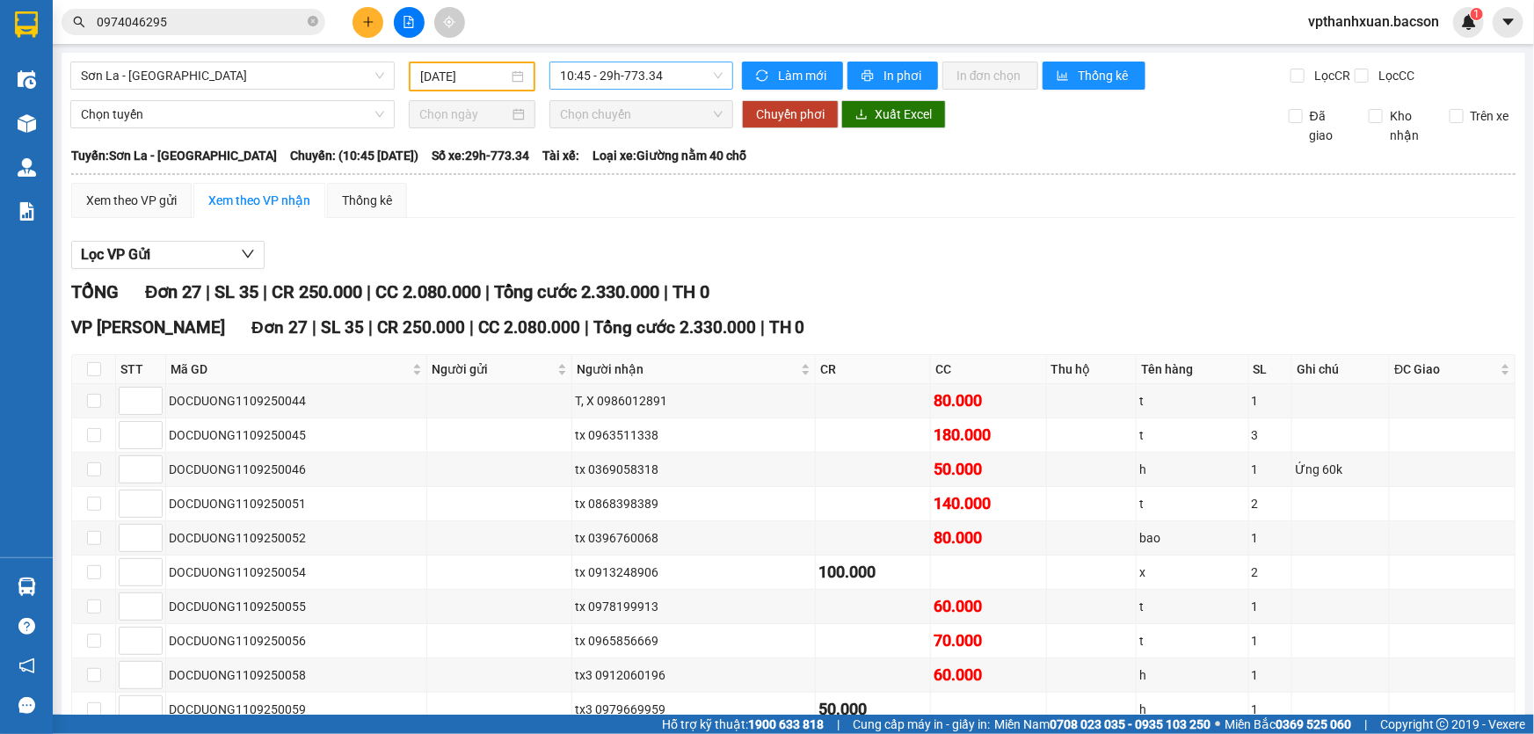
click at [604, 74] on span "10:45 - 29h-773.34" at bounding box center [641, 75] width 163 height 26
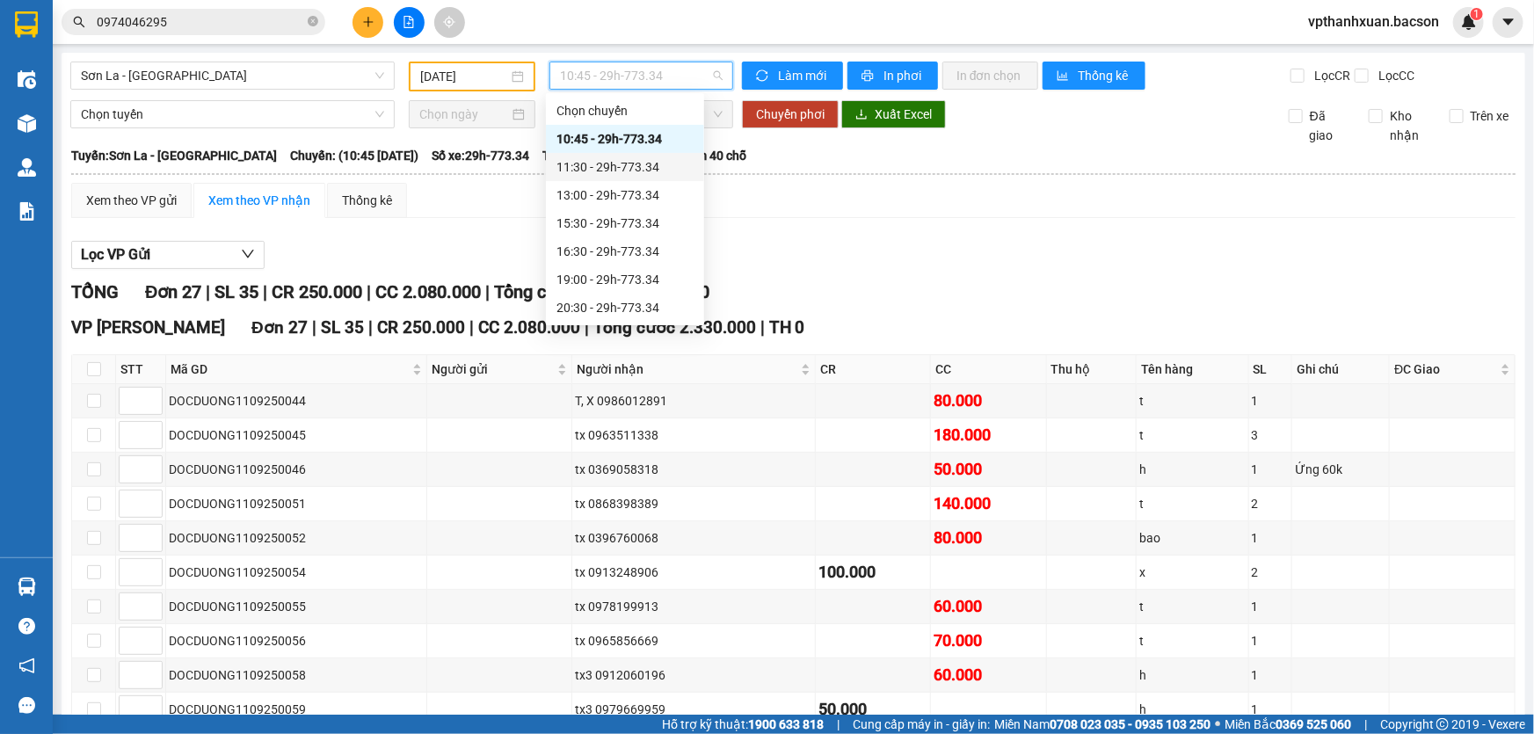
click at [669, 173] on div "11:30 - 29h-773.34" at bounding box center [624, 166] width 137 height 19
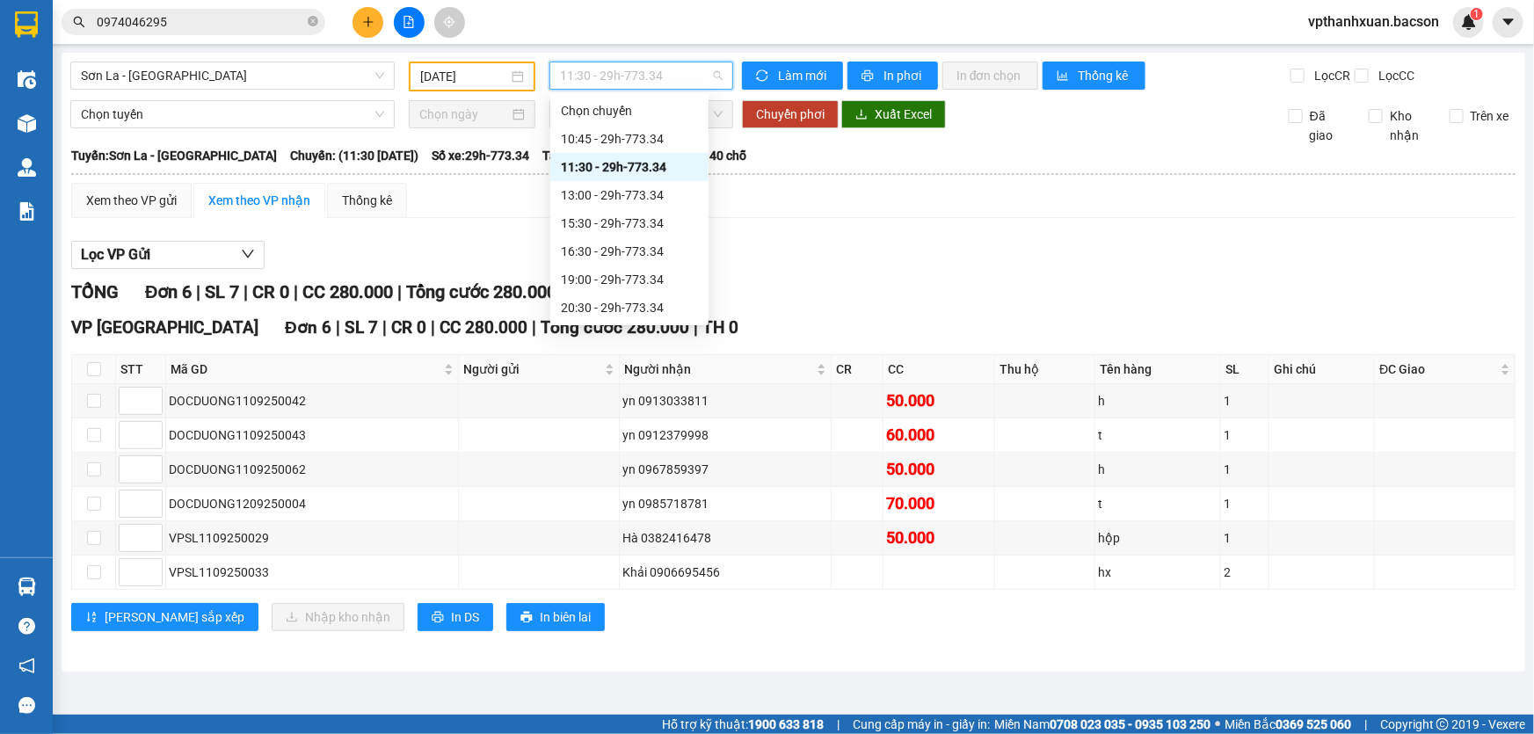
click at [618, 76] on span "11:30 - 29h-773.34" at bounding box center [641, 75] width 163 height 26
click at [624, 200] on div "13:00 - 29h-773.34" at bounding box center [629, 194] width 137 height 19
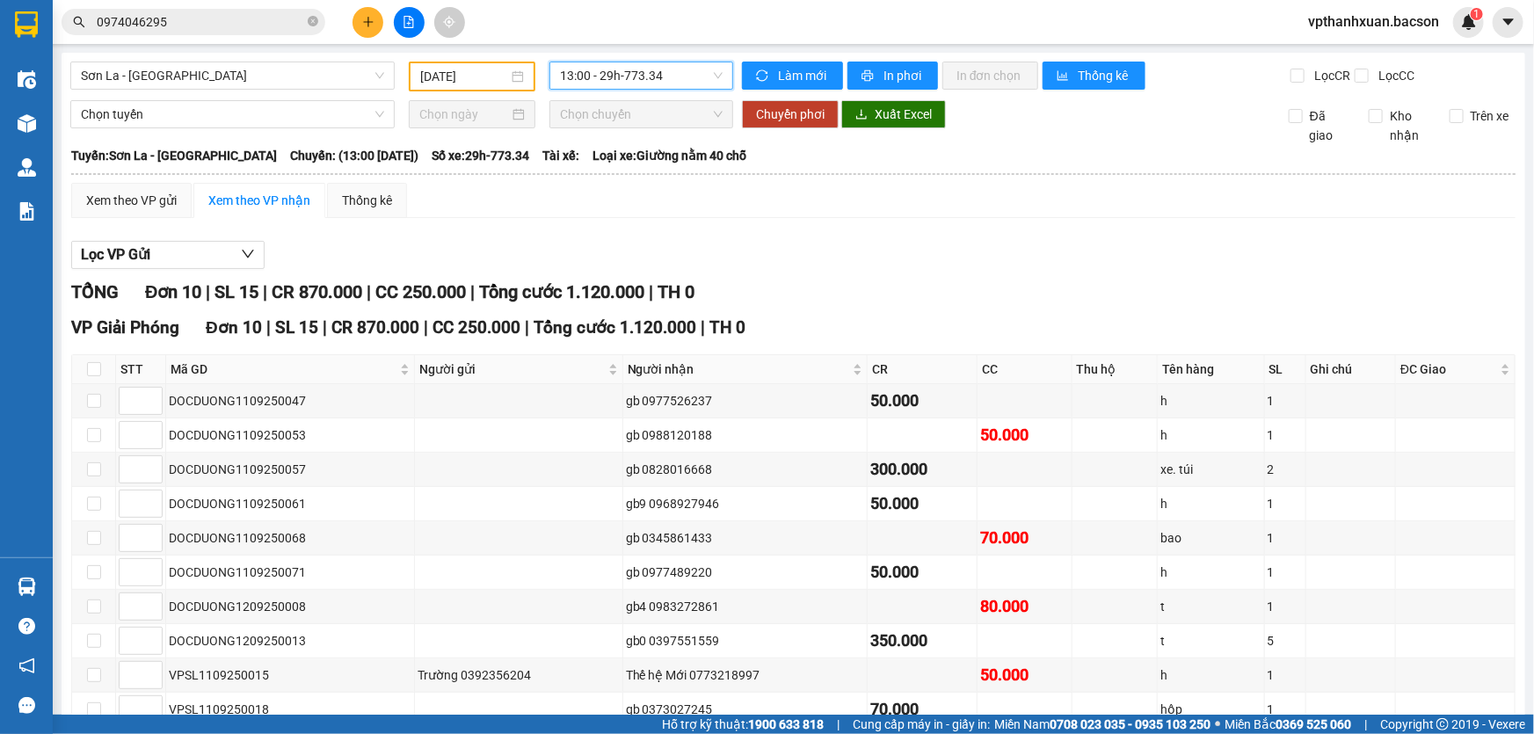
click at [639, 79] on span "13:00 - 29h-773.34" at bounding box center [641, 75] width 163 height 26
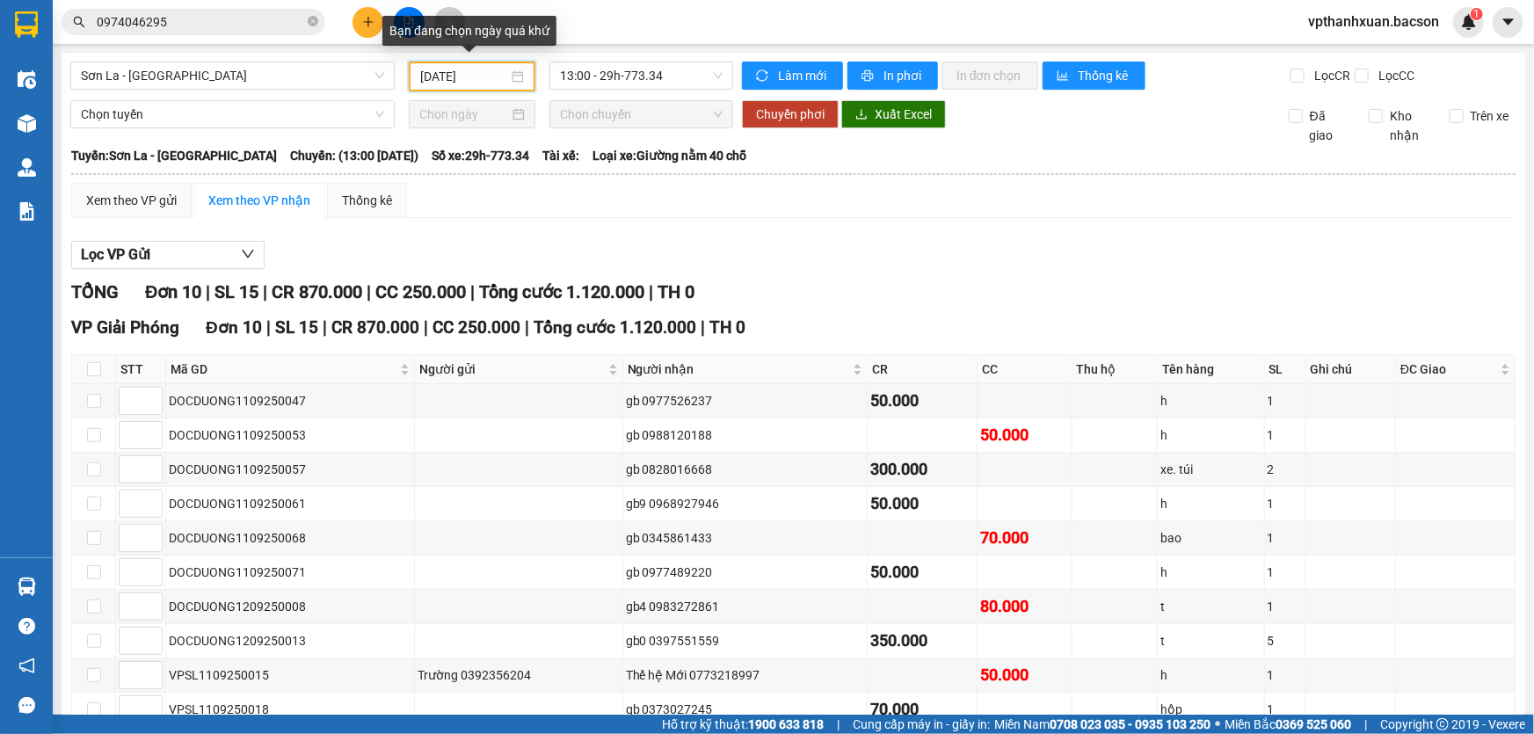
click at [436, 83] on input "11/09/2025" at bounding box center [464, 76] width 88 height 19
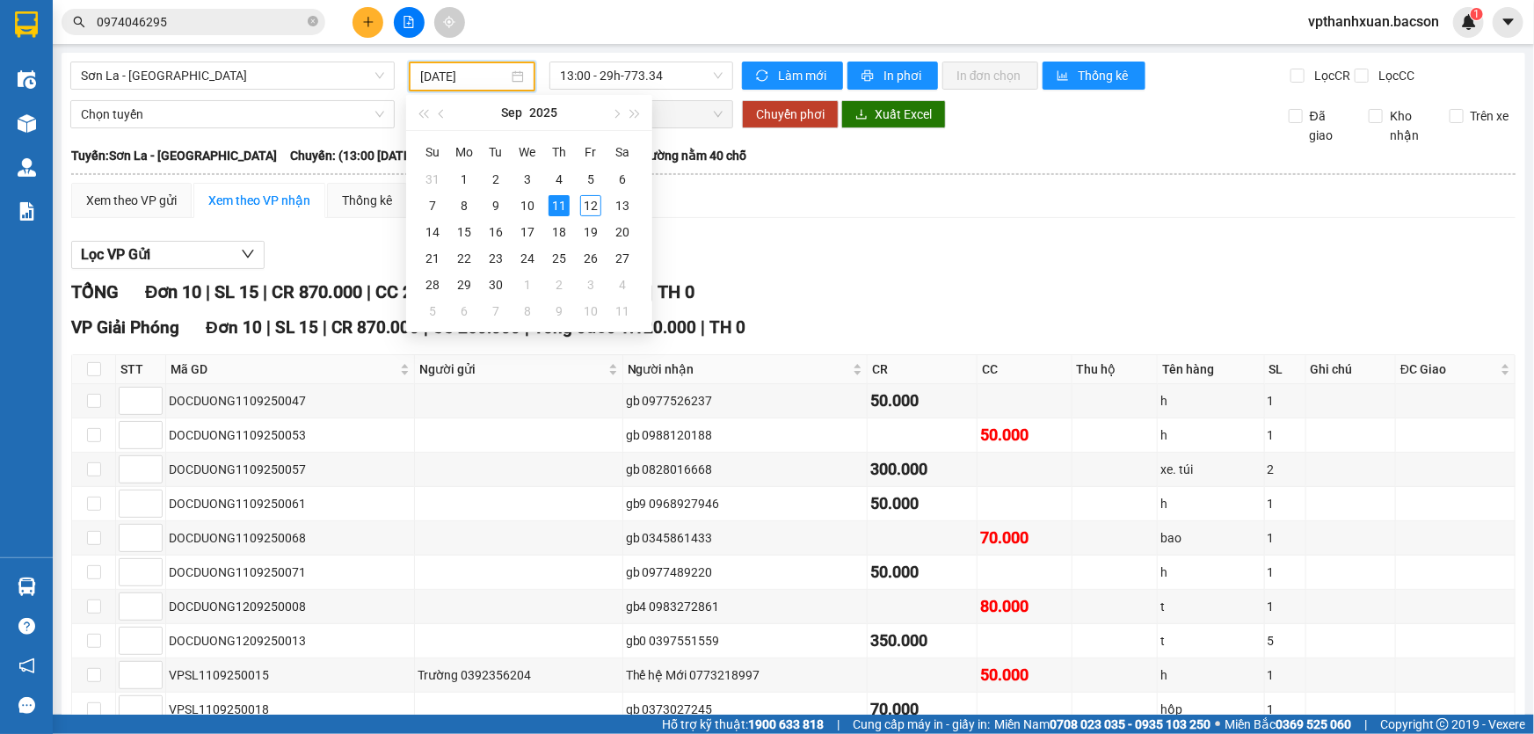
click at [468, 79] on input "11/09/2025" at bounding box center [464, 76] width 88 height 19
click at [524, 207] on div "10" at bounding box center [527, 205] width 21 height 21
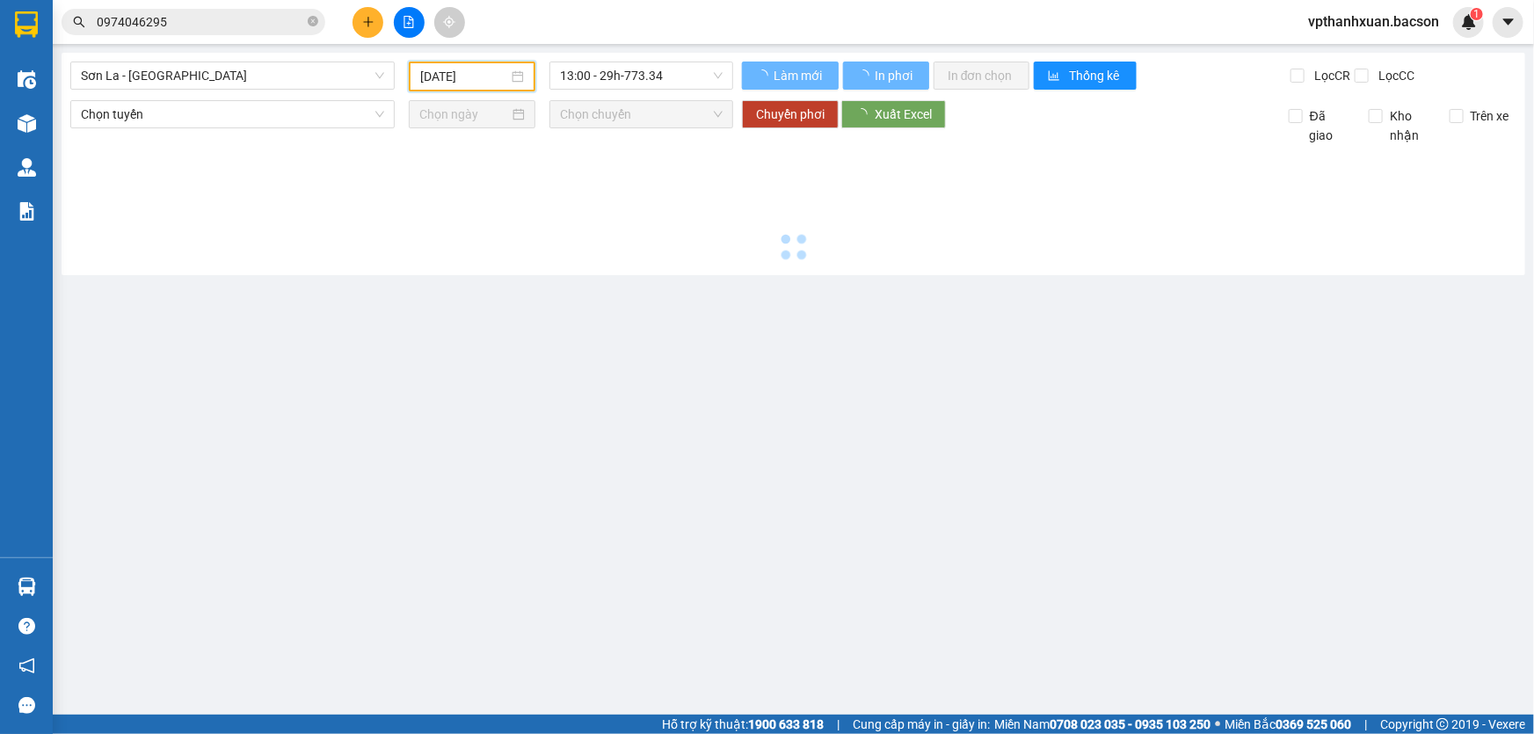
type input "[DATE]"
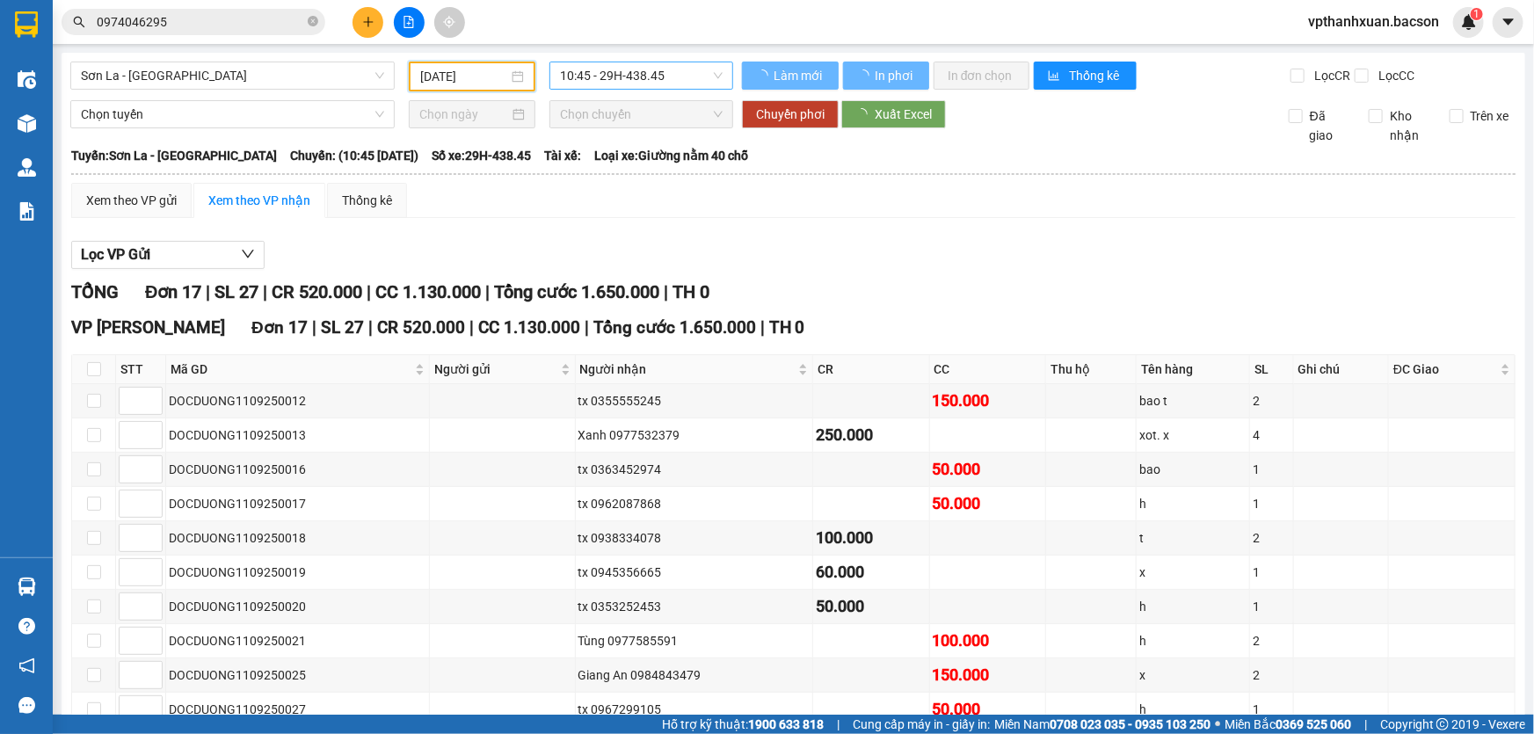
click at [622, 73] on span "10:45 - 29H-438.45" at bounding box center [641, 75] width 163 height 26
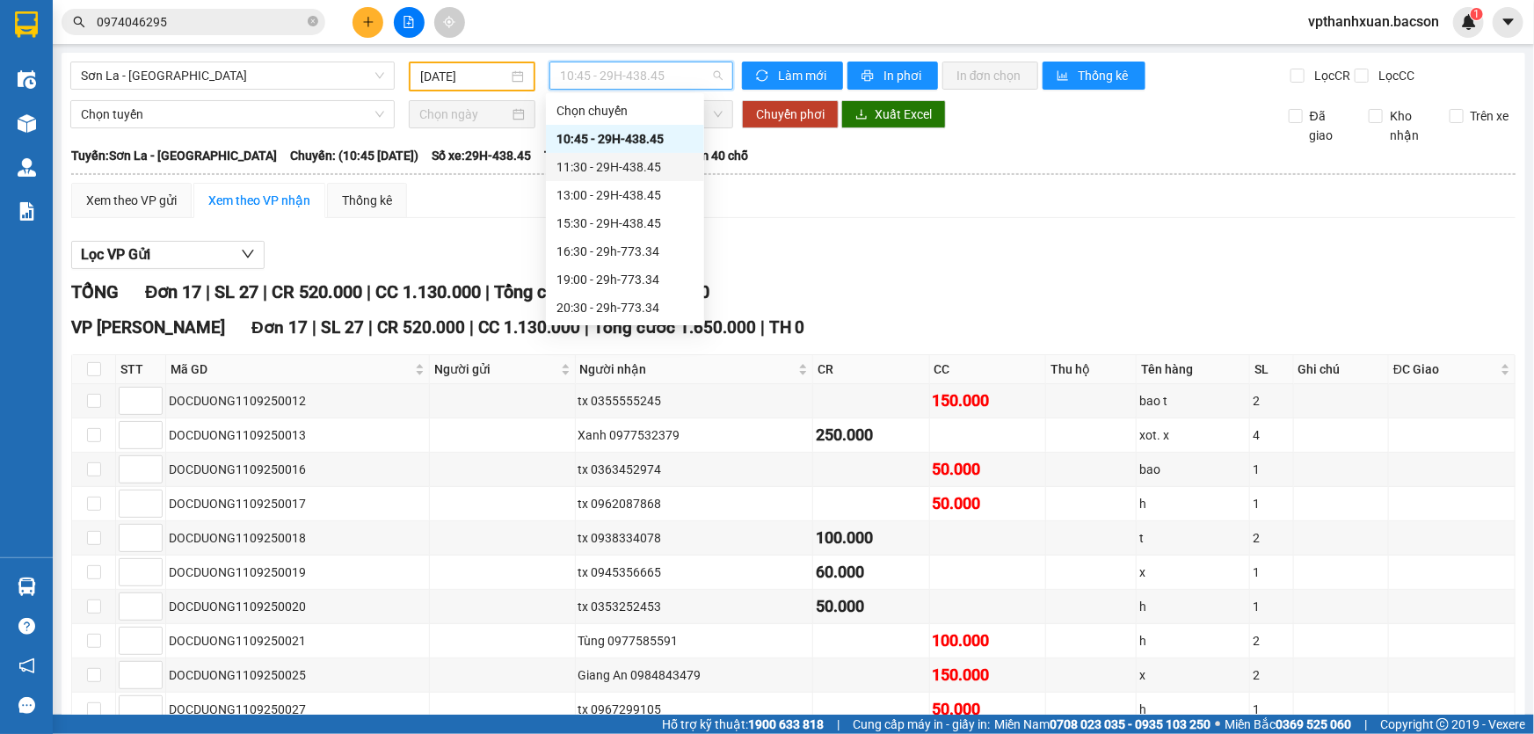
click at [624, 171] on div "11:30 - 29H-438.45" at bounding box center [624, 166] width 137 height 19
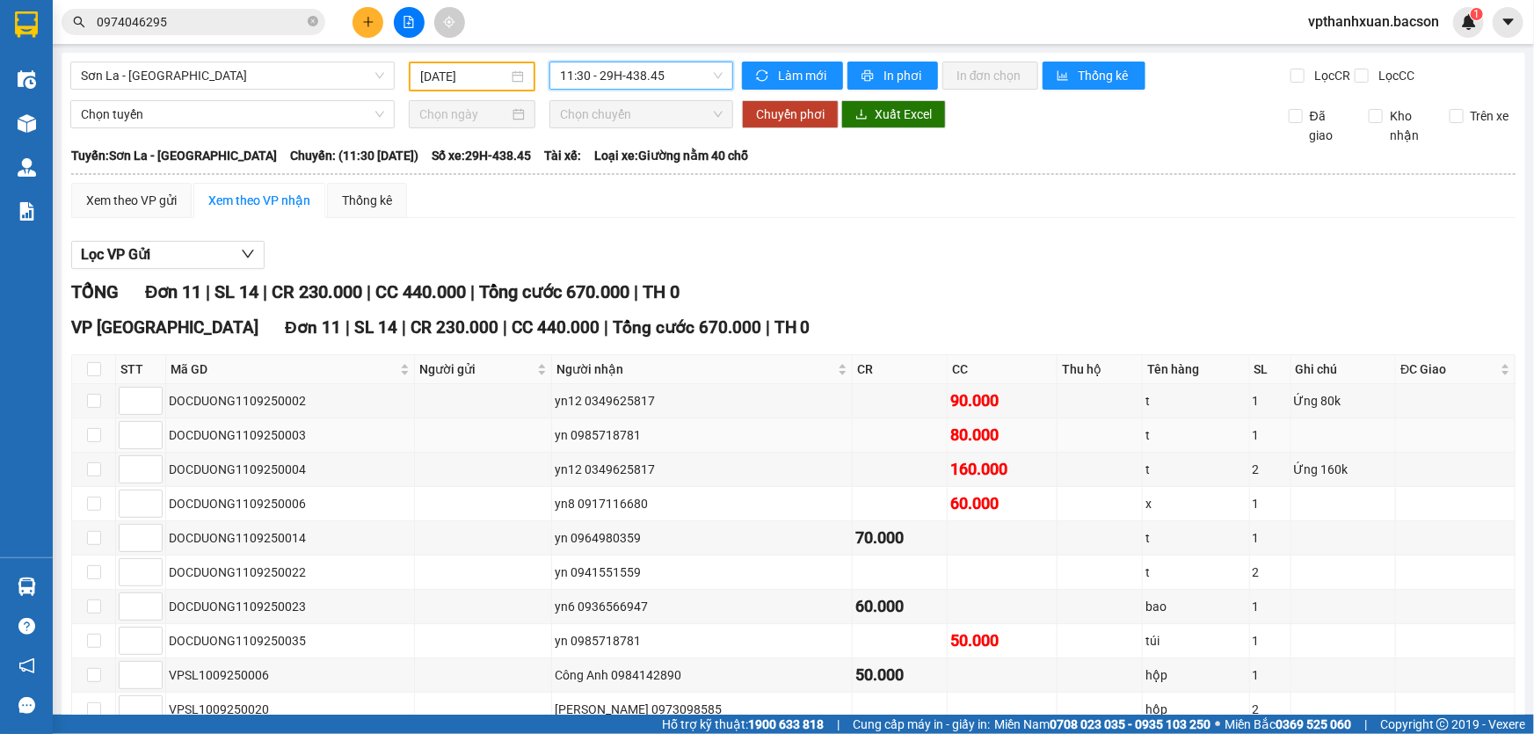
scroll to position [133, 0]
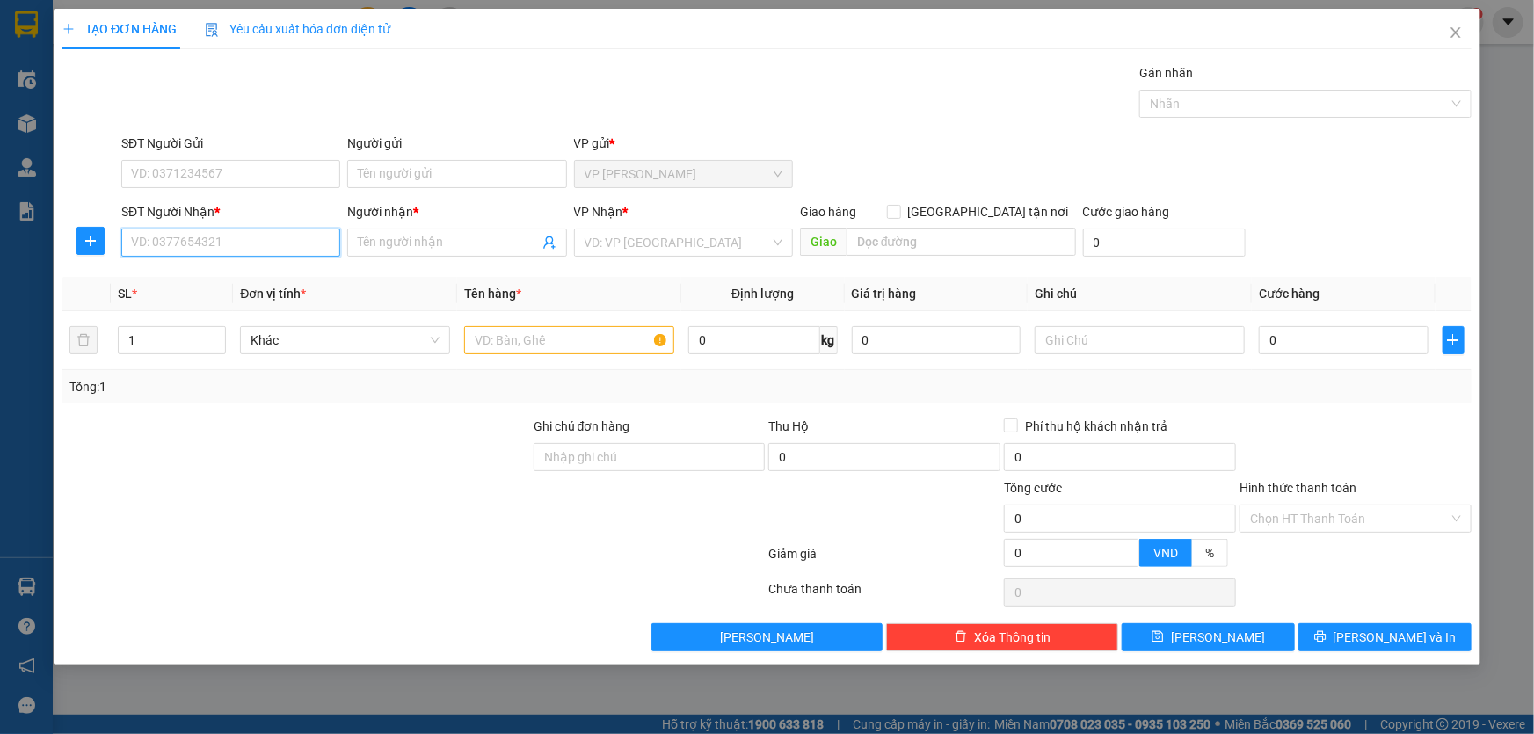
click at [237, 255] on input "SĐT Người Nhận *" at bounding box center [230, 243] width 219 height 28
click at [242, 246] on input "SĐT Người Nhận *" at bounding box center [230, 243] width 219 height 28
click at [208, 281] on div "0964991585 - hậu cò nòi" at bounding box center [231, 277] width 198 height 19
type input "0964991585"
type input "hậu cò nòi"
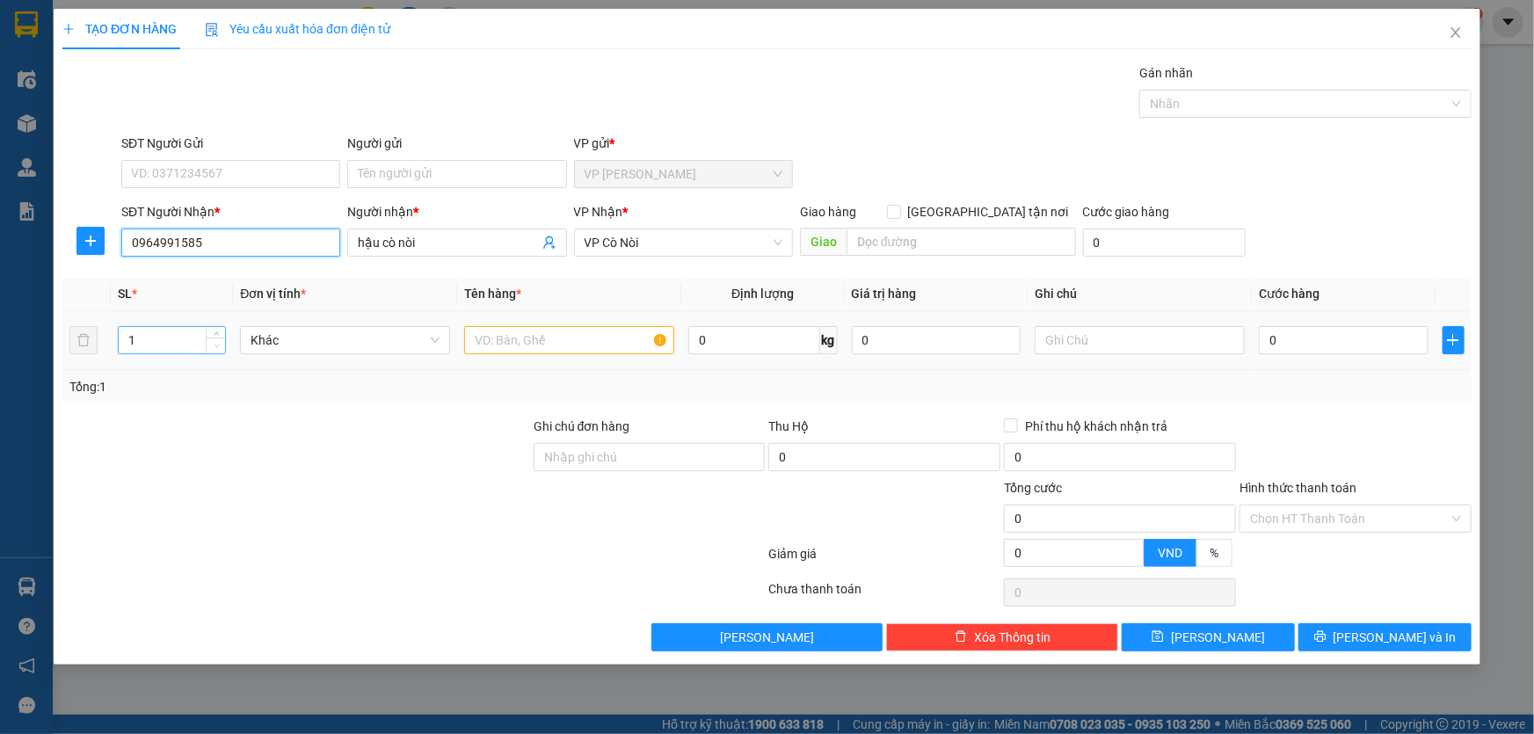
drag, startPoint x: 218, startPoint y: 339, endPoint x: 219, endPoint y: 330, distance: 8.8
click at [218, 343] on span "Decrease Value" at bounding box center [215, 348] width 19 height 11
type input "0964991585"
type input "2"
click at [219, 330] on span "up" at bounding box center [216, 335] width 11 height 11
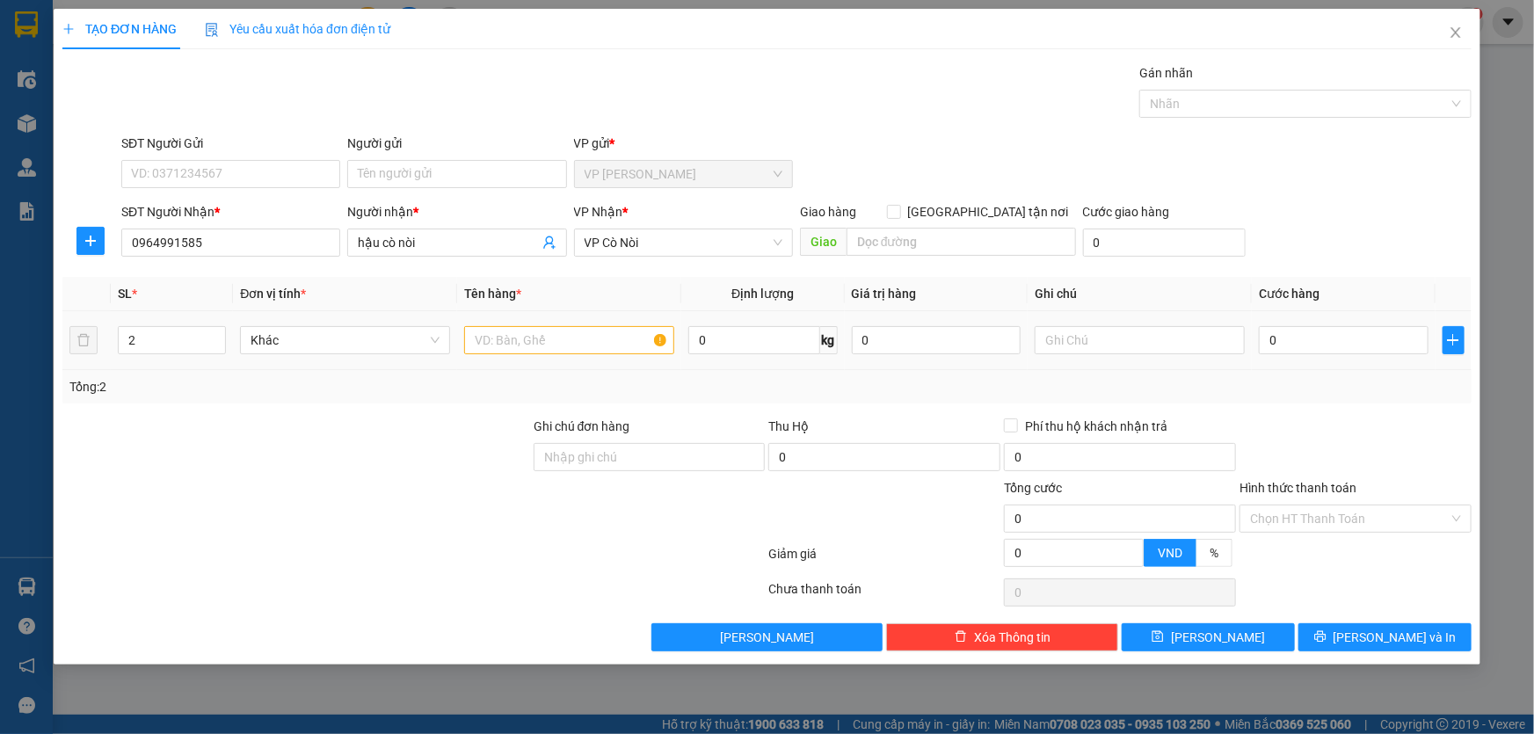
click at [498, 354] on div at bounding box center [569, 340] width 210 height 35
click at [511, 346] on input "text" at bounding box center [569, 340] width 210 height 28
type input "kiện"
click at [1375, 343] on input "0" at bounding box center [1344, 340] width 170 height 28
type input "1"
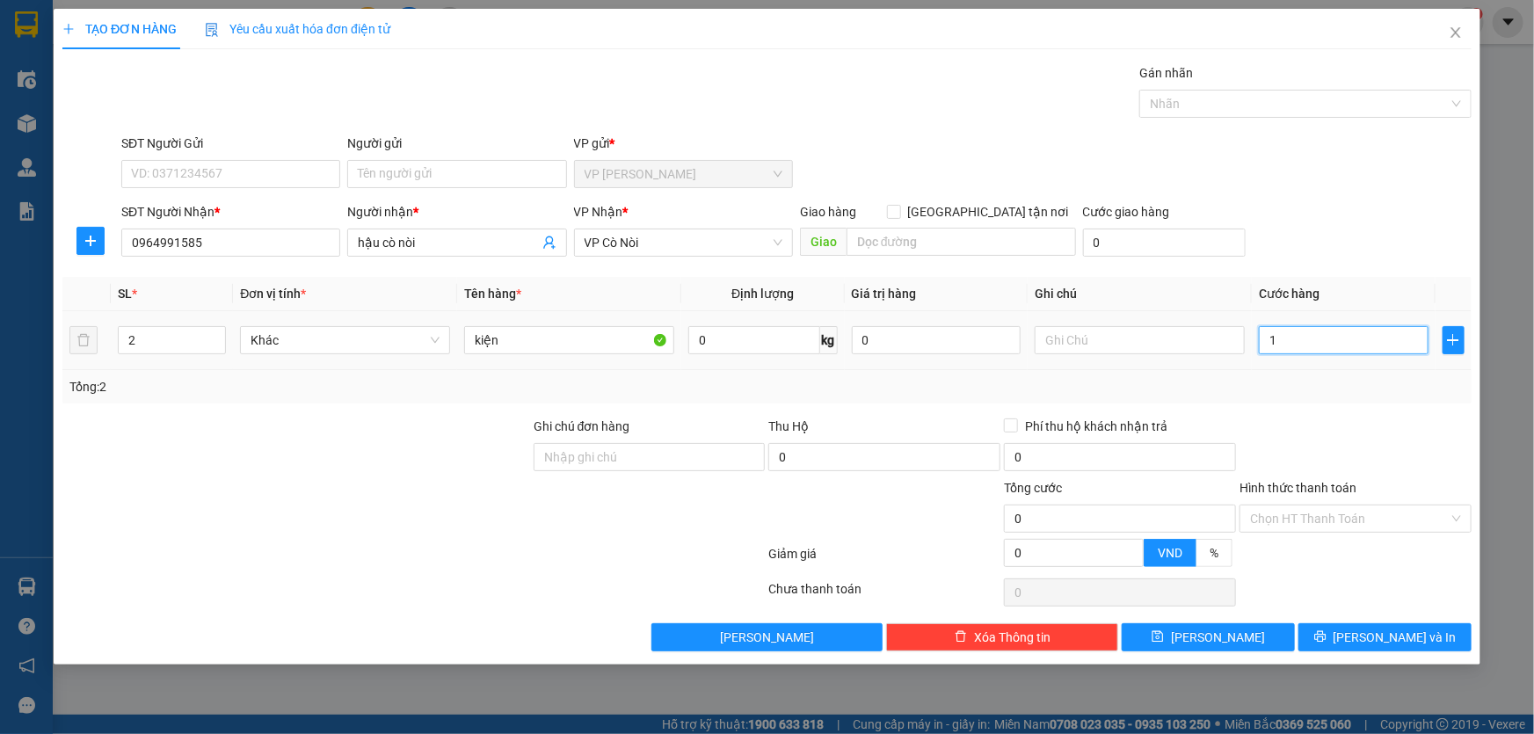
type input "1"
type input "10"
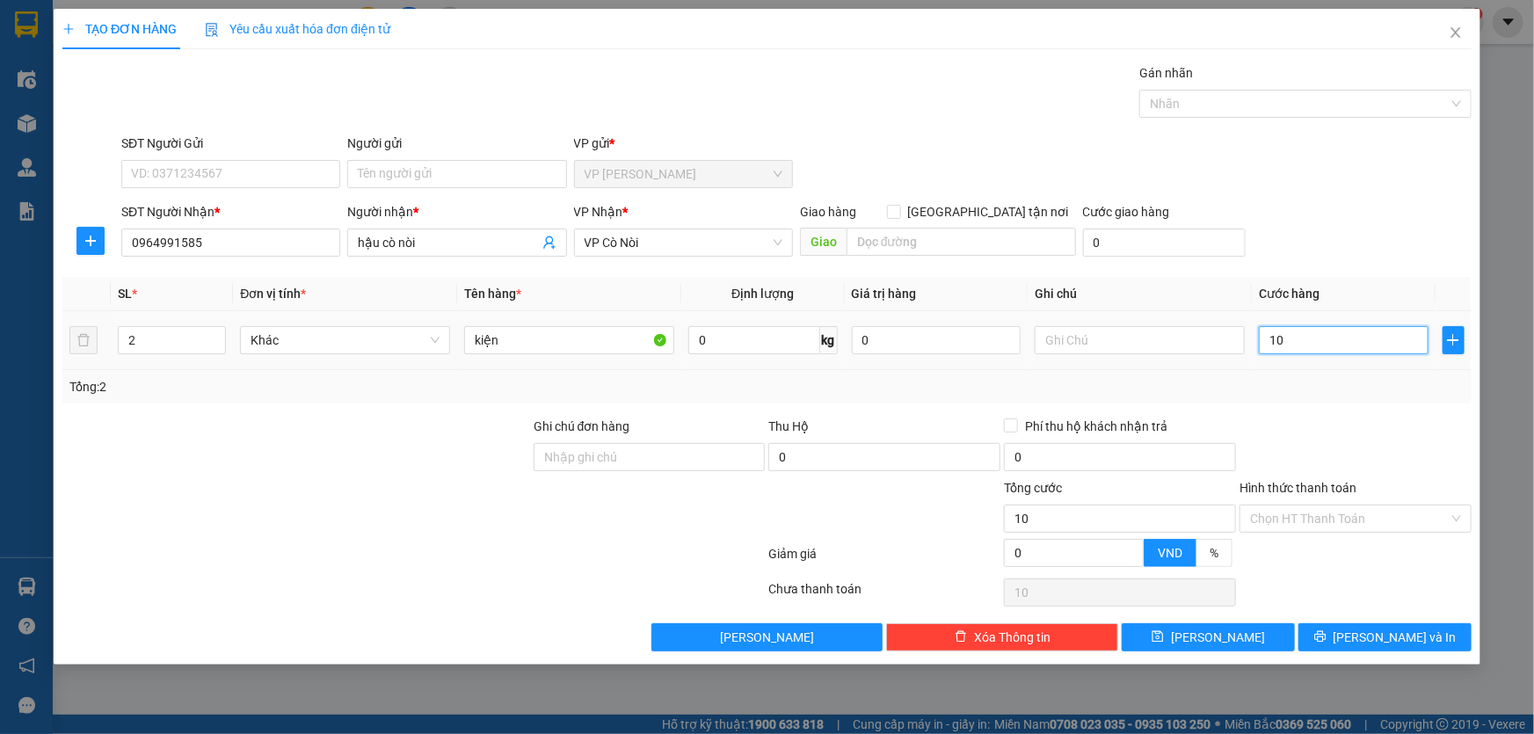
type input "100"
type input "100.000"
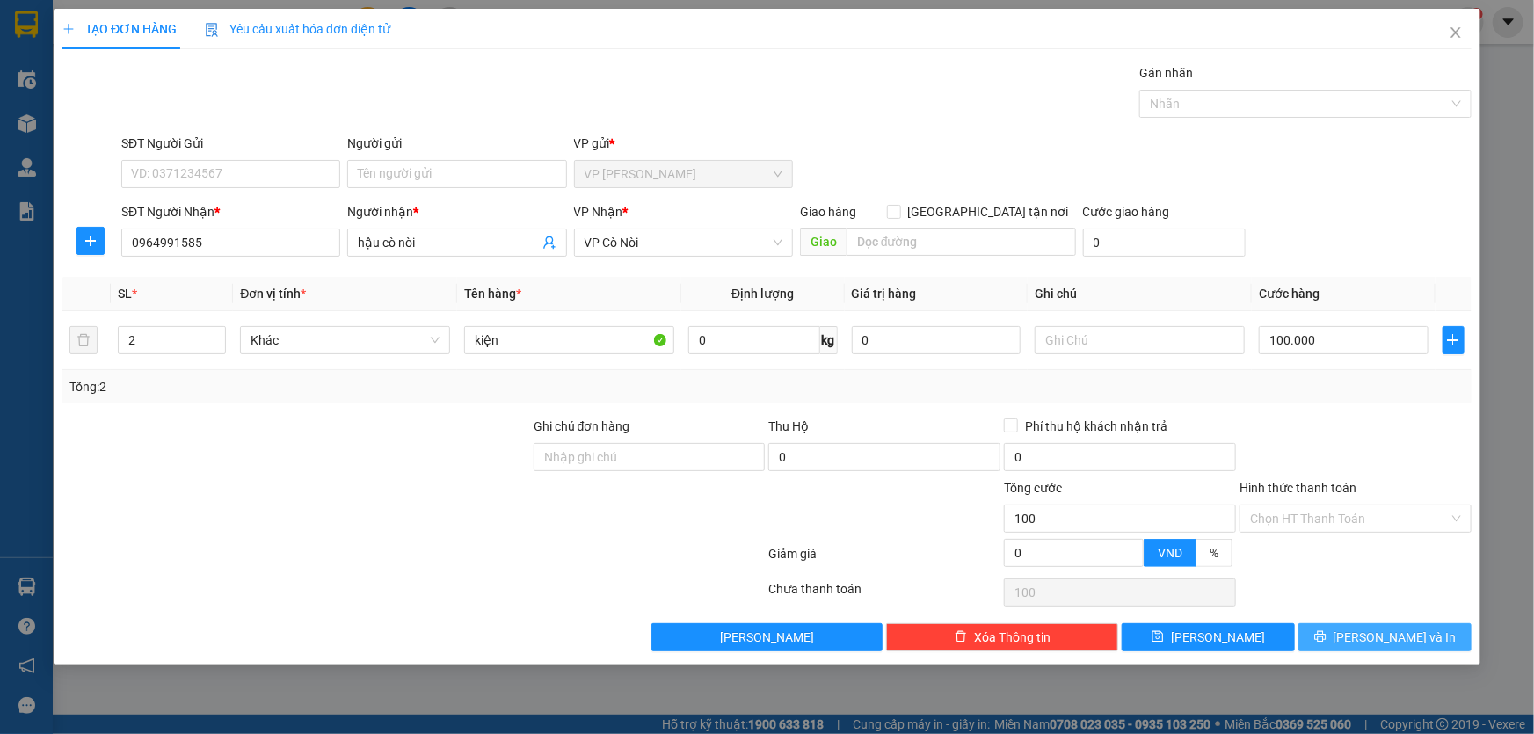
type input "100.000"
click at [1415, 642] on span "[PERSON_NAME] và In" at bounding box center [1394, 637] width 123 height 19
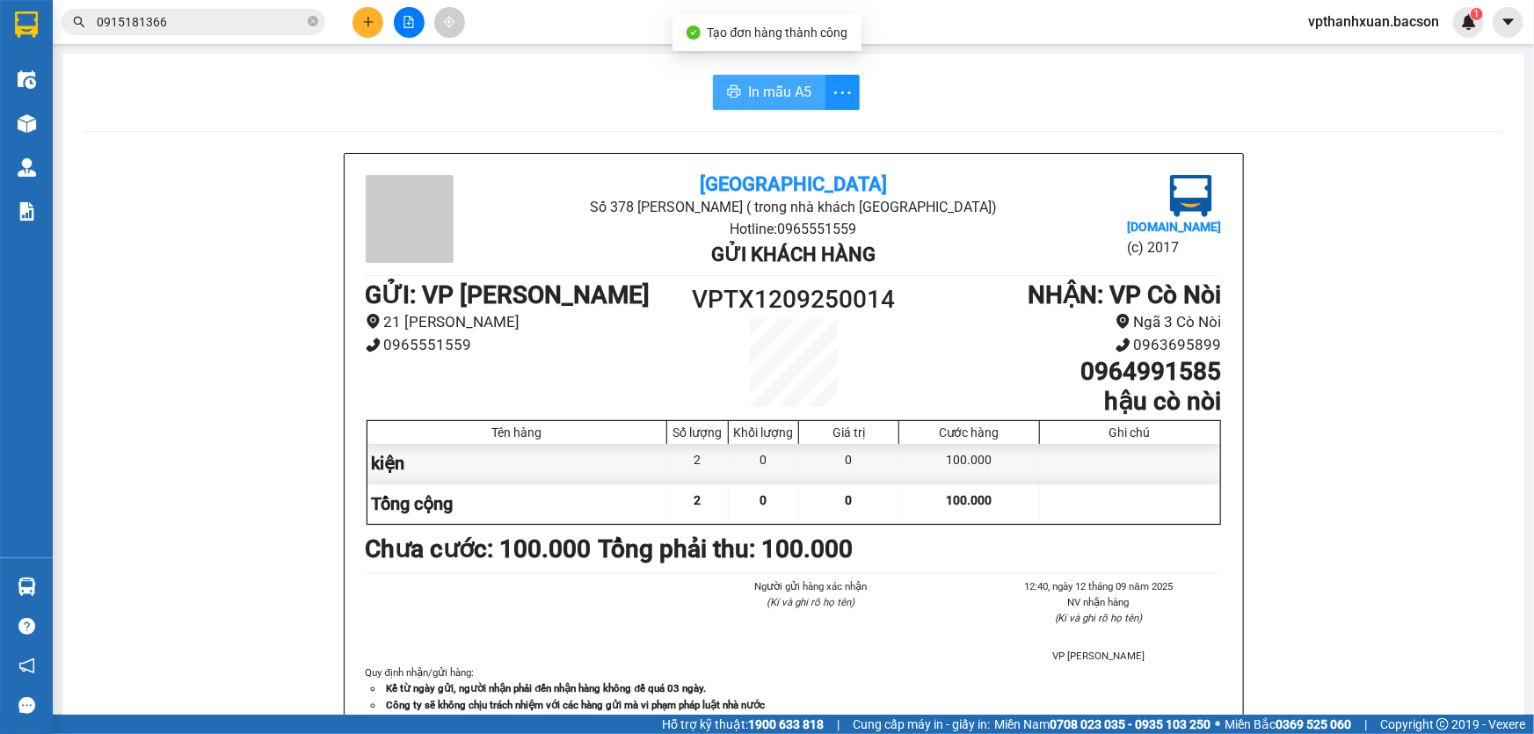
click at [790, 103] on span "In mẫu A5" at bounding box center [779, 92] width 63 height 22
